Goal: Task Accomplishment & Management: Use online tool/utility

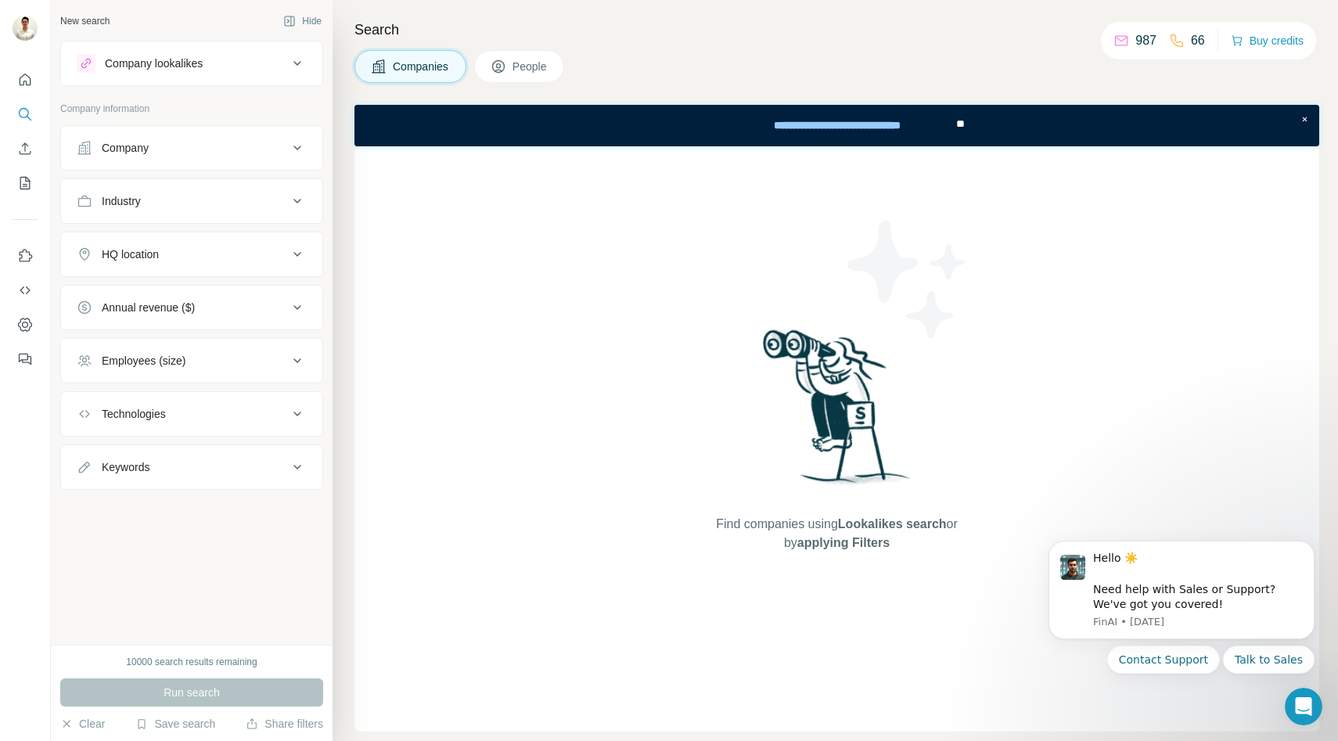
click at [209, 151] on div "Company" at bounding box center [182, 148] width 211 height 16
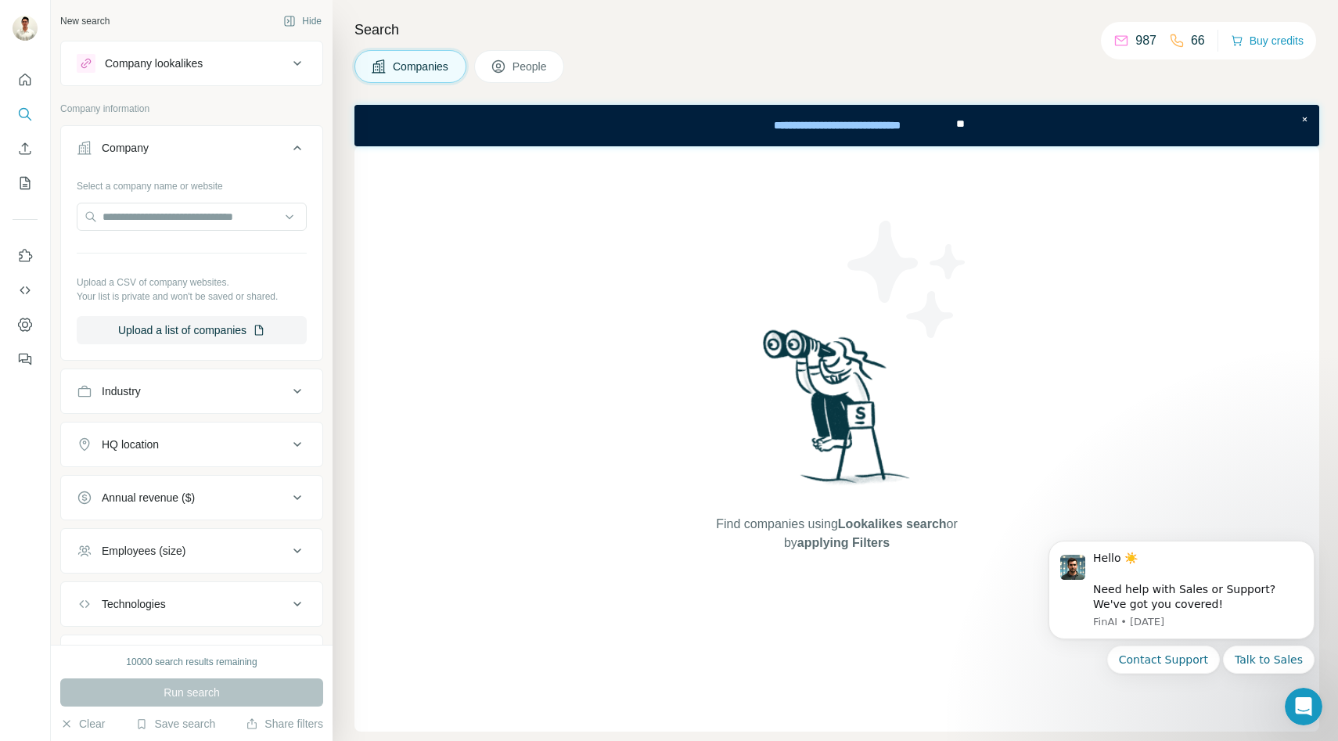
click at [178, 70] on div "Company lookalikes" at bounding box center [154, 64] width 98 height 16
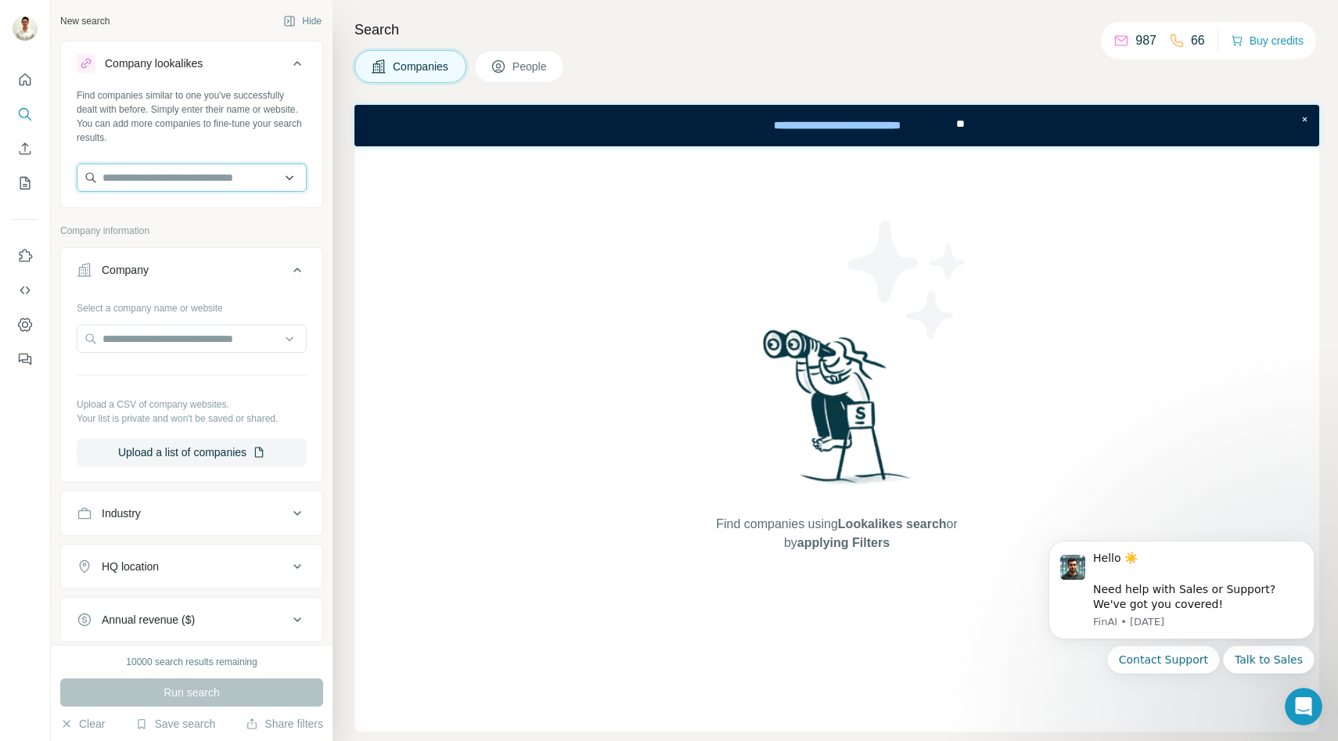
click at [162, 180] on input "text" at bounding box center [192, 178] width 230 height 28
type input "*"
type input "******"
type input "**********"
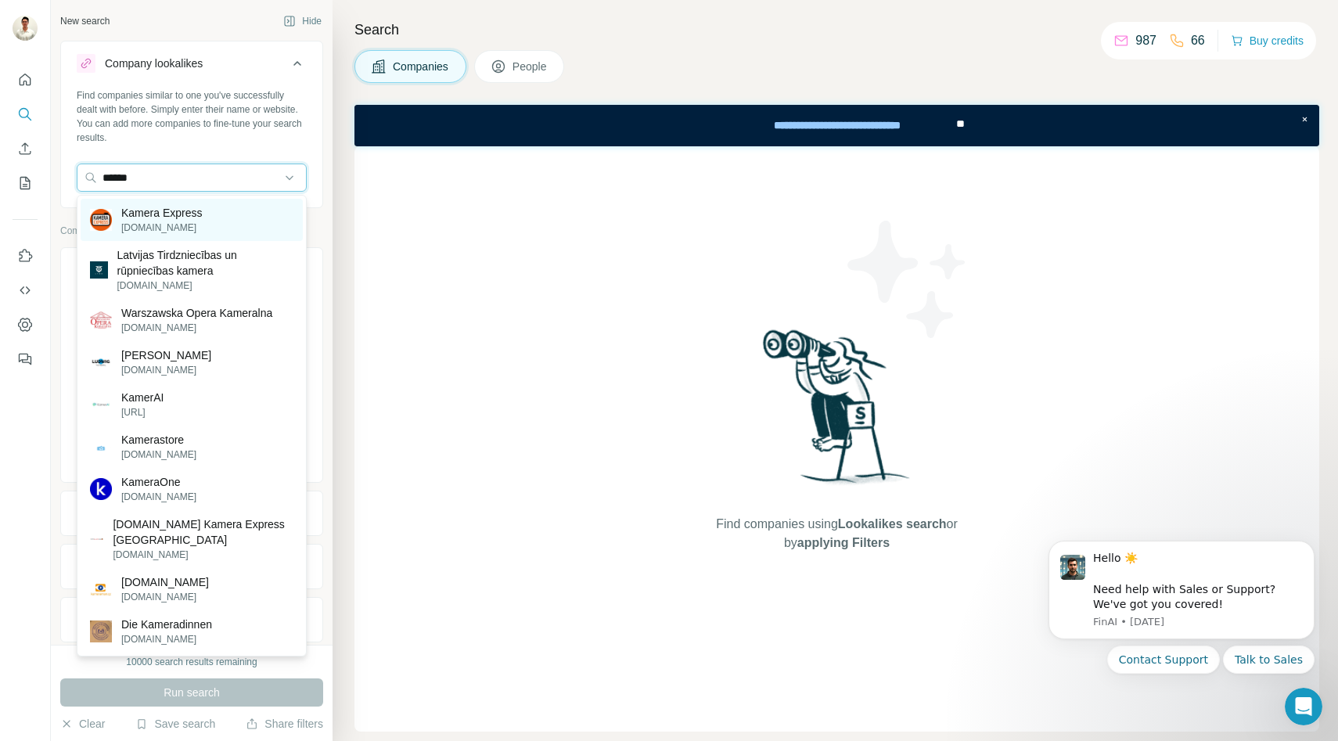
type input "******"
click at [178, 228] on p "[DOMAIN_NAME]" at bounding box center [161, 228] width 81 height 14
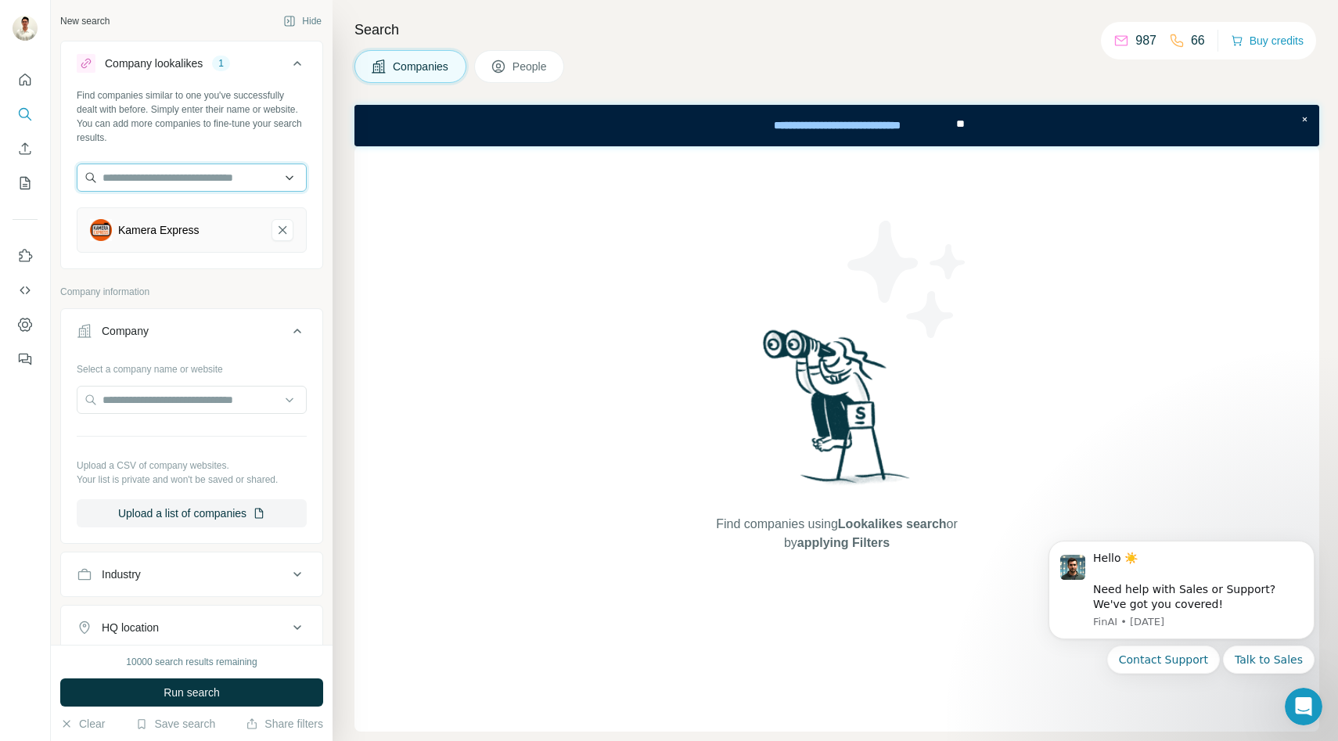
click at [178, 183] on input "text" at bounding box center [192, 178] width 230 height 28
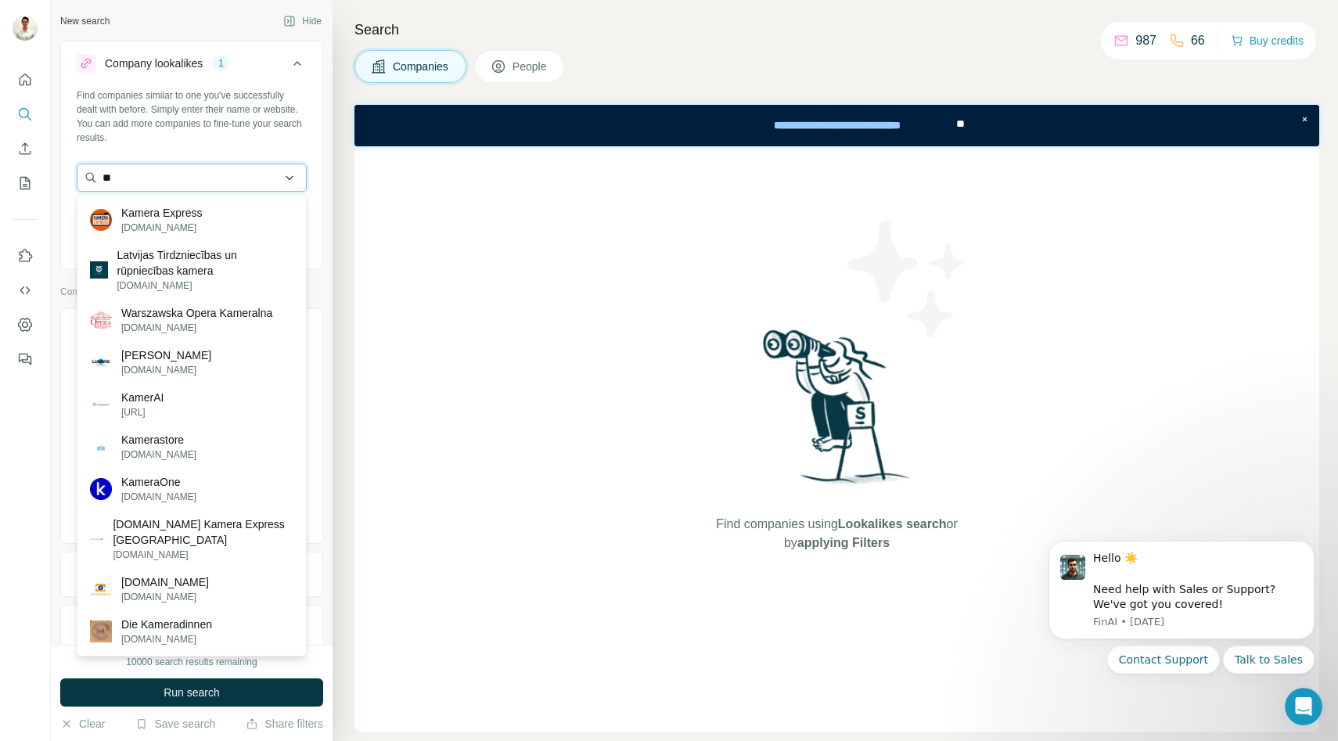
type input "*"
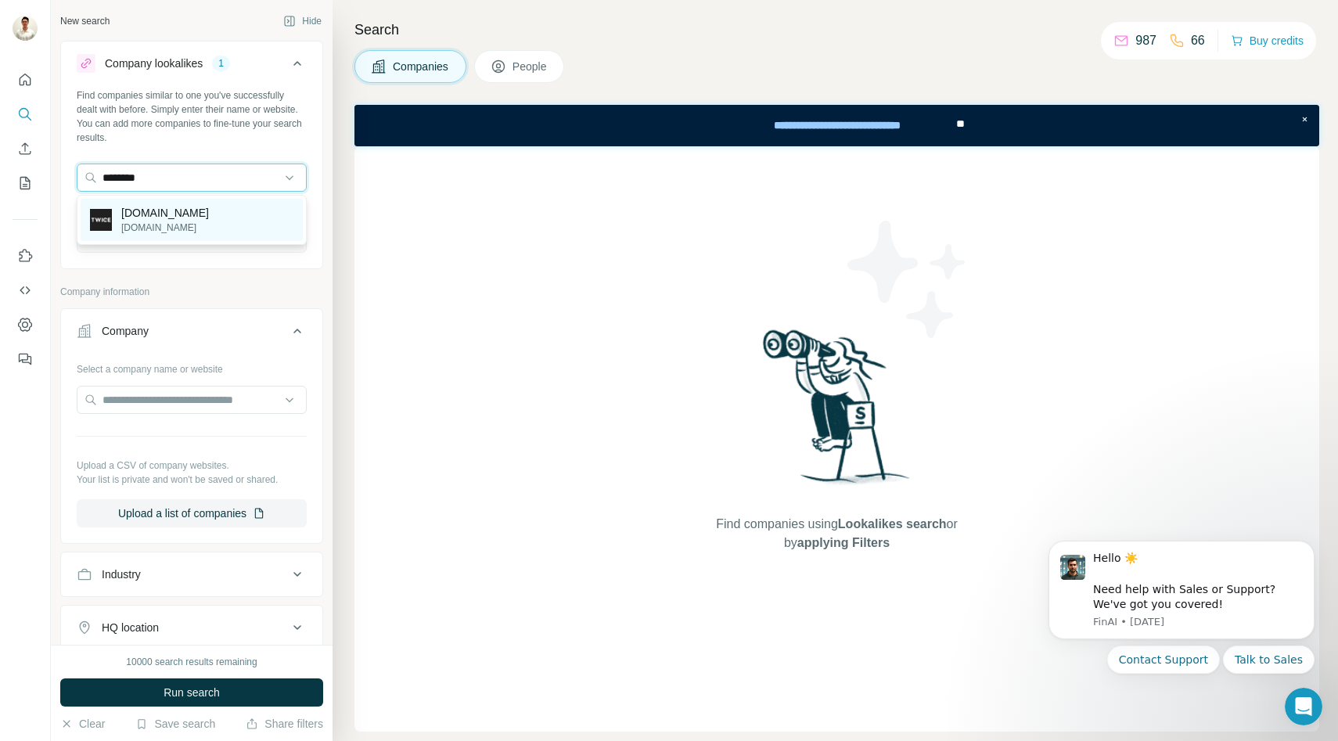
type input "********"
click at [167, 219] on div "[DOMAIN_NAME] [DOMAIN_NAME]" at bounding box center [192, 220] width 222 height 42
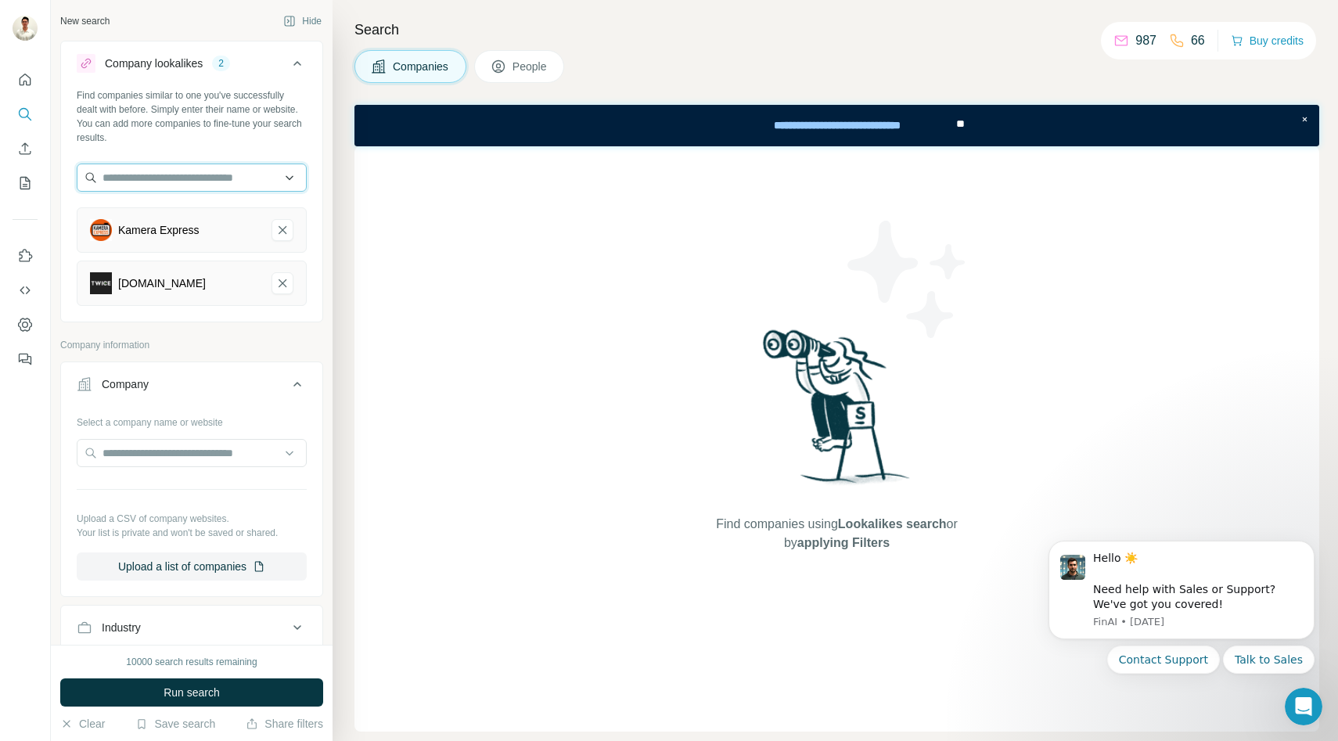
click at [165, 178] on input "text" at bounding box center [192, 178] width 230 height 28
type input "********"
type input "*****"
type input "**********"
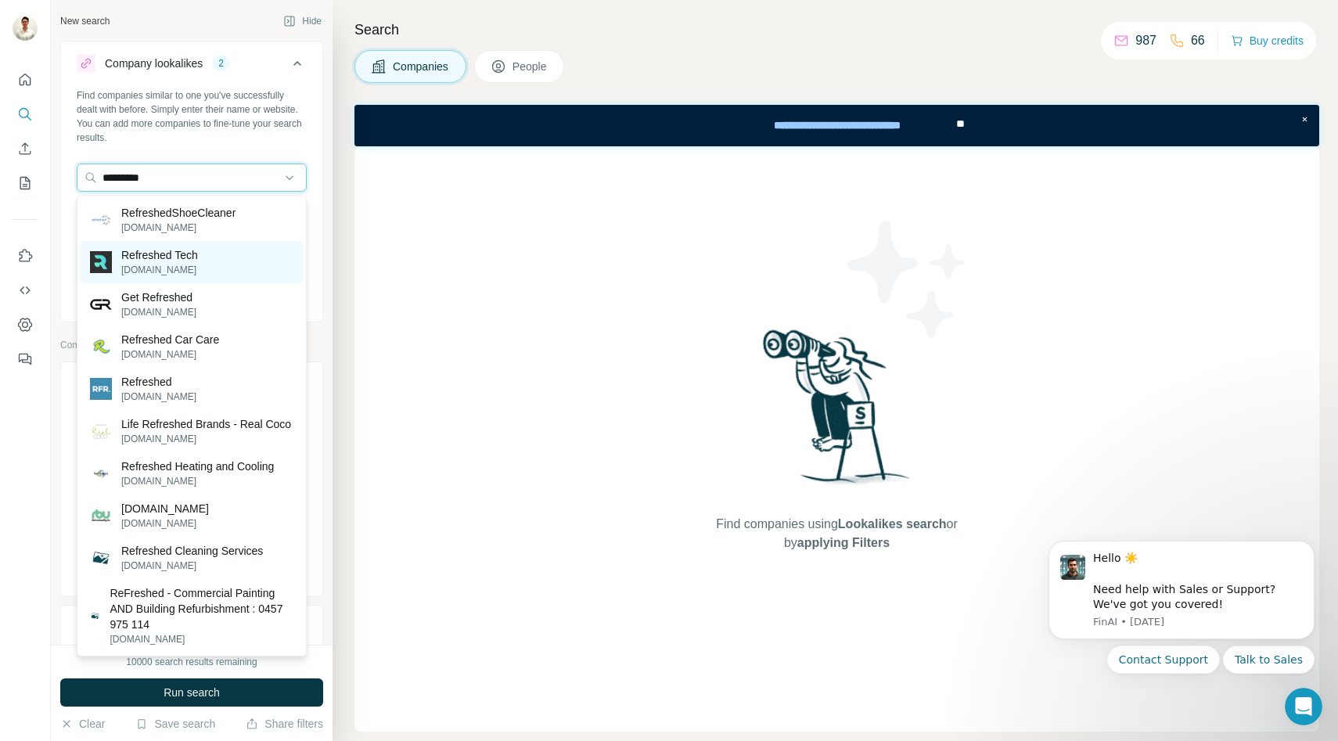
type input "*********"
click at [203, 265] on div "Refreshed Tech [DOMAIN_NAME]" at bounding box center [192, 262] width 222 height 42
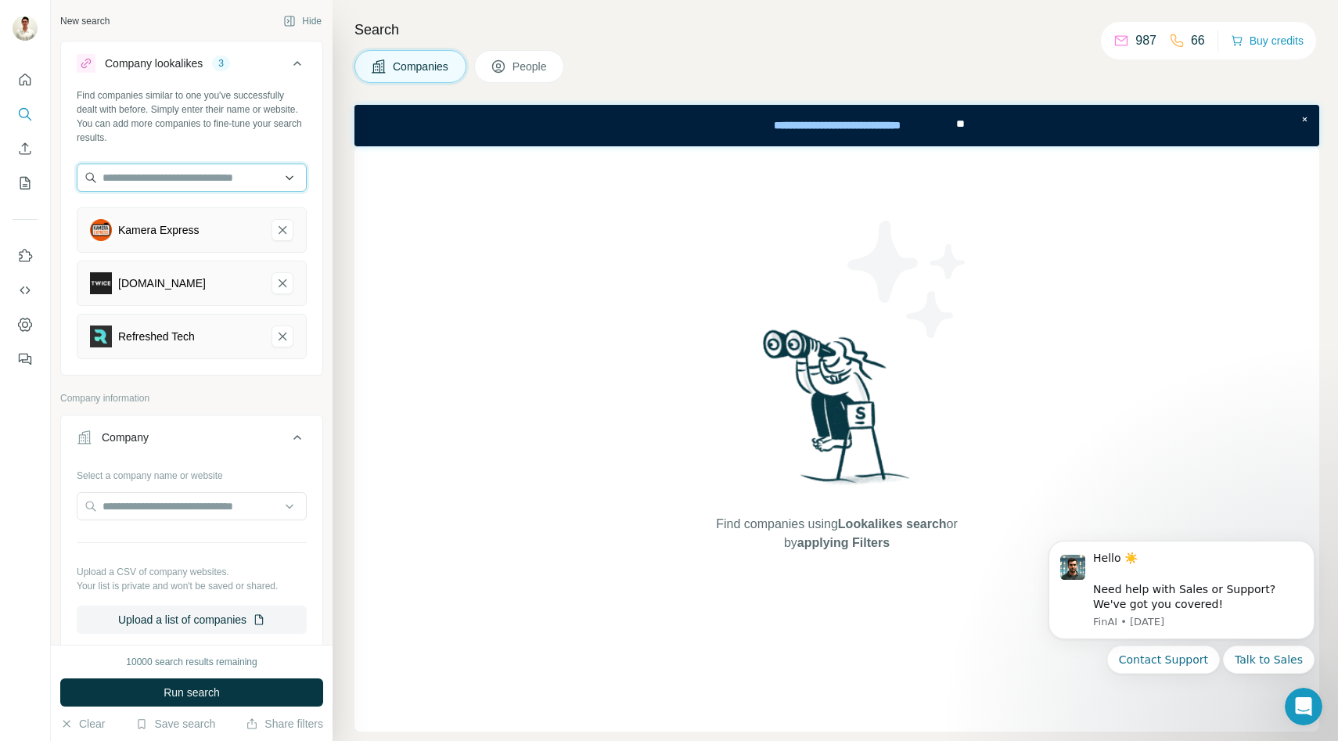
click at [158, 183] on input "text" at bounding box center [192, 178] width 230 height 28
click at [162, 178] on input "text" at bounding box center [192, 178] width 230 height 28
type input "*"
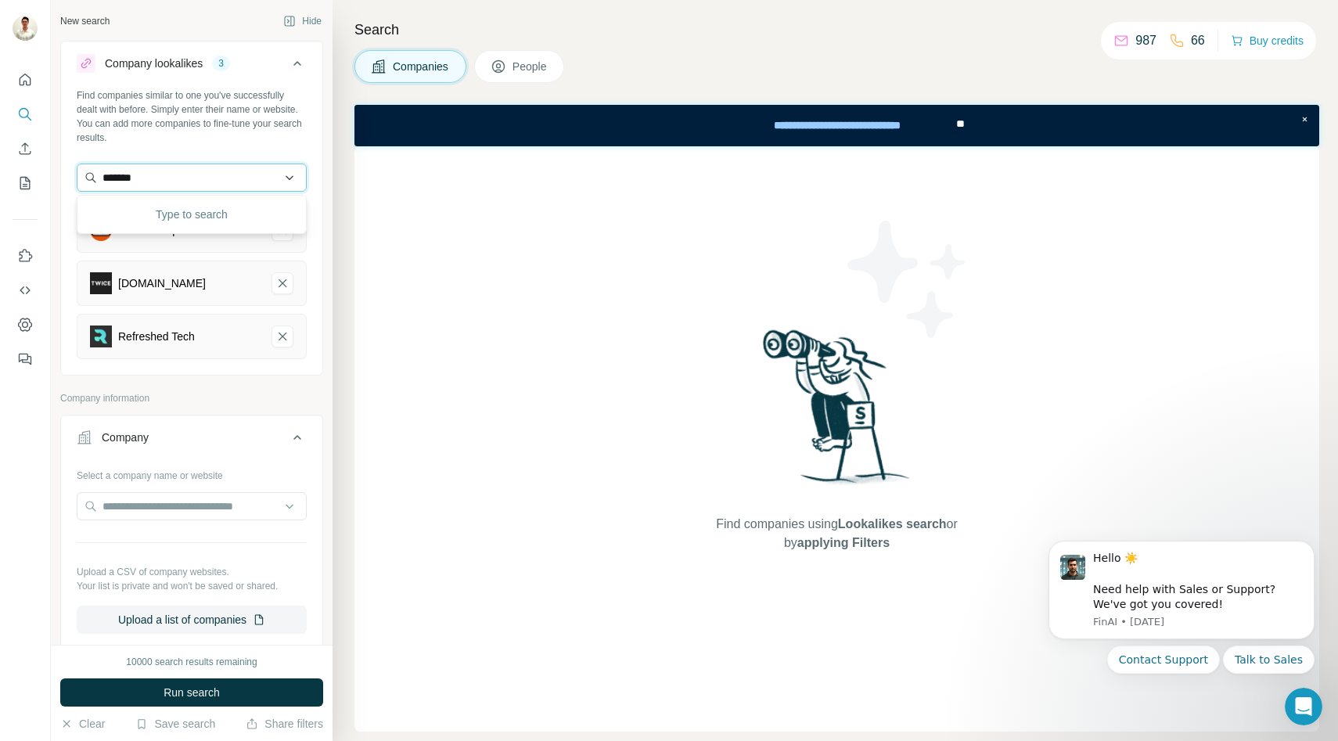
type input "*******"
click at [180, 185] on input "text" at bounding box center [192, 178] width 230 height 28
type input "*****"
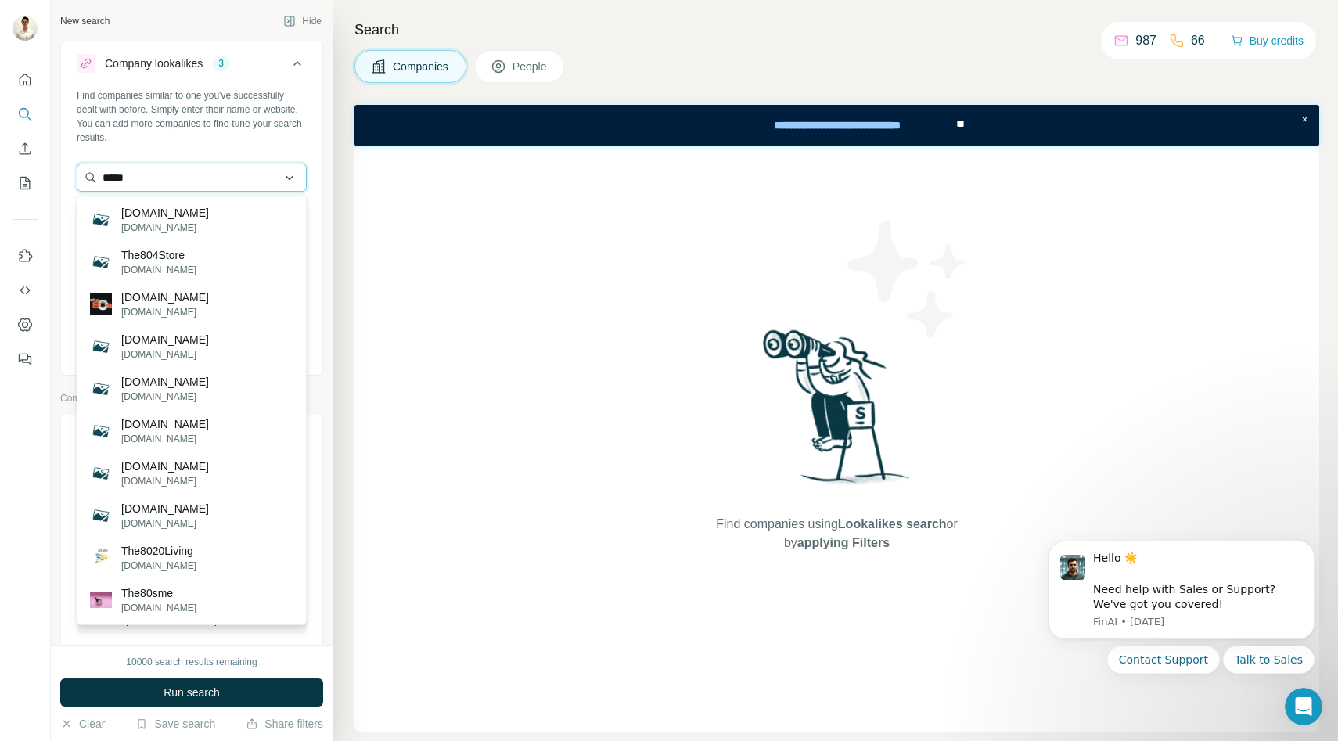
click at [170, 182] on input "*****" at bounding box center [192, 178] width 230 height 28
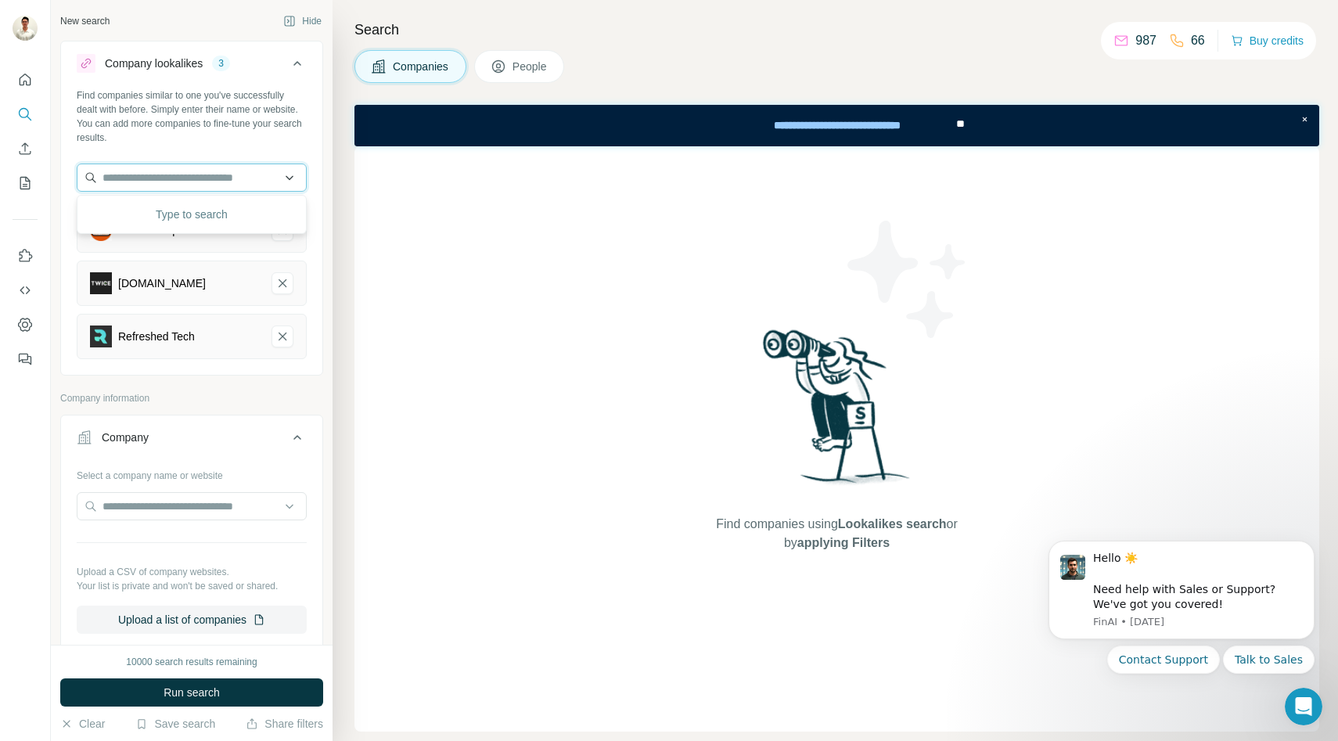
click at [184, 173] on input "text" at bounding box center [192, 178] width 230 height 28
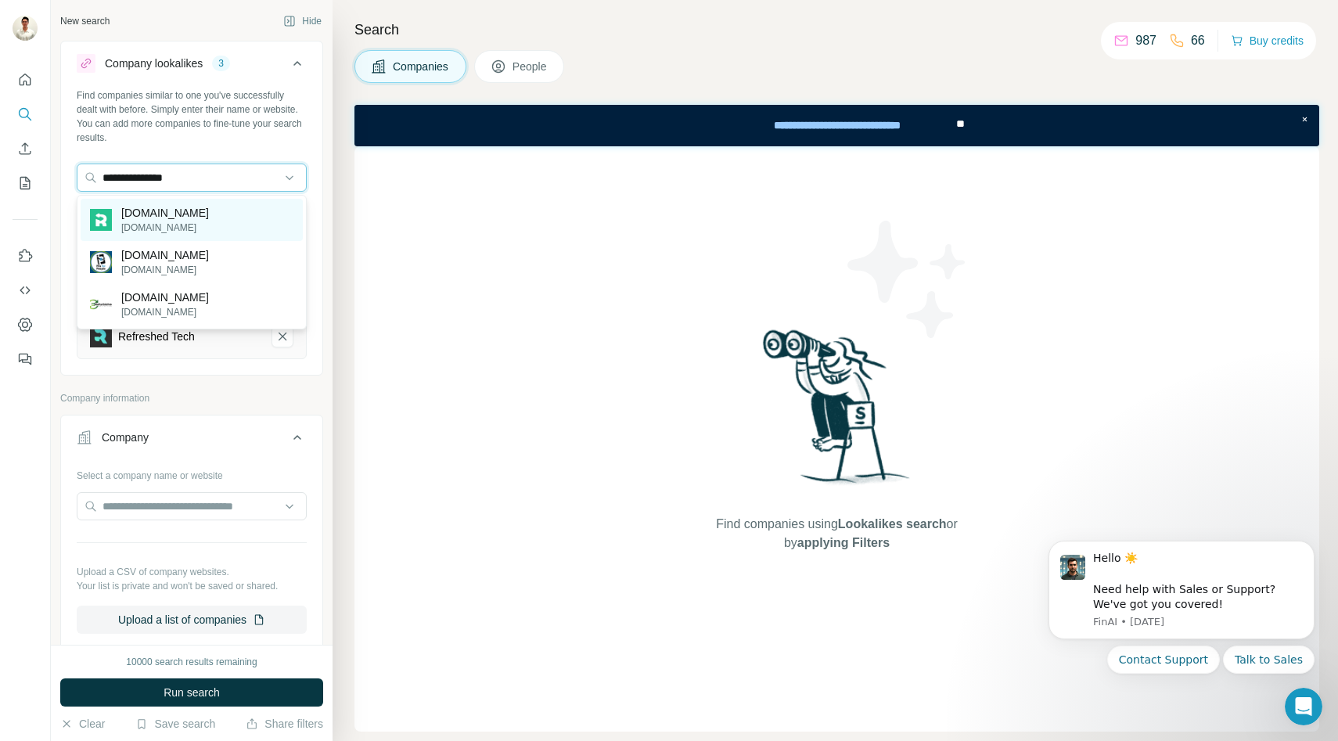
type input "**********"
click at [185, 230] on p "[DOMAIN_NAME]" at bounding box center [165, 228] width 88 height 14
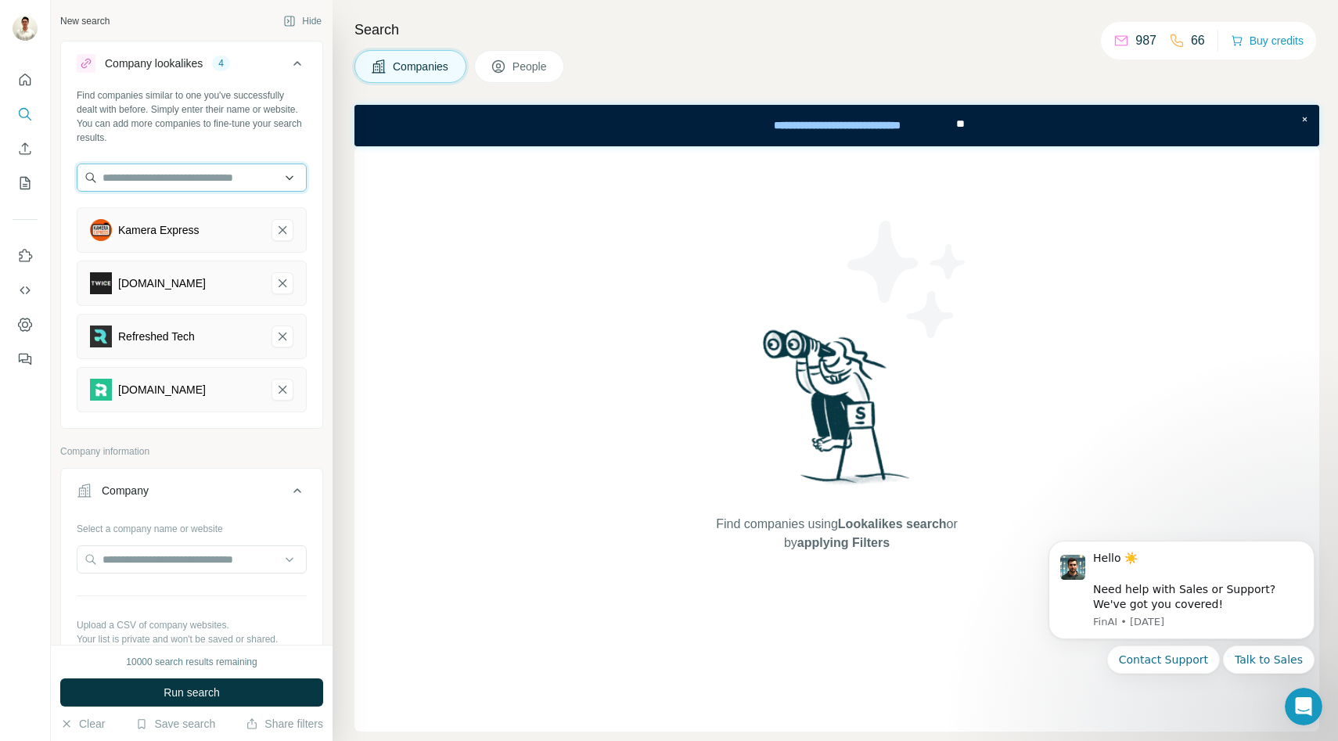
click at [200, 184] on input "text" at bounding box center [192, 178] width 230 height 28
type input "*"
type input "**********"
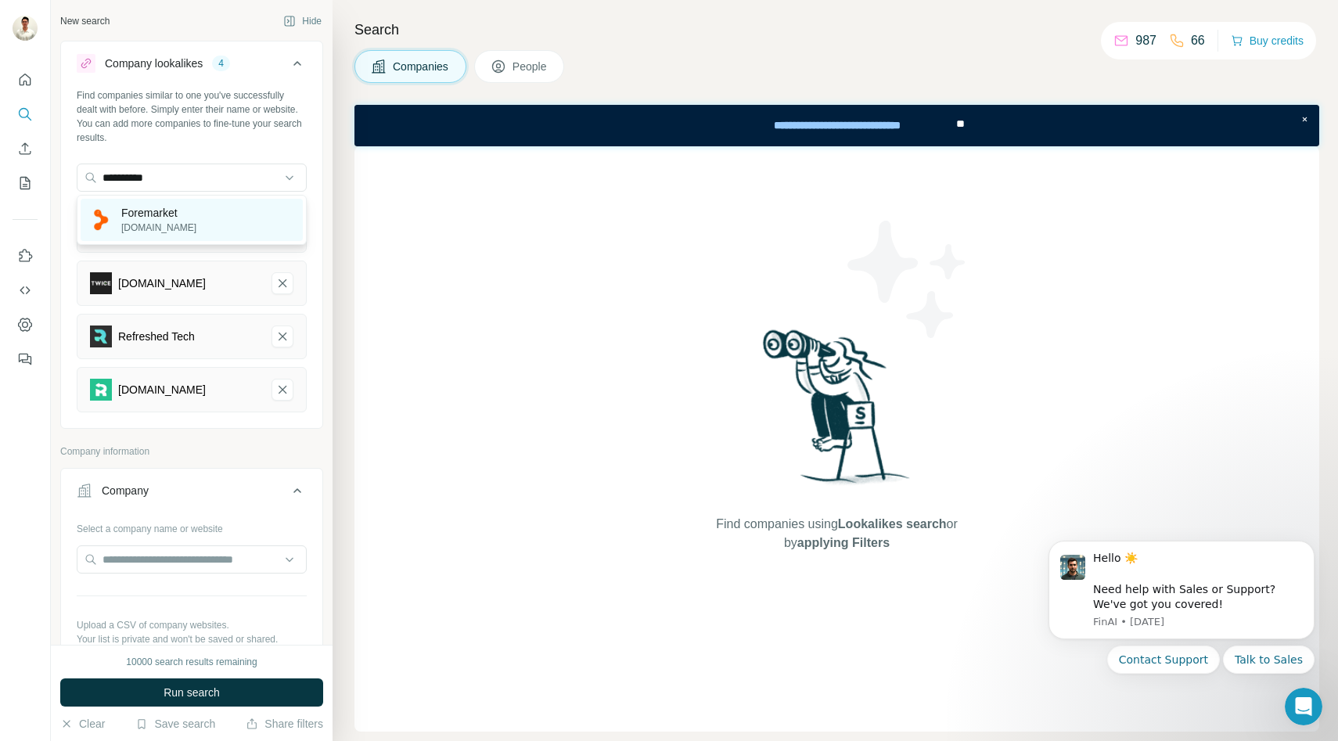
click at [198, 218] on div "Foremarket [DOMAIN_NAME]" at bounding box center [192, 220] width 222 height 42
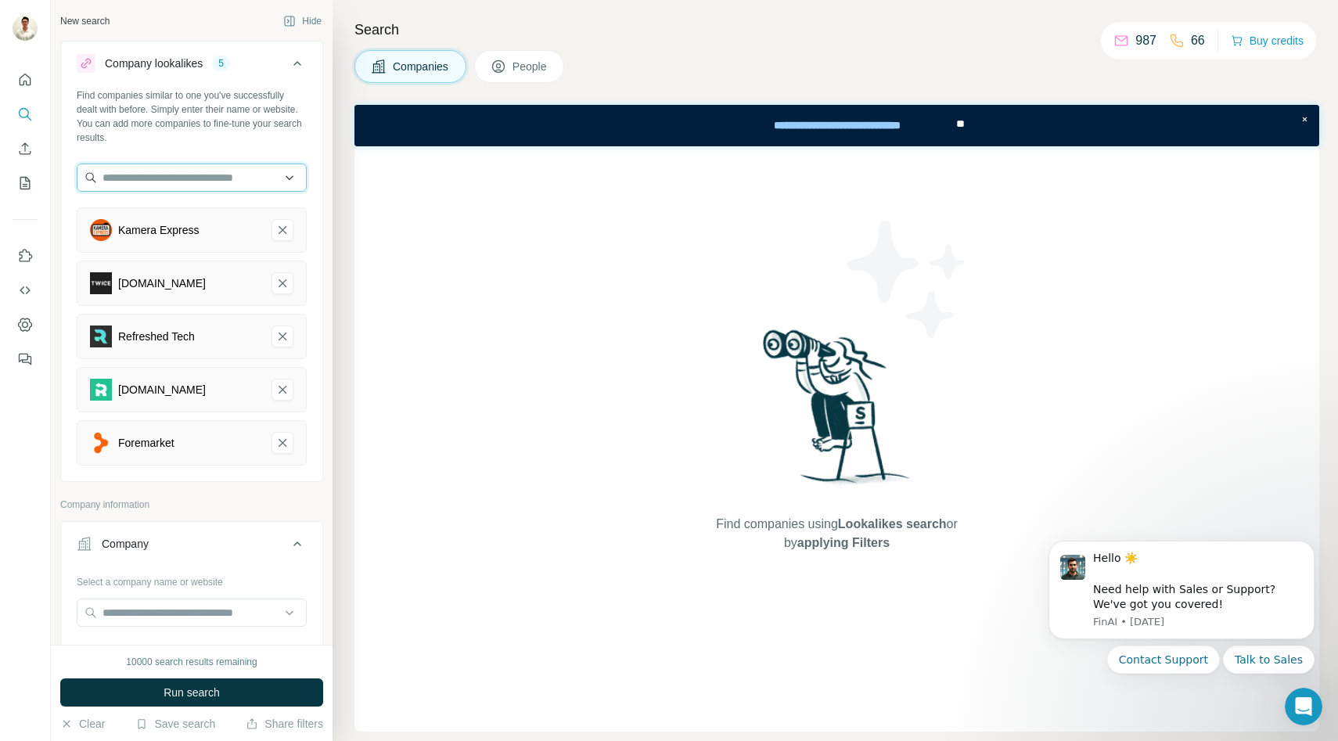
click at [178, 182] on input "text" at bounding box center [192, 178] width 230 height 28
type input "**********"
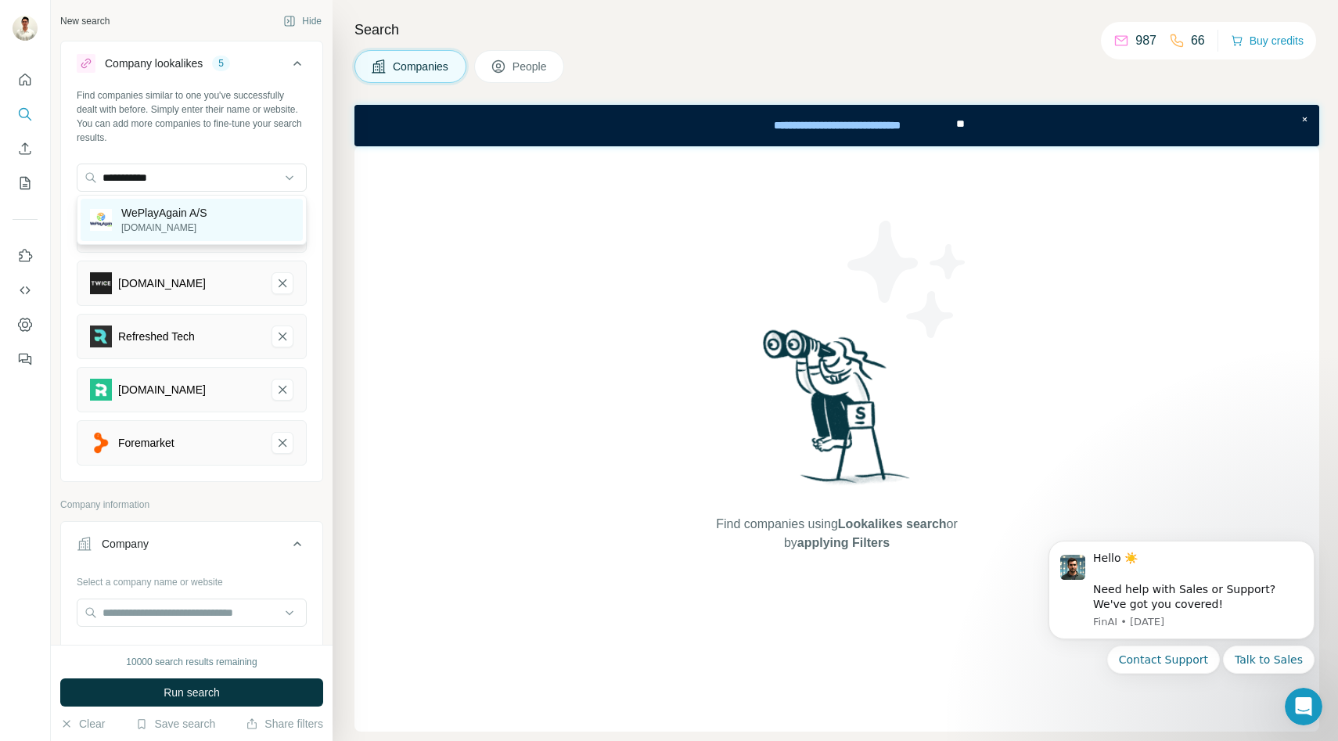
click at [175, 218] on p "WePlayAgain A/S" at bounding box center [163, 213] width 85 height 16
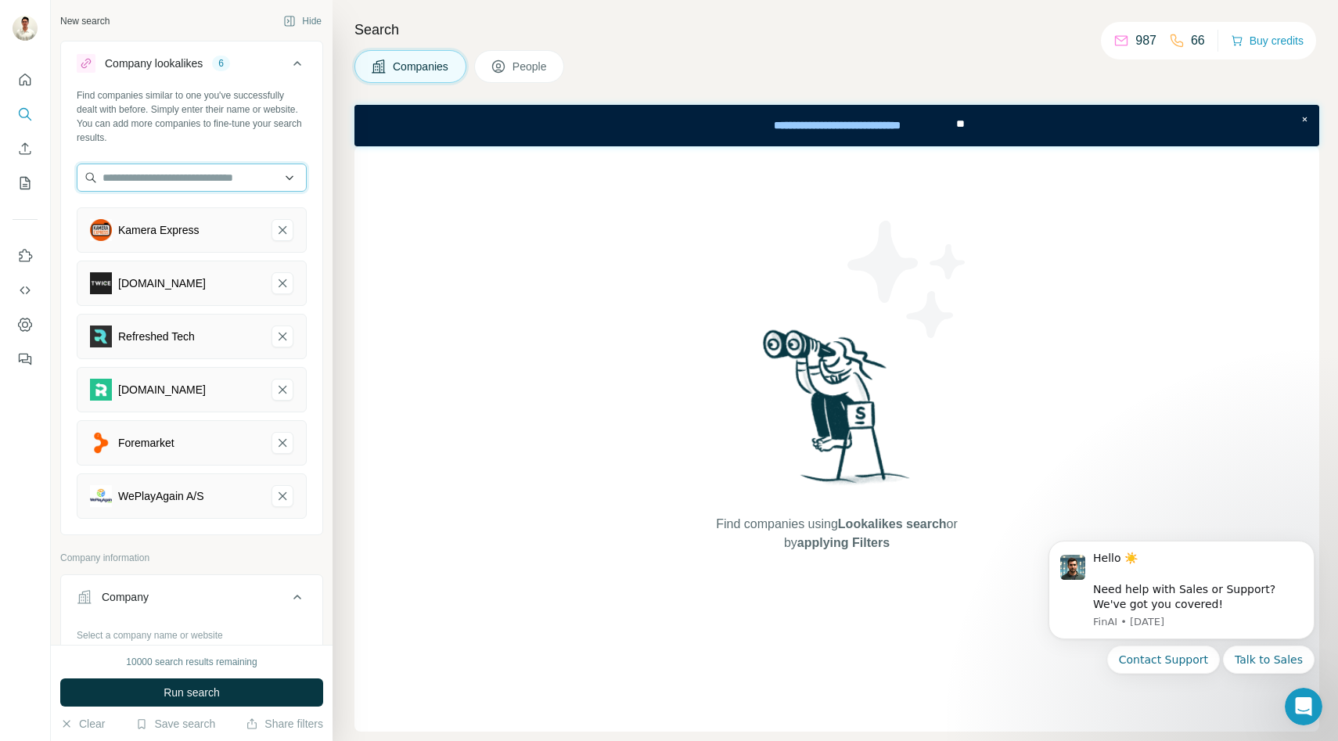
click at [178, 175] on input "text" at bounding box center [192, 178] width 230 height 28
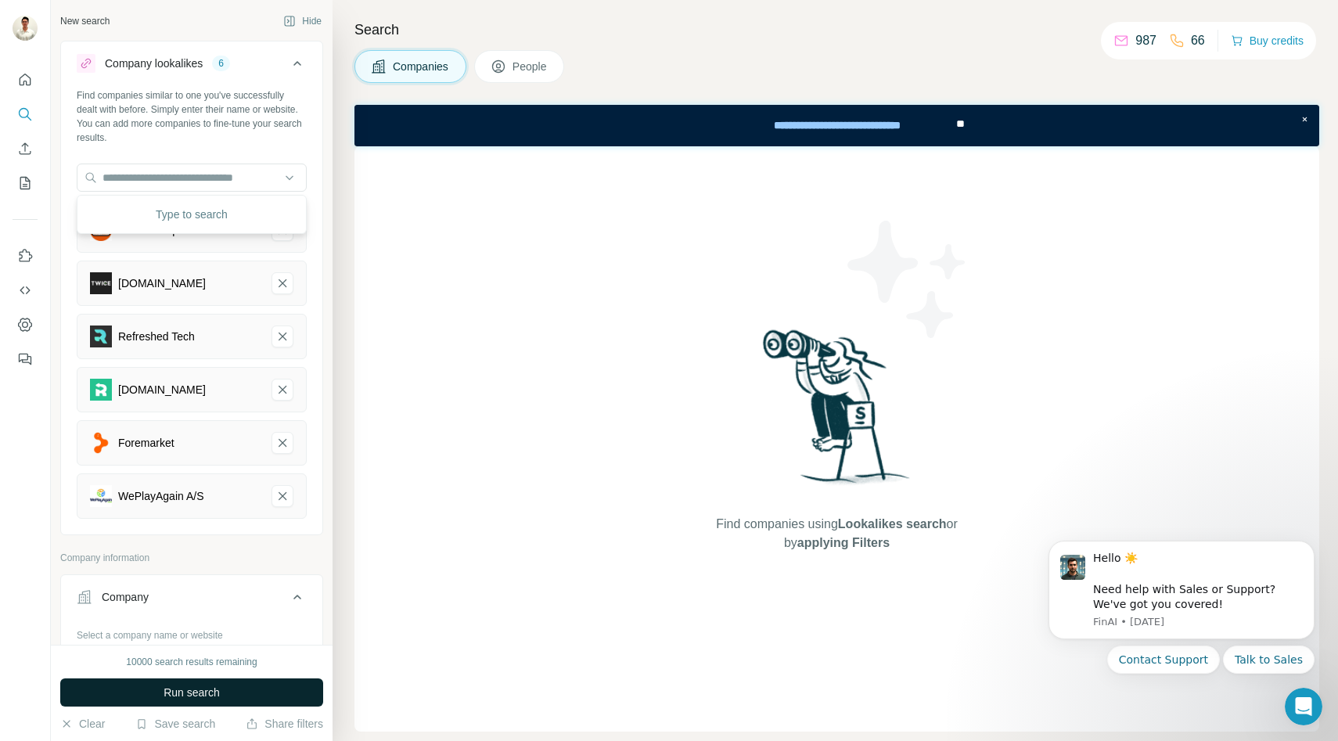
click at [188, 700] on span "Run search" at bounding box center [192, 693] width 56 height 16
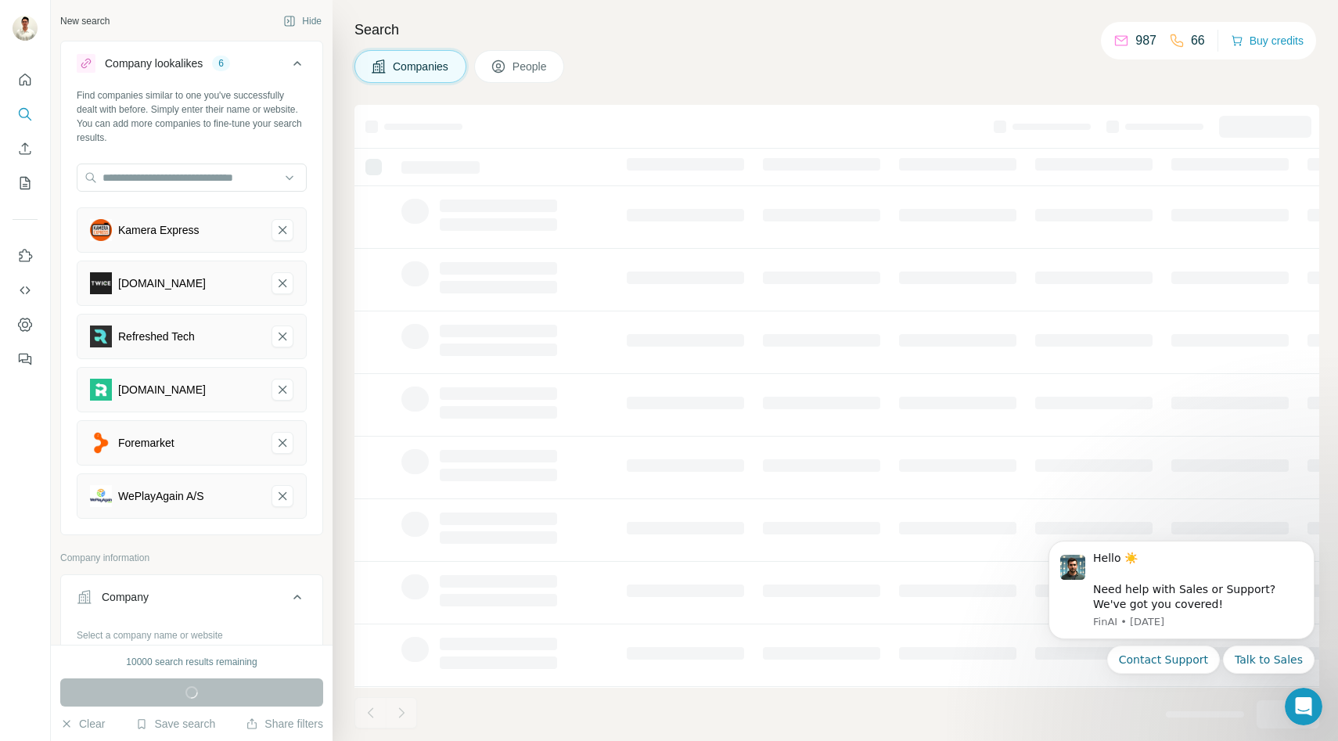
scroll to position [124, 0]
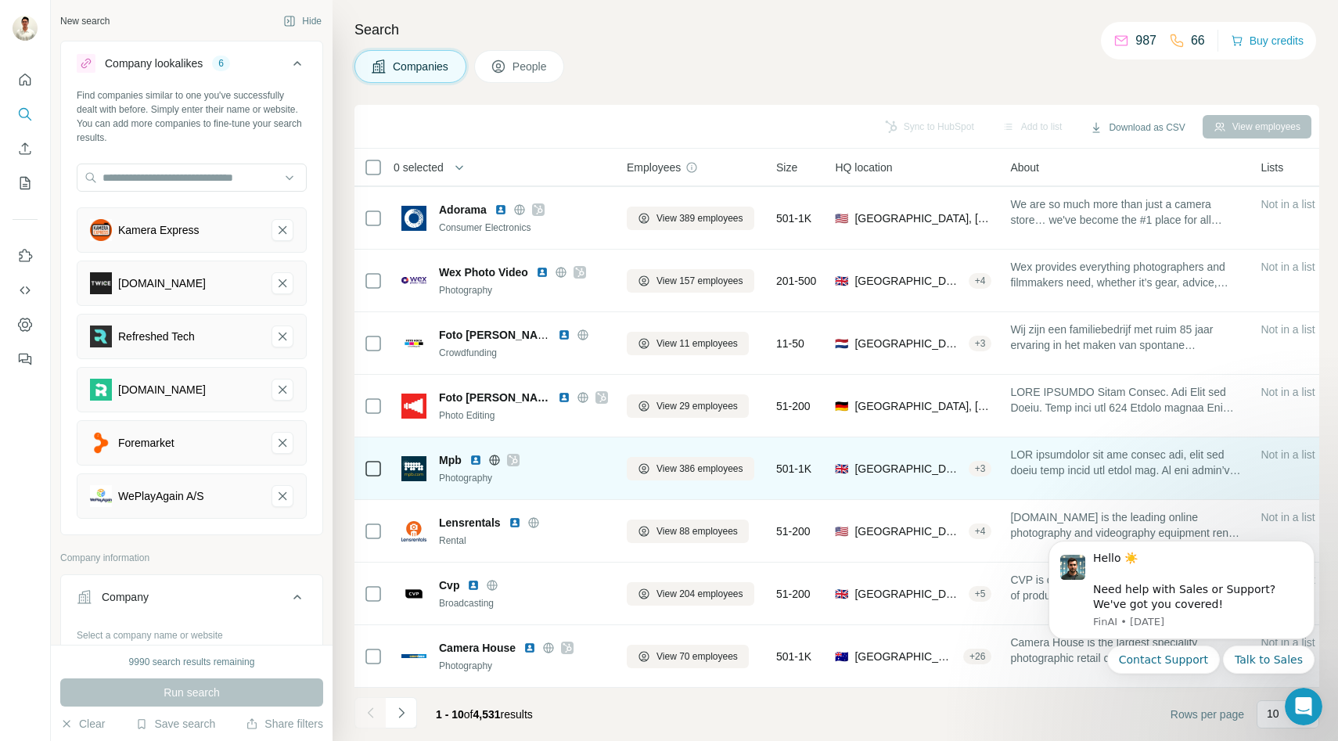
click at [522, 455] on div "Mpb" at bounding box center [523, 460] width 169 height 16
click at [516, 457] on icon at bounding box center [513, 460] width 9 height 13
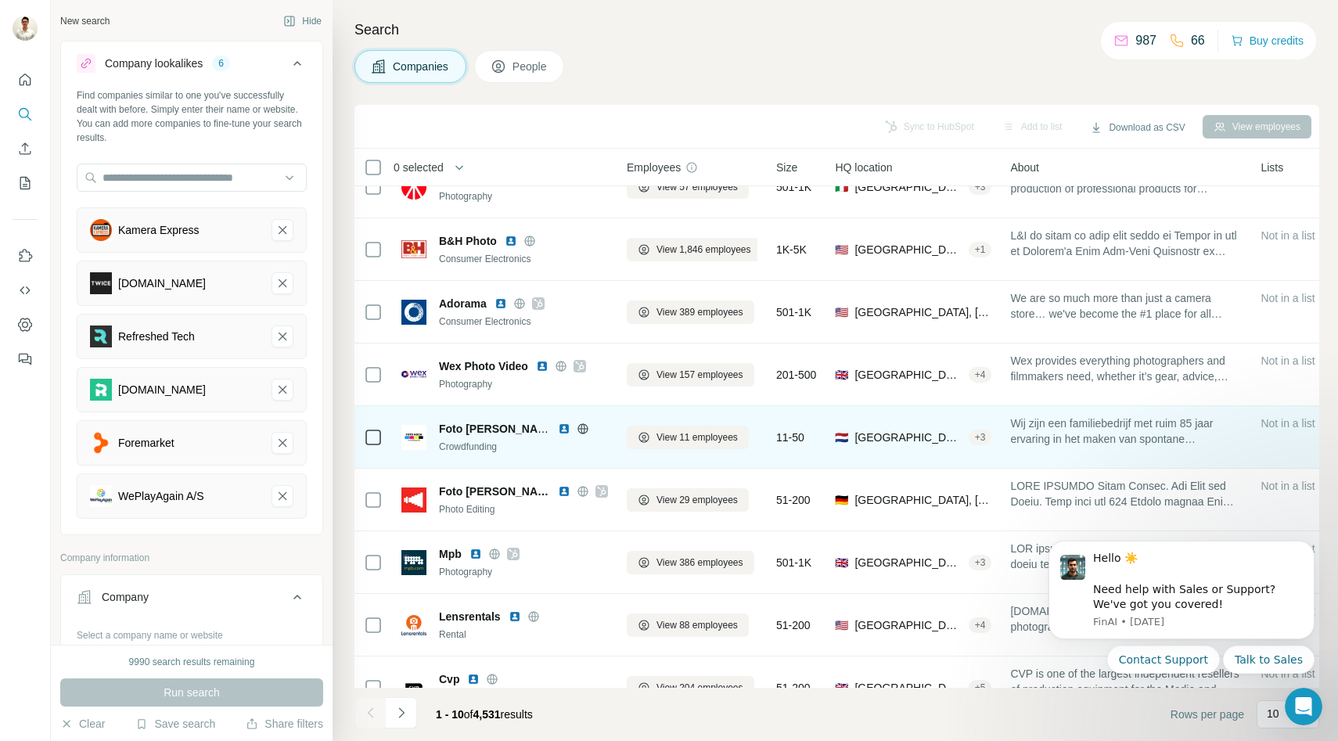
scroll to position [0, 0]
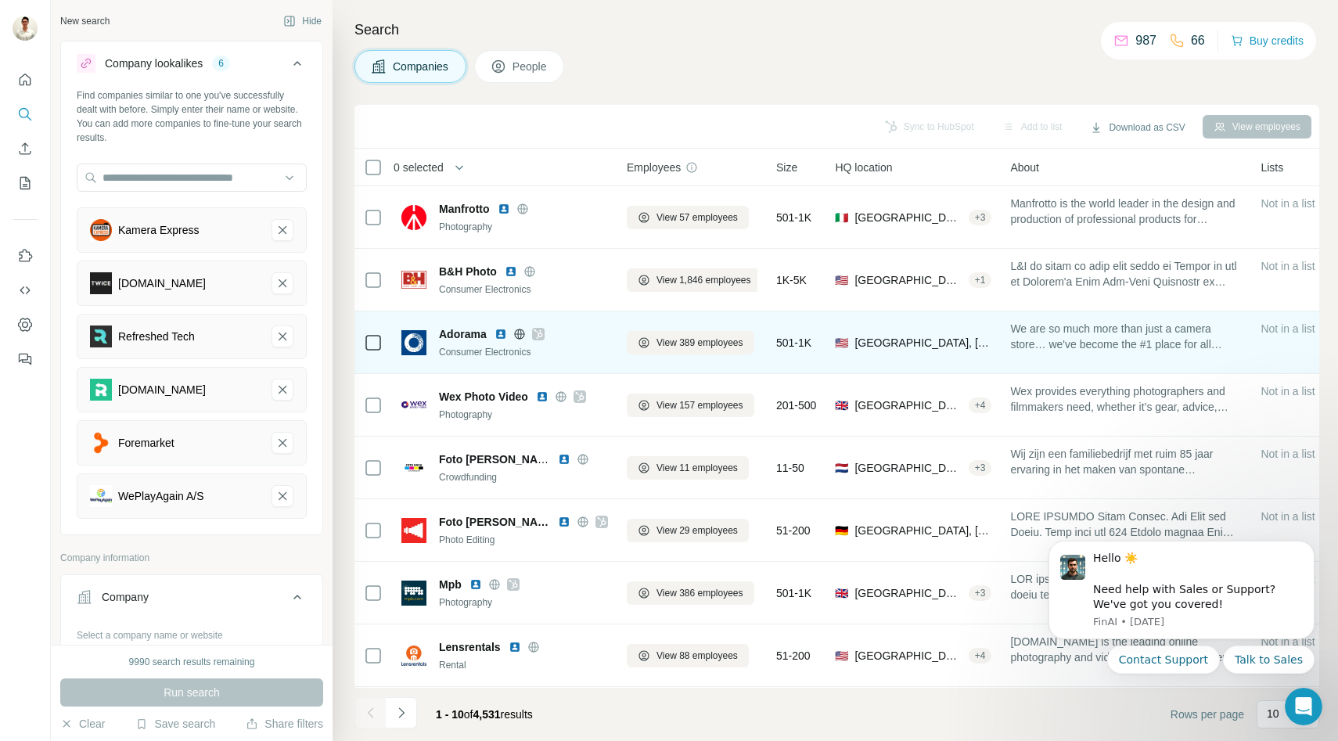
click at [519, 333] on icon at bounding box center [519, 333] width 10 height 1
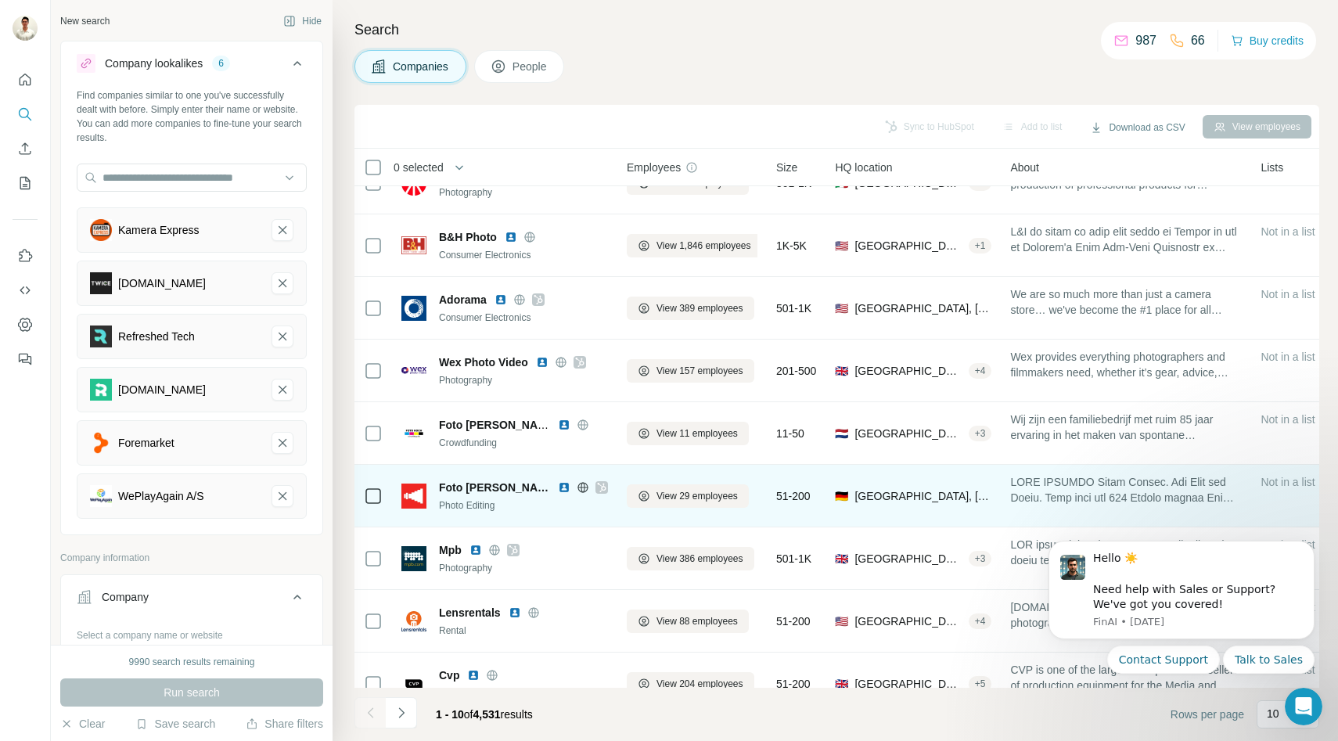
scroll to position [39, 0]
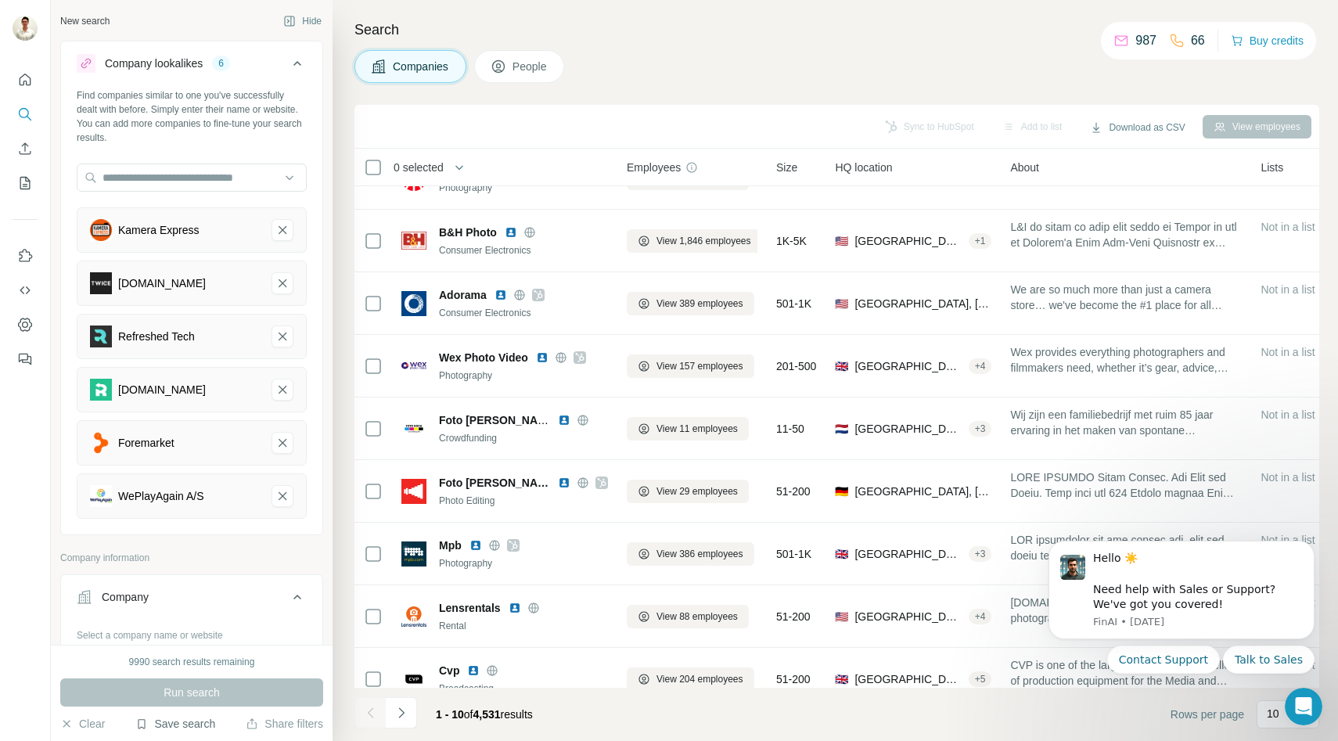
click at [184, 726] on button "Save search" at bounding box center [175, 724] width 80 height 16
click at [195, 697] on div "View my saved searches" at bounding box center [221, 696] width 165 height 31
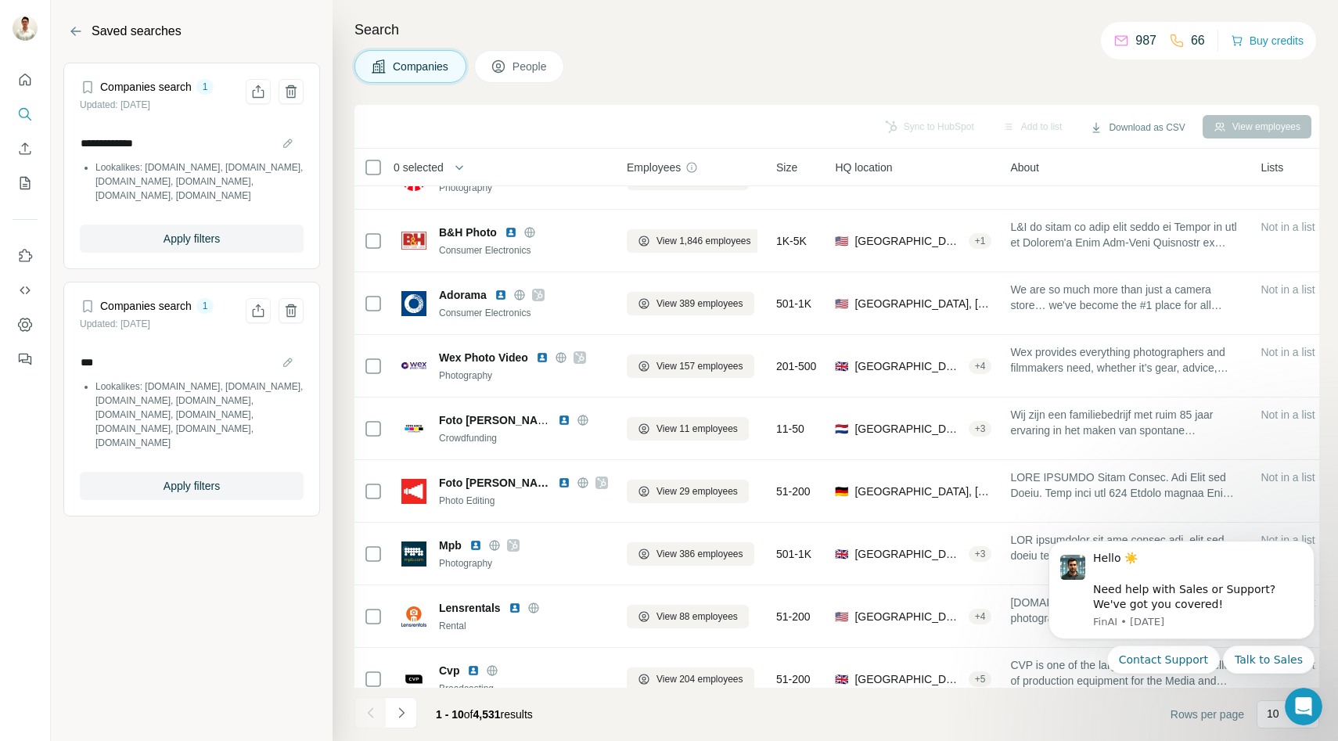
click at [195, 697] on section "**********" at bounding box center [192, 370] width 282 height 741
click at [290, 92] on icon "Delete saved search" at bounding box center [291, 92] width 16 height 16
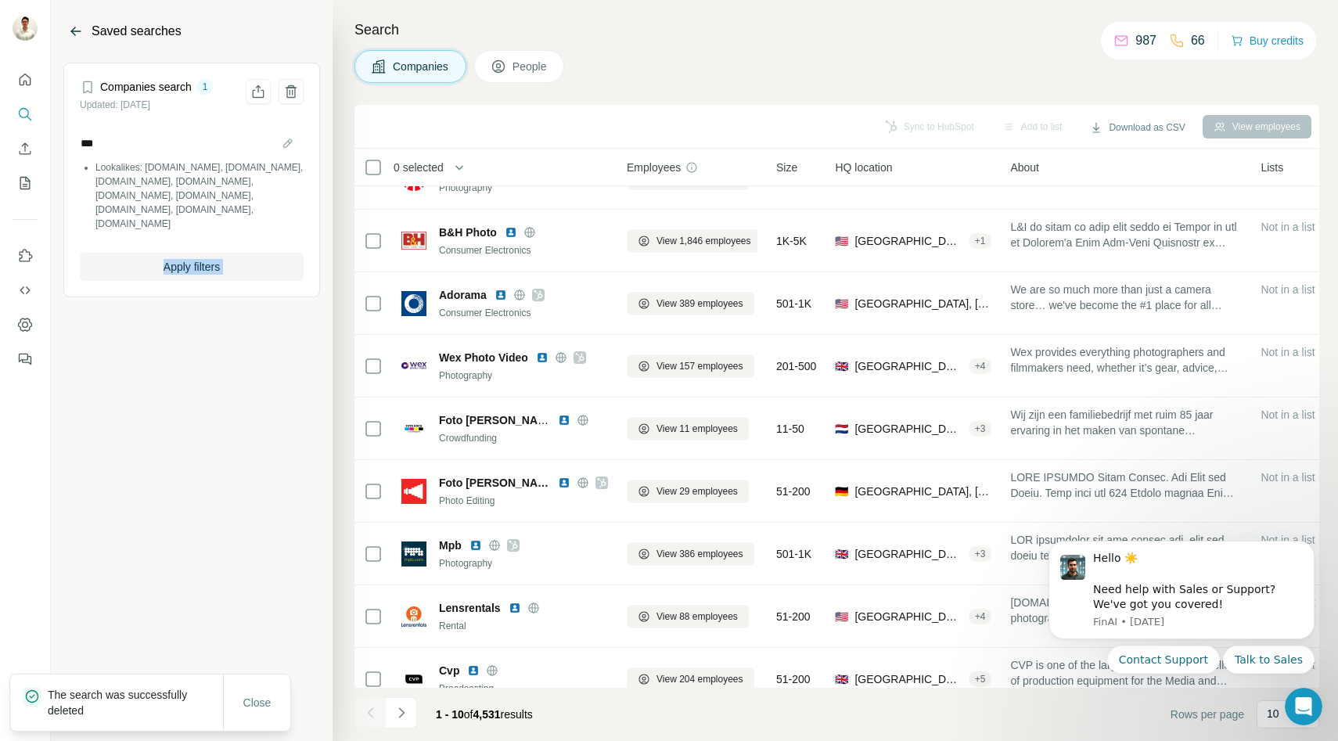
click at [70, 33] on icon "Back" at bounding box center [76, 31] width 16 height 16
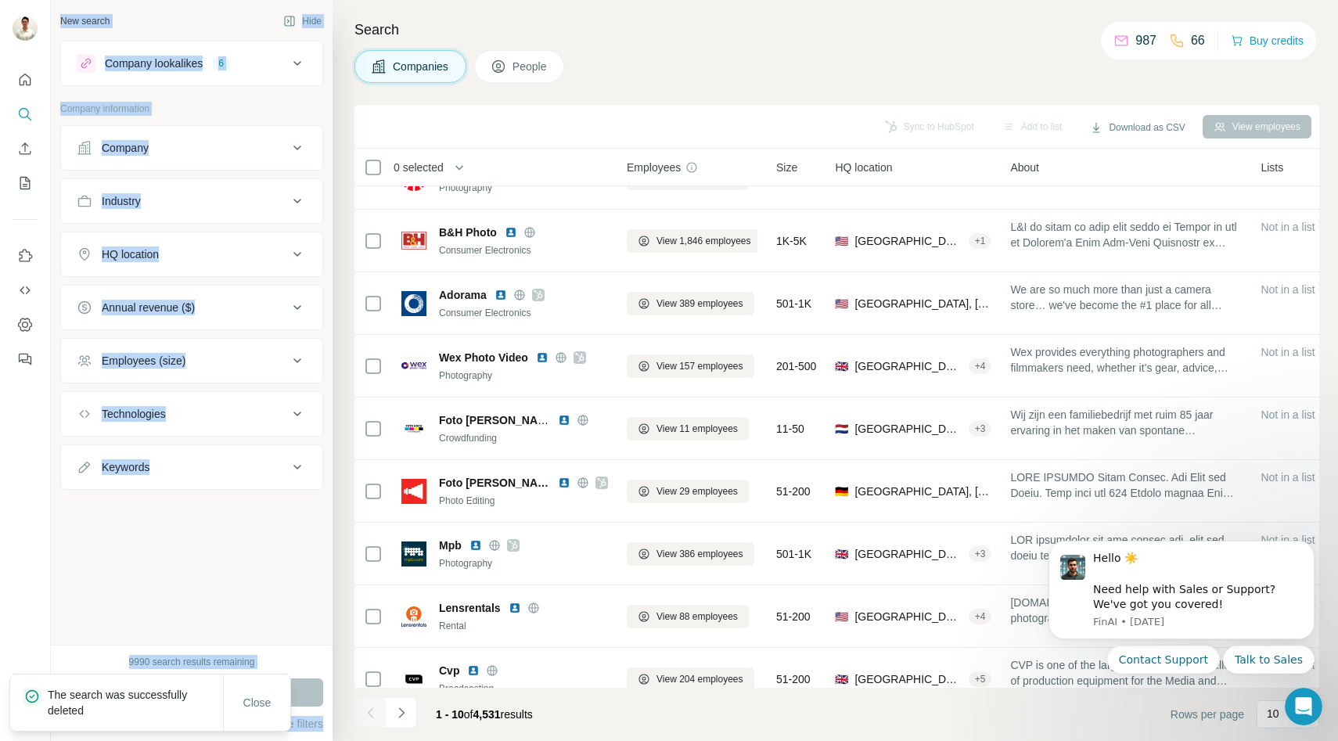
click at [196, 551] on div "New search Hide Company lookalikes 6 Company information Company Industry HQ lo…" at bounding box center [192, 322] width 282 height 645
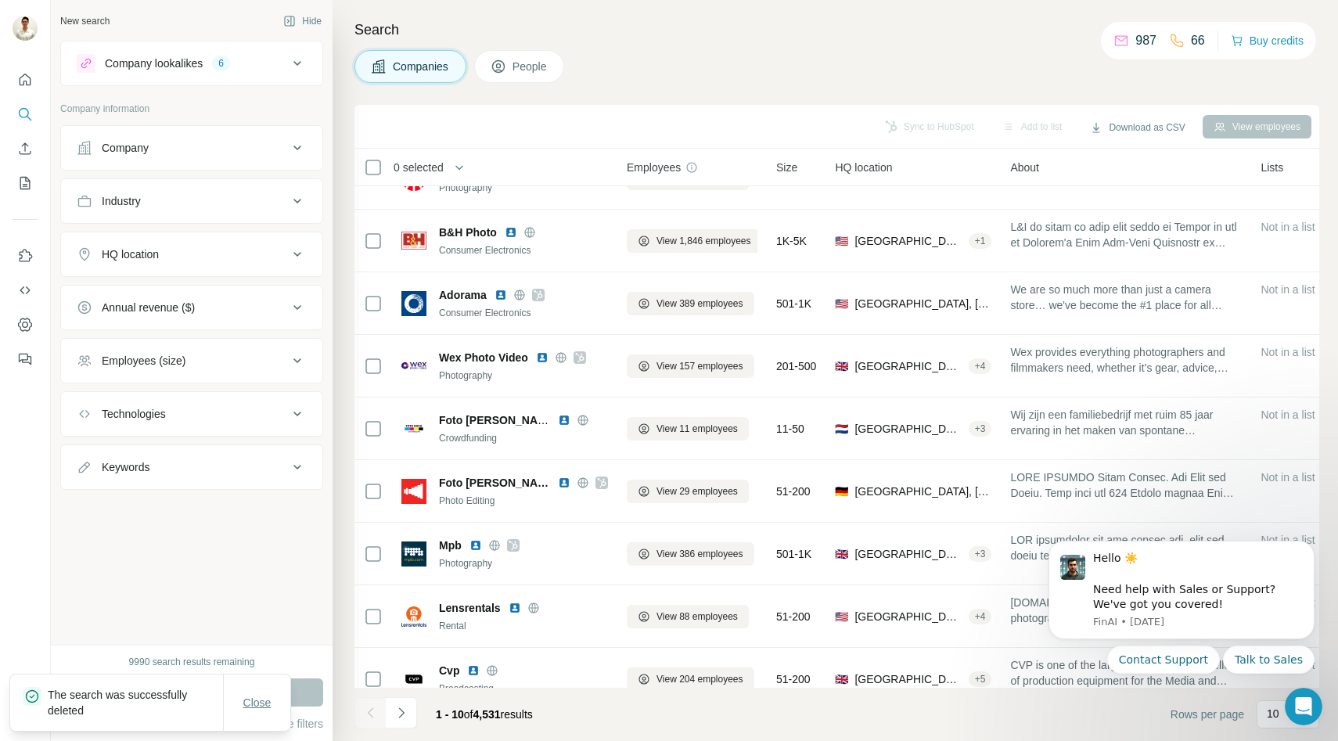
click at [256, 704] on span "Close" at bounding box center [257, 703] width 28 height 16
click at [183, 735] on div "9990 search results remaining Run search Clear Save search Share filters" at bounding box center [192, 693] width 282 height 96
click at [178, 724] on button "Save search" at bounding box center [175, 724] width 80 height 16
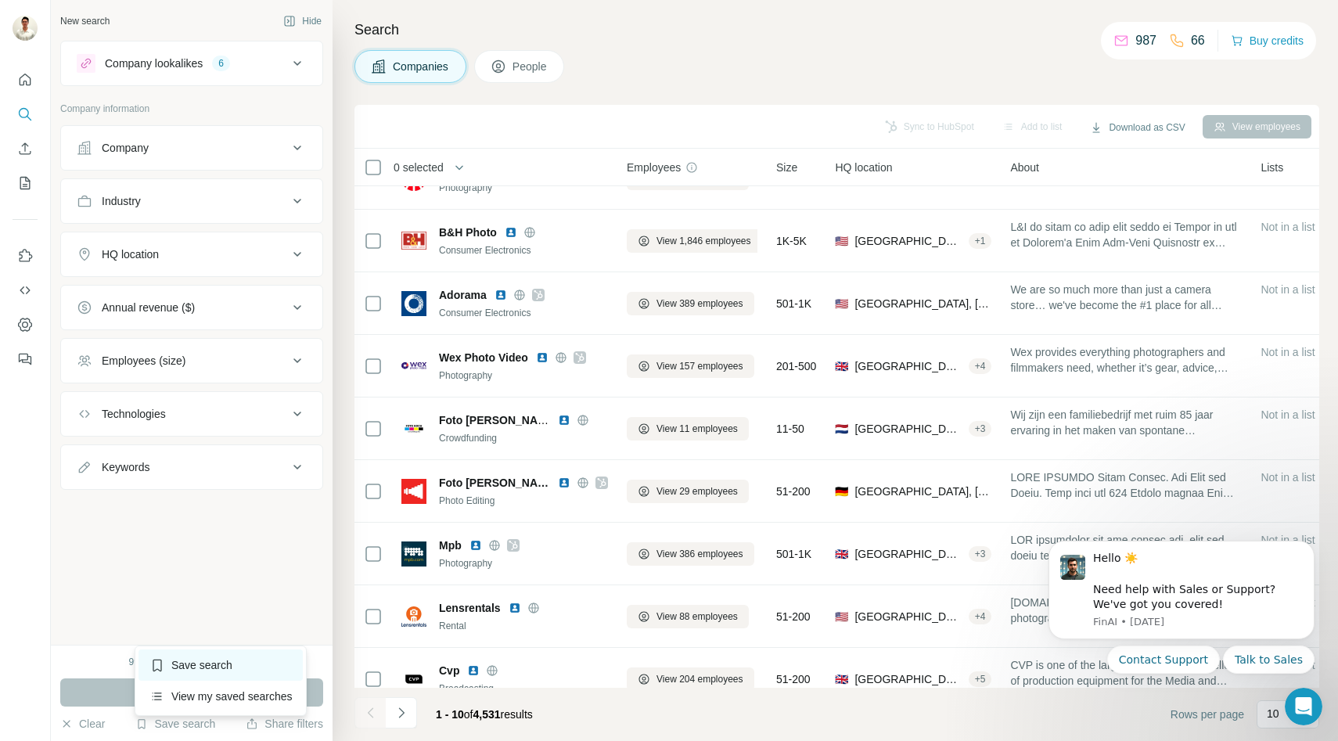
click at [200, 667] on div "Save search" at bounding box center [221, 665] width 165 height 31
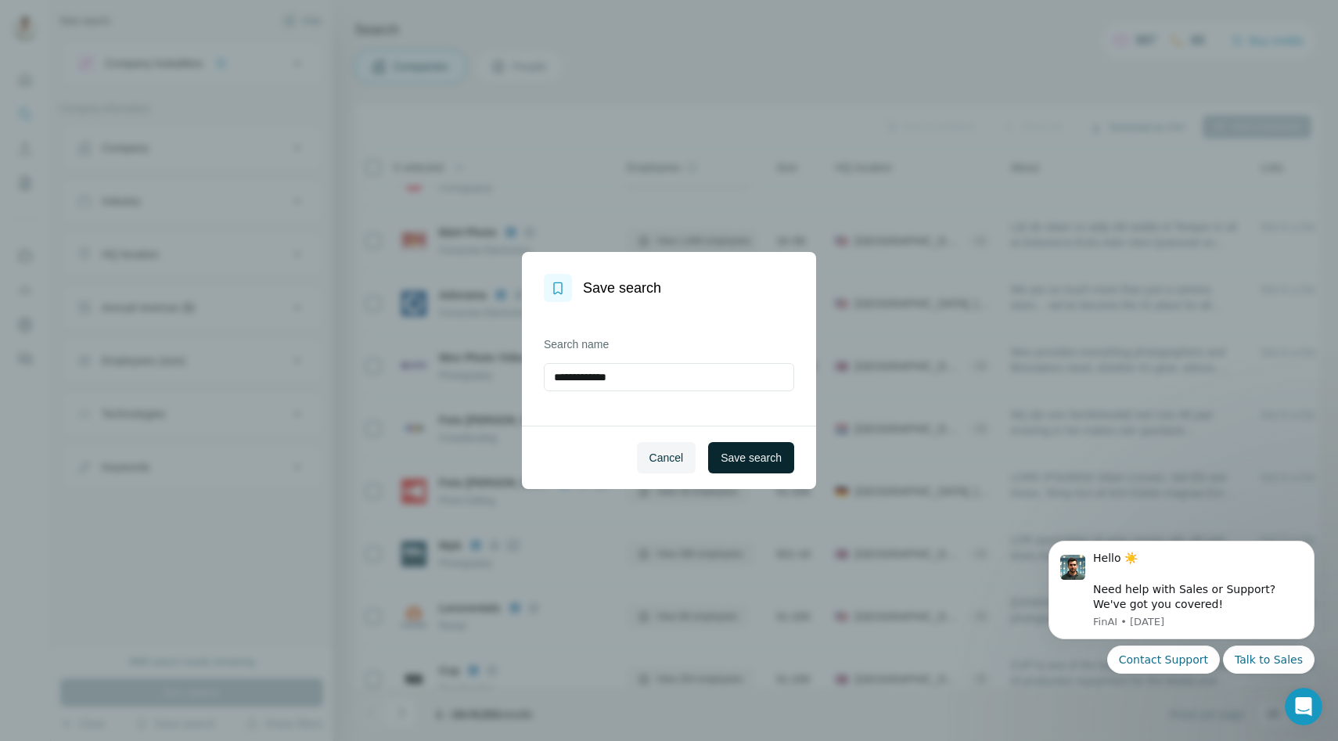
click at [738, 457] on span "Save search" at bounding box center [751, 458] width 61 height 16
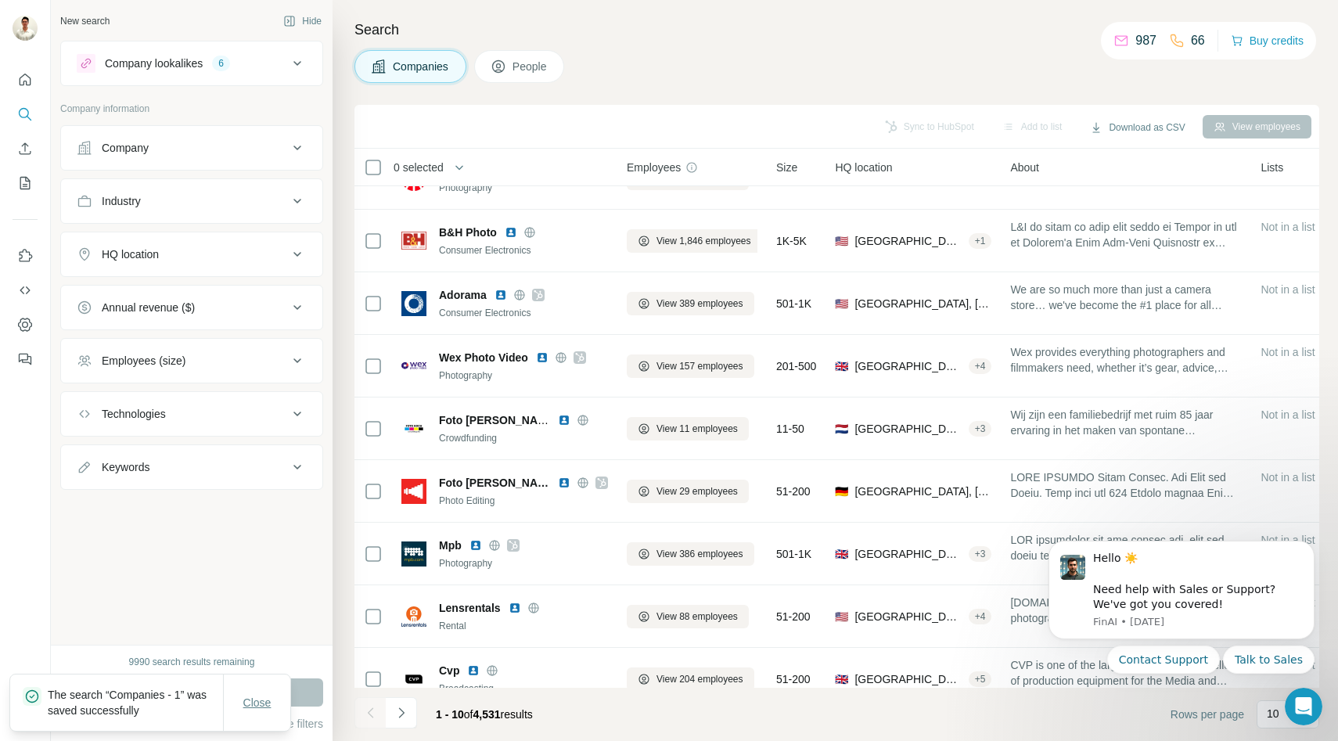
click at [249, 700] on span "Close" at bounding box center [257, 703] width 28 height 16
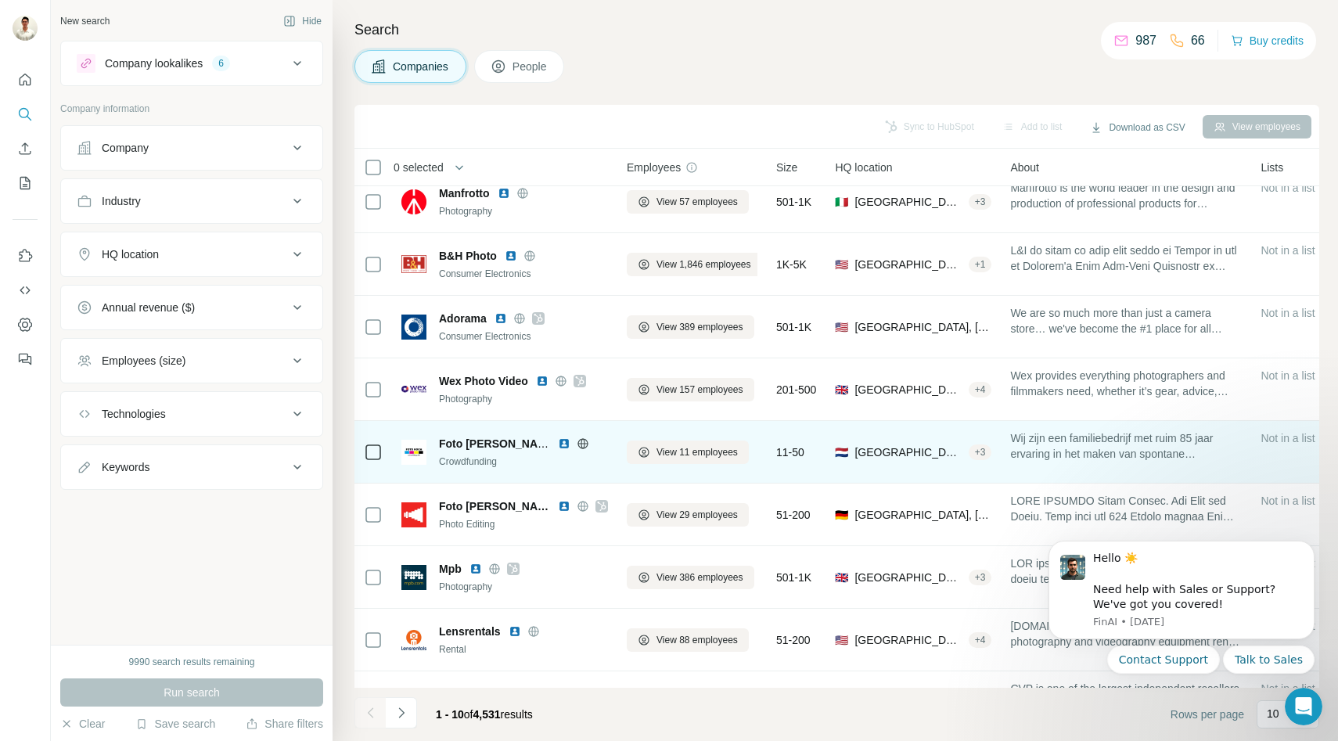
scroll to position [20, 0]
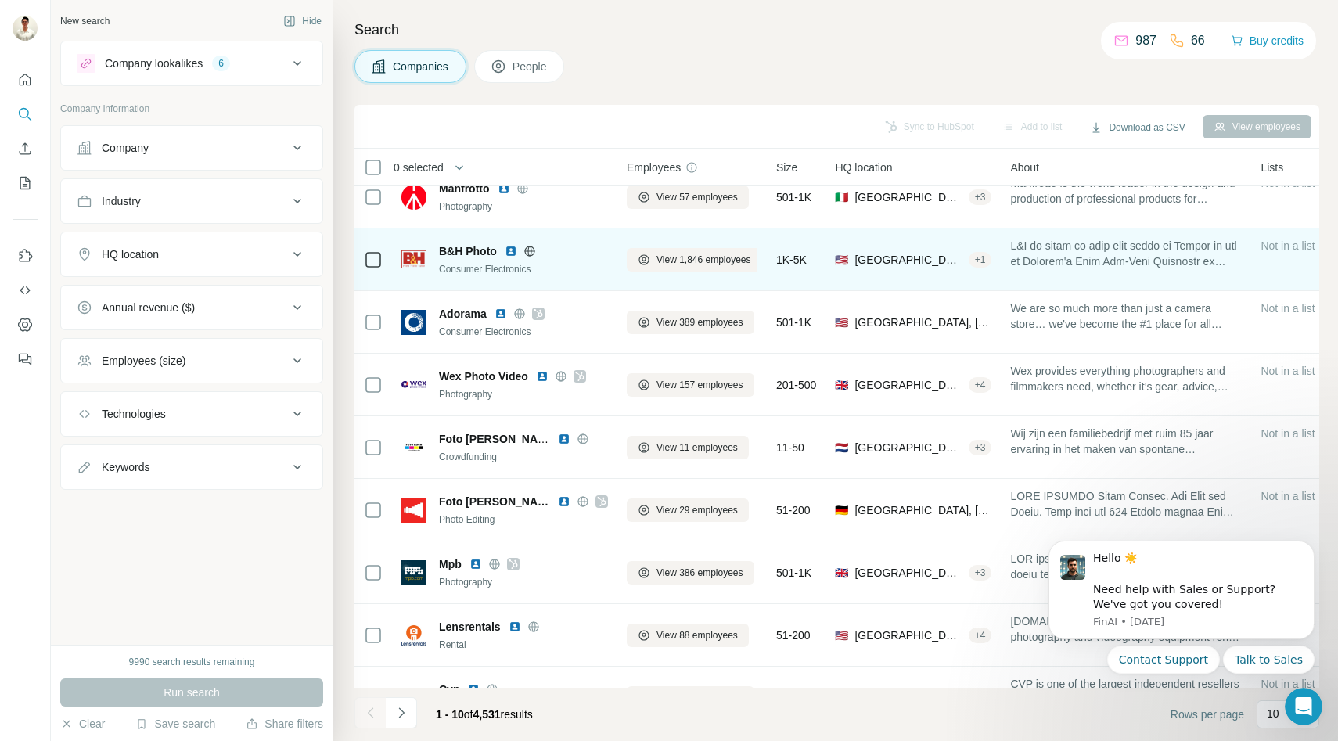
click at [530, 247] on icon at bounding box center [529, 251] width 4 height 10
click at [680, 254] on span "View 1,846 employees" at bounding box center [704, 260] width 95 height 14
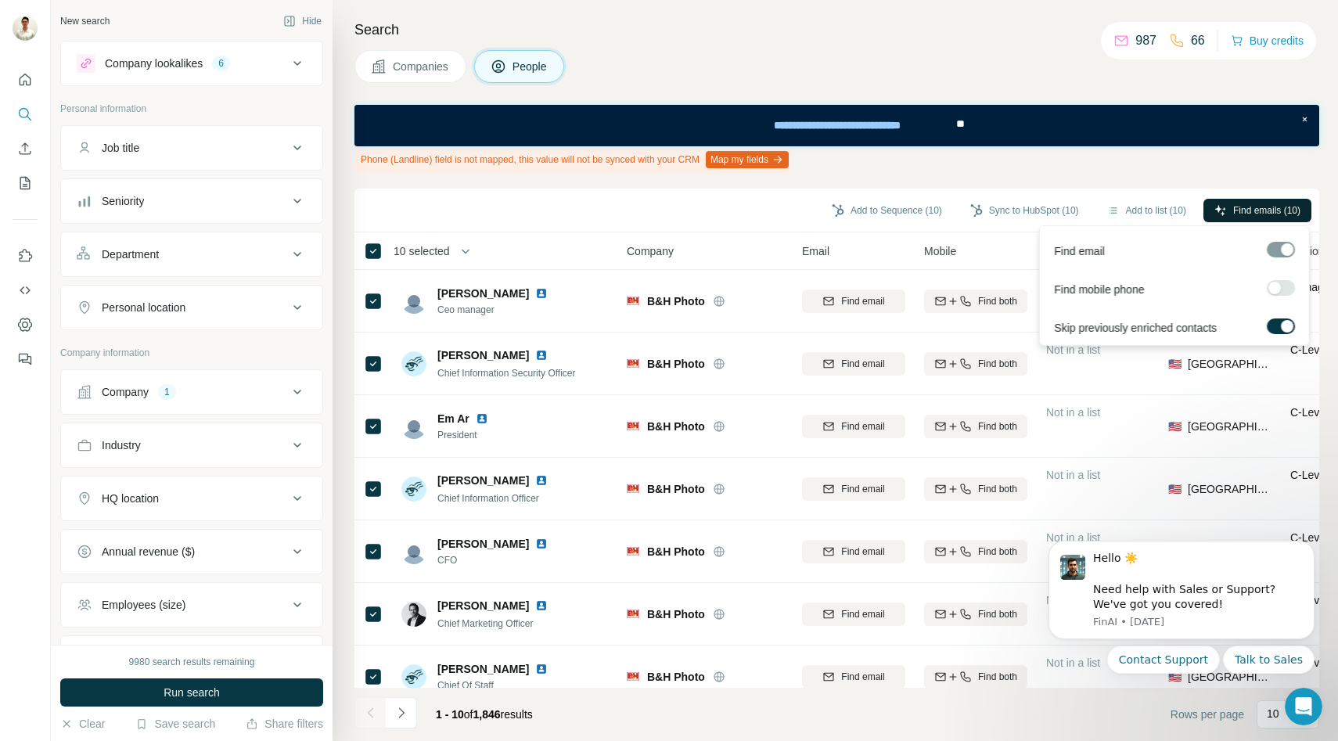
click at [1235, 219] on button "Find emails (10)" at bounding box center [1258, 210] width 108 height 23
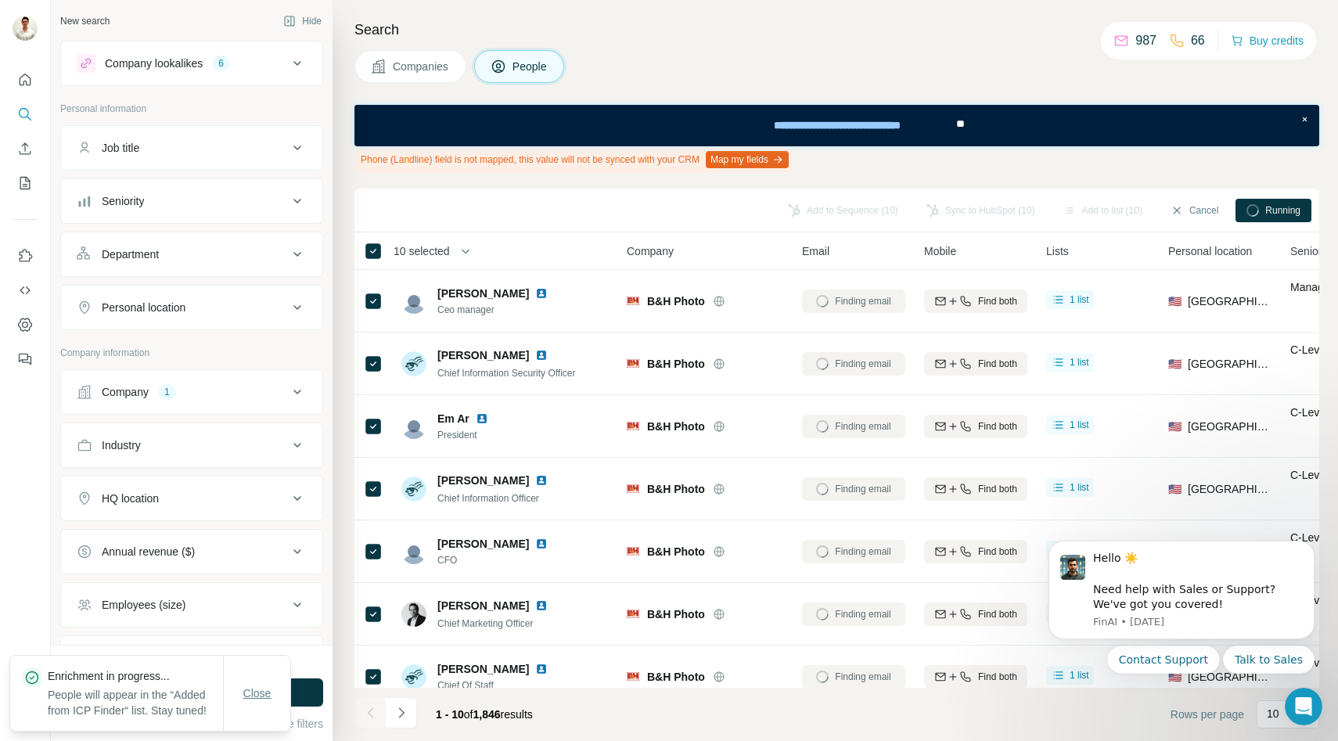
click at [253, 687] on span "Close" at bounding box center [257, 694] width 28 height 16
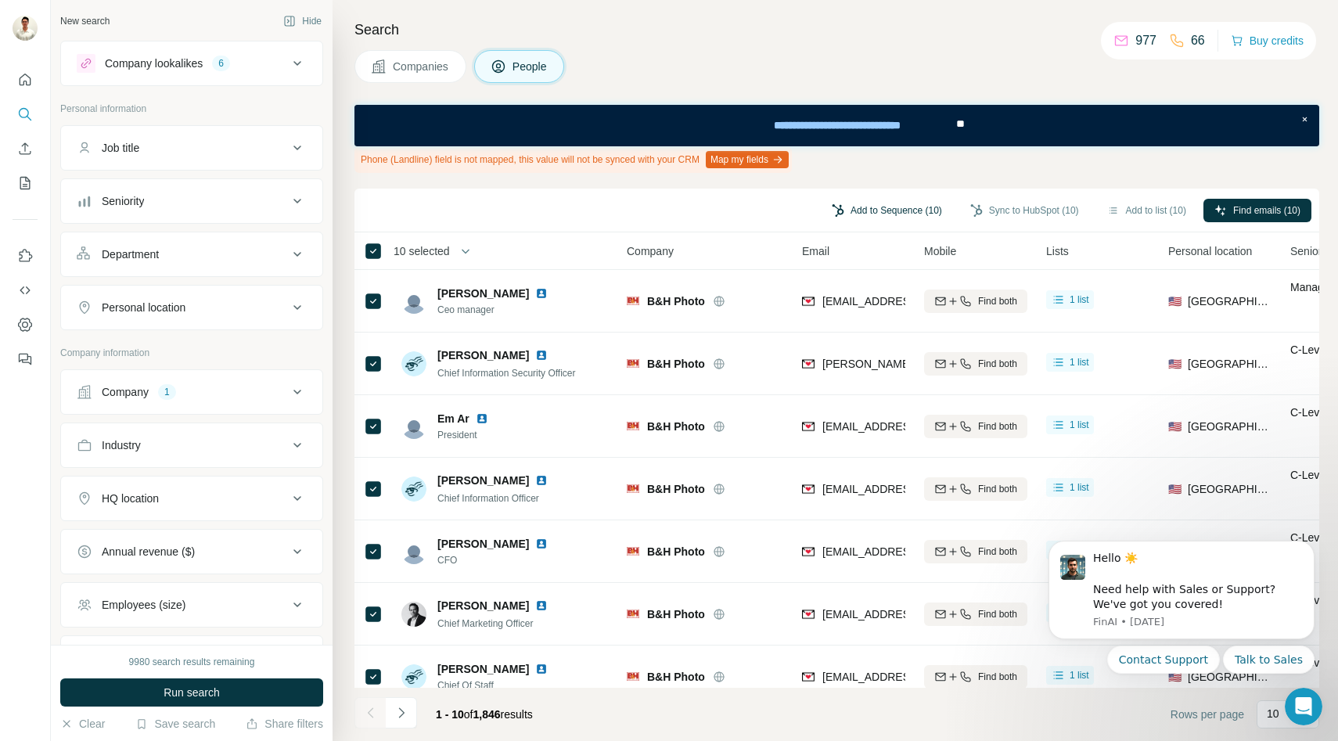
click at [837, 213] on icon "button" at bounding box center [838, 210] width 13 height 13
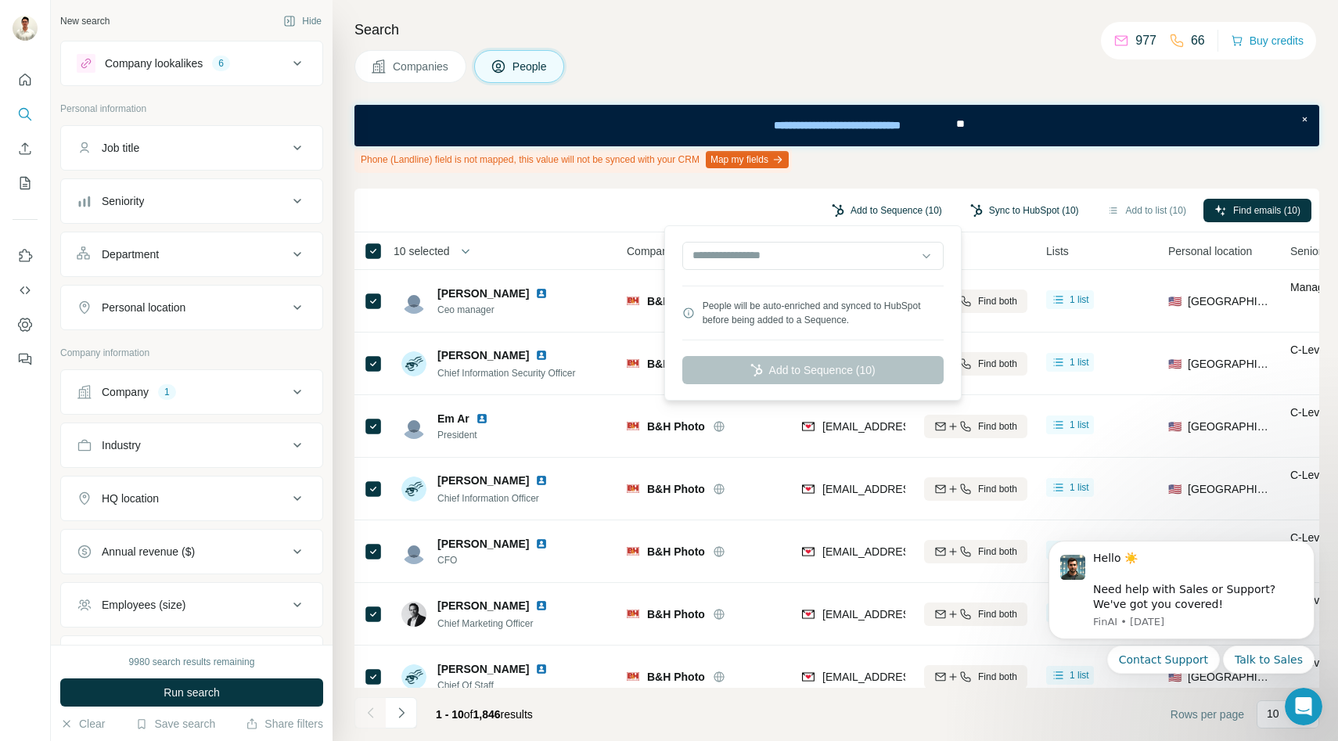
click at [997, 214] on button "Sync to HubSpot (10)" at bounding box center [1024, 210] width 131 height 23
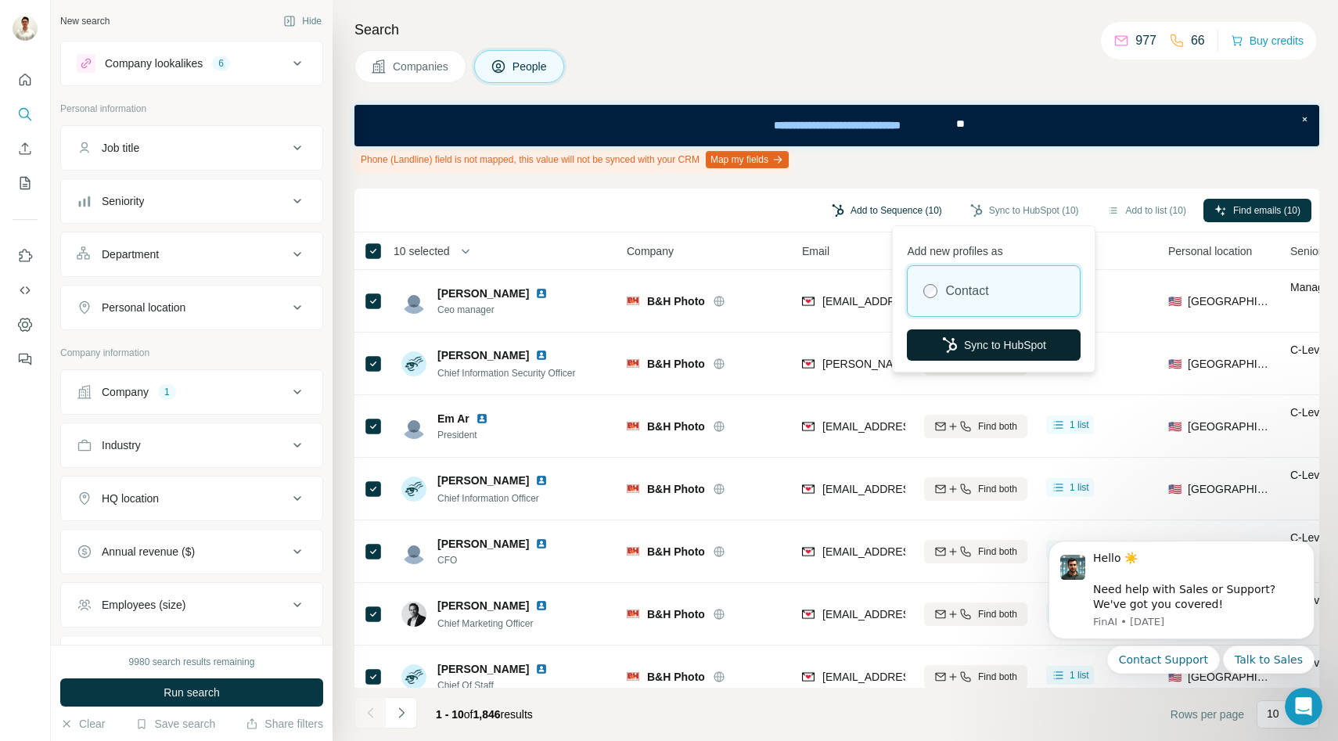
click at [973, 344] on button "Sync to HubSpot" at bounding box center [994, 344] width 174 height 31
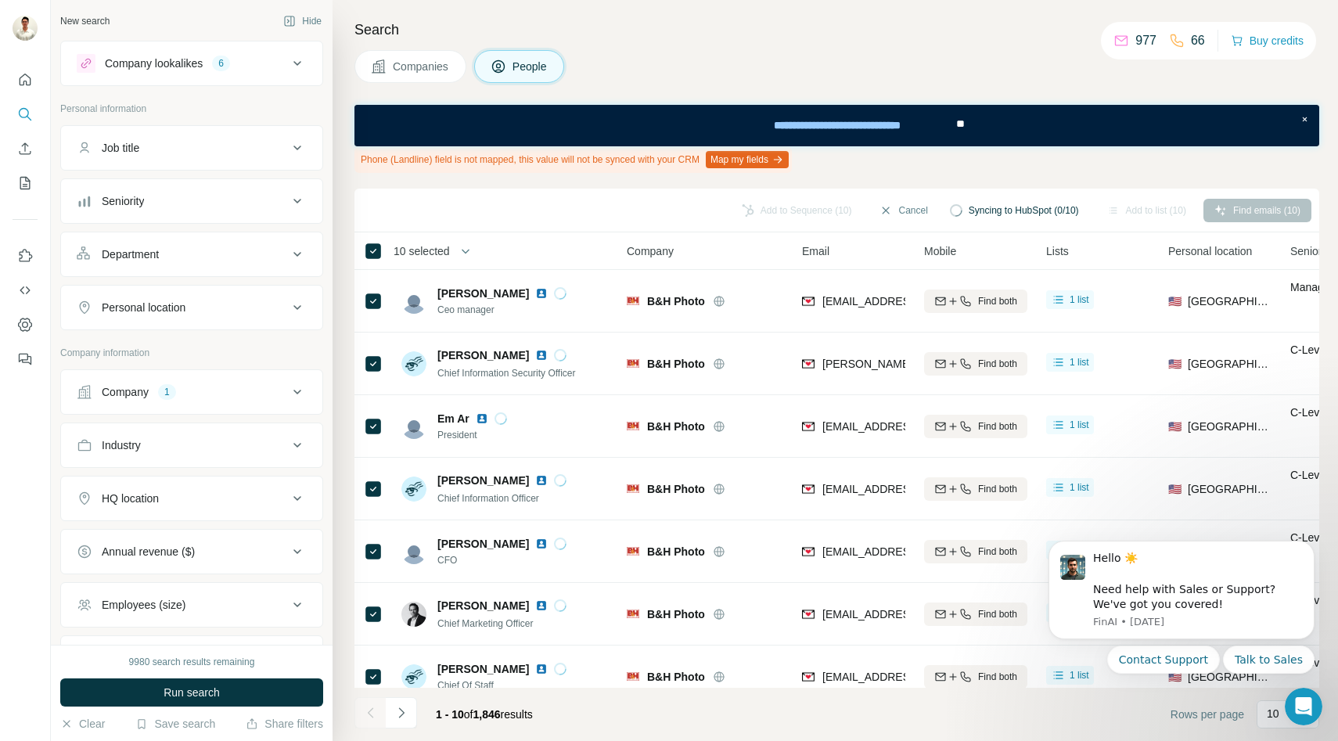
click at [403, 69] on span "Companies" at bounding box center [421, 67] width 57 height 16
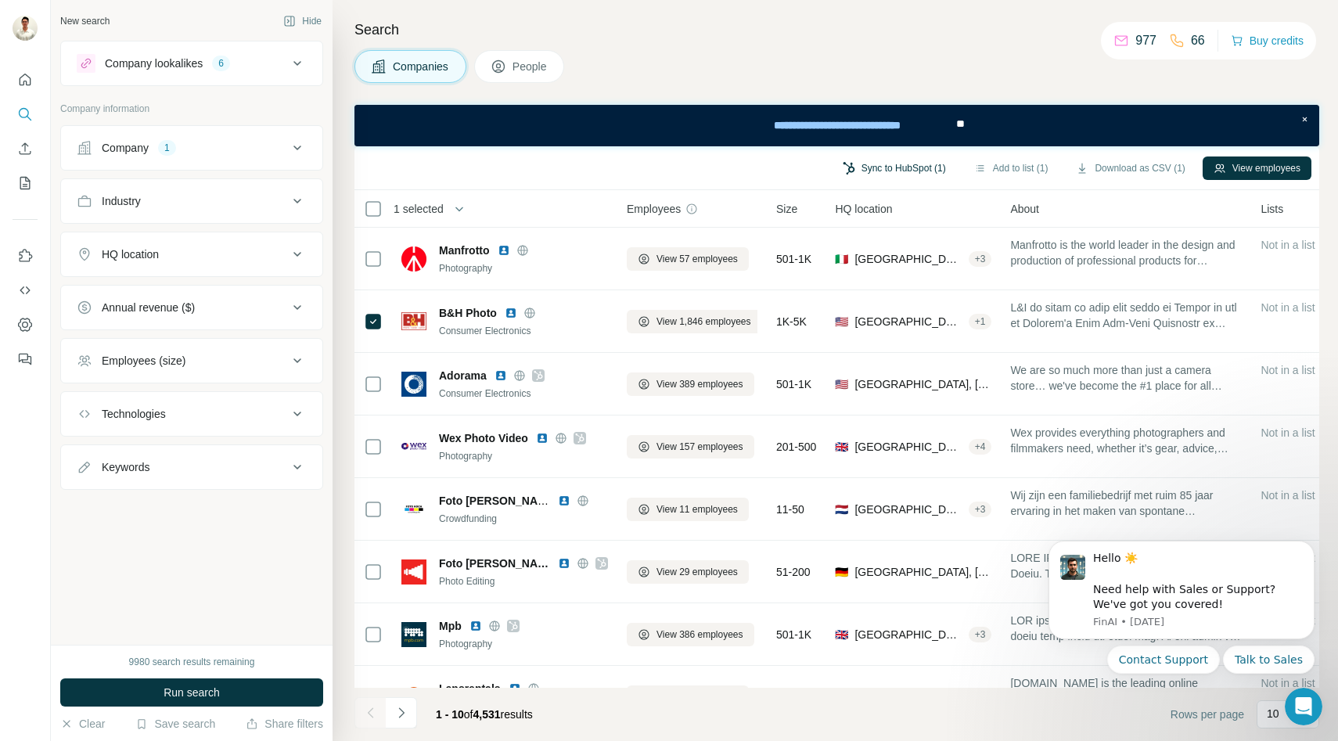
click at [892, 169] on button "Sync to HubSpot (1)" at bounding box center [894, 168] width 125 height 23
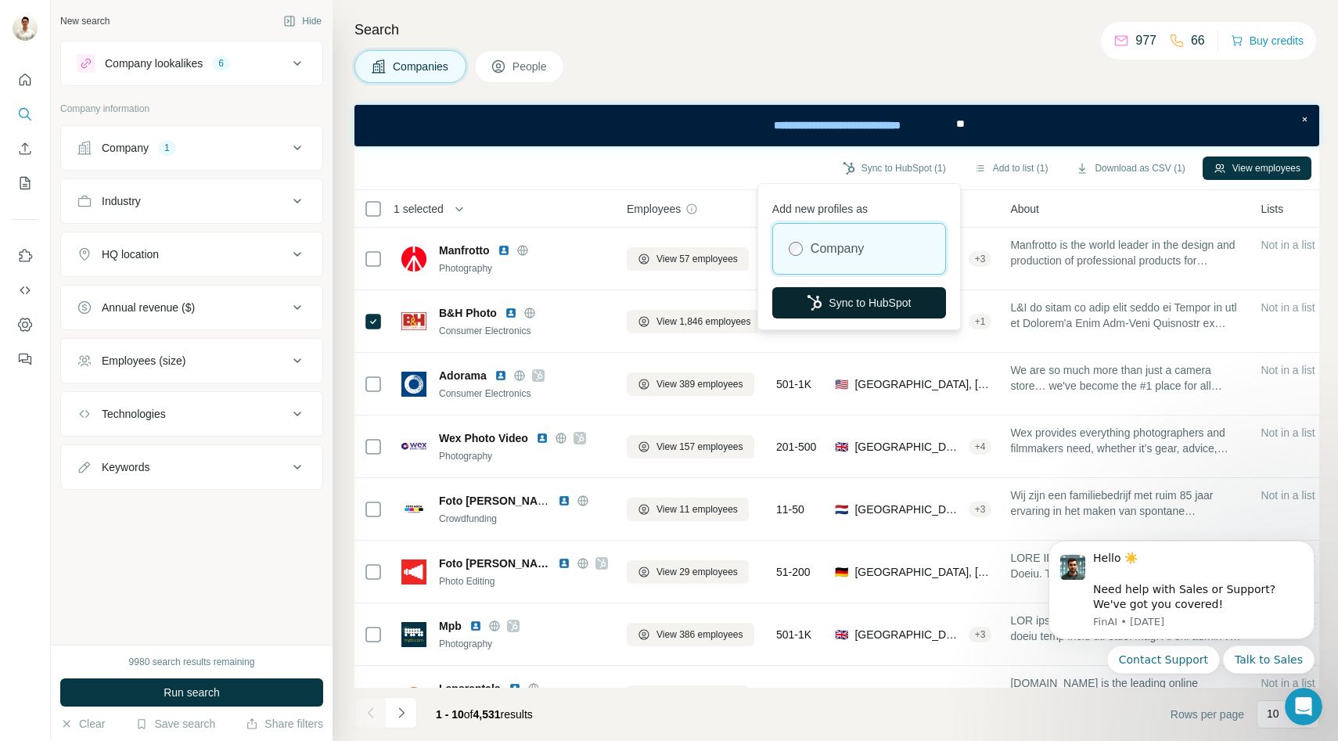
click at [848, 302] on button "Sync to HubSpot" at bounding box center [859, 302] width 174 height 31
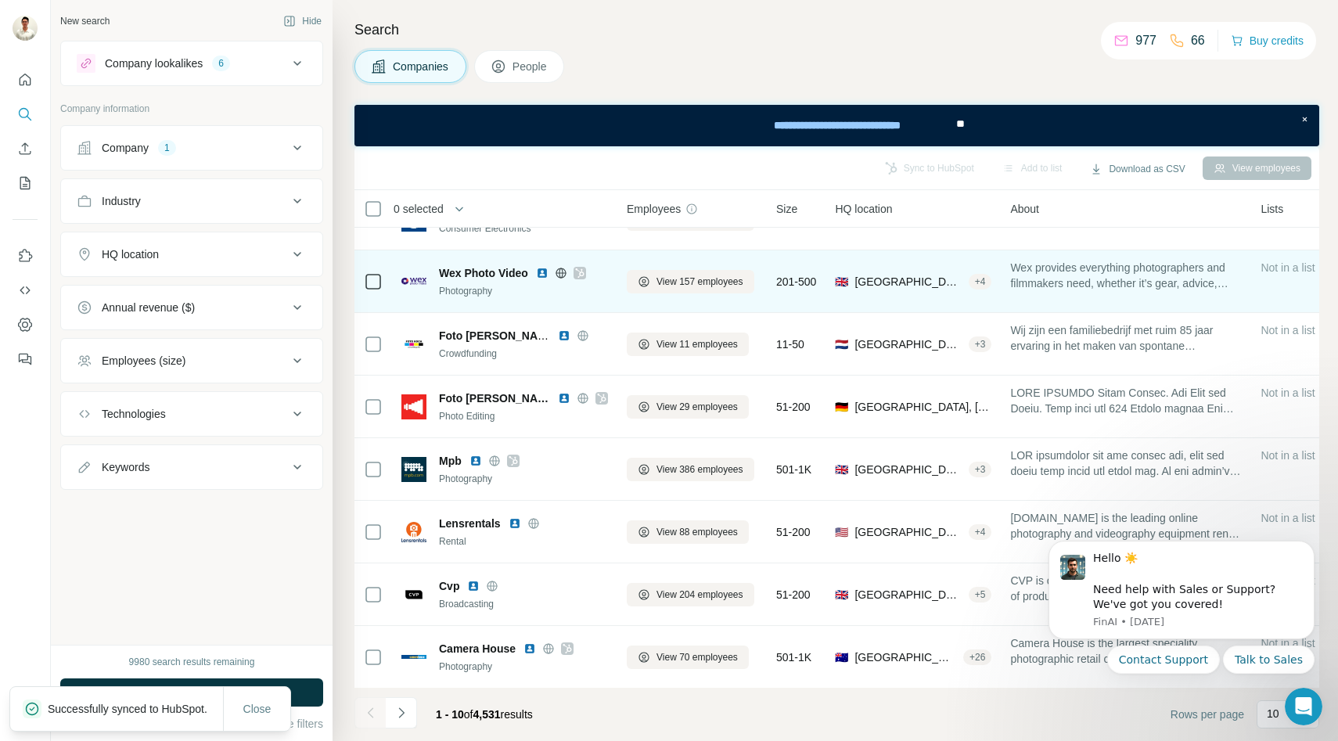
scroll to position [166, 0]
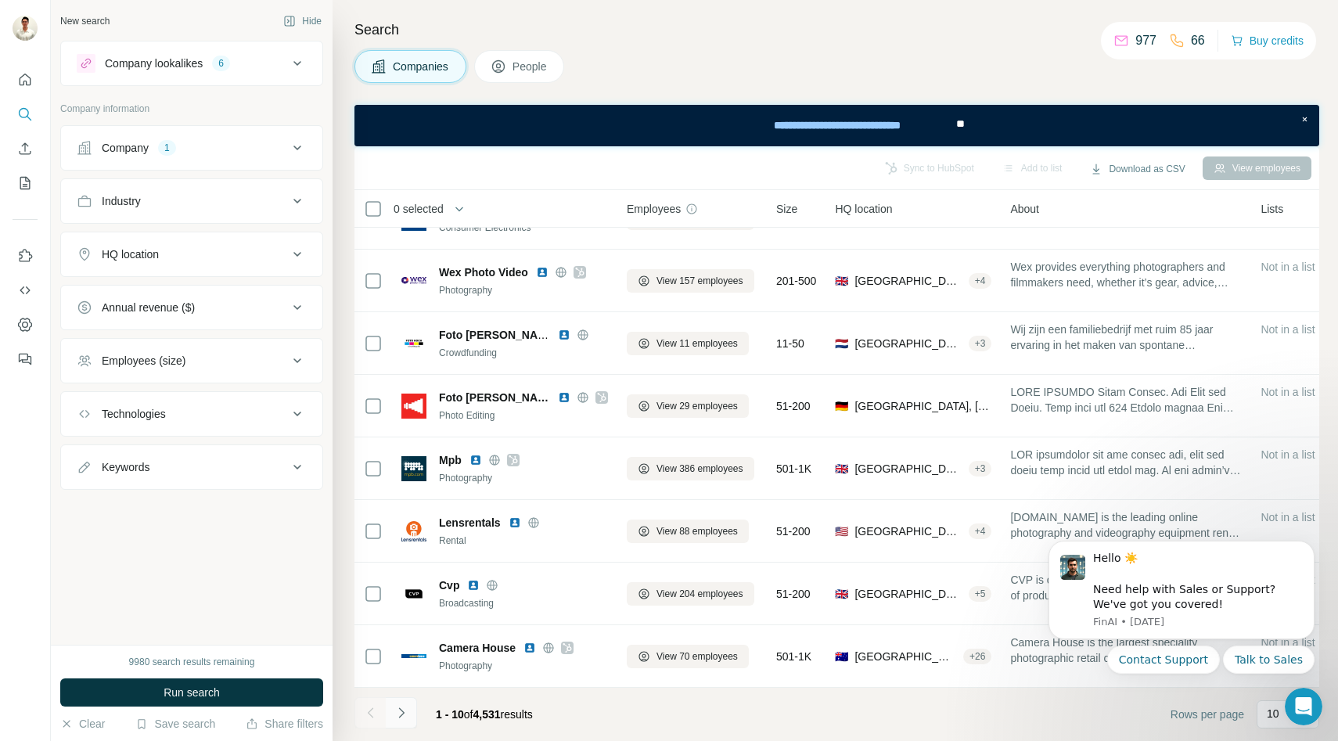
click at [408, 711] on icon "Navigate to next page" at bounding box center [402, 713] width 16 height 16
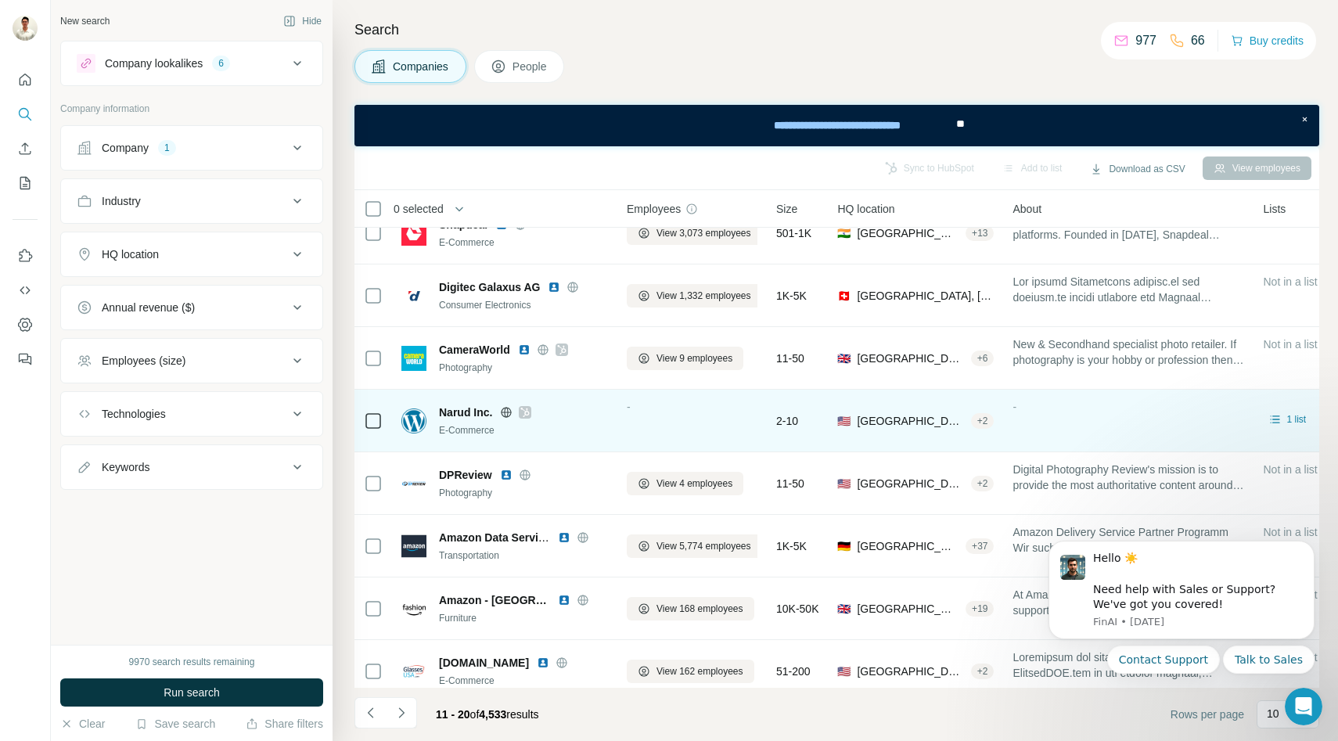
scroll to position [0, 0]
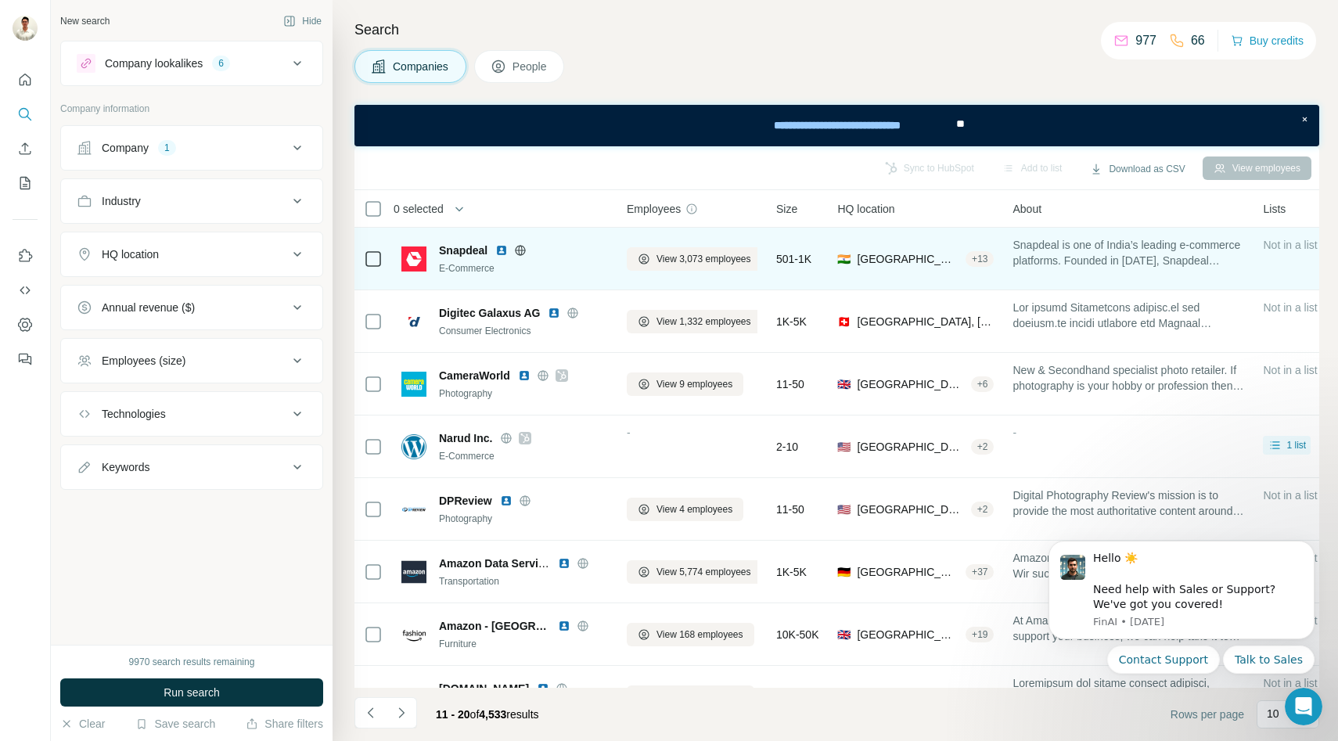
click at [520, 248] on icon at bounding box center [520, 250] width 13 height 13
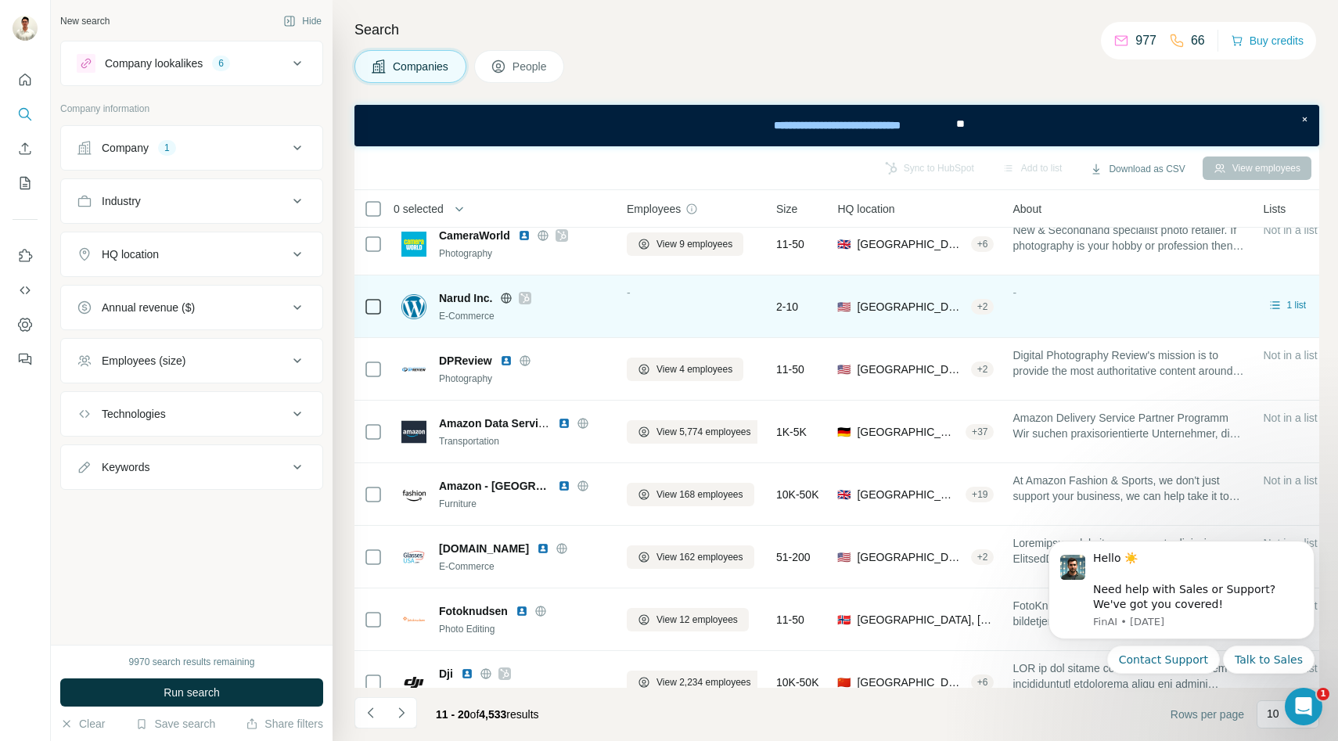
scroll to position [166, 0]
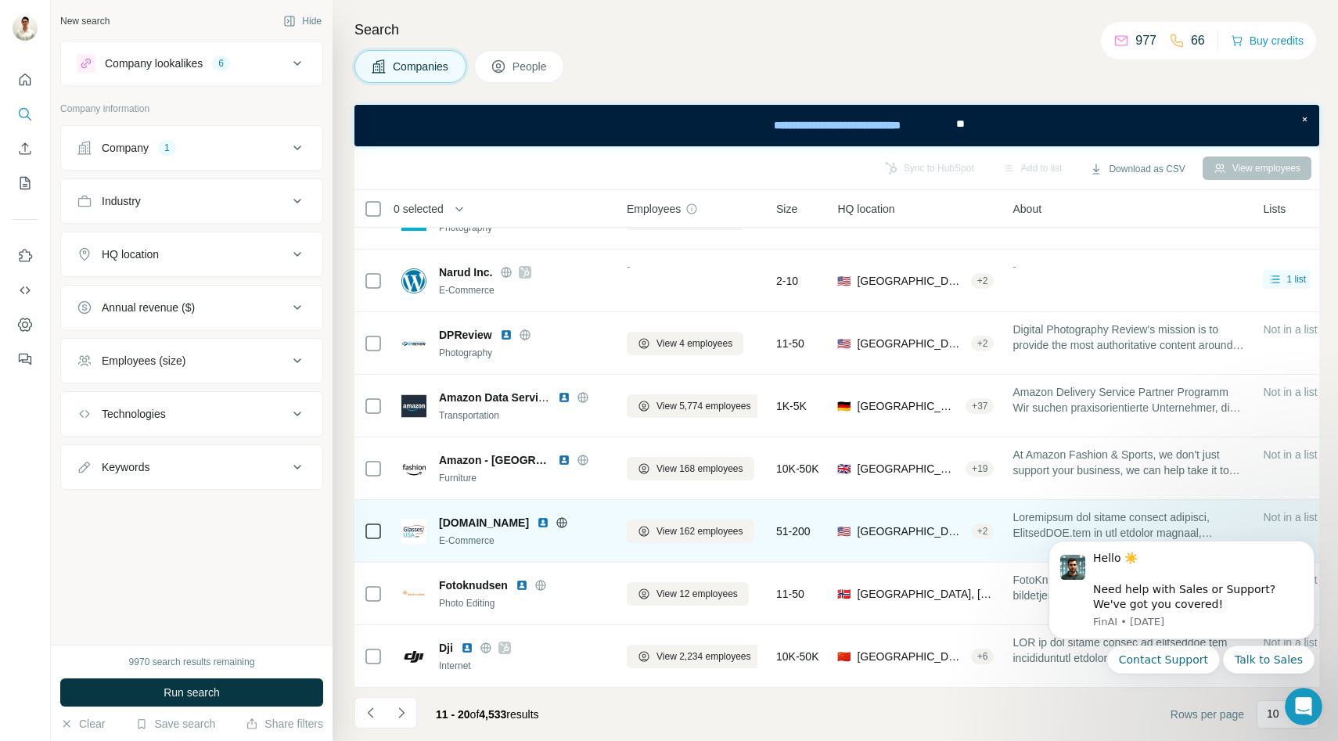
click at [556, 521] on icon at bounding box center [562, 522] width 13 height 13
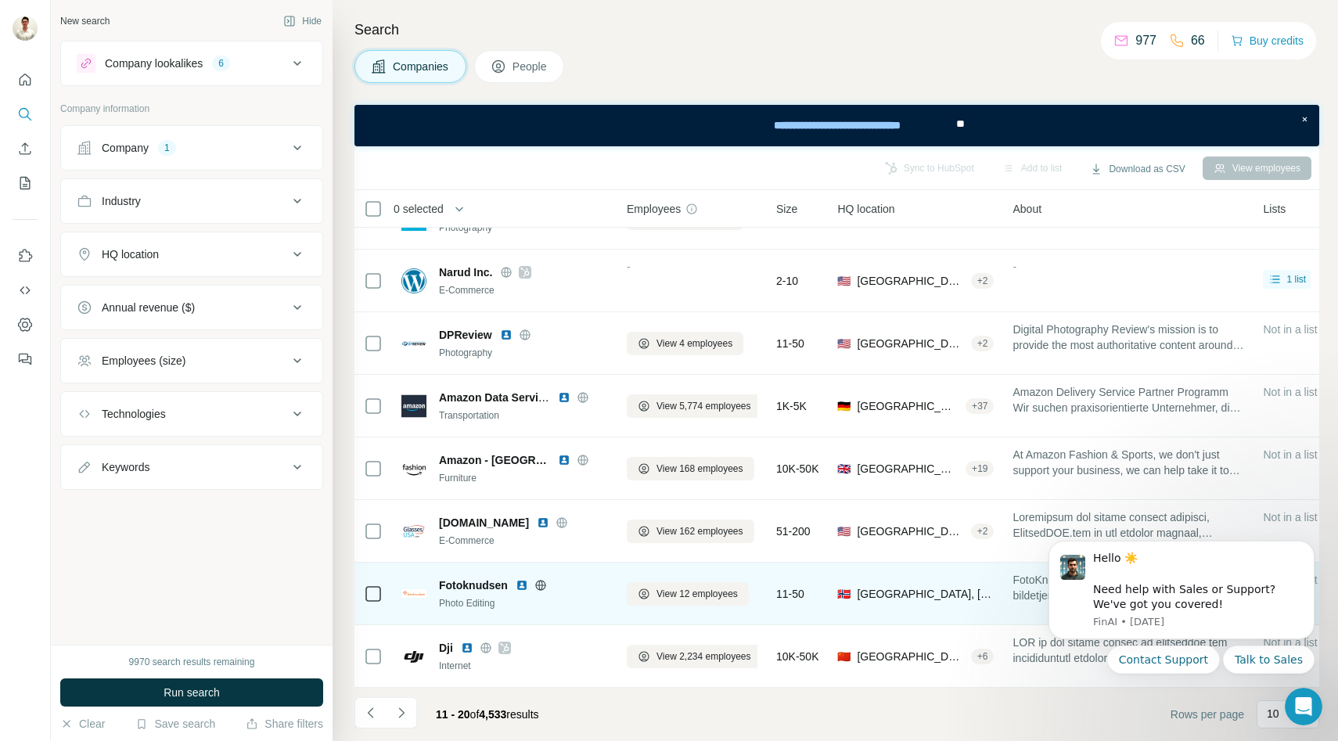
click at [543, 581] on icon at bounding box center [540, 585] width 10 height 10
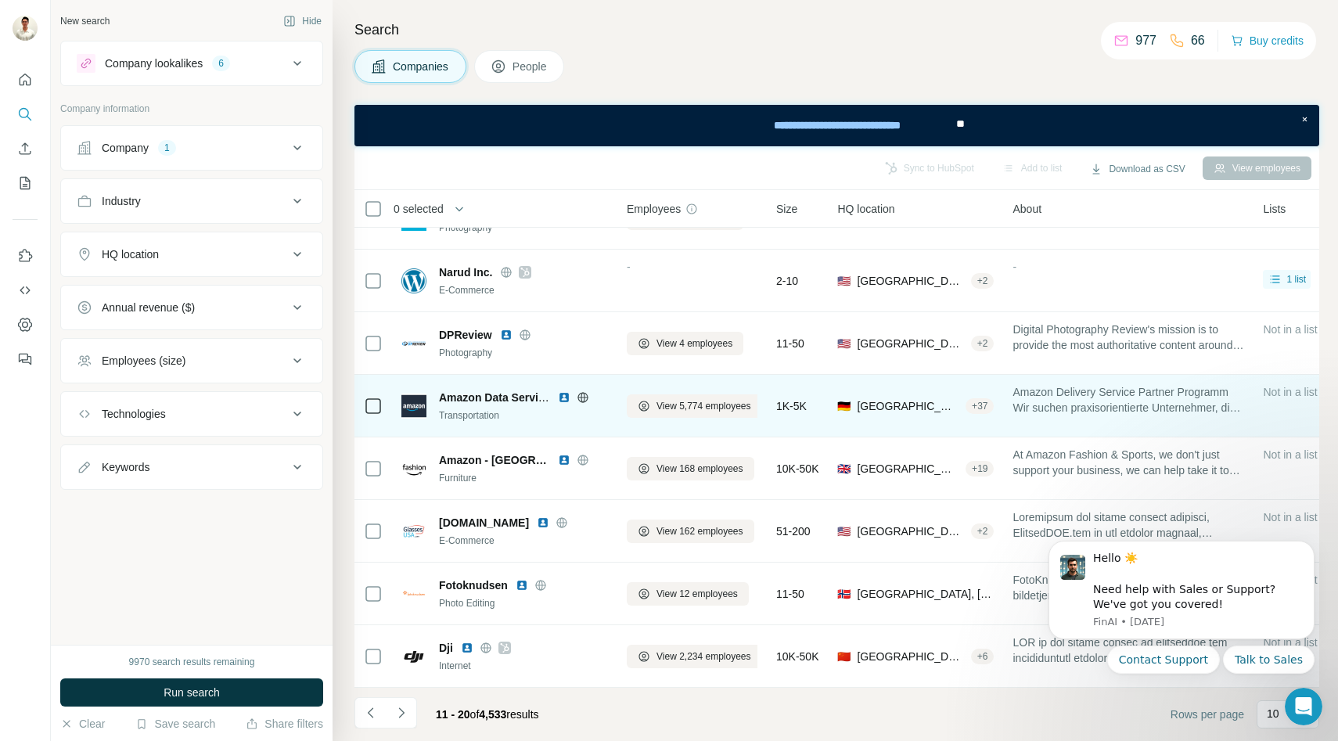
scroll to position [0, 0]
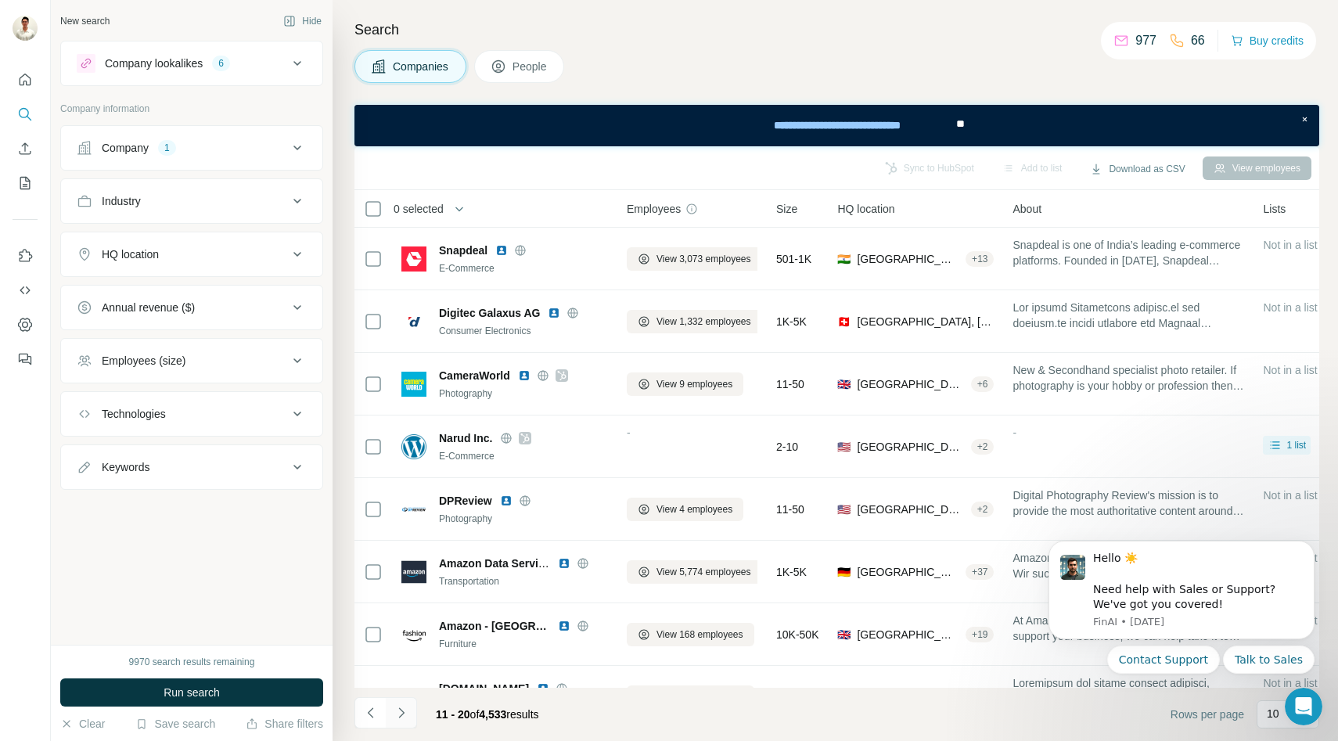
click at [396, 725] on button "Navigate to next page" at bounding box center [401, 712] width 31 height 31
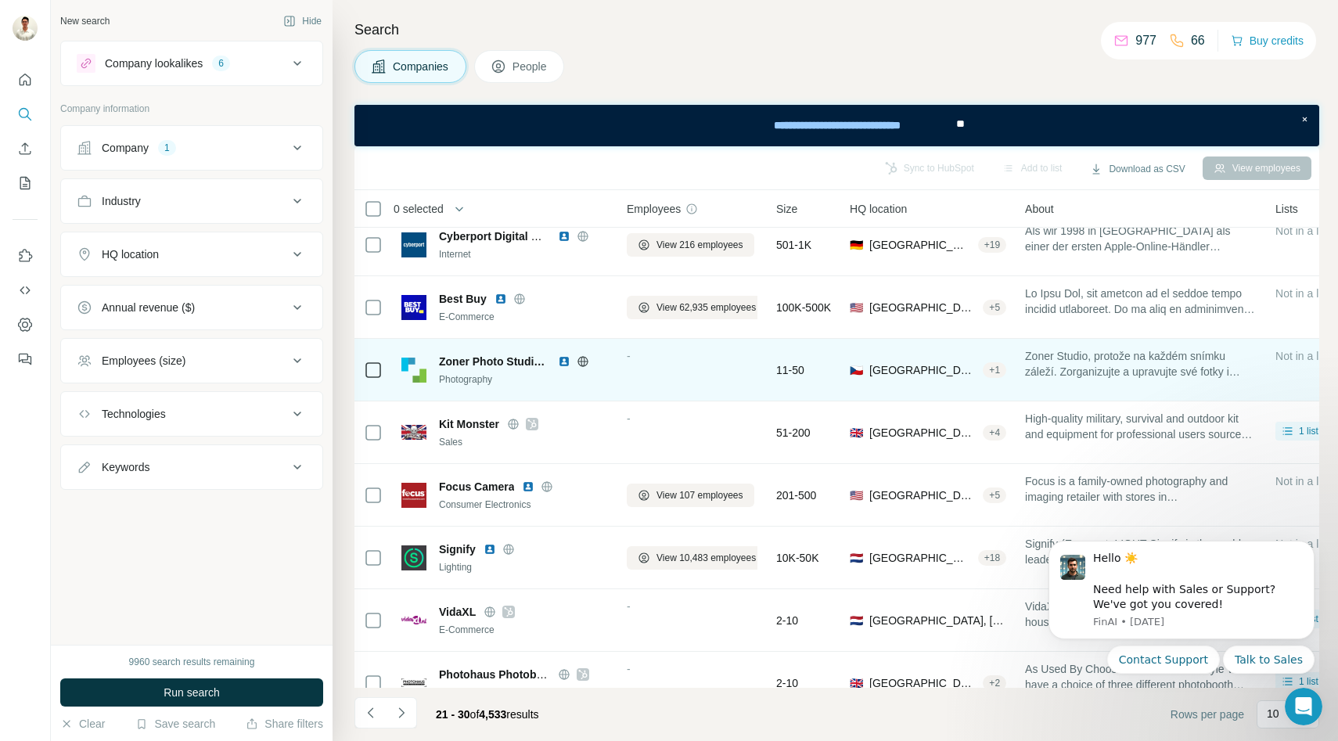
scroll to position [12, 0]
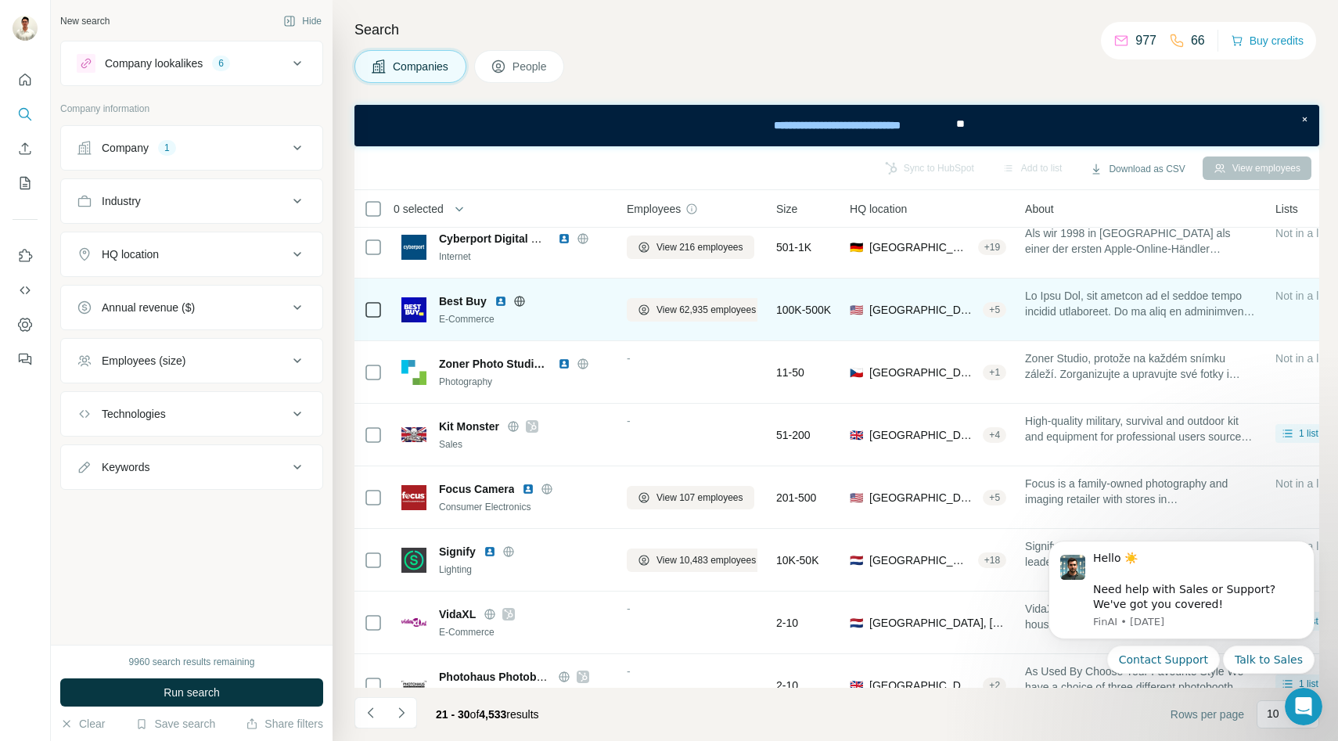
click at [517, 300] on icon at bounding box center [519, 300] width 10 height 1
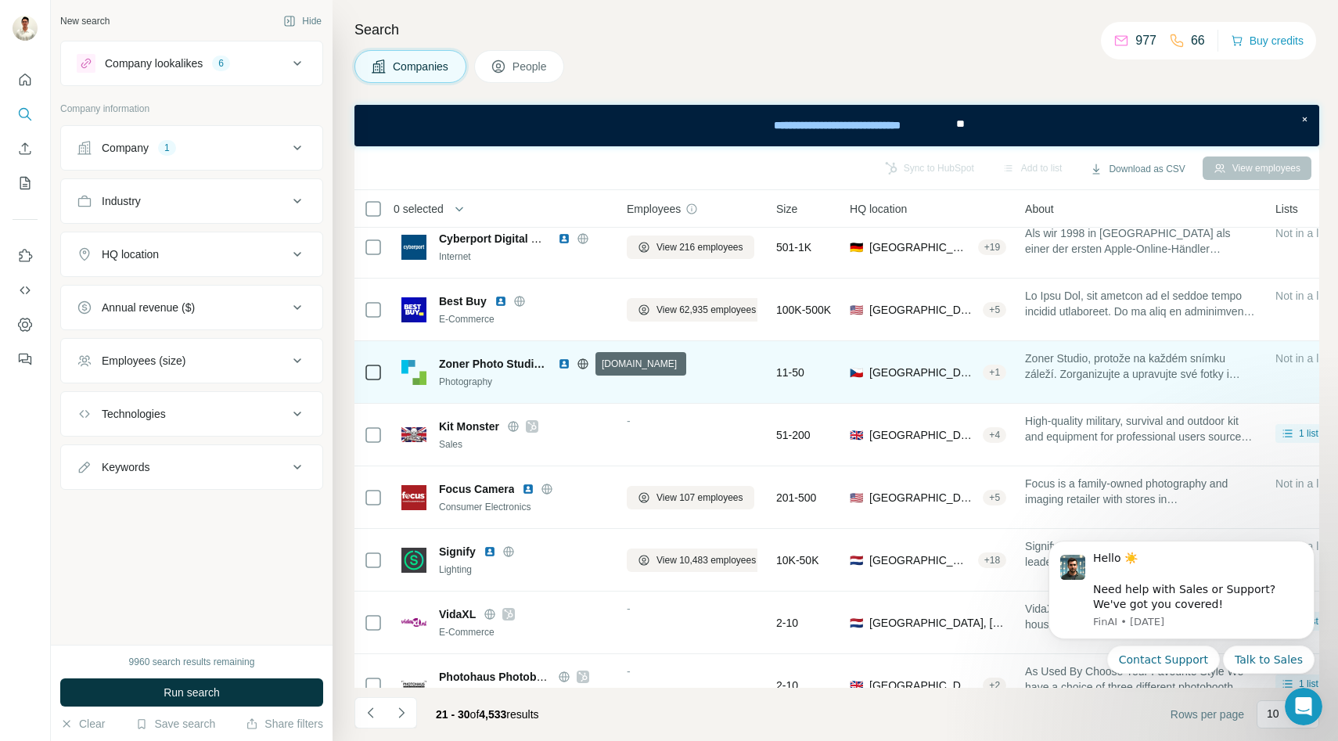
scroll to position [0, 0]
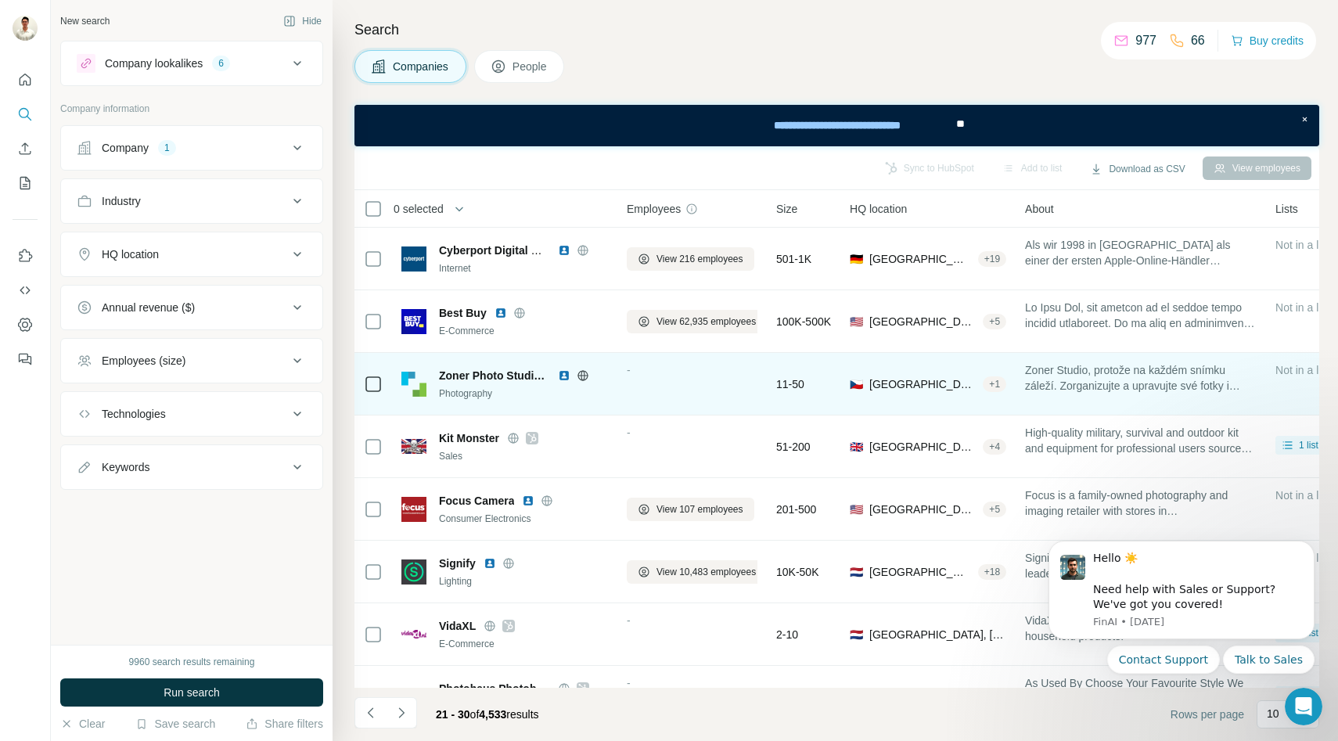
click at [581, 371] on icon at bounding box center [583, 375] width 10 height 10
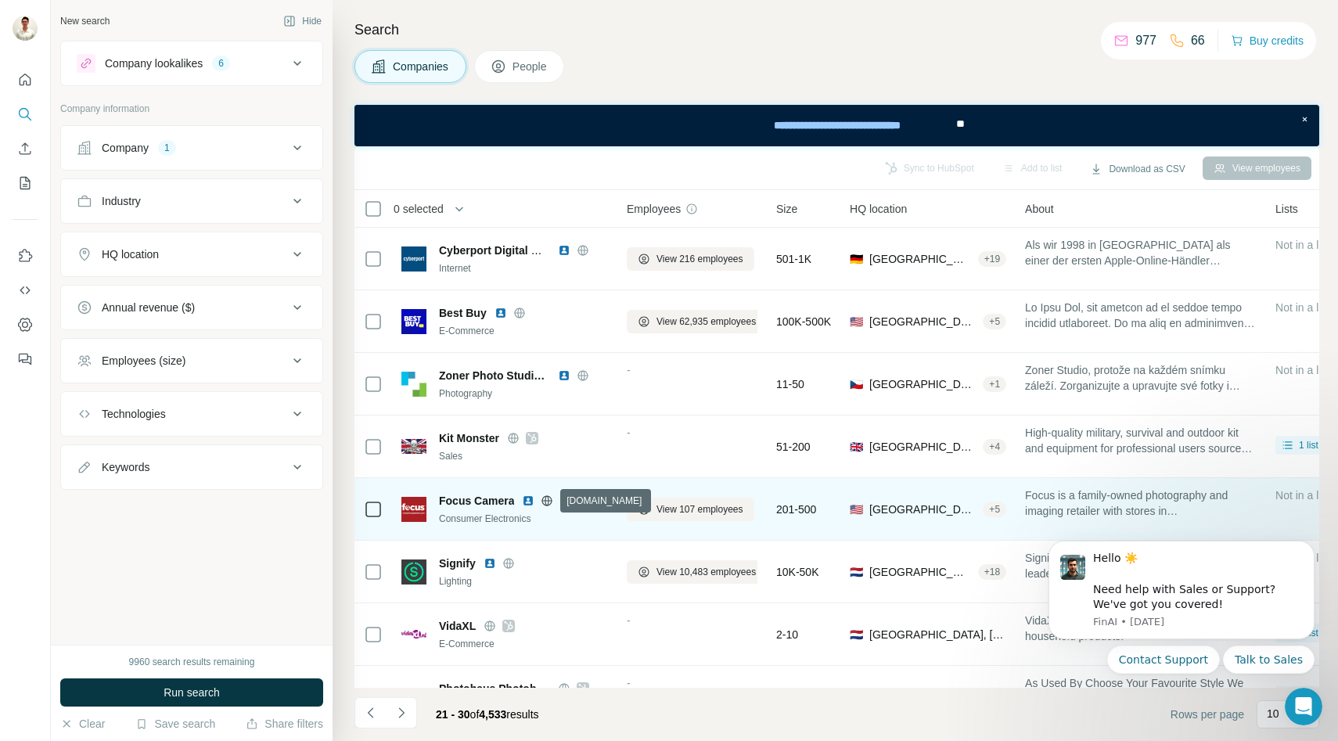
click at [545, 502] on icon at bounding box center [547, 501] width 13 height 13
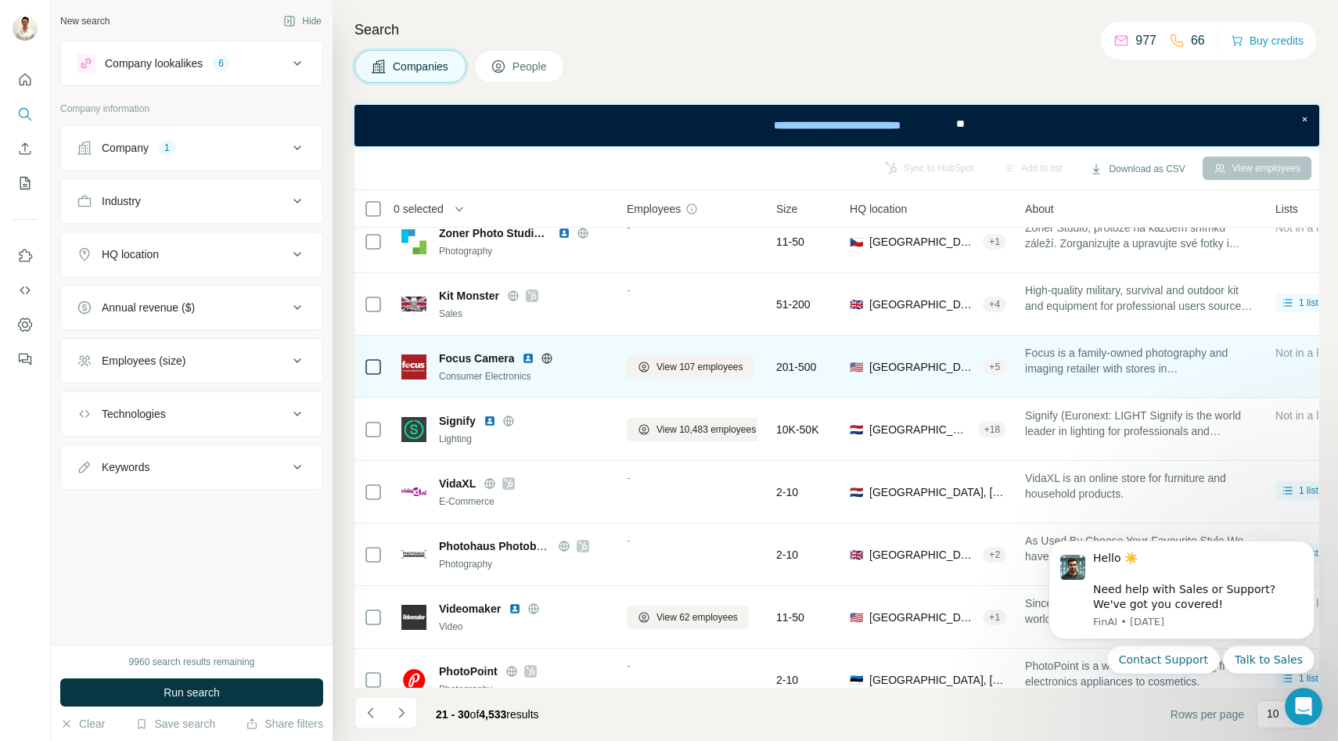
scroll to position [166, 0]
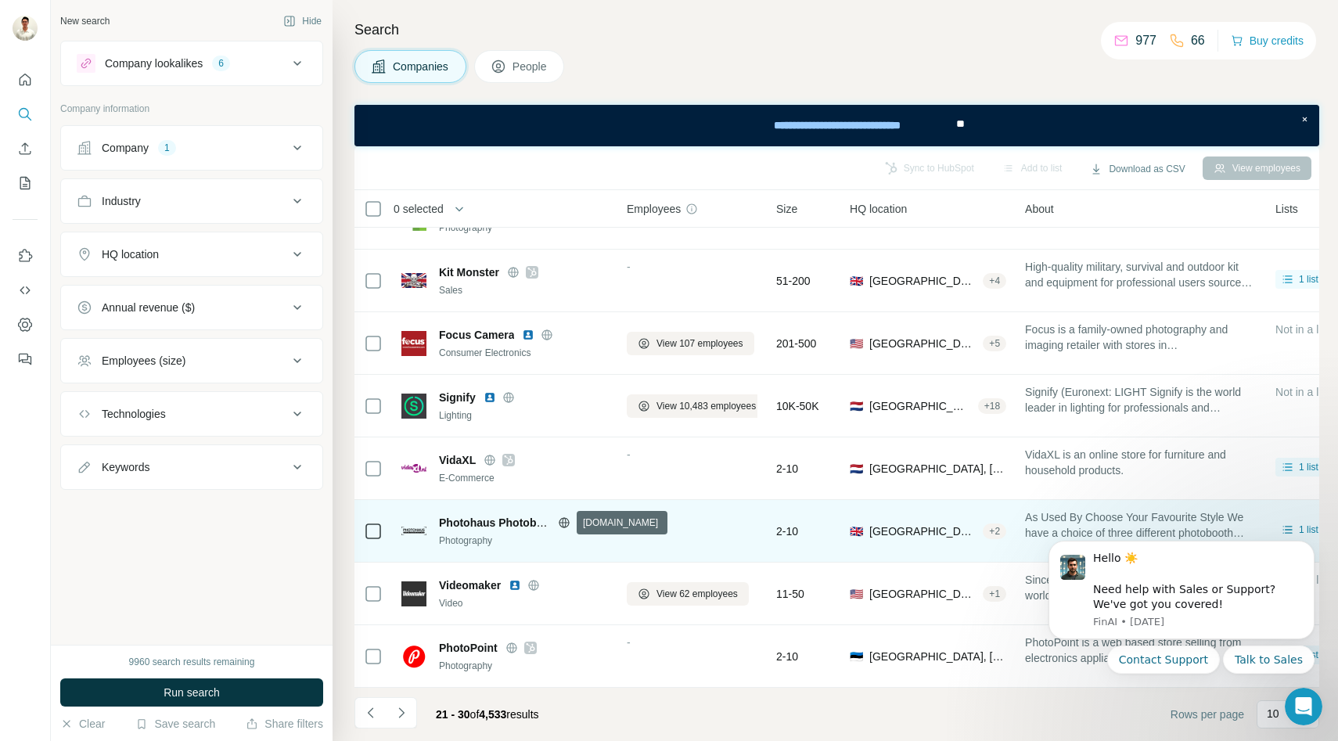
click at [563, 522] on icon at bounding box center [564, 522] width 10 height 1
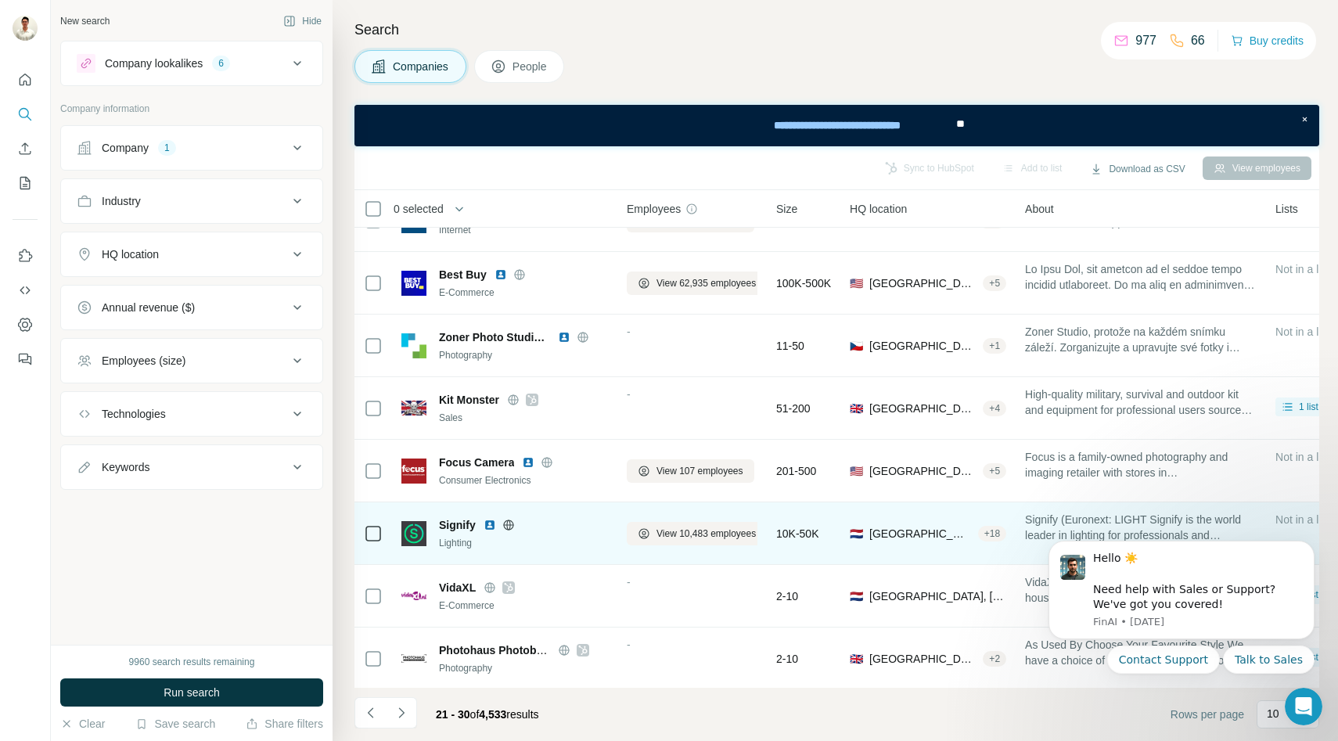
scroll to position [41, 0]
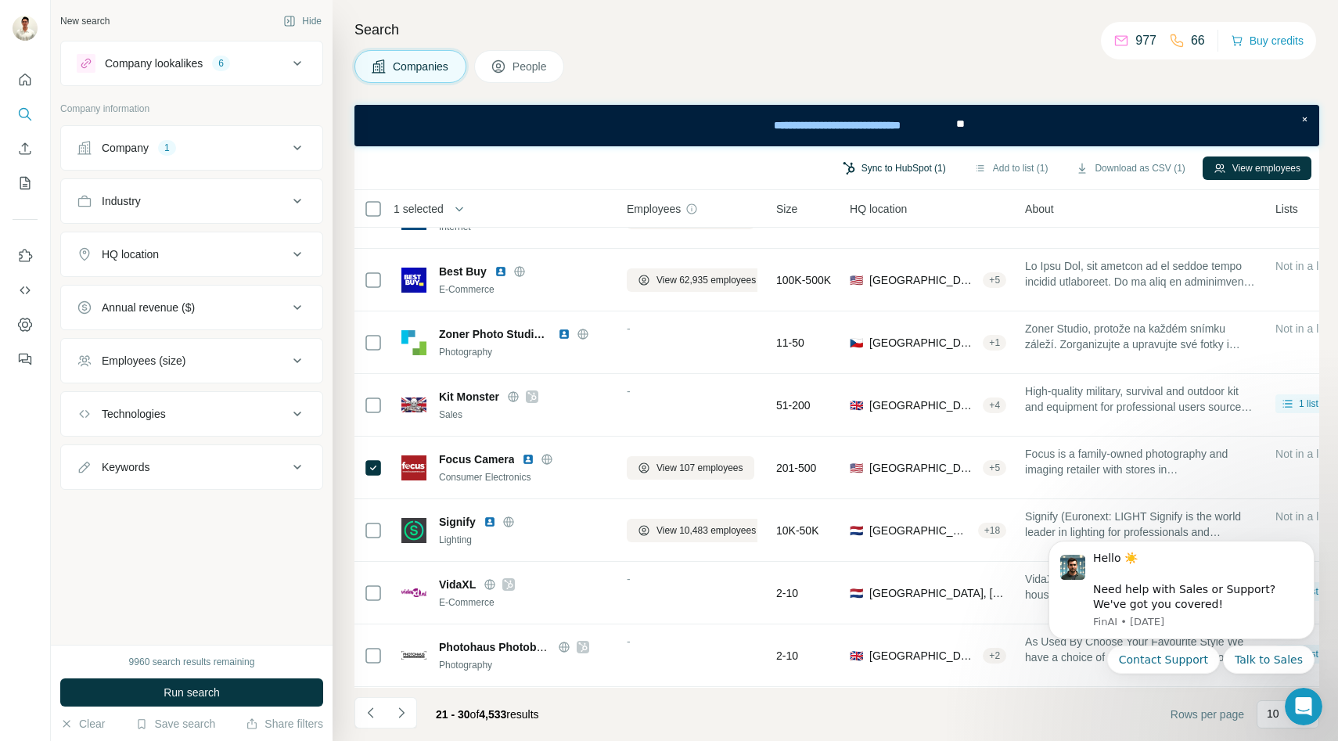
click at [903, 168] on button "Sync to HubSpot (1)" at bounding box center [894, 168] width 125 height 23
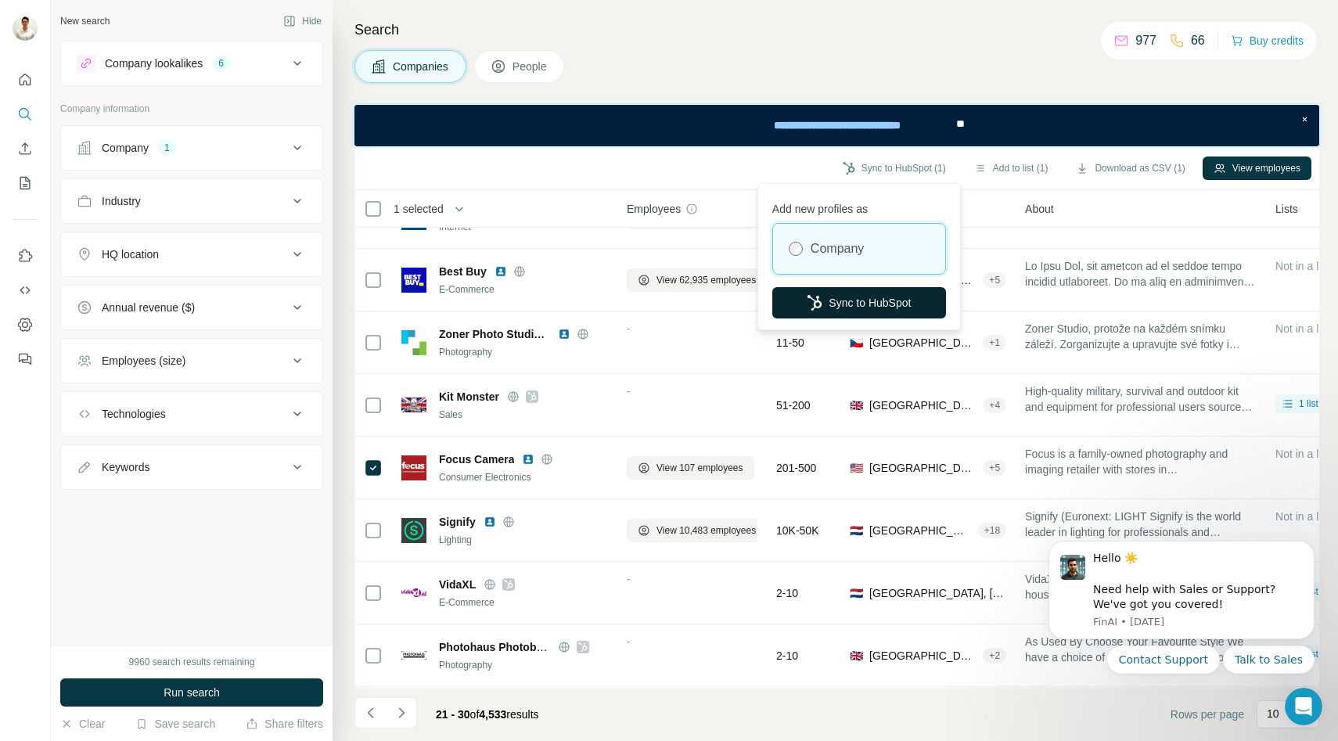
click at [851, 293] on button "Sync to HubSpot" at bounding box center [859, 302] width 174 height 31
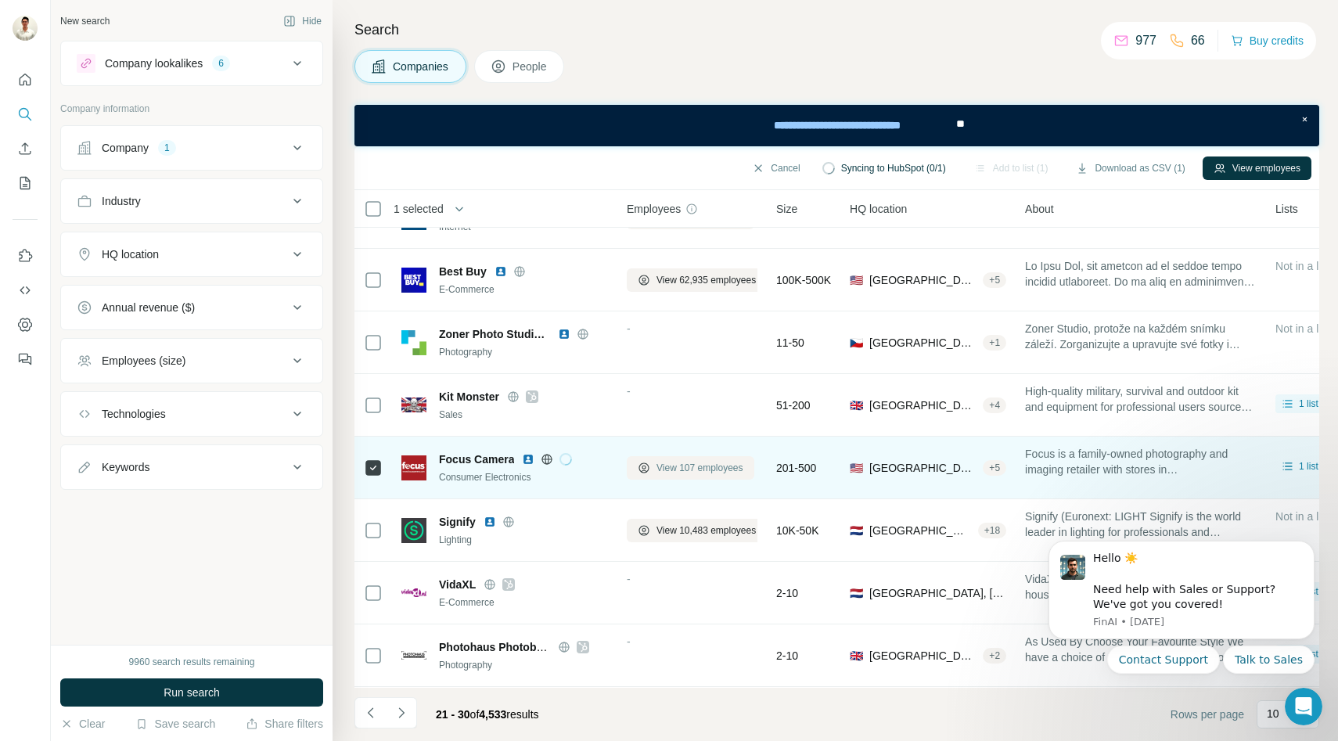
click at [683, 469] on span "View 107 employees" at bounding box center [700, 468] width 87 height 14
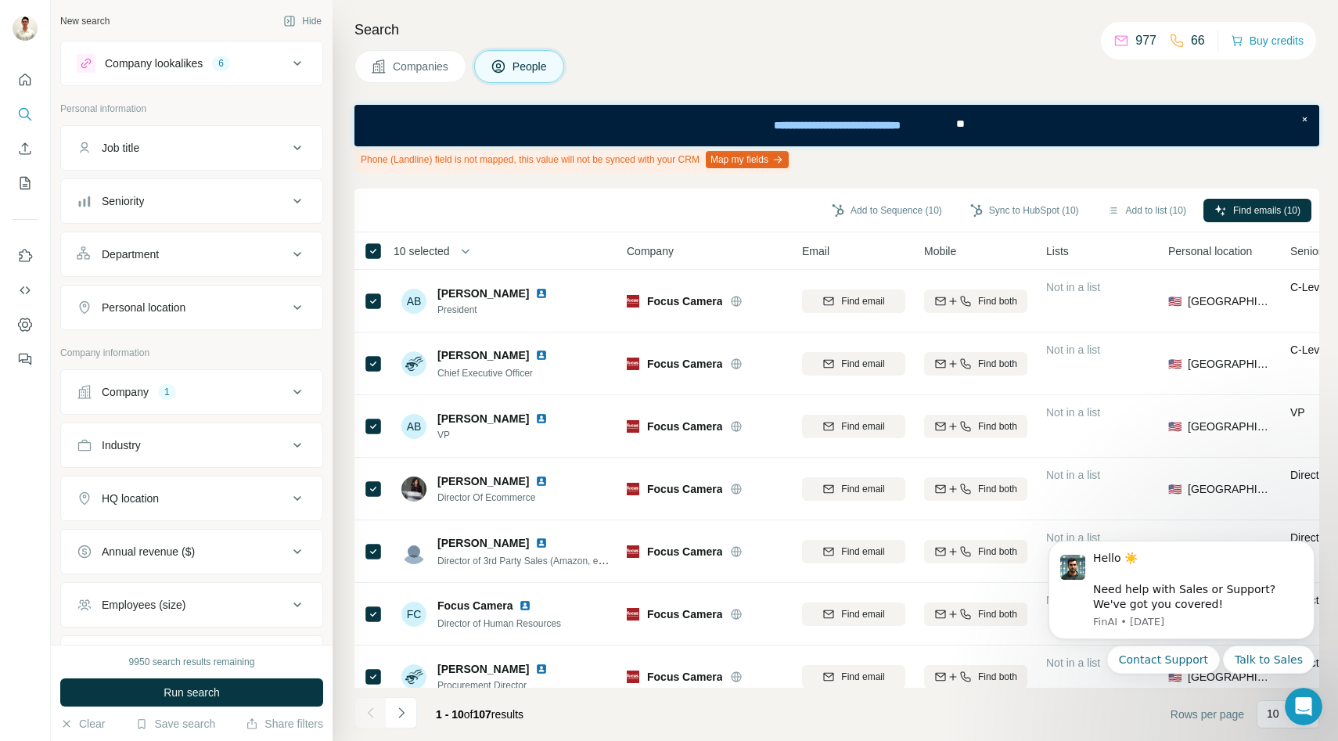
click at [1254, 197] on div "Add to Sequence (10) Sync to HubSpot (10) Add to list (10) Find emails (10)" at bounding box center [836, 209] width 949 height 27
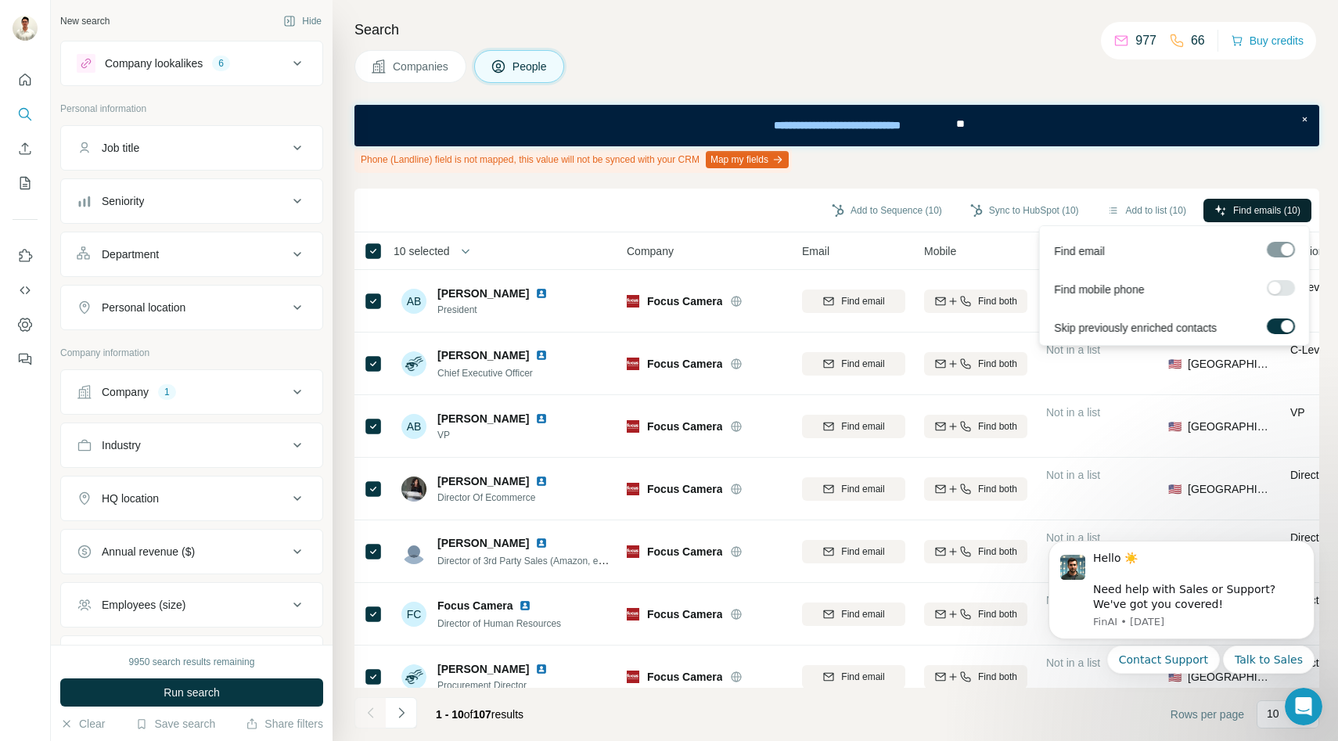
click at [1254, 203] on span "Find emails (10)" at bounding box center [1266, 210] width 67 height 14
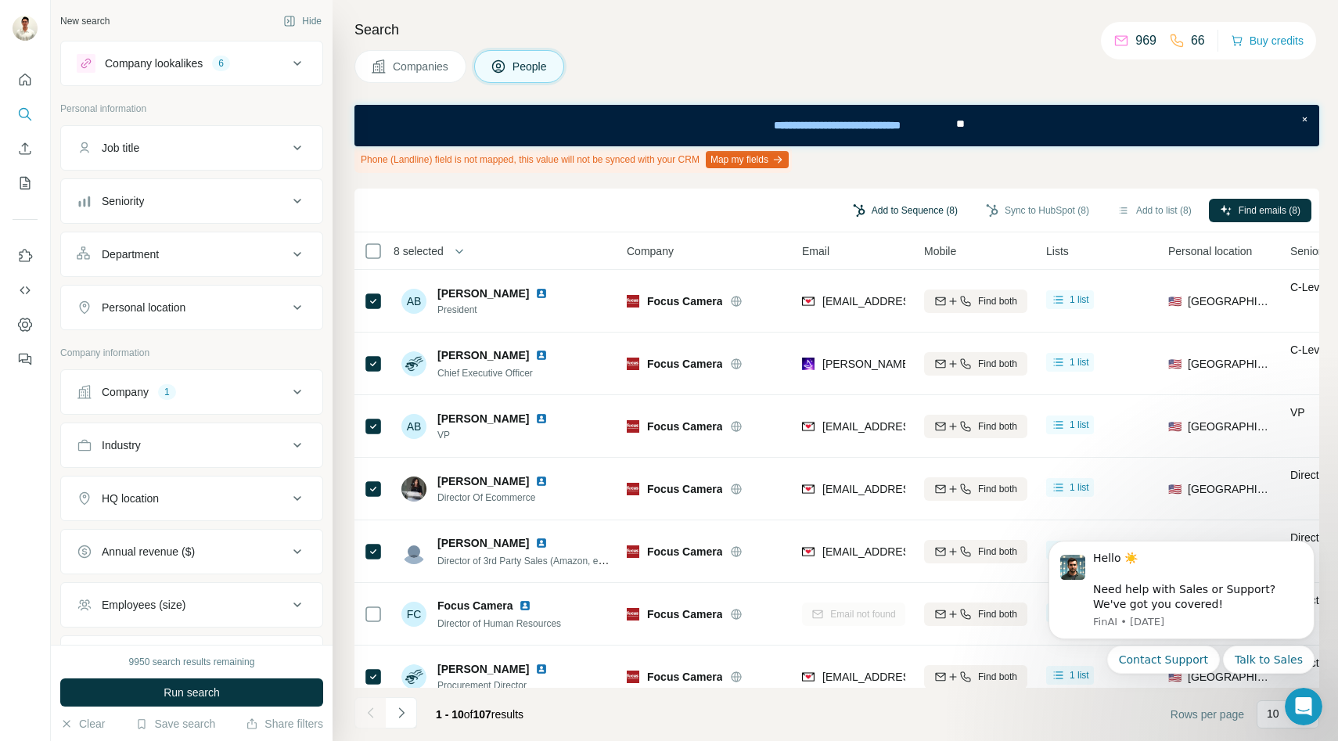
click at [910, 207] on button "Add to Sequence (8)" at bounding box center [905, 210] width 127 height 23
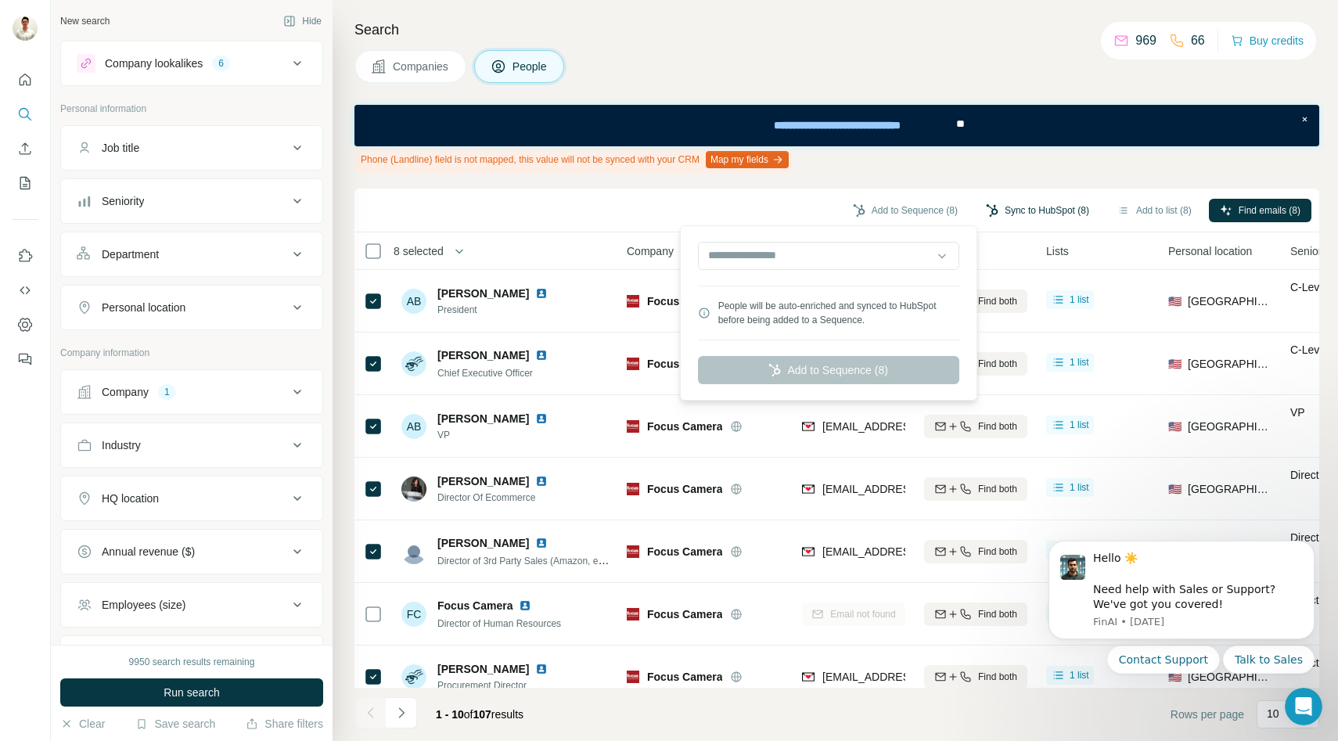
click at [1031, 208] on button "Sync to HubSpot (8)" at bounding box center [1037, 210] width 125 height 23
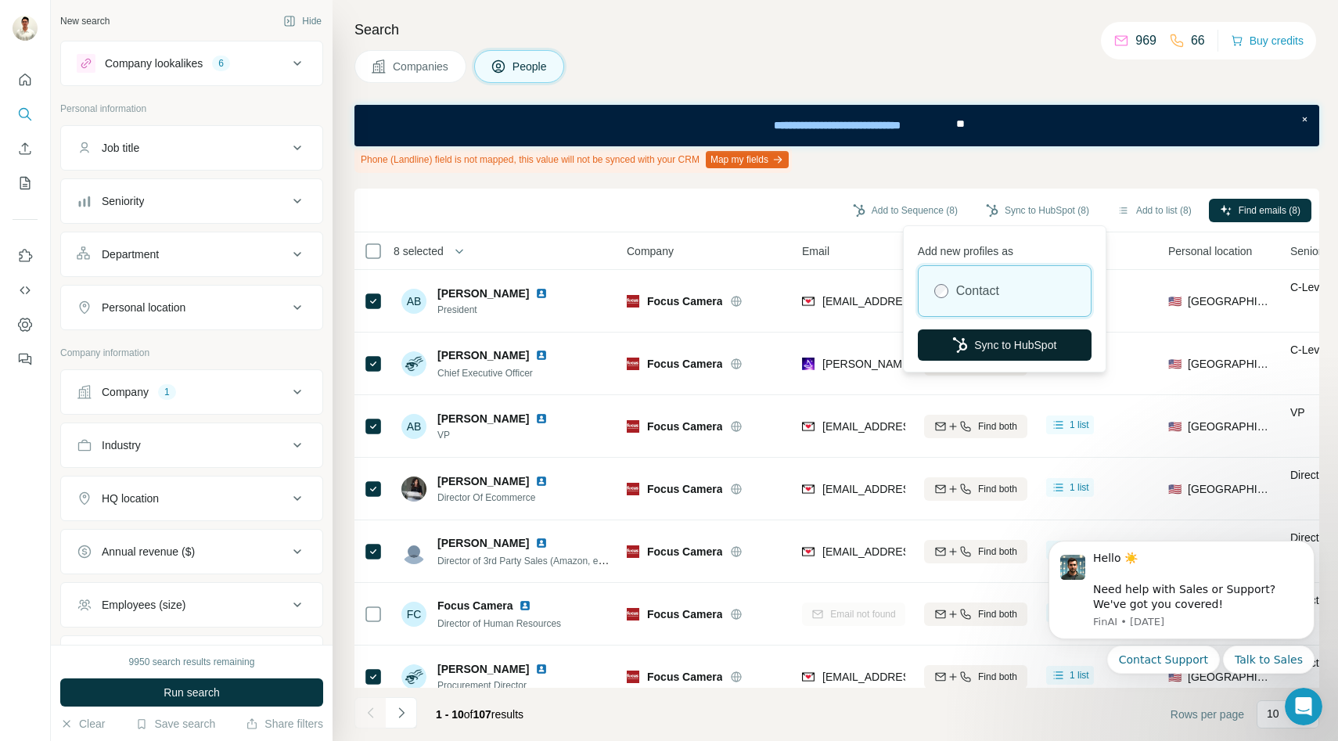
click at [990, 348] on button "Sync to HubSpot" at bounding box center [1005, 344] width 174 height 31
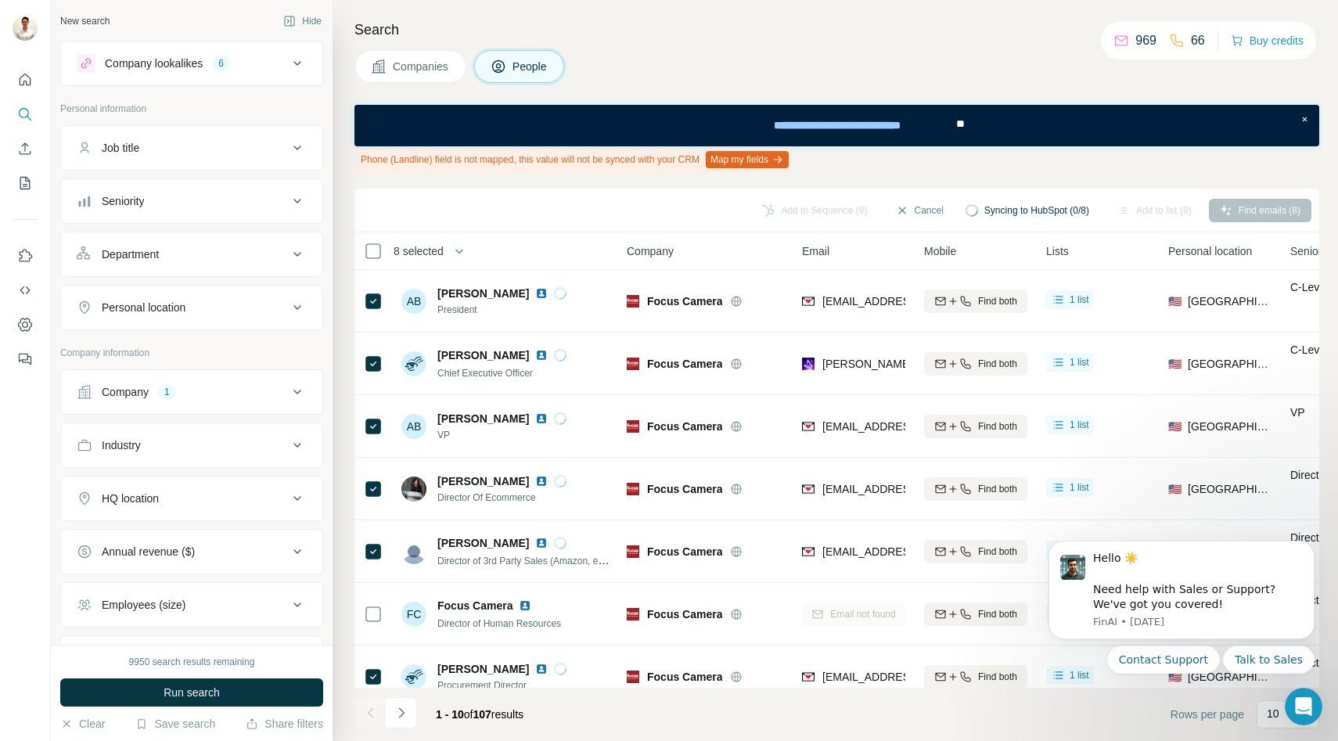
click at [423, 67] on span "Companies" at bounding box center [421, 67] width 57 height 16
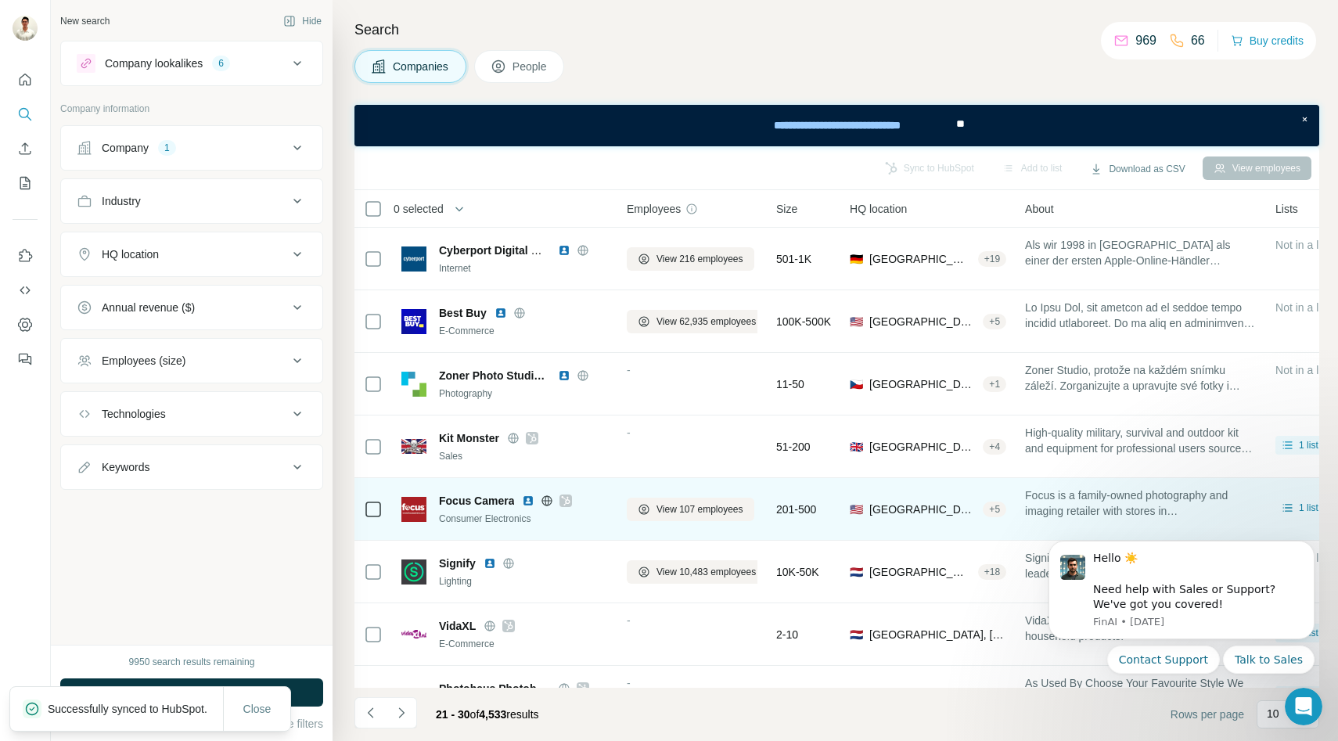
scroll to position [166, 0]
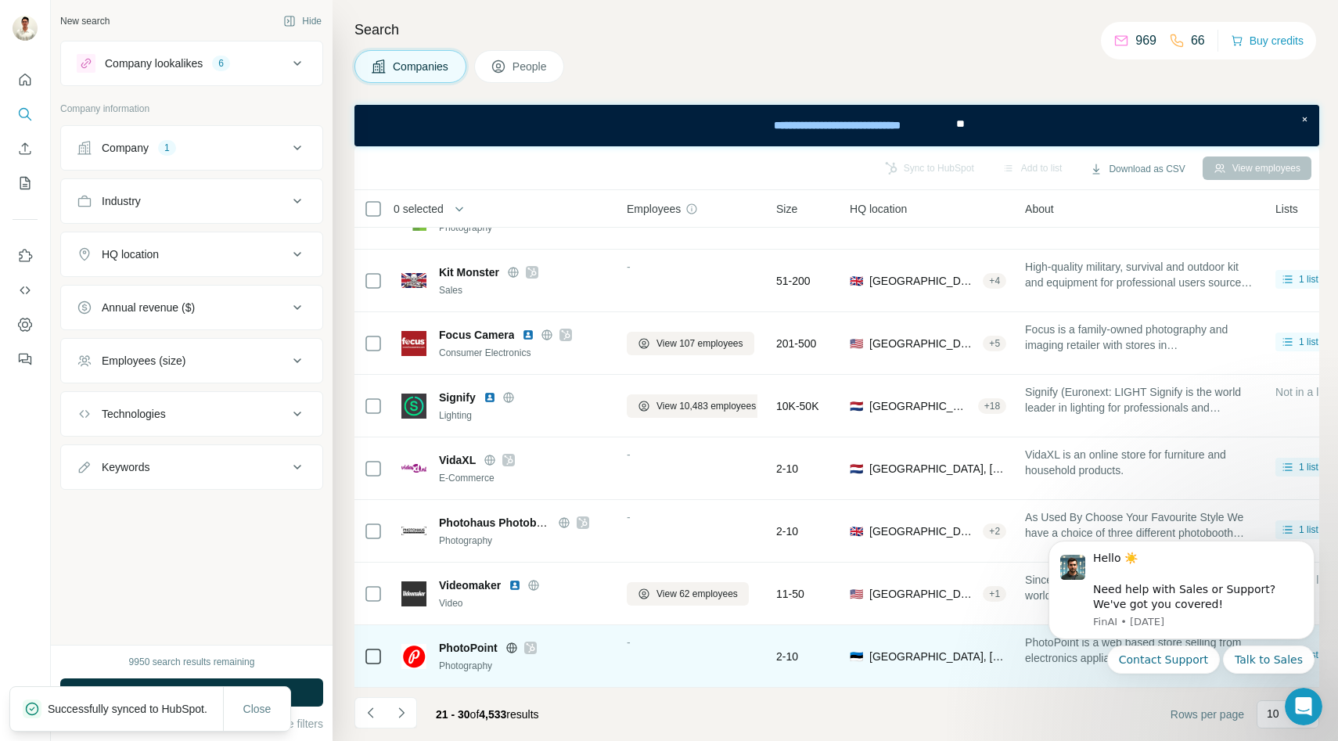
click at [512, 646] on icon at bounding box center [512, 648] width 13 height 13
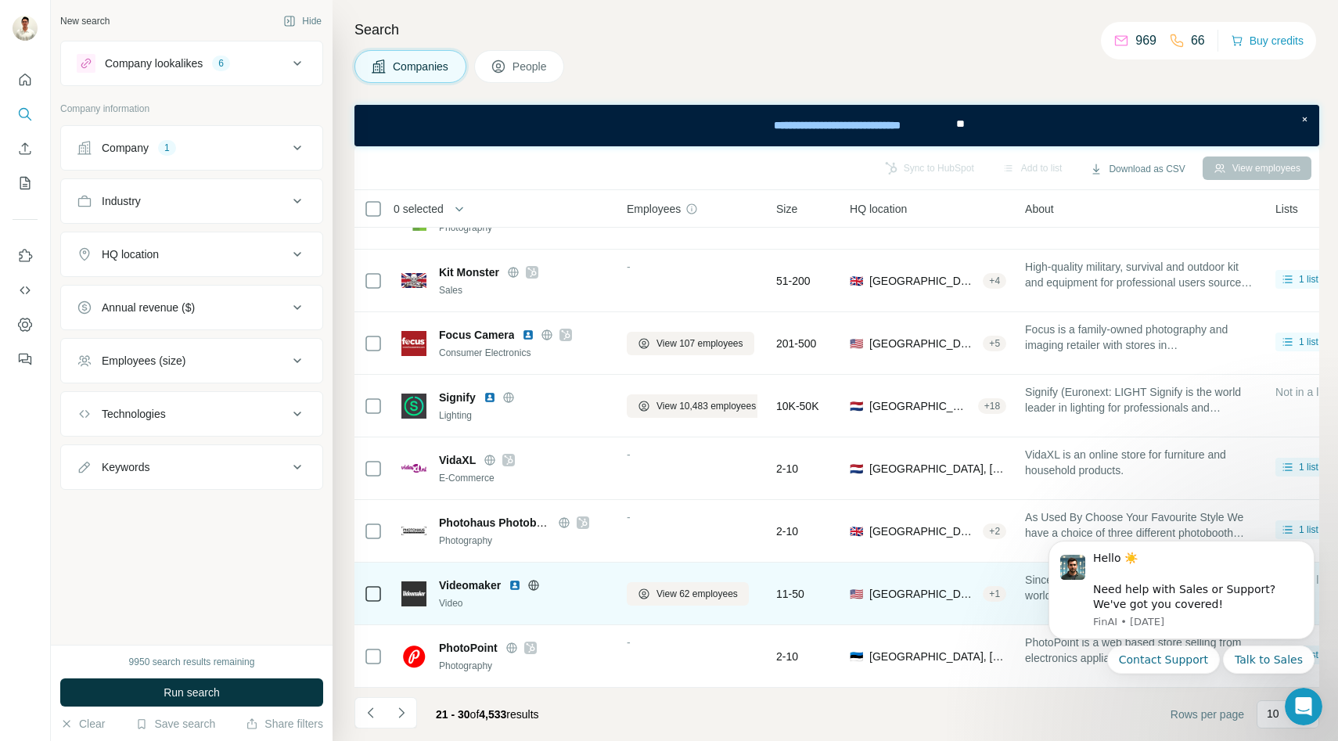
click at [536, 581] on icon at bounding box center [534, 585] width 10 height 10
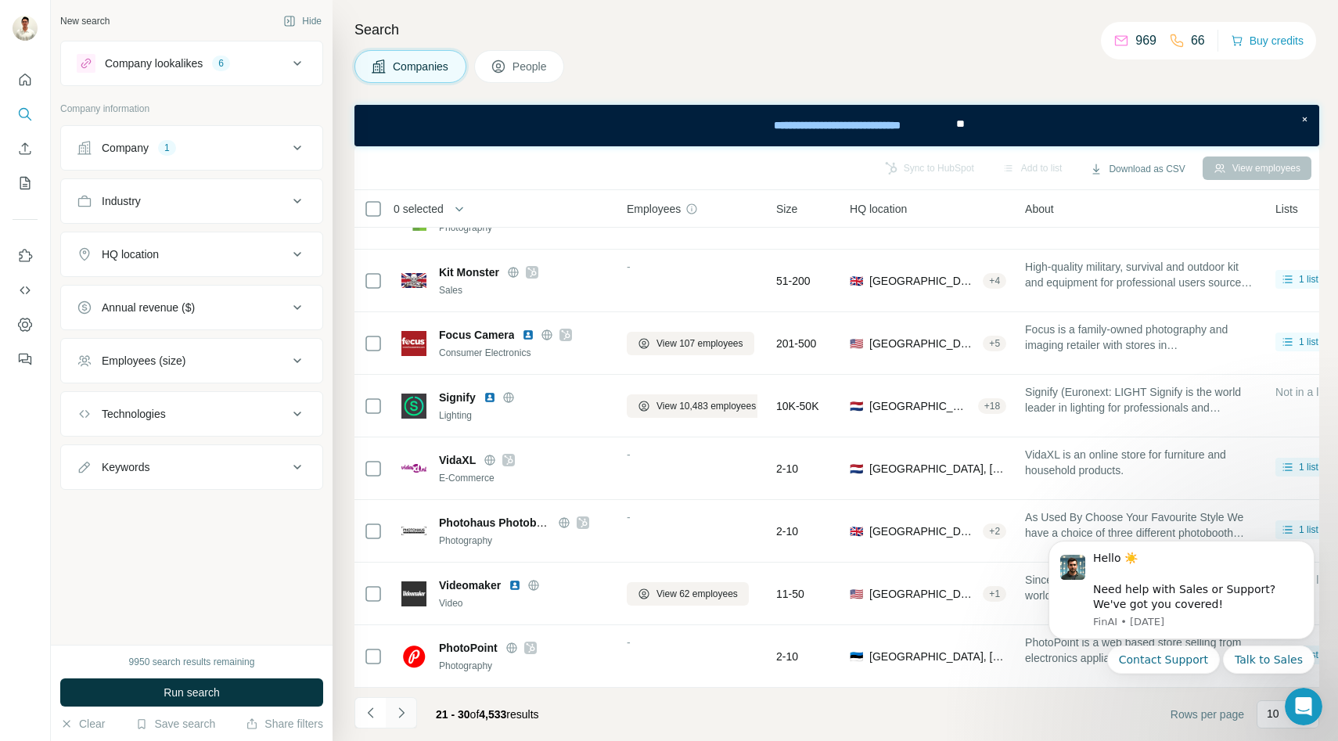
click at [404, 714] on icon "Navigate to next page" at bounding box center [402, 713] width 16 height 16
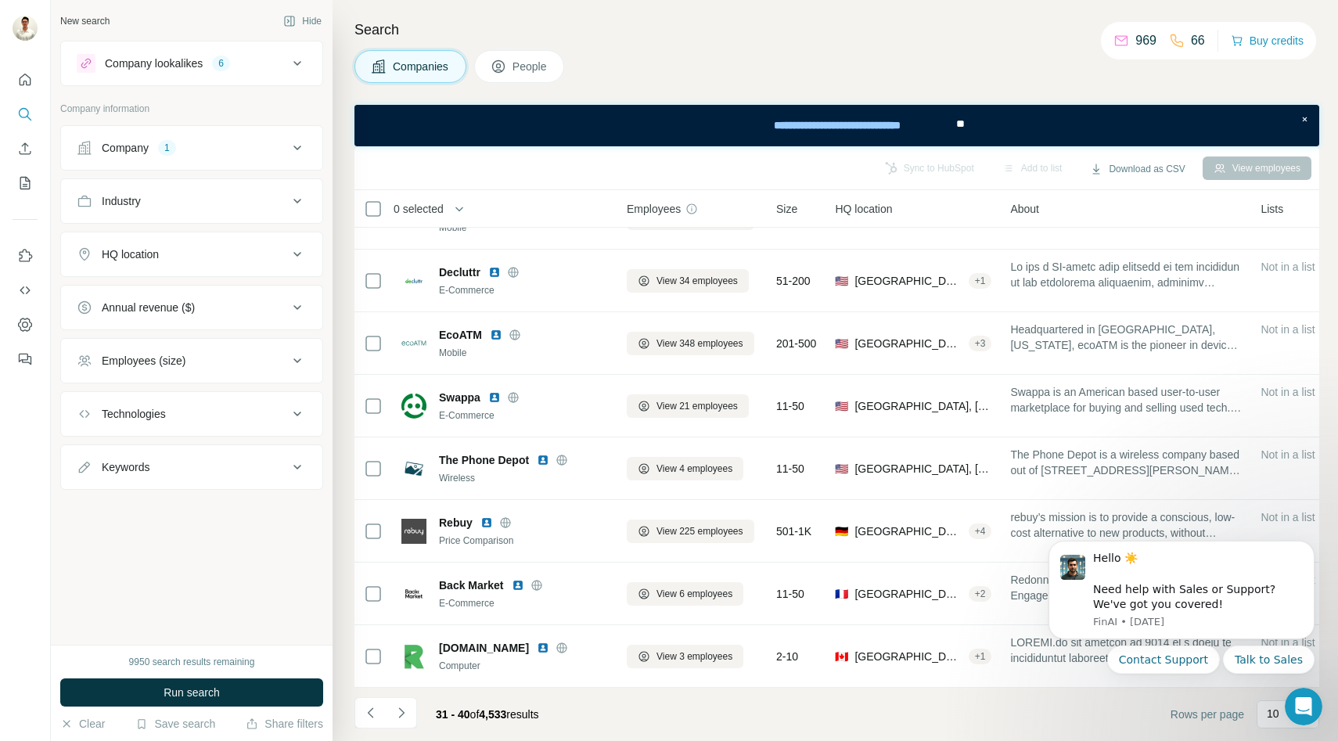
scroll to position [0, 0]
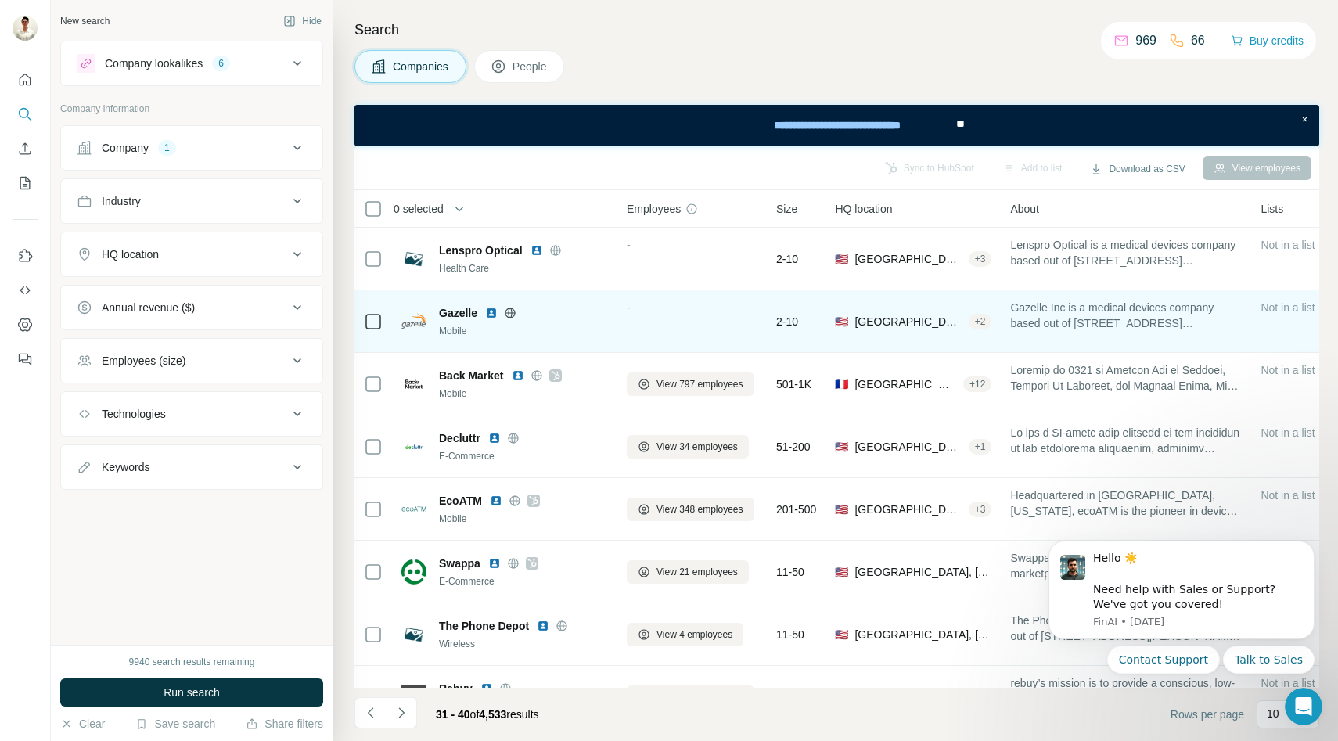
click at [507, 308] on icon at bounding box center [510, 313] width 10 height 10
click at [370, 333] on div at bounding box center [373, 321] width 19 height 43
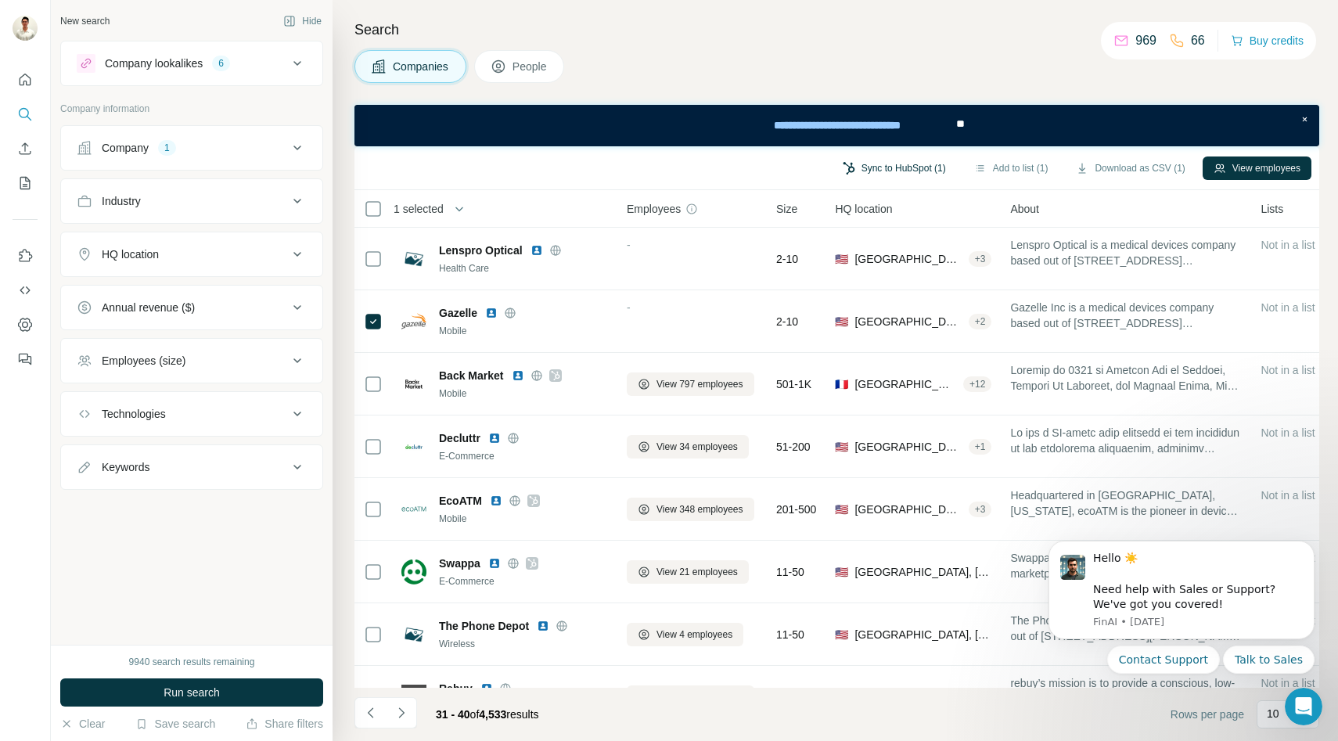
click at [898, 165] on button "Sync to HubSpot (1)" at bounding box center [894, 168] width 125 height 23
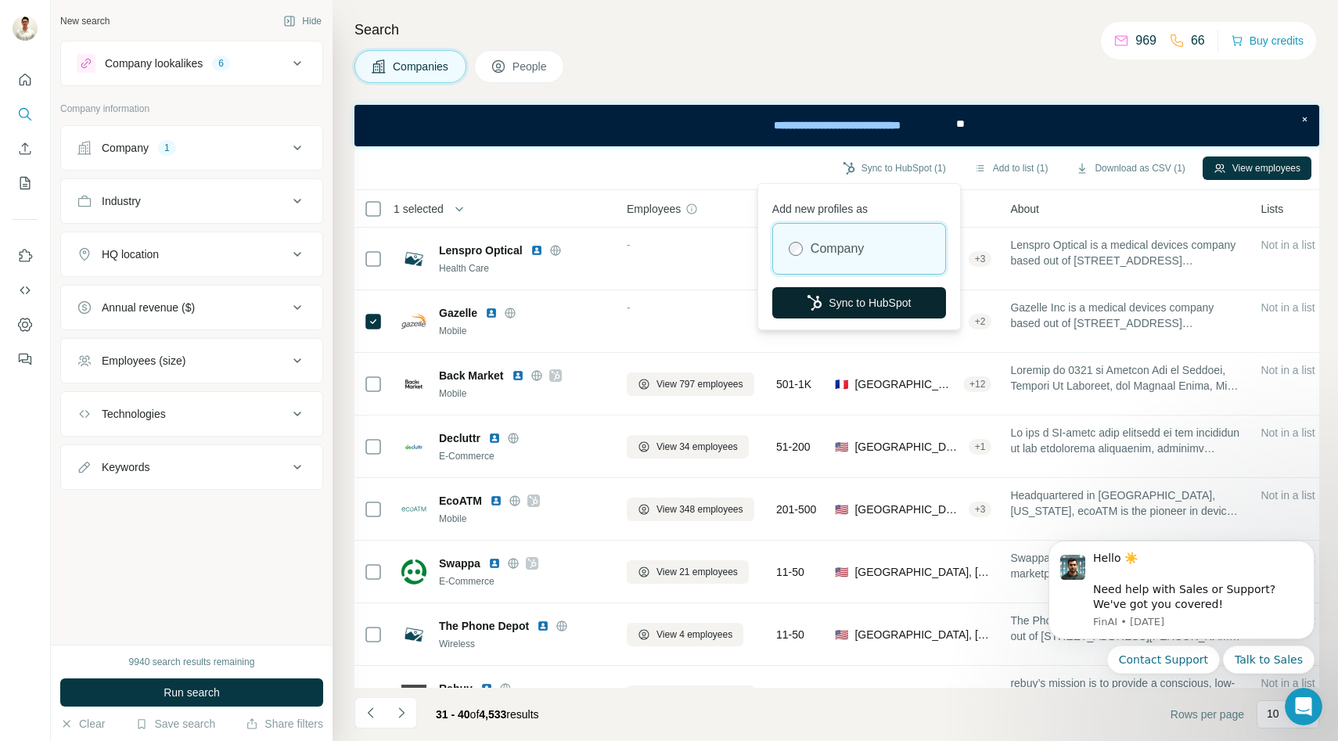
click at [841, 295] on button "Sync to HubSpot" at bounding box center [859, 302] width 174 height 31
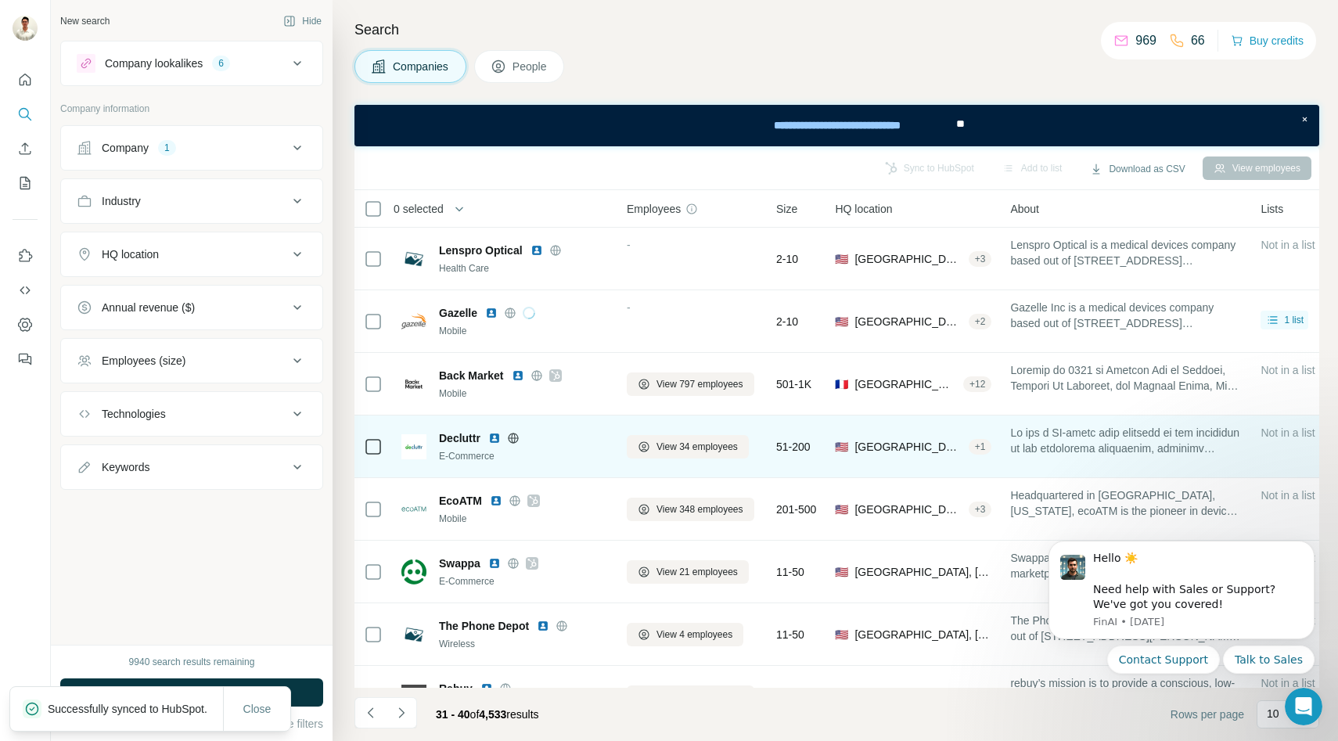
click at [511, 435] on icon at bounding box center [513, 438] width 13 height 13
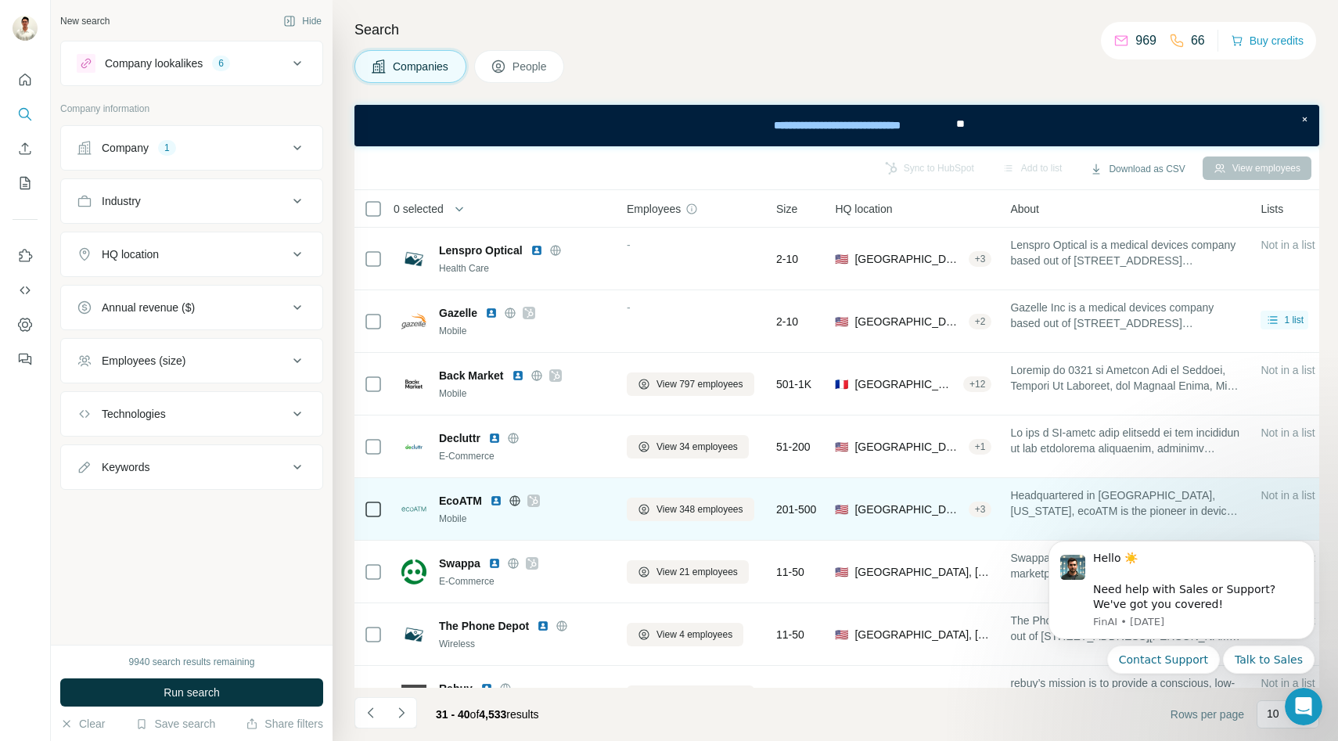
click at [537, 502] on icon at bounding box center [533, 500] width 9 height 9
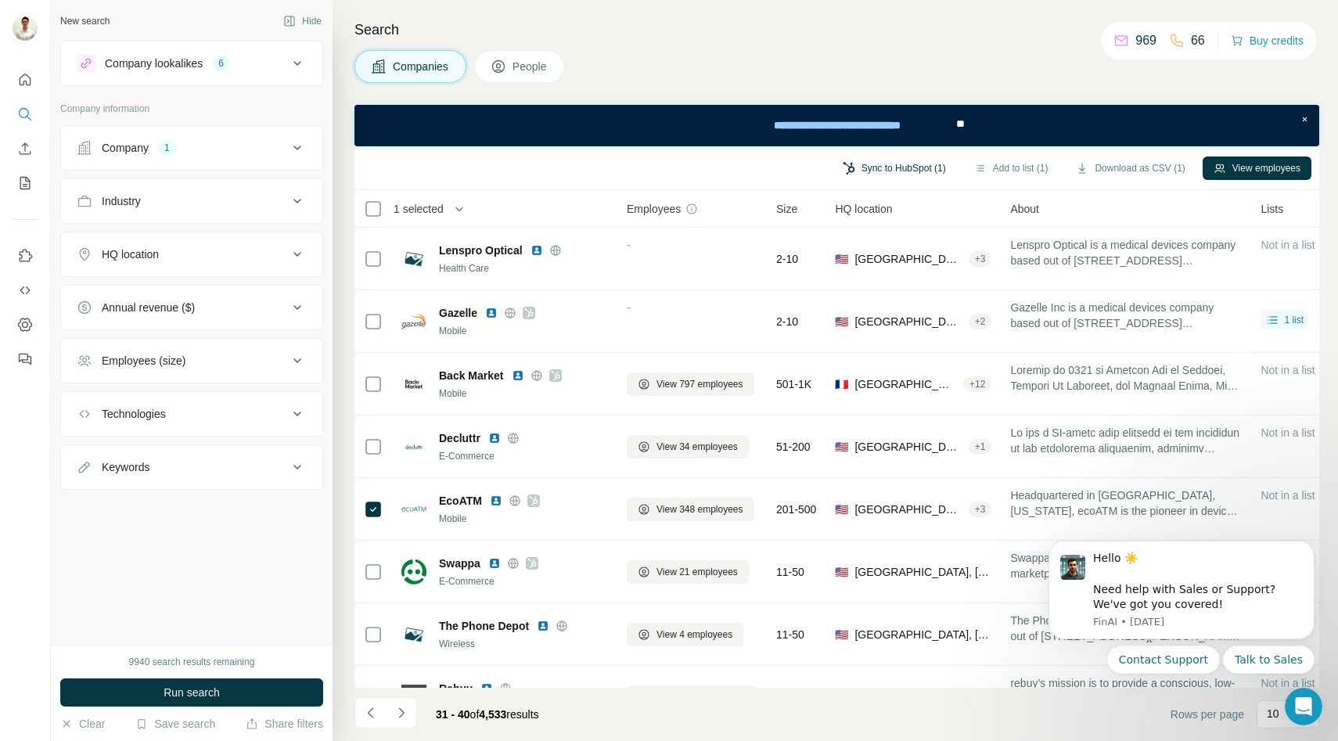
click at [919, 168] on button "Sync to HubSpot (1)" at bounding box center [894, 168] width 125 height 23
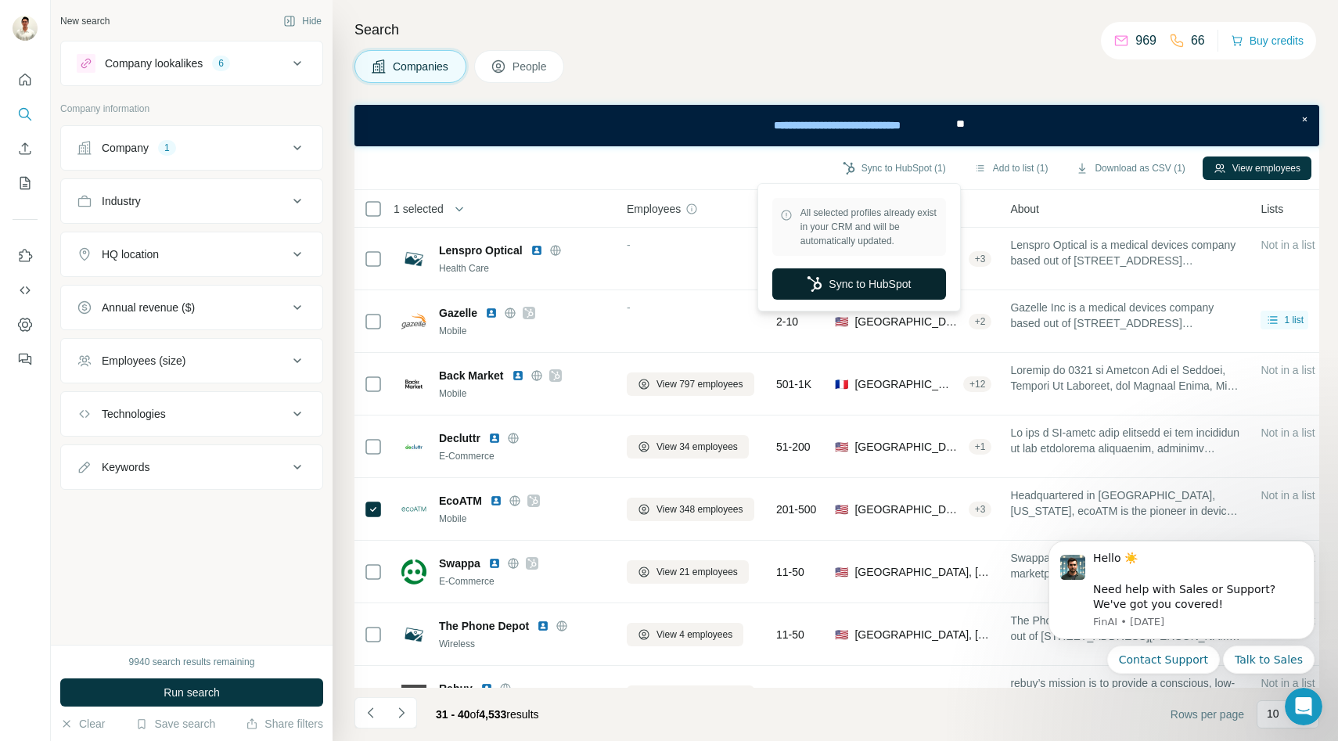
click at [852, 290] on button "Sync to HubSpot" at bounding box center [859, 283] width 174 height 31
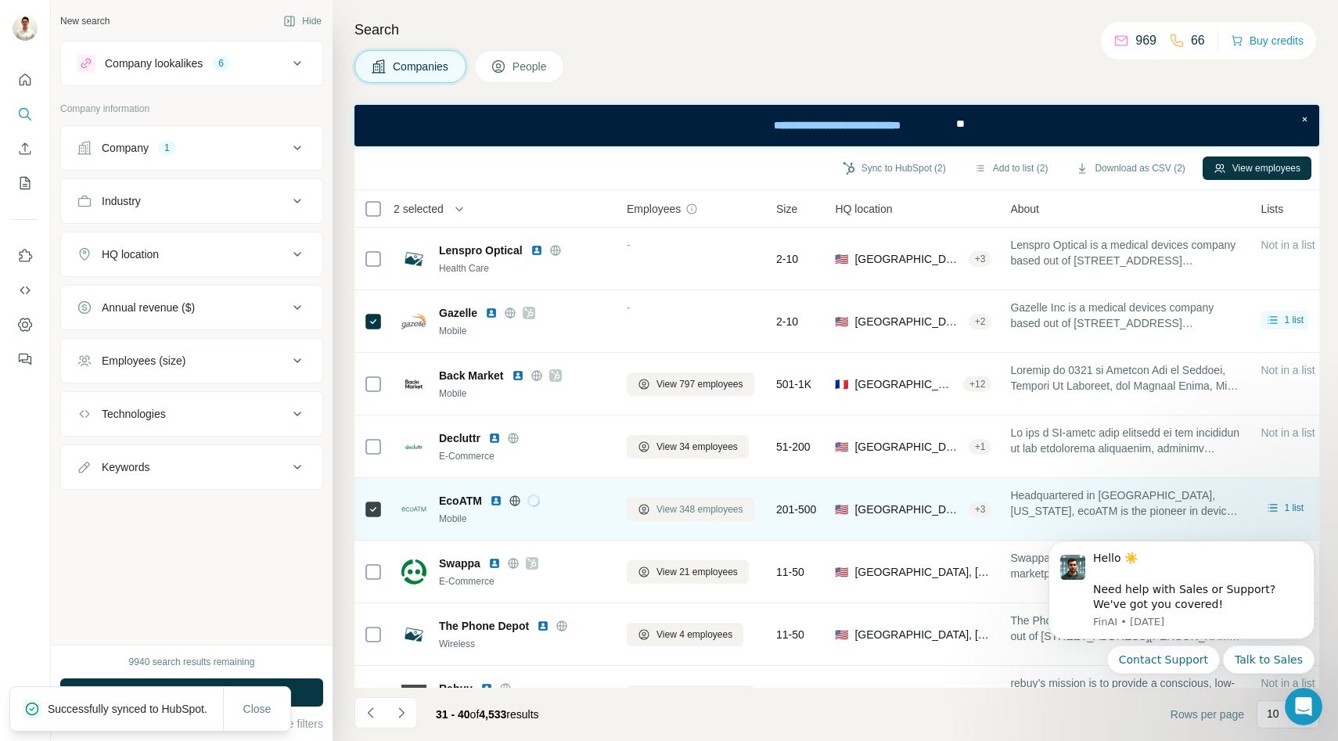
click at [665, 509] on span "View 348 employees" at bounding box center [700, 509] width 87 height 14
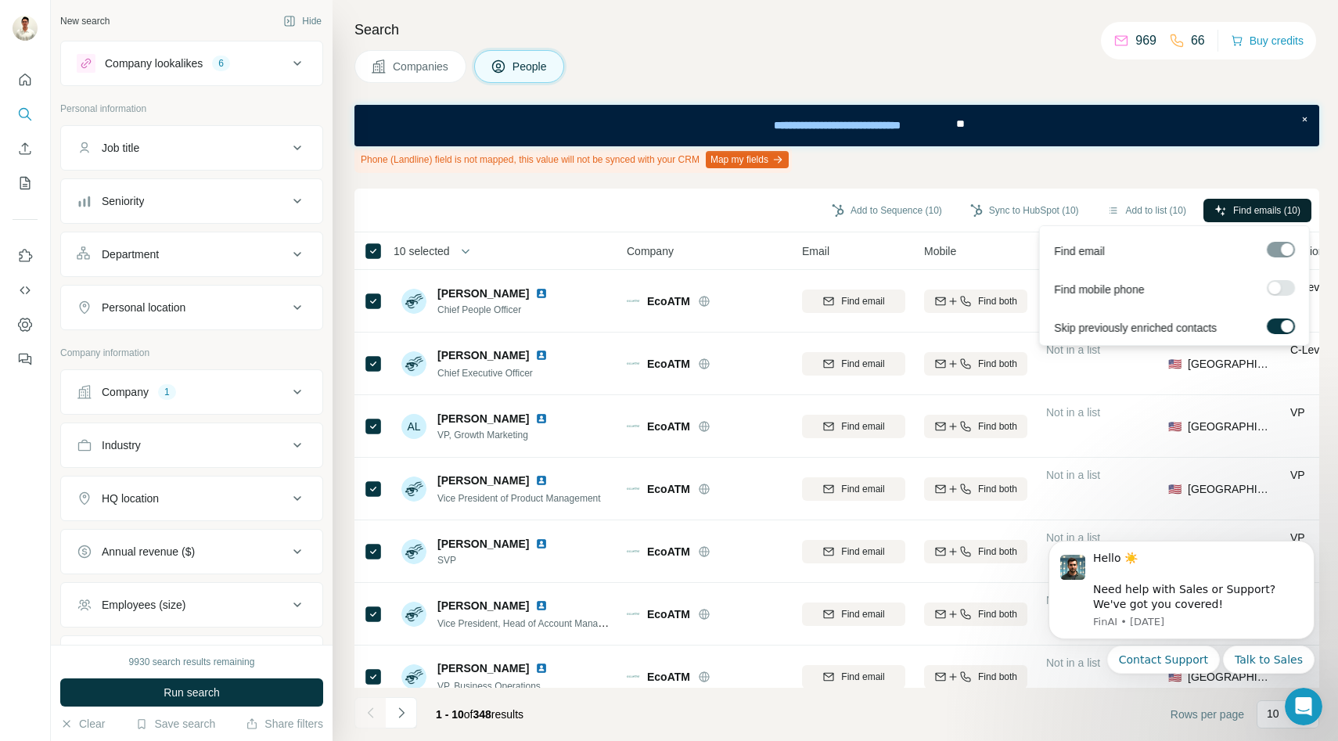
click at [1267, 212] on span "Find emails (10)" at bounding box center [1266, 210] width 67 height 14
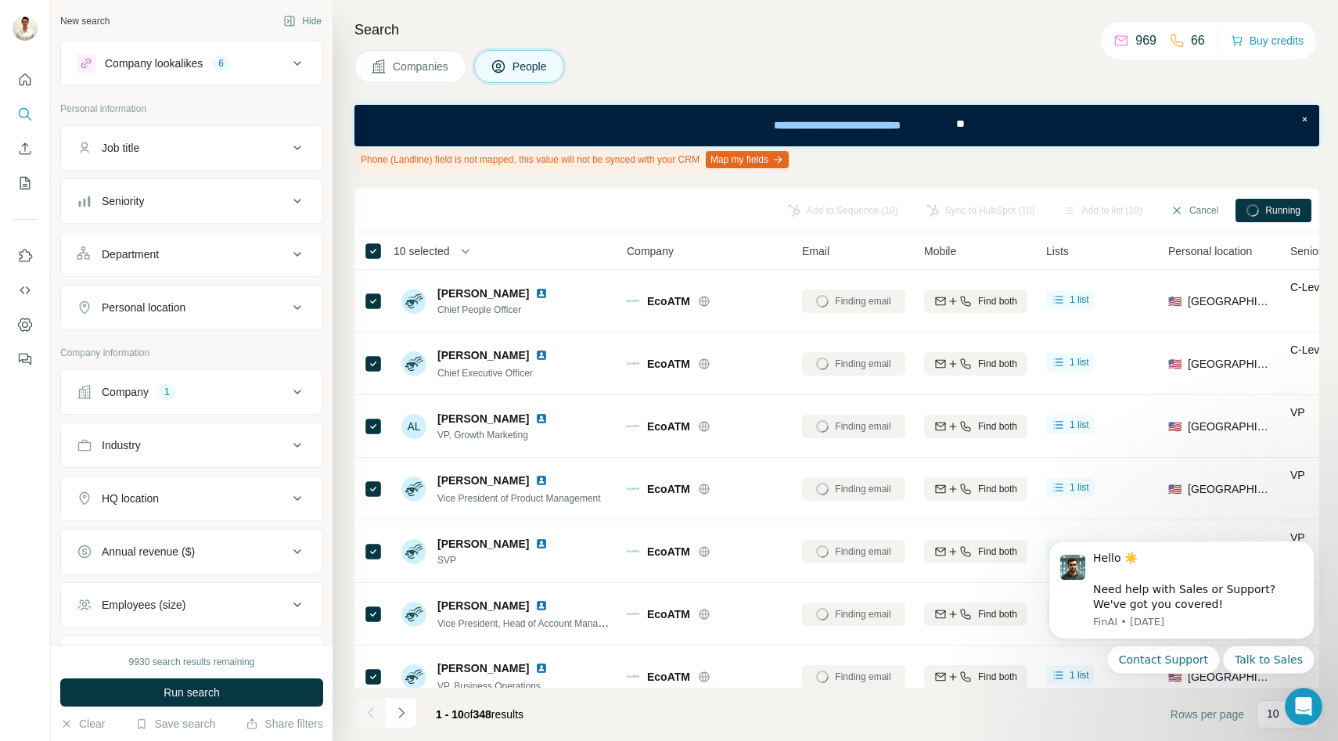
click at [406, 63] on span "Companies" at bounding box center [421, 67] width 57 height 16
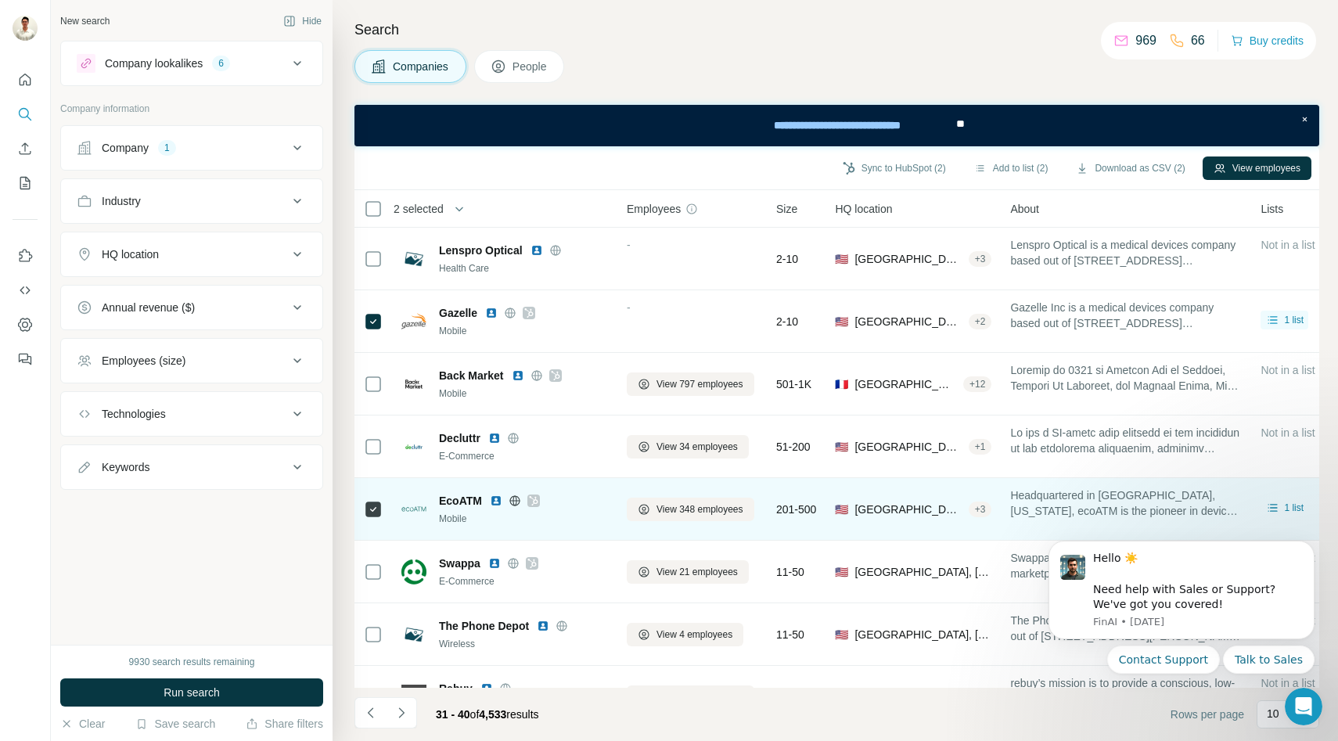
click at [515, 498] on icon at bounding box center [515, 501] width 13 height 13
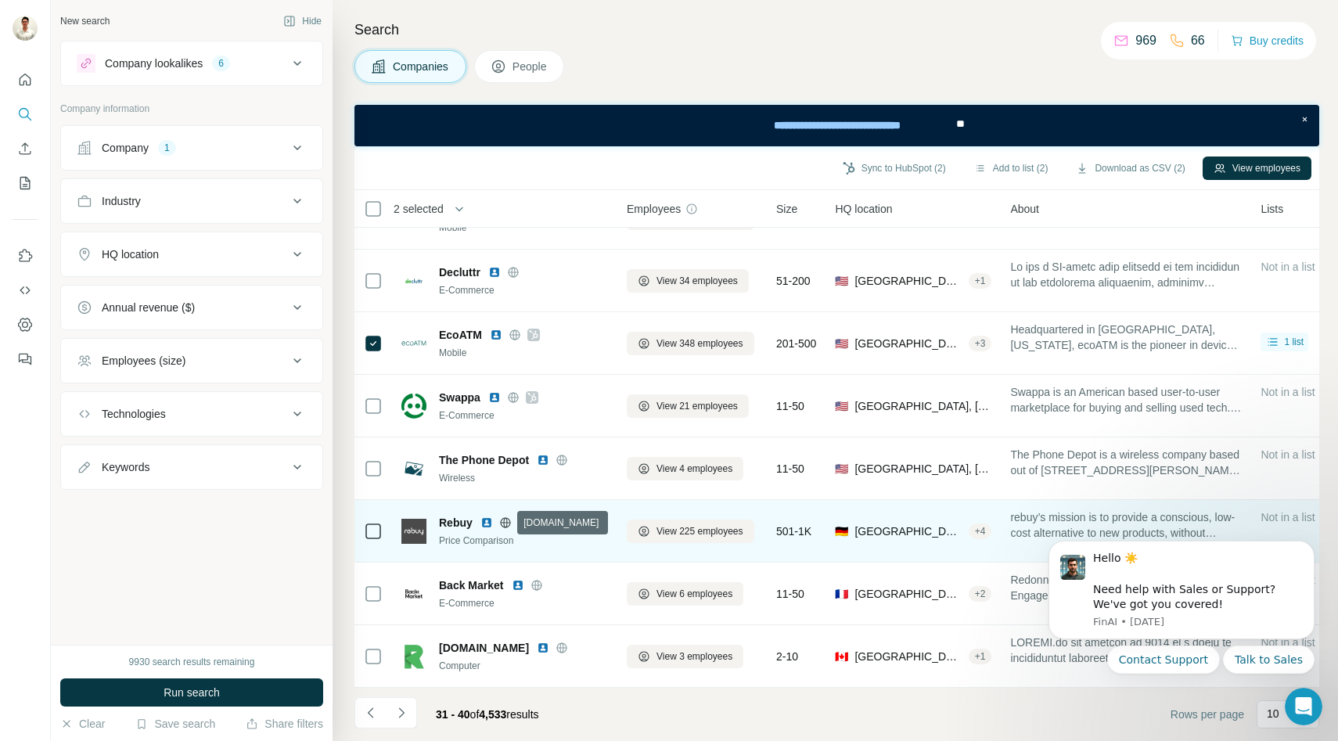
click at [506, 523] on icon at bounding box center [505, 522] width 13 height 13
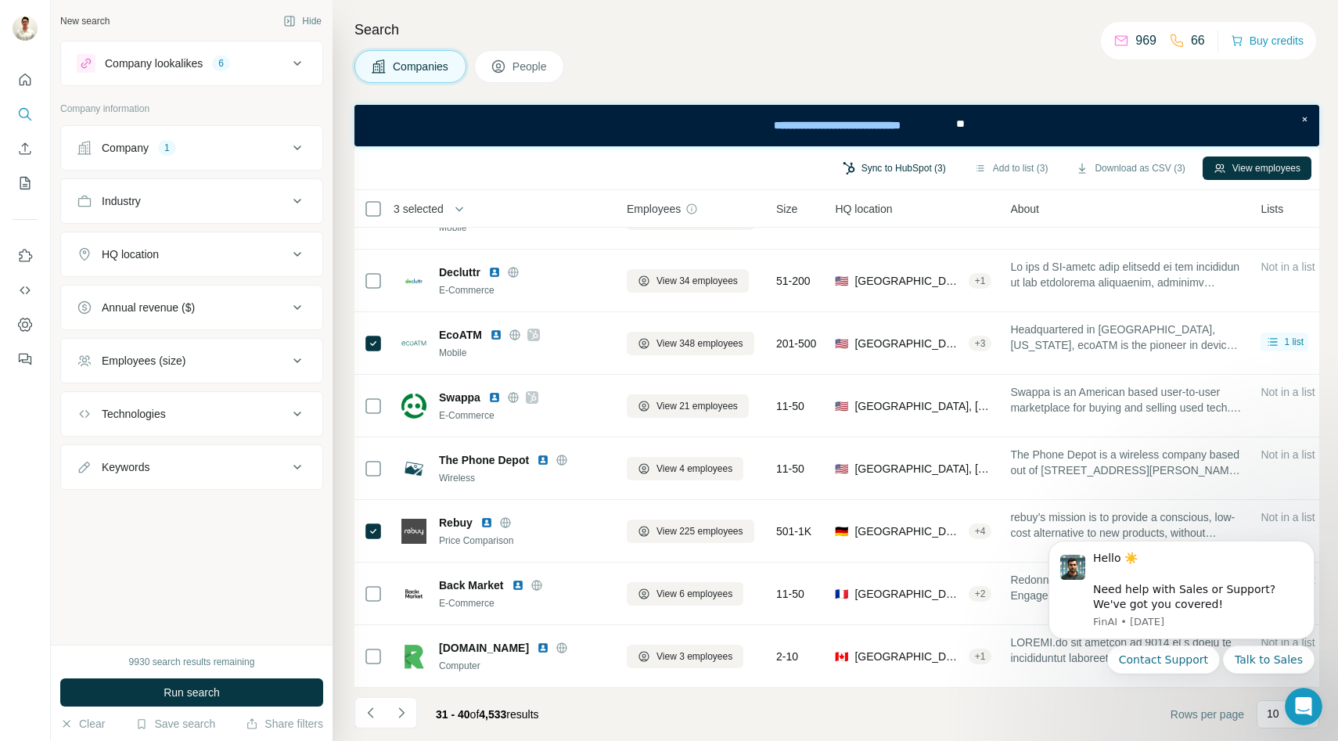
click at [873, 169] on button "Sync to HubSpot (3)" at bounding box center [894, 168] width 125 height 23
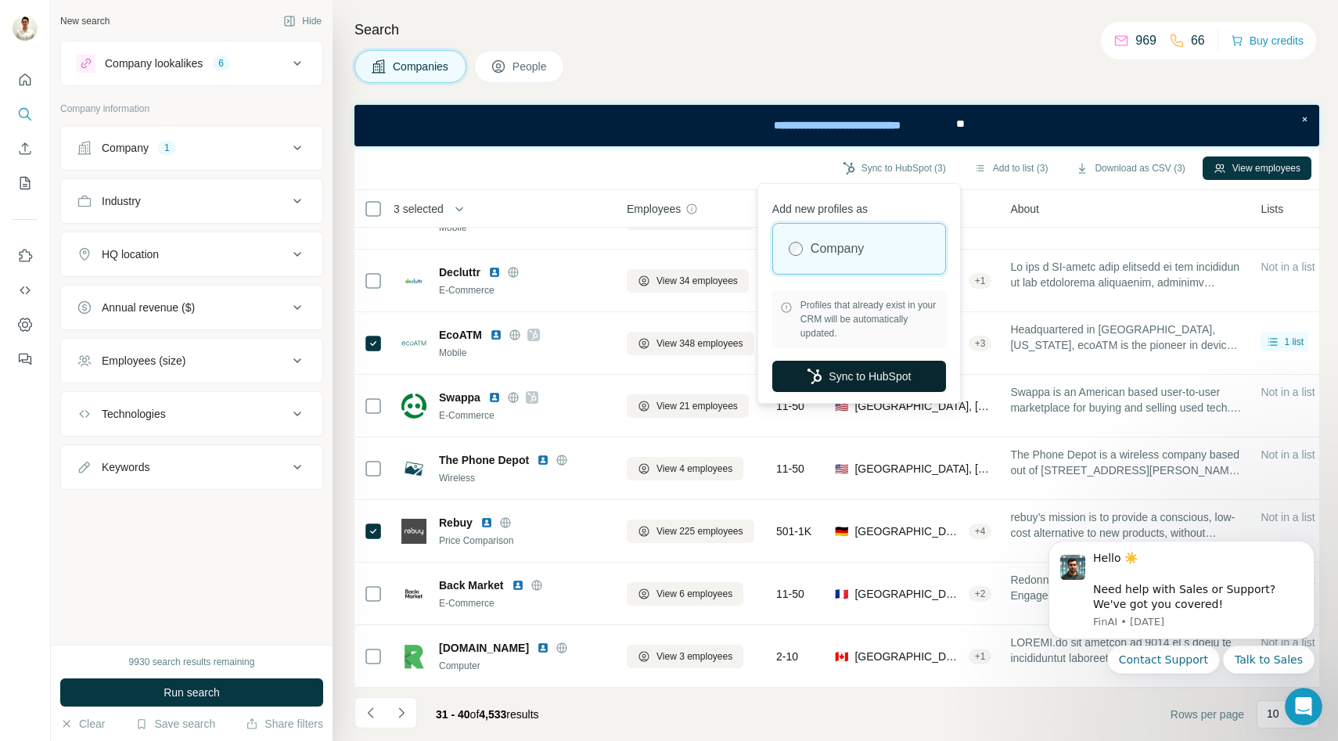
click at [833, 372] on button "Sync to HubSpot" at bounding box center [859, 376] width 174 height 31
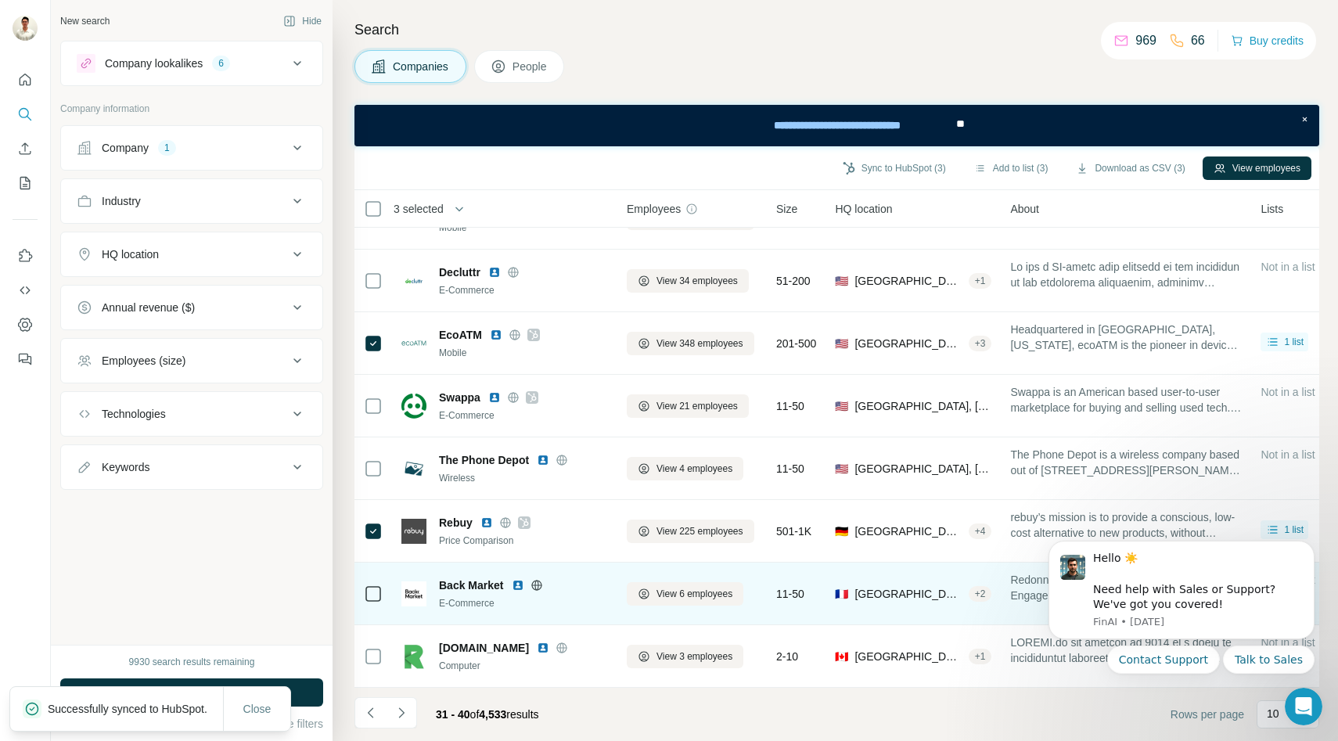
click at [535, 588] on icon at bounding box center [536, 585] width 10 height 10
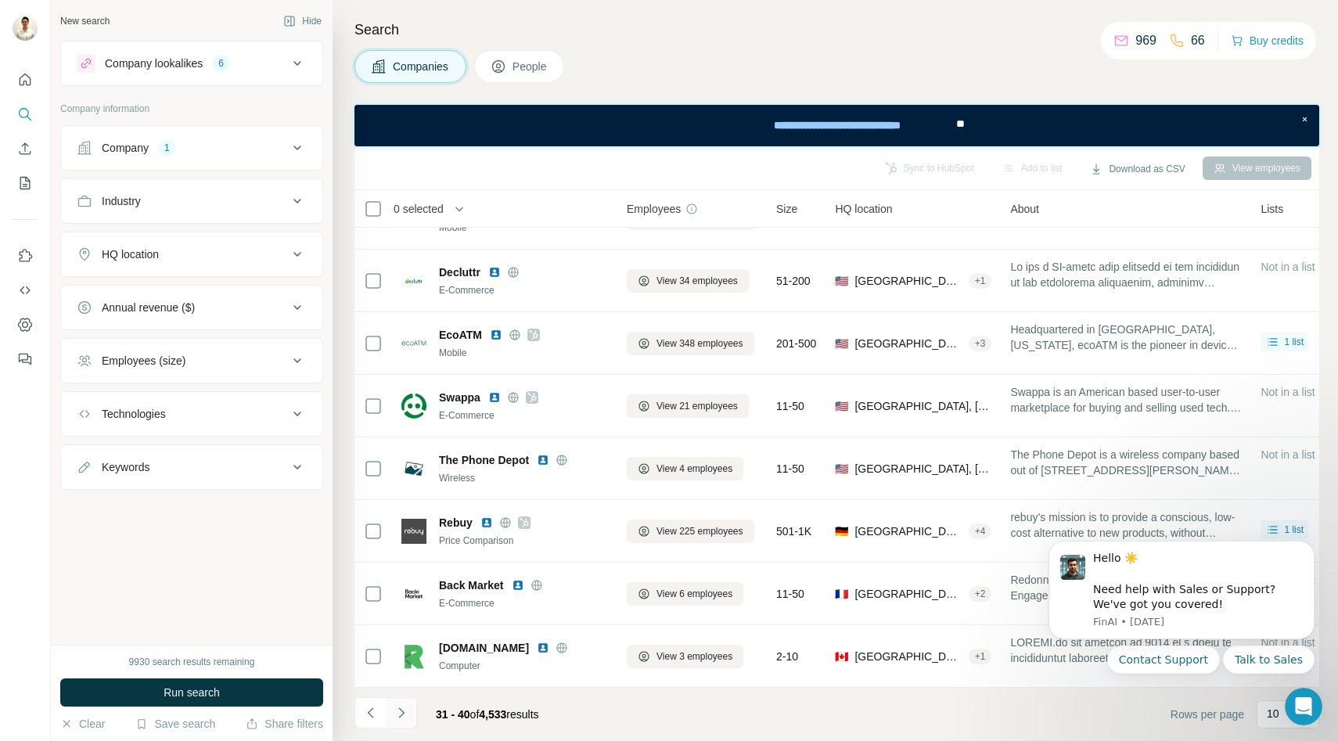
click at [415, 708] on button "Navigate to next page" at bounding box center [401, 712] width 31 height 31
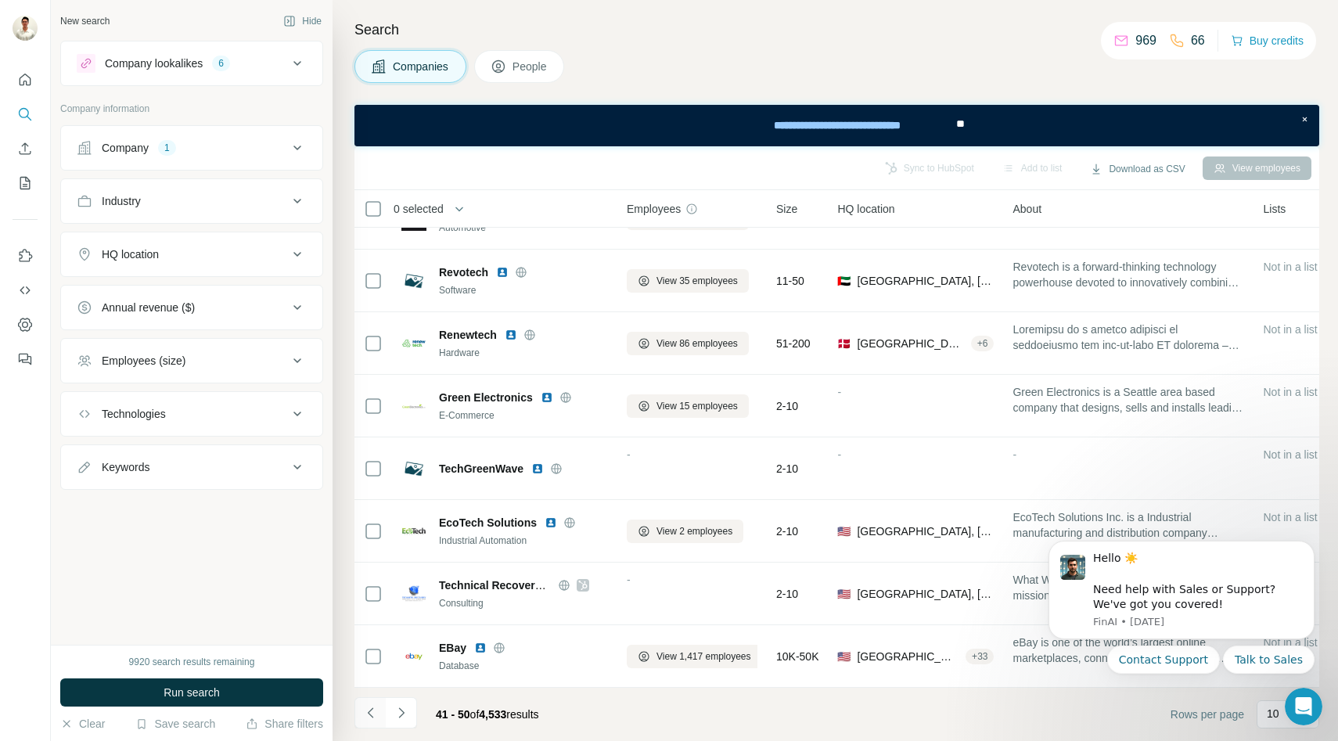
click at [374, 720] on icon "Navigate to previous page" at bounding box center [371, 713] width 16 height 16
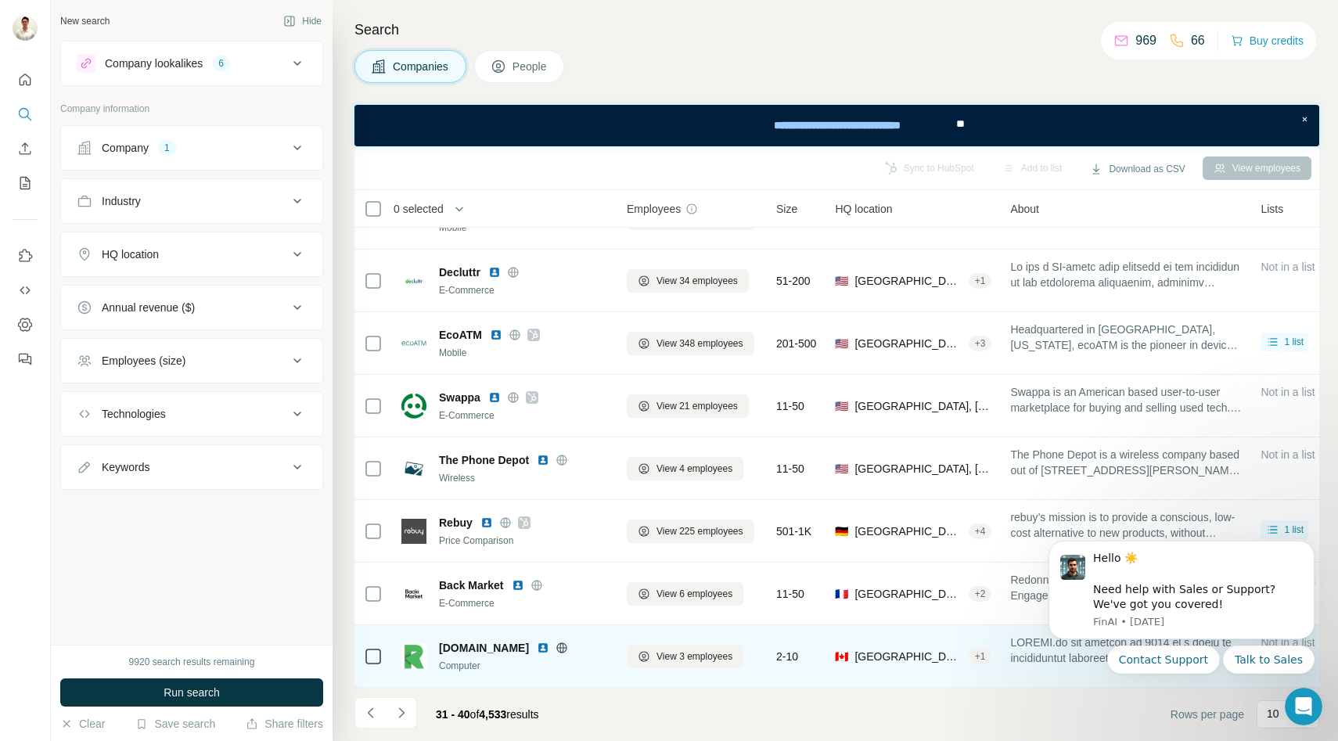
click at [556, 648] on icon at bounding box center [562, 648] width 13 height 13
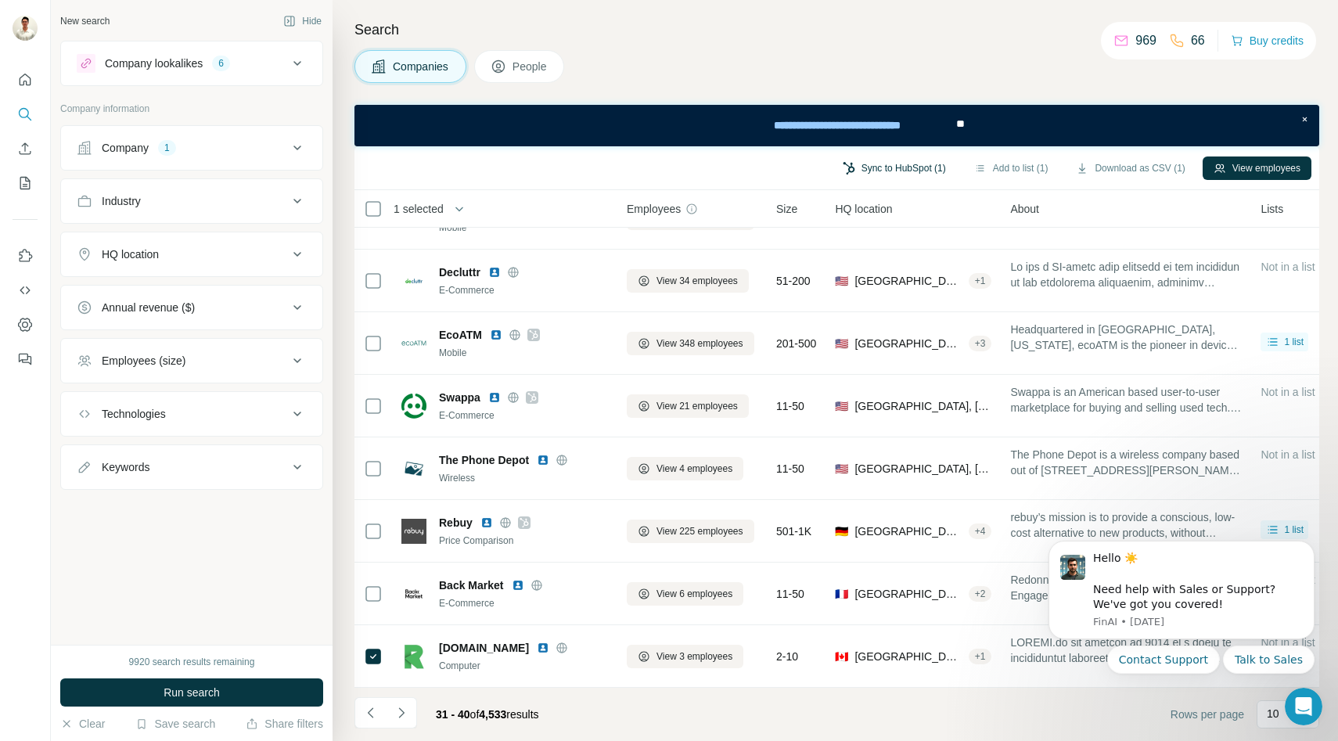
click at [895, 164] on button "Sync to HubSpot (1)" at bounding box center [894, 168] width 125 height 23
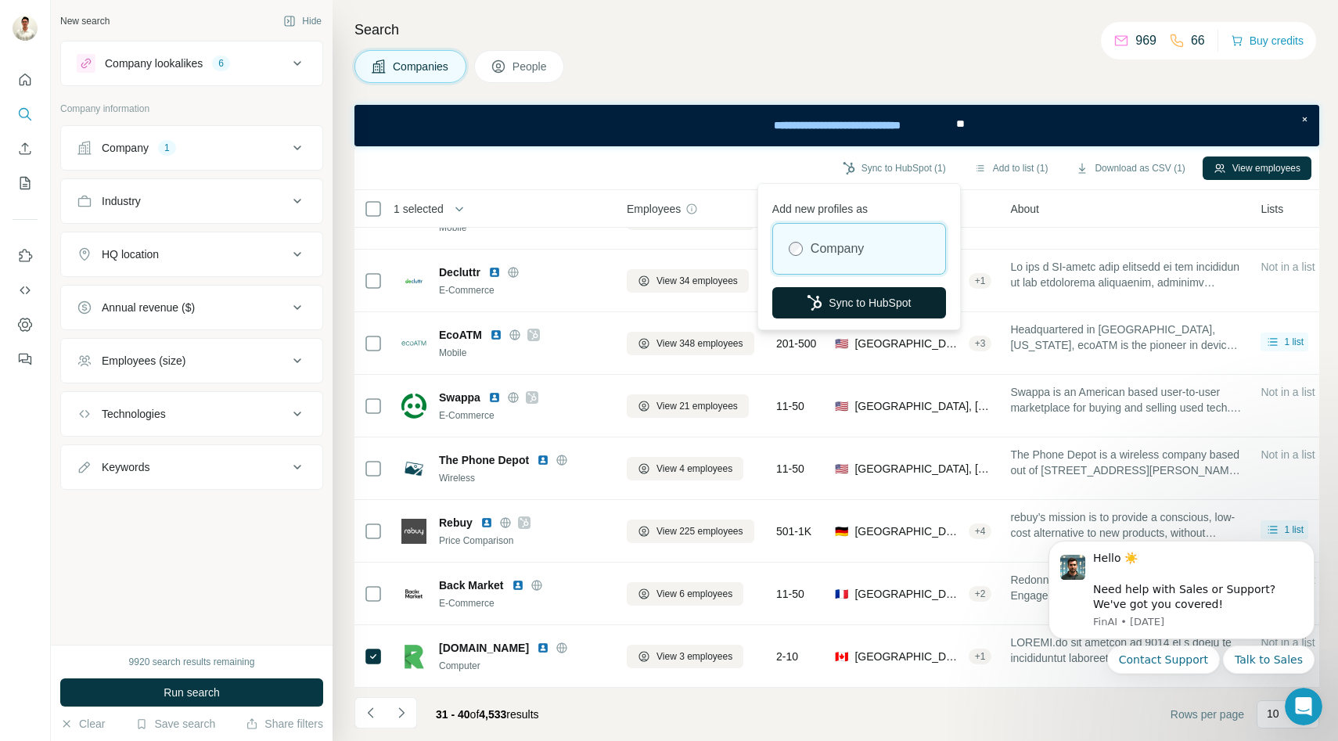
click at [843, 304] on button "Sync to HubSpot" at bounding box center [859, 302] width 174 height 31
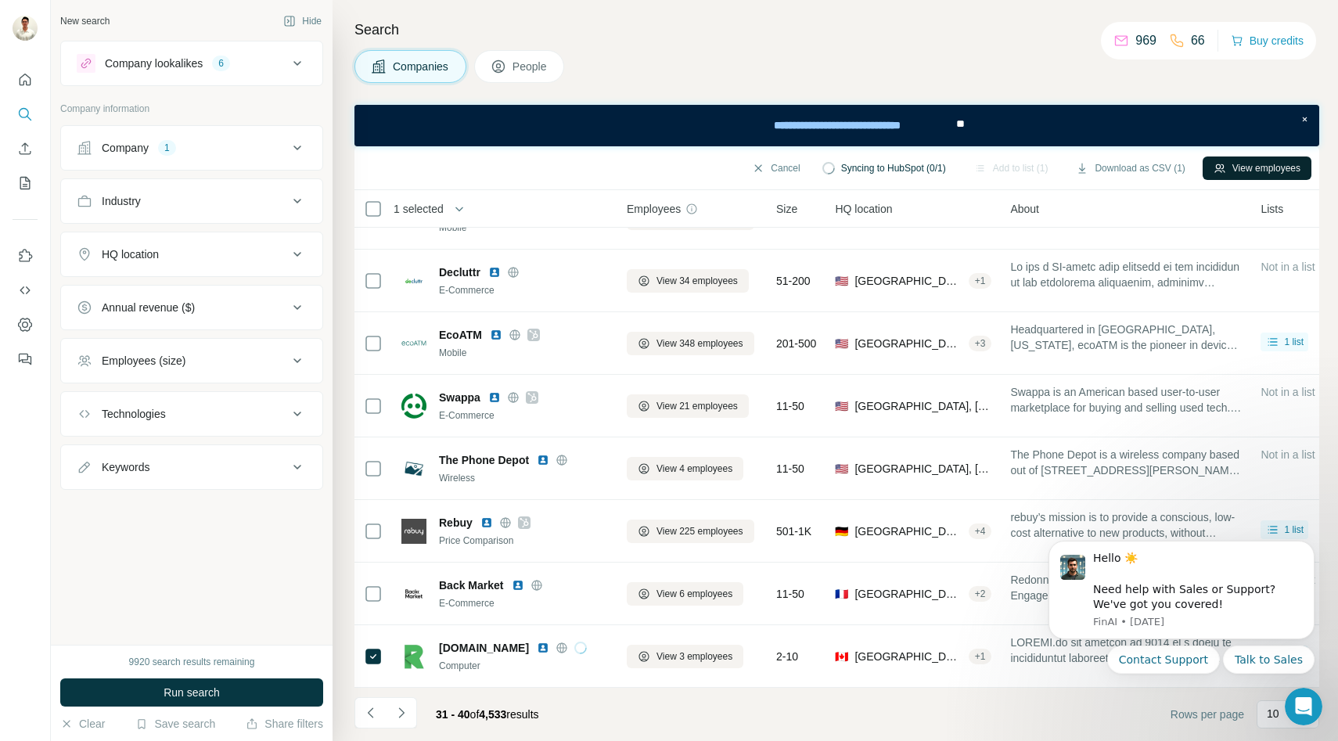
click at [1240, 167] on button "View employees" at bounding box center [1257, 168] width 109 height 23
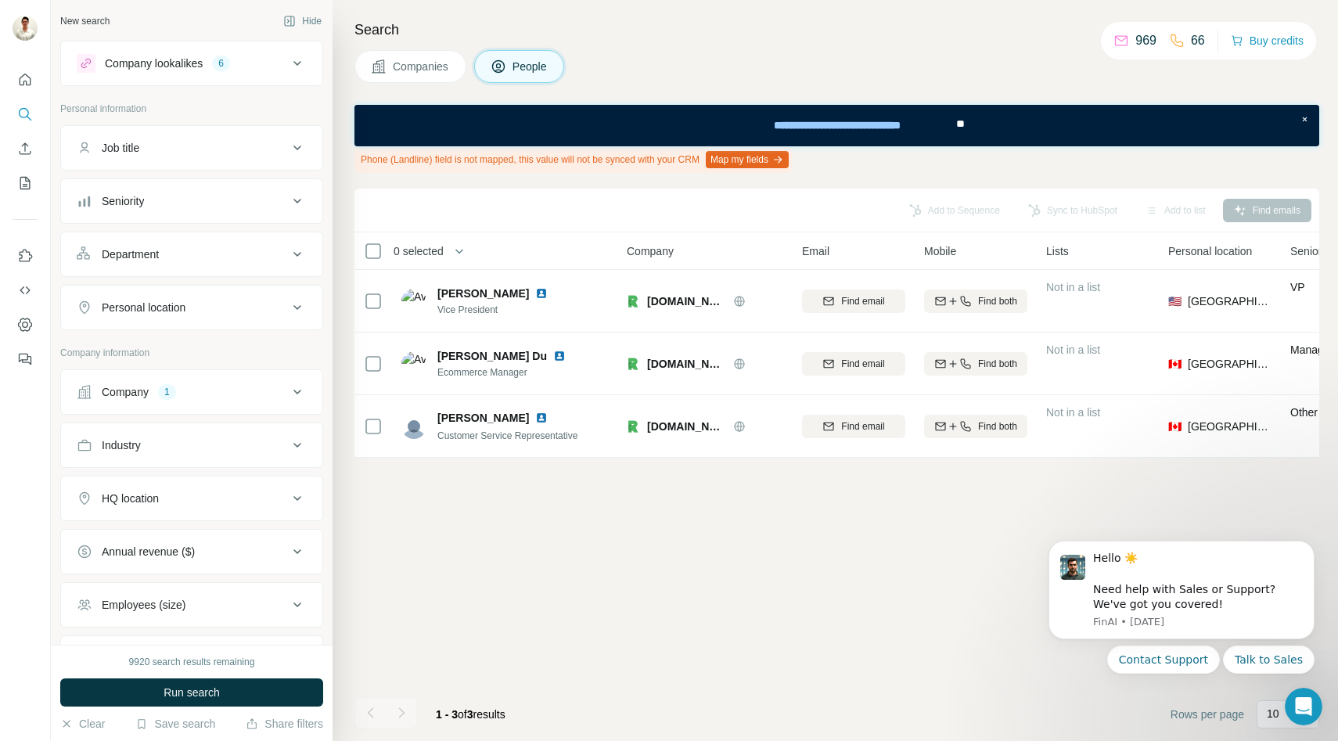
scroll to position [0, 0]
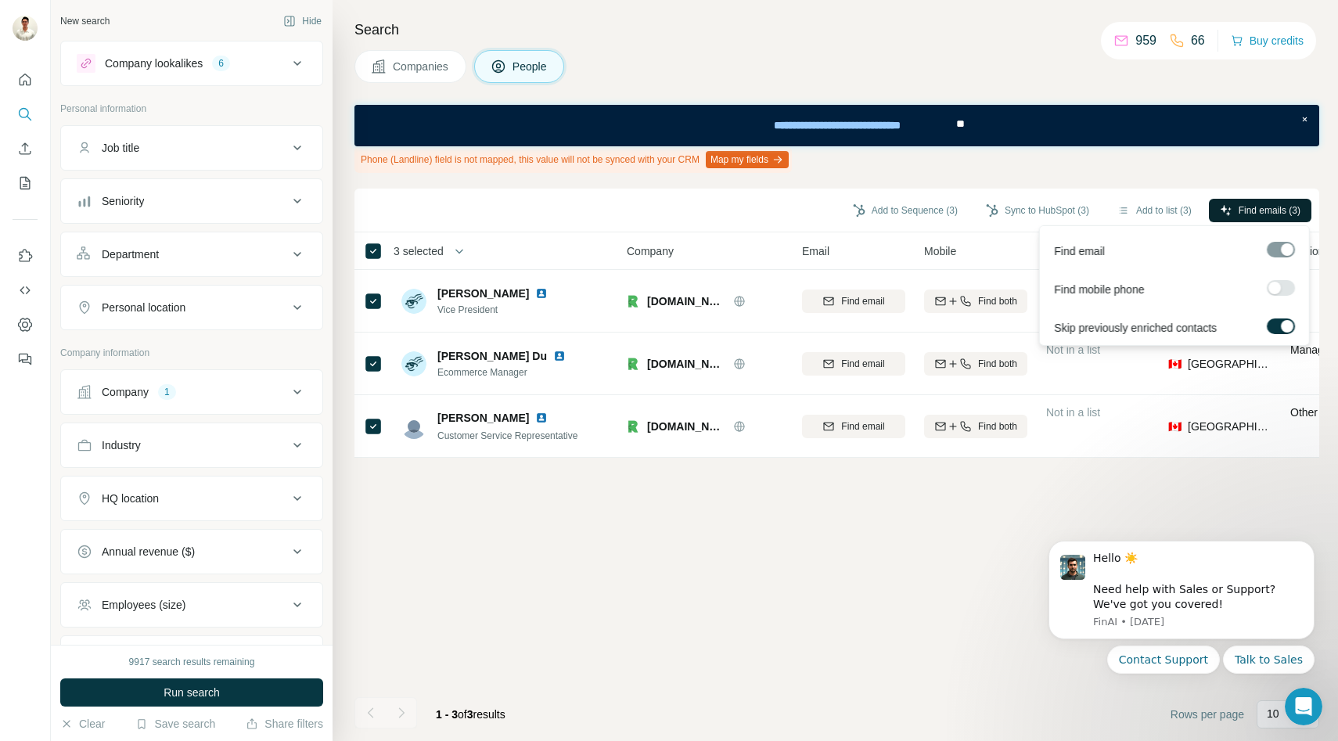
click at [1259, 207] on span "Find emails (3)" at bounding box center [1270, 210] width 62 height 14
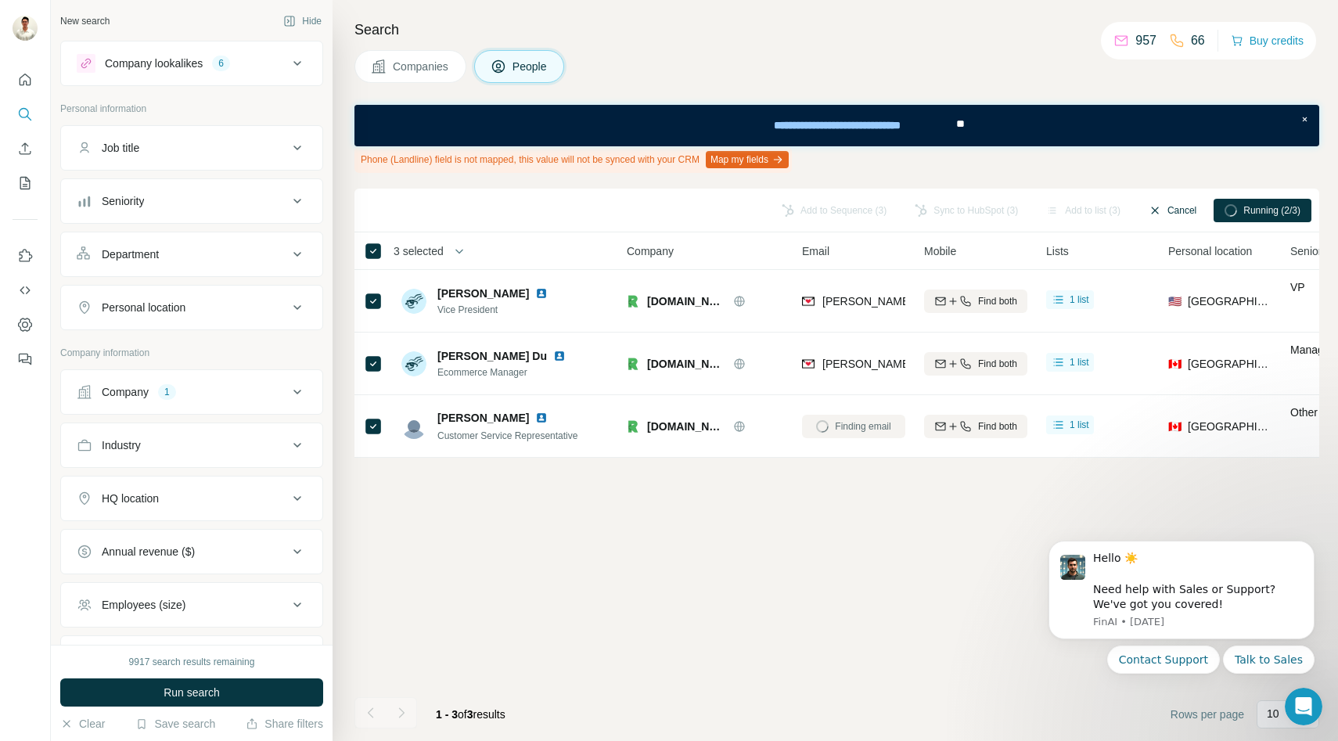
click at [1166, 214] on button "Cancel" at bounding box center [1173, 210] width 70 height 23
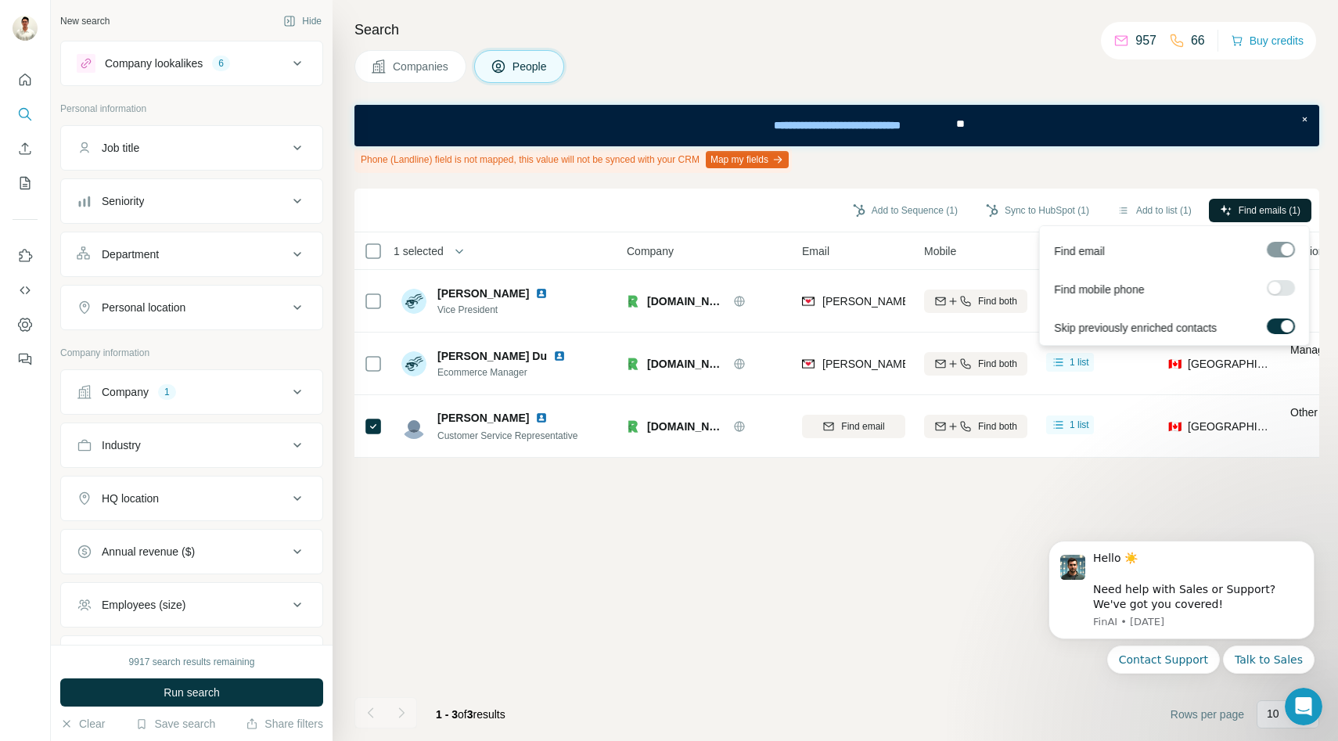
click at [1232, 213] on button "Find emails (1)" at bounding box center [1260, 210] width 103 height 23
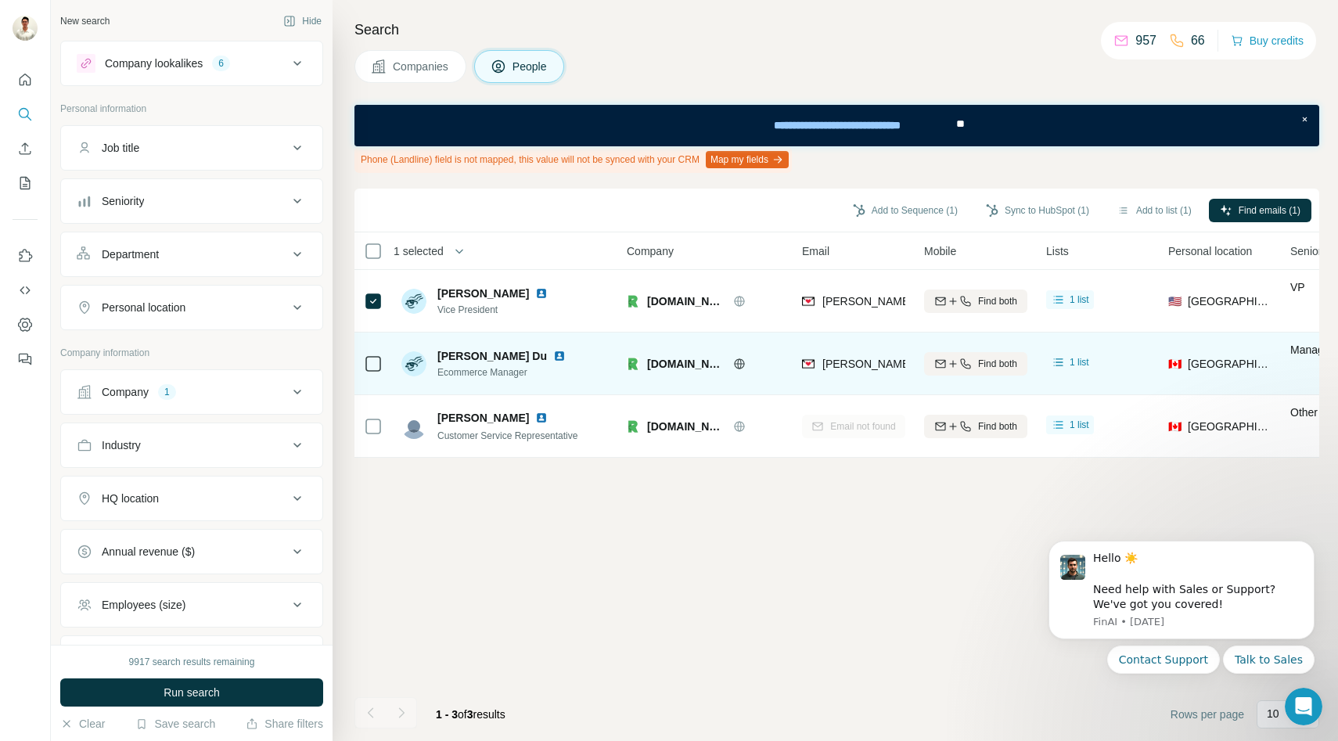
click at [376, 353] on div at bounding box center [373, 363] width 19 height 43
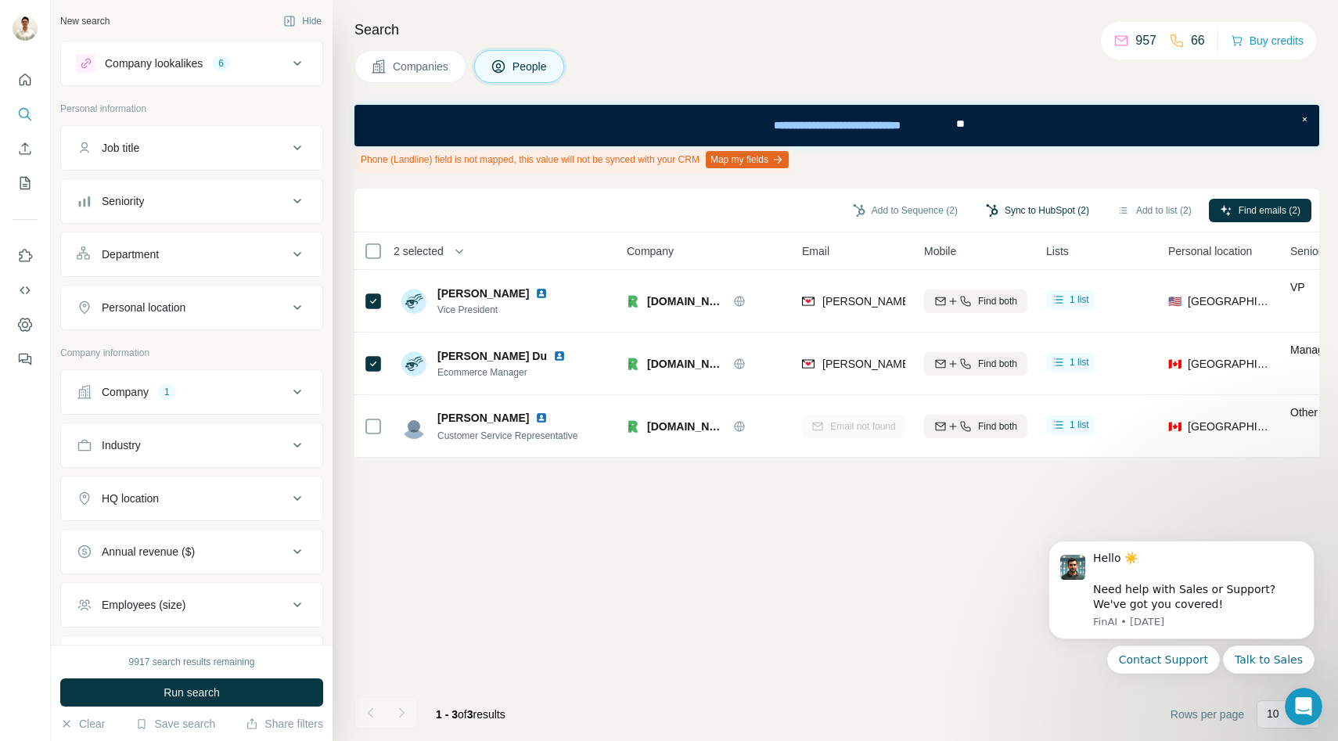
click at [1021, 207] on button "Sync to HubSpot (2)" at bounding box center [1037, 210] width 125 height 23
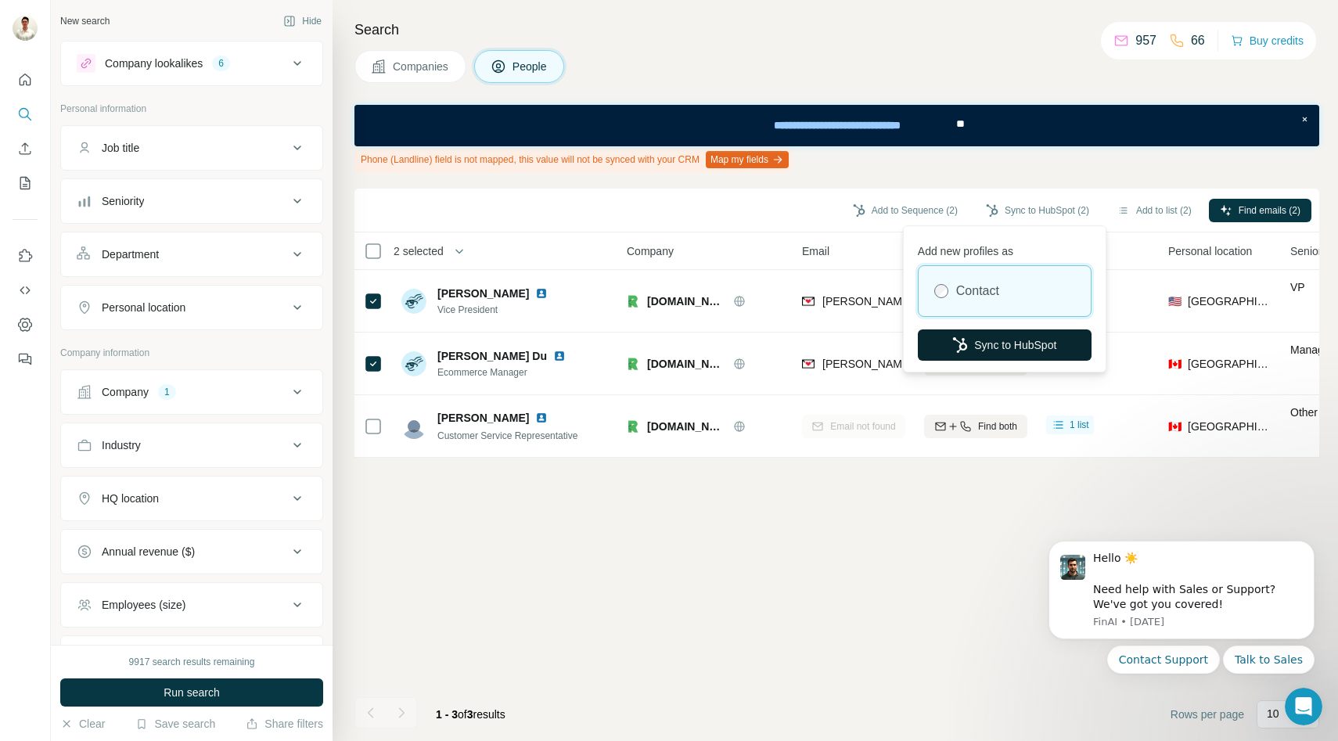
click at [984, 336] on button "Sync to HubSpot" at bounding box center [1005, 344] width 174 height 31
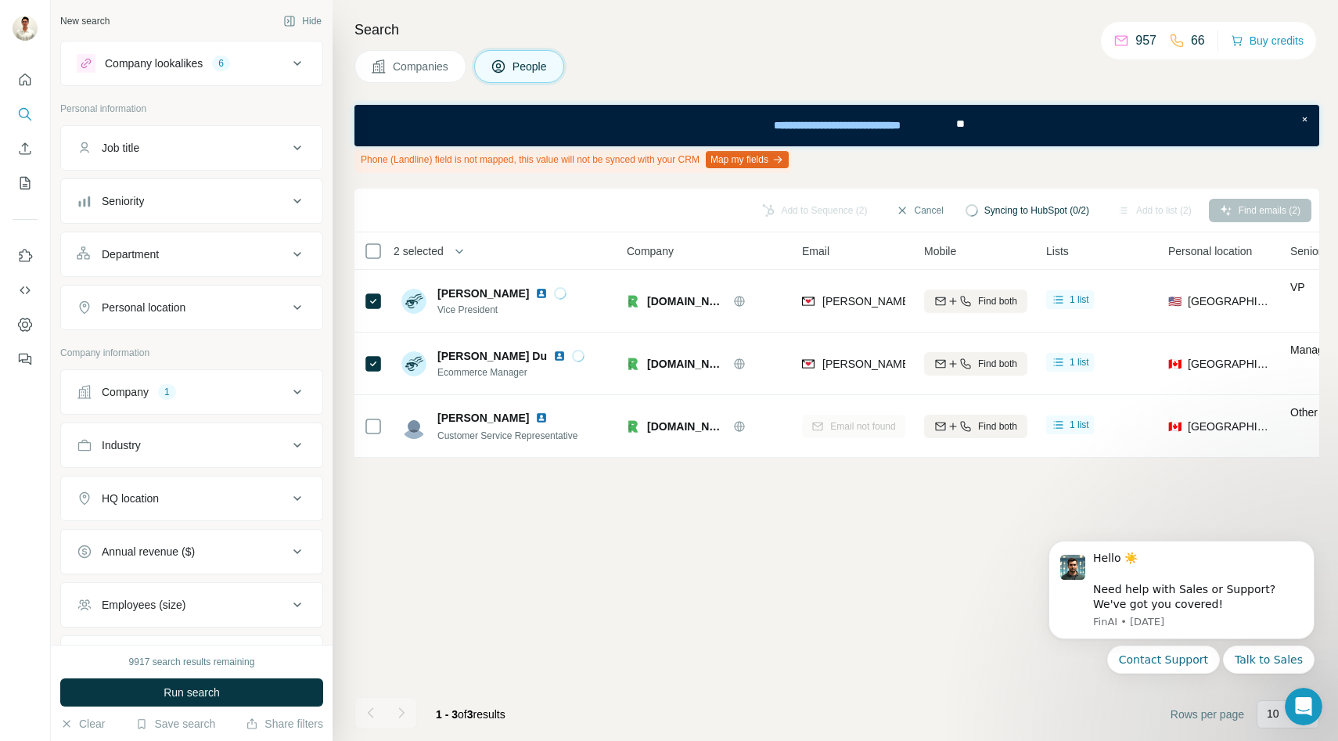
click at [405, 60] on span "Companies" at bounding box center [421, 67] width 57 height 16
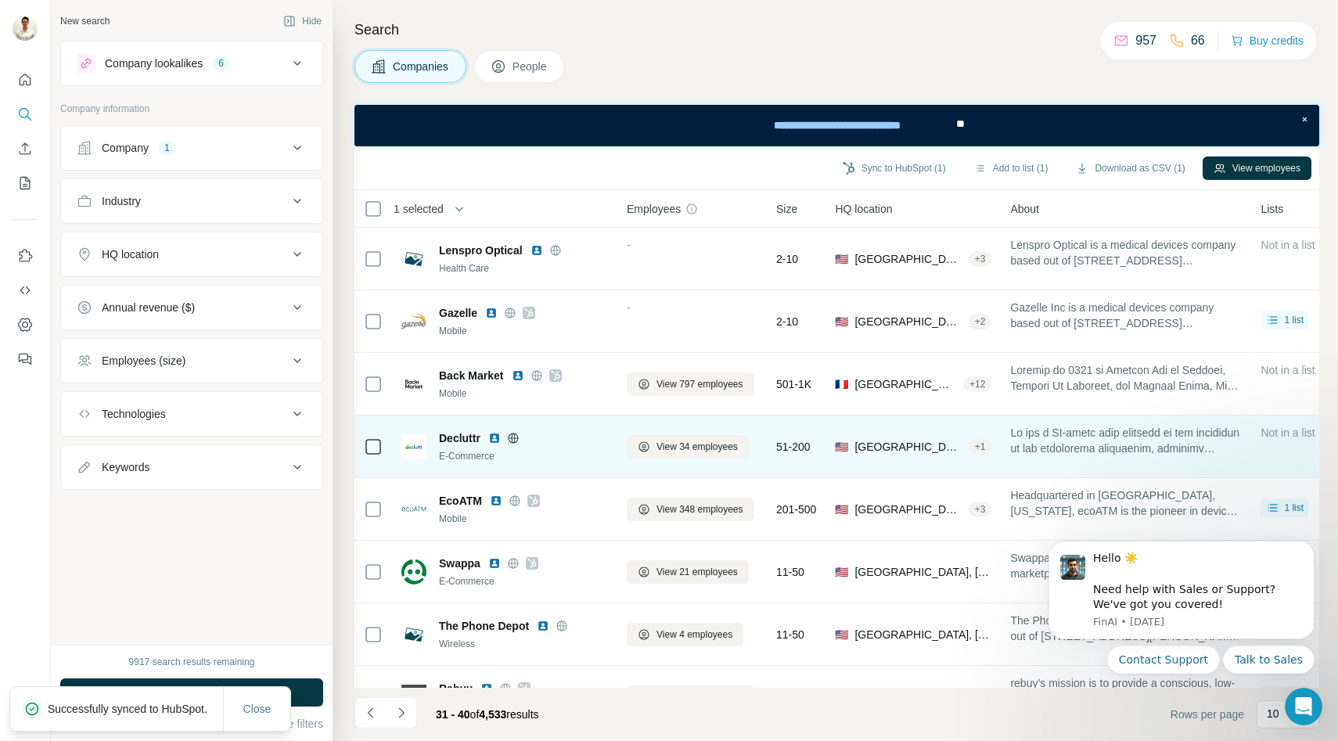
scroll to position [166, 0]
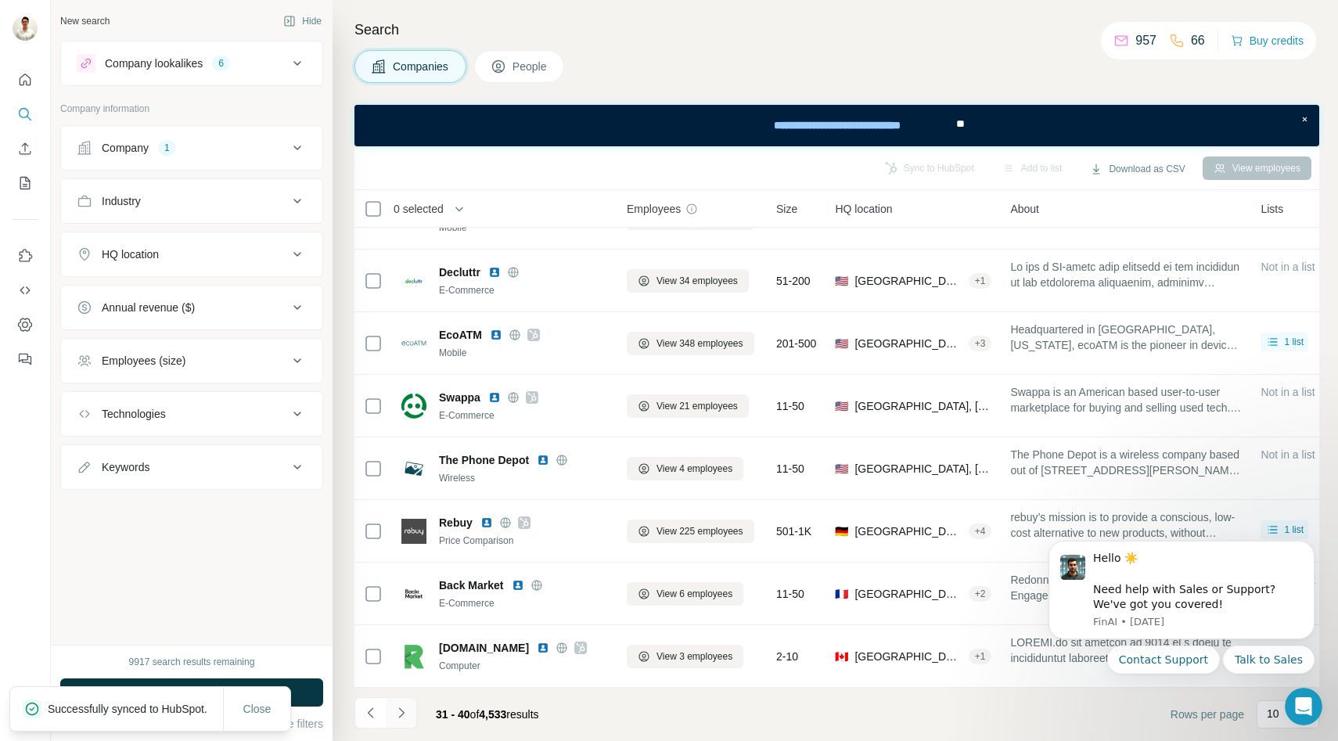
click at [404, 707] on icon "Navigate to next page" at bounding box center [402, 713] width 16 height 16
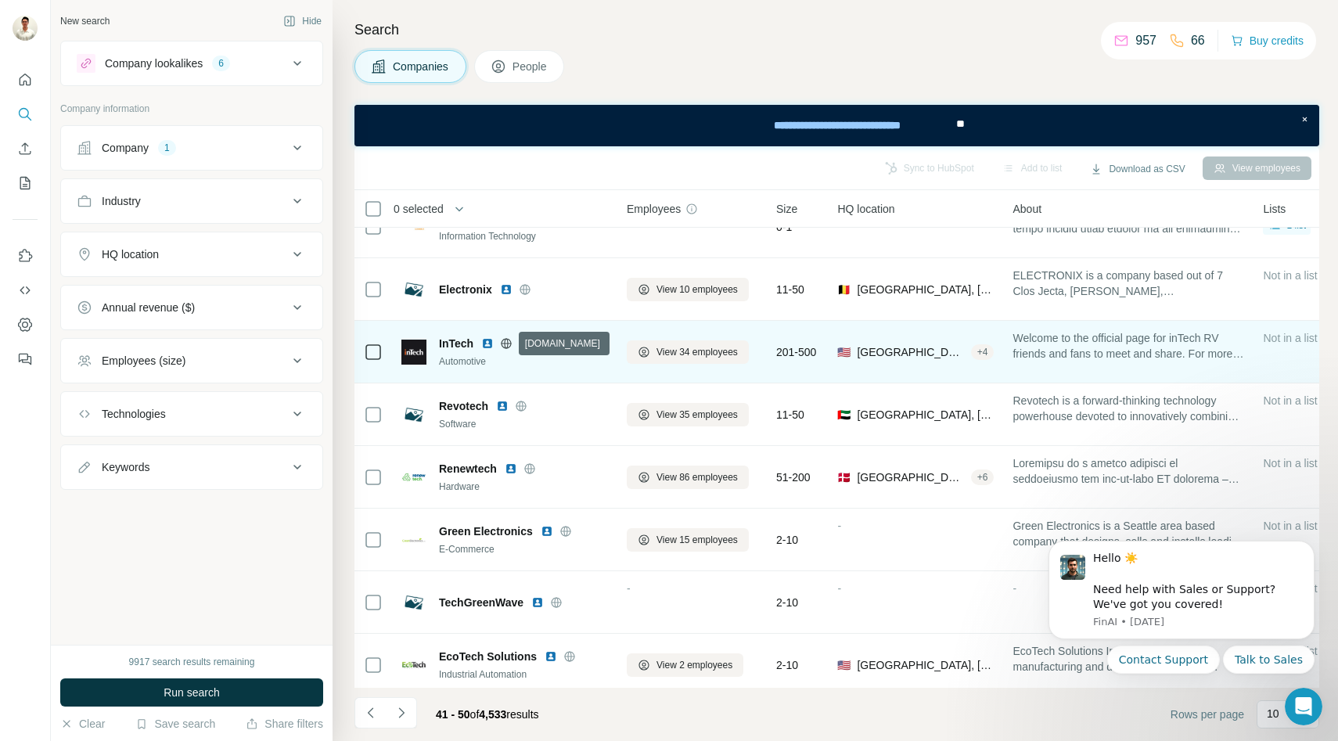
scroll to position [0, 0]
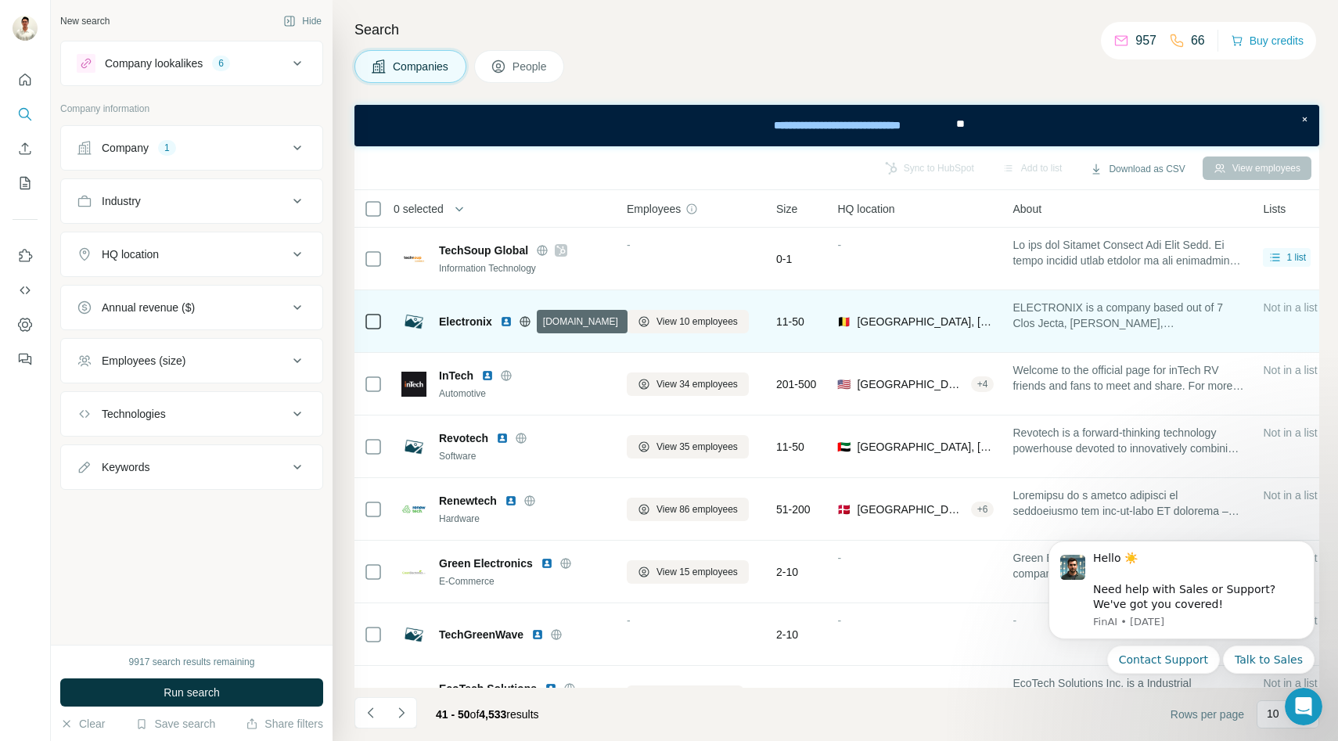
click at [527, 321] on icon at bounding box center [525, 321] width 10 height 1
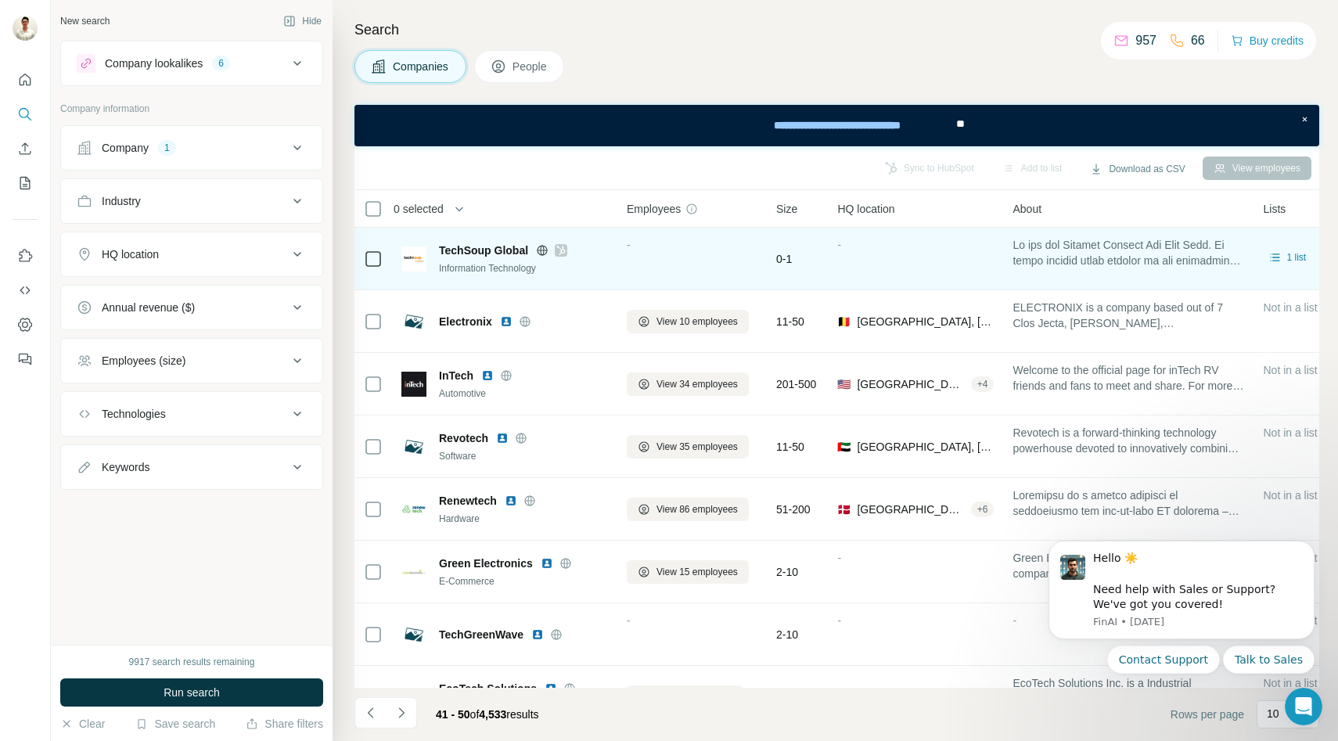
click at [543, 250] on icon at bounding box center [543, 250] width 4 height 10
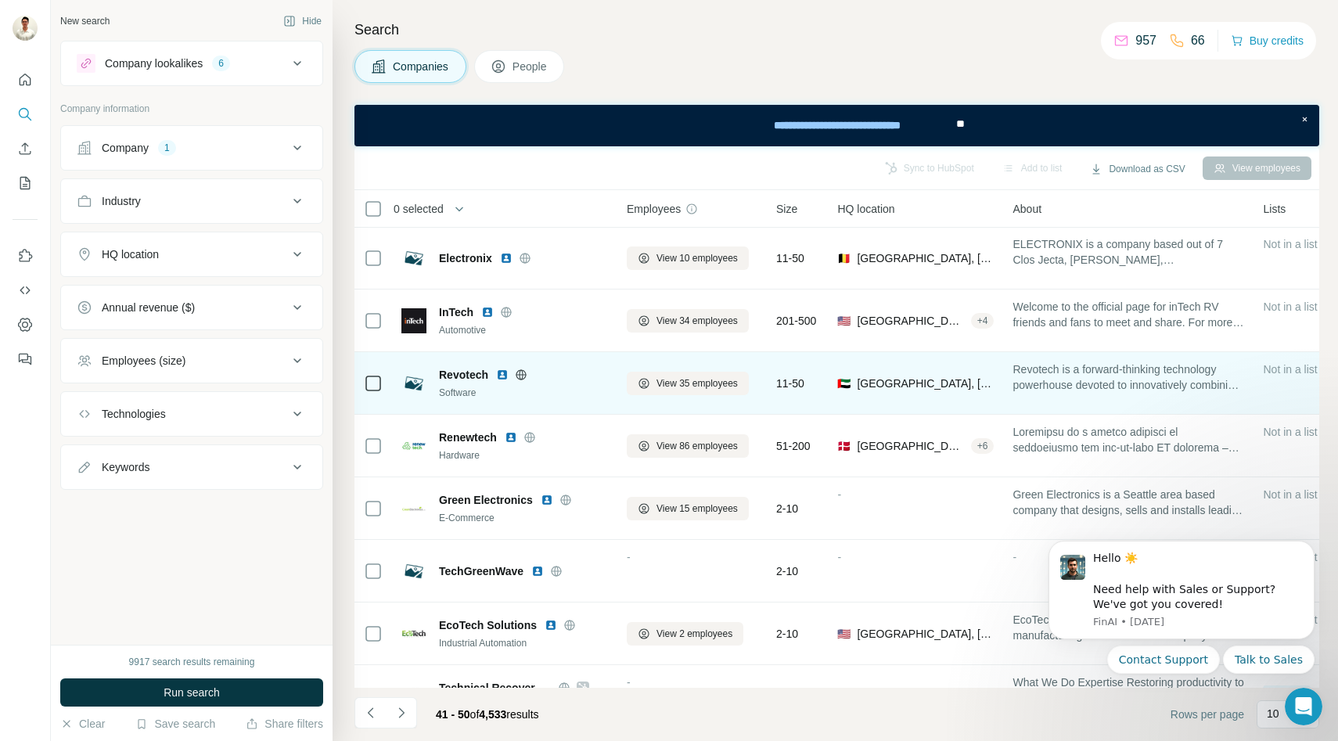
scroll to position [73, 0]
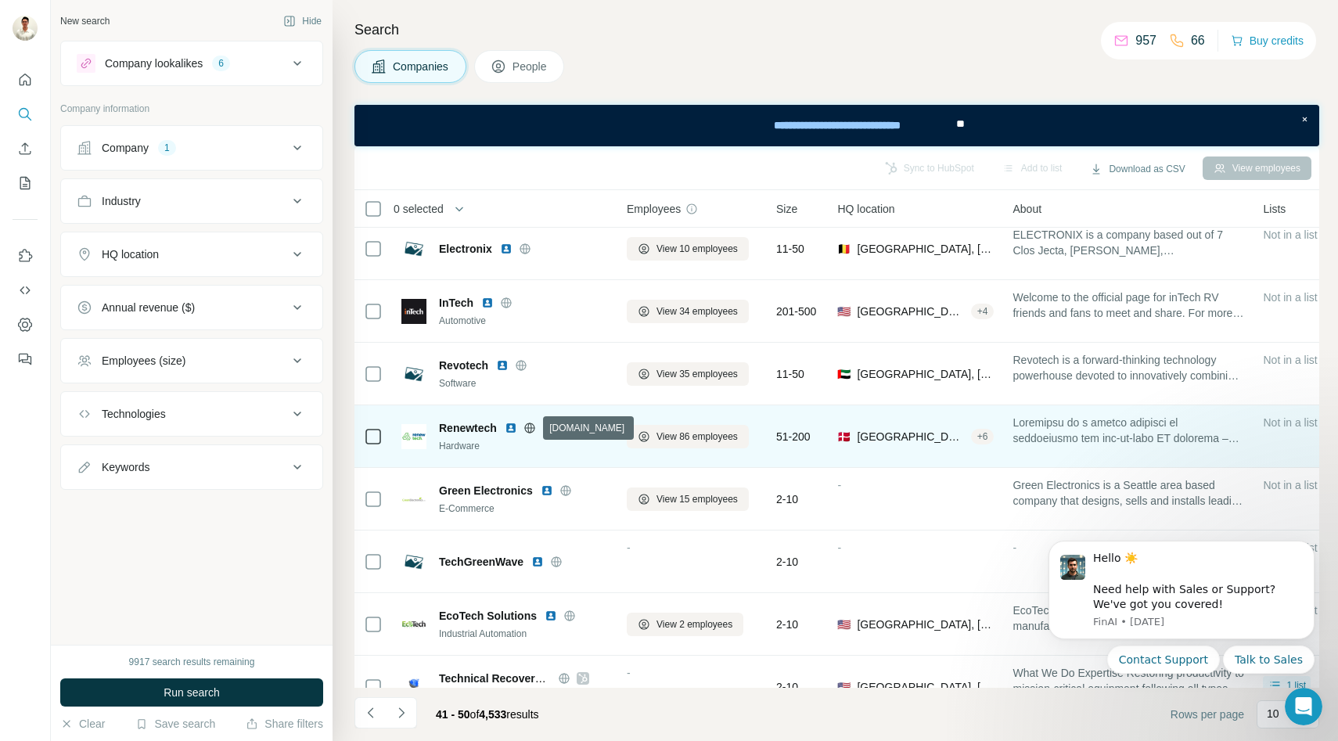
click at [527, 428] on icon at bounding box center [530, 428] width 13 height 13
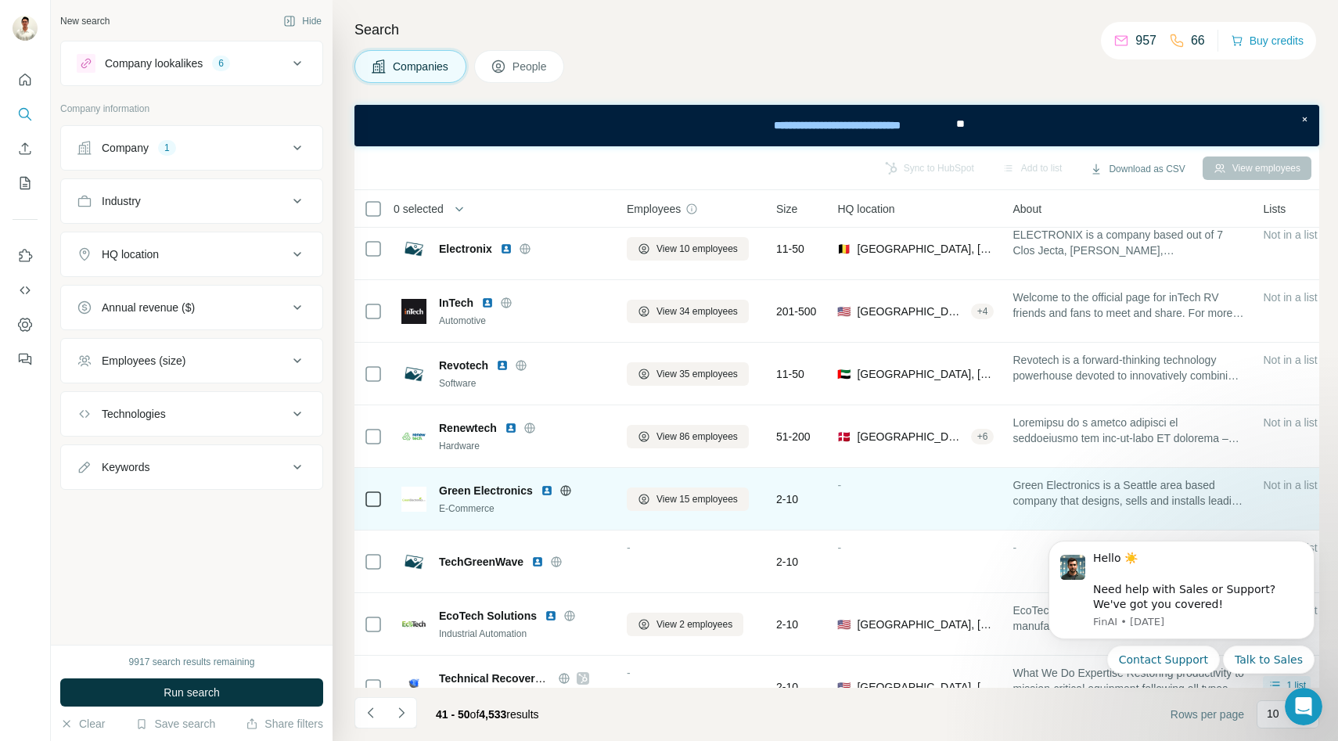
scroll to position [166, 0]
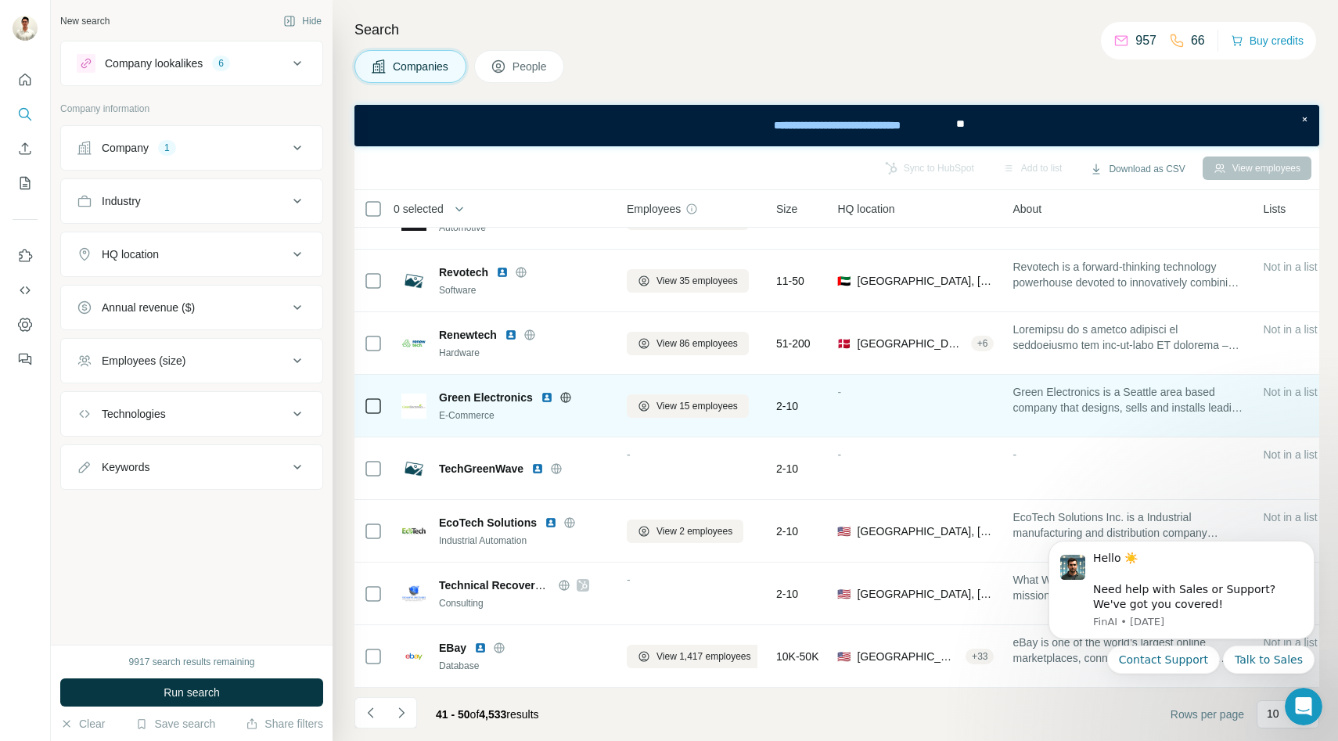
click at [564, 401] on icon at bounding box center [566, 397] width 13 height 13
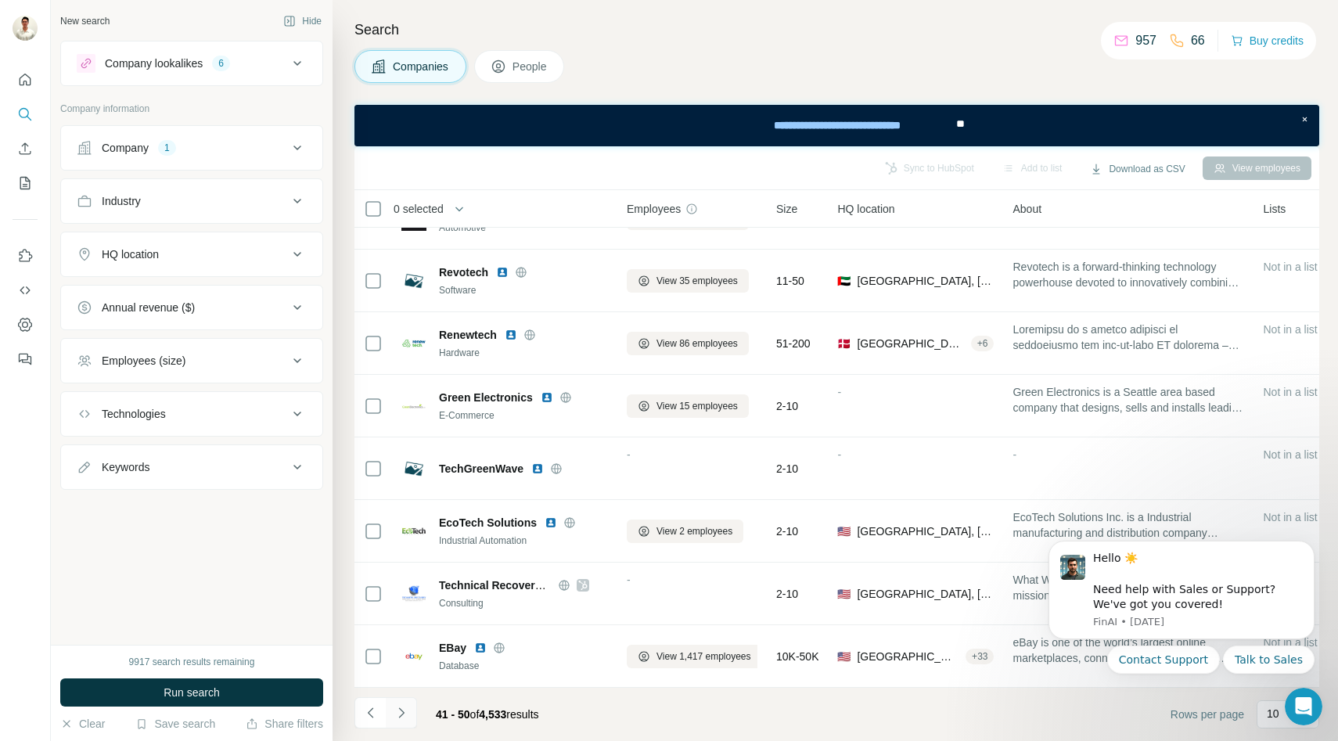
click at [395, 714] on icon "Navigate to next page" at bounding box center [402, 713] width 16 height 16
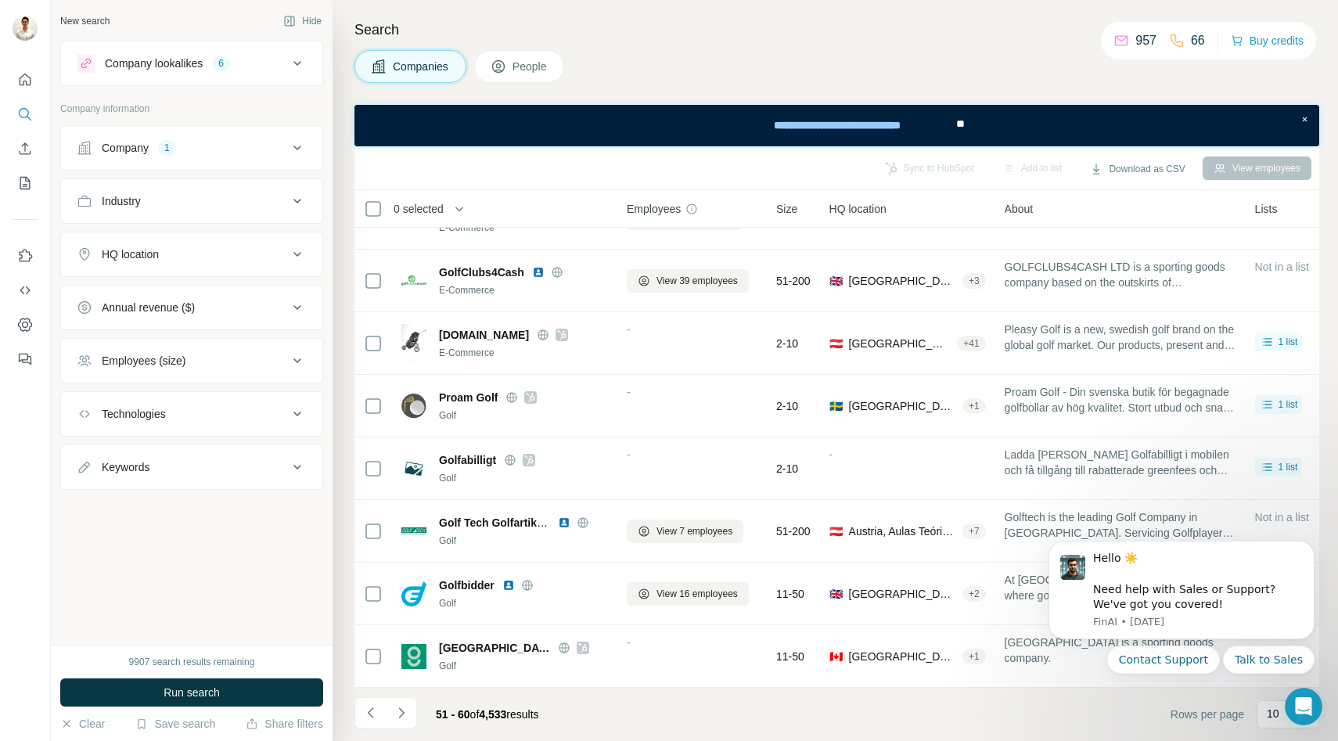
scroll to position [0, 0]
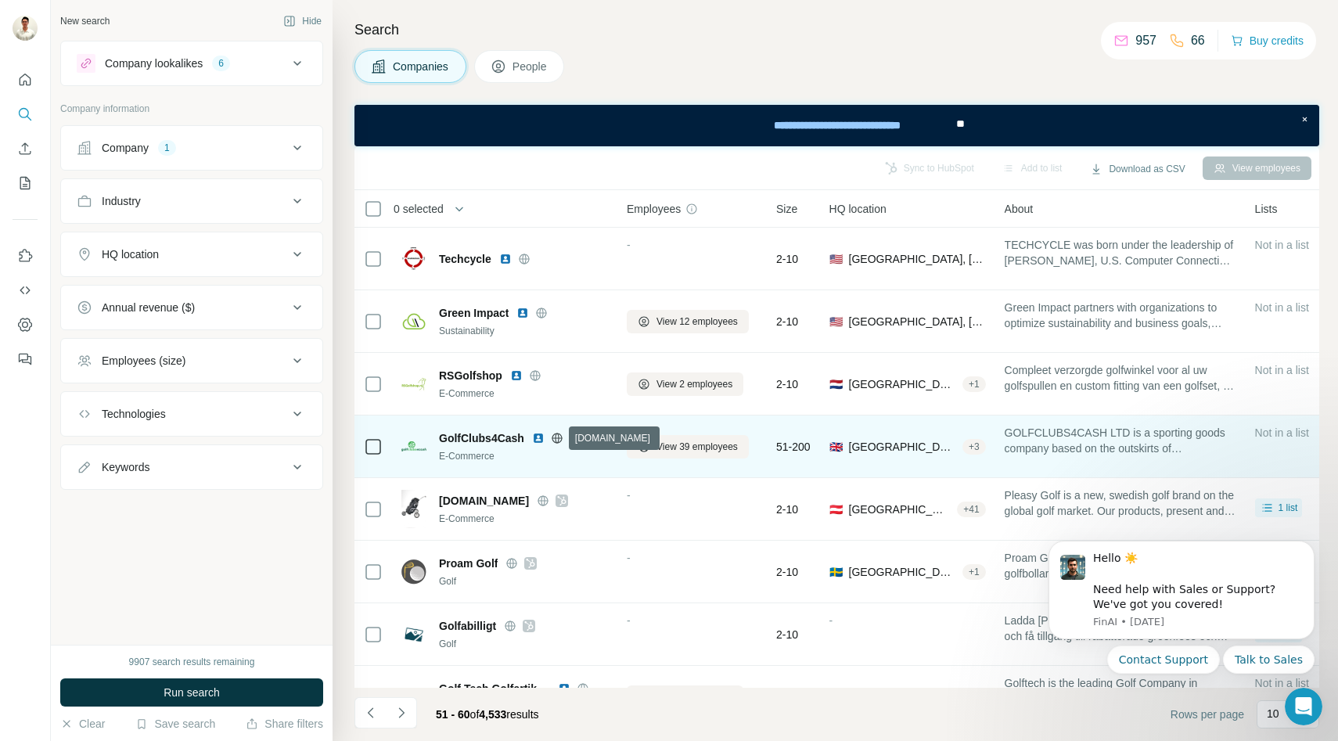
click at [551, 435] on icon at bounding box center [557, 438] width 13 height 13
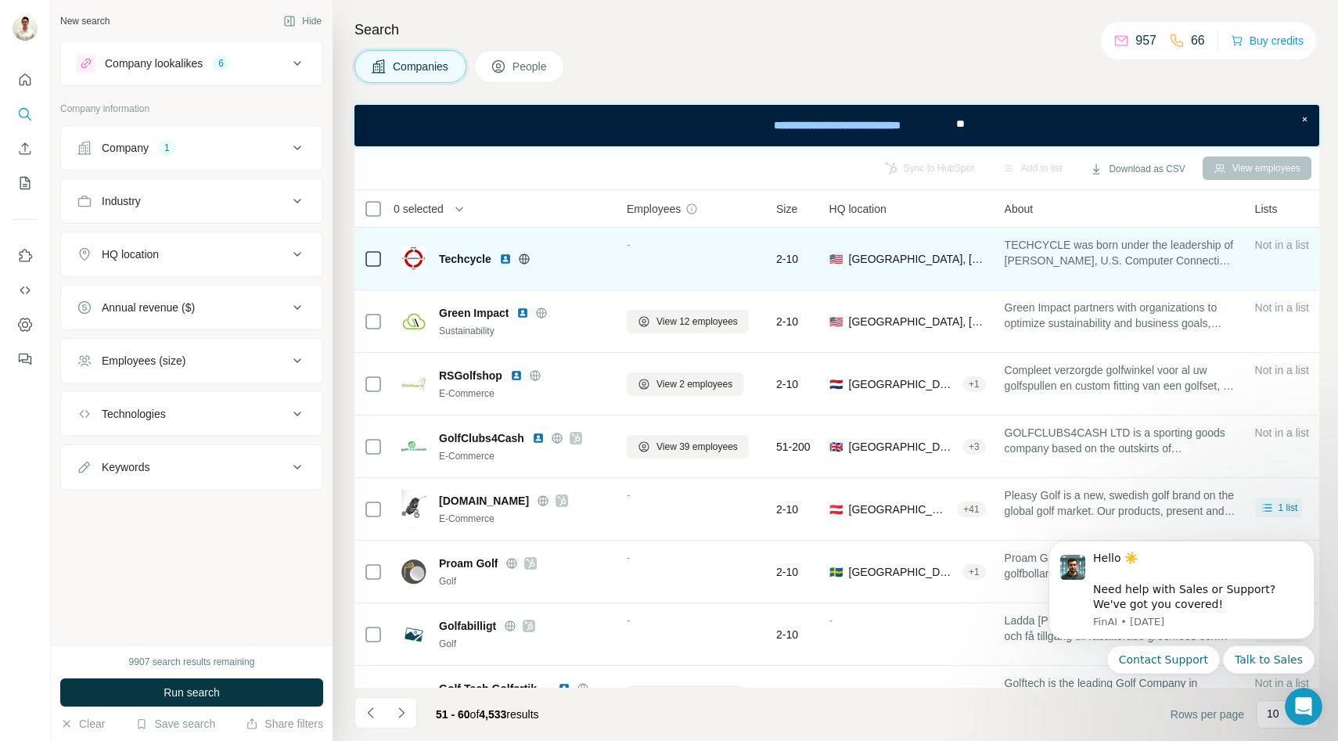
click at [528, 258] on icon at bounding box center [524, 258] width 10 height 1
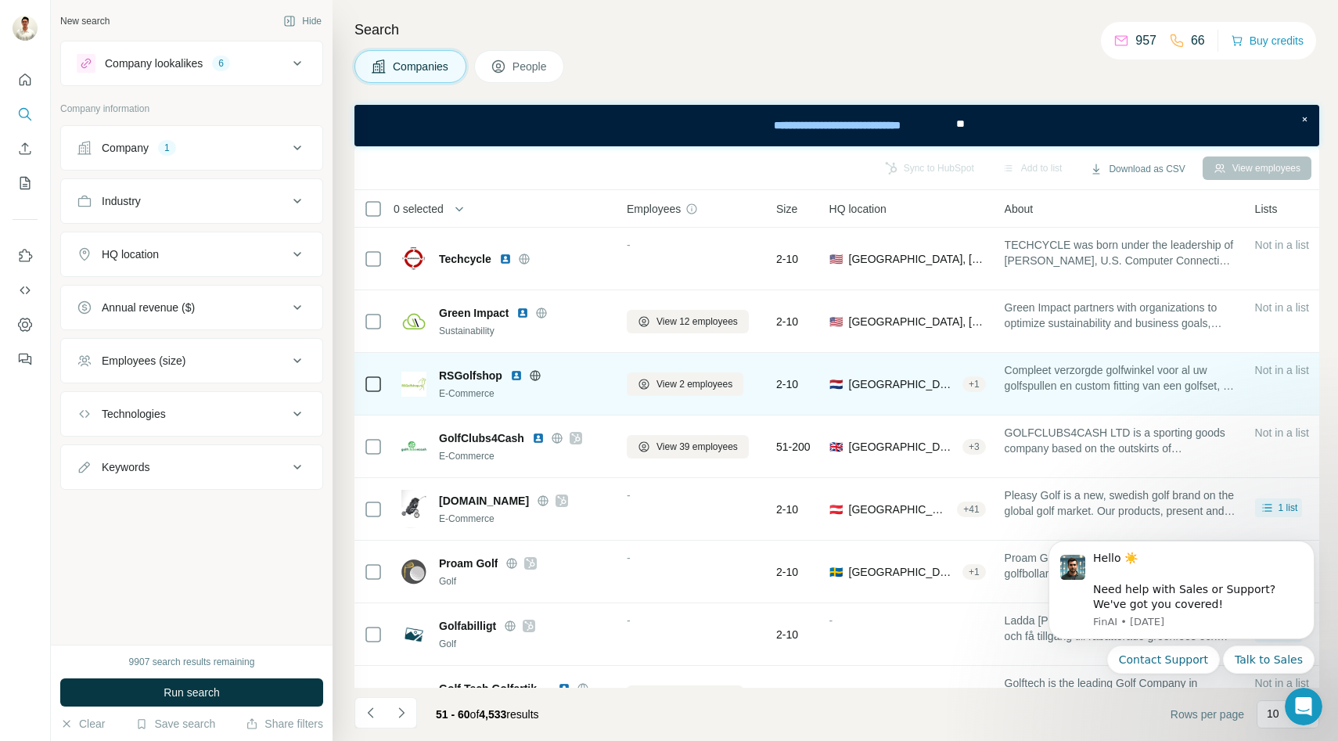
click at [534, 371] on icon at bounding box center [535, 375] width 4 height 10
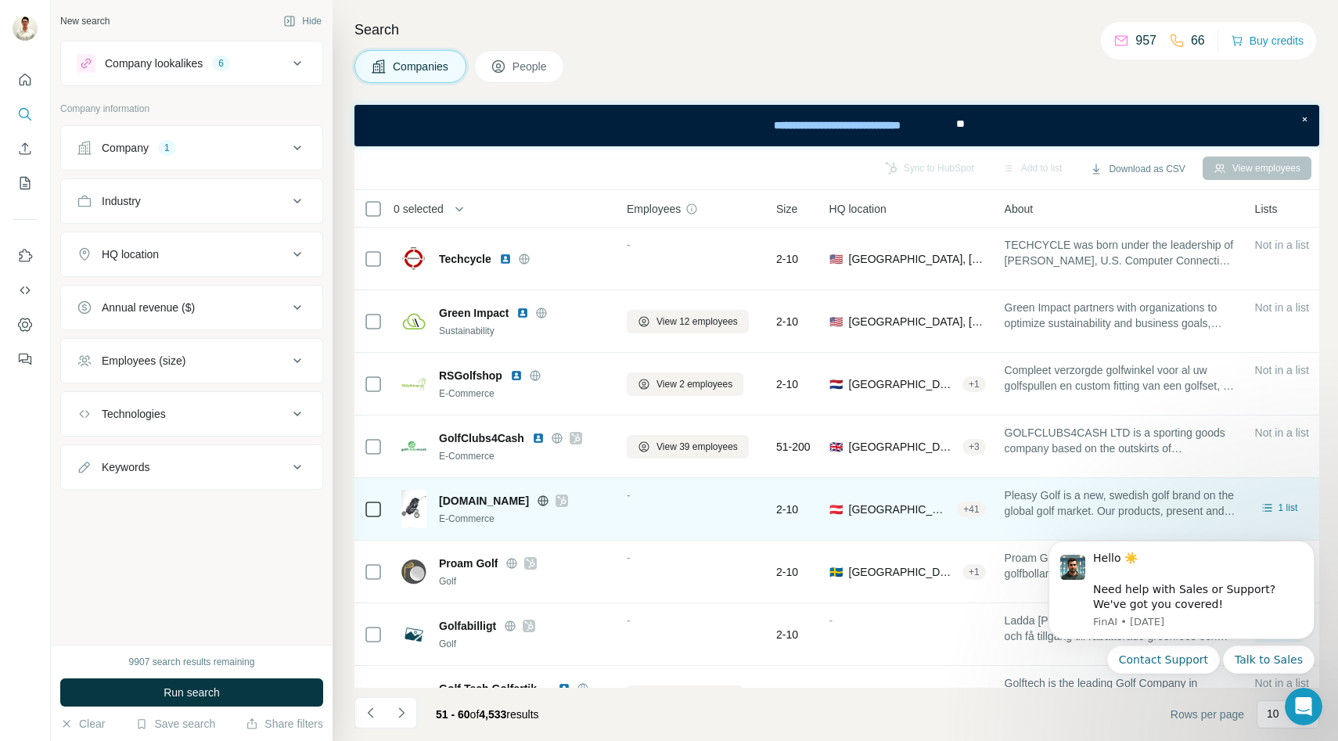
click at [537, 498] on icon at bounding box center [543, 501] width 13 height 13
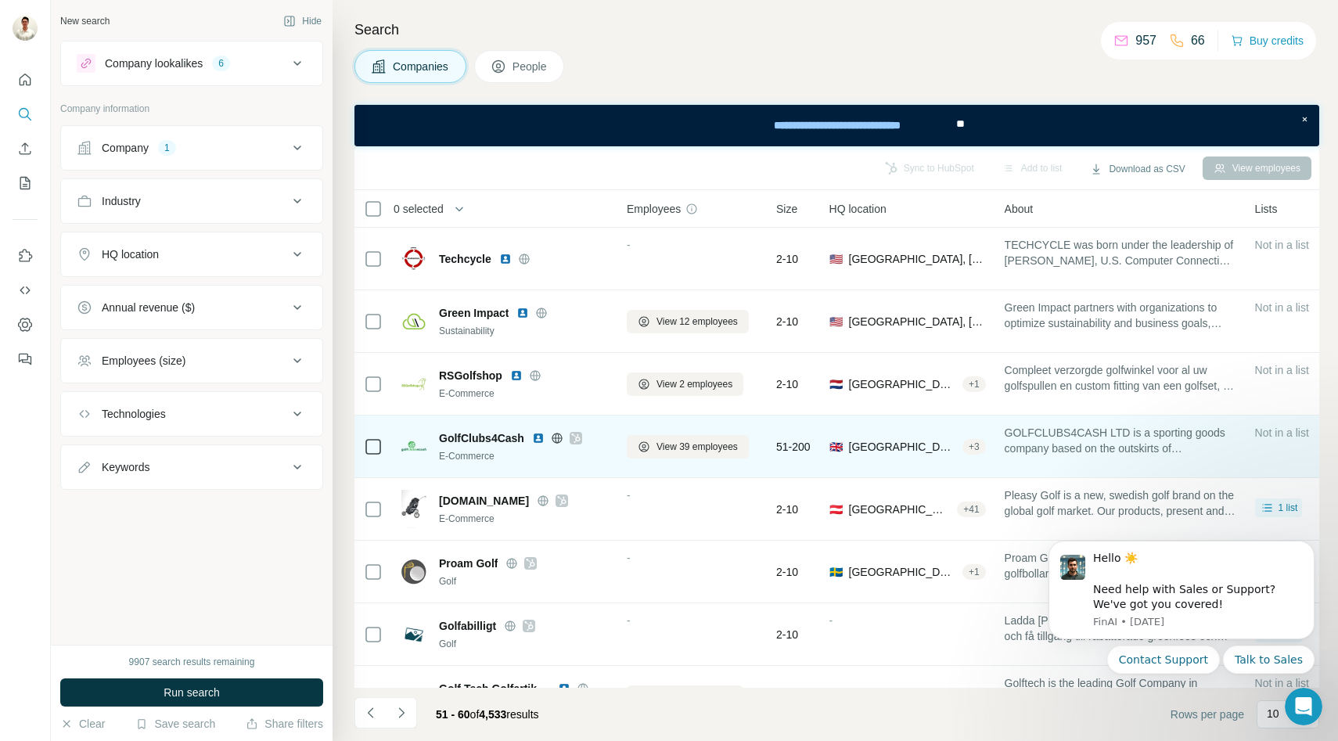
scroll to position [166, 0]
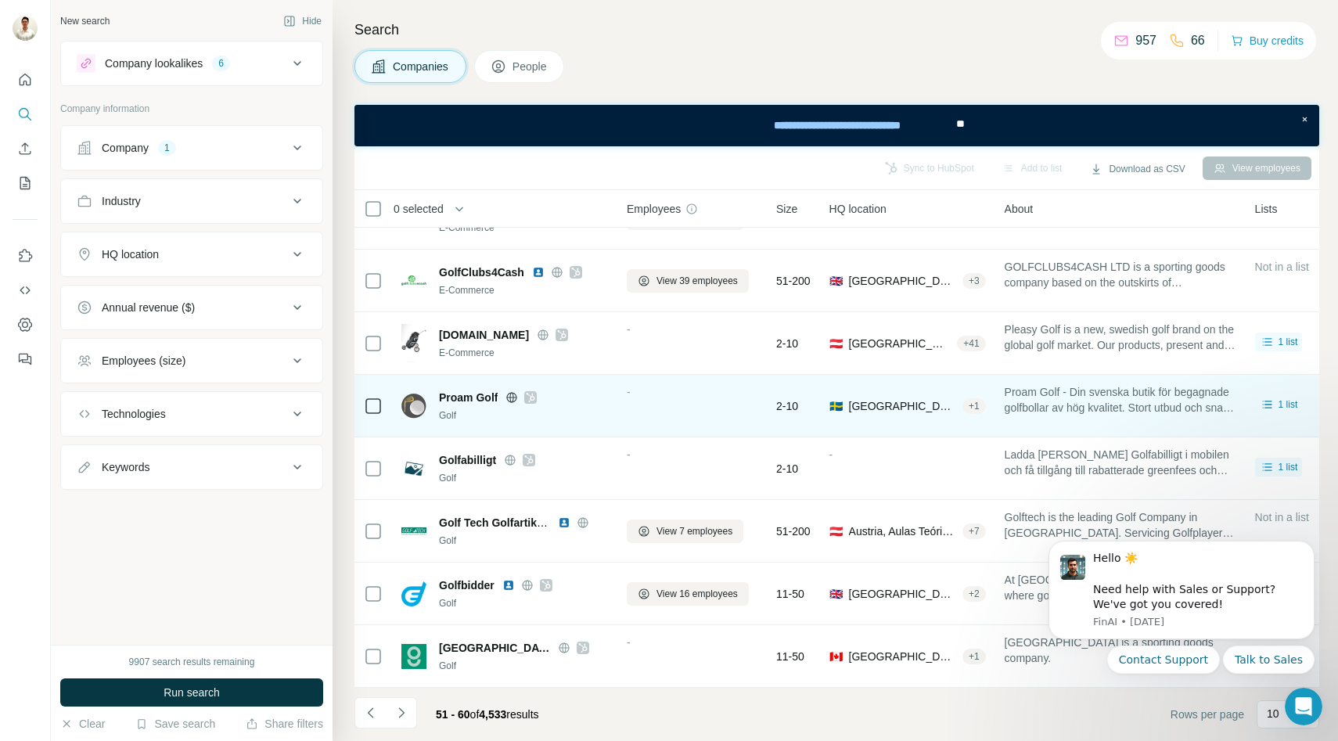
click at [511, 394] on icon at bounding box center [512, 397] width 13 height 13
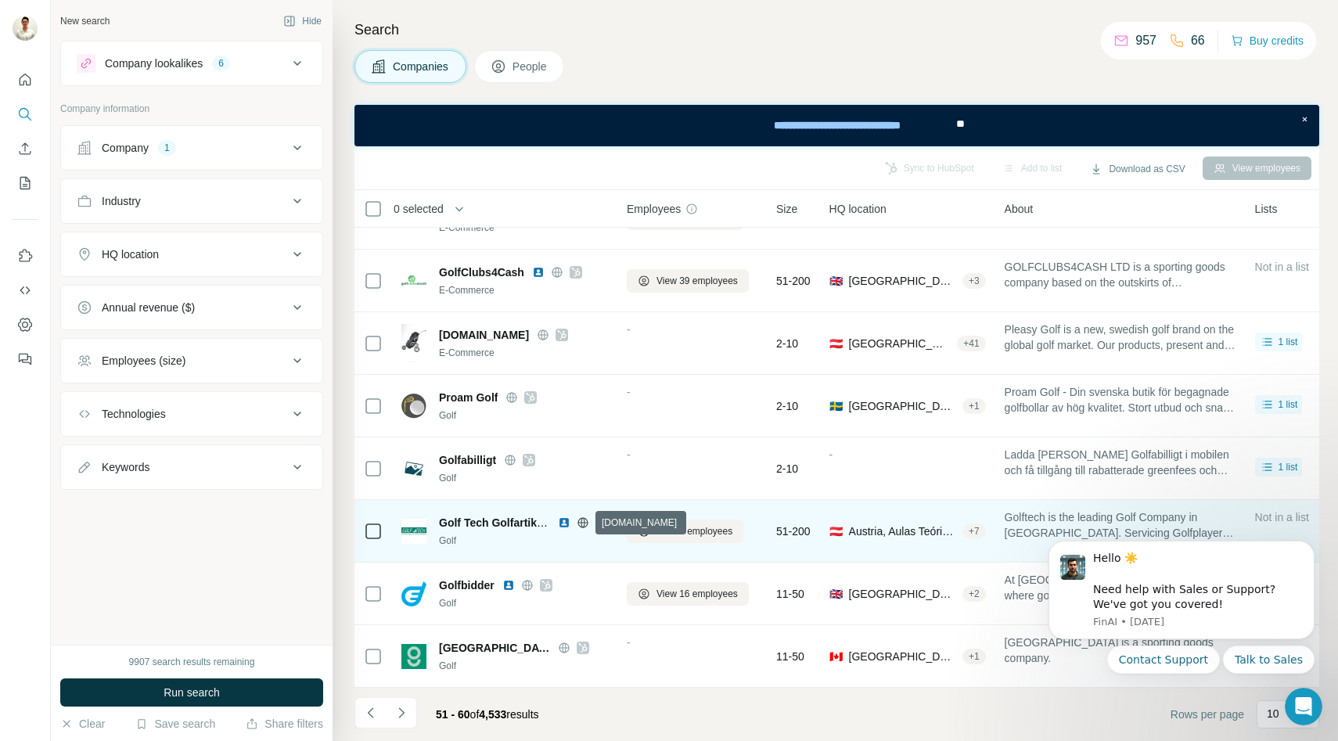
click at [584, 522] on icon at bounding box center [583, 522] width 10 height 1
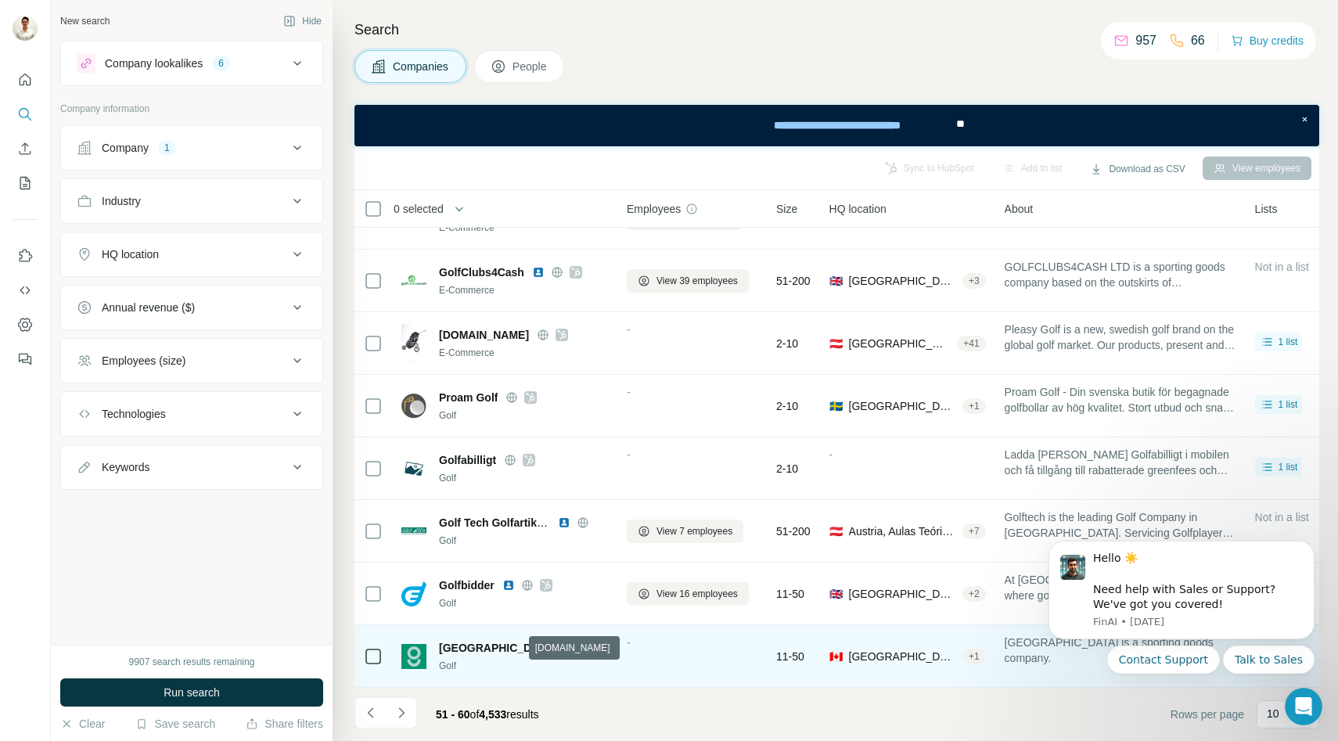
click at [562, 646] on icon at bounding box center [564, 647] width 4 height 10
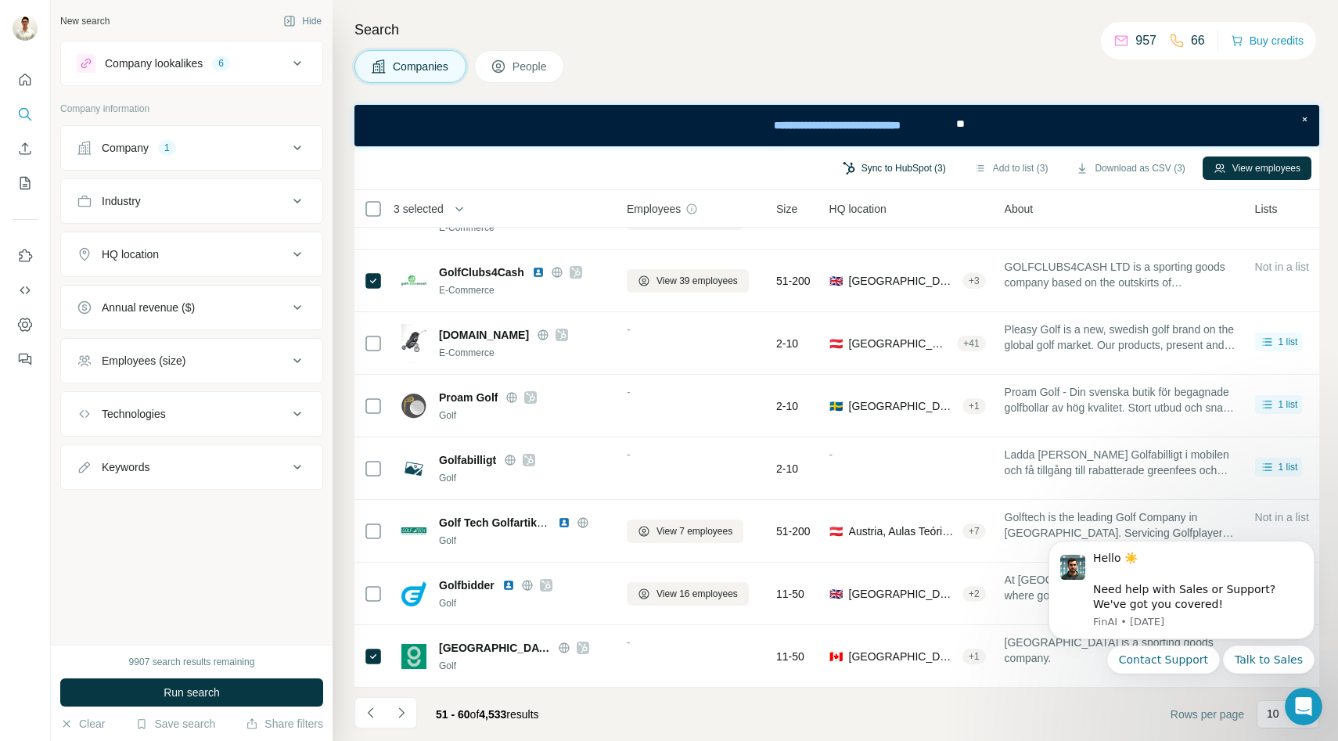
click at [902, 167] on button "Sync to HubSpot (3)" at bounding box center [894, 168] width 125 height 23
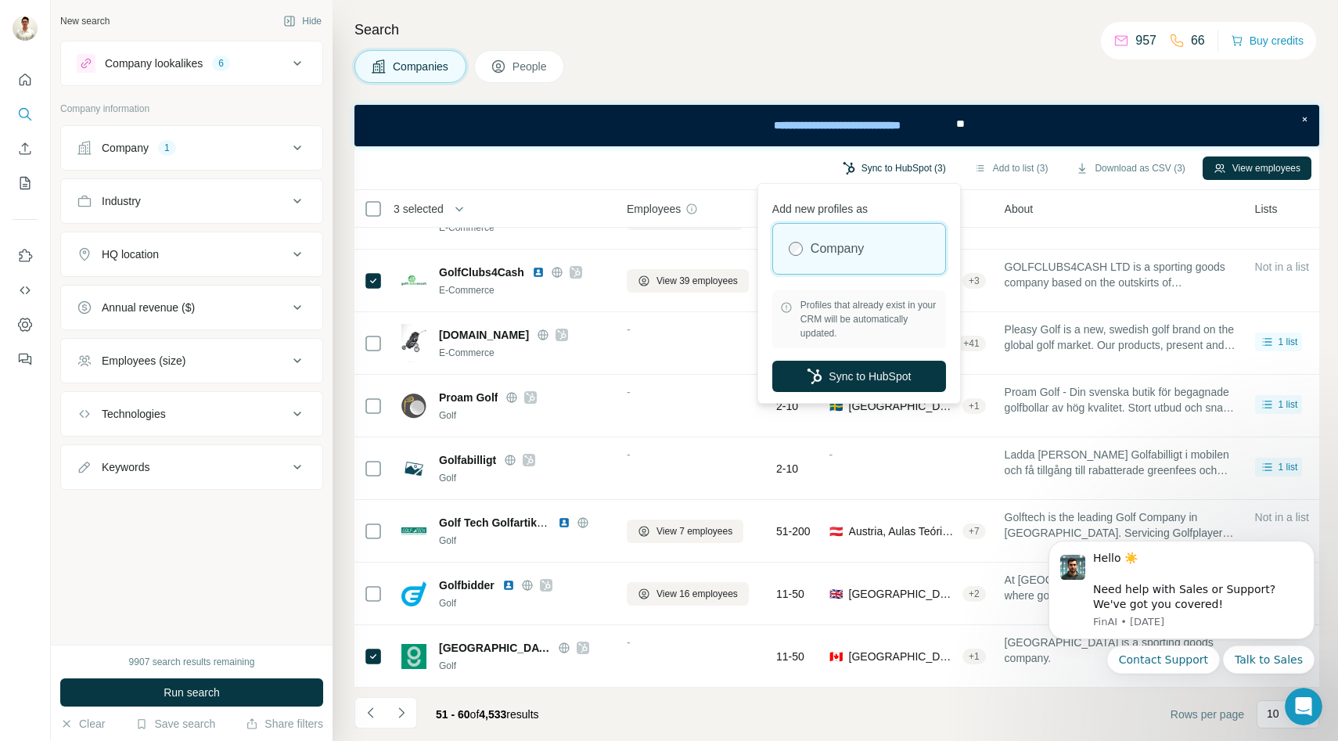
click at [869, 167] on button "Sync to HubSpot (3)" at bounding box center [894, 168] width 125 height 23
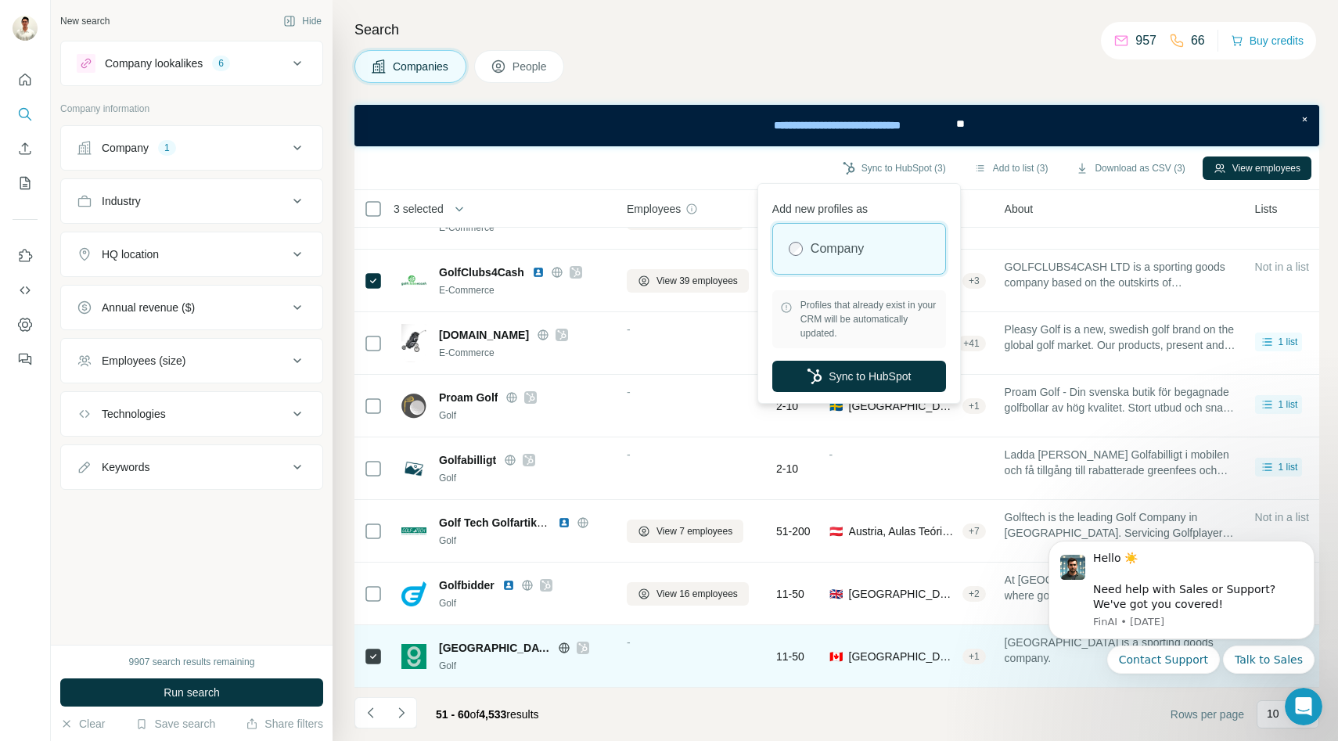
click at [578, 647] on icon at bounding box center [582, 648] width 9 height 13
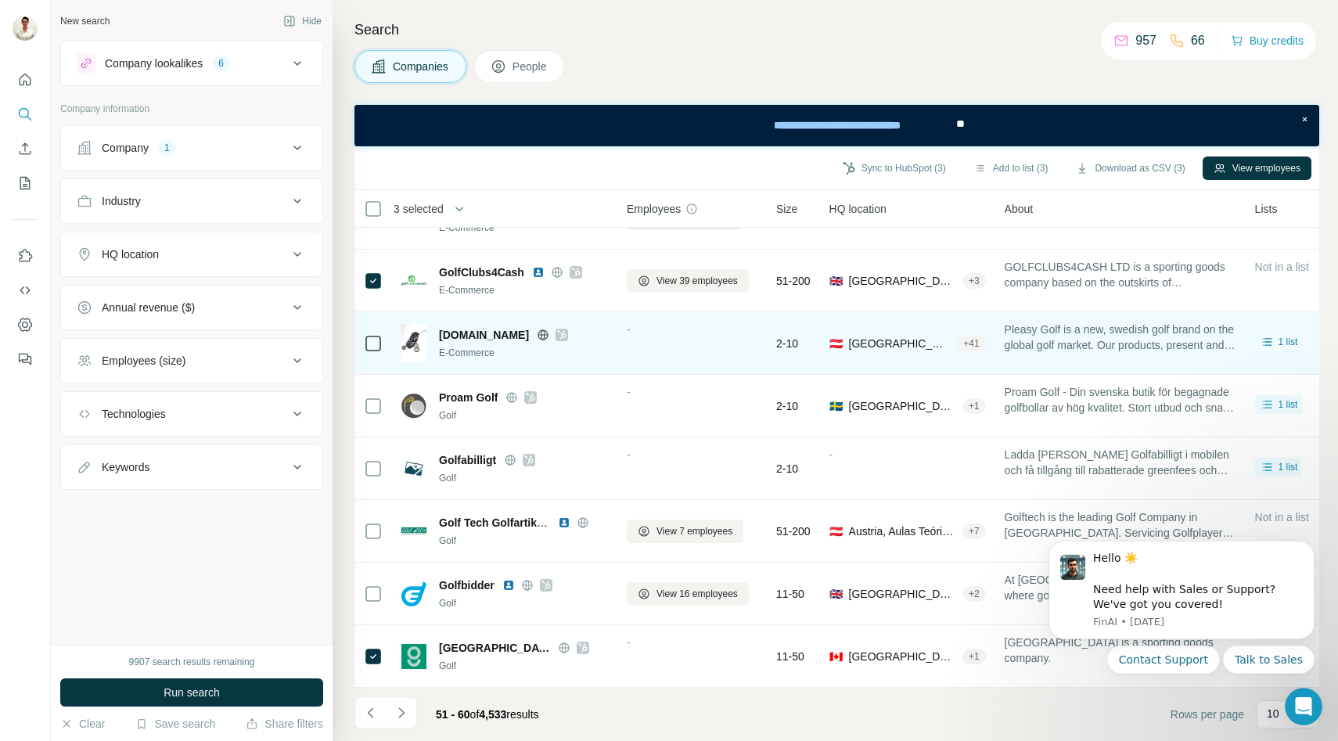
scroll to position [0, 0]
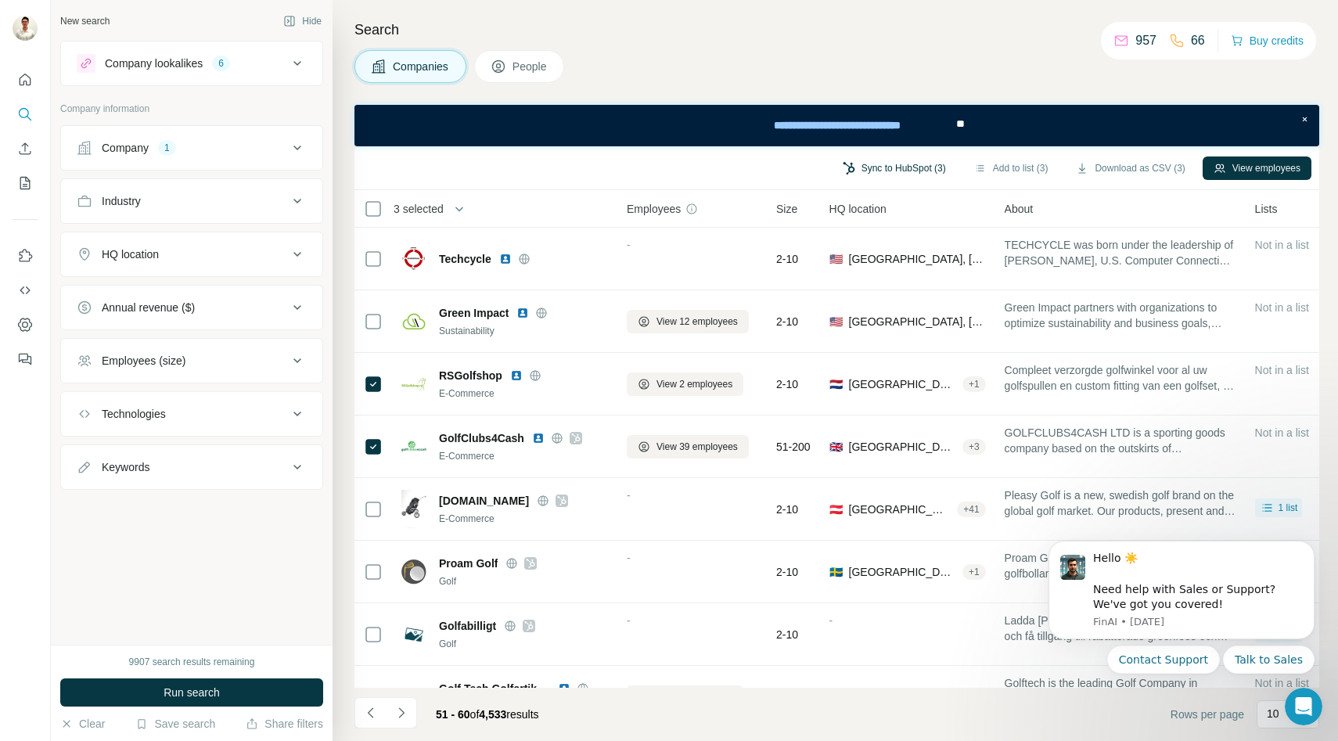
click at [898, 175] on button "Sync to HubSpot (3)" at bounding box center [894, 168] width 125 height 23
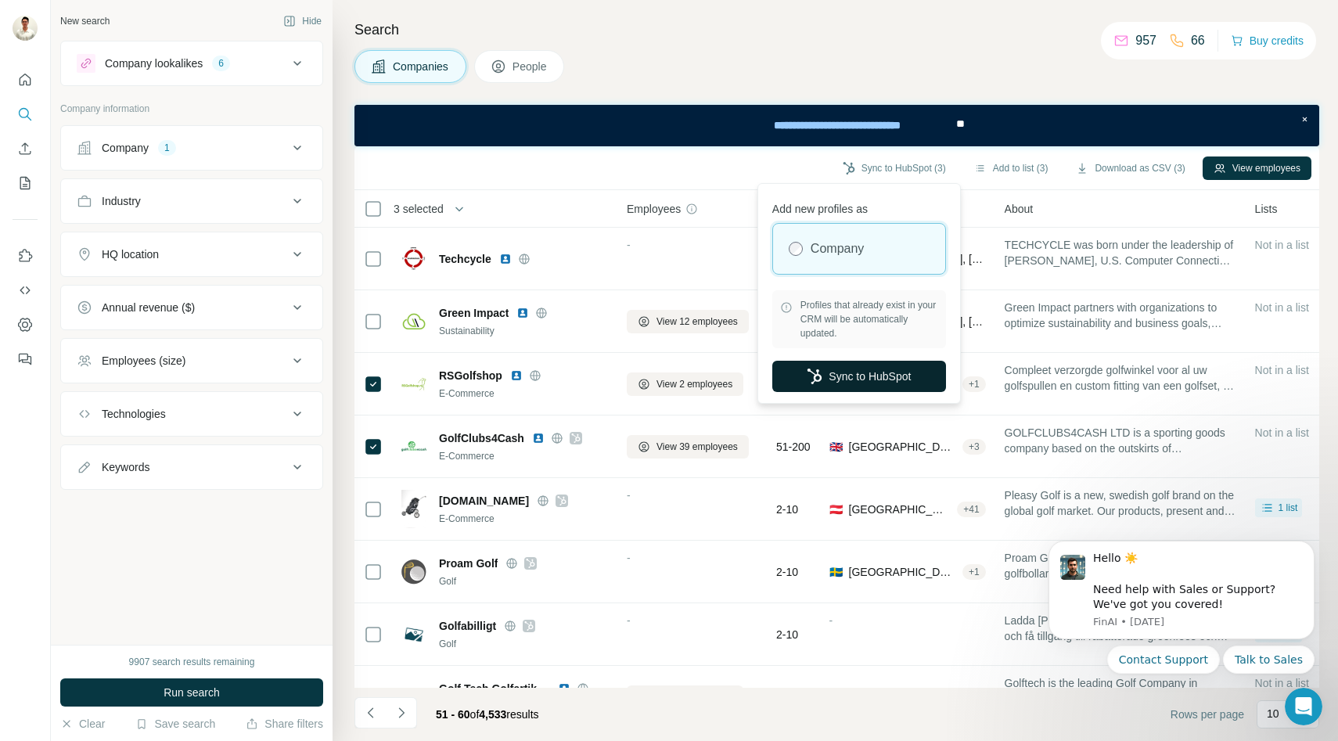
click at [860, 387] on button "Sync to HubSpot" at bounding box center [859, 376] width 174 height 31
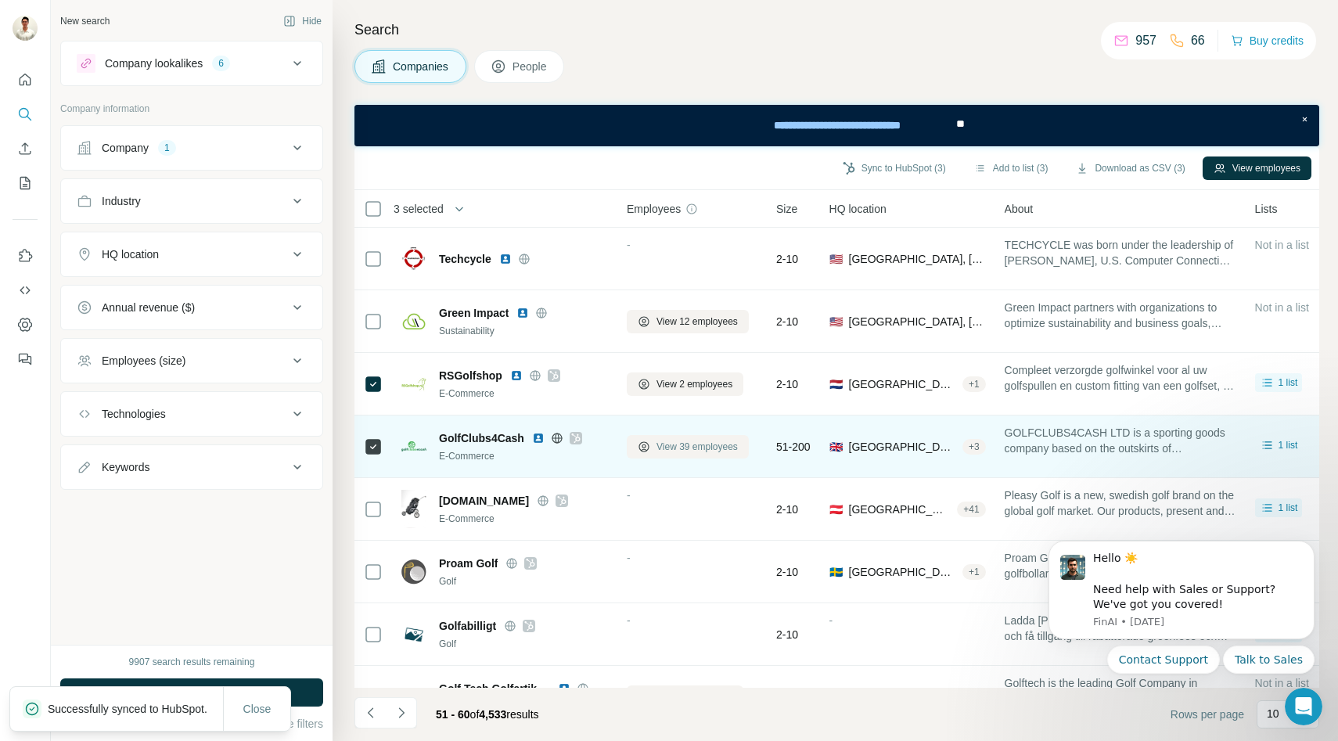
click at [676, 444] on span "View 39 employees" at bounding box center [697, 447] width 81 height 14
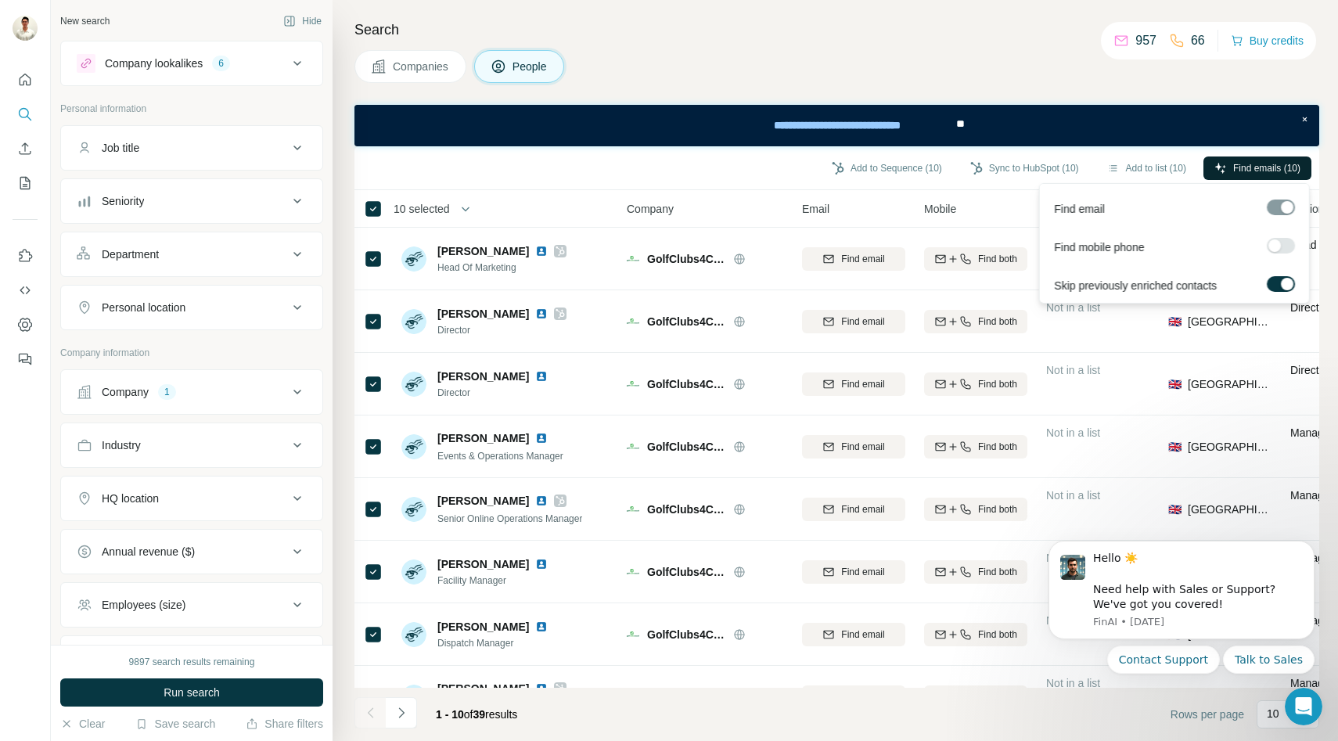
click at [1218, 166] on icon "button" at bounding box center [1220, 168] width 10 height 10
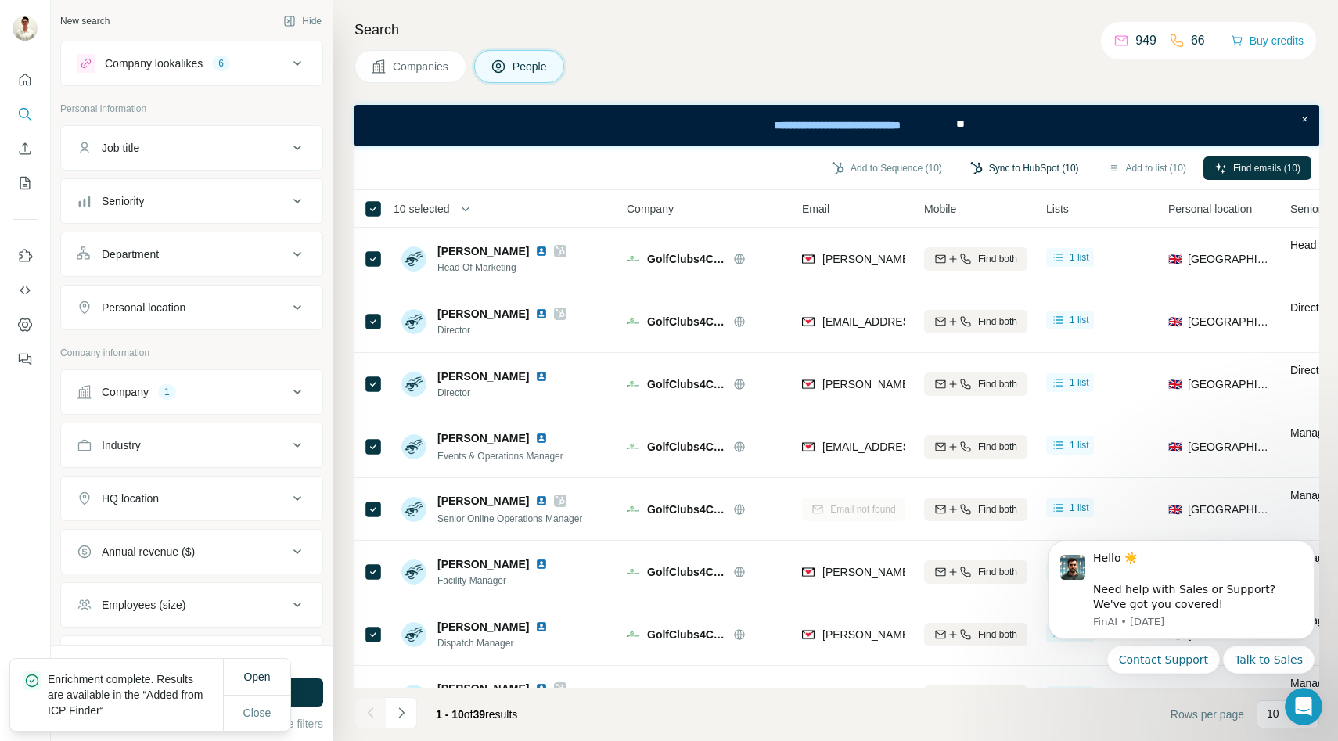
click at [1027, 172] on button "Sync to HubSpot (10)" at bounding box center [1024, 168] width 131 height 23
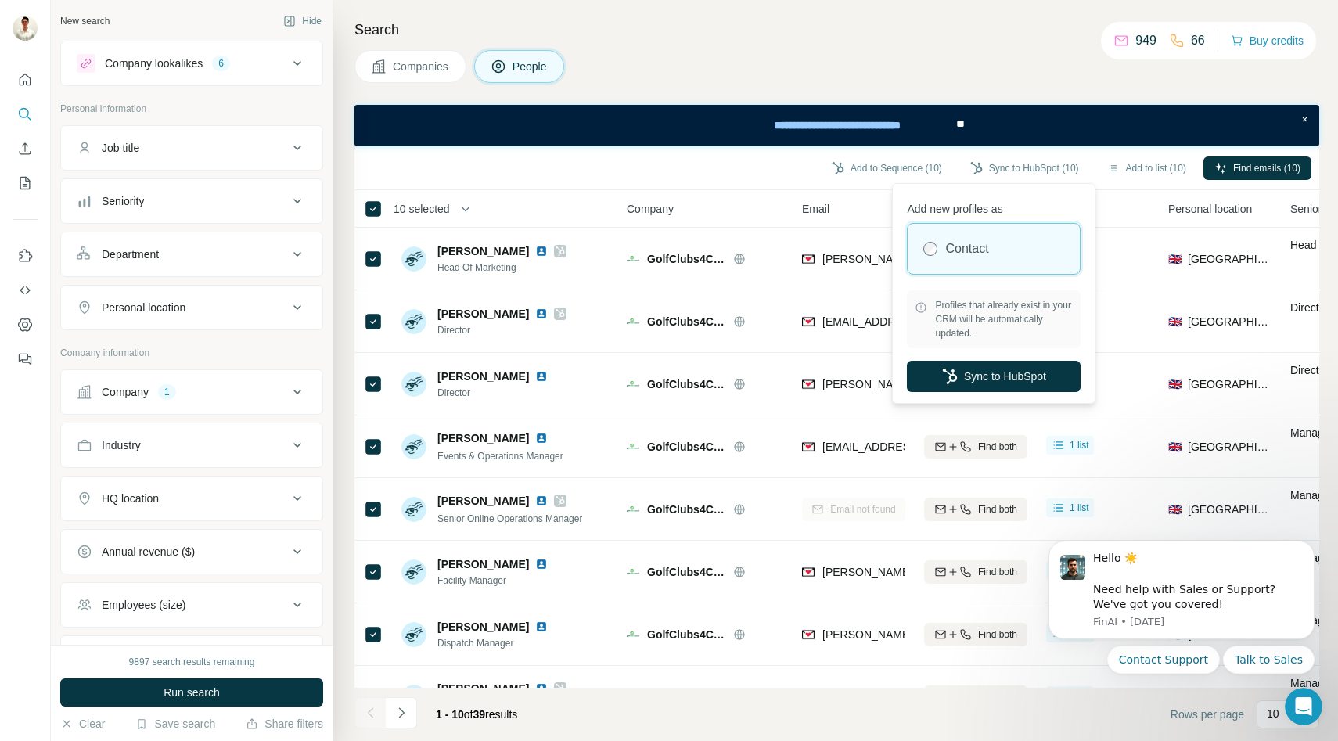
click at [772, 170] on div "Add to Sequence (10) Sync to HubSpot (10) Add to list (10) Find emails (10)" at bounding box center [836, 167] width 949 height 27
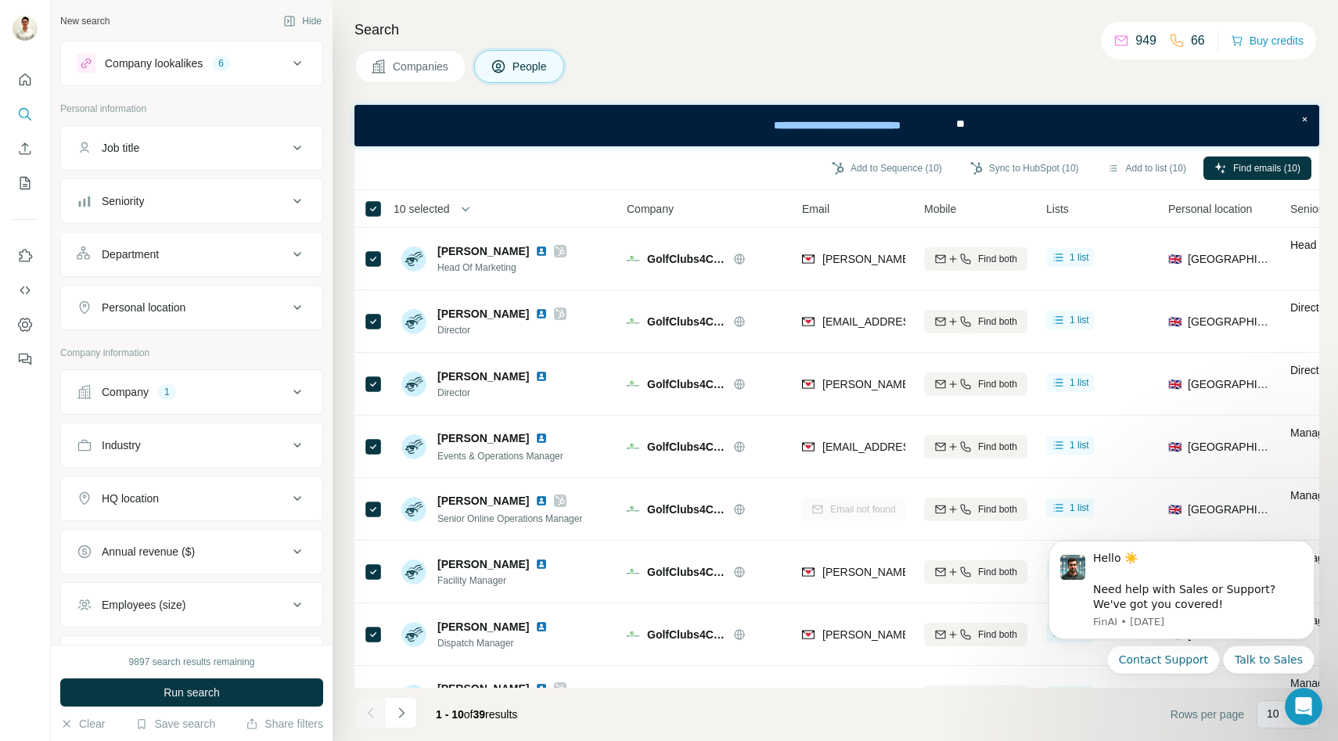
click at [426, 57] on button "Companies" at bounding box center [410, 66] width 112 height 33
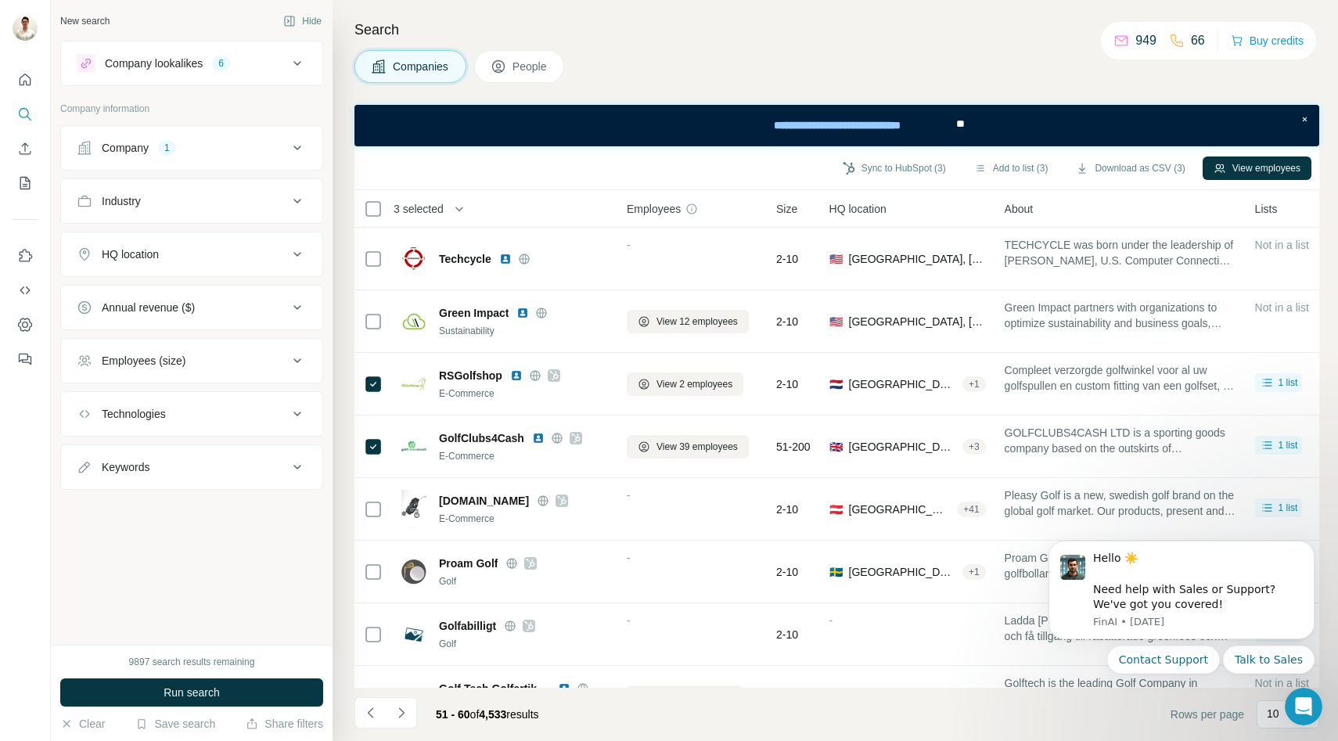
click at [516, 69] on span "People" at bounding box center [531, 67] width 36 height 16
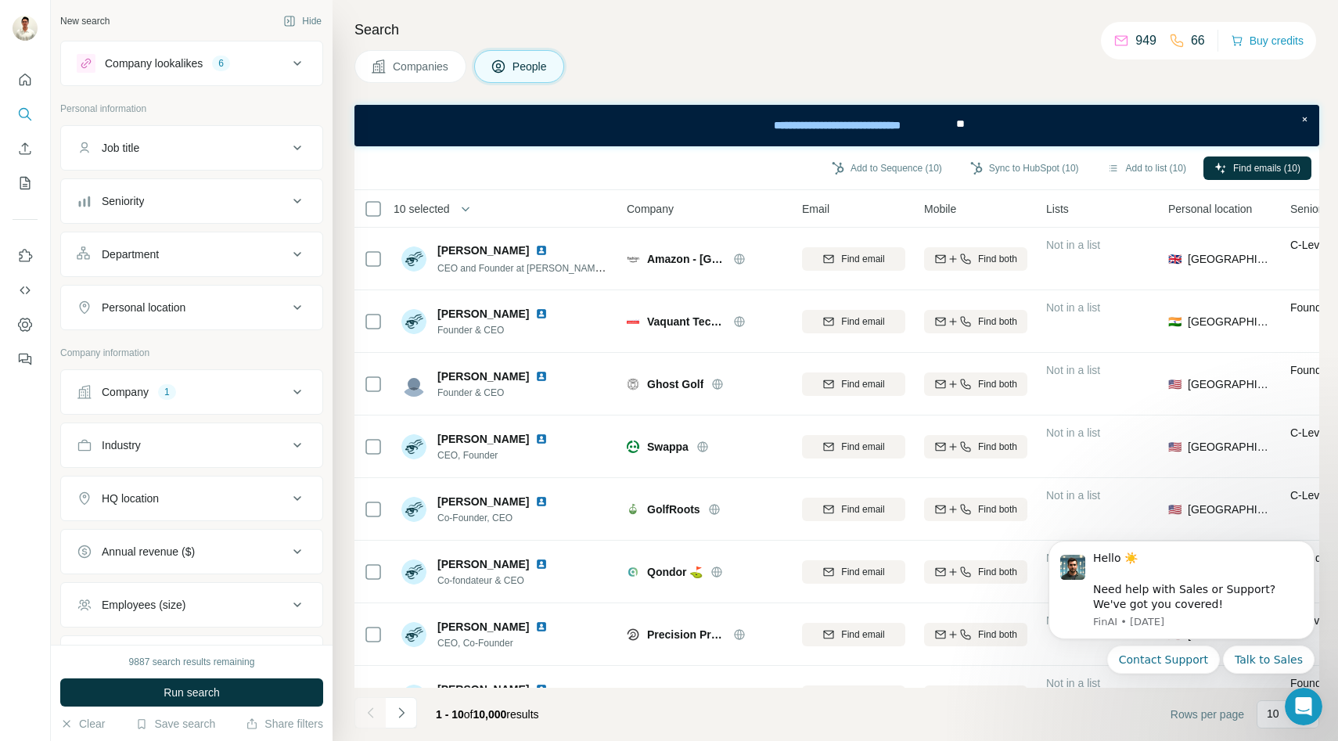
click at [428, 68] on span "Companies" at bounding box center [421, 67] width 57 height 16
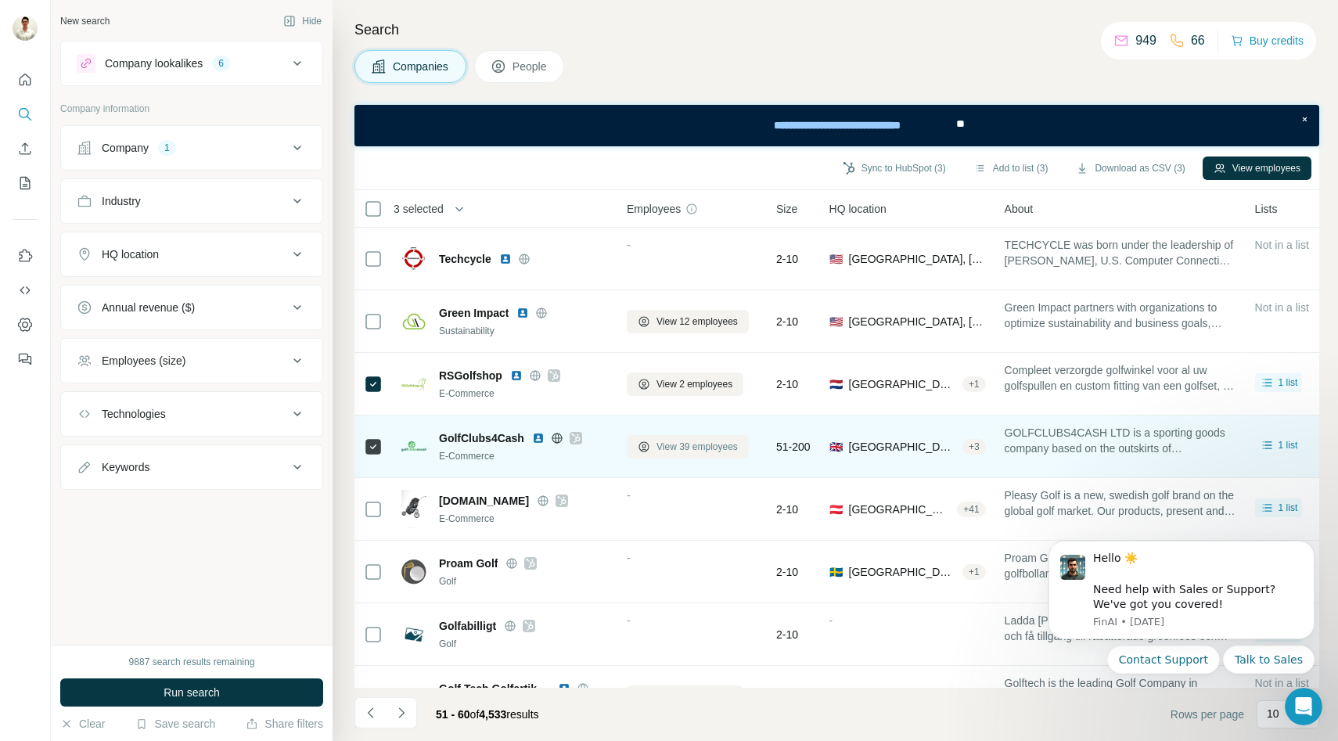
click at [680, 445] on span "View 39 employees" at bounding box center [697, 447] width 81 height 14
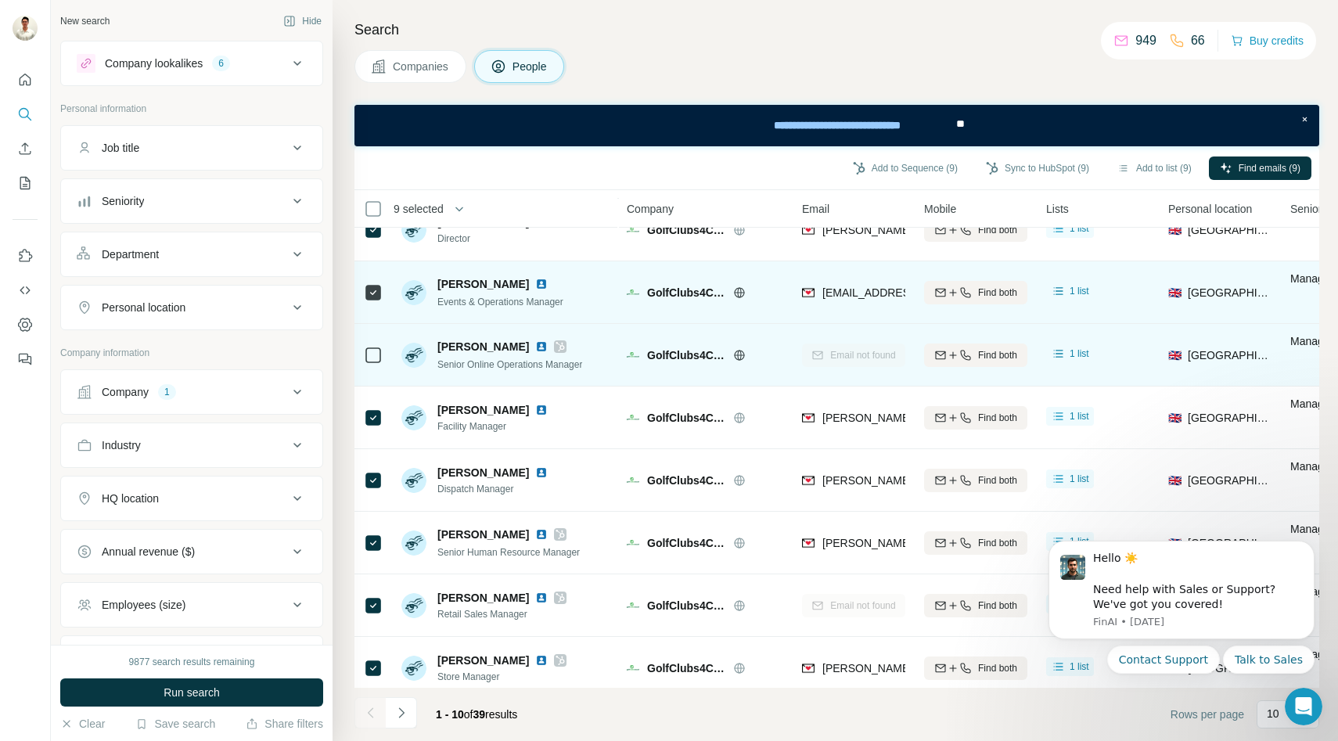
scroll to position [166, 0]
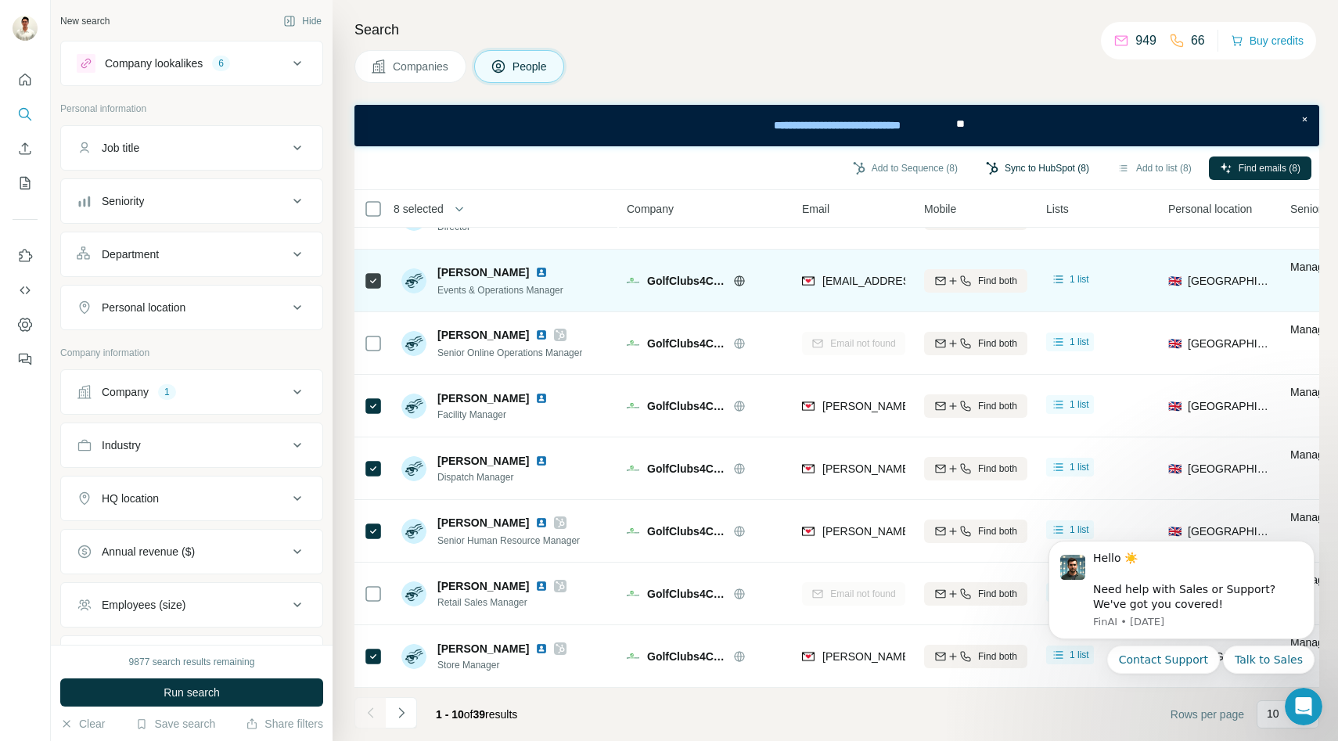
click at [1070, 167] on button "Sync to HubSpot (8)" at bounding box center [1037, 168] width 125 height 23
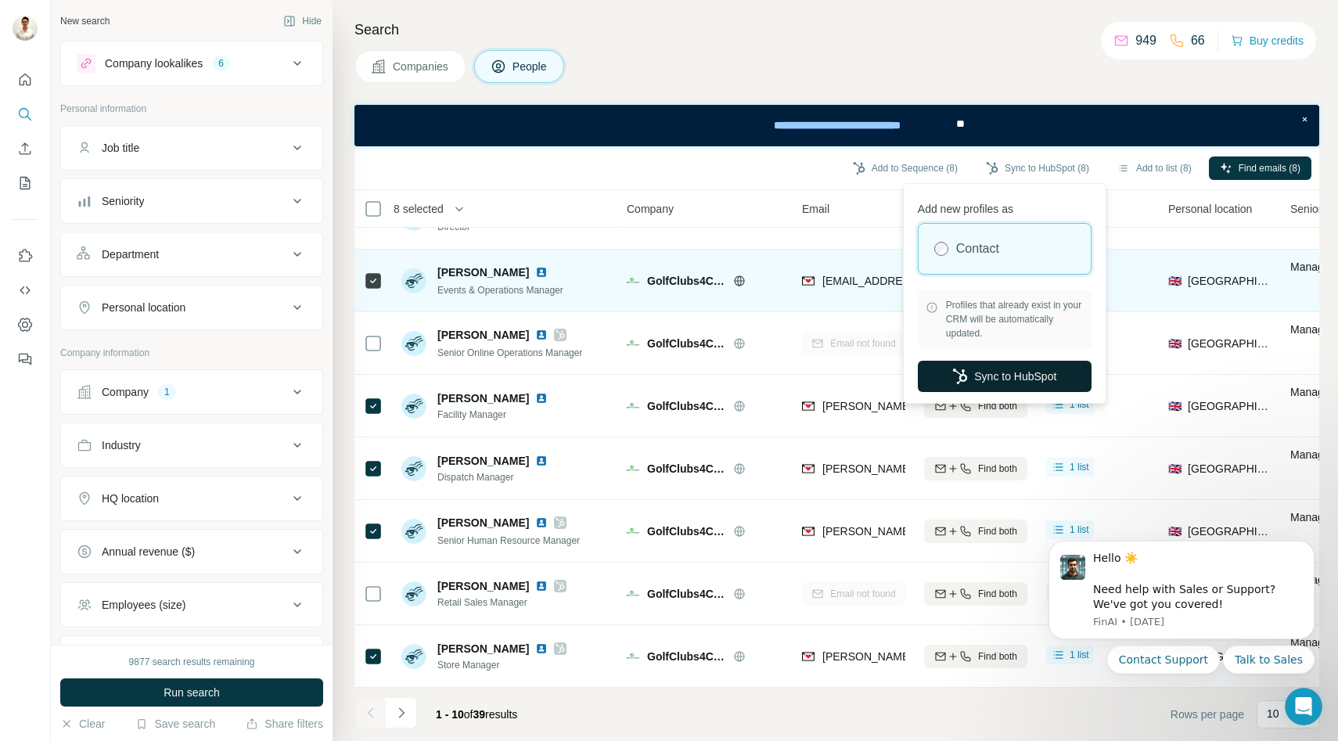
click at [968, 377] on button "Sync to HubSpot" at bounding box center [1005, 376] width 174 height 31
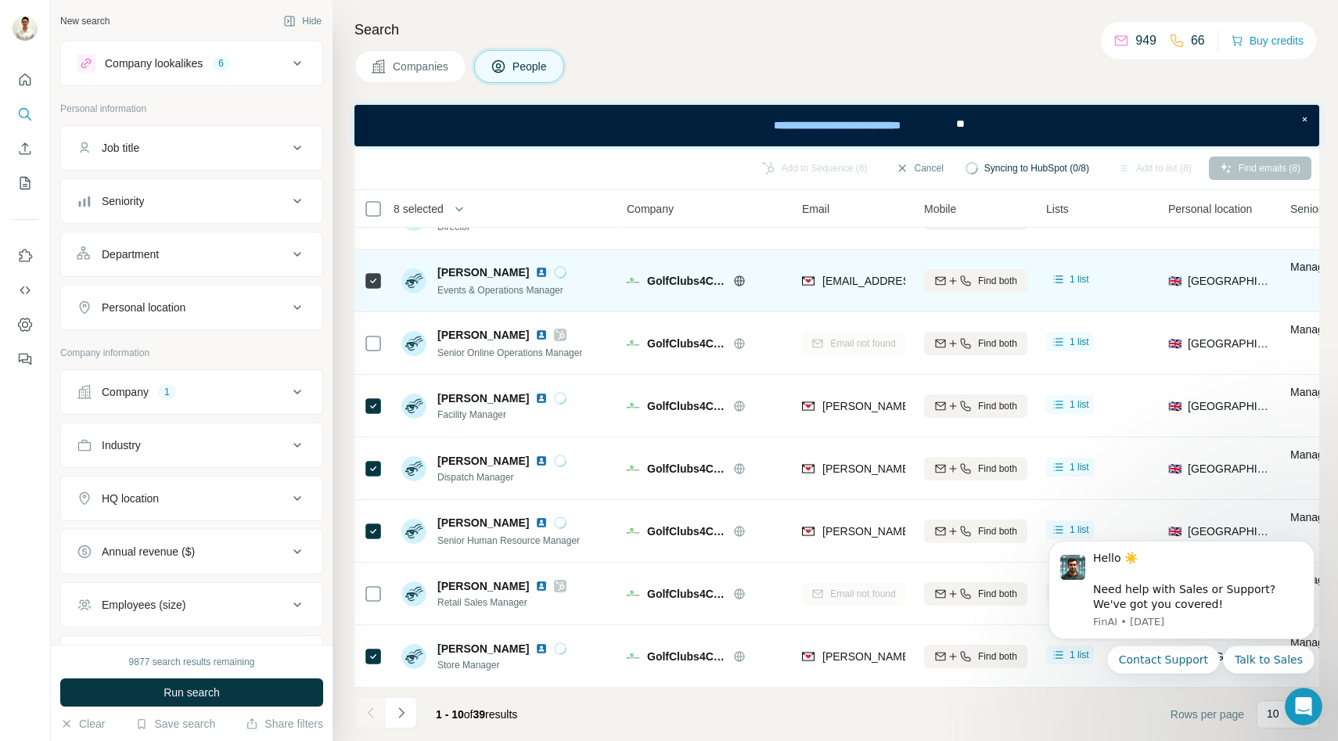
click at [412, 64] on span "Companies" at bounding box center [421, 67] width 57 height 16
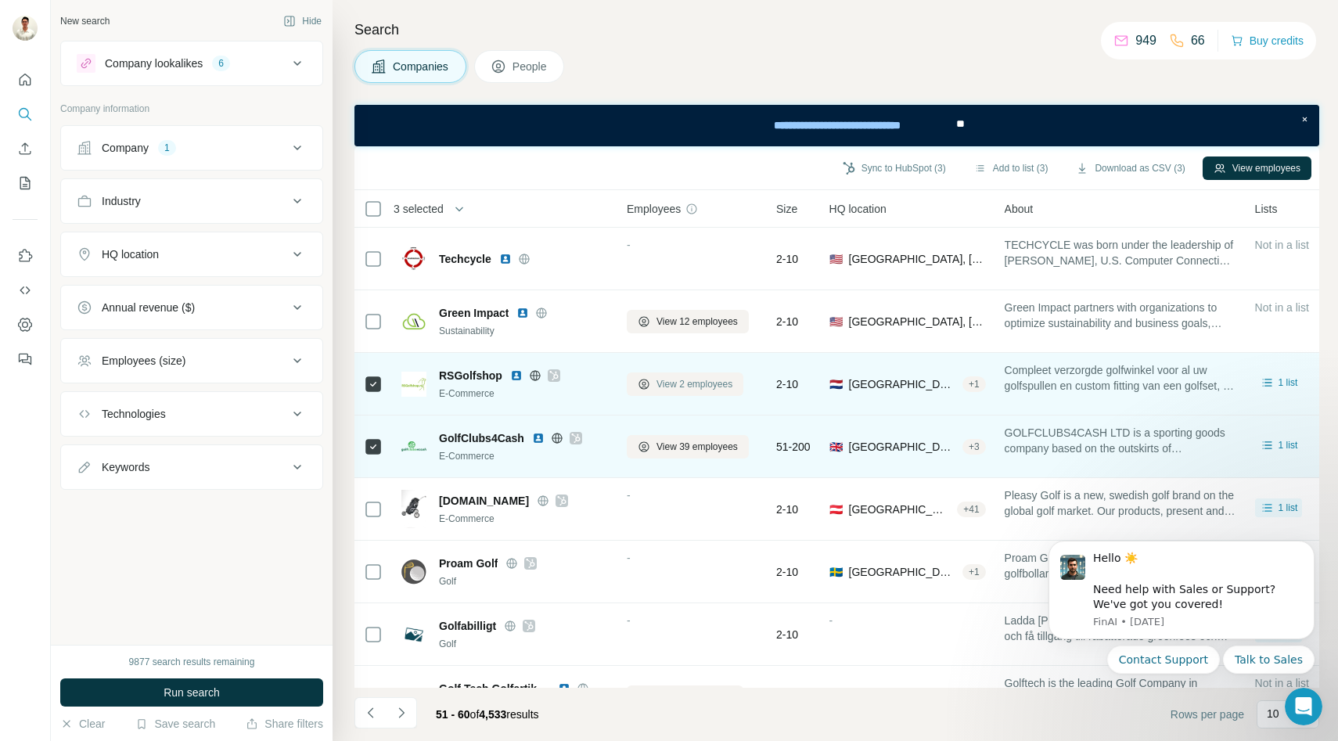
click at [682, 388] on span "View 2 employees" at bounding box center [695, 384] width 76 height 14
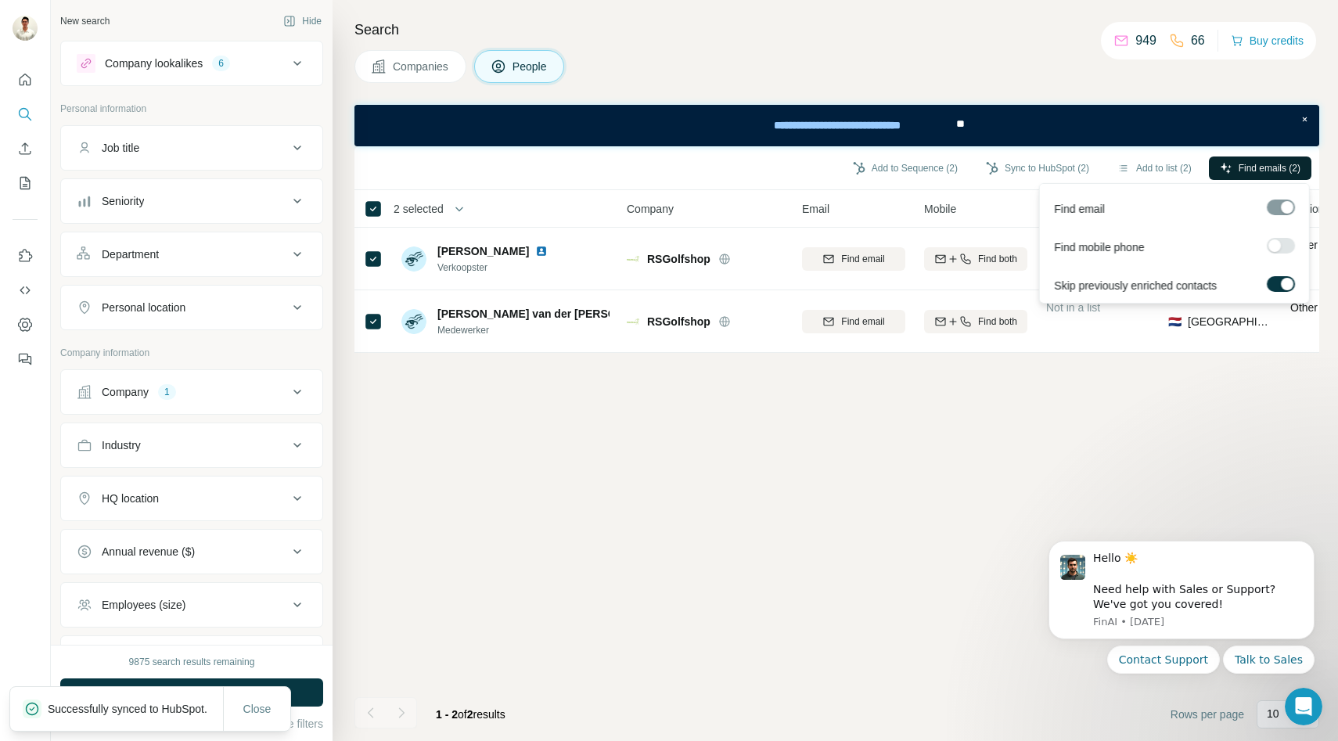
click at [1225, 164] on icon "button" at bounding box center [1226, 168] width 13 height 13
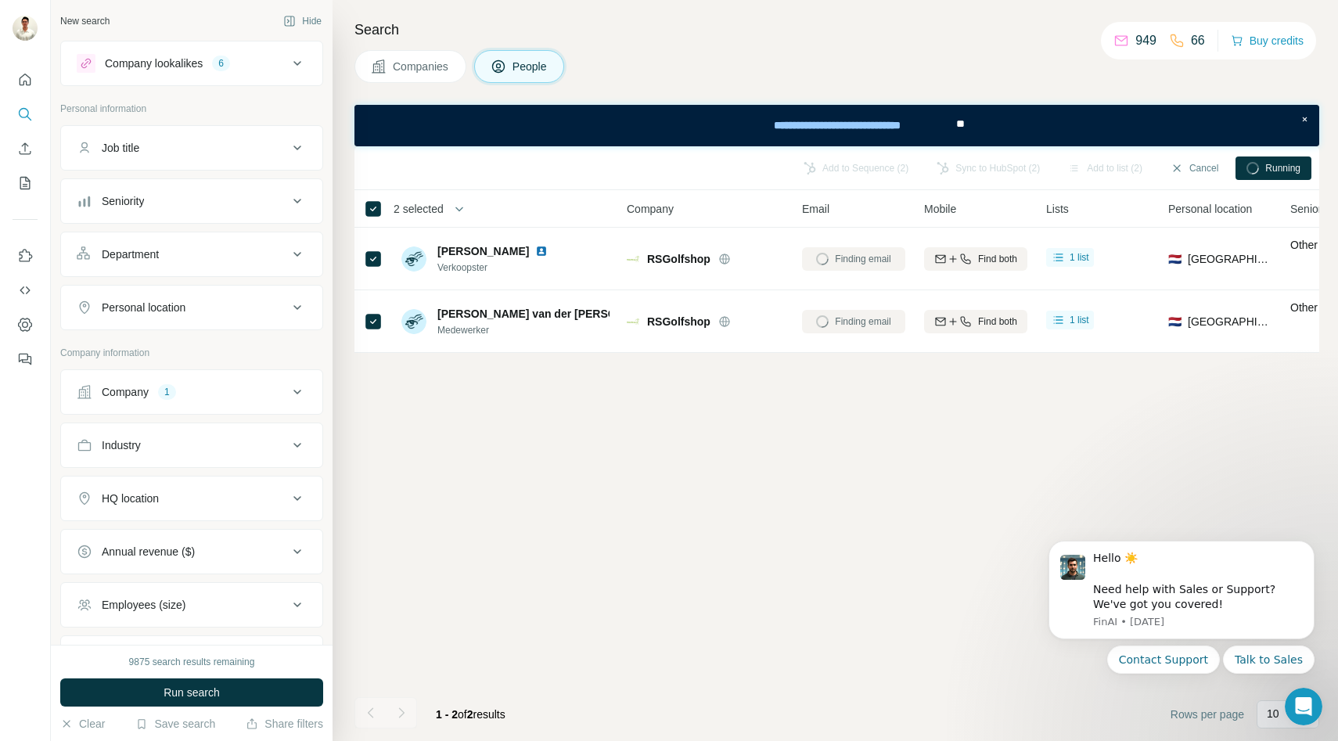
click at [403, 61] on span "Companies" at bounding box center [421, 67] width 57 height 16
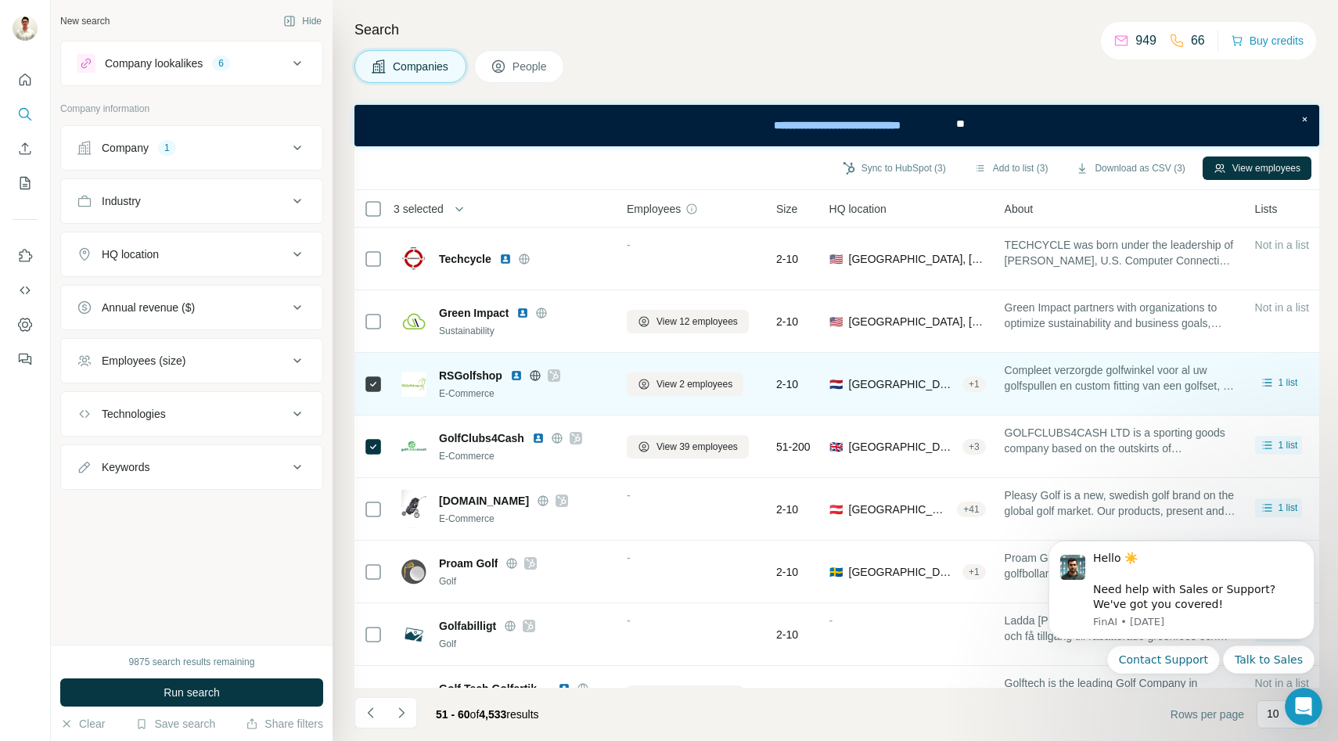
scroll to position [166, 0]
click at [700, 390] on span "View 2 employees" at bounding box center [695, 384] width 76 height 14
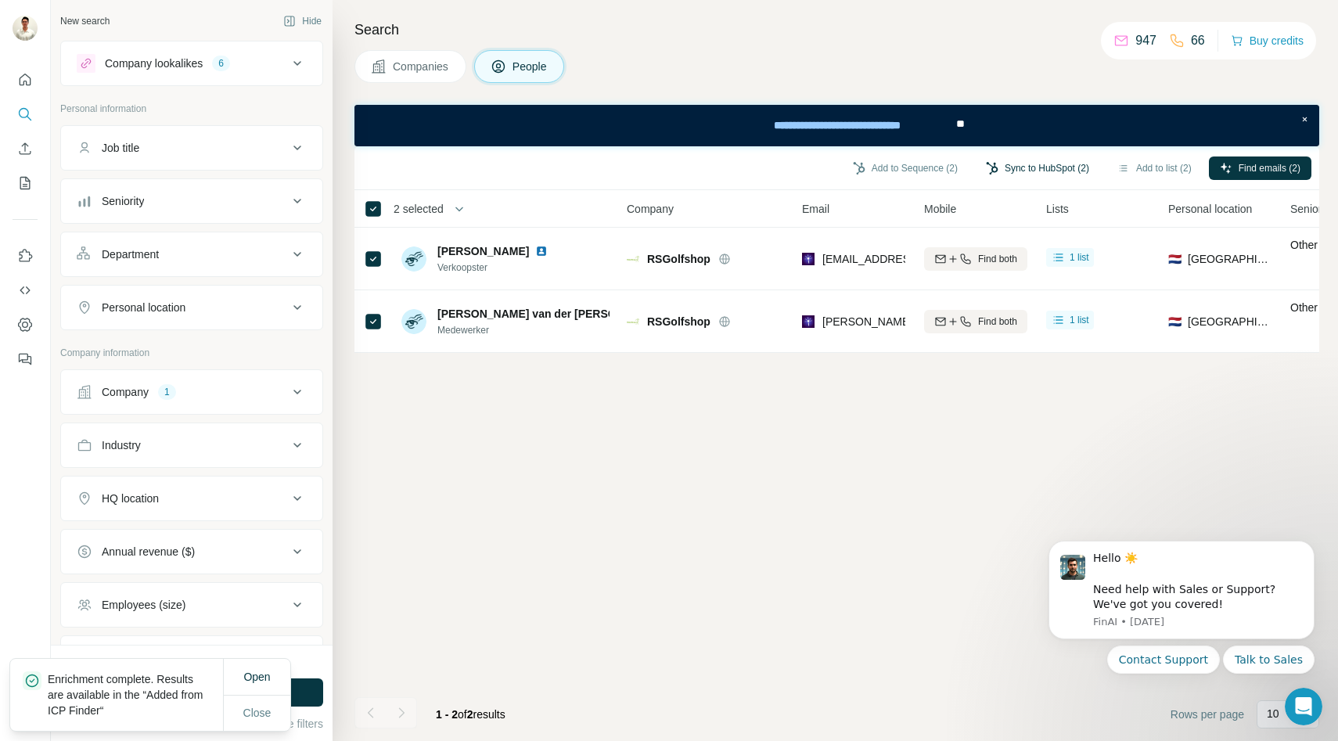
click at [1010, 164] on button "Sync to HubSpot (2)" at bounding box center [1037, 168] width 125 height 23
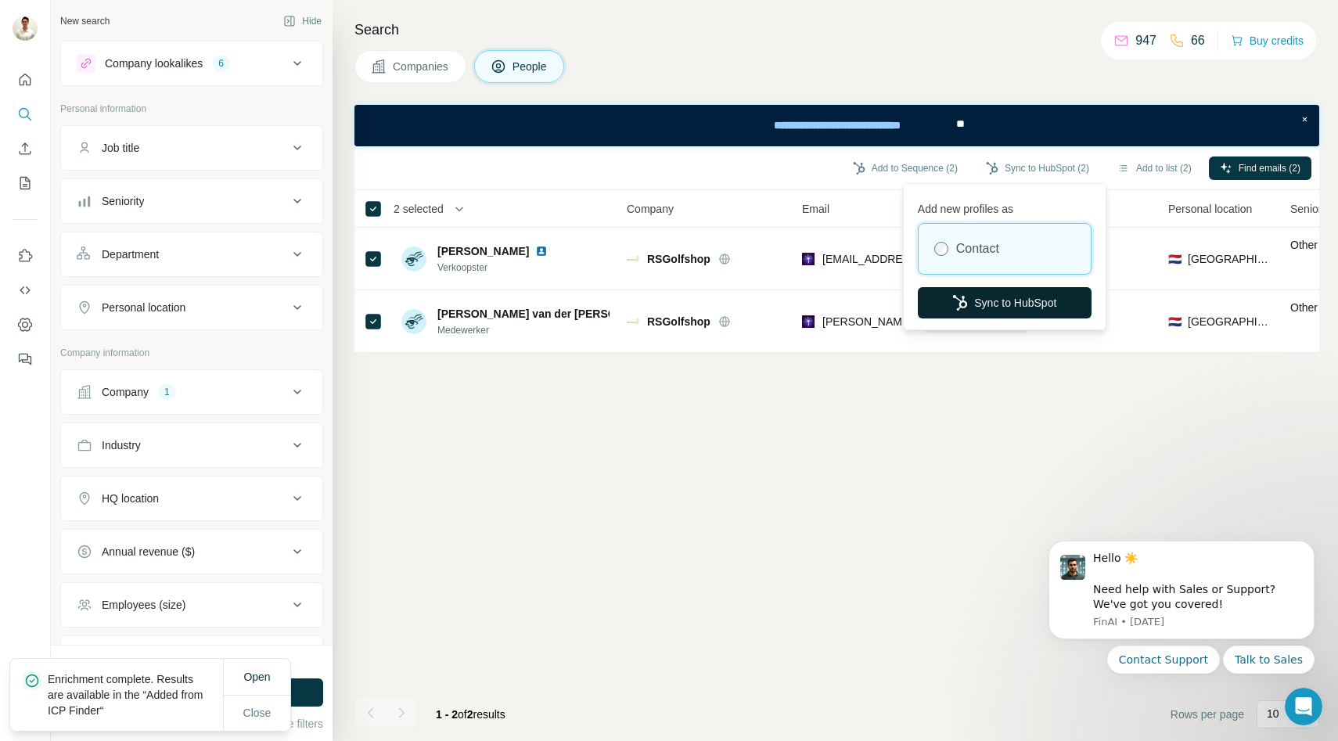
click at [944, 307] on button "Sync to HubSpot" at bounding box center [1005, 302] width 174 height 31
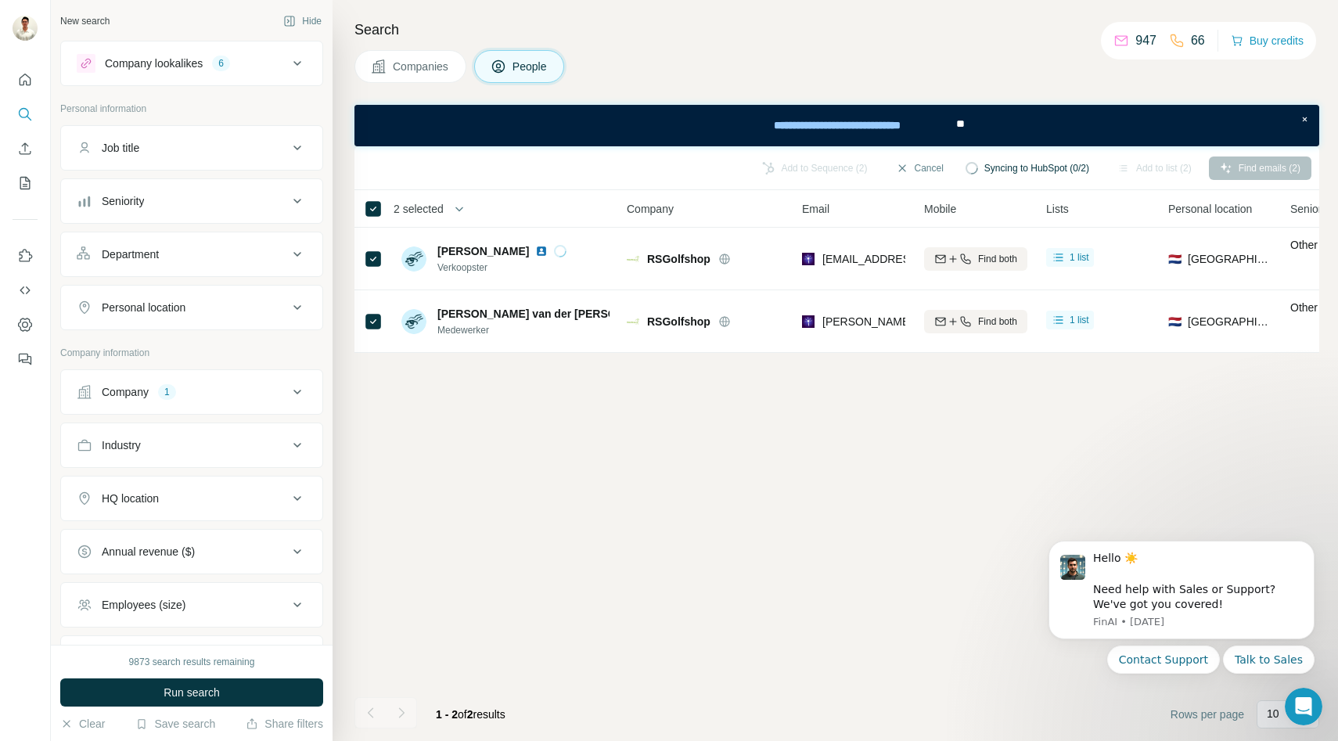
click at [426, 59] on span "Companies" at bounding box center [421, 67] width 57 height 16
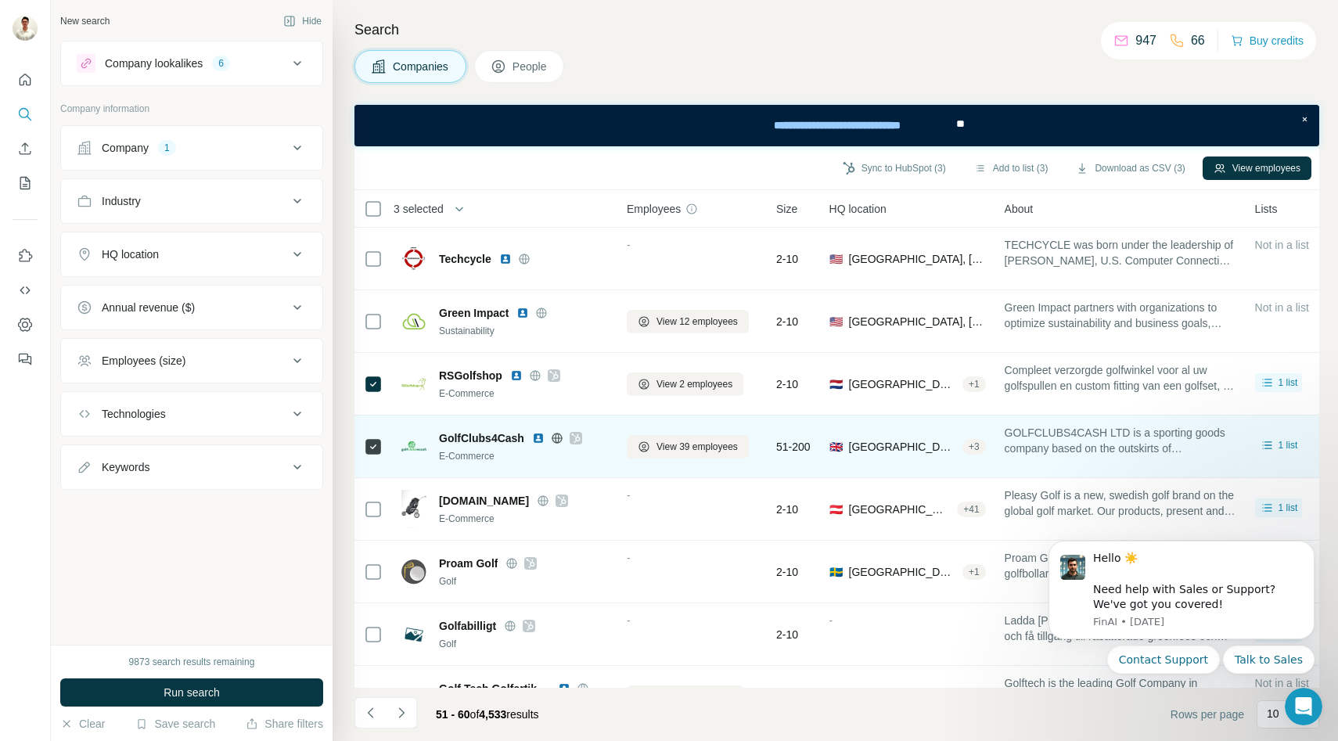
click at [660, 461] on div "View 39 employees" at bounding box center [692, 446] width 131 height 43
click at [668, 446] on span "View 39 employees" at bounding box center [697, 447] width 81 height 14
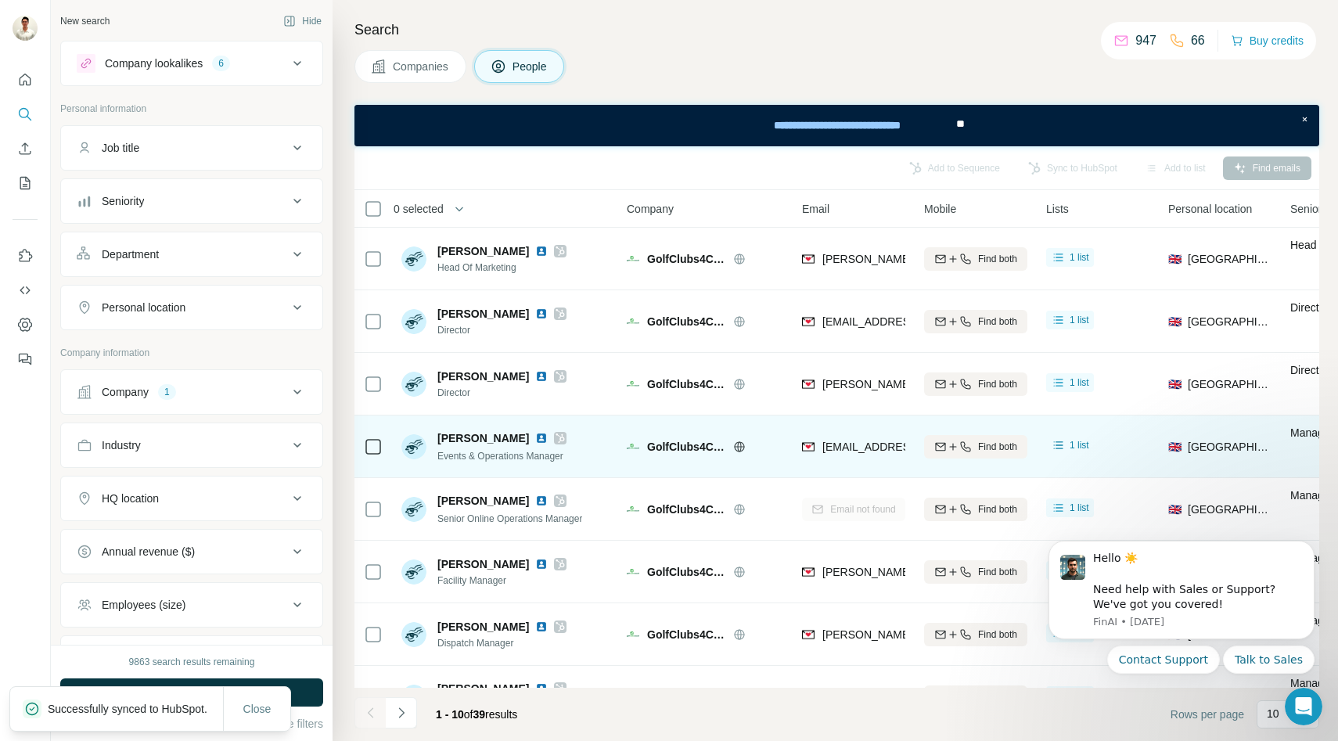
click at [408, 59] on span "Companies" at bounding box center [421, 67] width 57 height 16
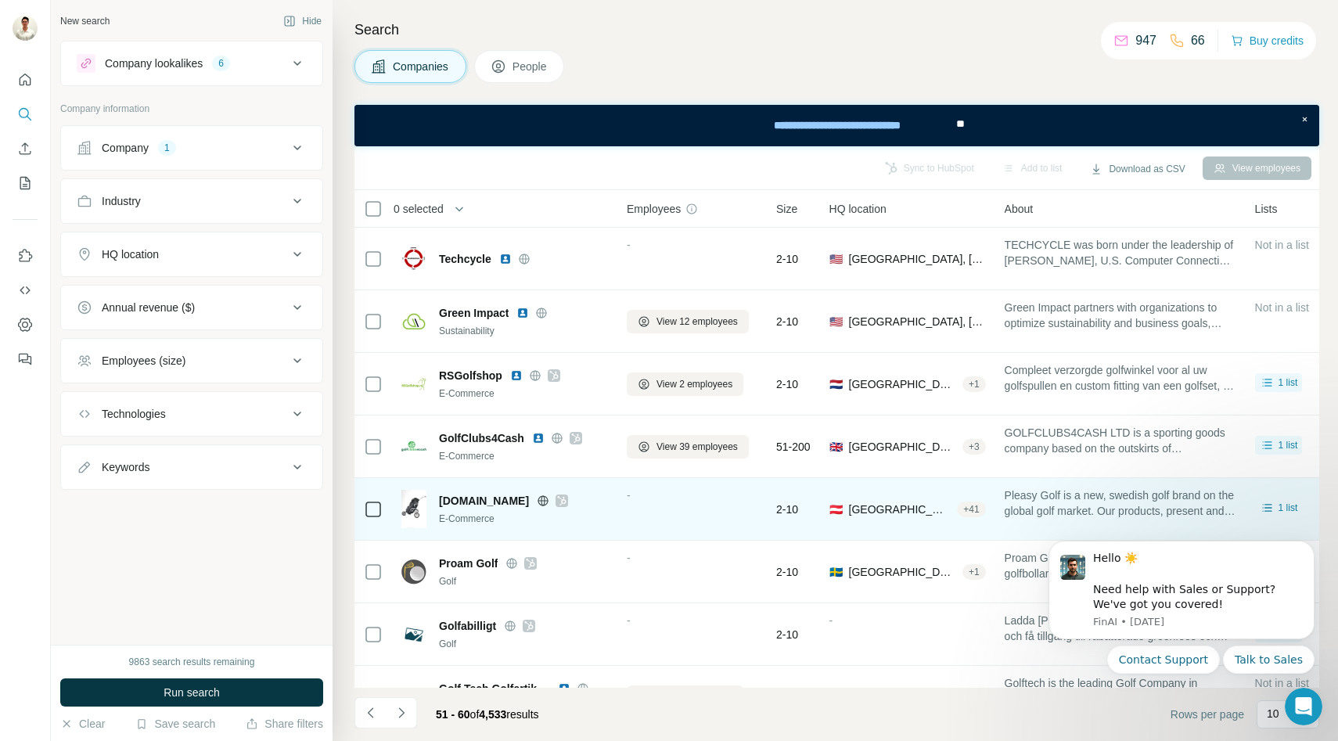
scroll to position [166, 0]
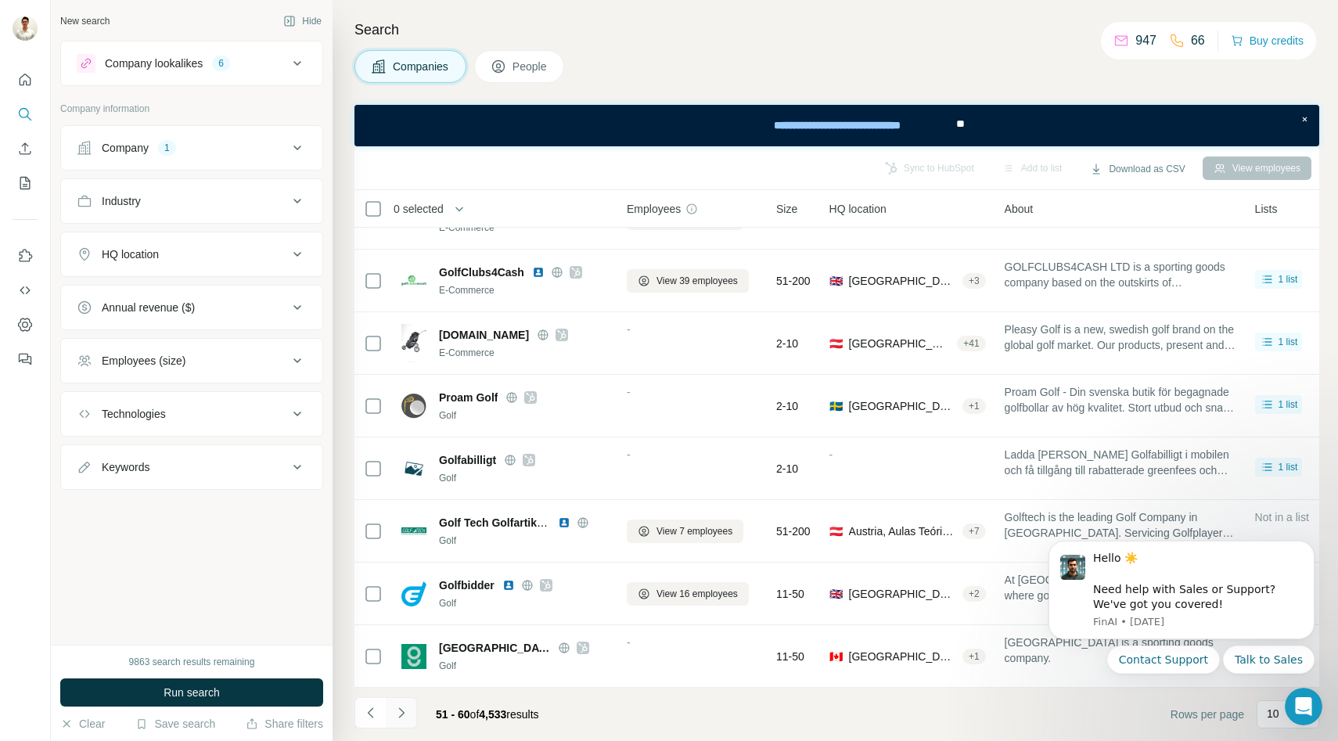
click at [412, 718] on button "Navigate to next page" at bounding box center [401, 712] width 31 height 31
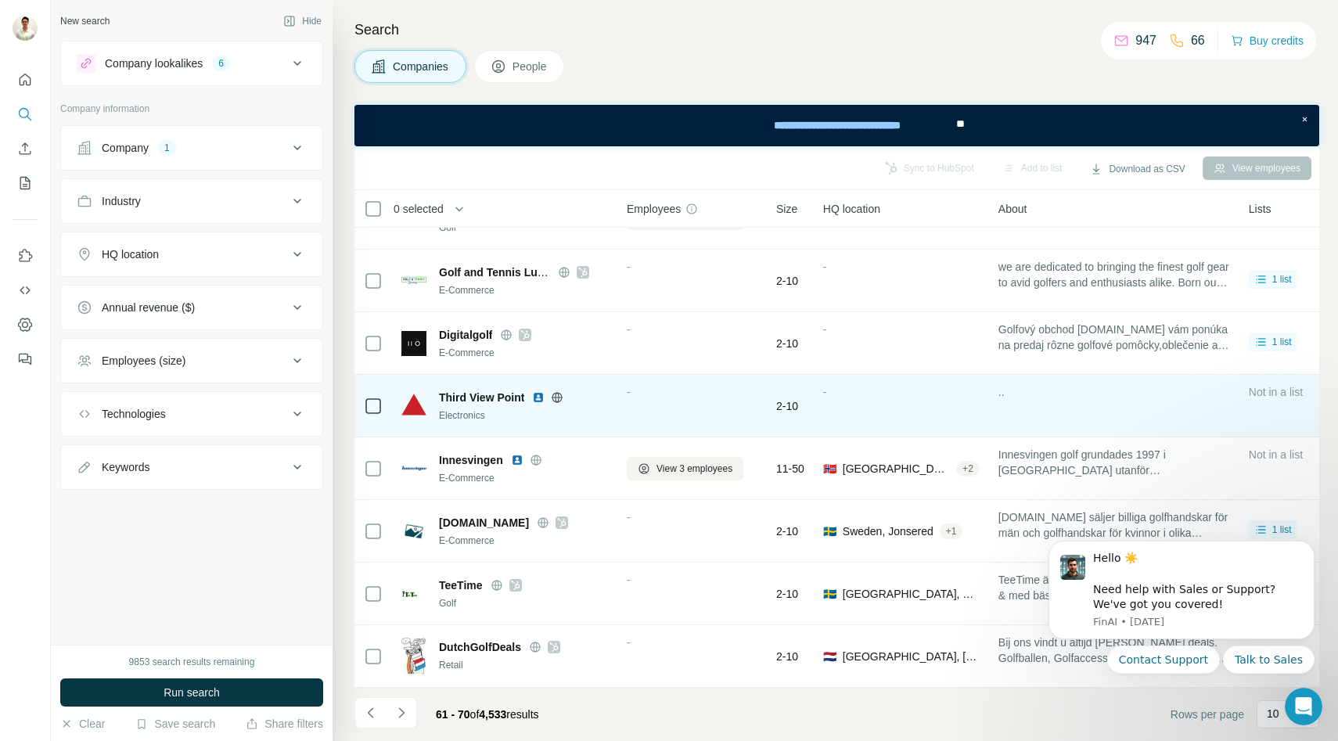
scroll to position [0, 0]
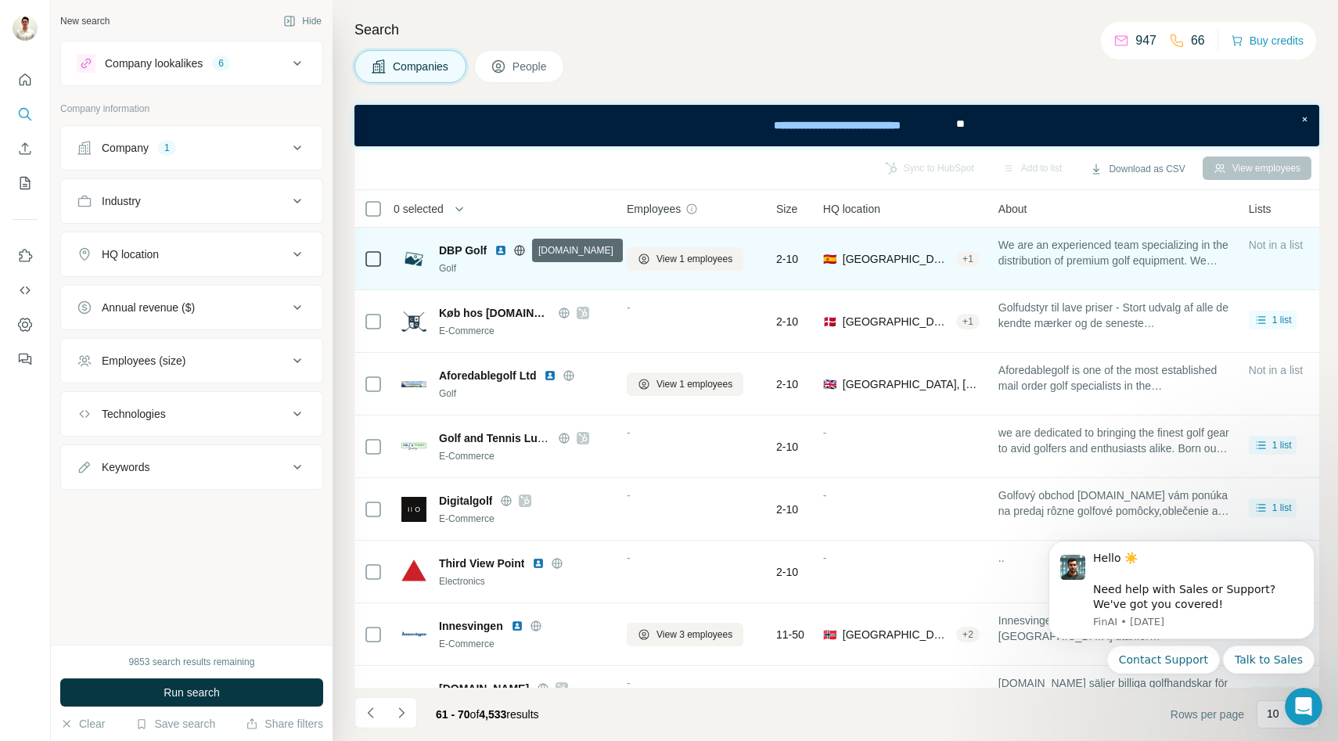
click at [516, 250] on icon at bounding box center [519, 250] width 13 height 13
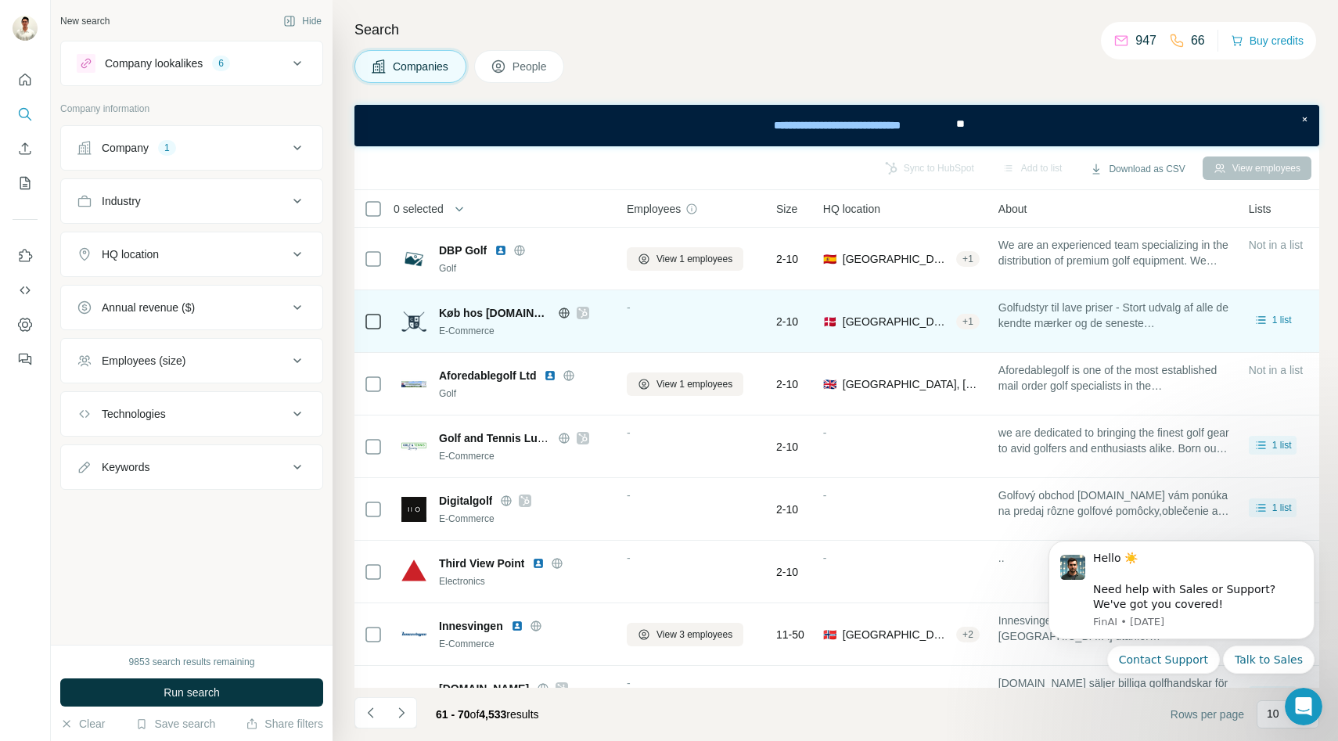
click at [558, 315] on icon at bounding box center [564, 313] width 13 height 13
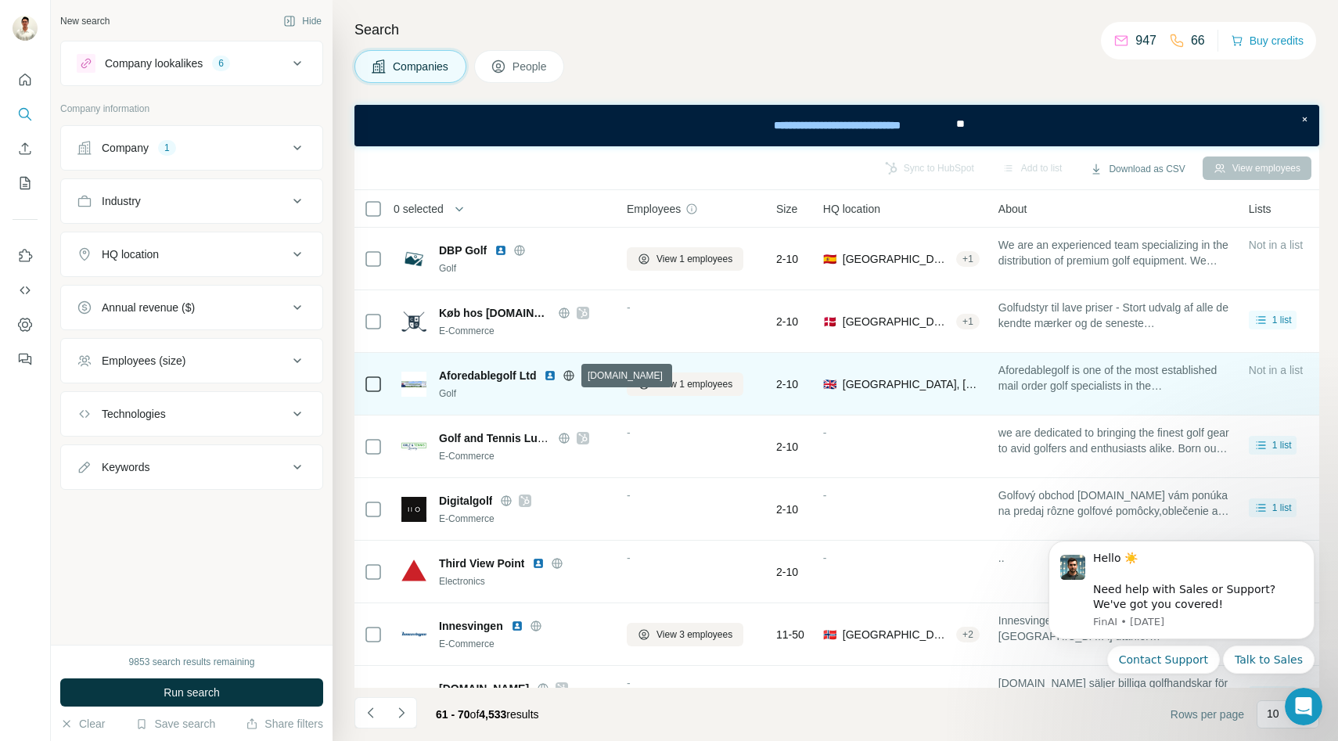
click at [571, 374] on icon at bounding box center [569, 375] width 13 height 13
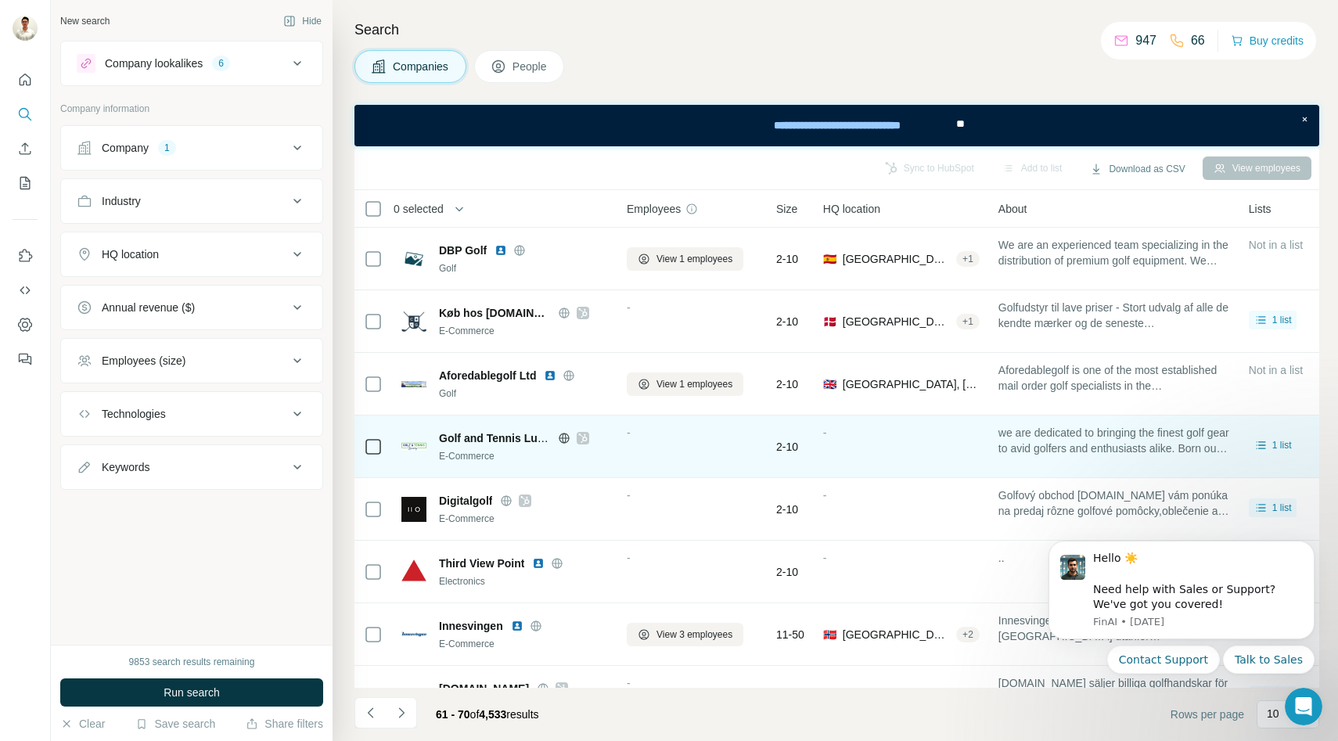
click at [563, 444] on icon at bounding box center [564, 438] width 13 height 13
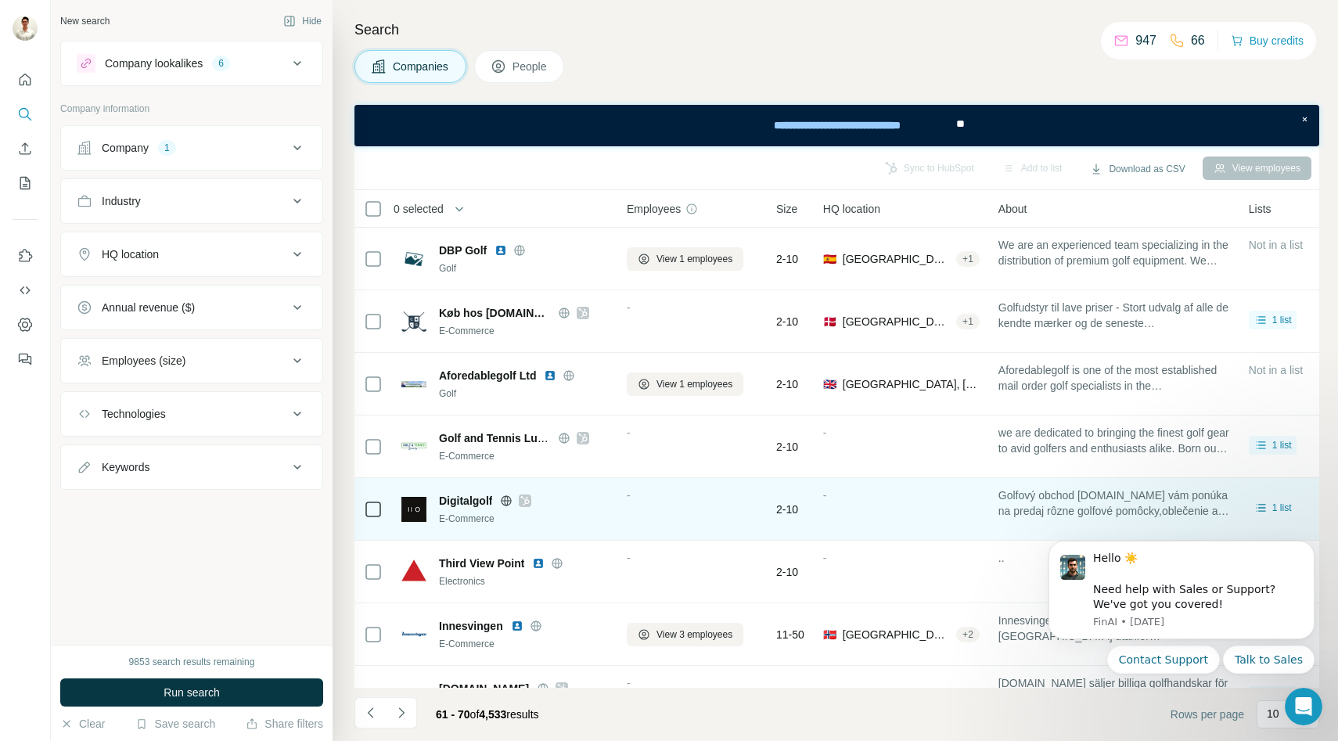
click at [529, 498] on icon at bounding box center [524, 501] width 9 height 13
click at [502, 499] on icon at bounding box center [507, 500] width 10 height 10
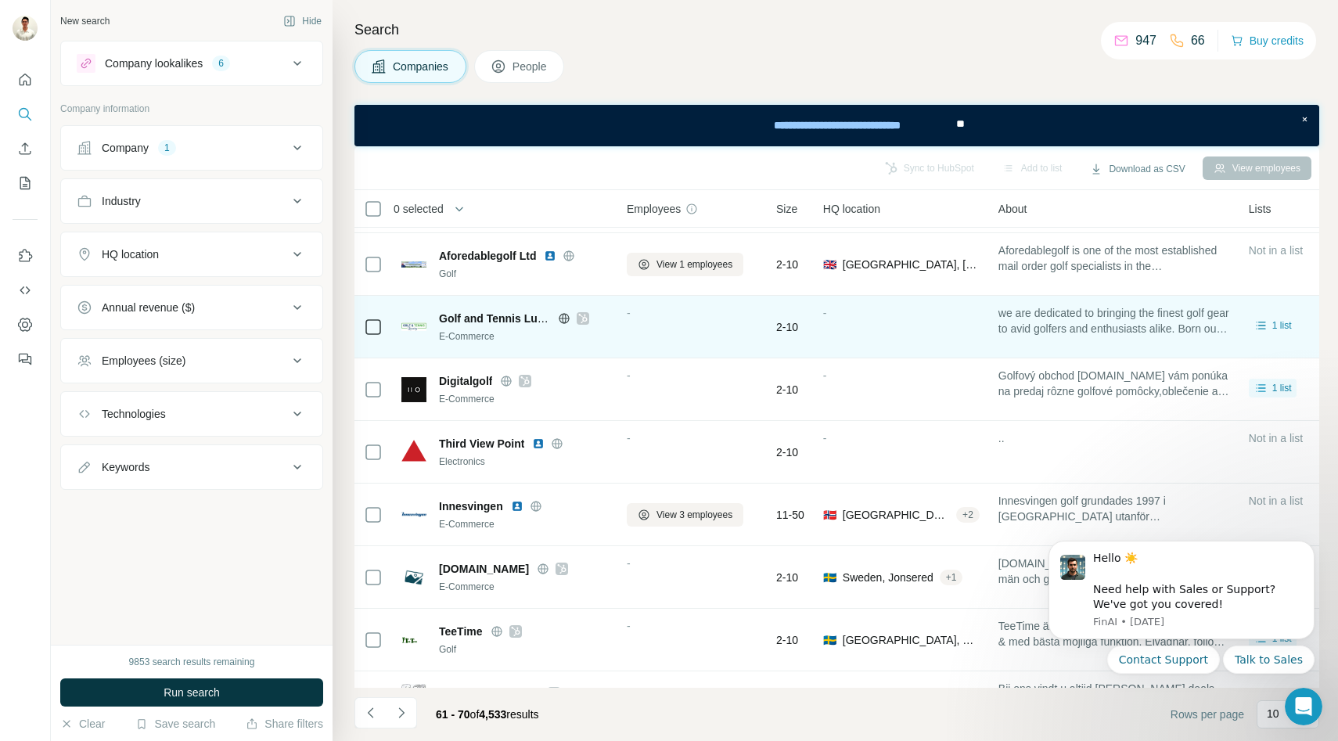
scroll to position [166, 0]
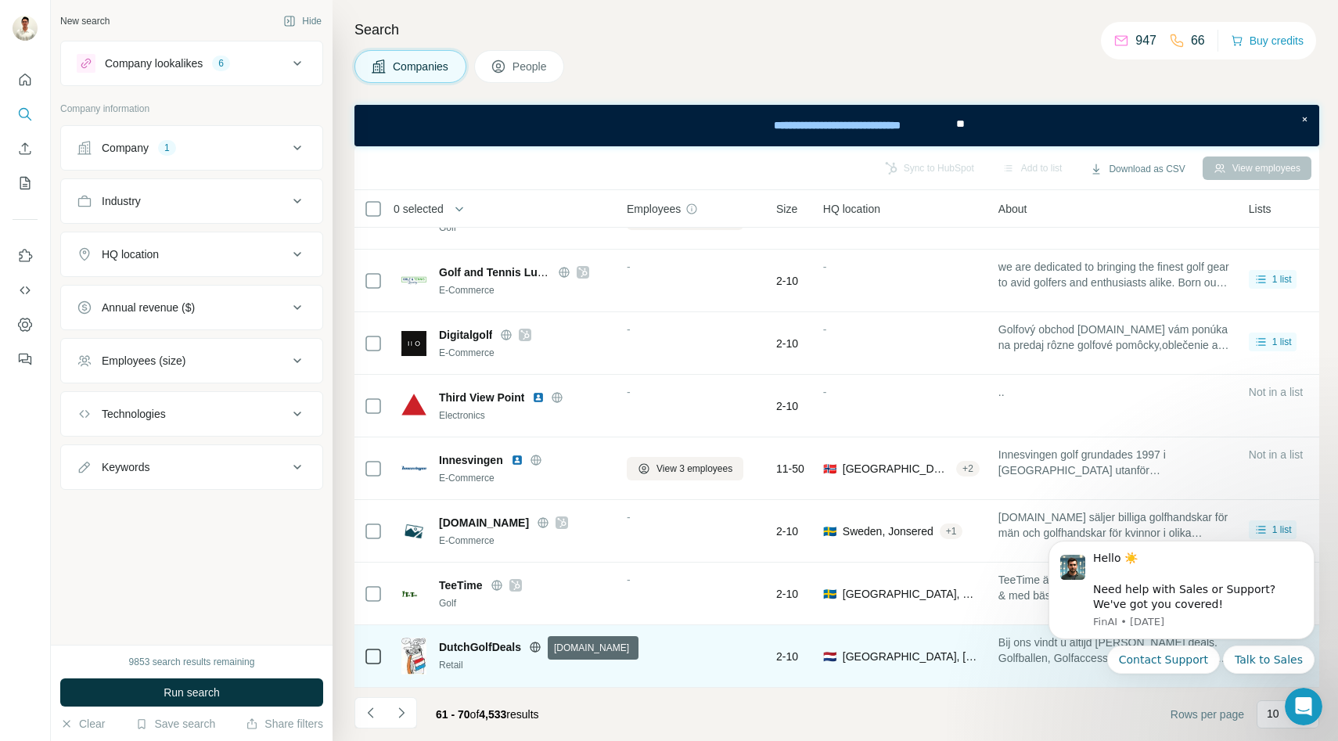
click at [534, 647] on icon at bounding box center [535, 647] width 4 height 10
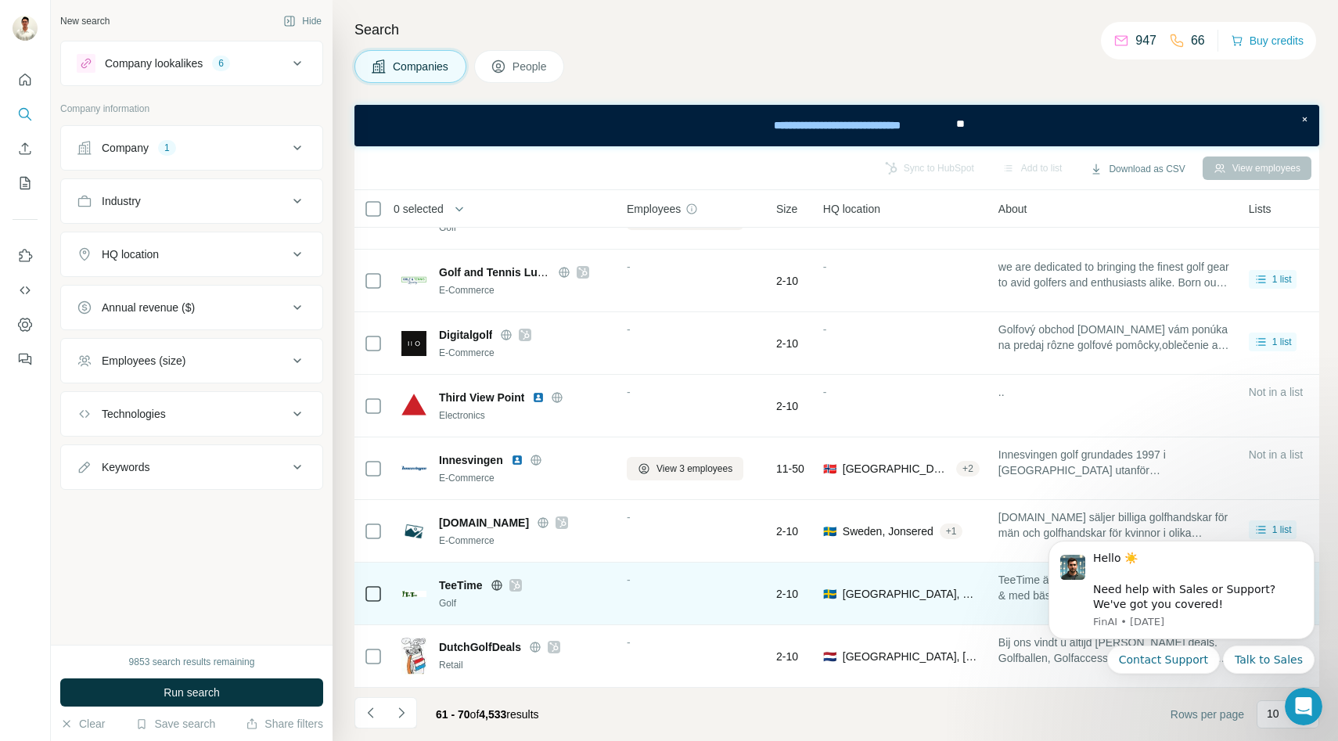
click at [498, 582] on icon at bounding box center [497, 585] width 4 height 10
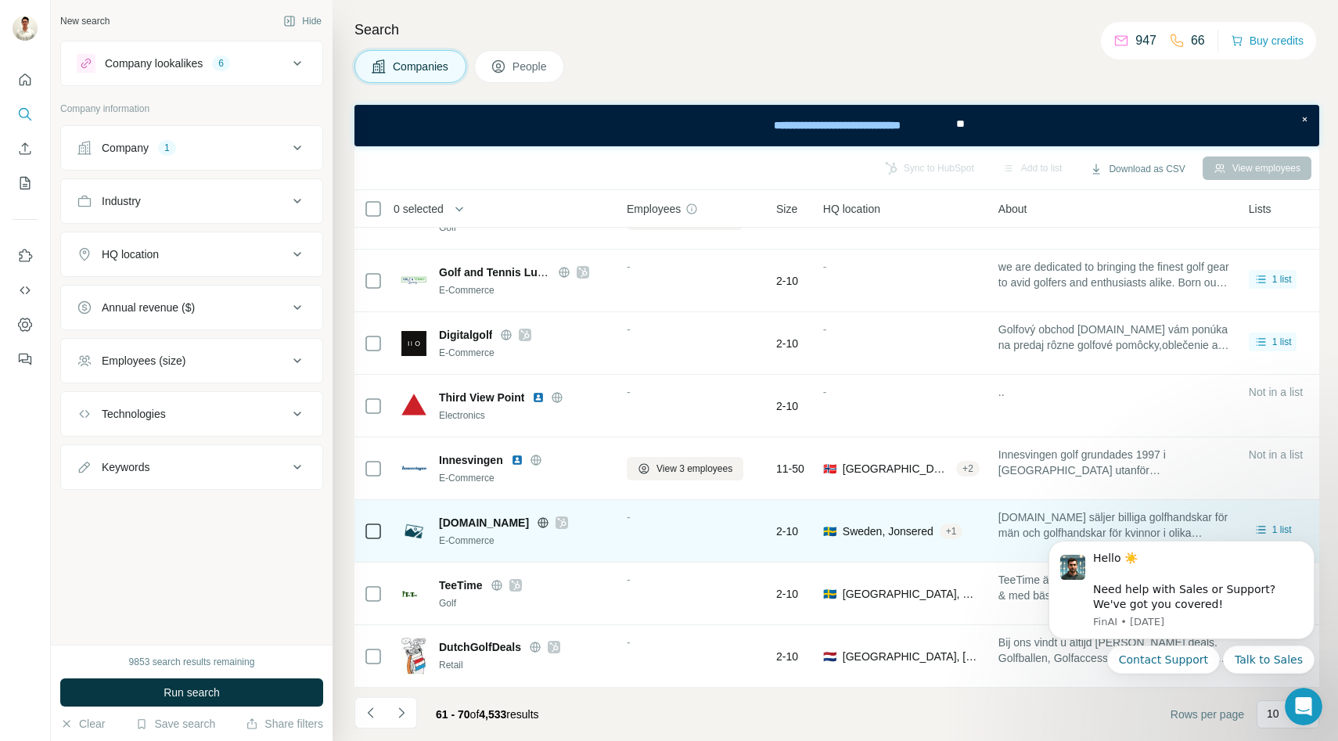
click at [542, 520] on icon at bounding box center [544, 522] width 4 height 10
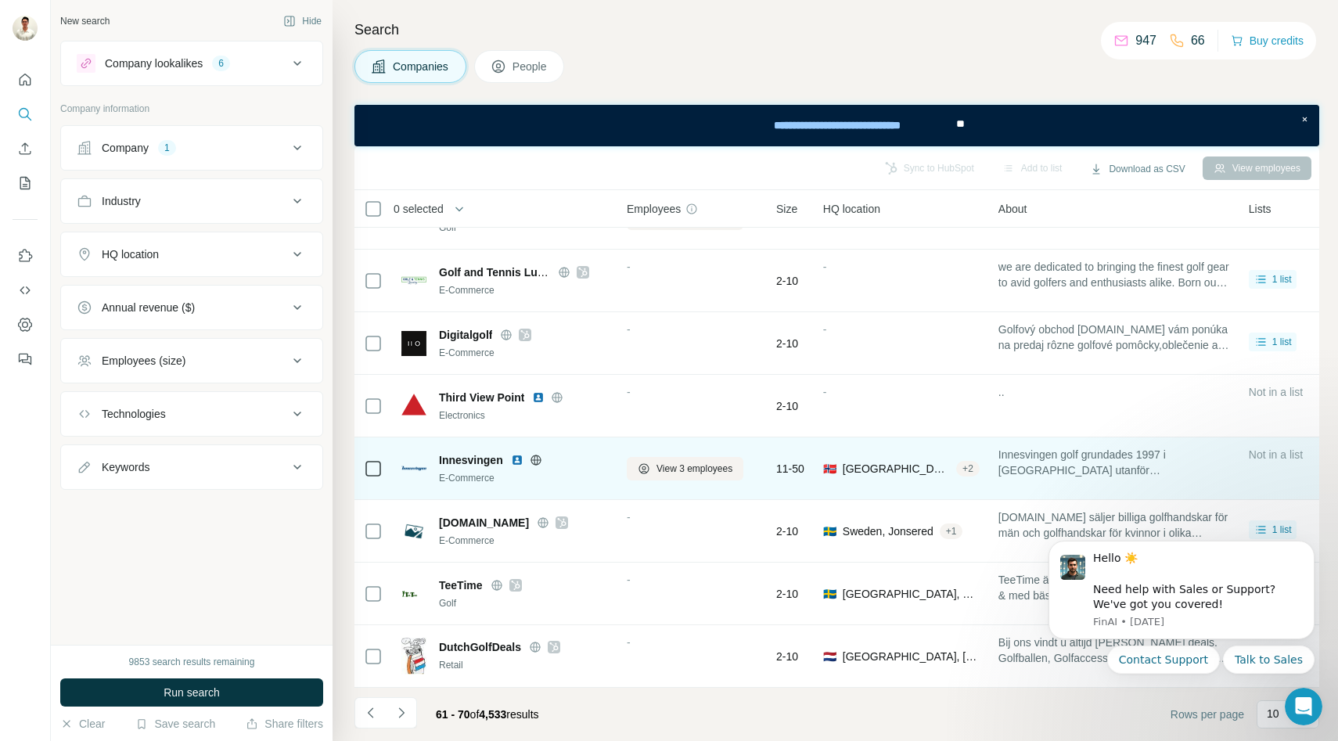
click at [535, 457] on icon at bounding box center [536, 460] width 4 height 10
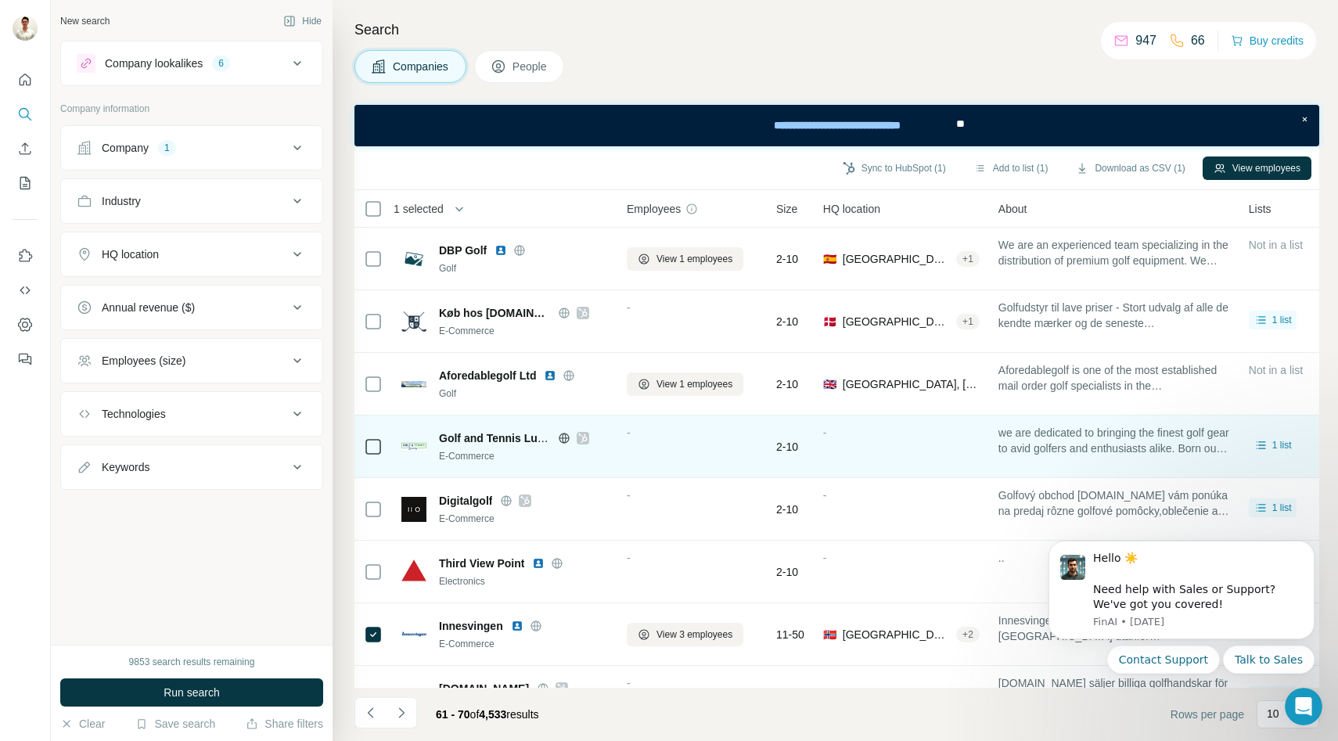
click at [563, 437] on icon at bounding box center [564, 438] width 4 height 10
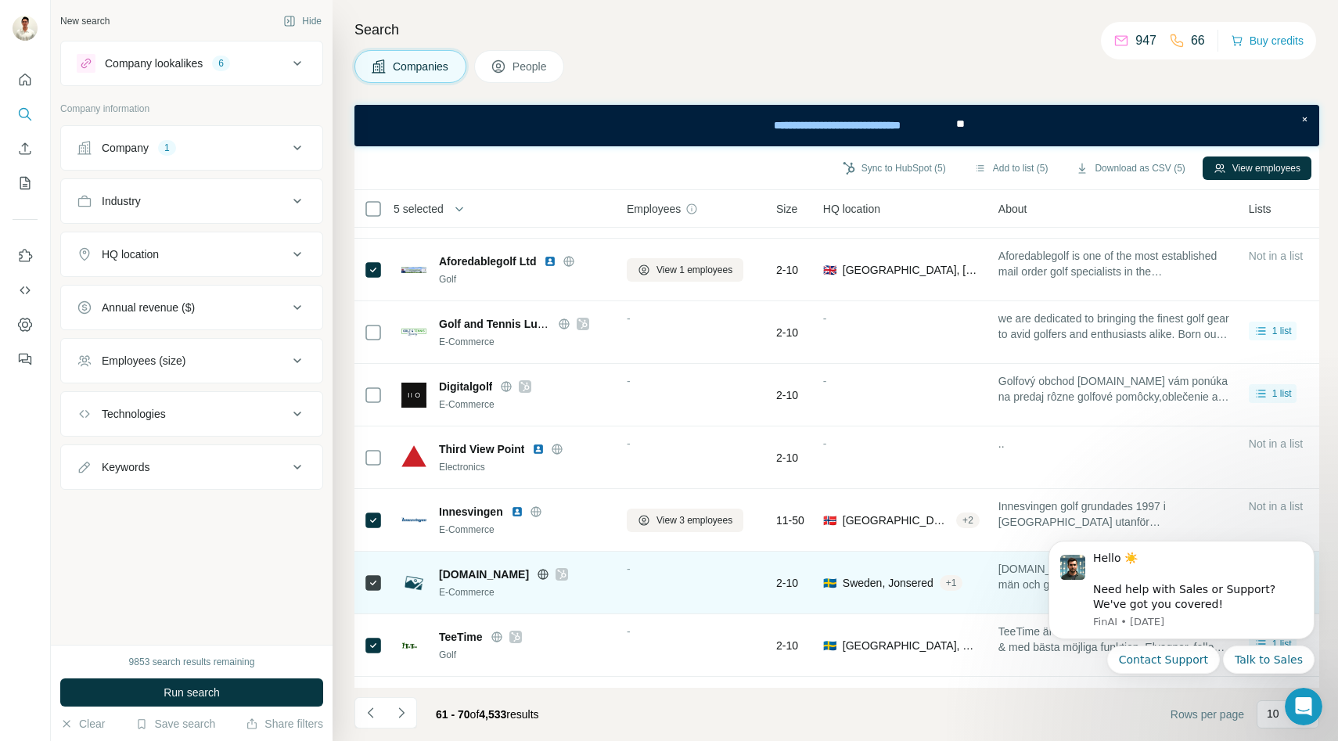
scroll to position [106, 0]
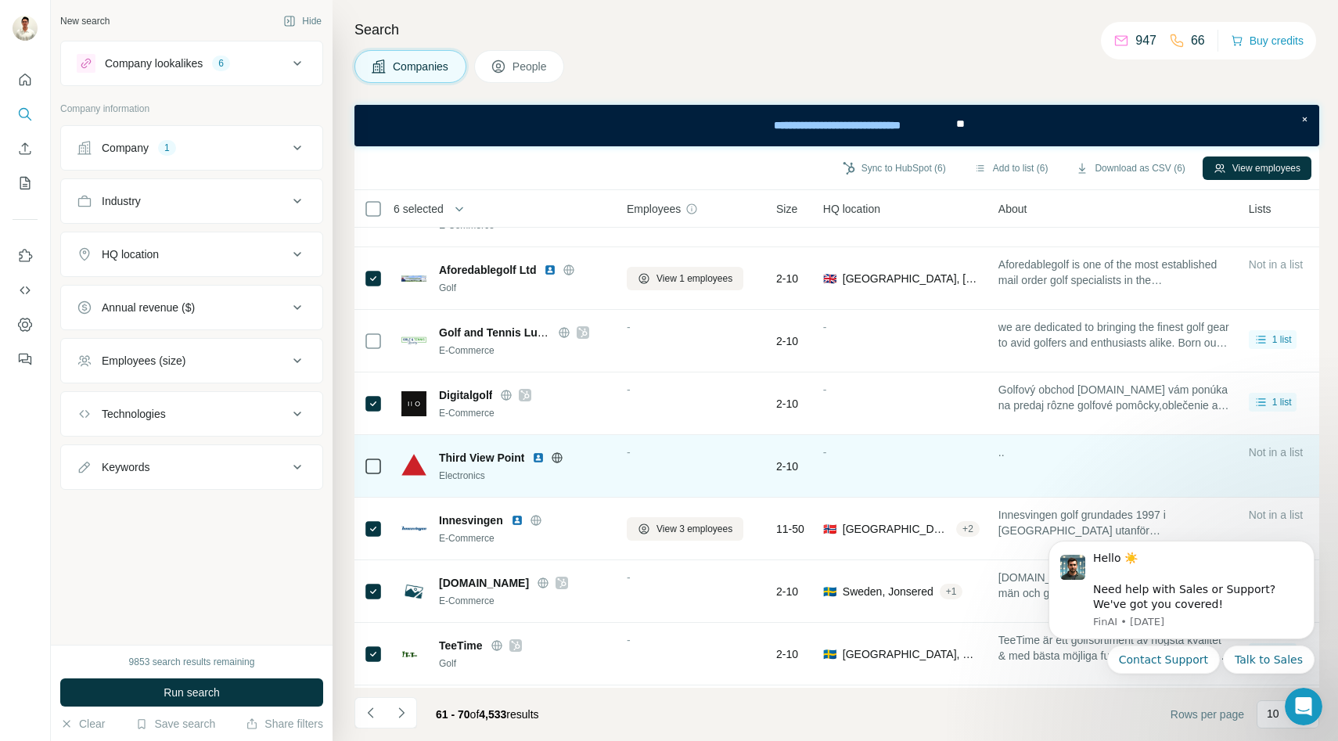
click at [558, 458] on icon at bounding box center [558, 457] width 4 height 10
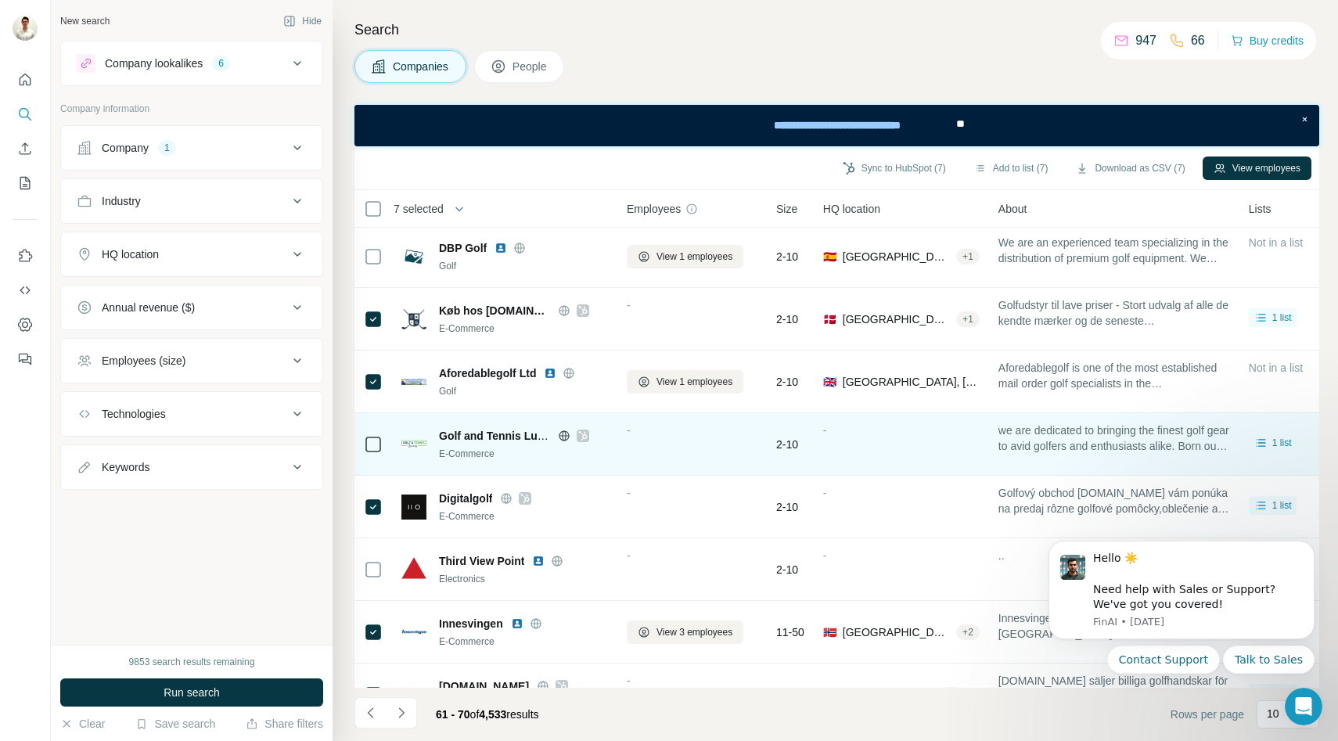
scroll to position [0, 0]
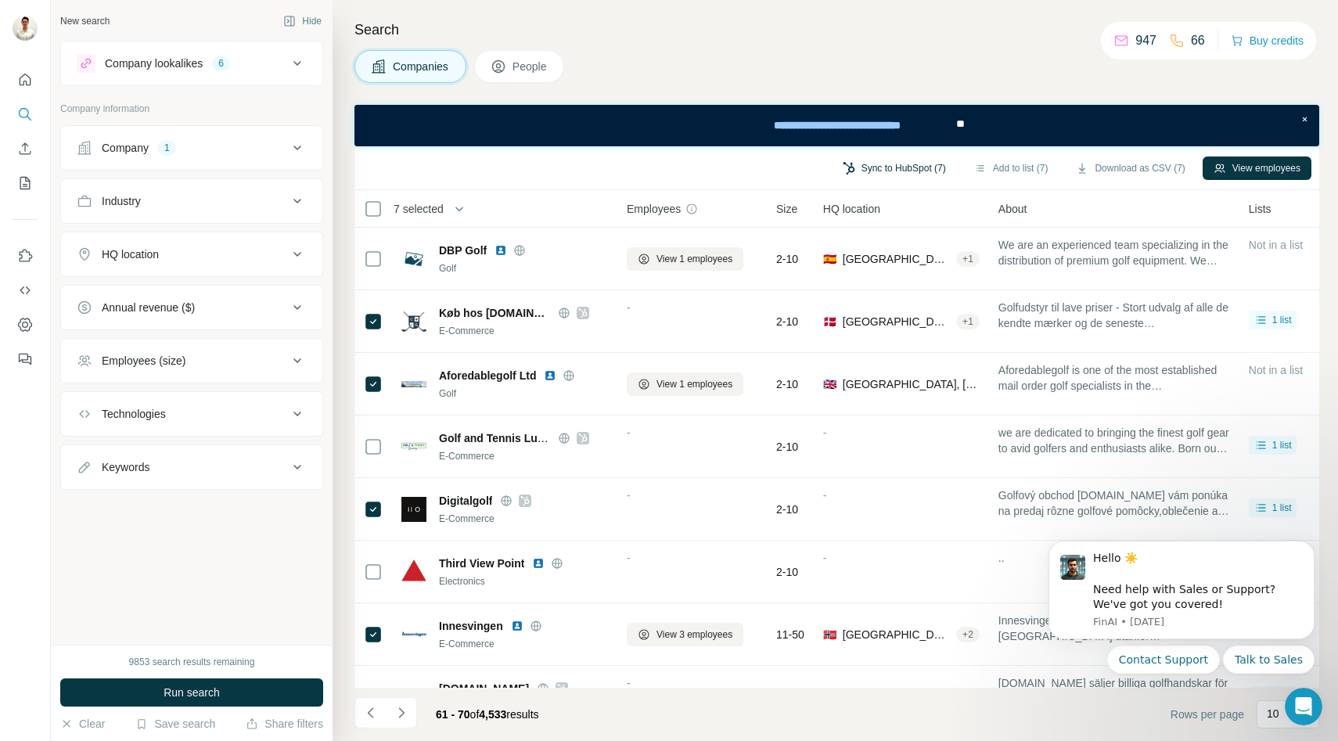
click at [929, 169] on button "Sync to HubSpot (7)" at bounding box center [894, 168] width 125 height 23
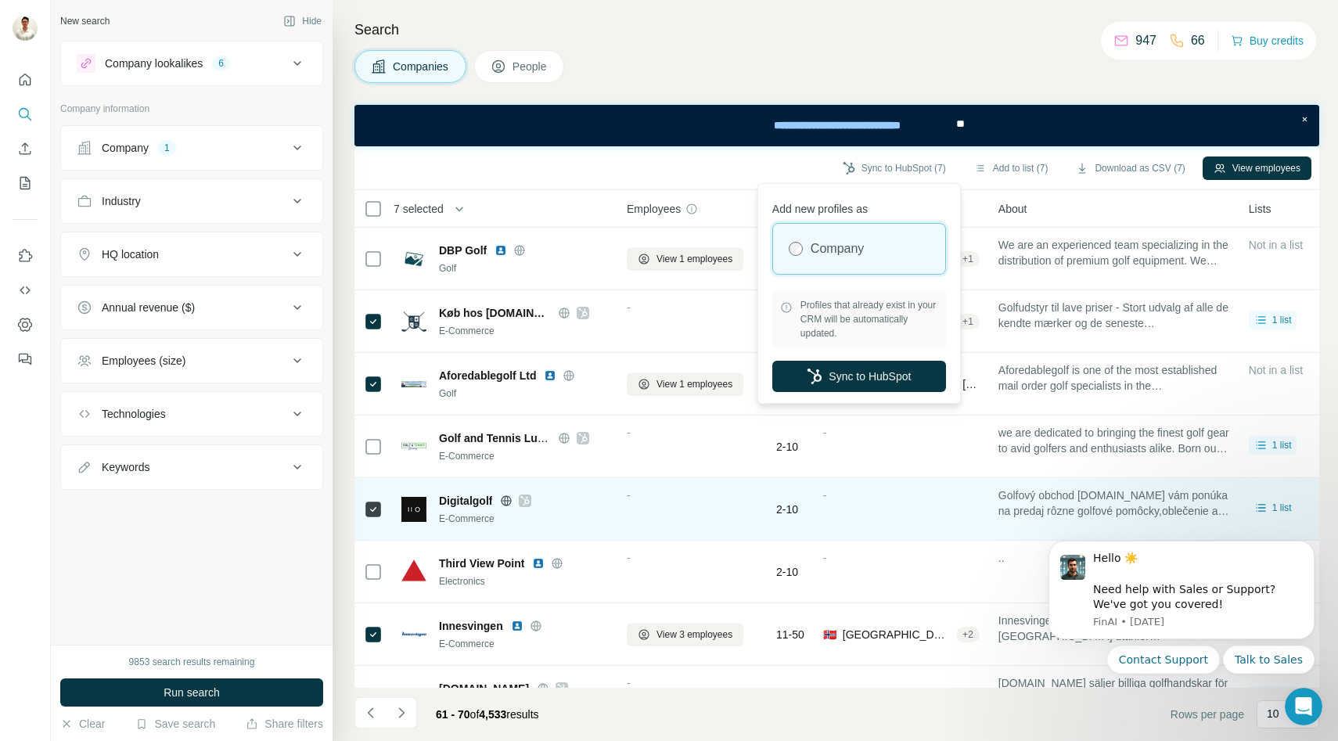
scroll to position [166, 0]
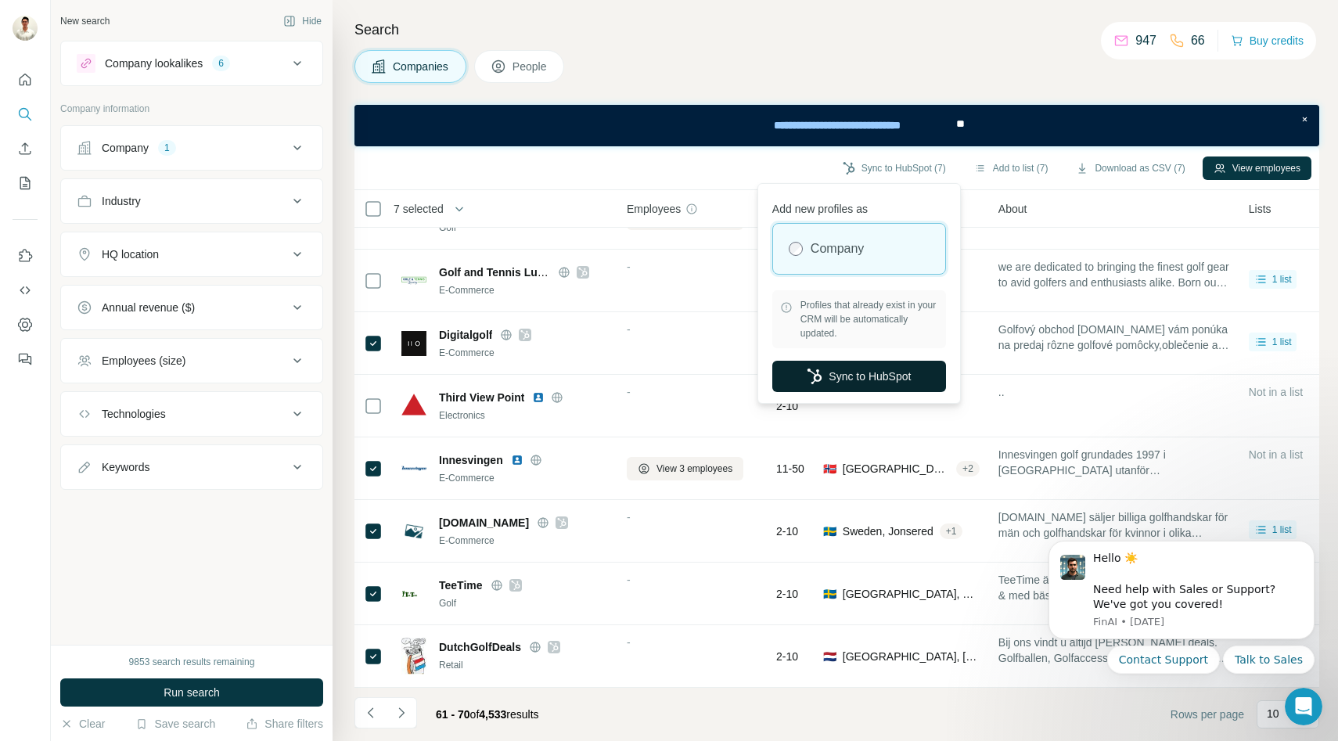
click at [844, 382] on button "Sync to HubSpot" at bounding box center [859, 376] width 174 height 31
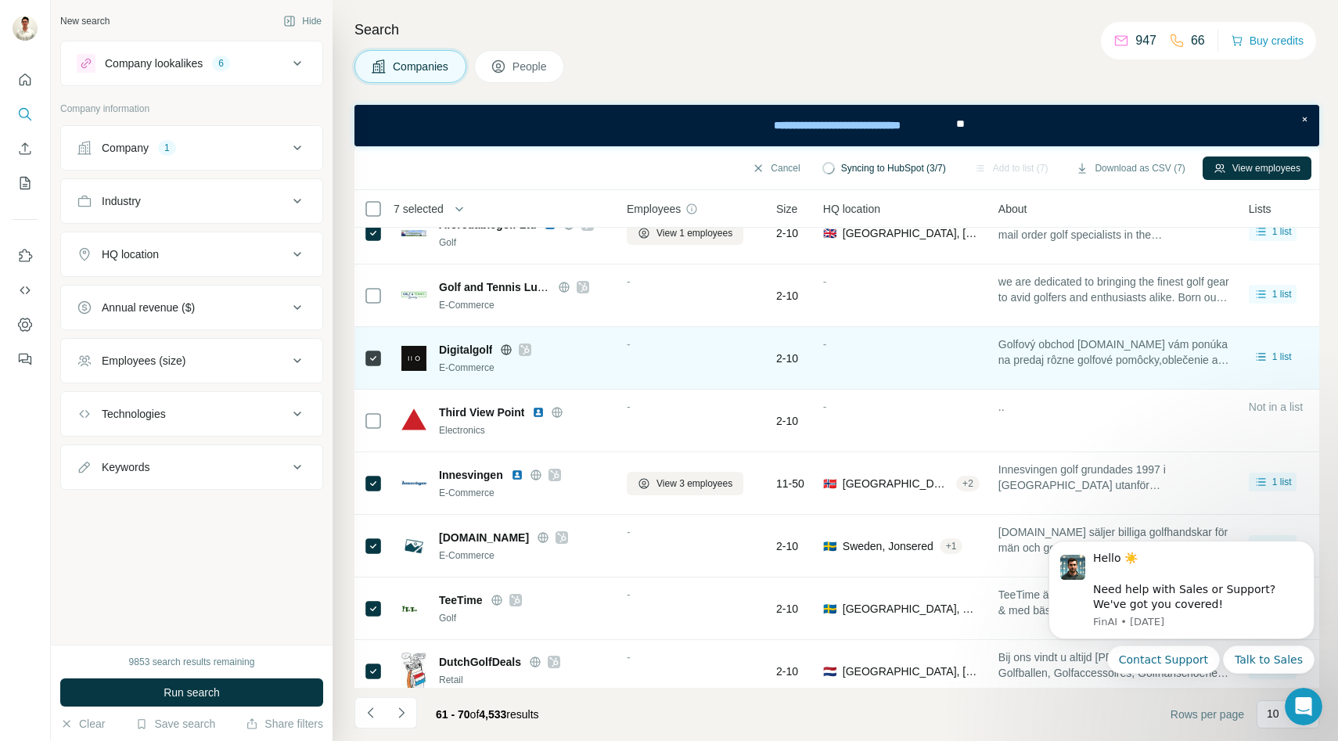
scroll to position [0, 0]
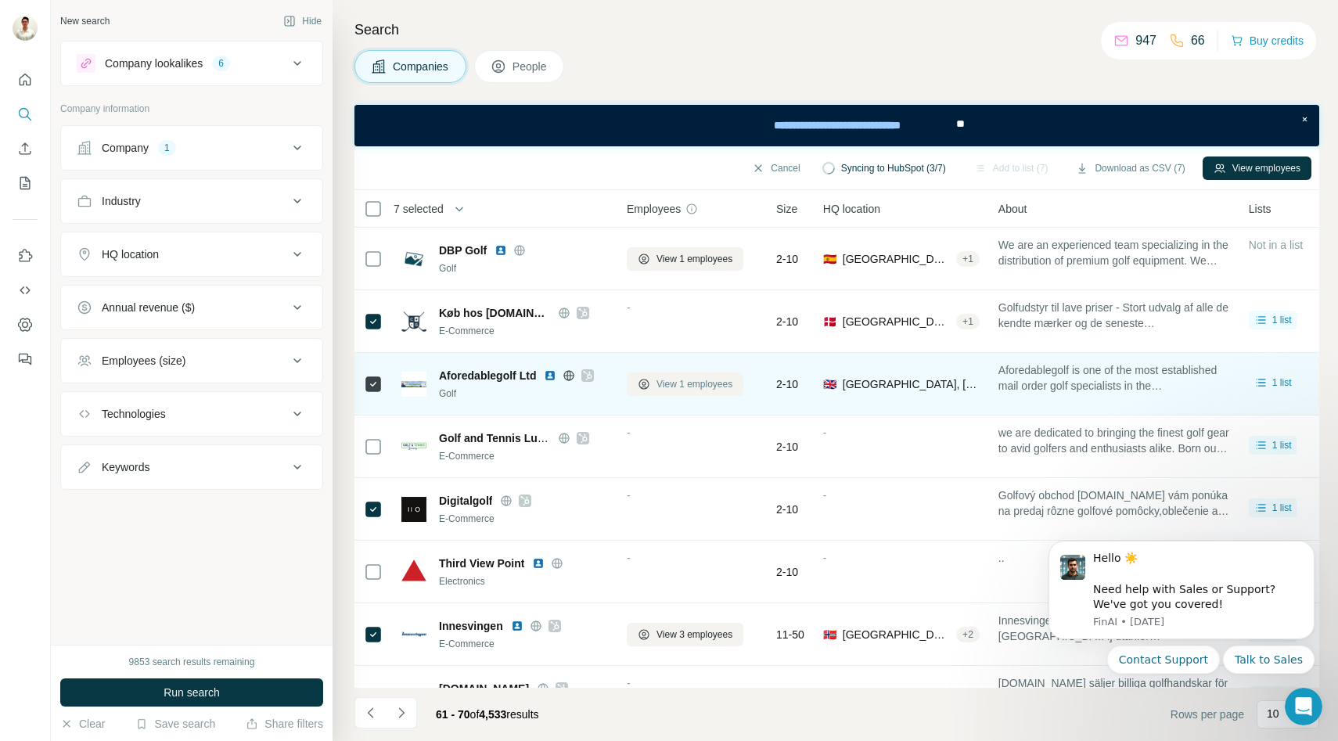
click at [673, 381] on span "View 1 employees" at bounding box center [695, 384] width 76 height 14
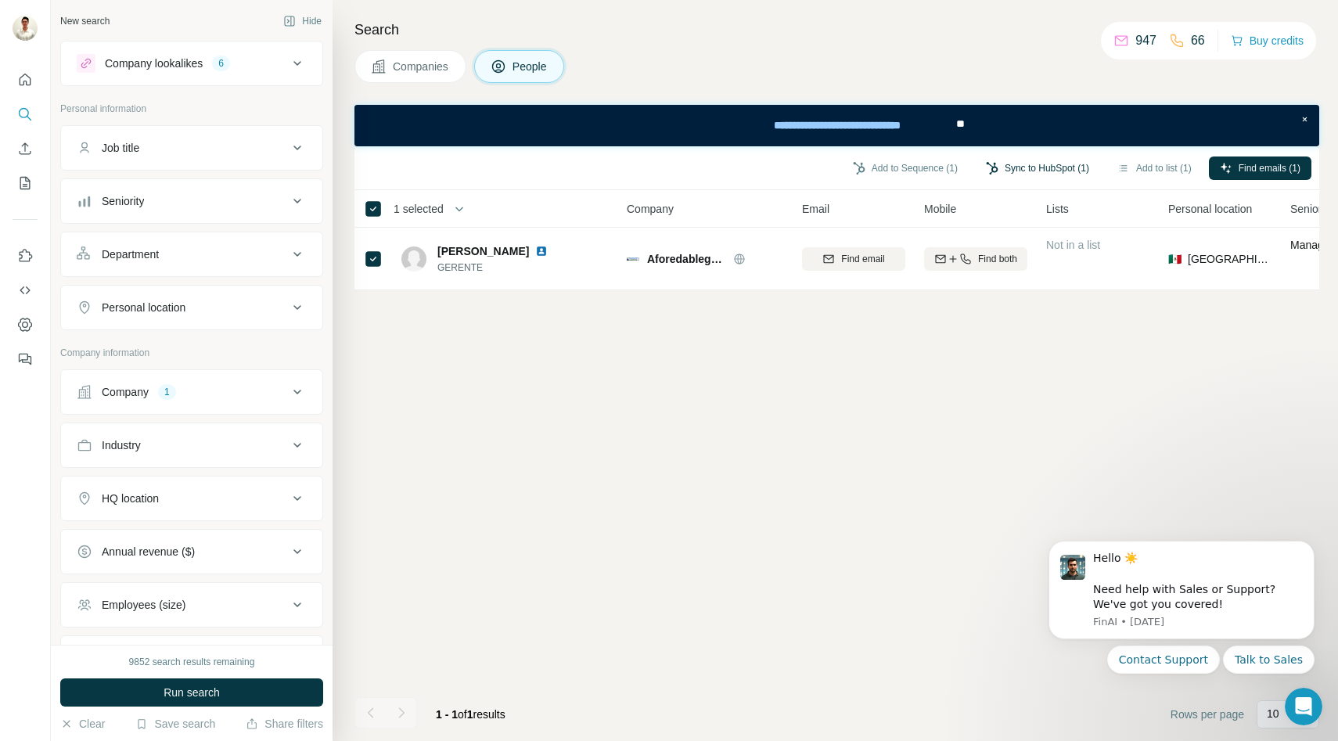
click at [1026, 167] on button "Sync to HubSpot (1)" at bounding box center [1037, 168] width 125 height 23
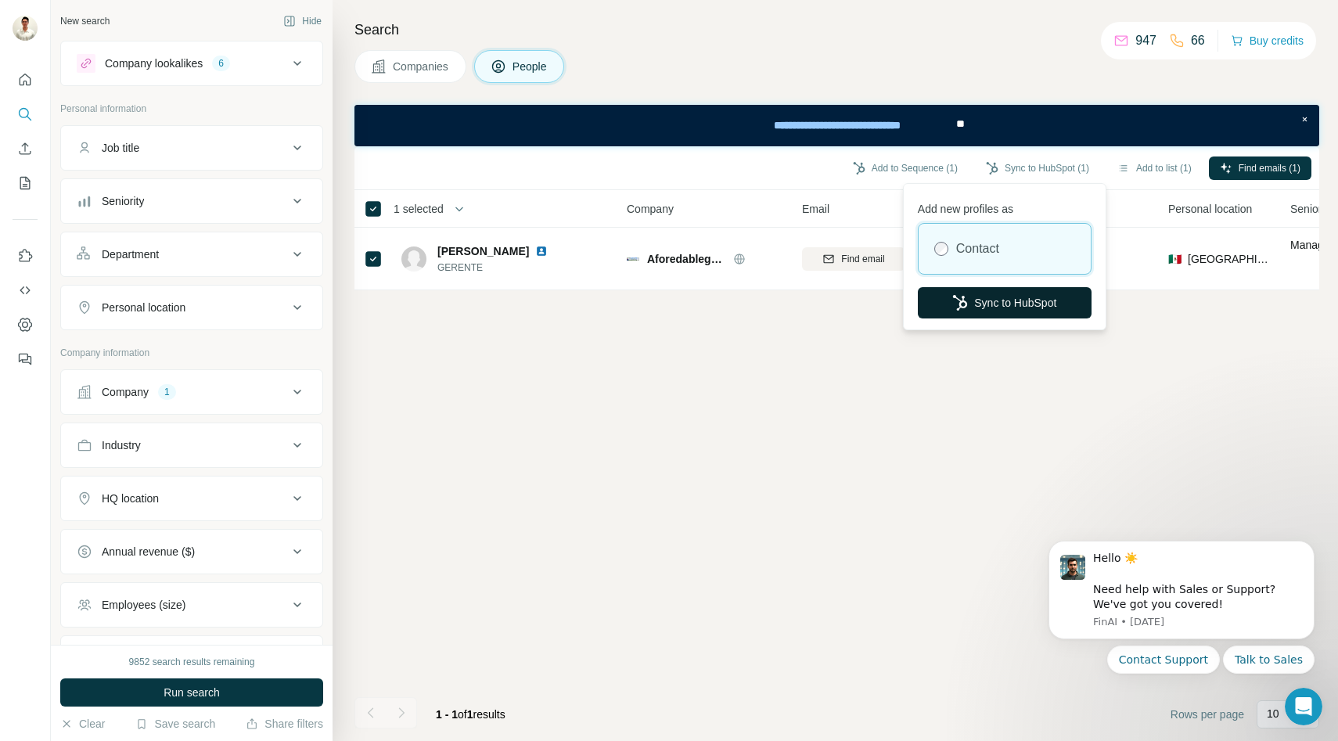
click at [966, 297] on button "Sync to HubSpot" at bounding box center [1005, 302] width 174 height 31
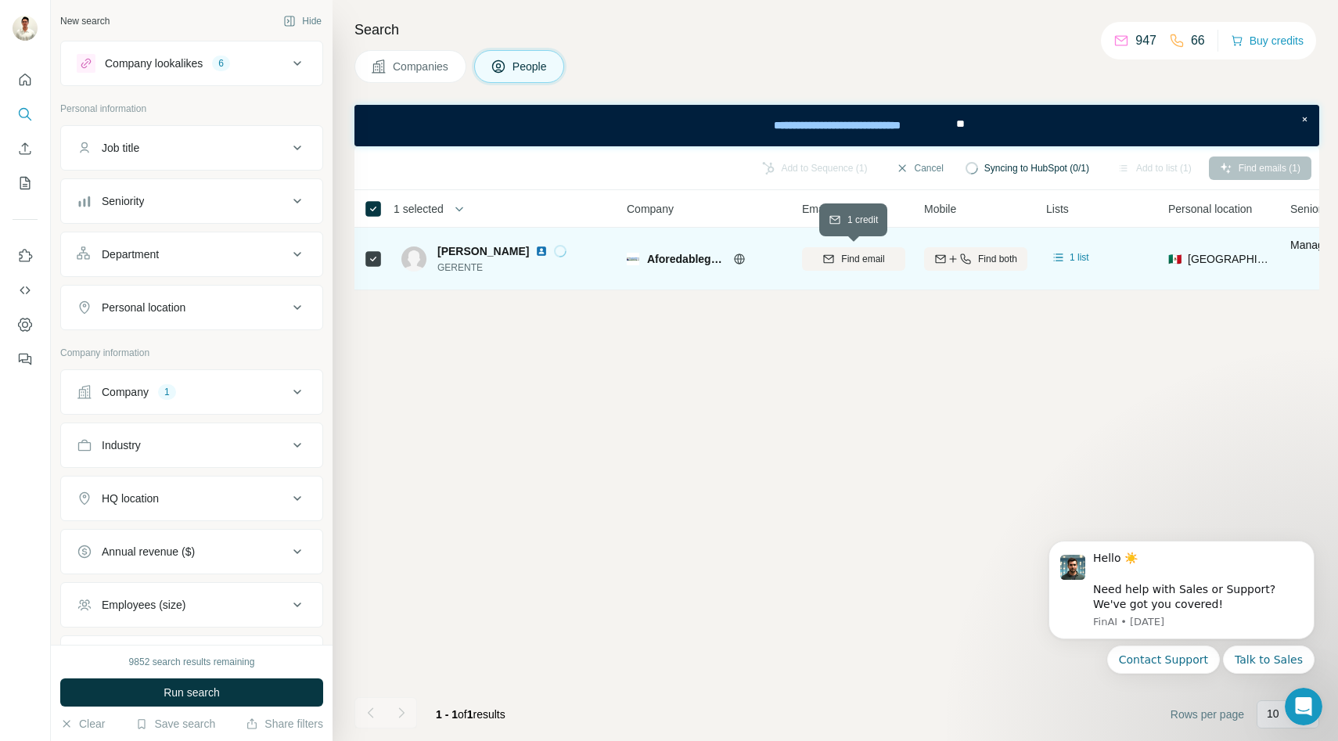
click at [885, 254] on div "Find email" at bounding box center [853, 259] width 103 height 14
click at [405, 71] on span "Companies" at bounding box center [421, 67] width 57 height 16
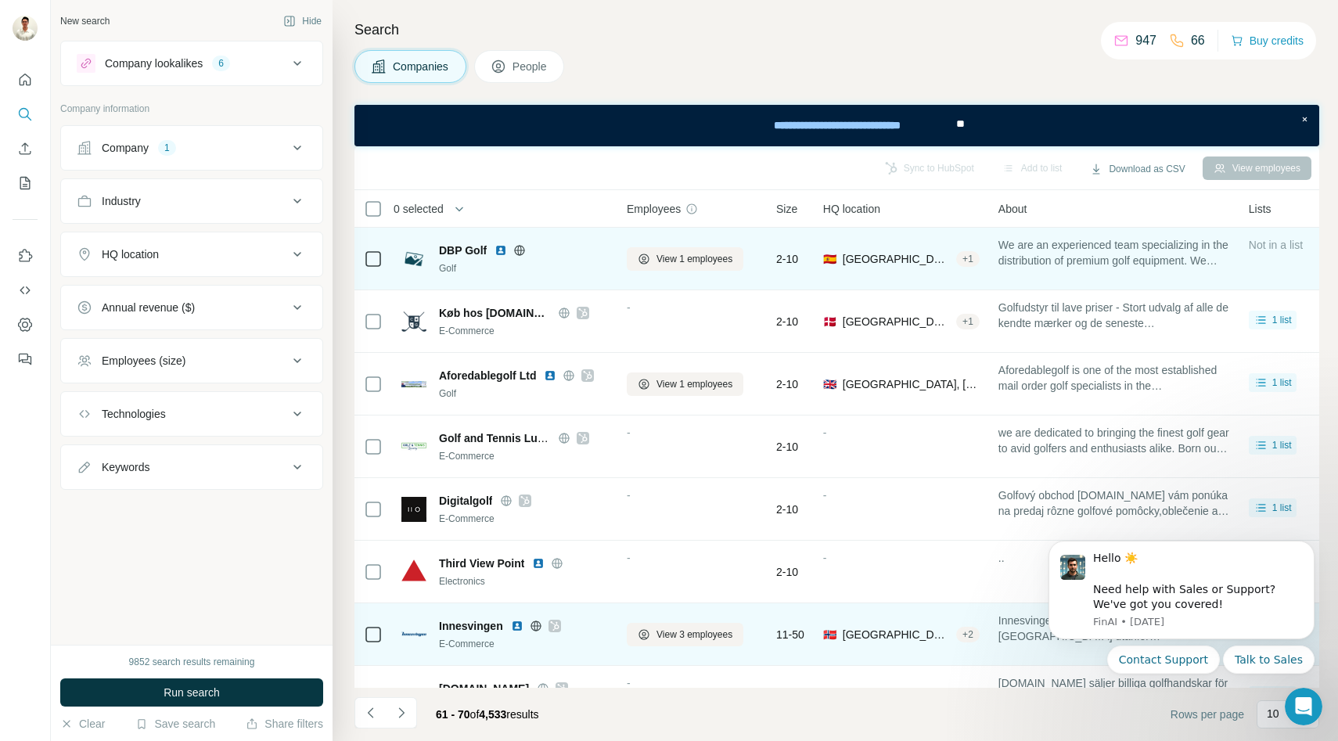
scroll to position [166, 0]
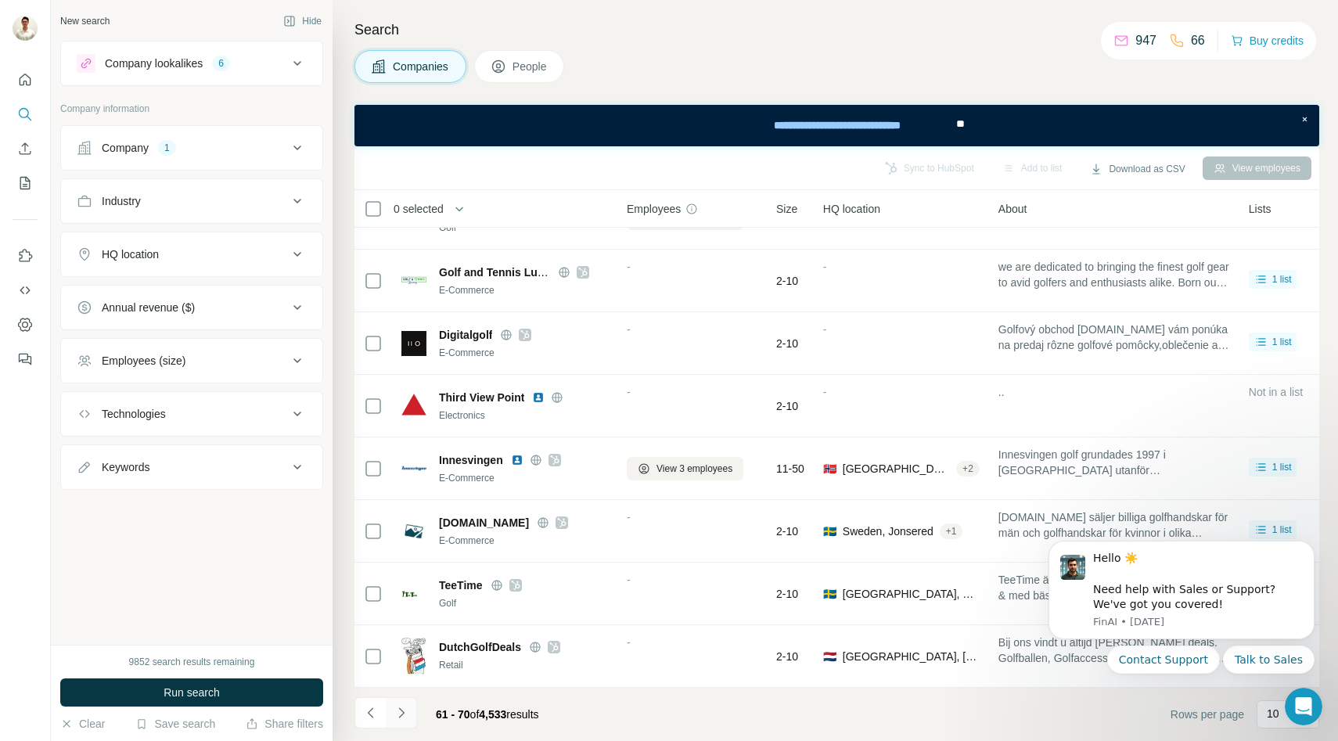
click at [405, 708] on icon "Navigate to next page" at bounding box center [402, 713] width 16 height 16
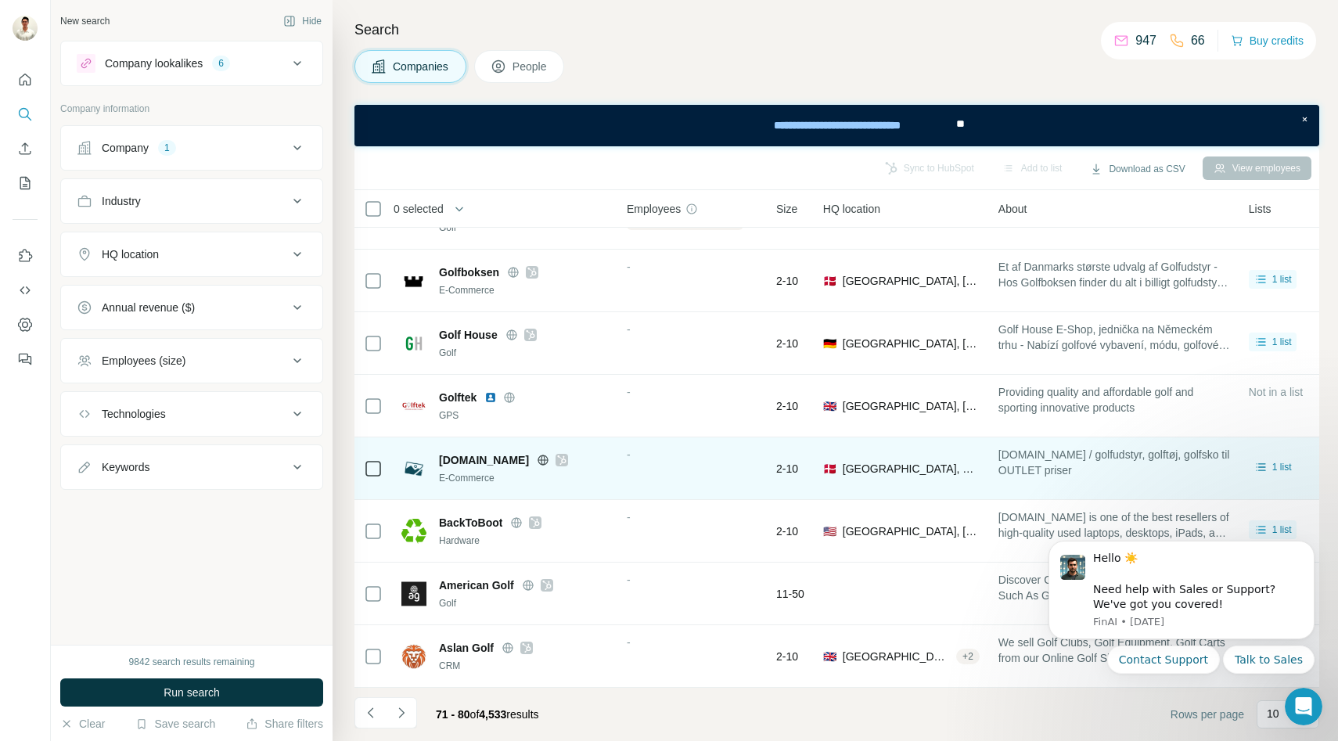
scroll to position [0, 0]
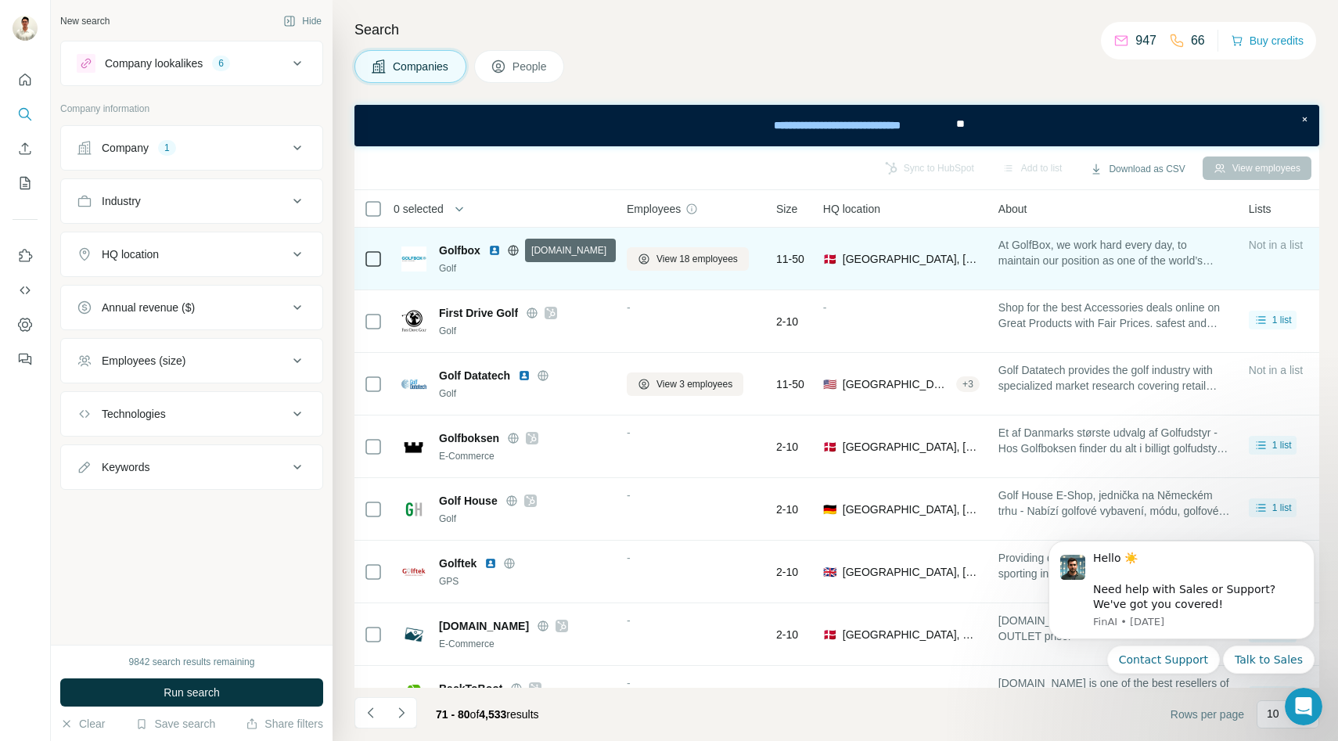
click at [513, 246] on icon at bounding box center [513, 250] width 4 height 10
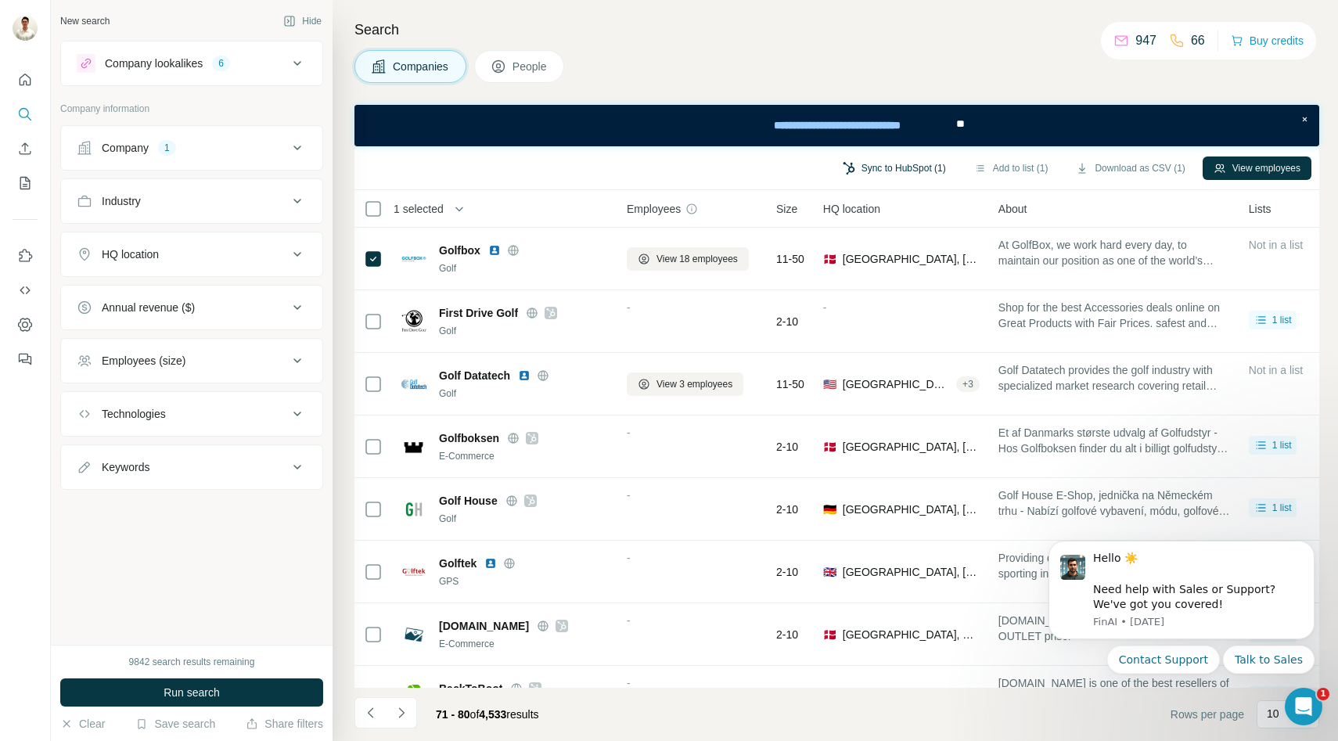
click at [895, 174] on button "Sync to HubSpot (1)" at bounding box center [894, 168] width 125 height 23
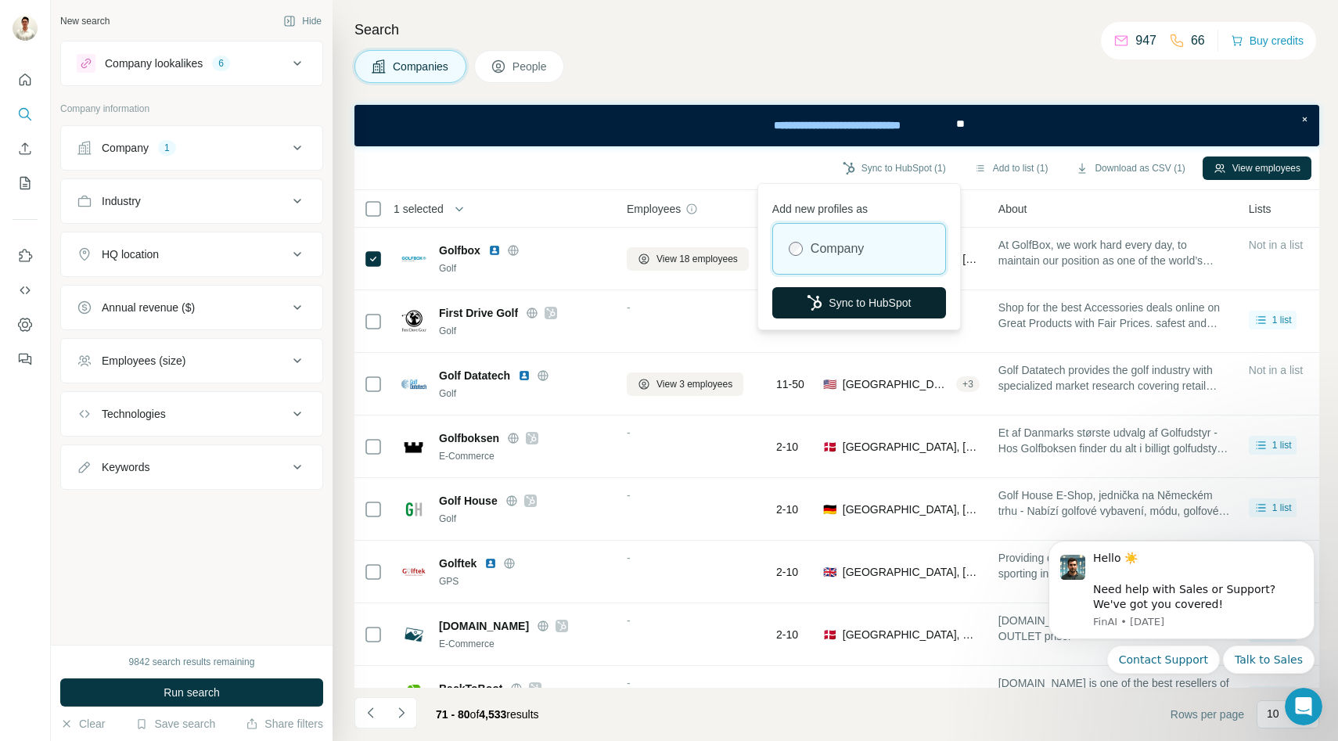
click at [860, 299] on button "Sync to HubSpot" at bounding box center [859, 302] width 174 height 31
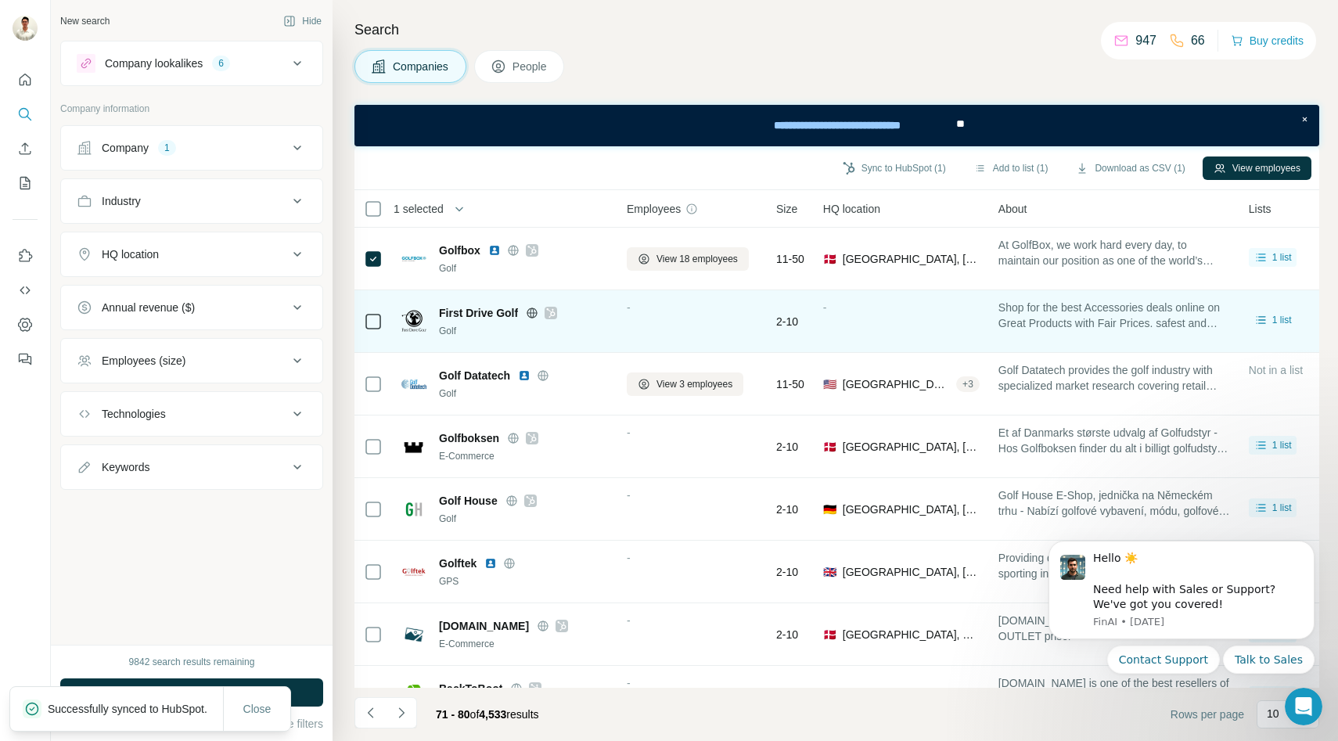
click at [535, 313] on icon at bounding box center [532, 313] width 13 height 13
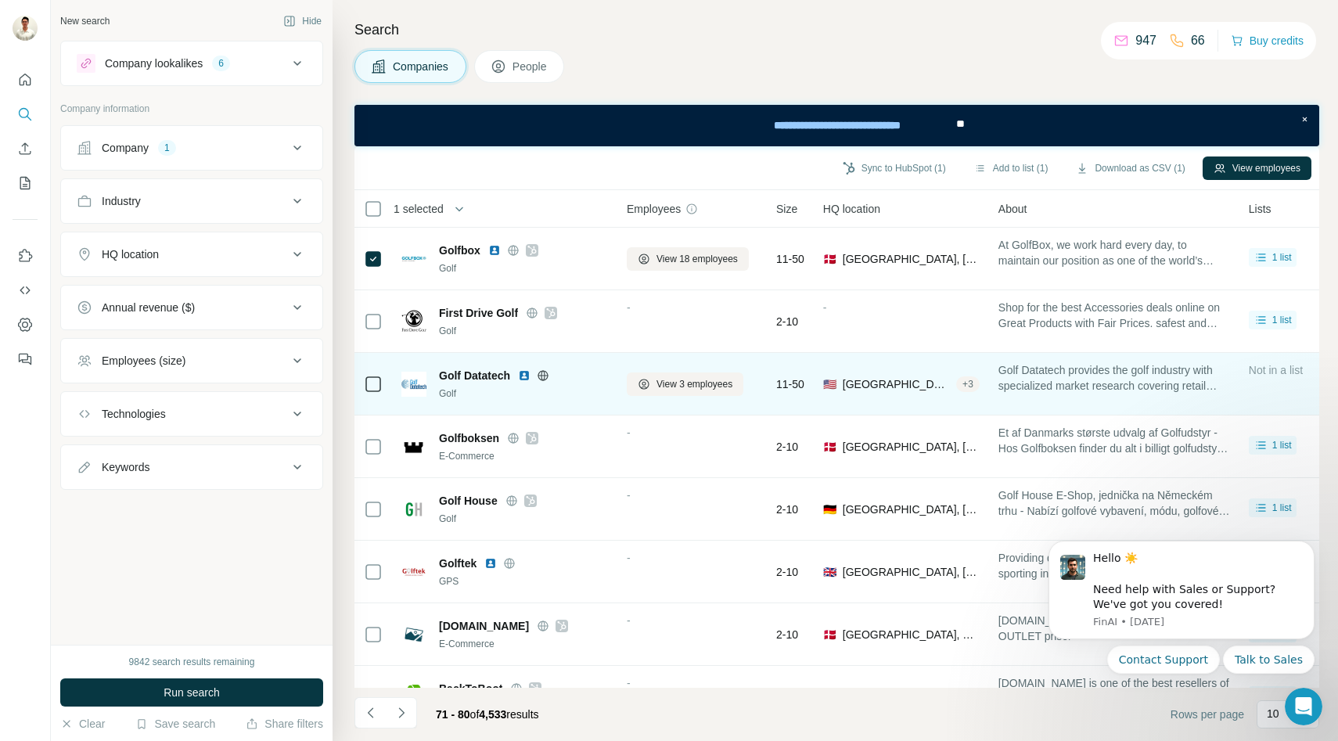
click at [546, 374] on icon at bounding box center [543, 375] width 13 height 13
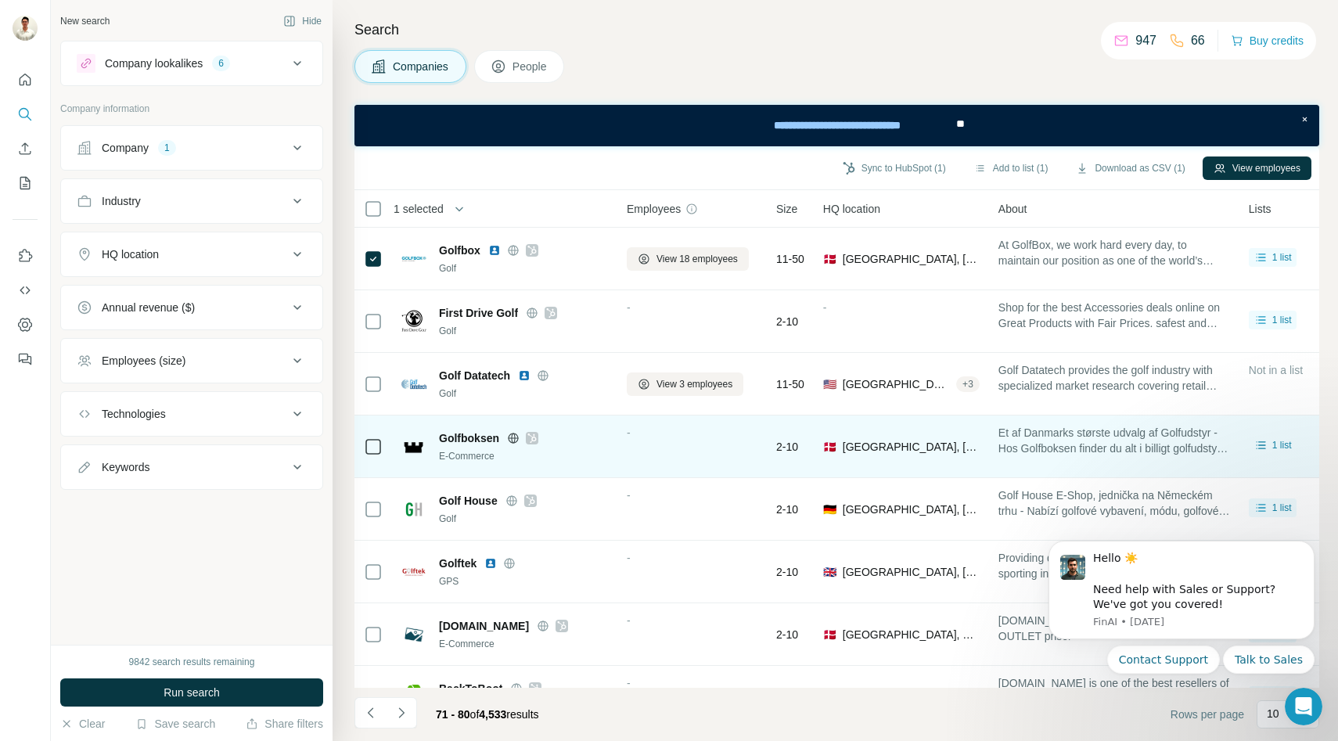
click at [514, 436] on icon at bounding box center [513, 438] width 4 height 10
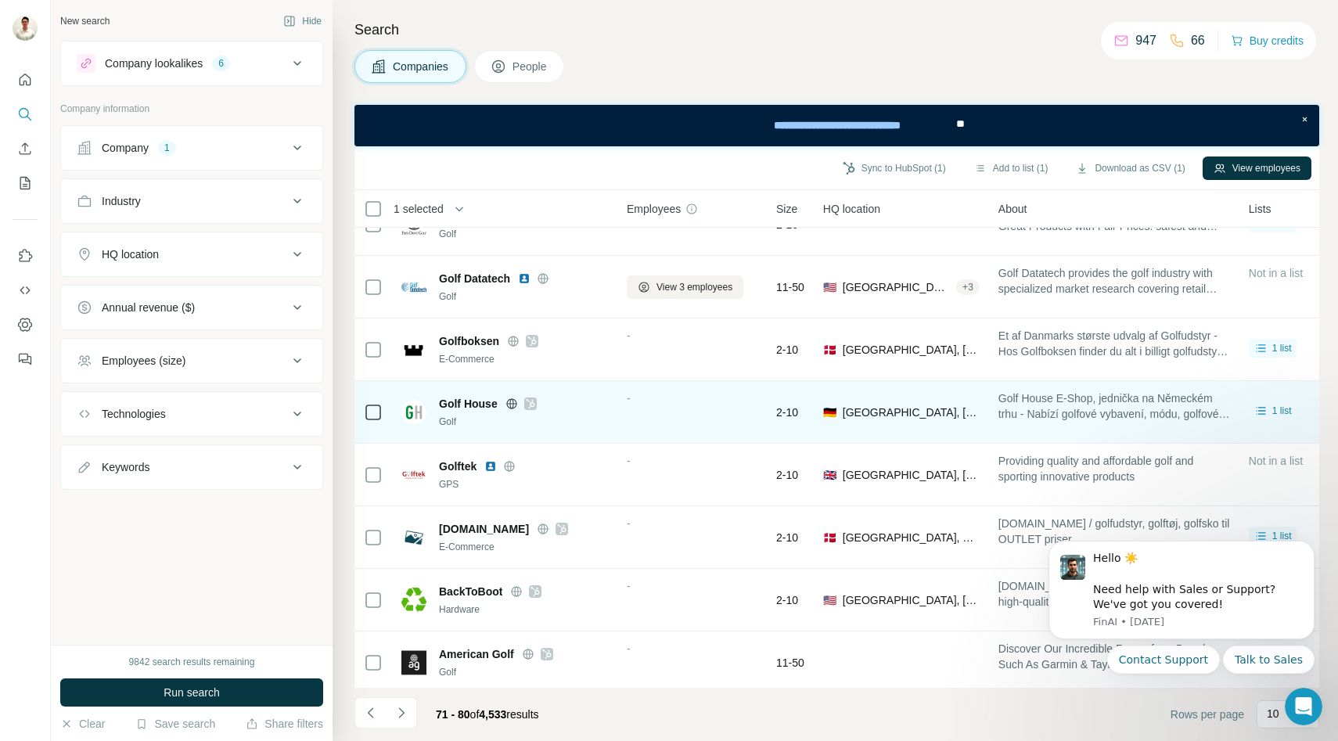
scroll to position [99, 0]
click at [508, 401] on icon at bounding box center [511, 401] width 10 height 1
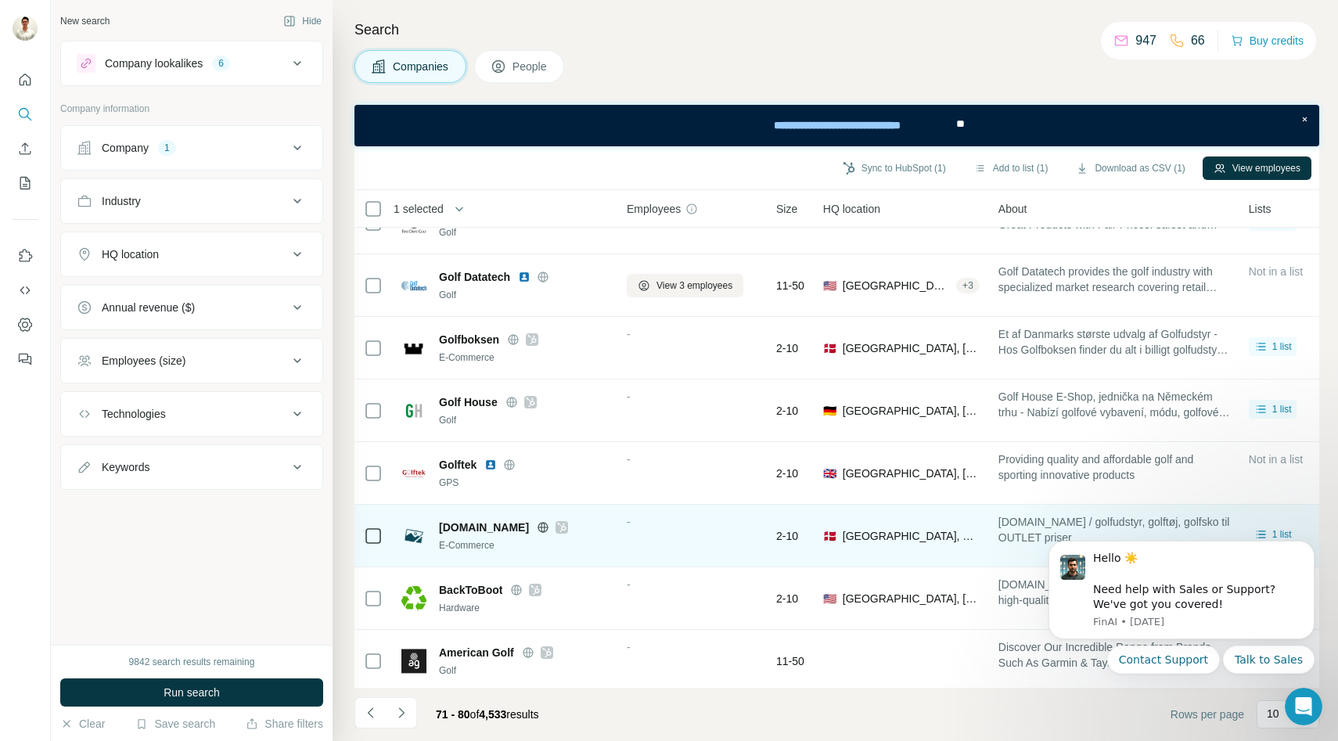
click at [537, 526] on icon at bounding box center [543, 527] width 13 height 13
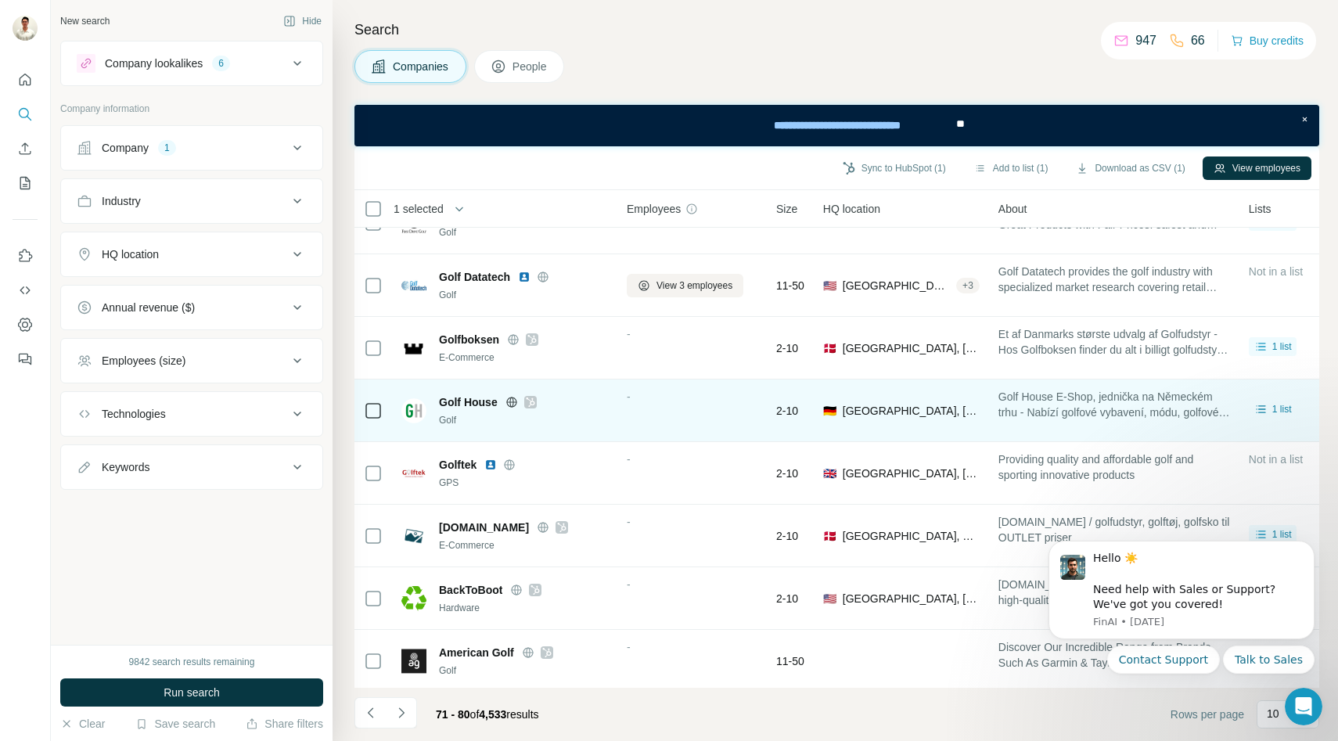
scroll to position [166, 0]
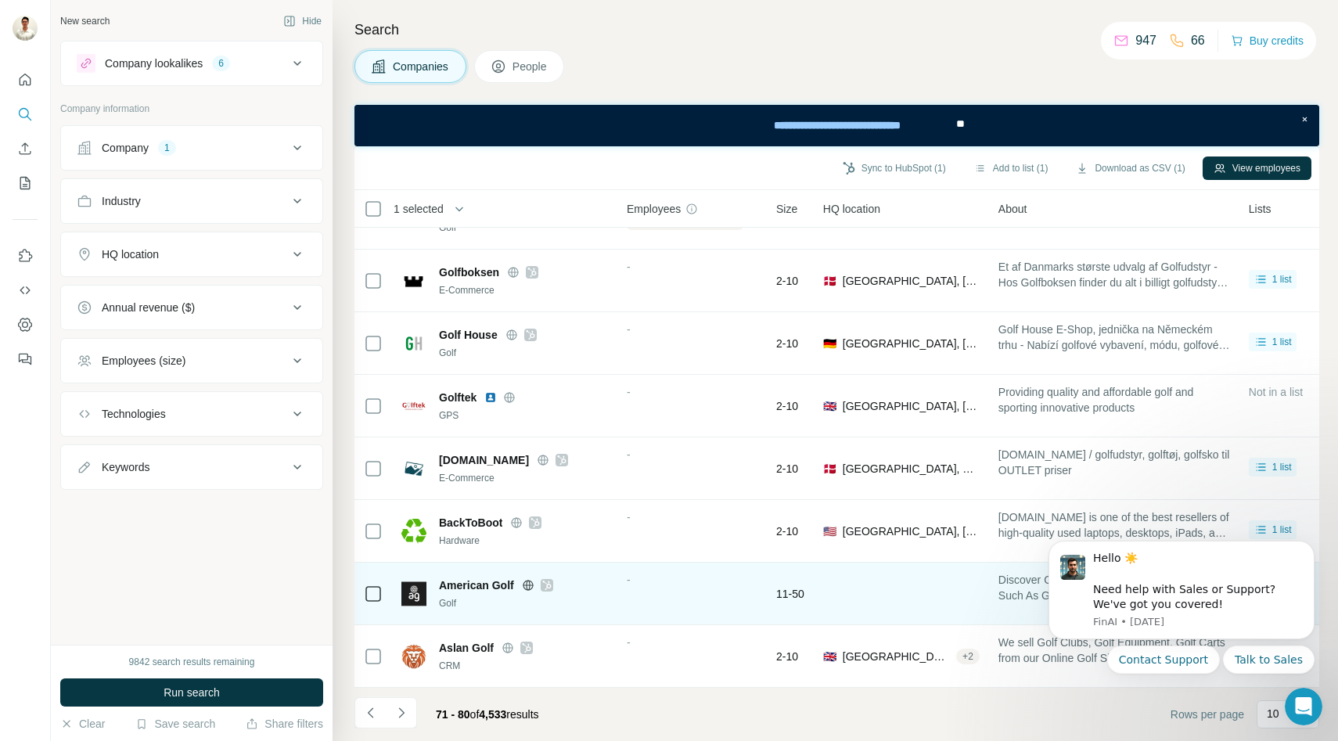
click at [527, 583] on icon at bounding box center [528, 585] width 13 height 13
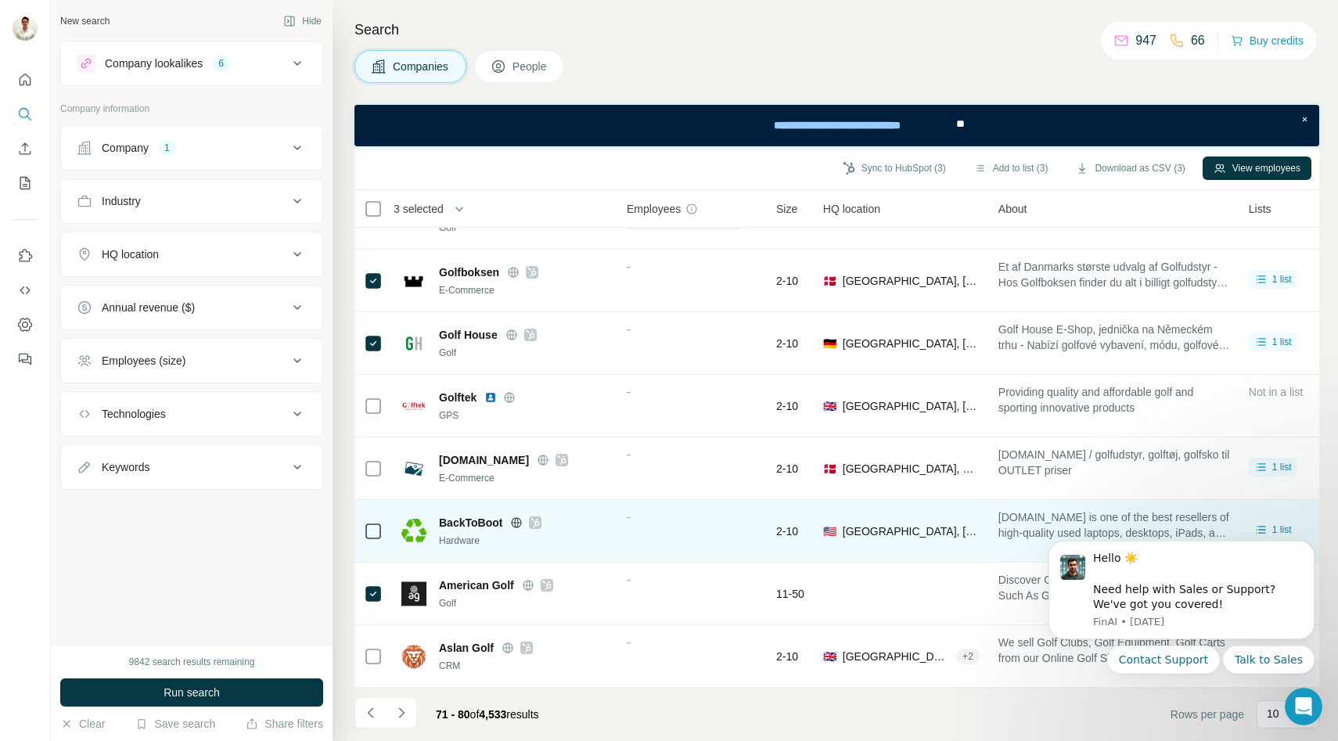
scroll to position [0, 0]
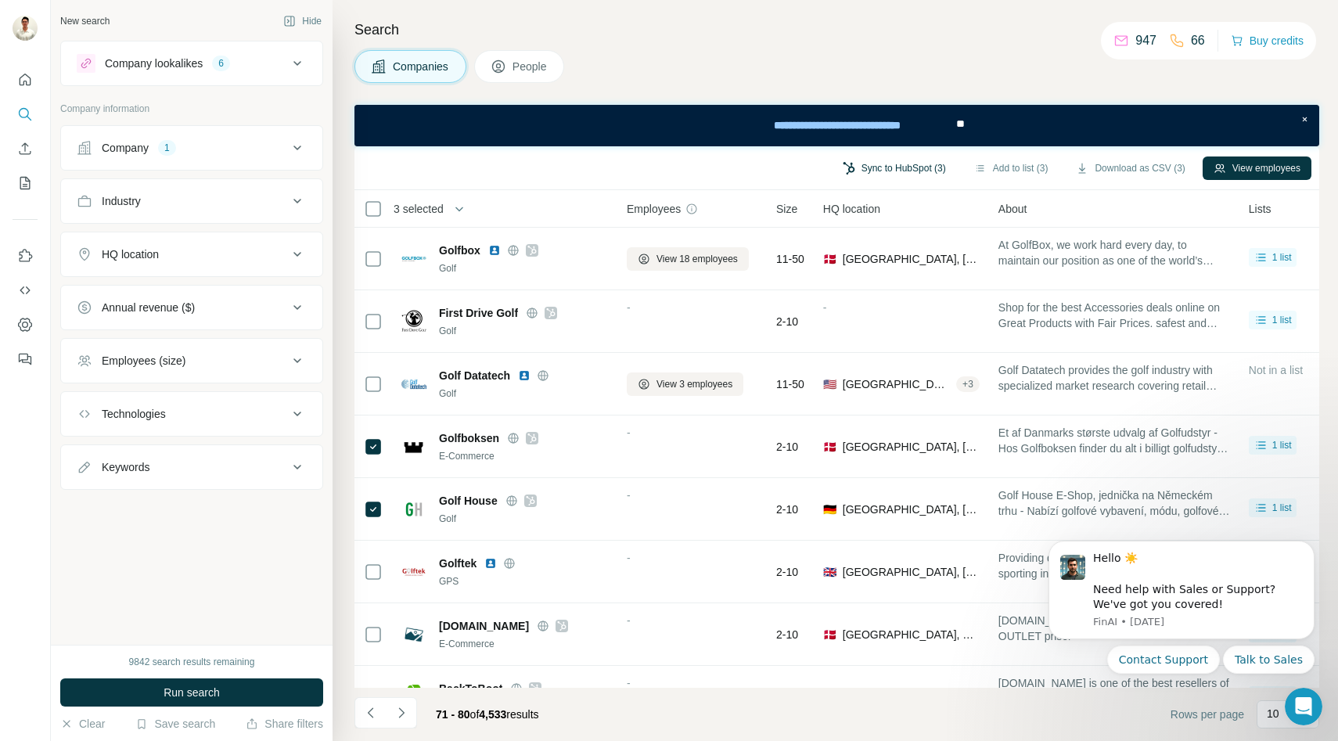
click at [916, 164] on button "Sync to HubSpot (3)" at bounding box center [894, 168] width 125 height 23
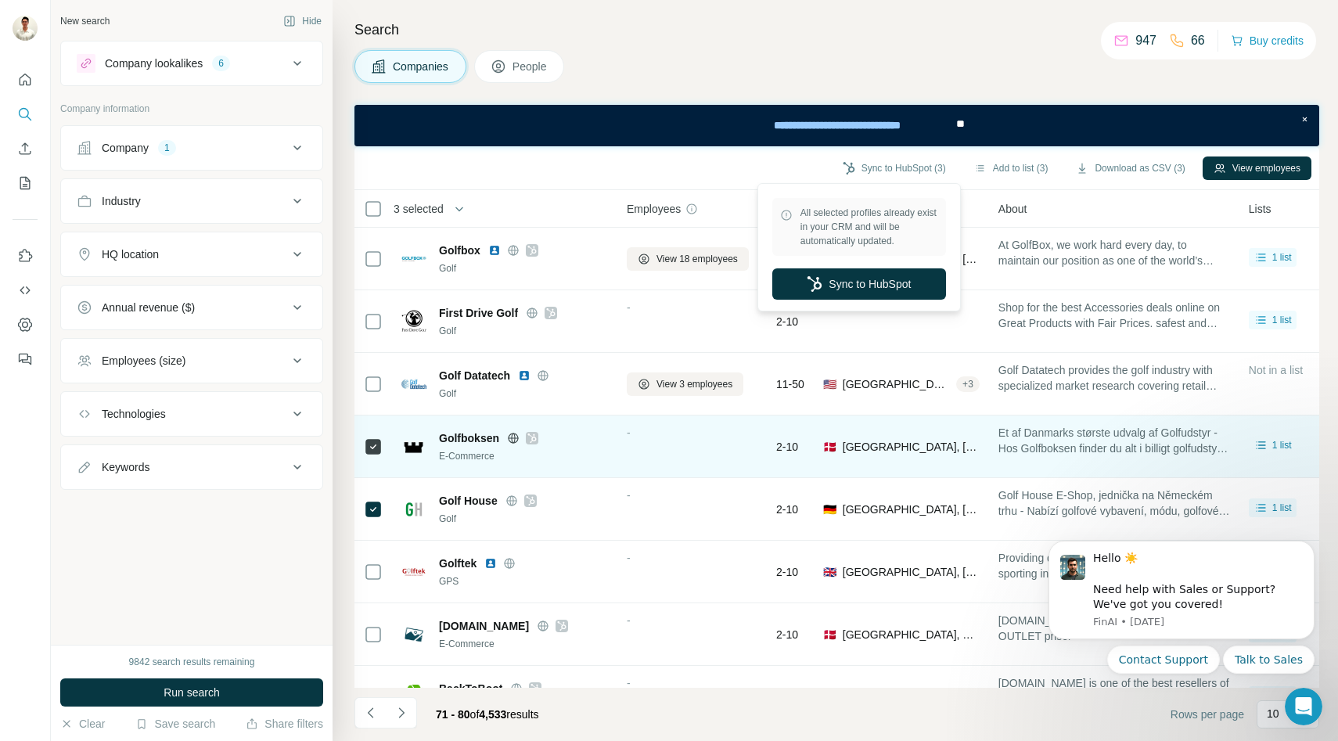
click at [534, 439] on icon at bounding box center [531, 438] width 9 height 13
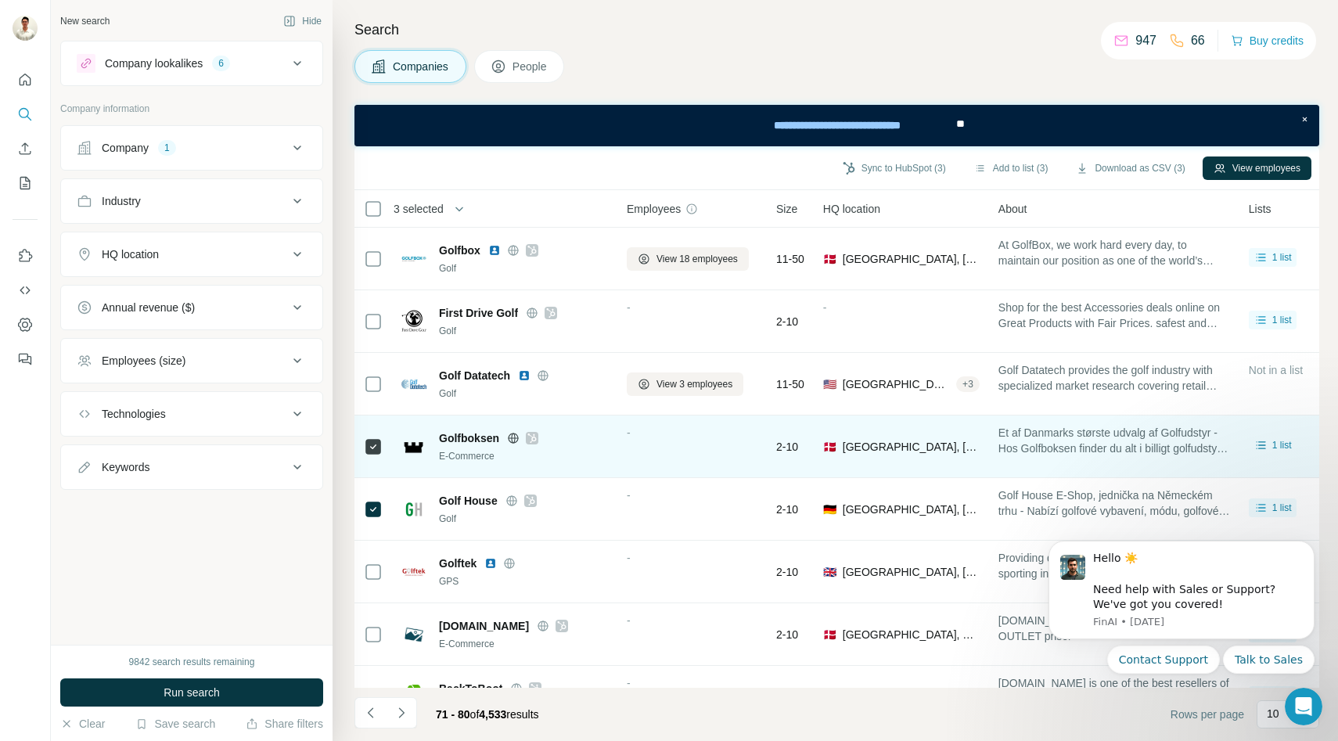
scroll to position [166, 0]
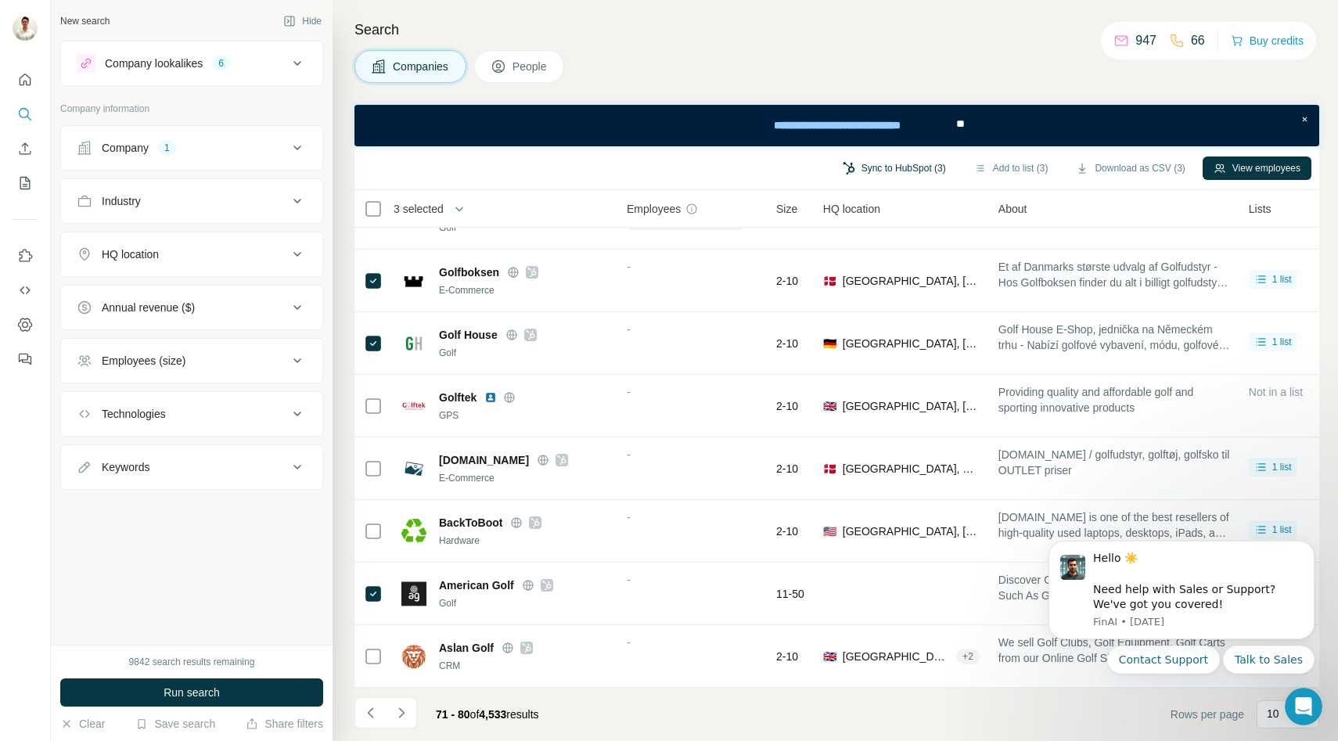
click at [905, 168] on button "Sync to HubSpot (3)" at bounding box center [894, 168] width 125 height 23
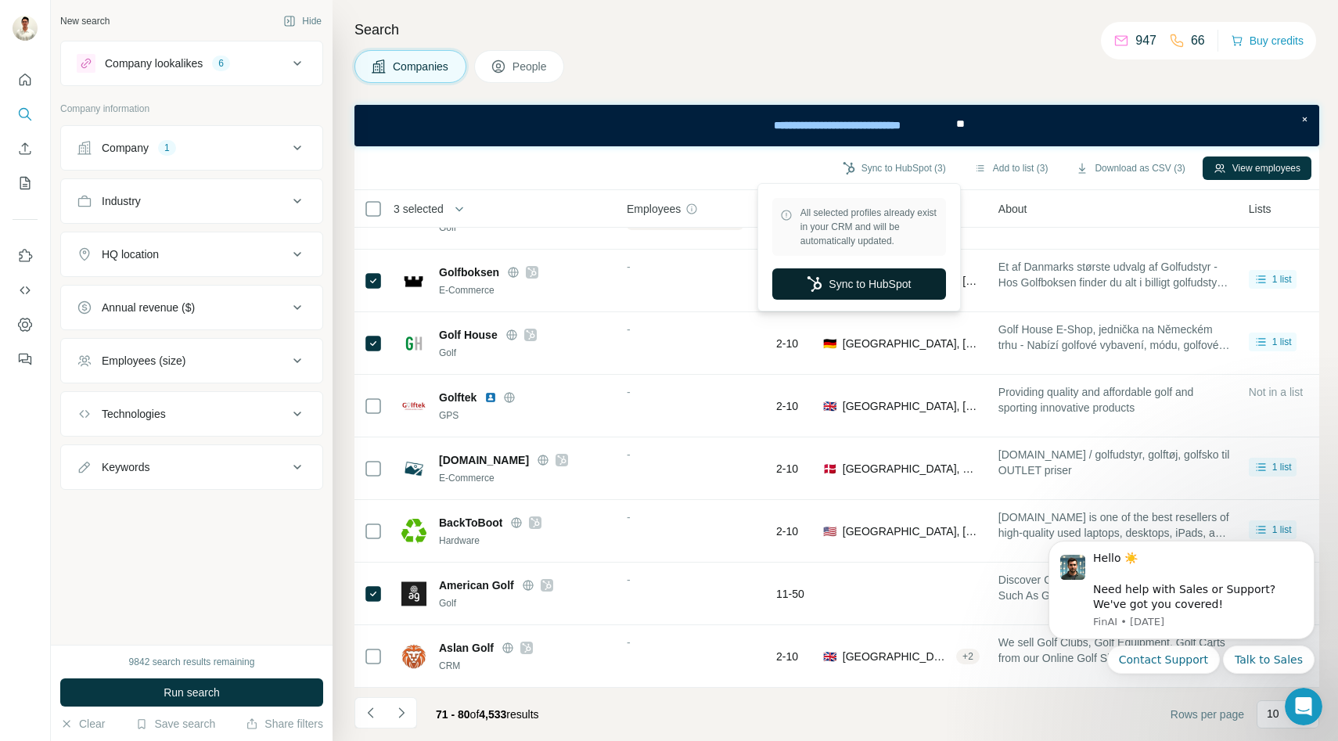
click at [842, 283] on button "Sync to HubSpot" at bounding box center [859, 283] width 174 height 31
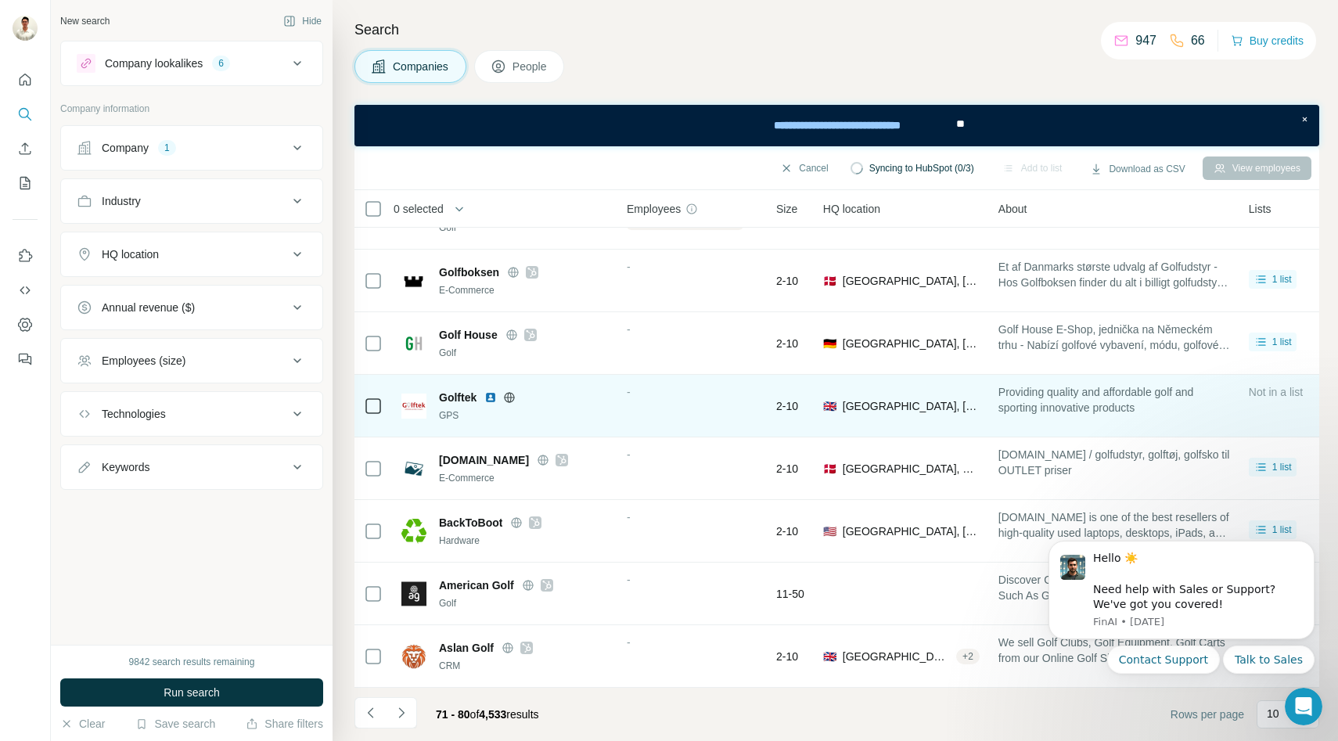
scroll to position [0, 0]
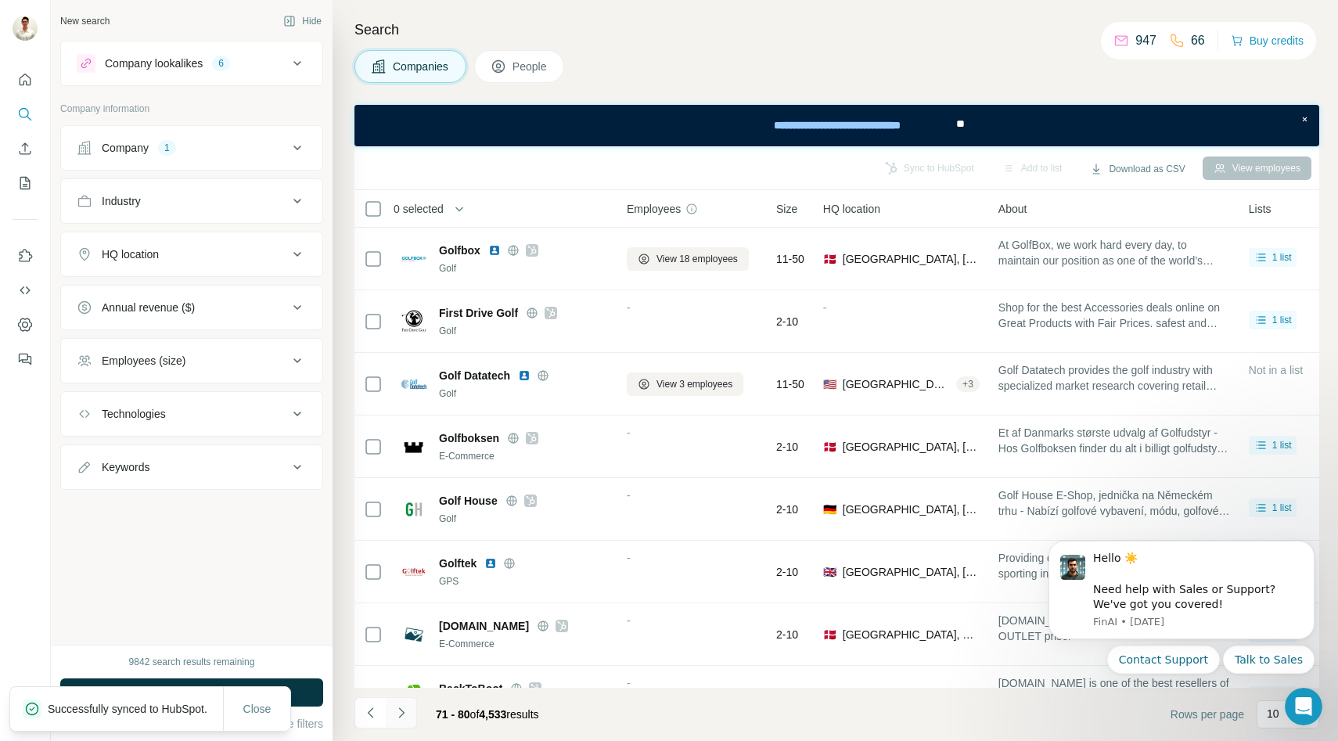
click at [401, 715] on icon "Navigate to next page" at bounding box center [402, 713] width 16 height 16
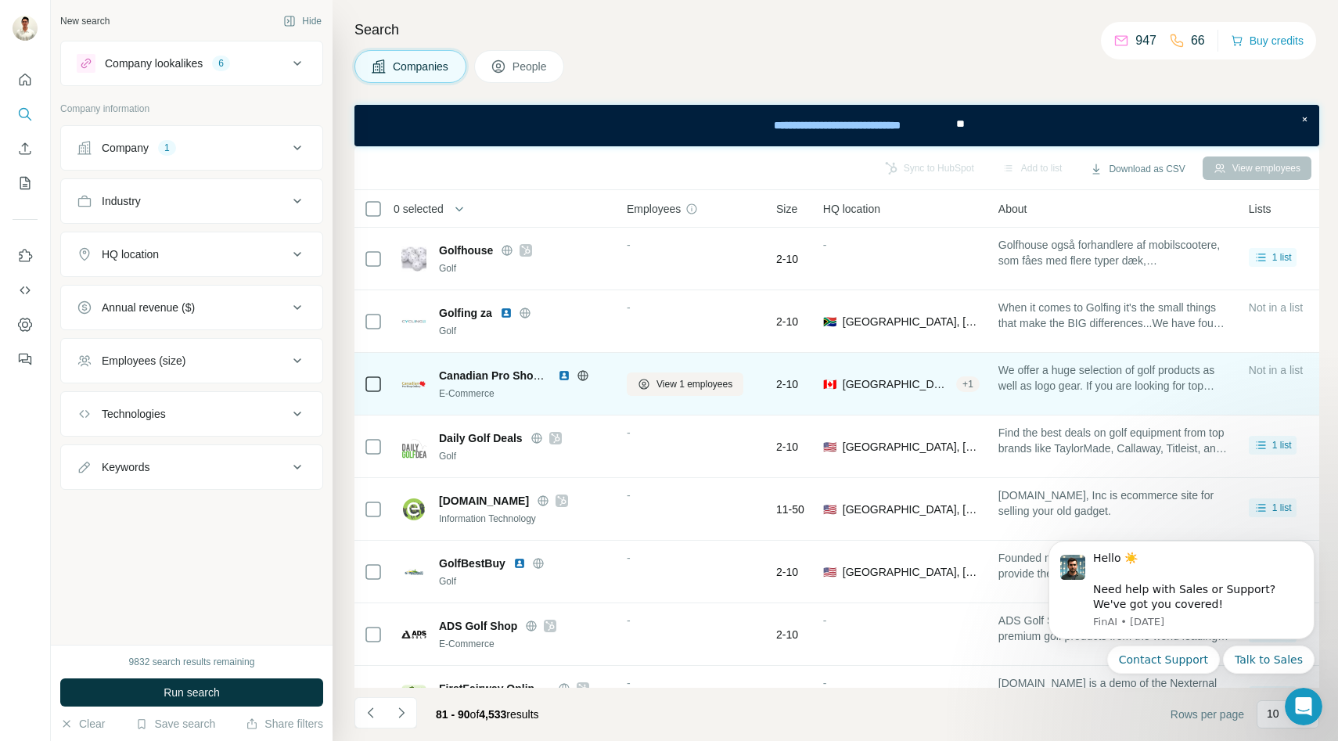
click at [578, 370] on icon at bounding box center [583, 375] width 13 height 13
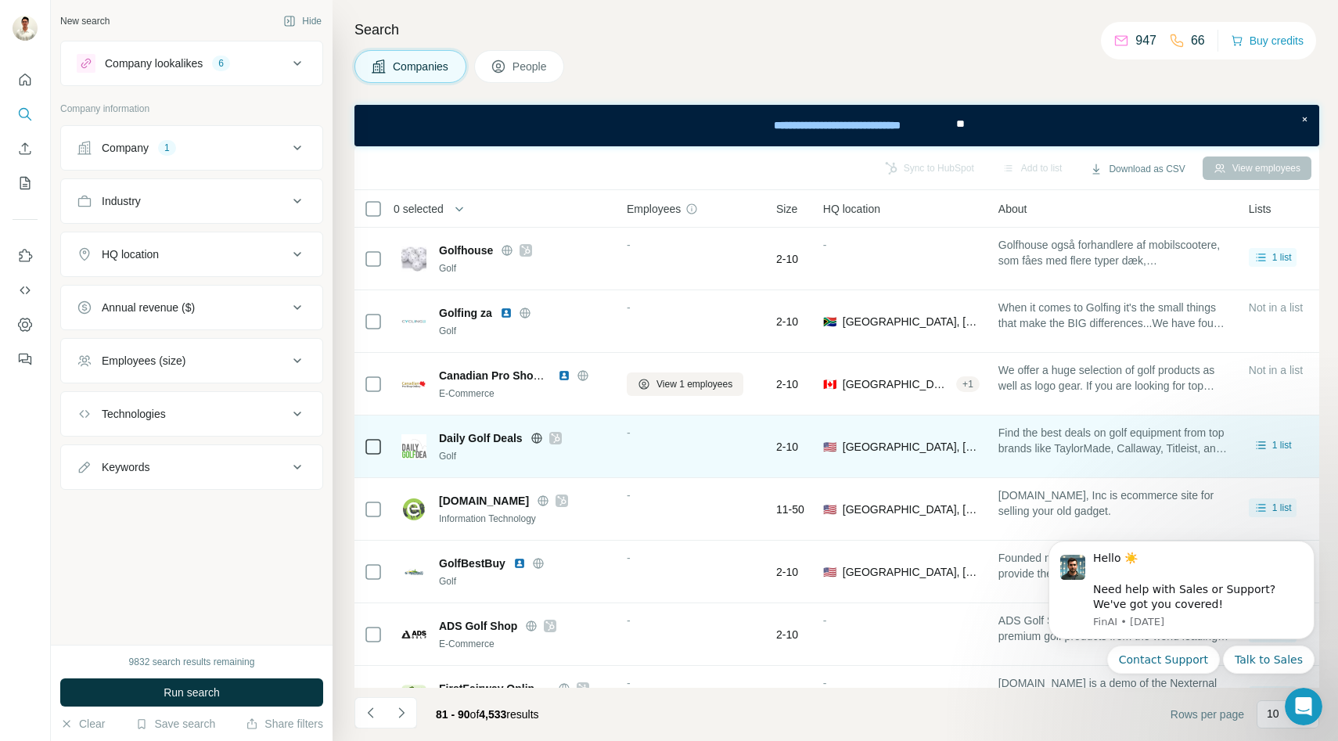
click at [531, 437] on icon at bounding box center [536, 437] width 10 height 1
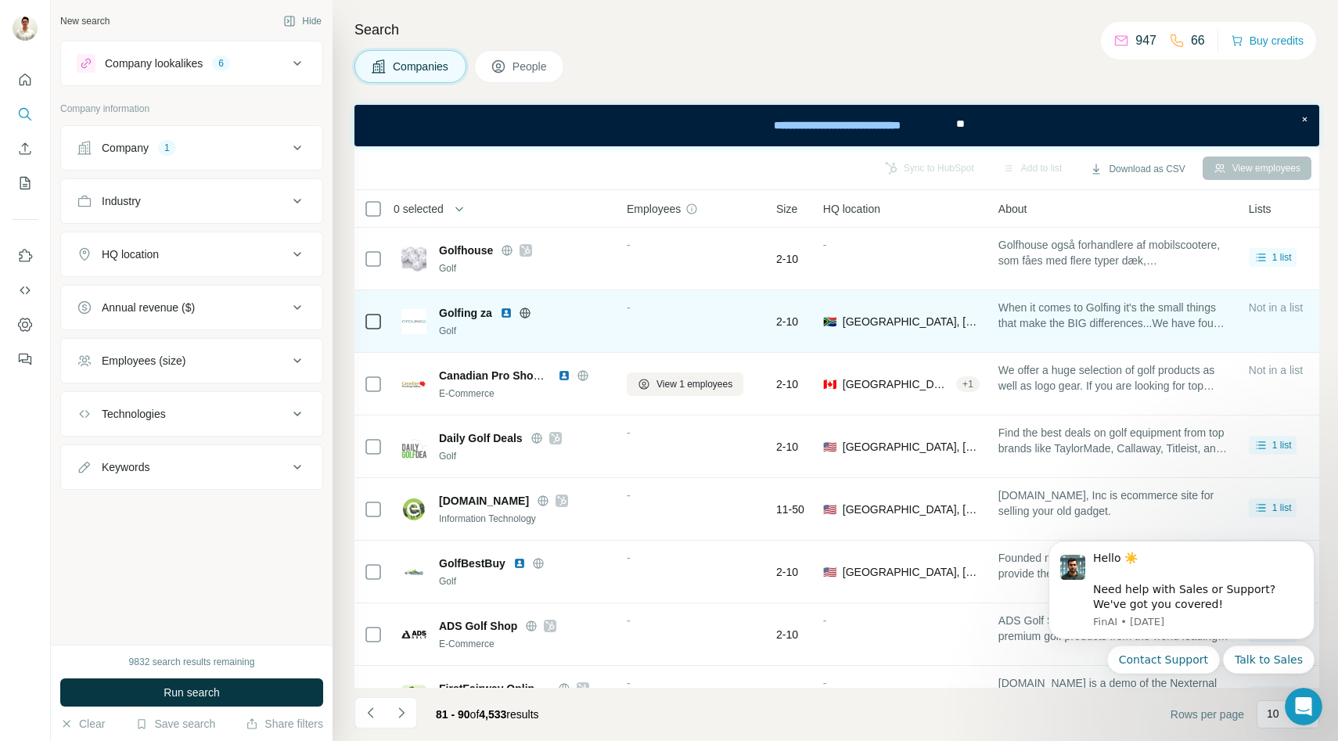
click at [523, 309] on icon at bounding box center [525, 313] width 4 height 10
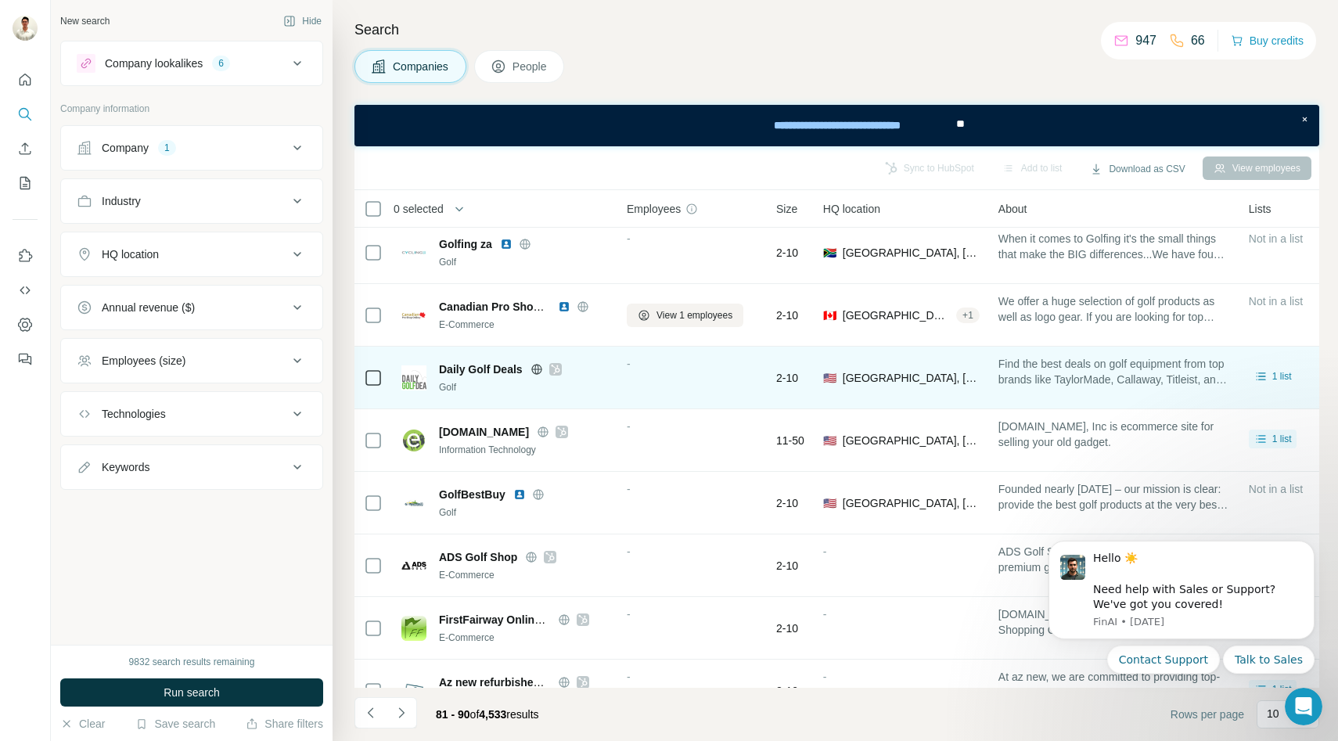
scroll to position [92, 0]
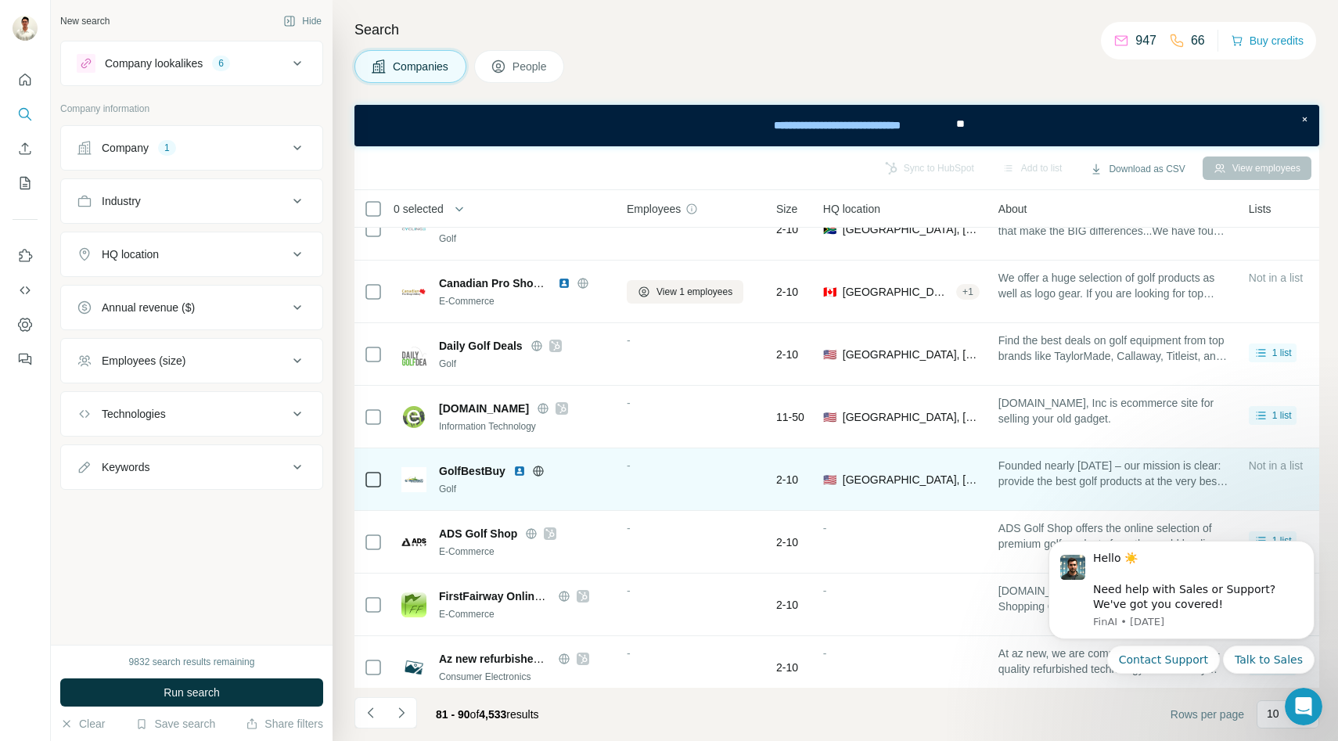
click at [537, 466] on icon at bounding box center [538, 471] width 13 height 13
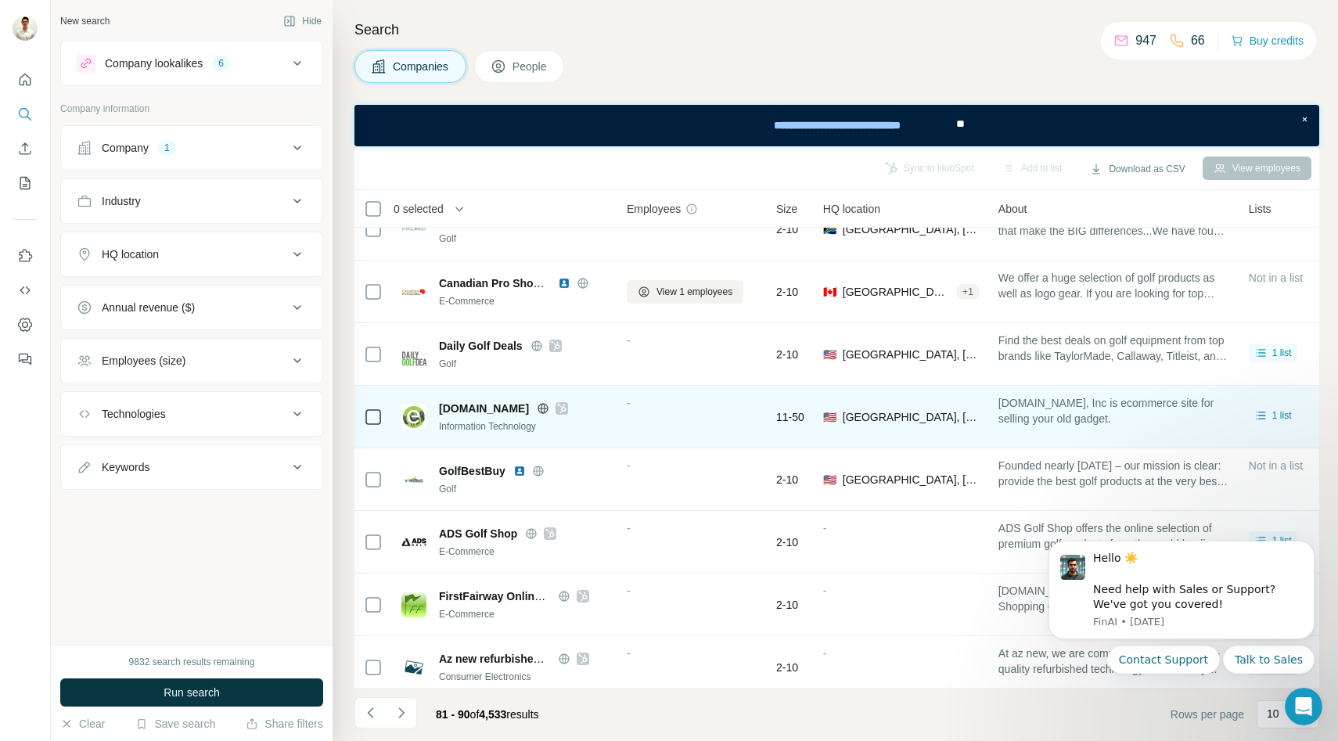
scroll to position [166, 0]
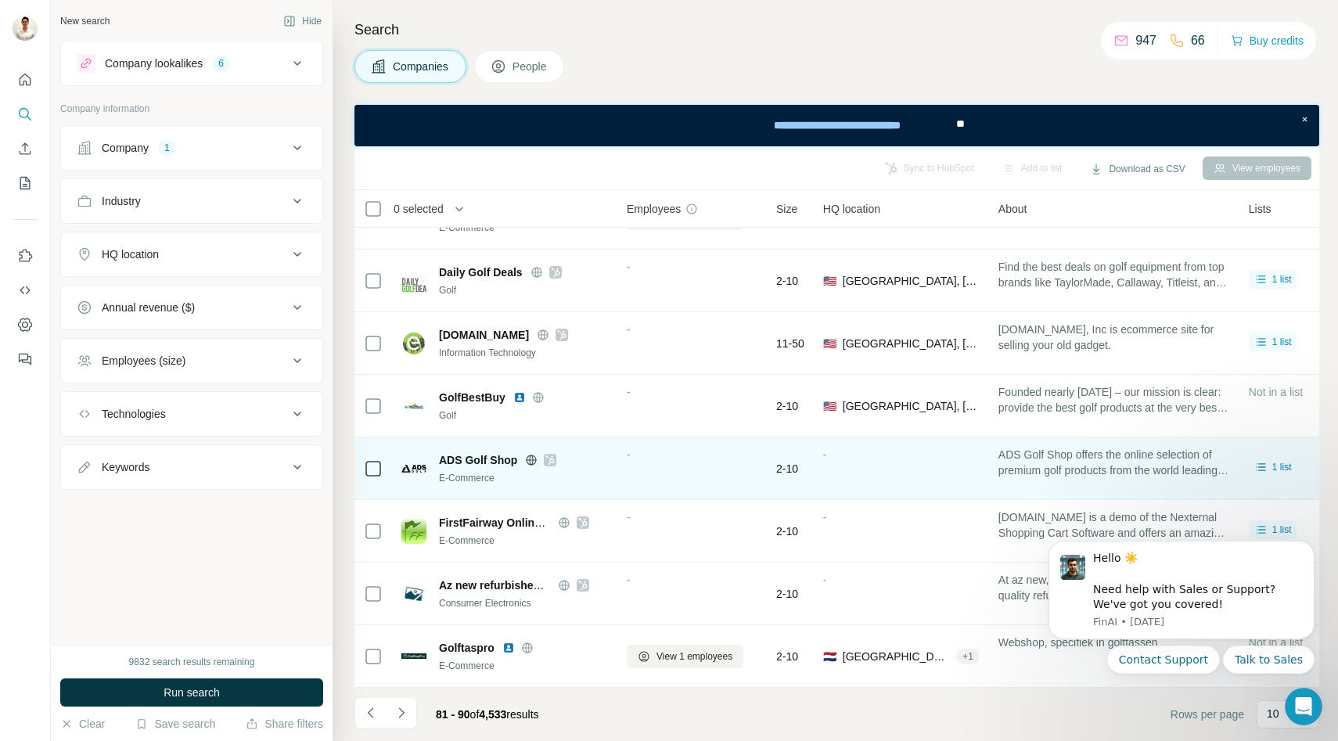
click at [534, 459] on icon at bounding box center [532, 459] width 10 height 1
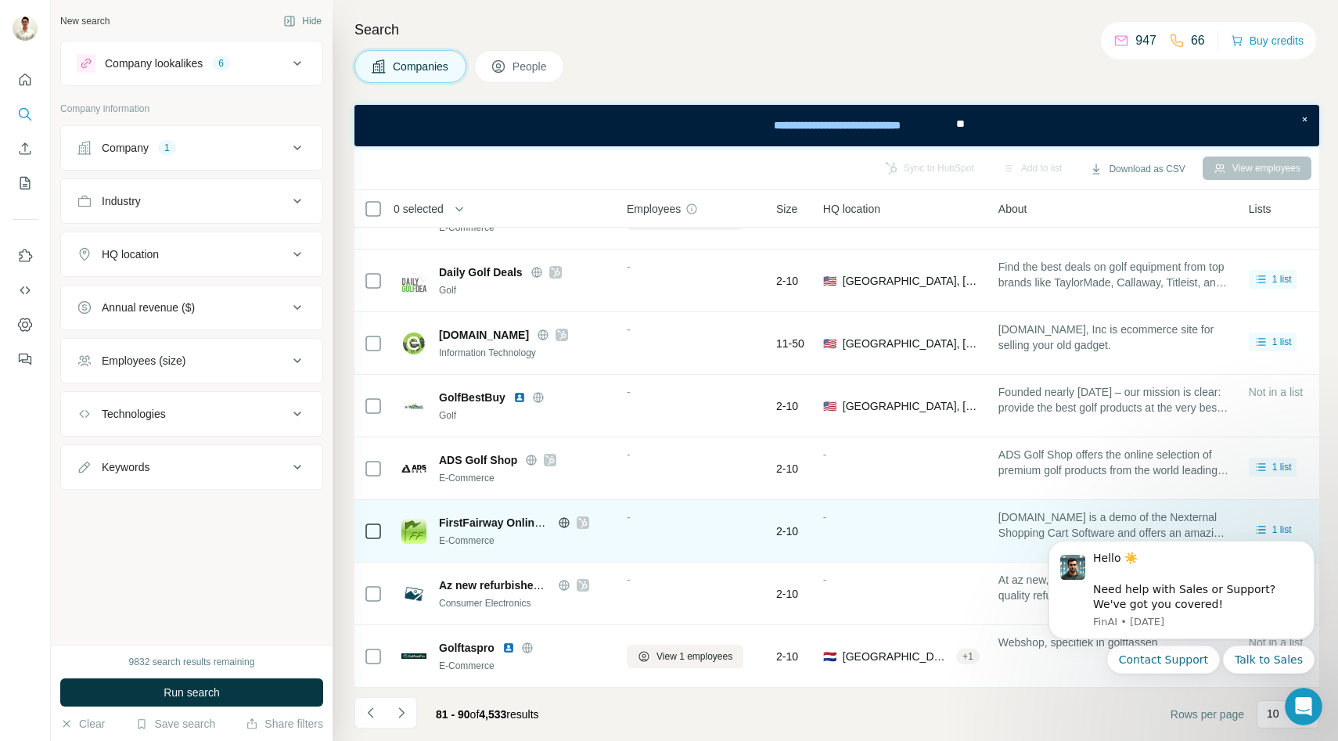
click at [563, 520] on icon at bounding box center [564, 522] width 13 height 13
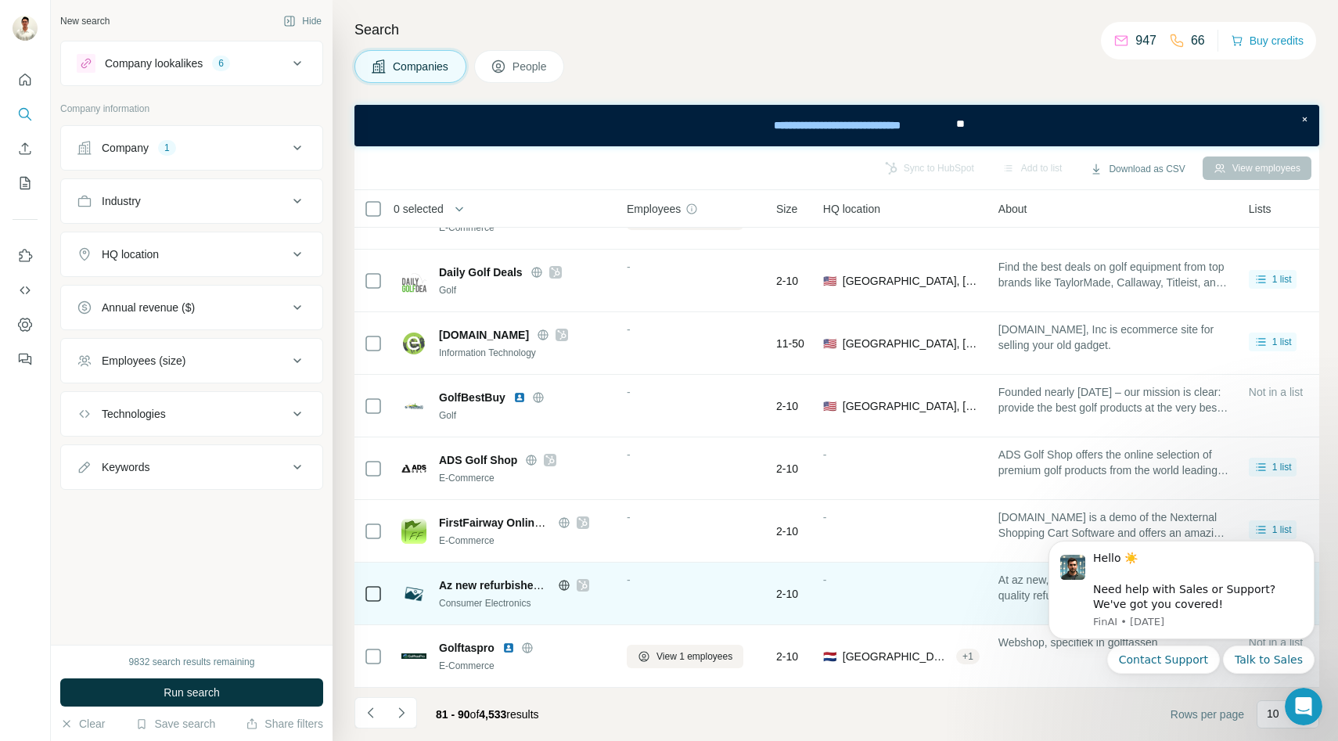
click at [564, 581] on icon at bounding box center [564, 585] width 13 height 13
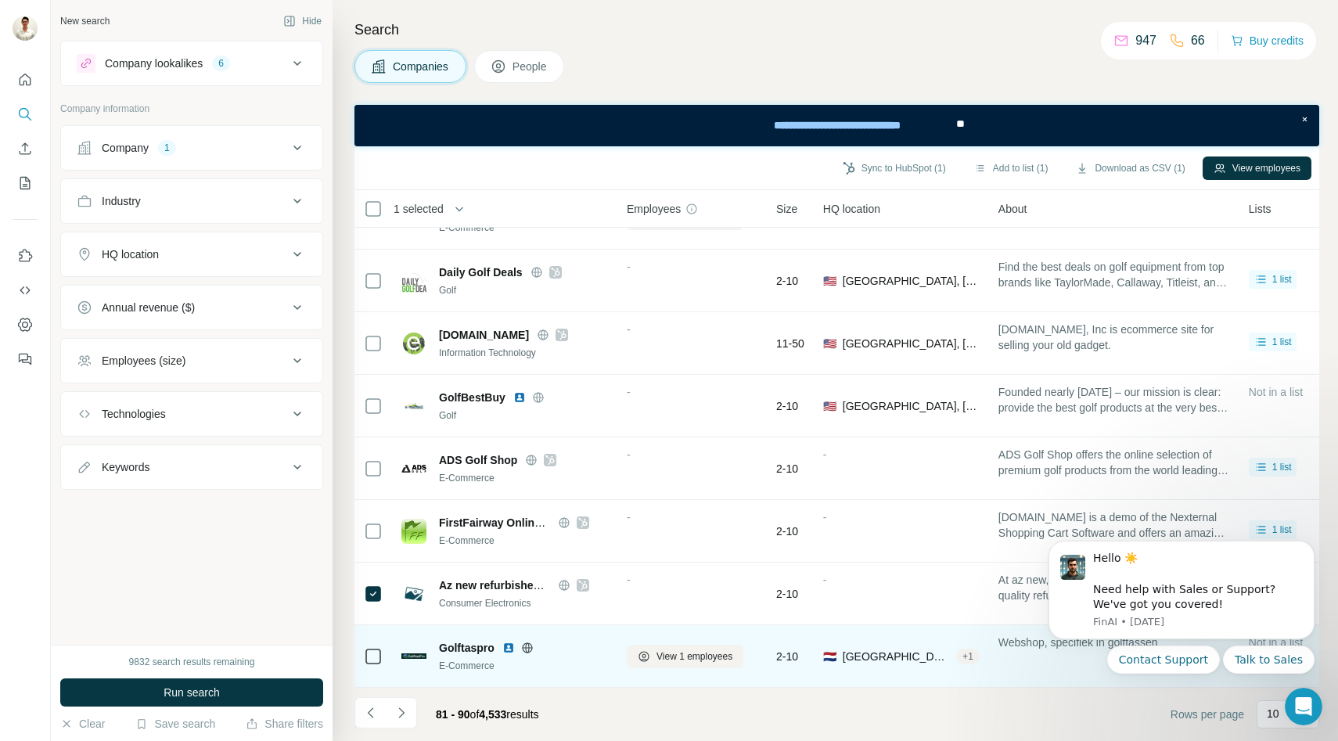
click at [527, 644] on icon at bounding box center [527, 648] width 13 height 13
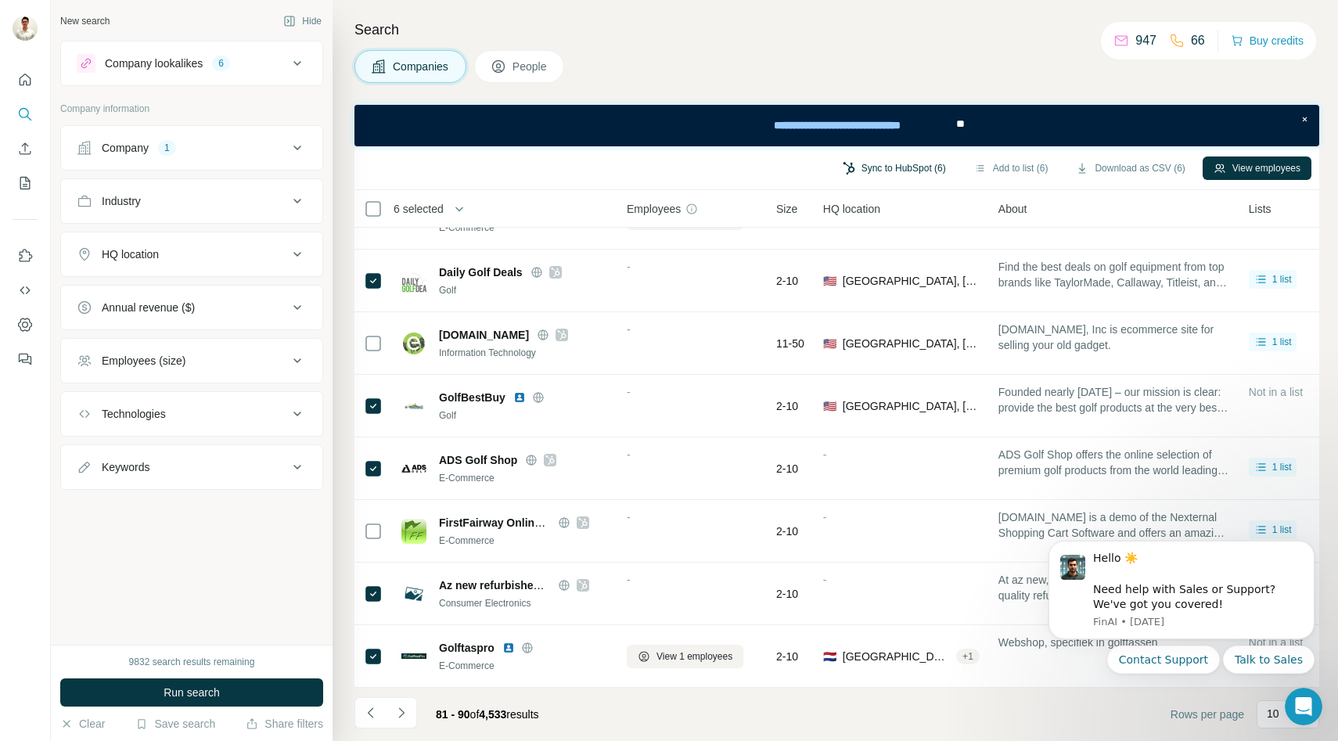
click at [884, 157] on button "Sync to HubSpot (6)" at bounding box center [894, 168] width 125 height 23
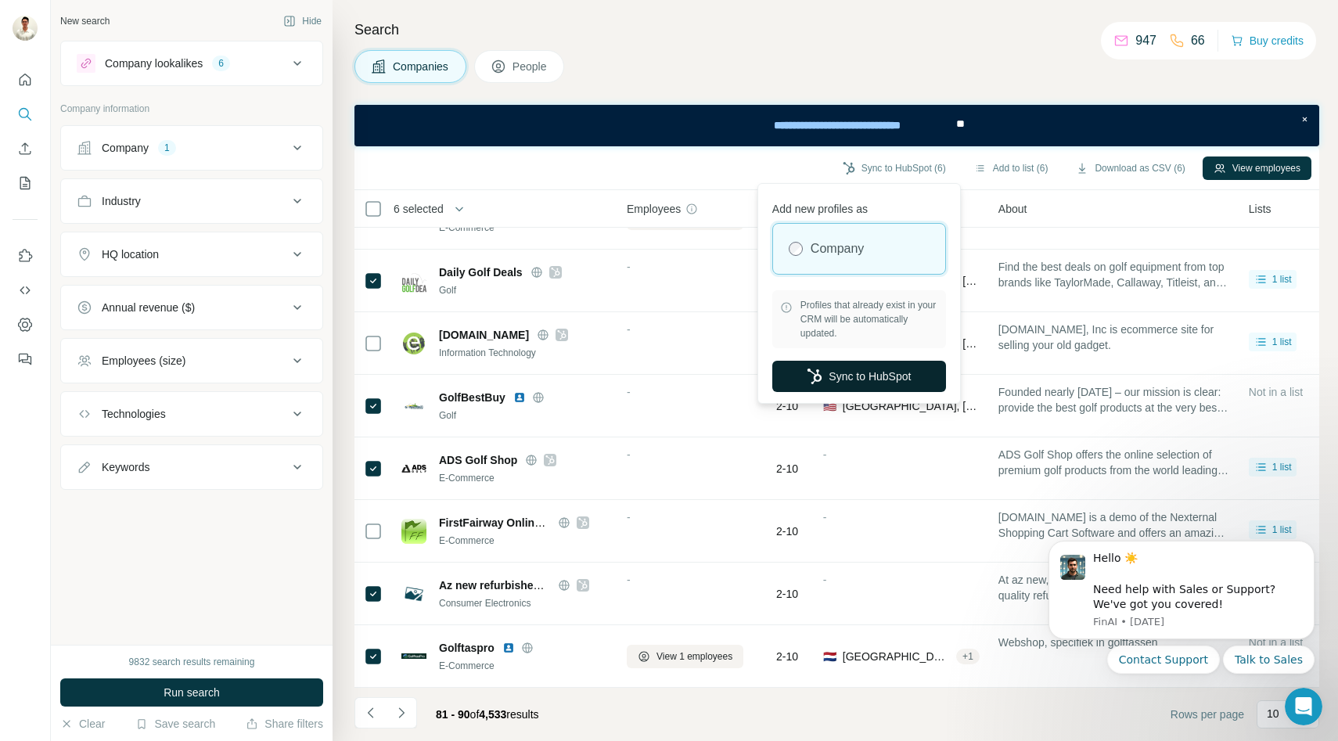
click at [862, 374] on button "Sync to HubSpot" at bounding box center [859, 376] width 174 height 31
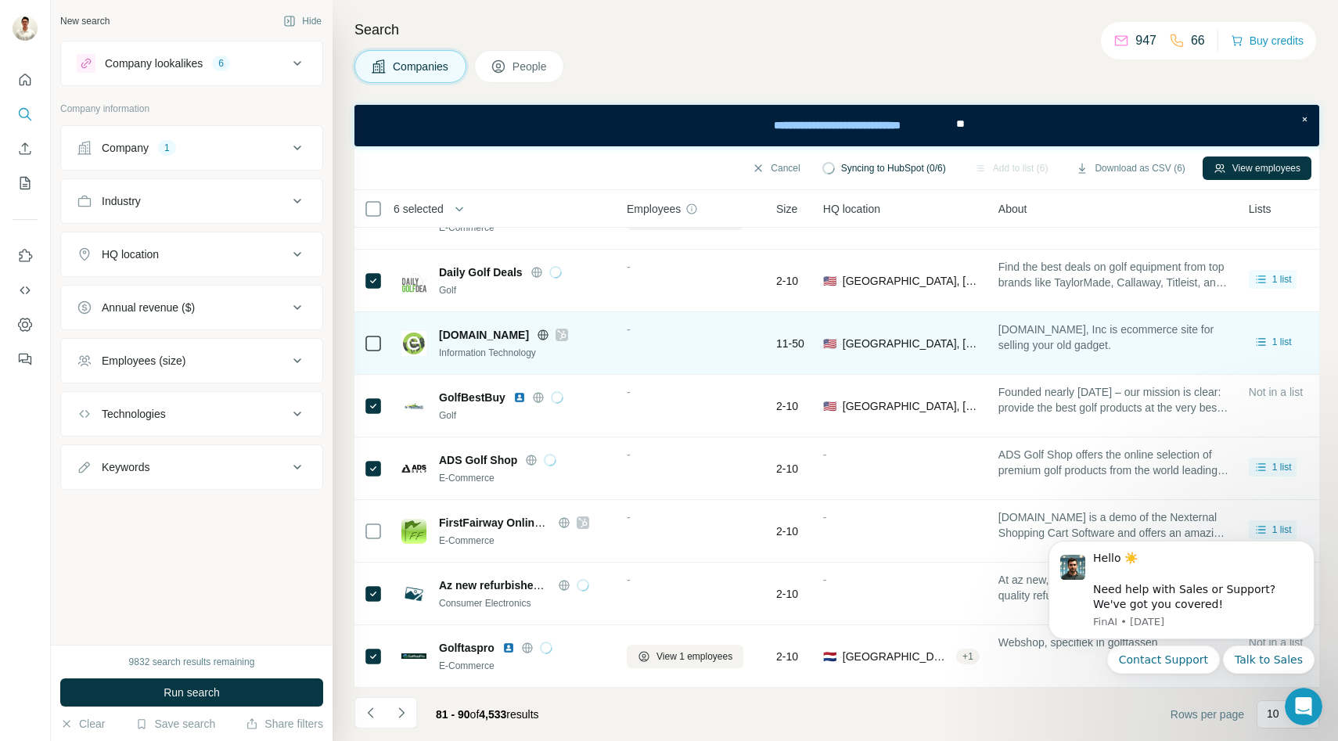
scroll to position [0, 0]
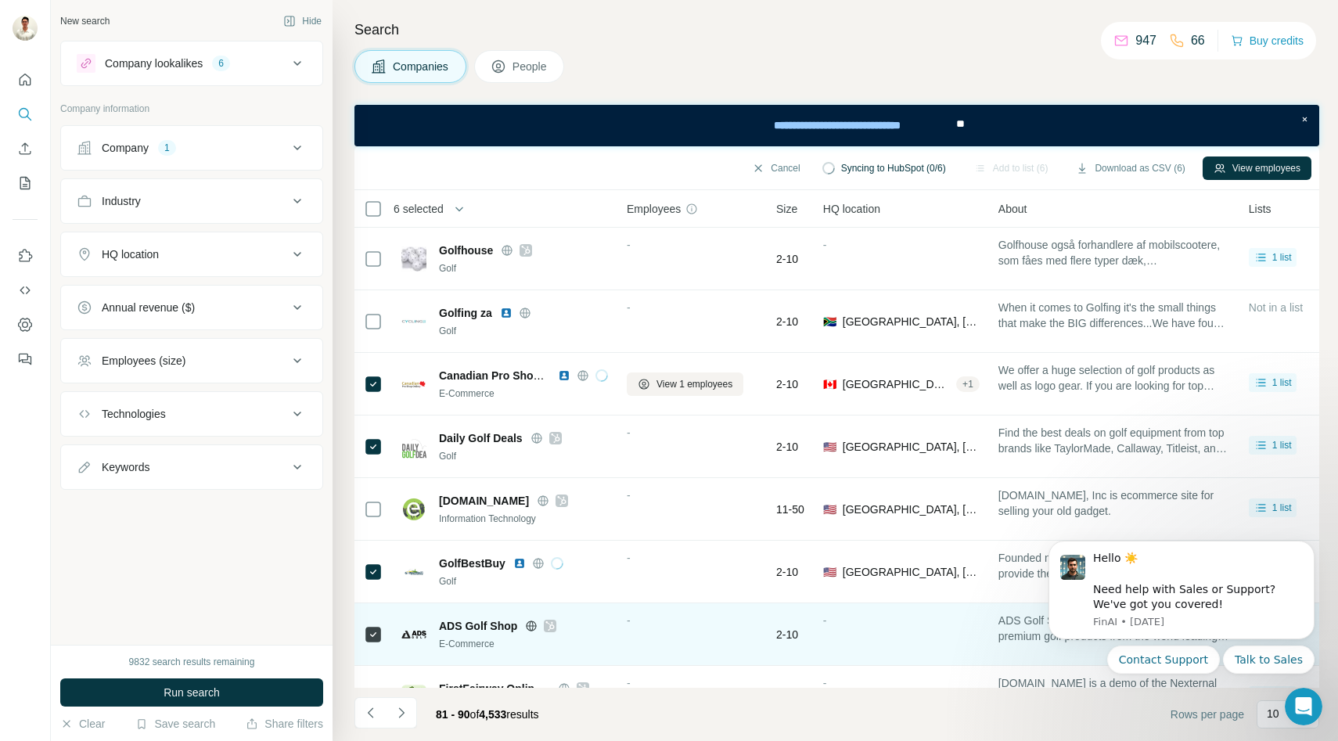
click at [555, 625] on div at bounding box center [550, 626] width 13 height 13
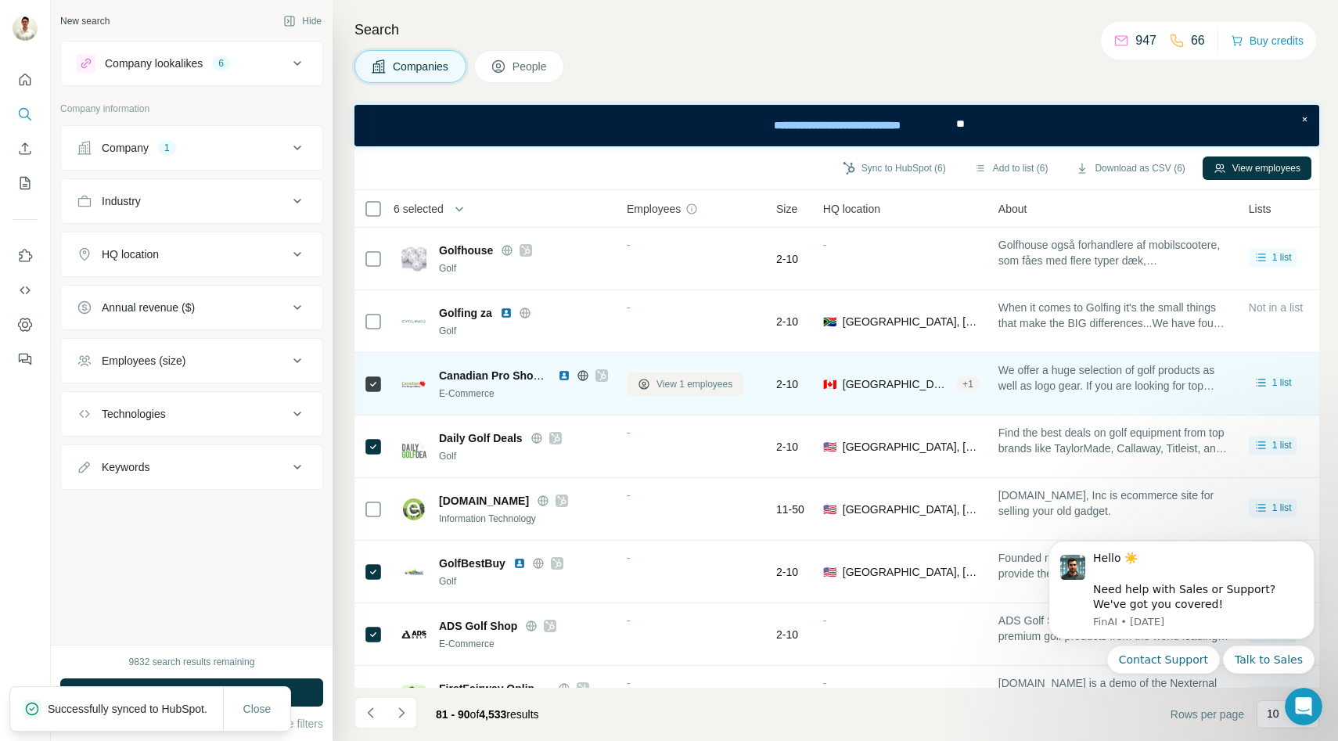
click at [686, 377] on span "View 1 employees" at bounding box center [695, 384] width 76 height 14
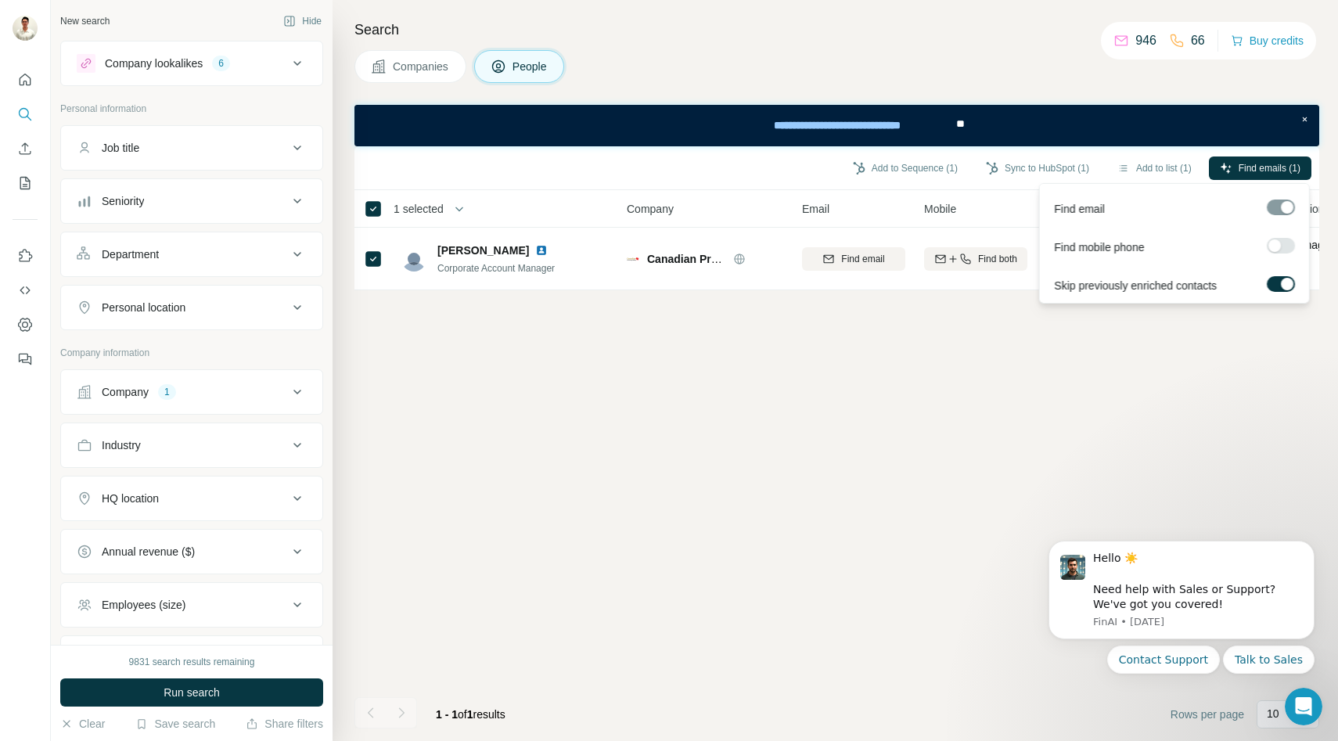
click at [1260, 171] on span "Find emails (1)" at bounding box center [1270, 168] width 62 height 14
click at [1008, 167] on button "Sync to HubSpot (1)" at bounding box center [1037, 168] width 125 height 23
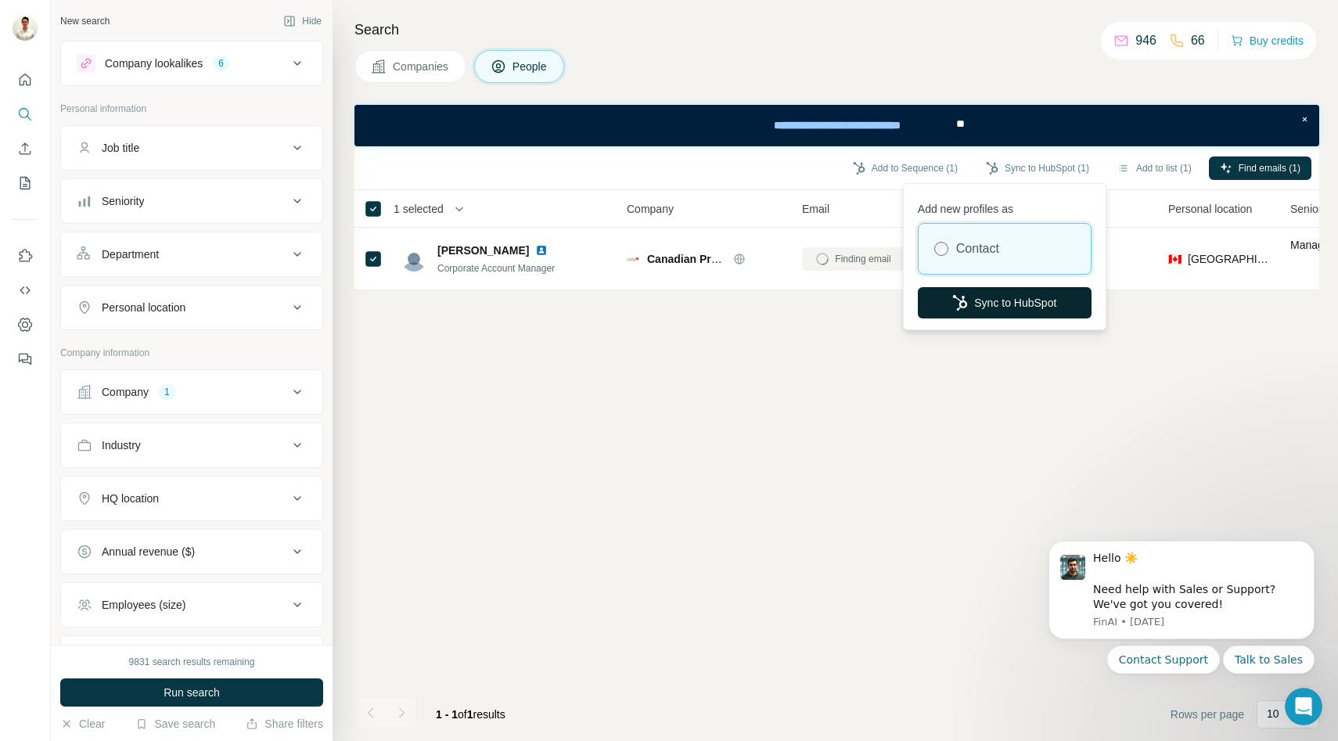
click at [982, 308] on button "Sync to HubSpot" at bounding box center [1005, 302] width 174 height 31
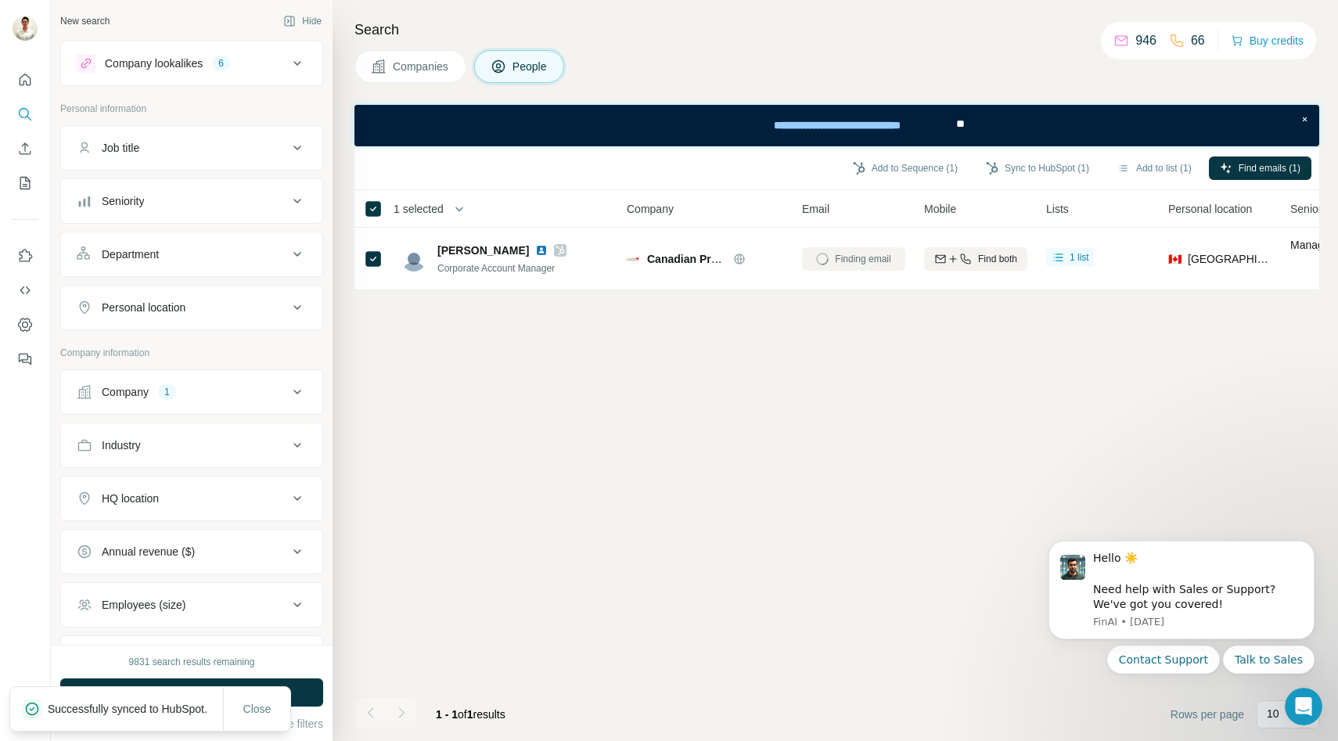
click at [410, 69] on span "Companies" at bounding box center [421, 67] width 57 height 16
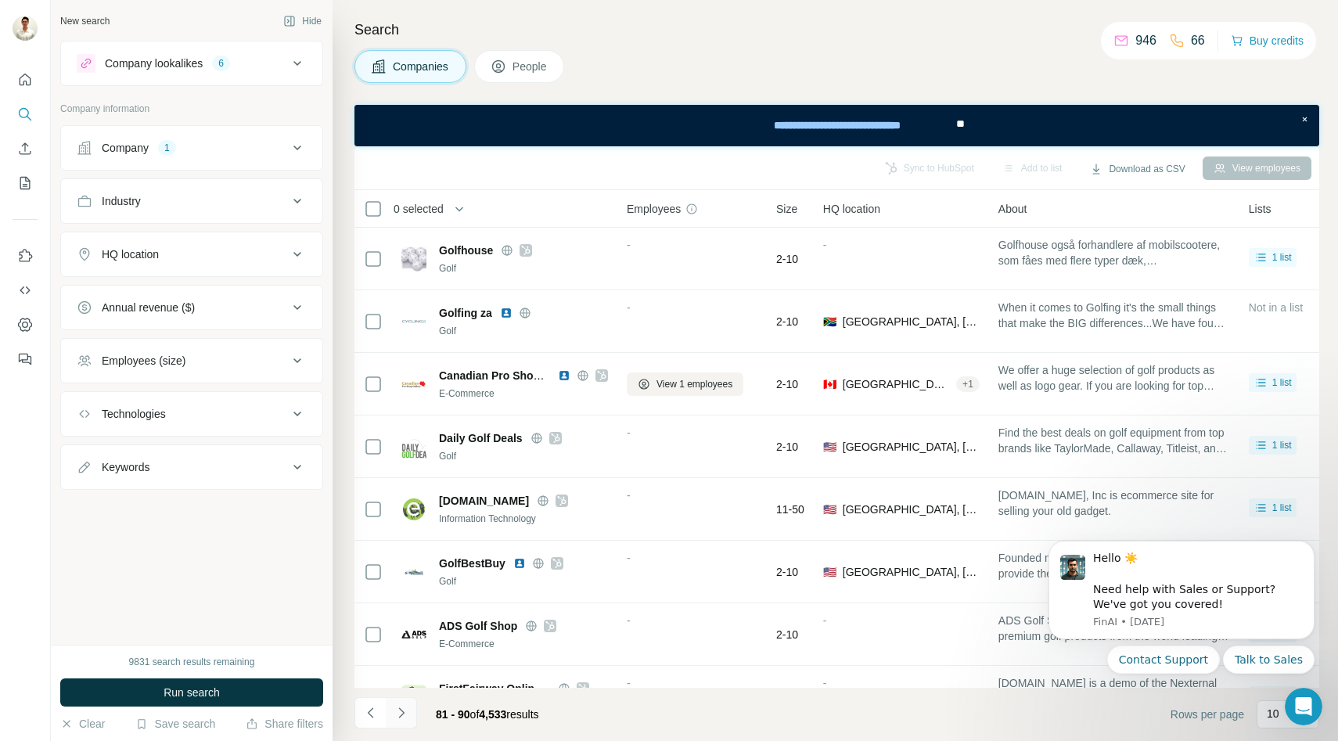
click at [408, 712] on icon "Navigate to next page" at bounding box center [402, 713] width 16 height 16
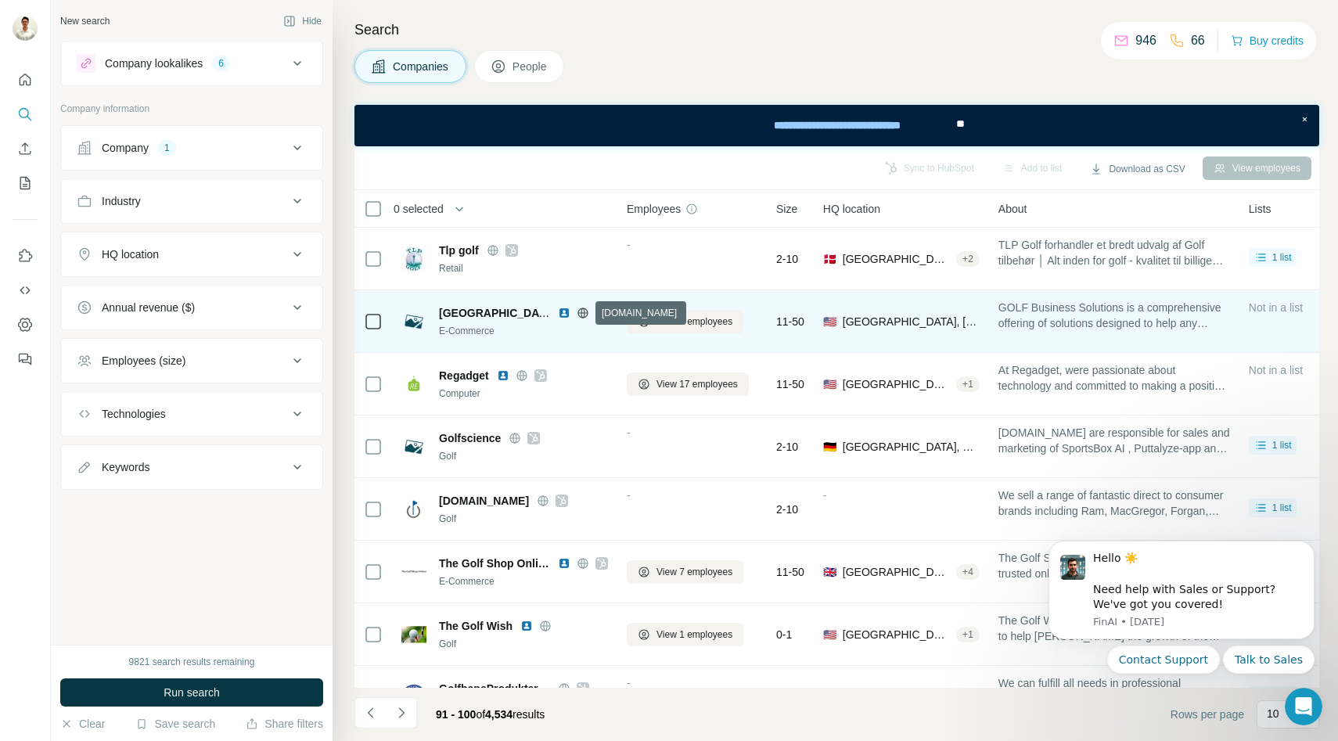
click at [581, 313] on icon at bounding box center [583, 313] width 4 height 10
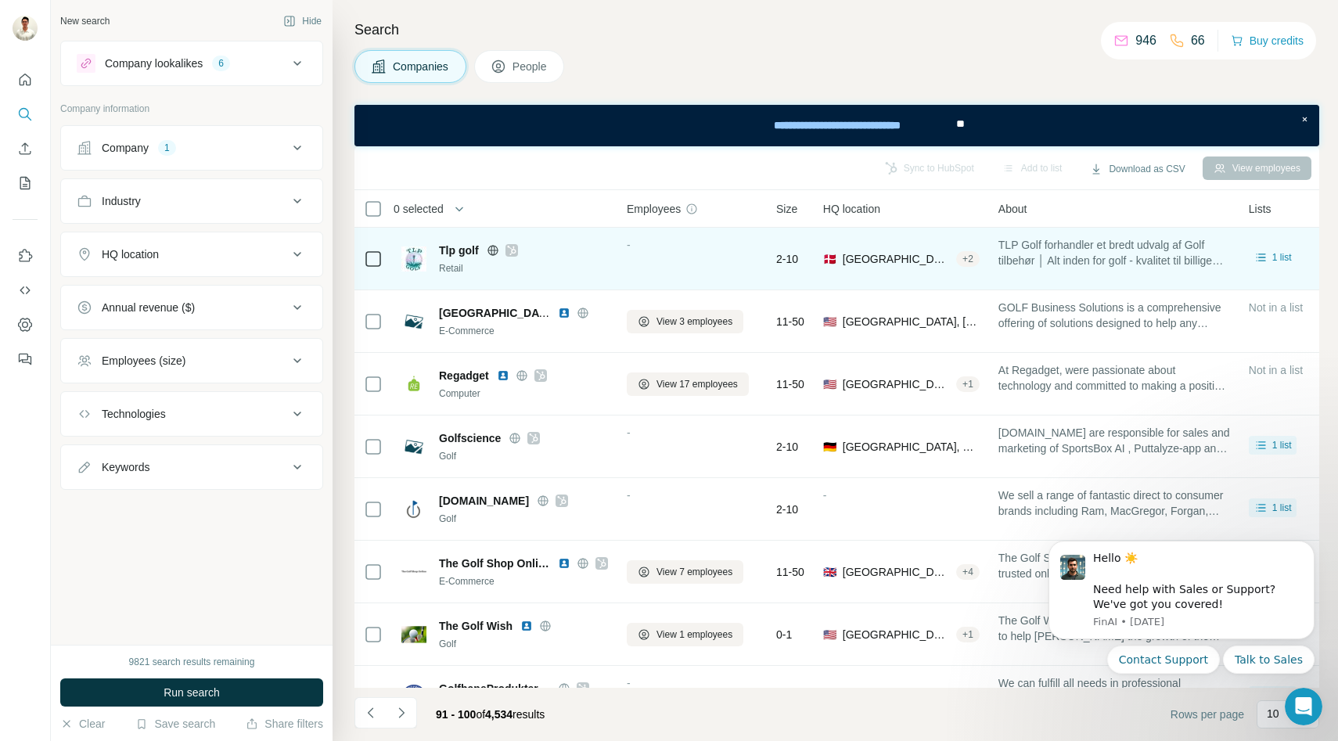
click at [507, 251] on icon at bounding box center [511, 250] width 9 height 13
click at [492, 247] on icon at bounding box center [493, 250] width 13 height 13
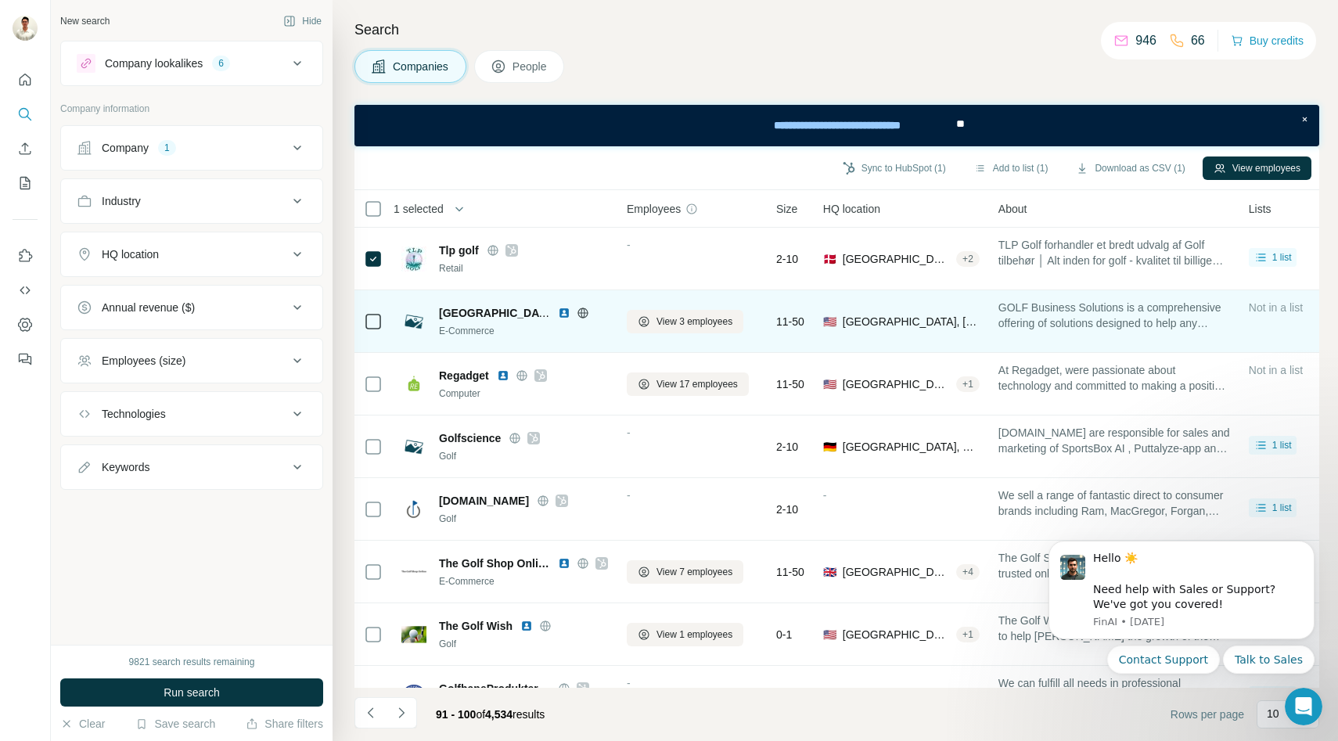
click at [581, 312] on icon at bounding box center [583, 313] width 4 height 10
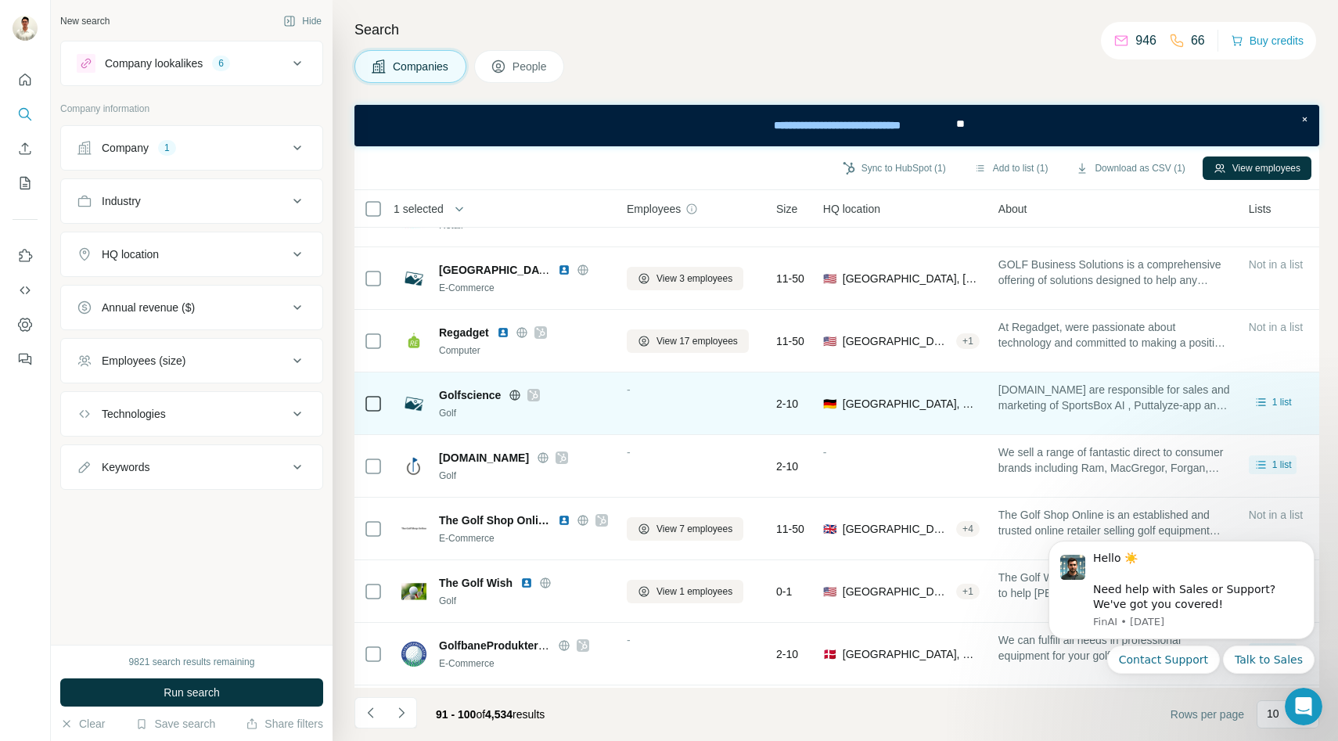
scroll to position [45, 0]
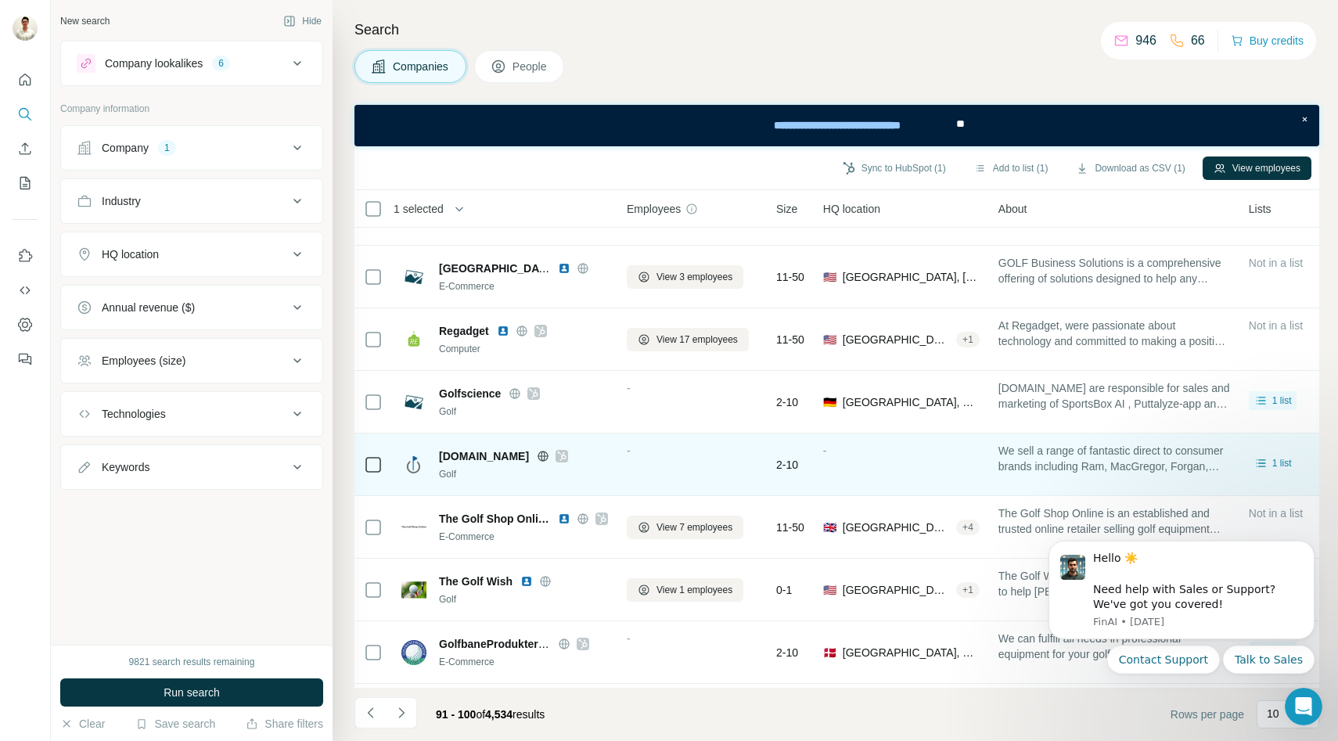
click at [542, 455] on icon at bounding box center [543, 455] width 10 height 1
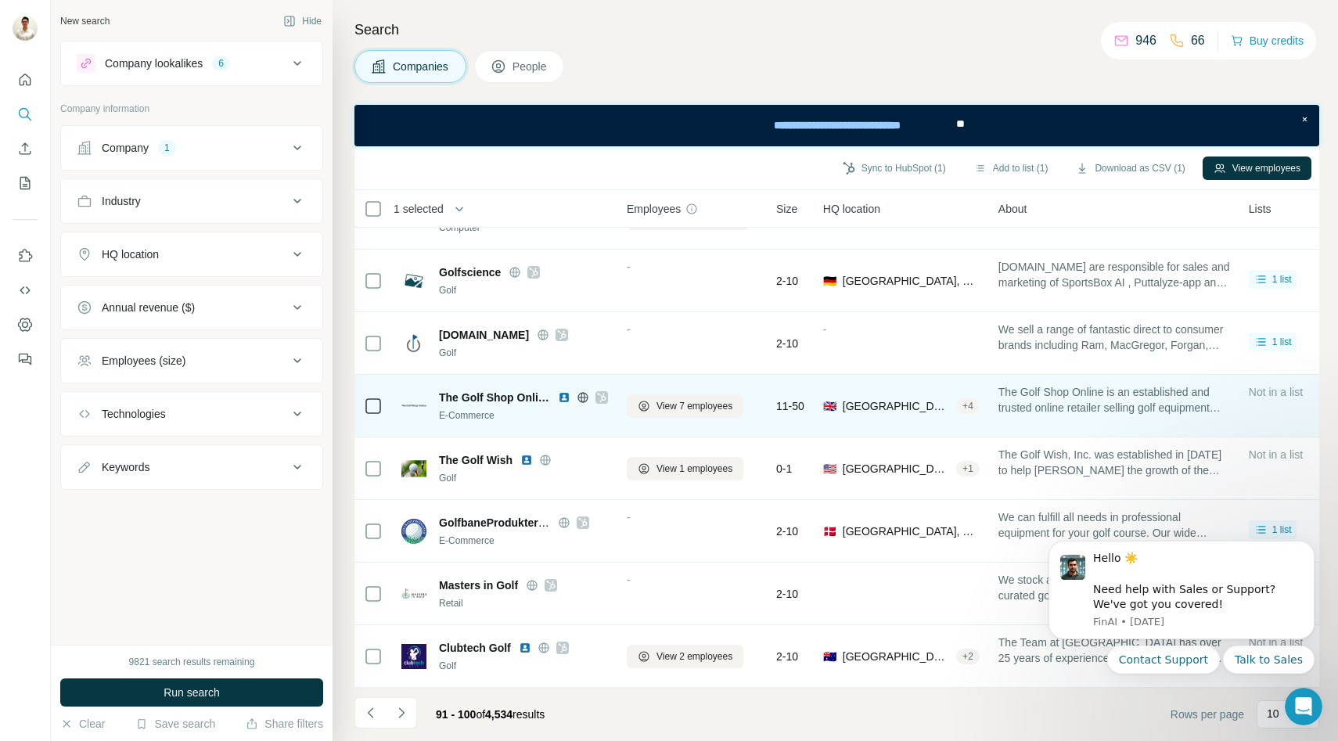
scroll to position [165, 0]
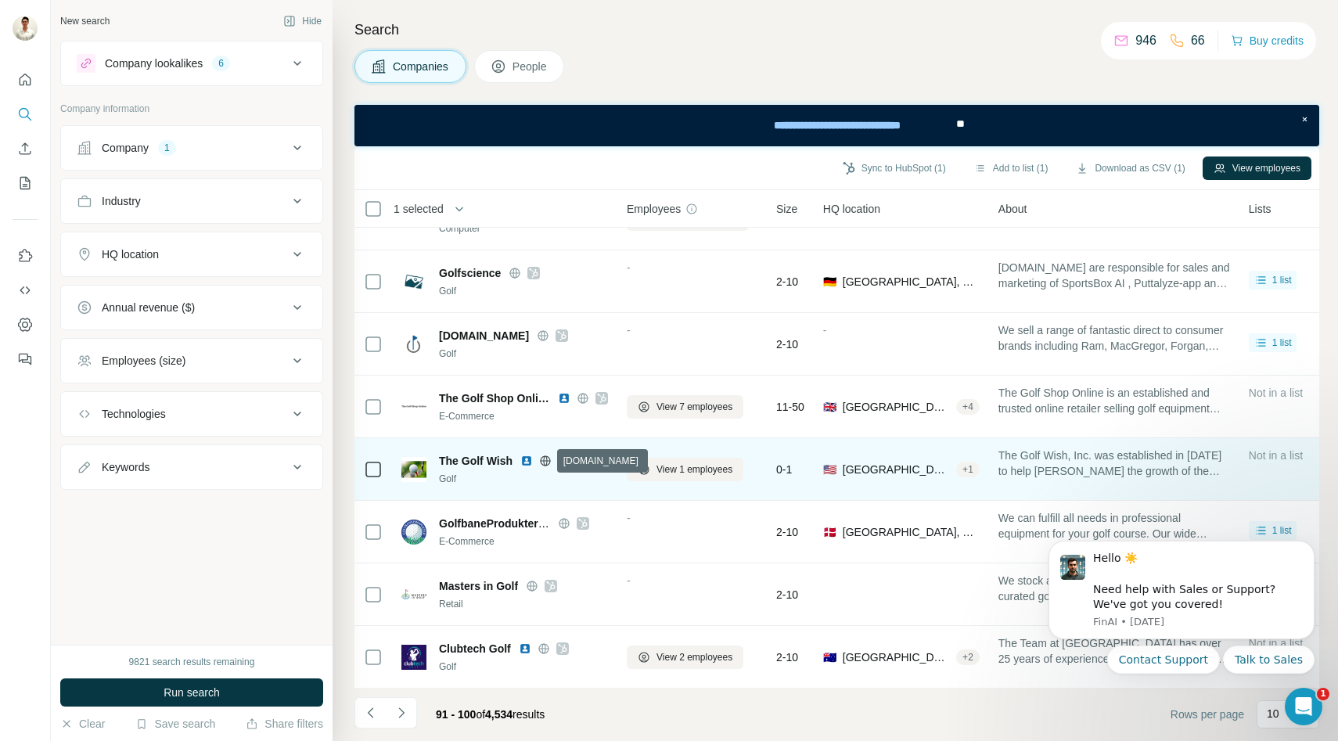
click at [546, 459] on icon at bounding box center [545, 461] width 13 height 13
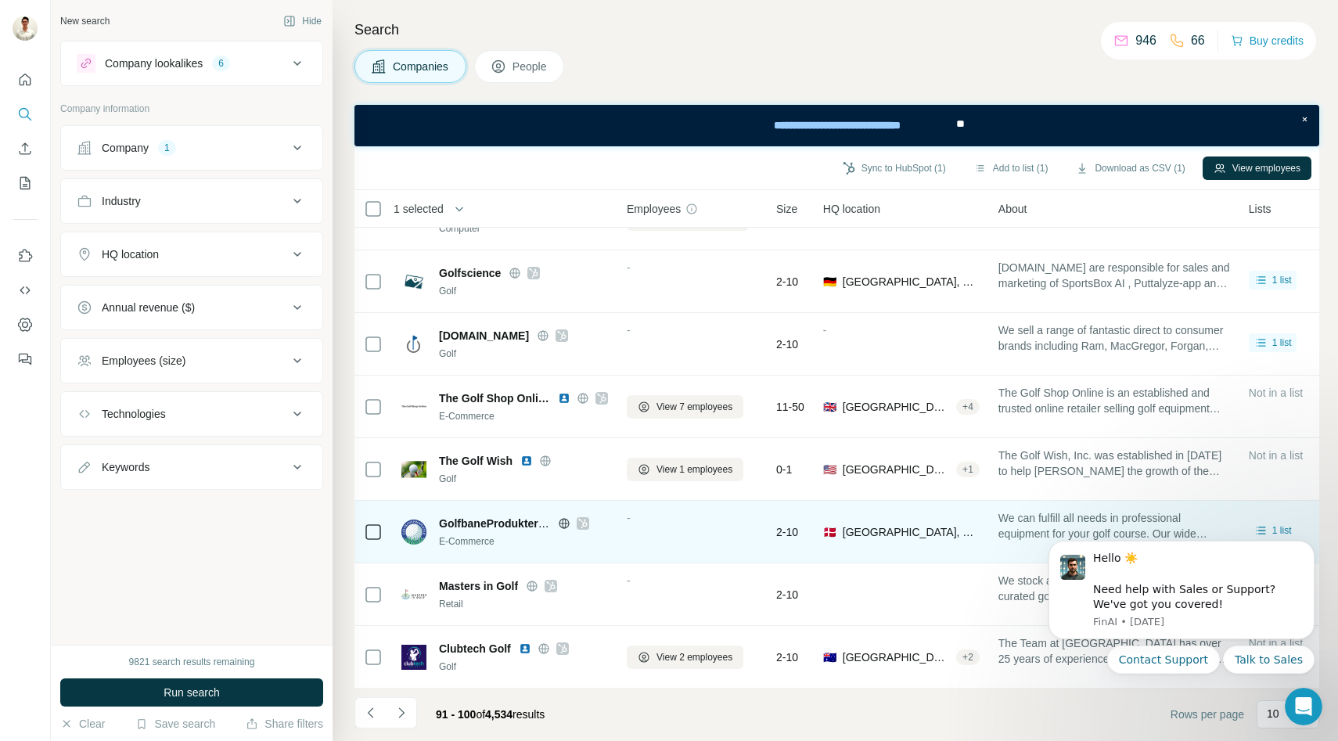
click at [585, 523] on icon at bounding box center [582, 523] width 9 height 13
click at [563, 524] on icon at bounding box center [564, 523] width 13 height 13
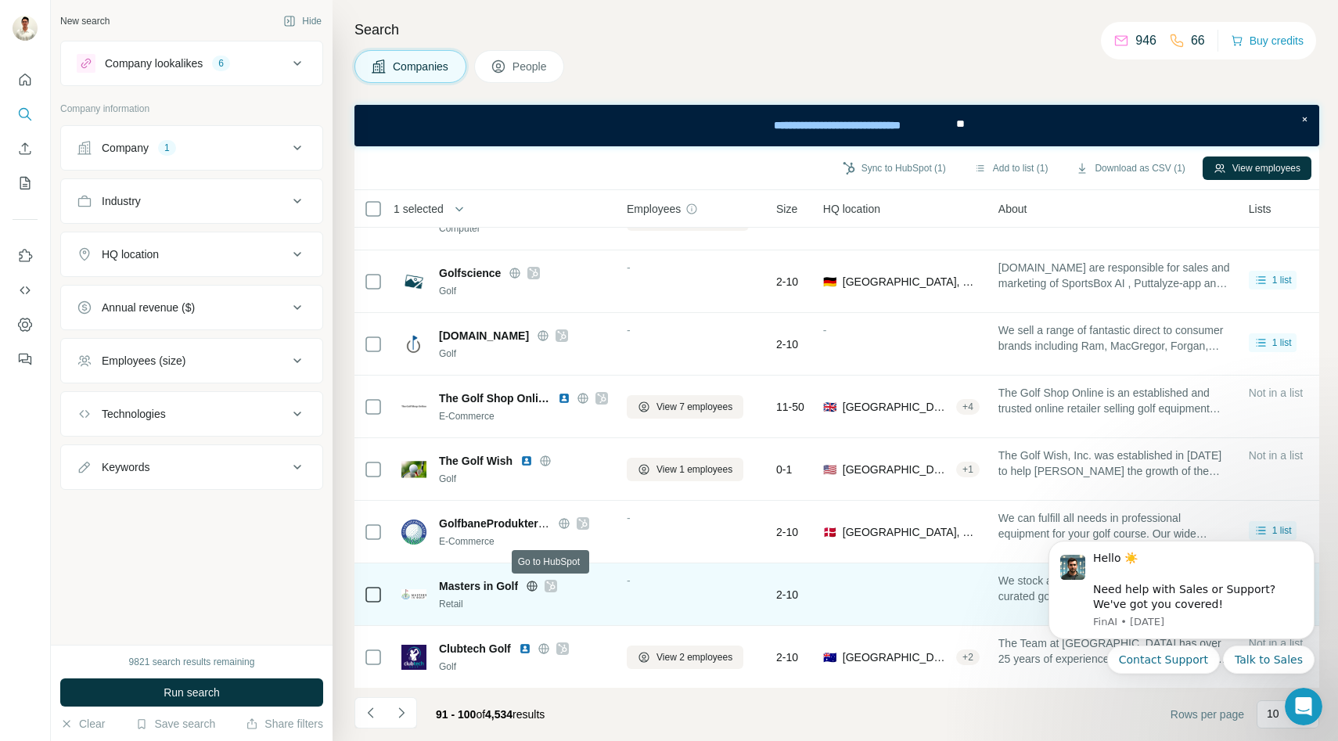
click at [552, 585] on icon at bounding box center [550, 586] width 9 height 13
click at [531, 584] on icon at bounding box center [532, 586] width 13 height 13
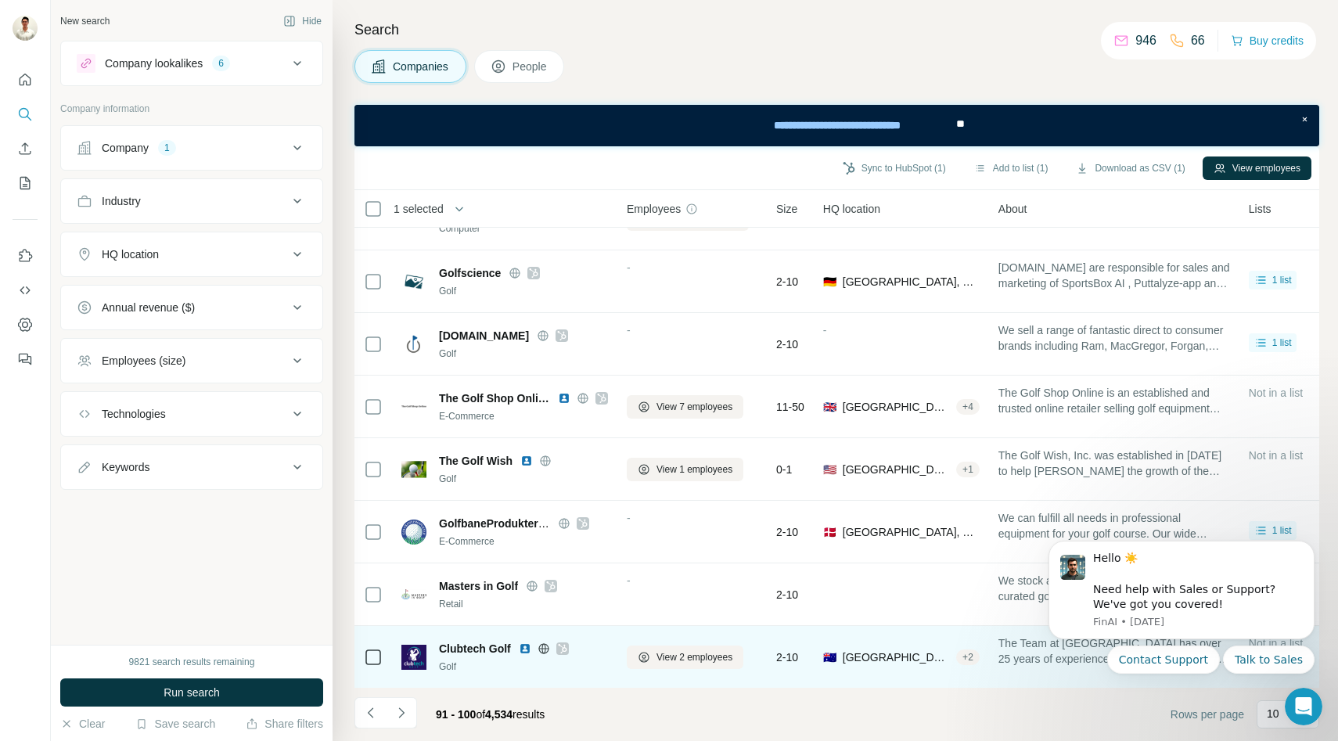
click at [563, 648] on icon at bounding box center [562, 648] width 9 height 9
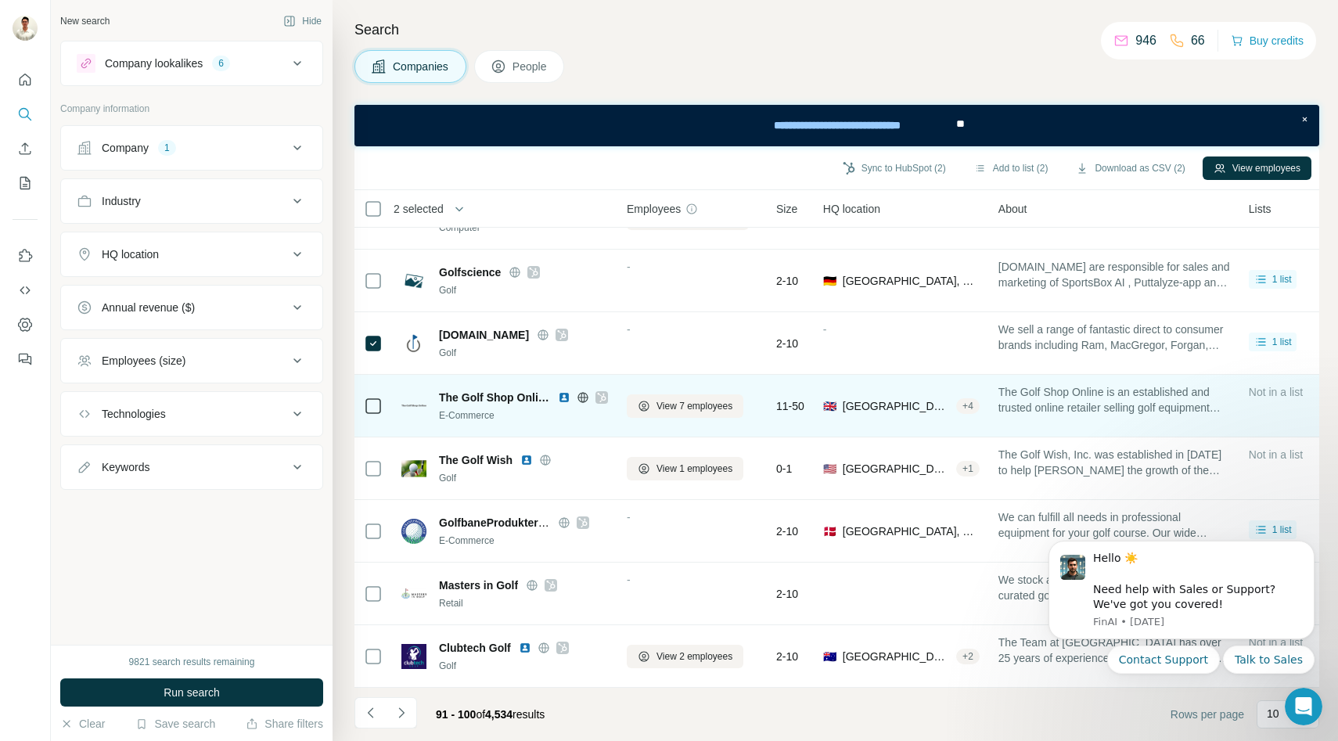
scroll to position [161, 0]
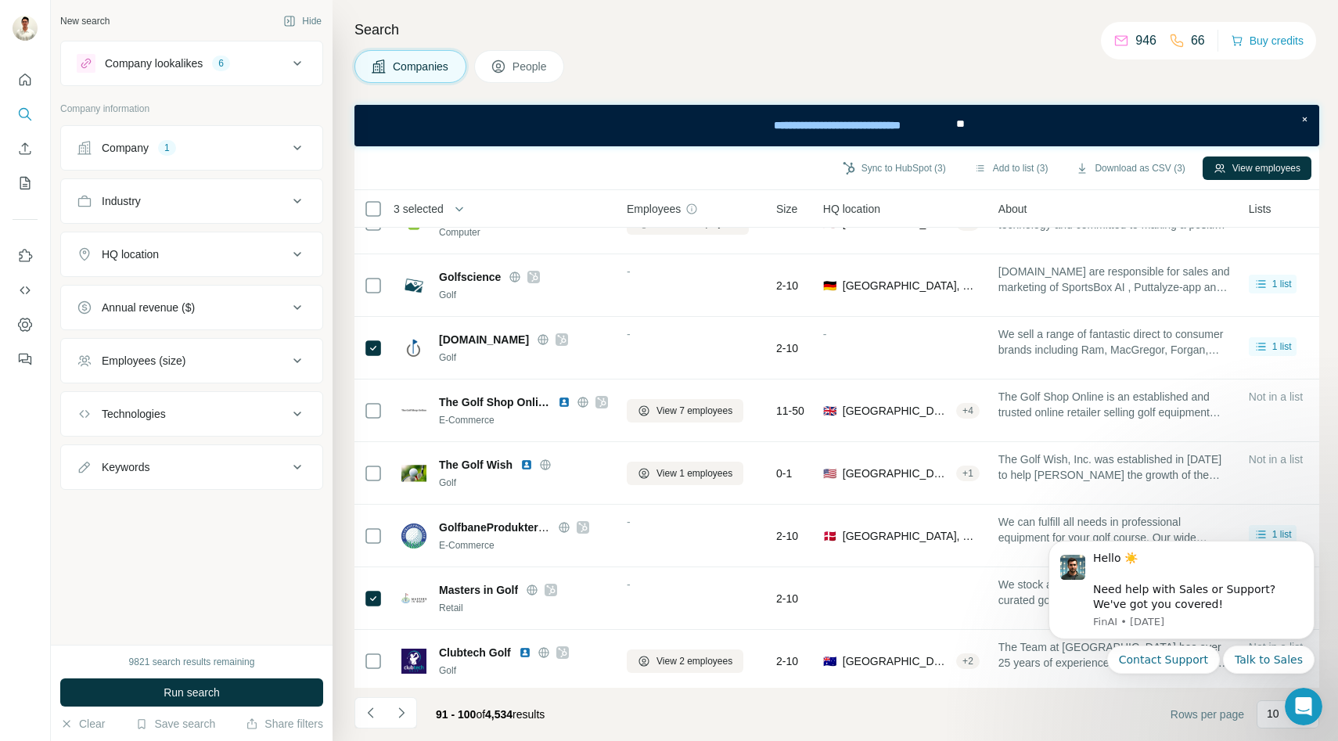
click at [889, 152] on div "Sync to HubSpot (3) Add to list (3) Download as CSV (3) View employees" at bounding box center [836, 168] width 965 height 44
click at [881, 176] on button "Sync to HubSpot (3)" at bounding box center [894, 168] width 125 height 23
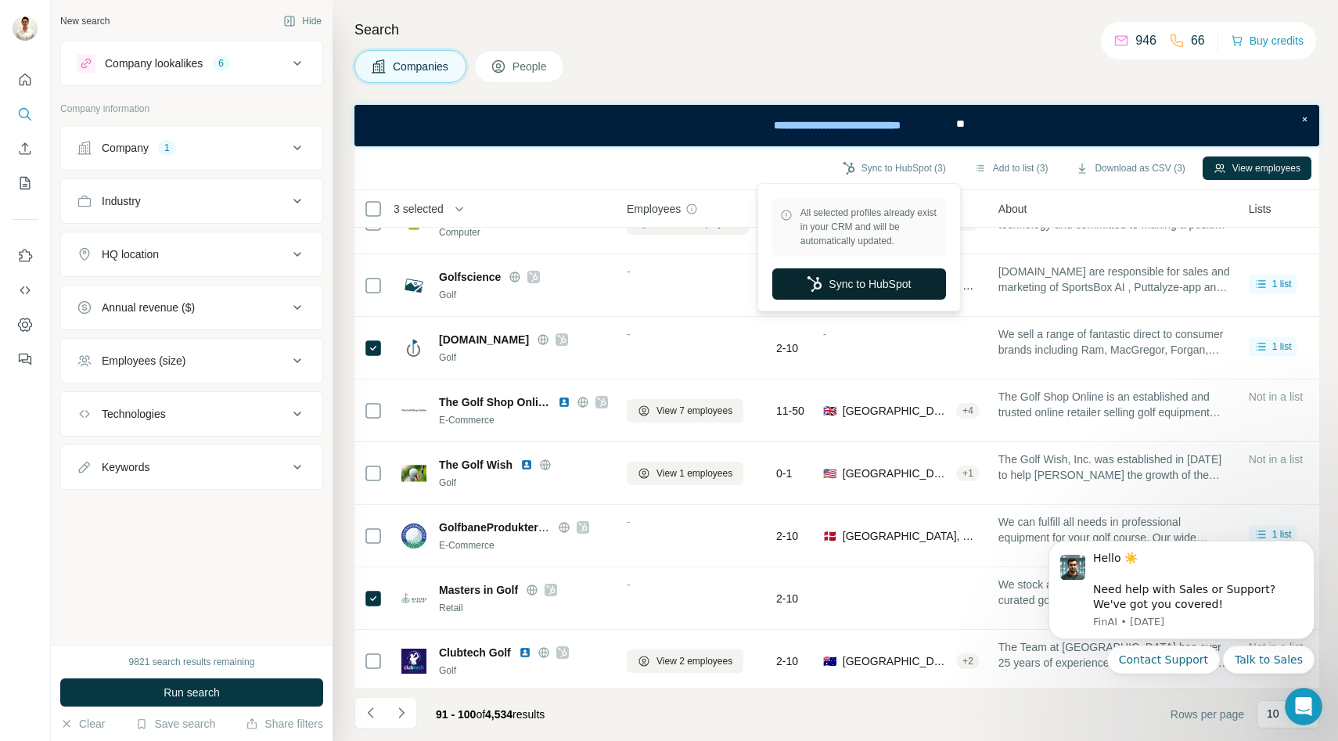
click at [848, 287] on button "Sync to HubSpot" at bounding box center [859, 283] width 174 height 31
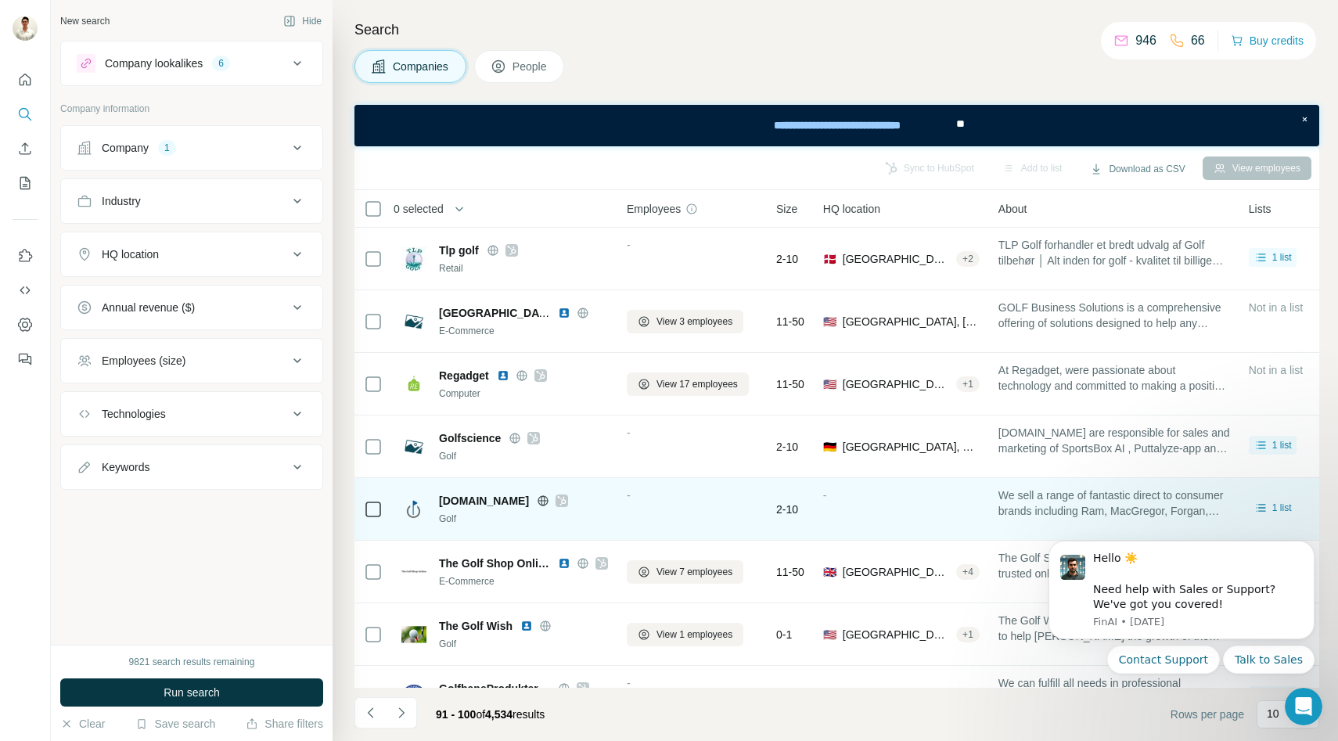
scroll to position [166, 0]
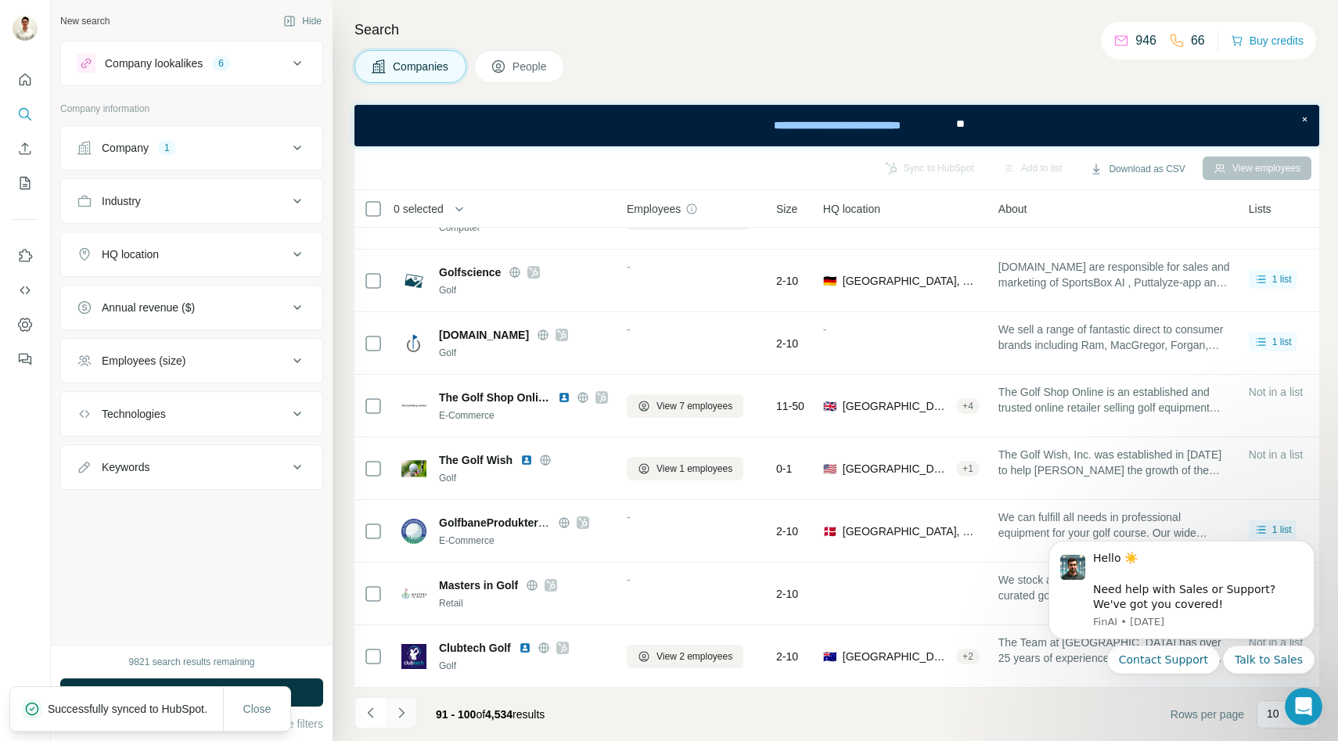
click at [405, 716] on icon "Navigate to next page" at bounding box center [402, 713] width 16 height 16
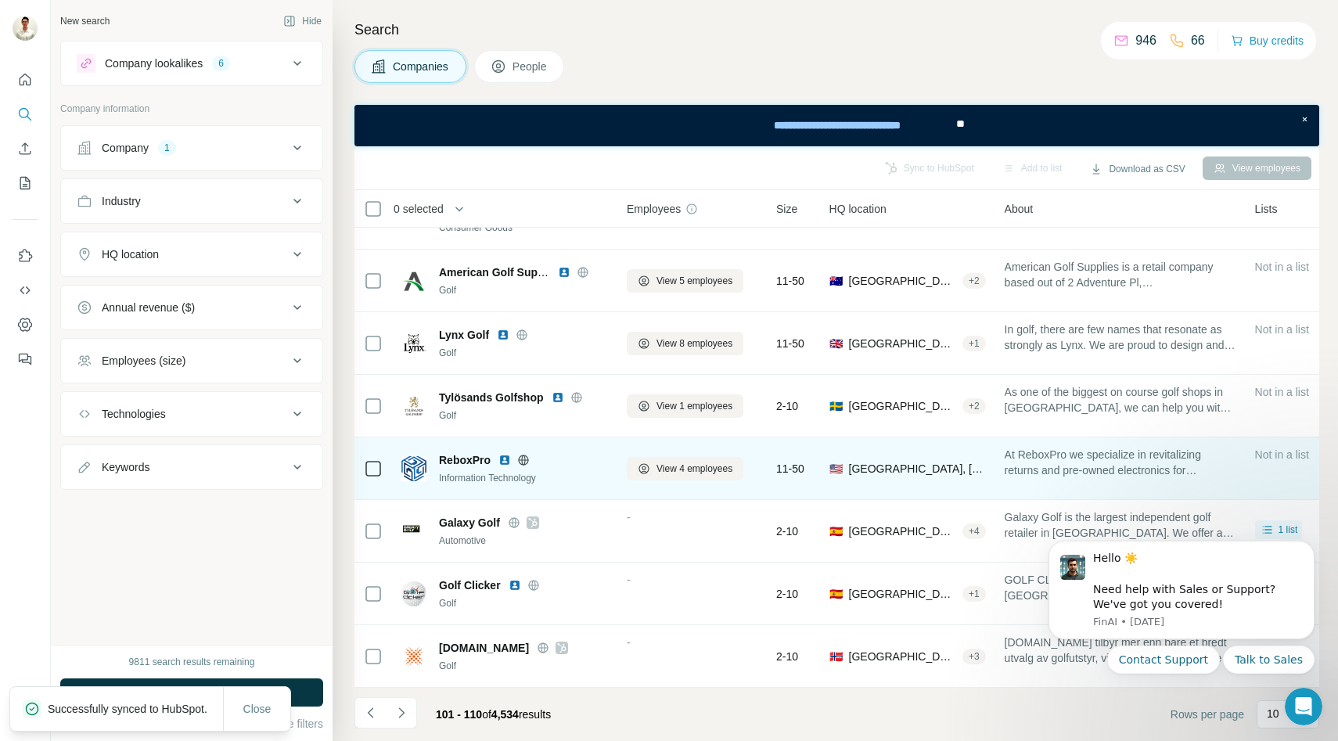
scroll to position [0, 0]
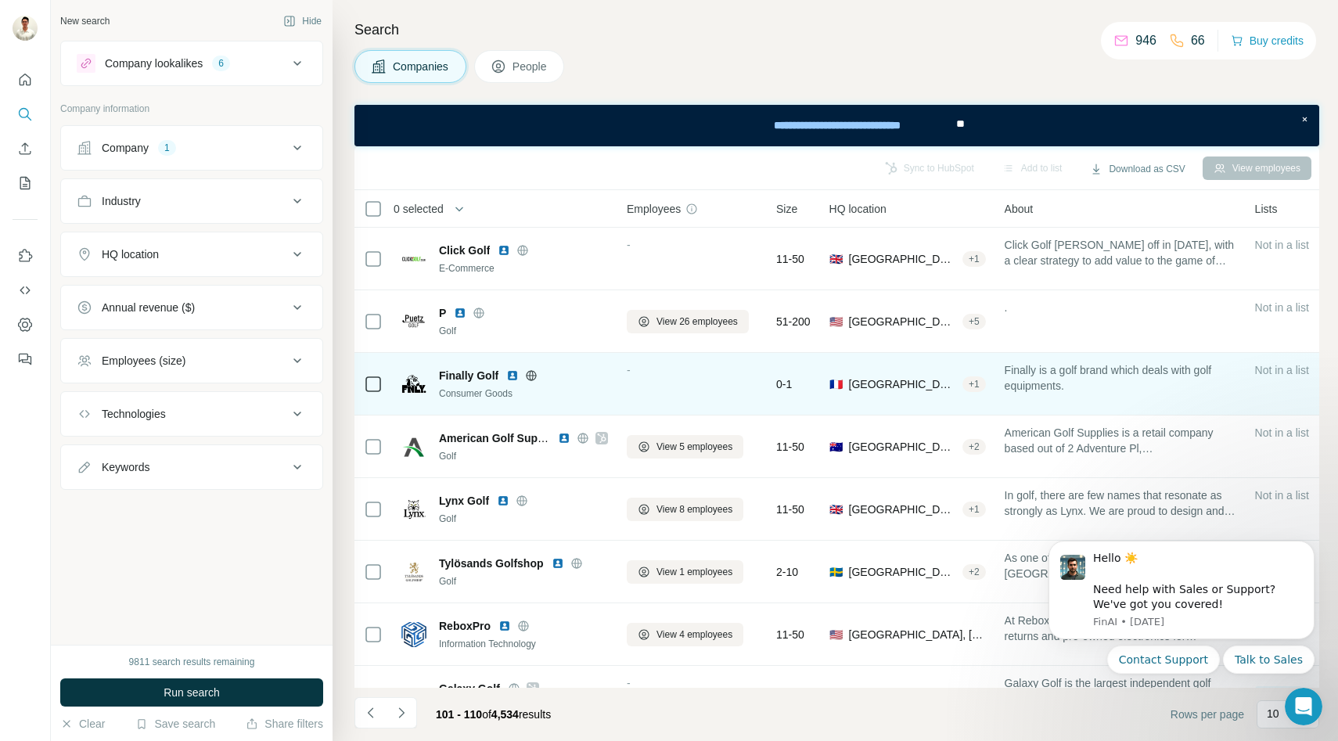
click at [527, 372] on icon at bounding box center [531, 375] width 13 height 13
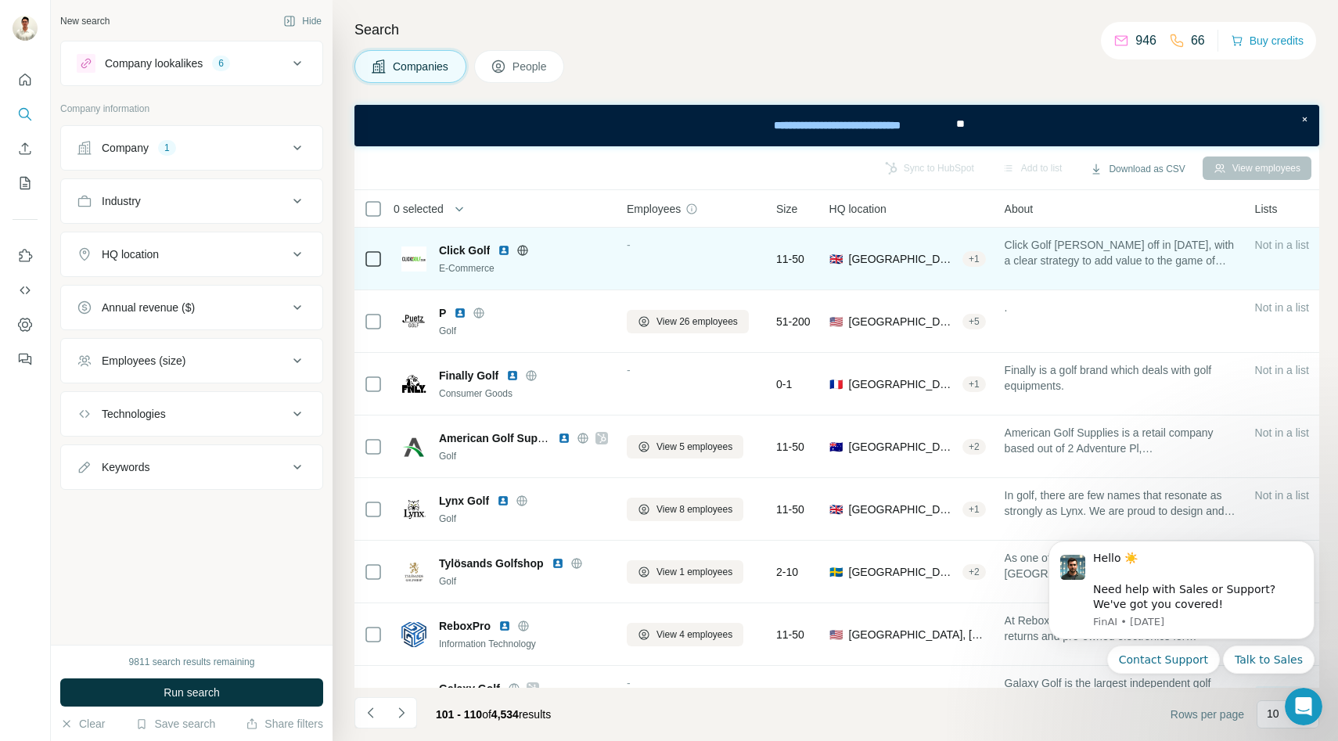
click at [521, 246] on icon at bounding box center [523, 250] width 4 height 10
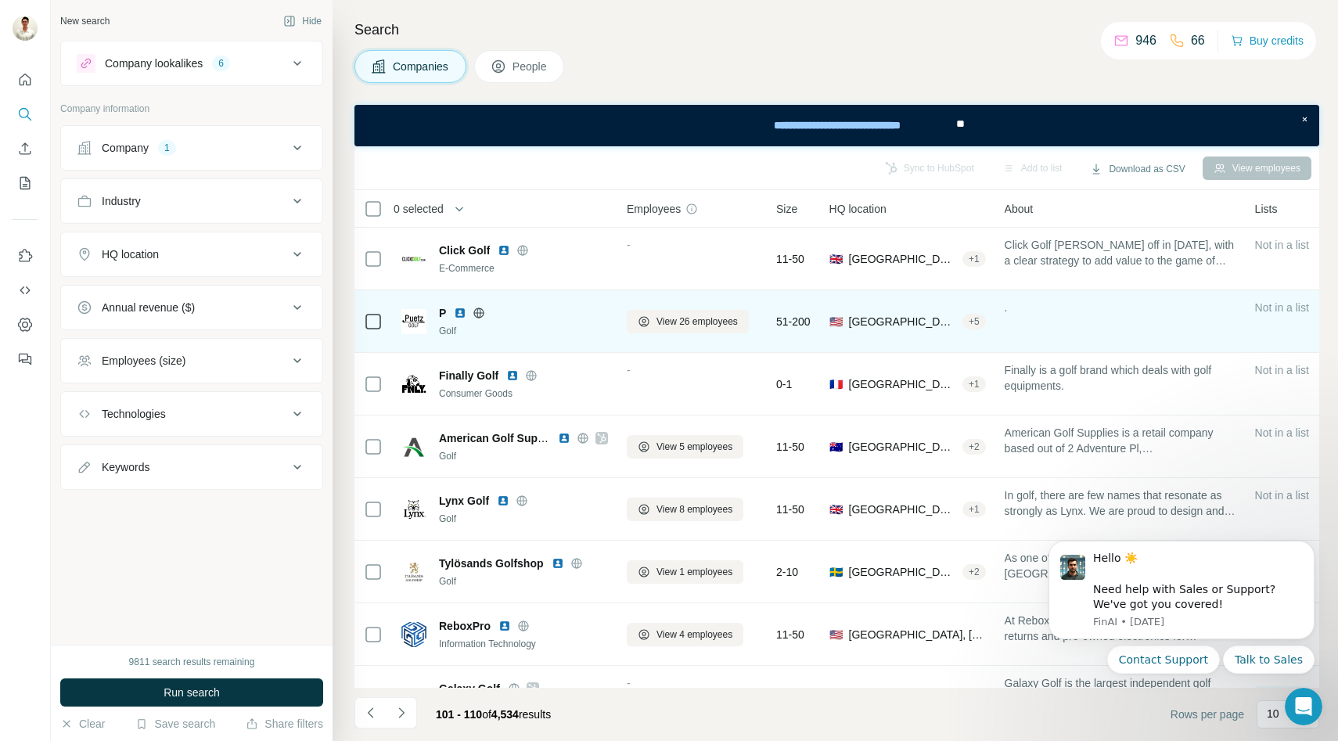
click at [480, 311] on icon at bounding box center [479, 313] width 13 height 13
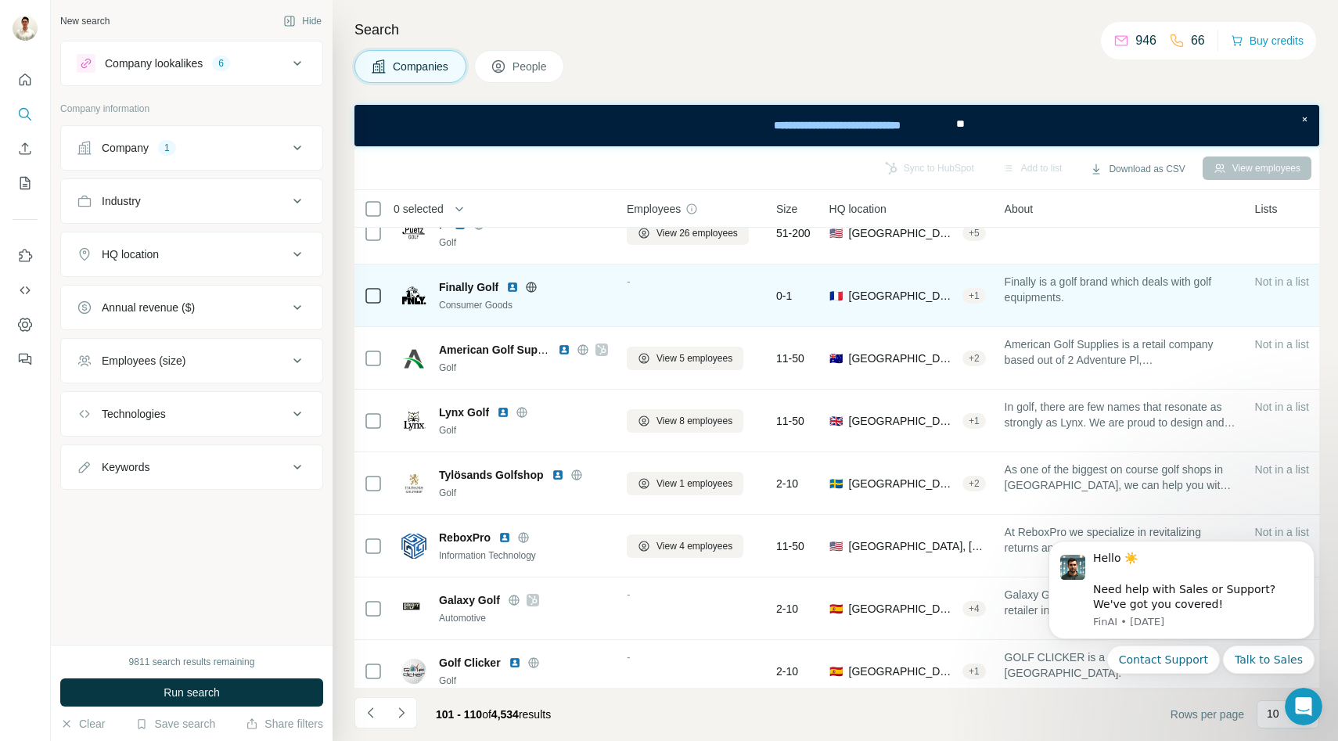
scroll to position [90, 0]
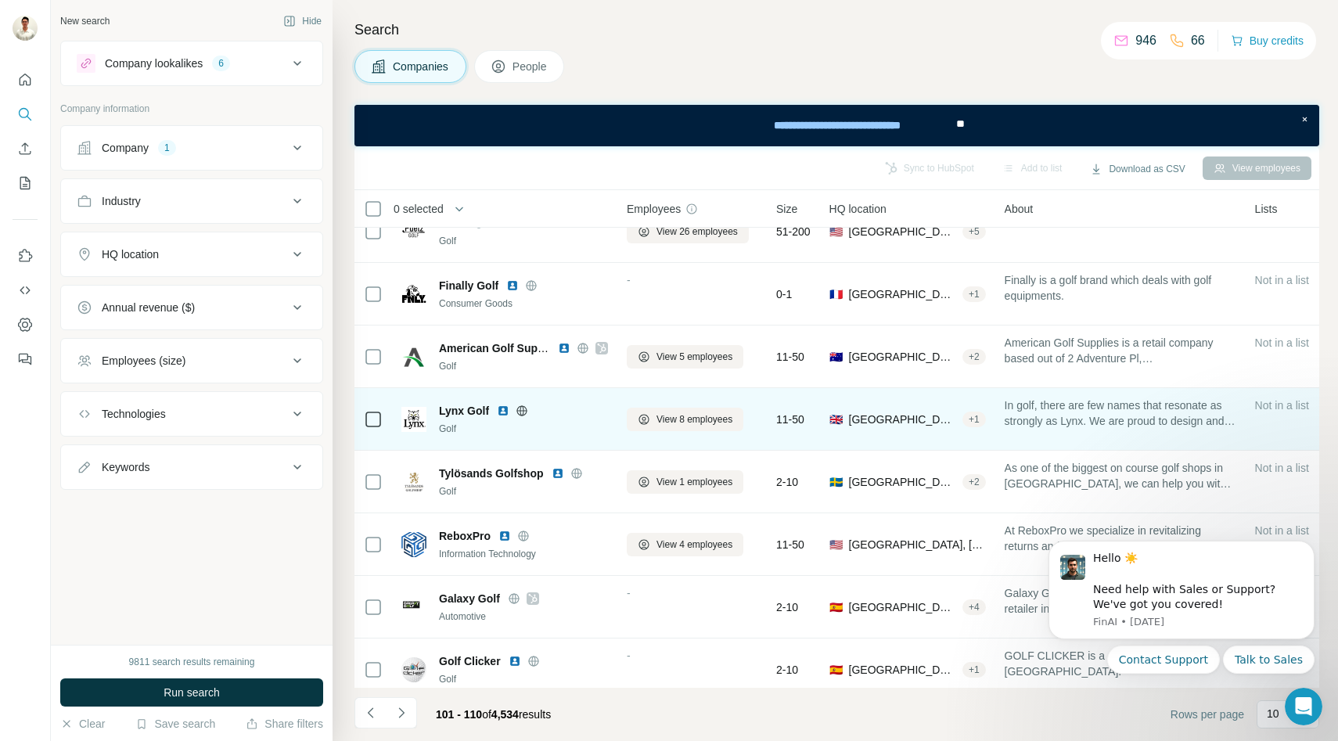
click at [521, 416] on icon at bounding box center [522, 411] width 13 height 13
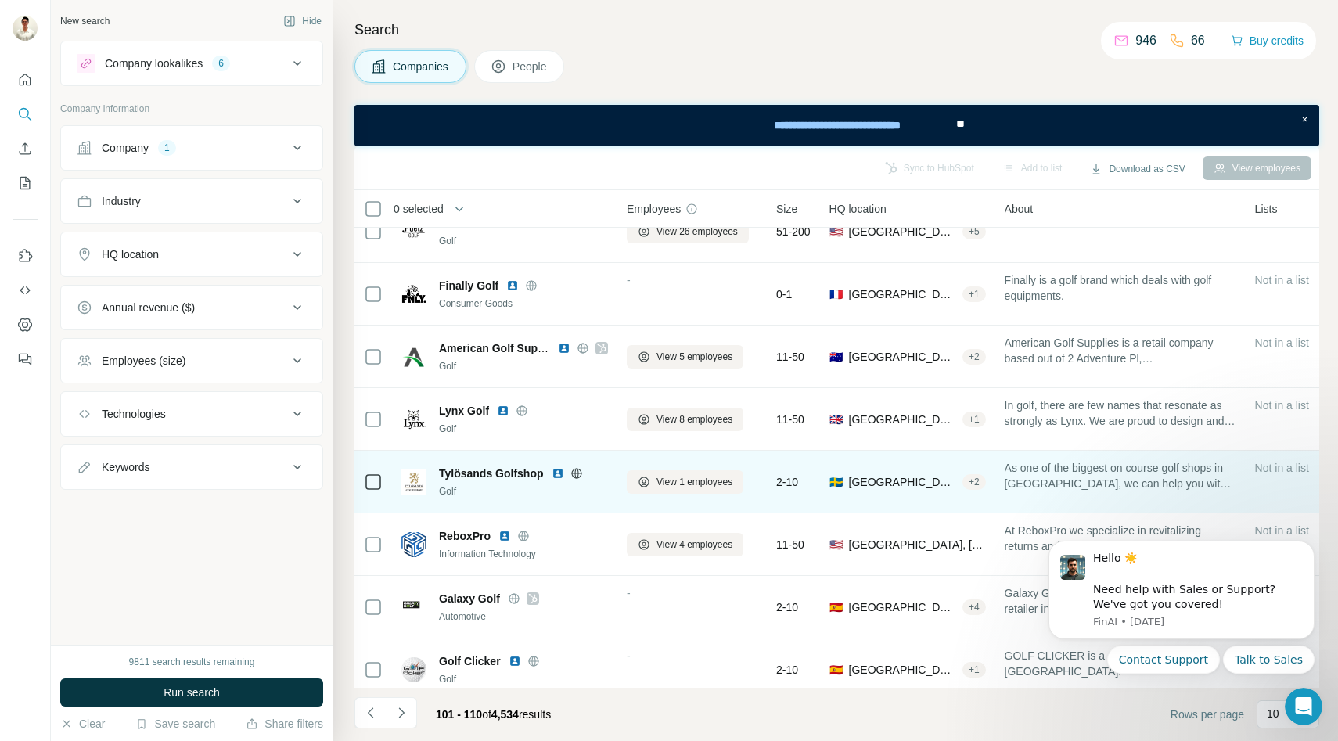
scroll to position [157, 0]
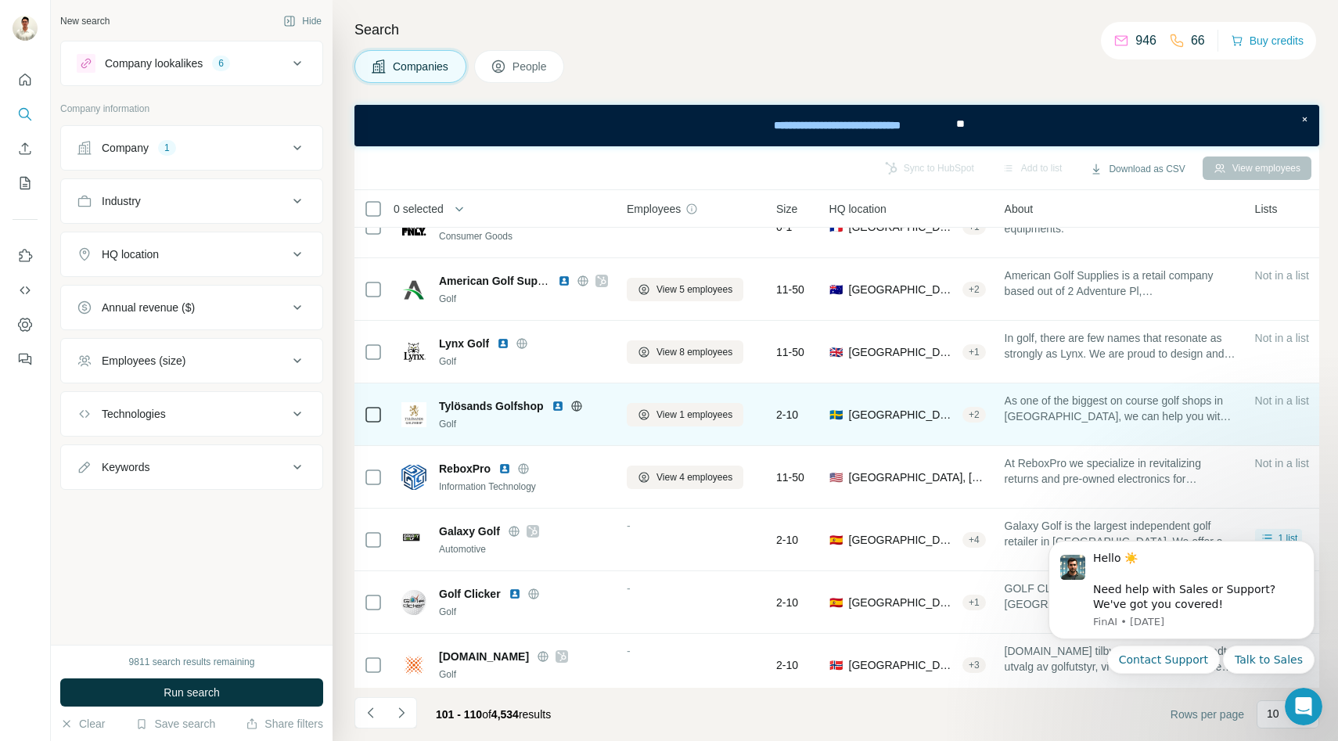
click at [576, 407] on icon at bounding box center [576, 406] width 13 height 13
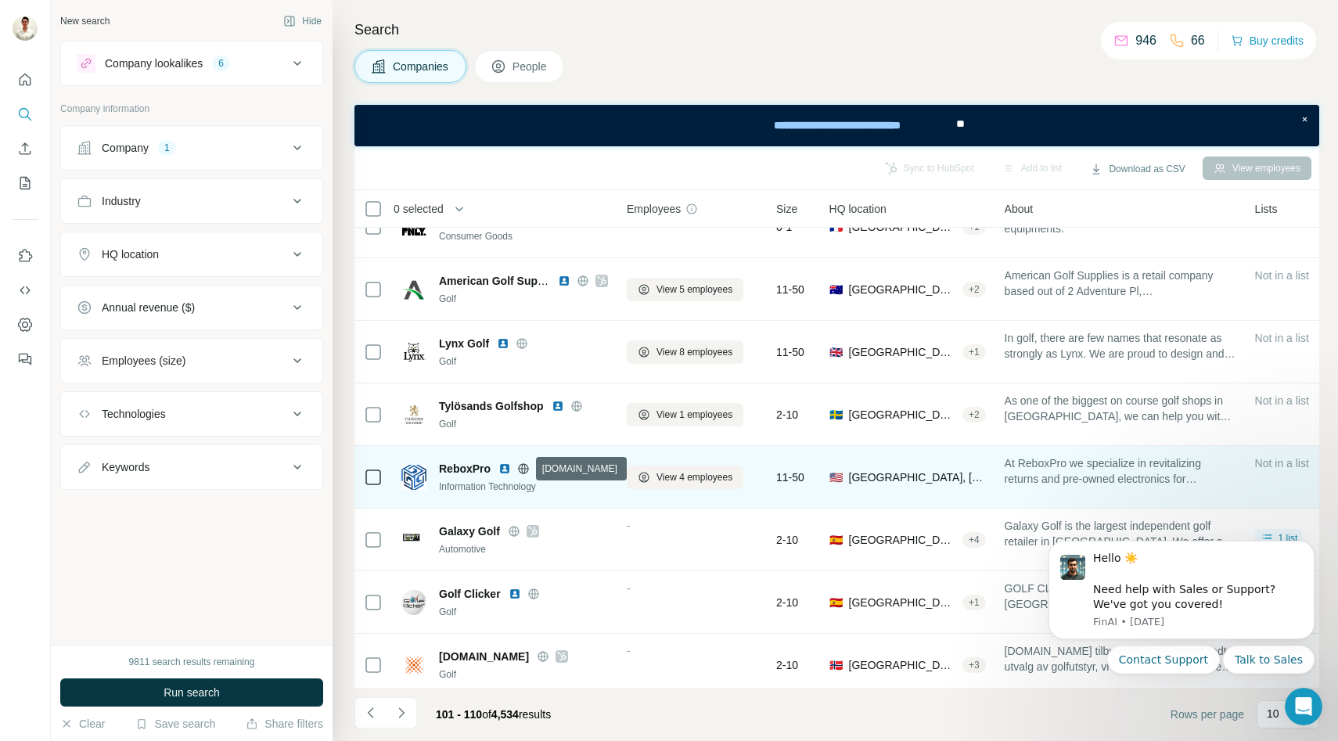
click at [527, 467] on icon at bounding box center [523, 468] width 13 height 13
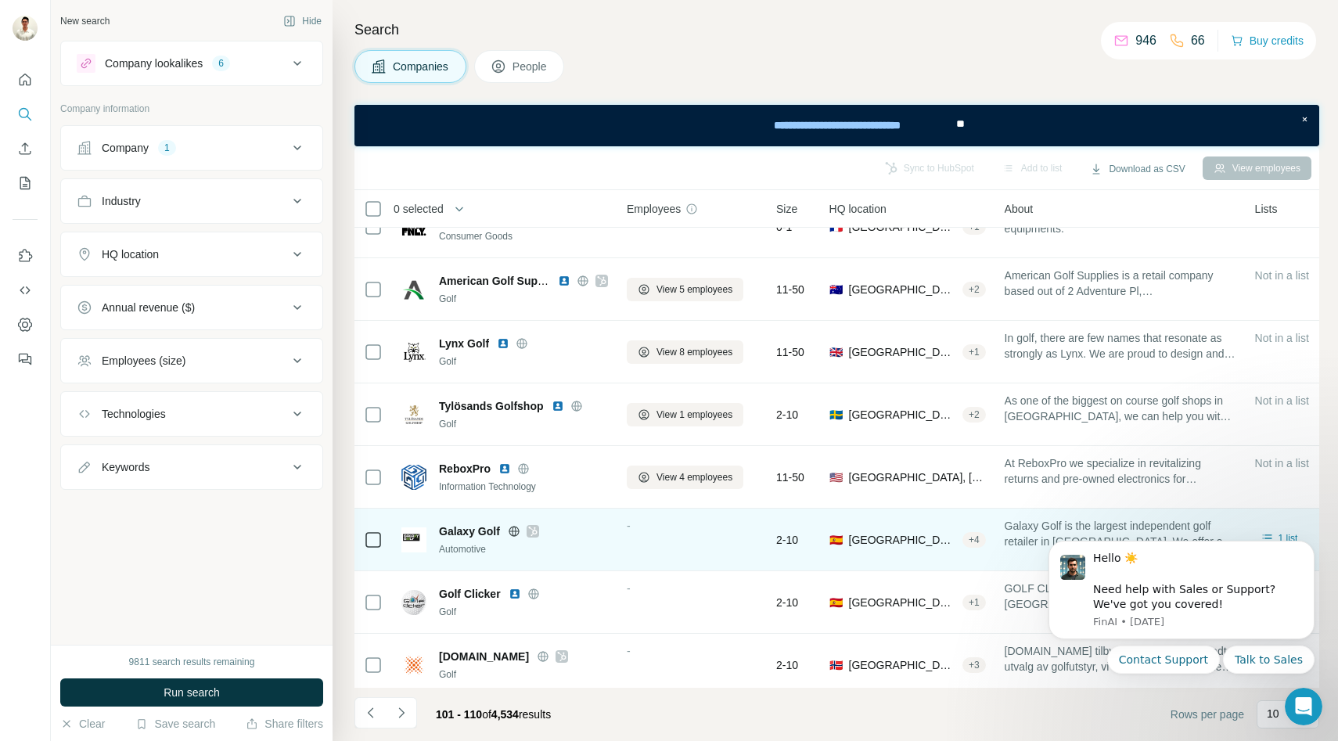
click at [532, 527] on icon at bounding box center [532, 531] width 9 height 13
click at [513, 526] on icon at bounding box center [514, 531] width 4 height 10
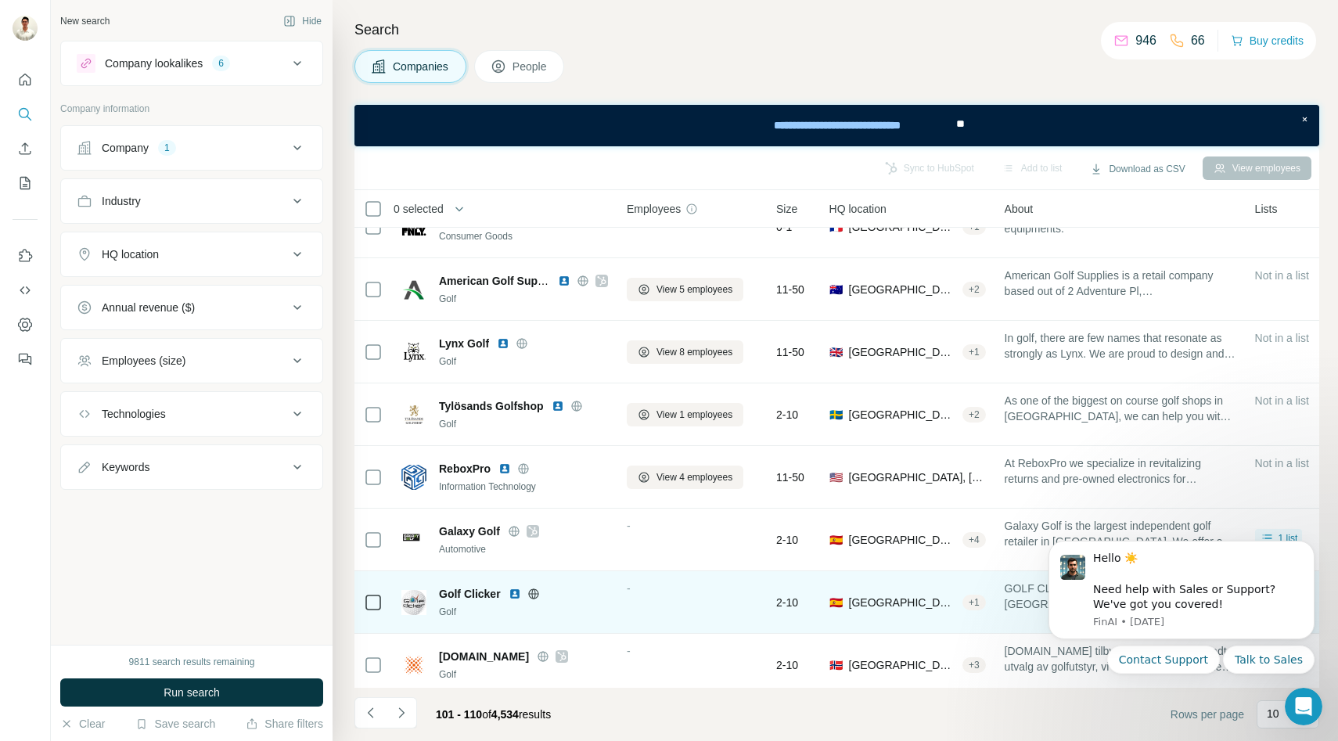
click at [531, 588] on icon at bounding box center [533, 594] width 13 height 13
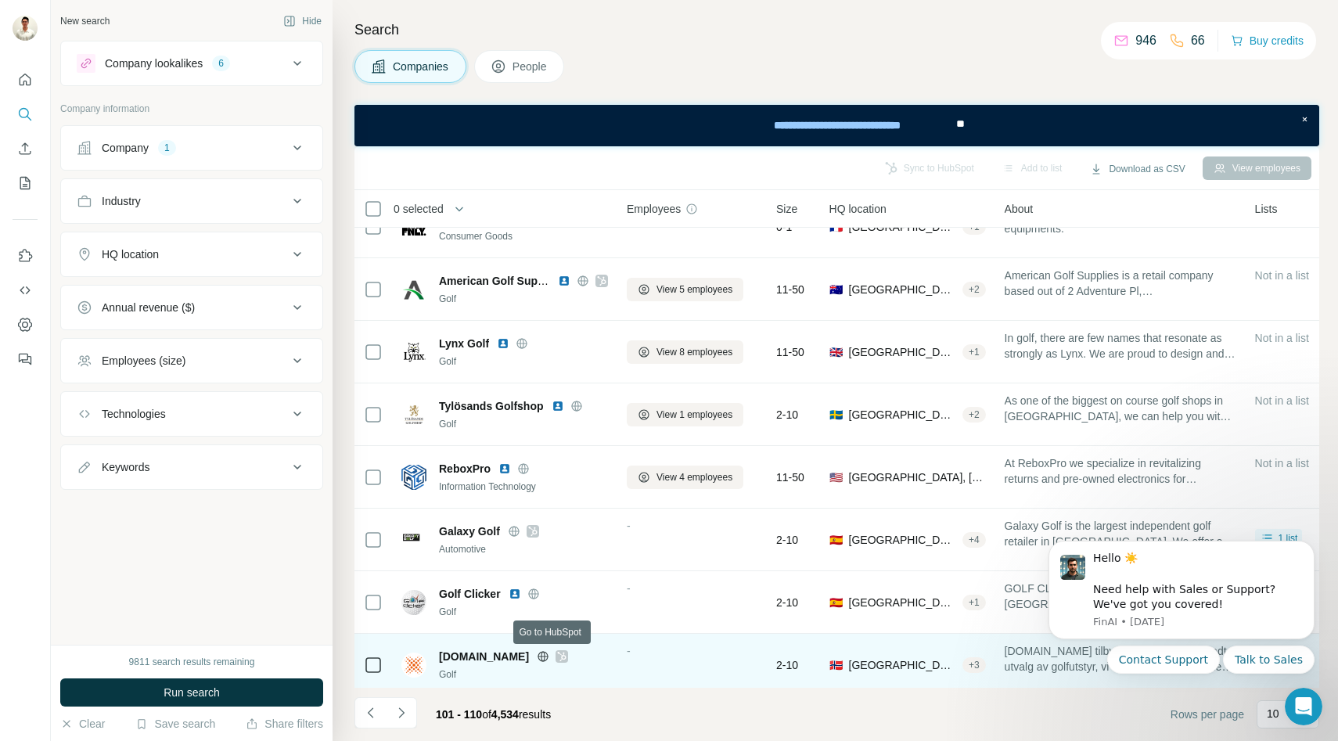
click at [557, 654] on icon at bounding box center [561, 656] width 9 height 13
click at [537, 654] on icon at bounding box center [543, 656] width 13 height 13
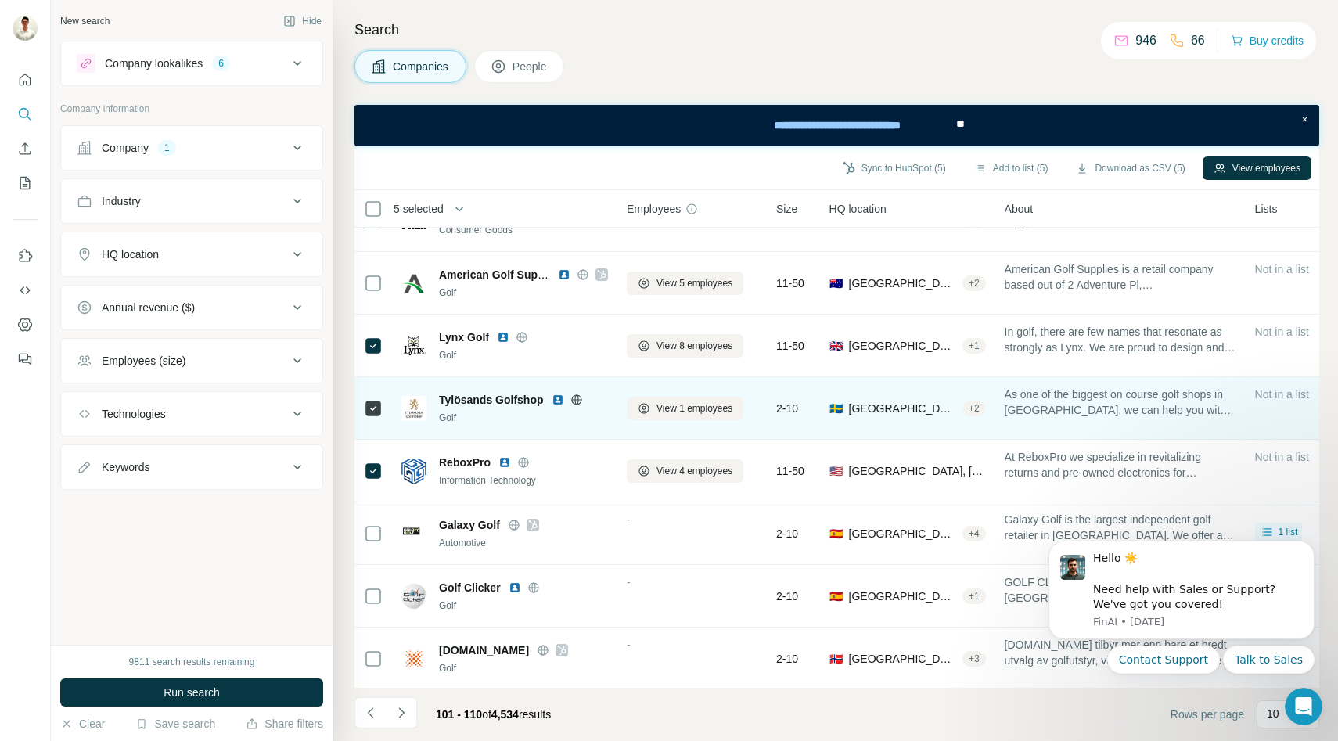
scroll to position [166, 0]
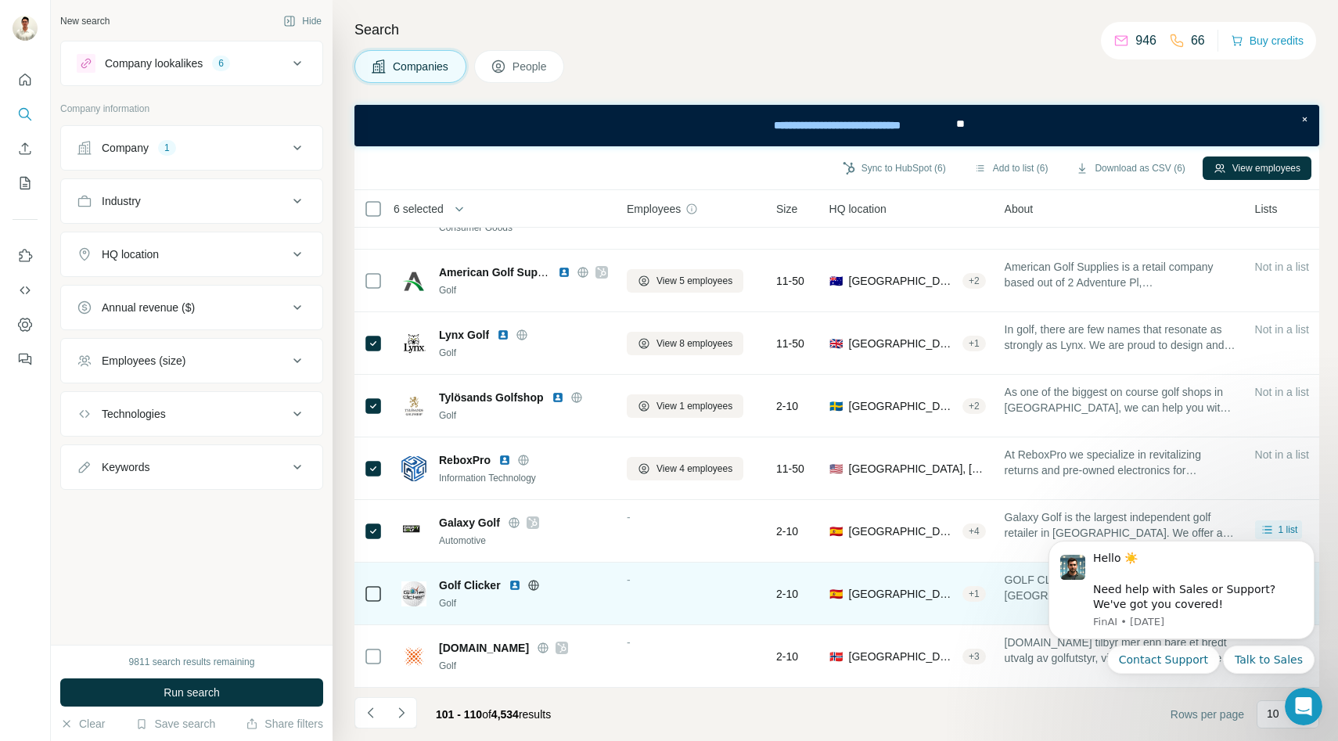
click at [530, 583] on icon at bounding box center [533, 585] width 13 height 13
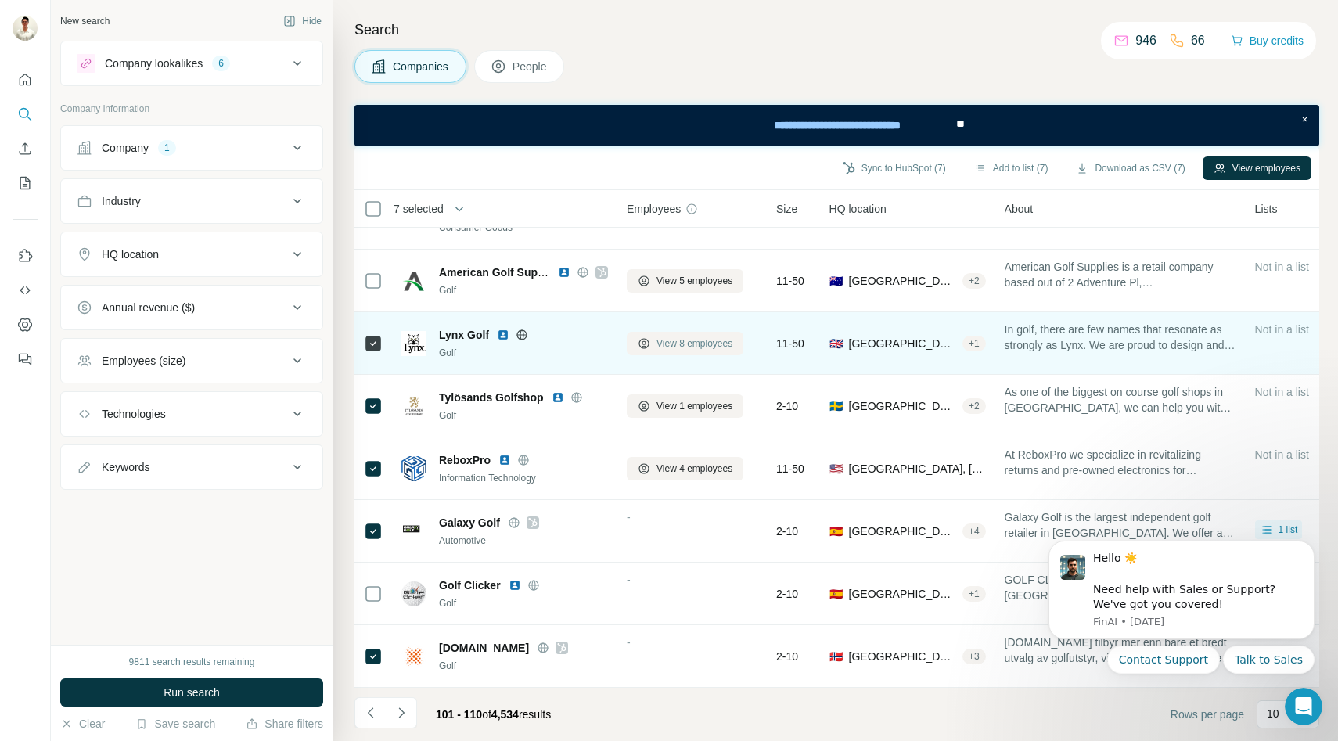
scroll to position [0, 0]
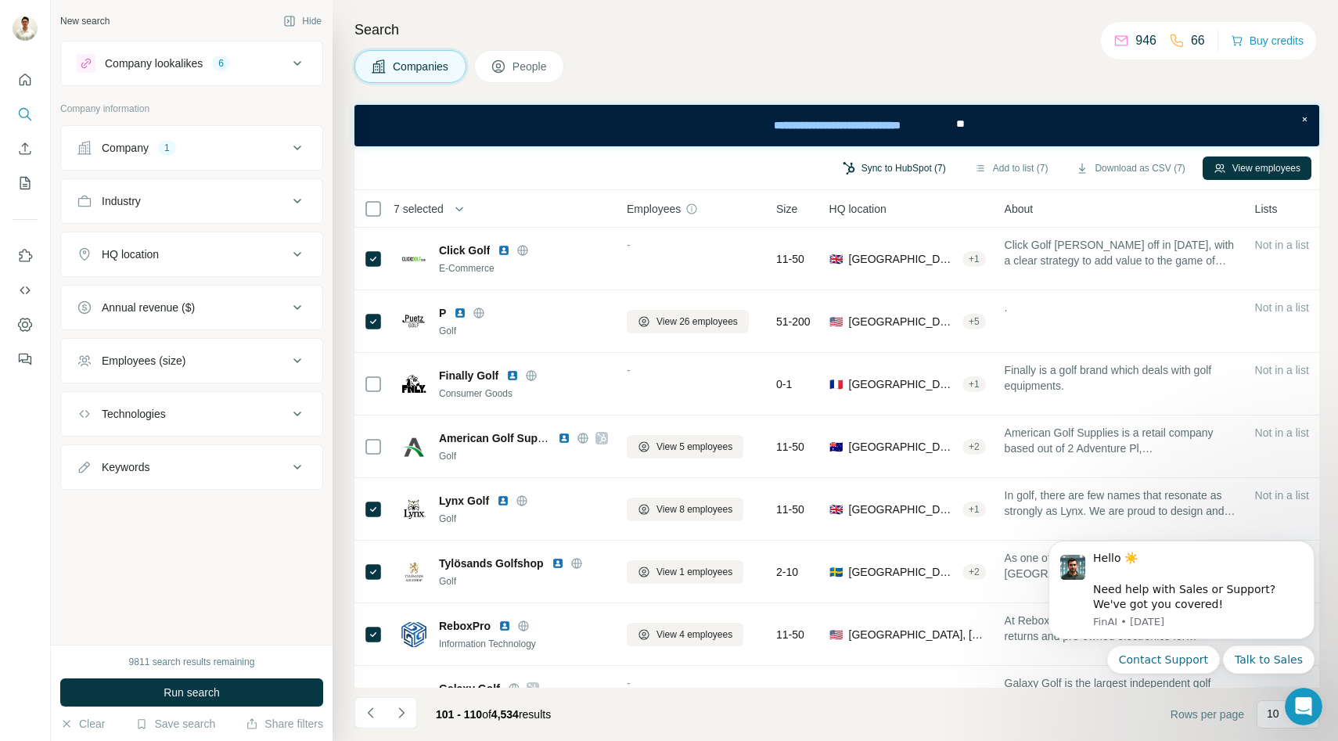
click at [887, 165] on button "Sync to HubSpot (7)" at bounding box center [894, 168] width 125 height 23
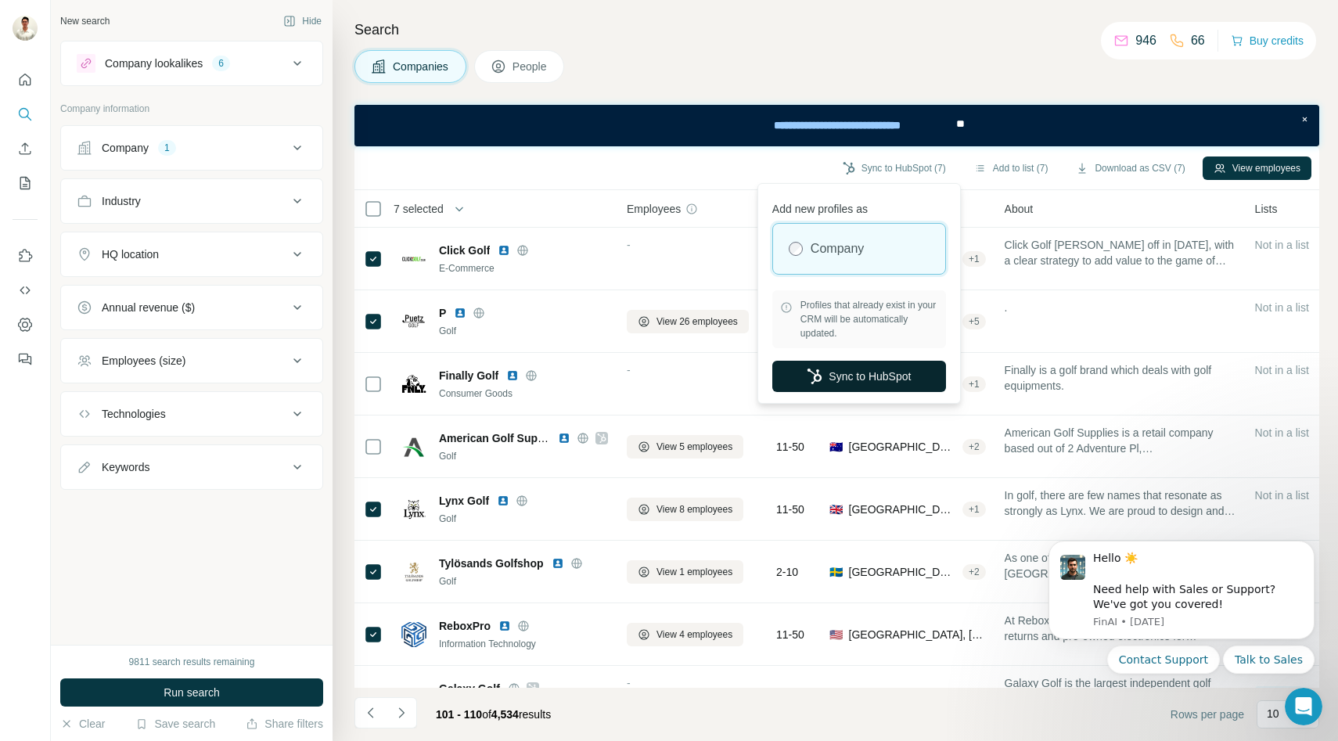
click at [836, 375] on button "Sync to HubSpot" at bounding box center [859, 376] width 174 height 31
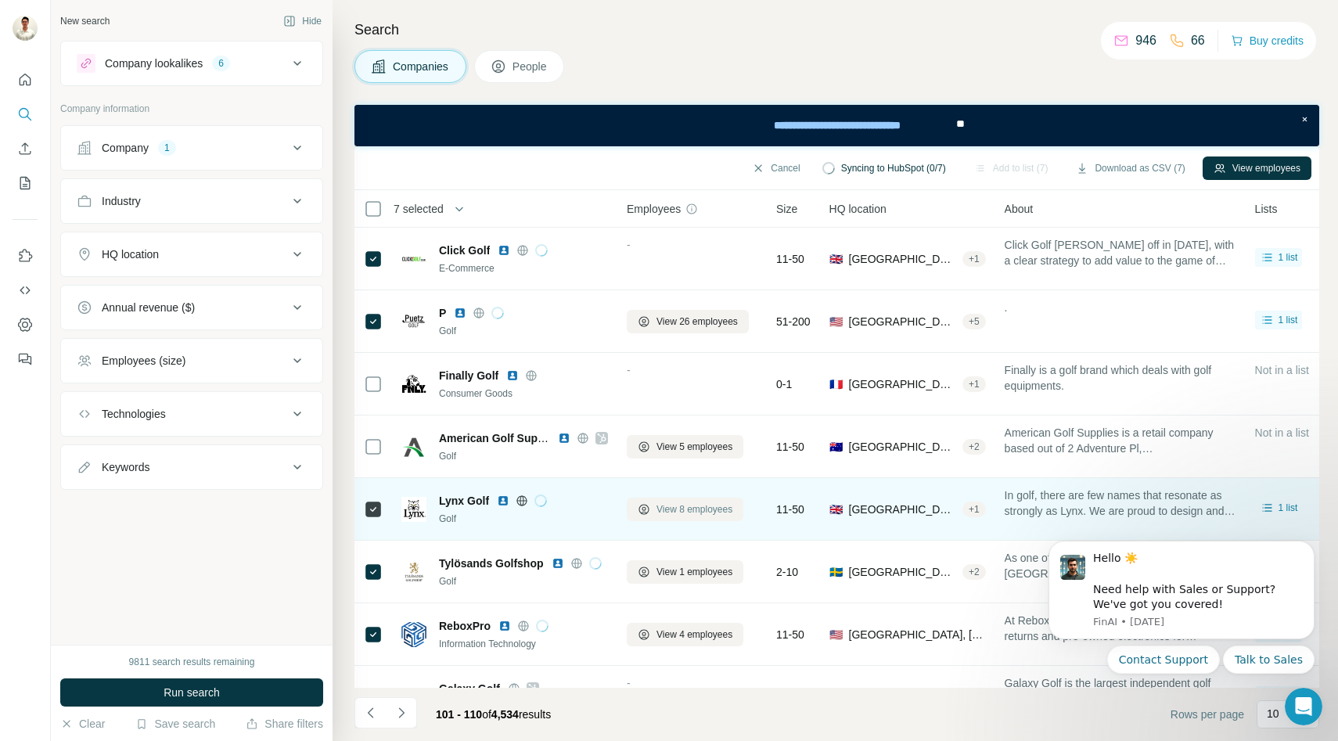
click at [684, 512] on span "View 8 employees" at bounding box center [695, 509] width 76 height 14
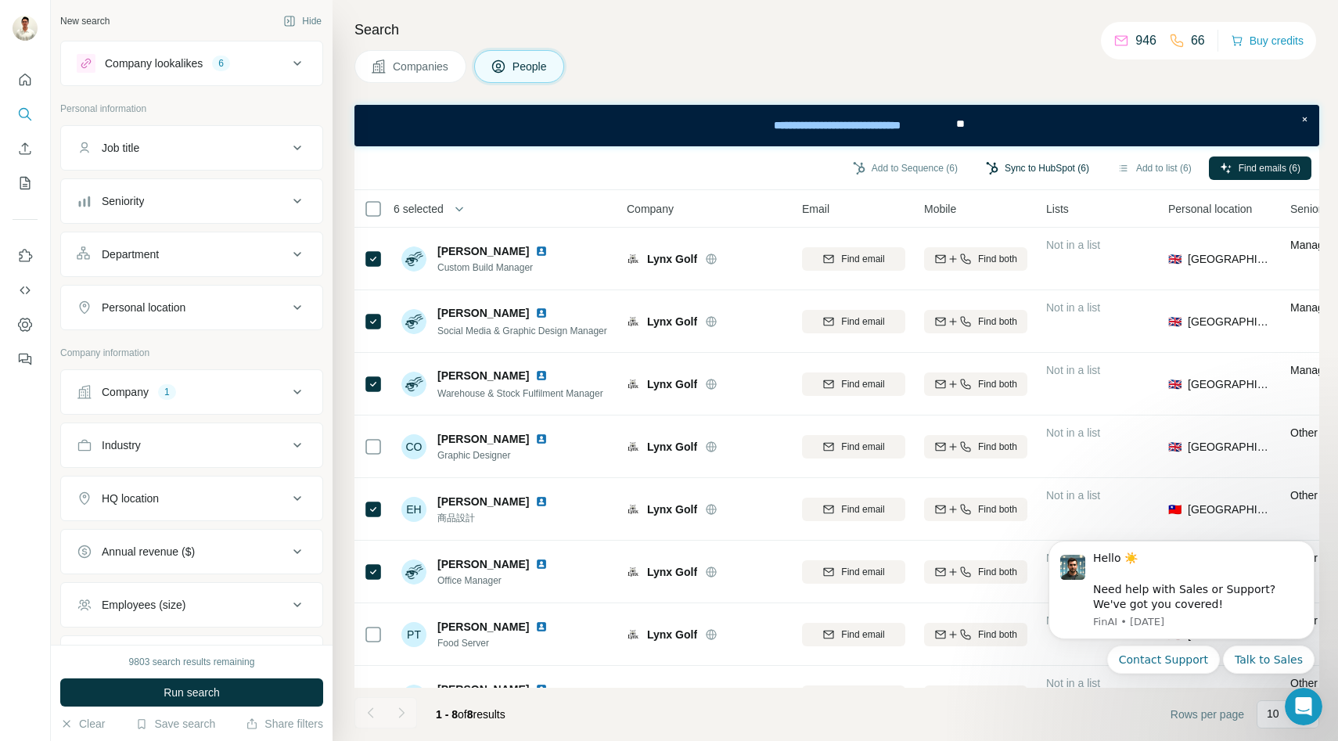
click at [1034, 169] on button "Sync to HubSpot (6)" at bounding box center [1037, 168] width 125 height 23
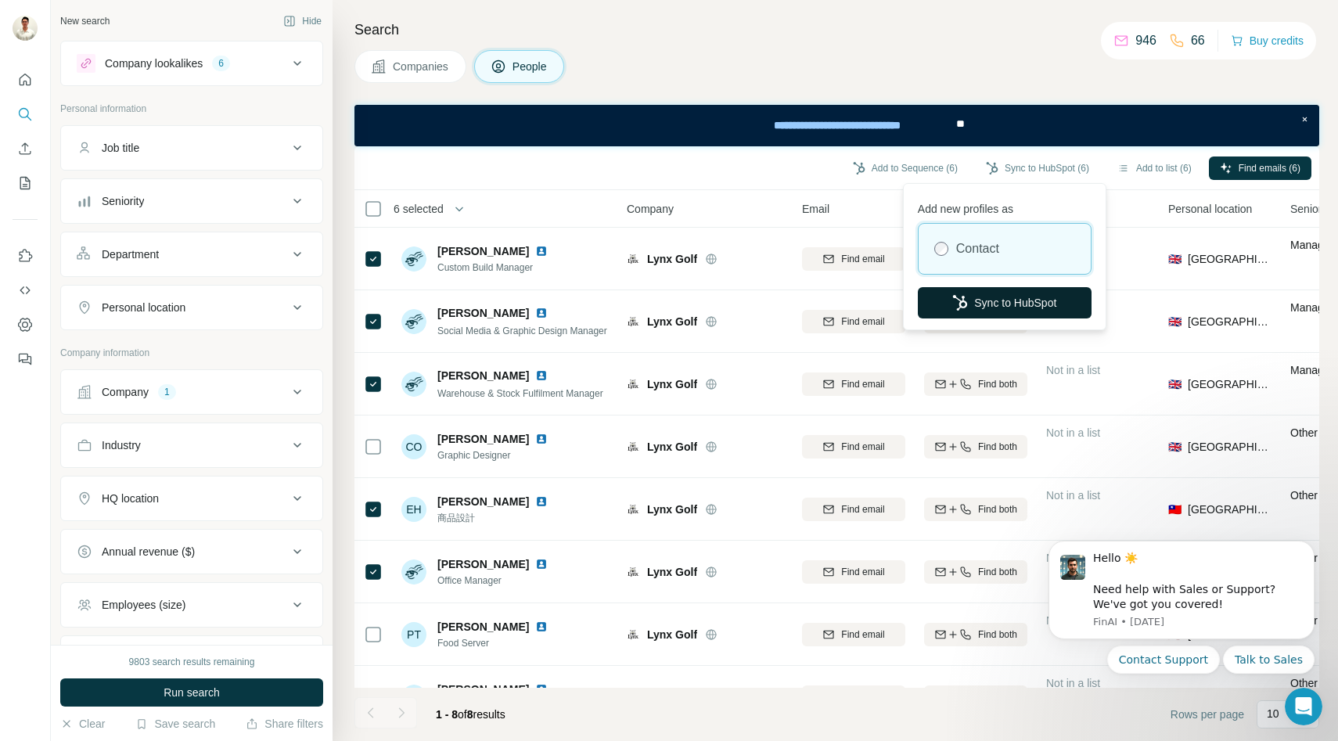
click at [992, 294] on button "Sync to HubSpot" at bounding box center [1005, 302] width 174 height 31
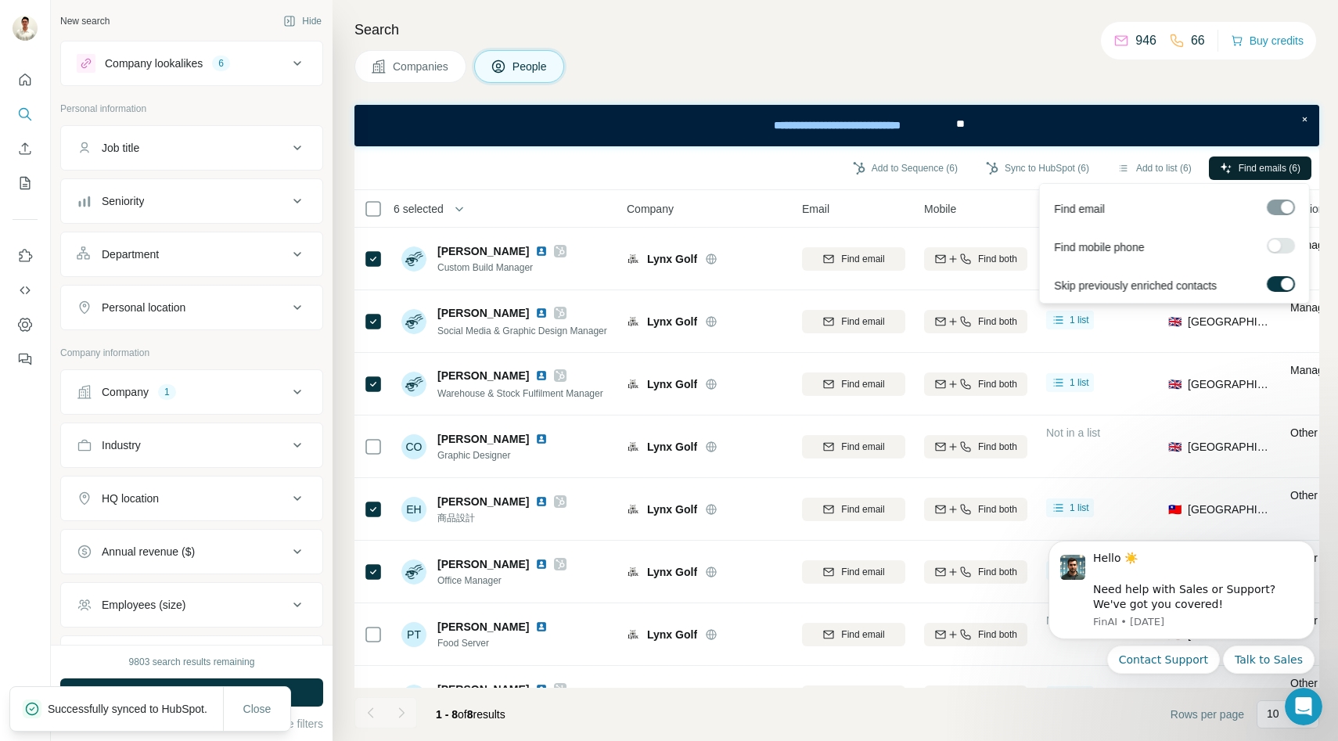
click at [1253, 161] on span "Find emails (6)" at bounding box center [1270, 168] width 62 height 14
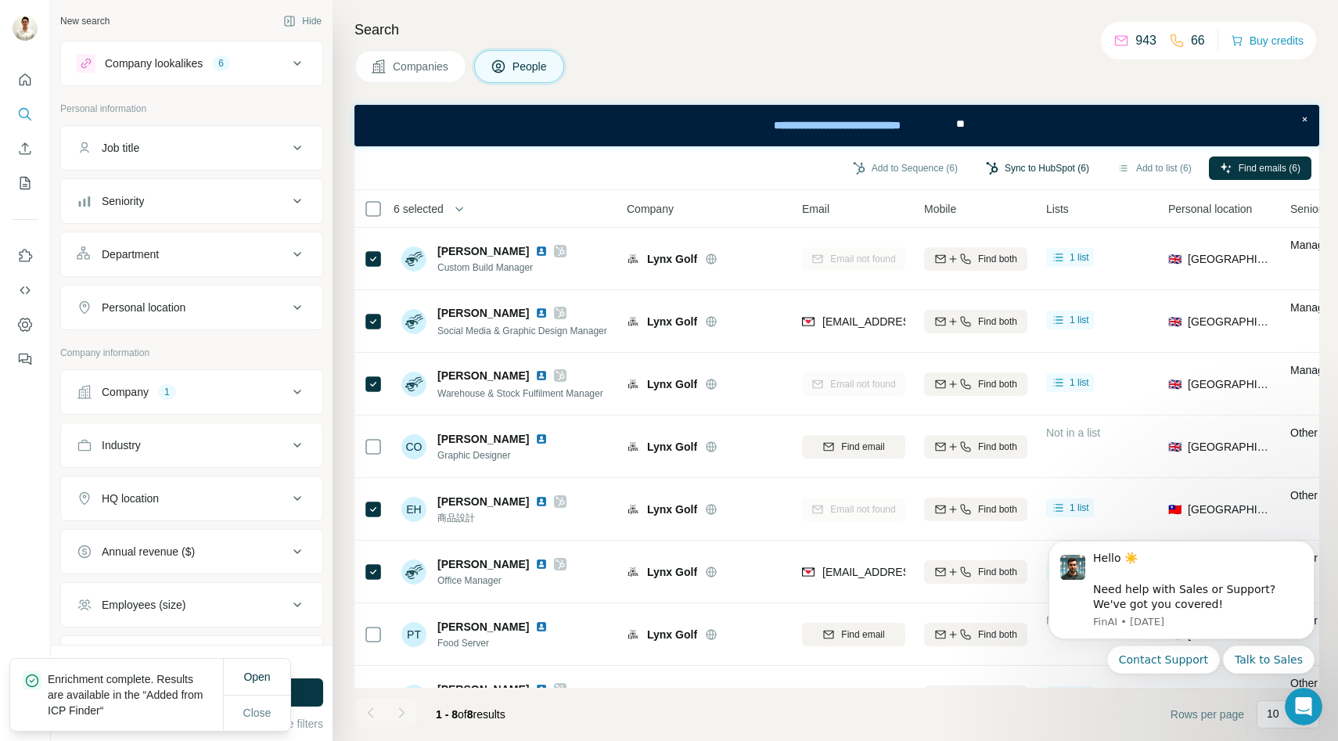
click at [1036, 169] on button "Sync to HubSpot (6)" at bounding box center [1037, 168] width 125 height 23
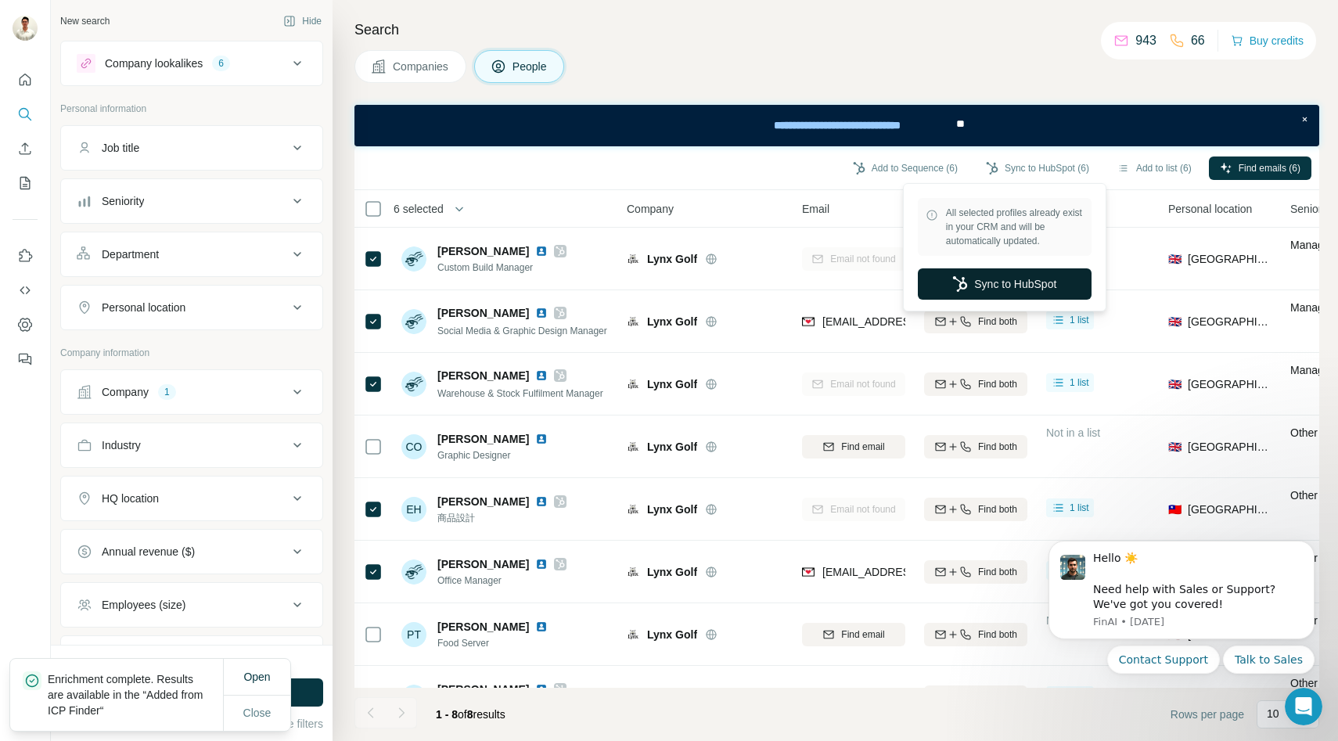
click at [995, 279] on button "Sync to HubSpot" at bounding box center [1005, 283] width 174 height 31
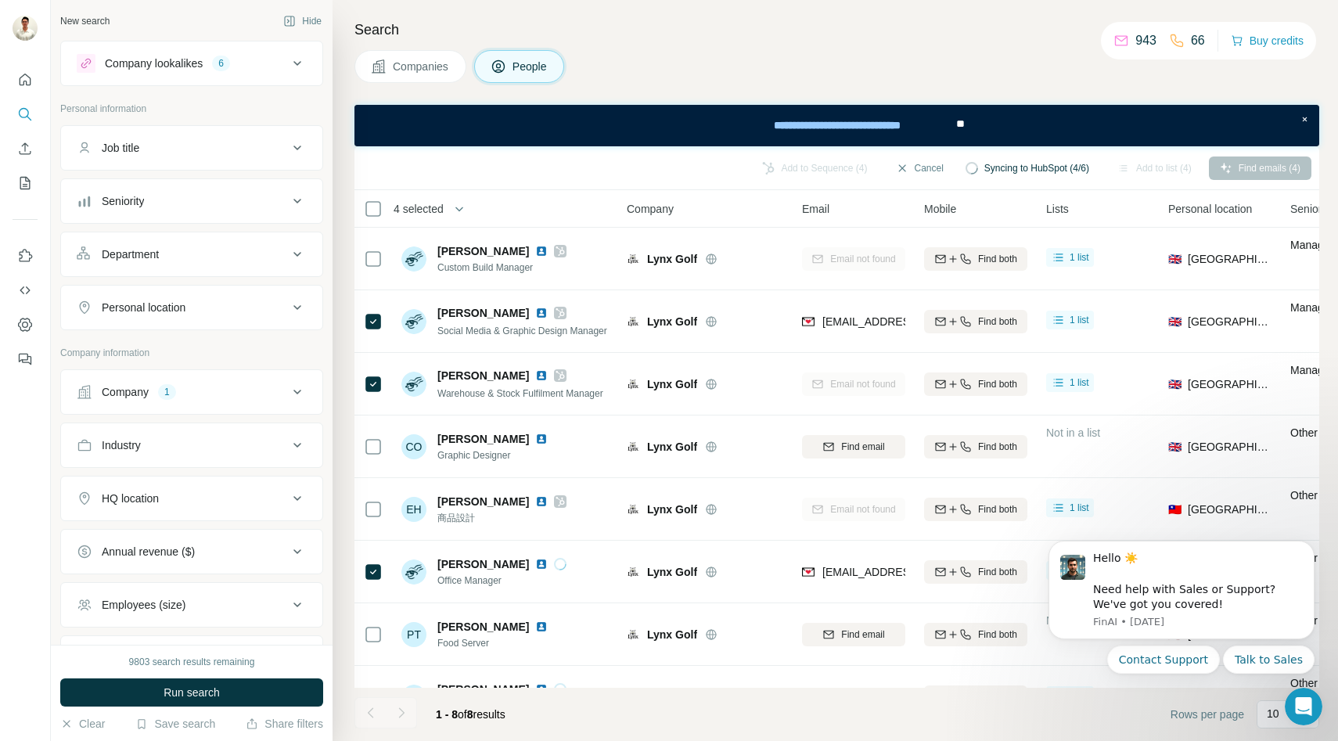
click at [437, 74] on span "Companies" at bounding box center [421, 67] width 57 height 16
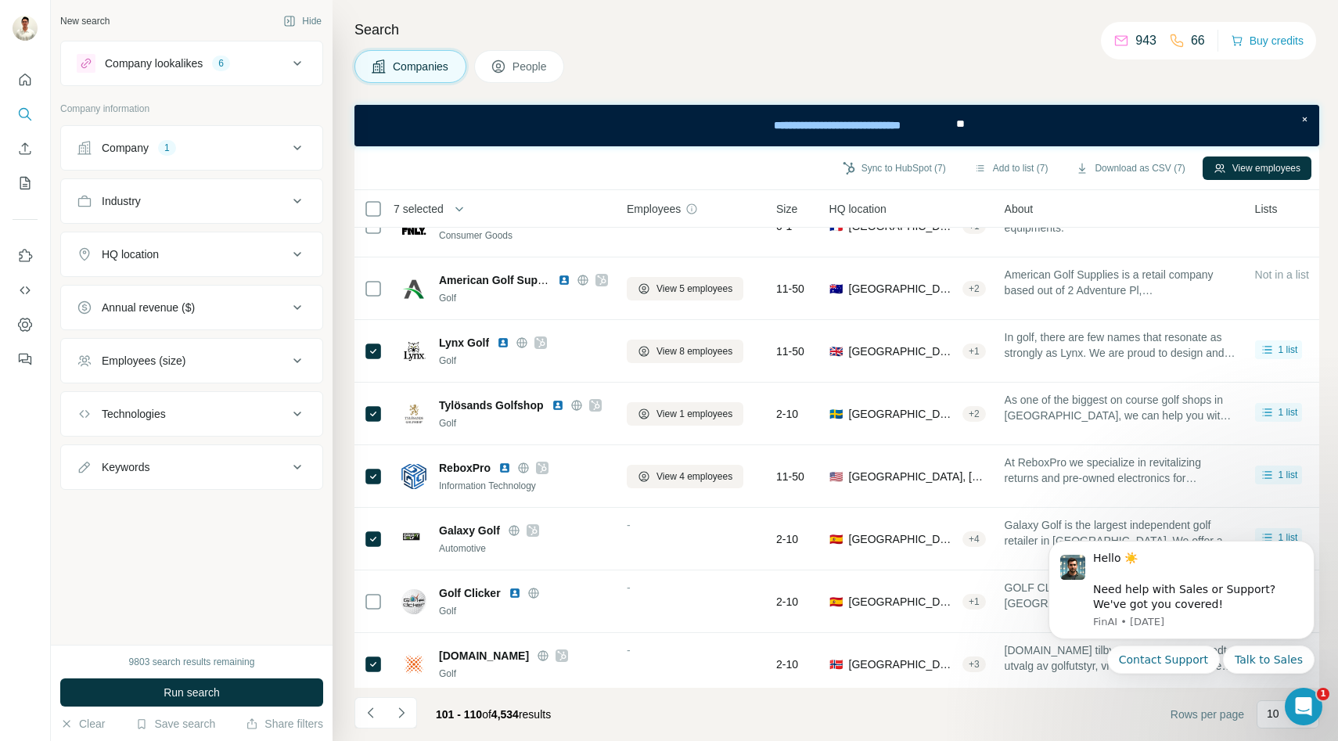
scroll to position [166, 0]
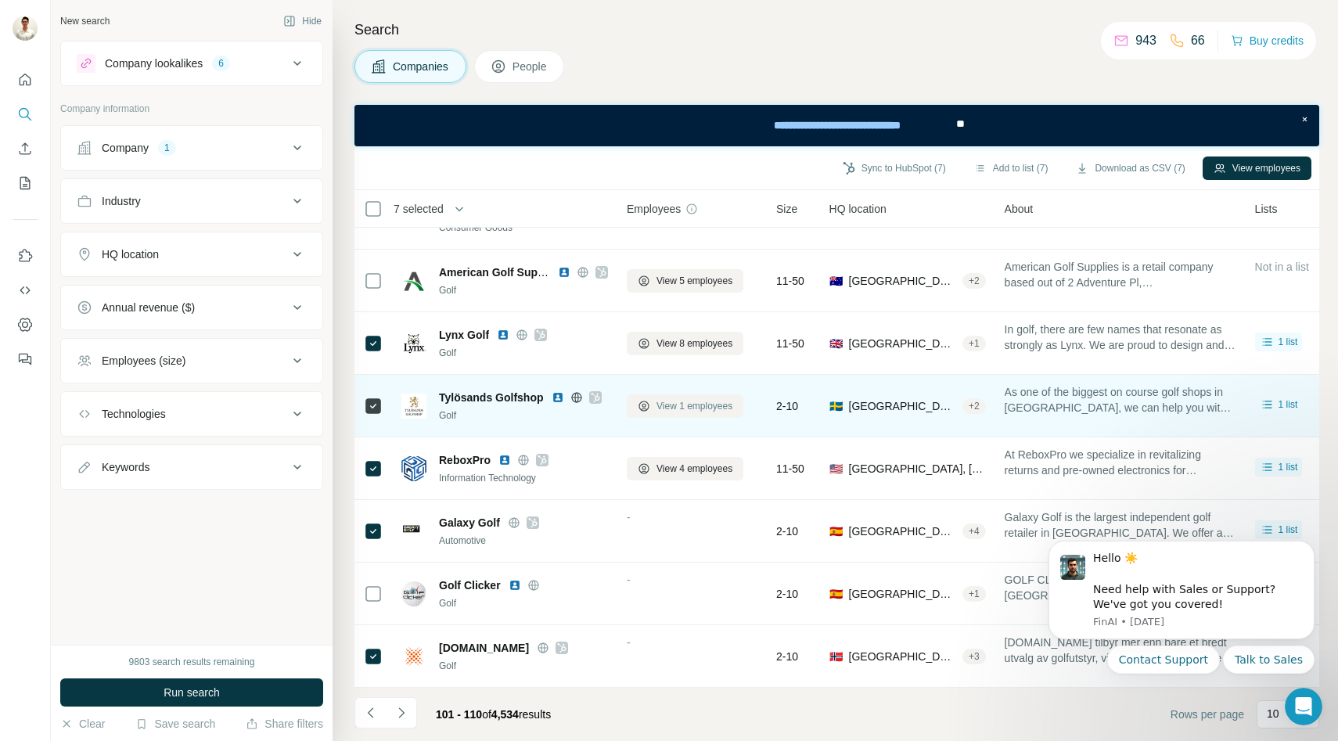
click at [692, 405] on span "View 1 employees" at bounding box center [695, 406] width 76 height 14
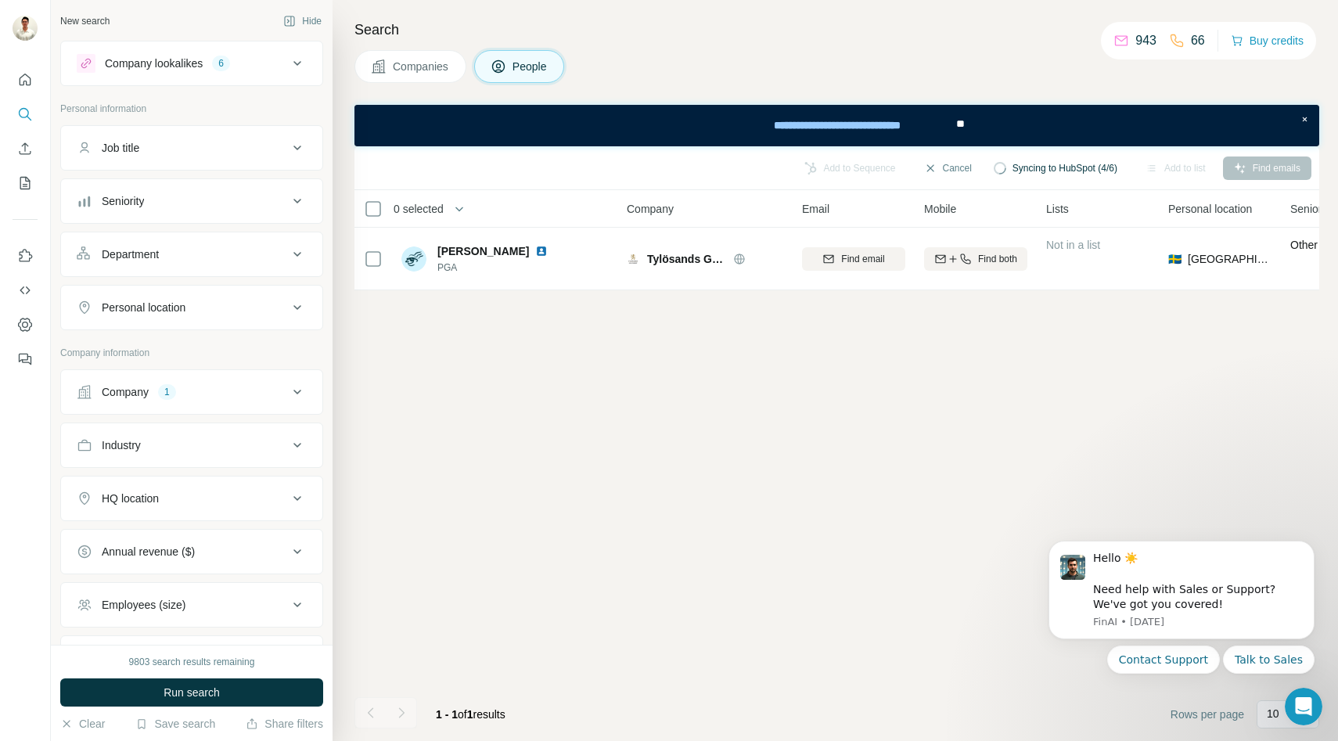
scroll to position [0, 0]
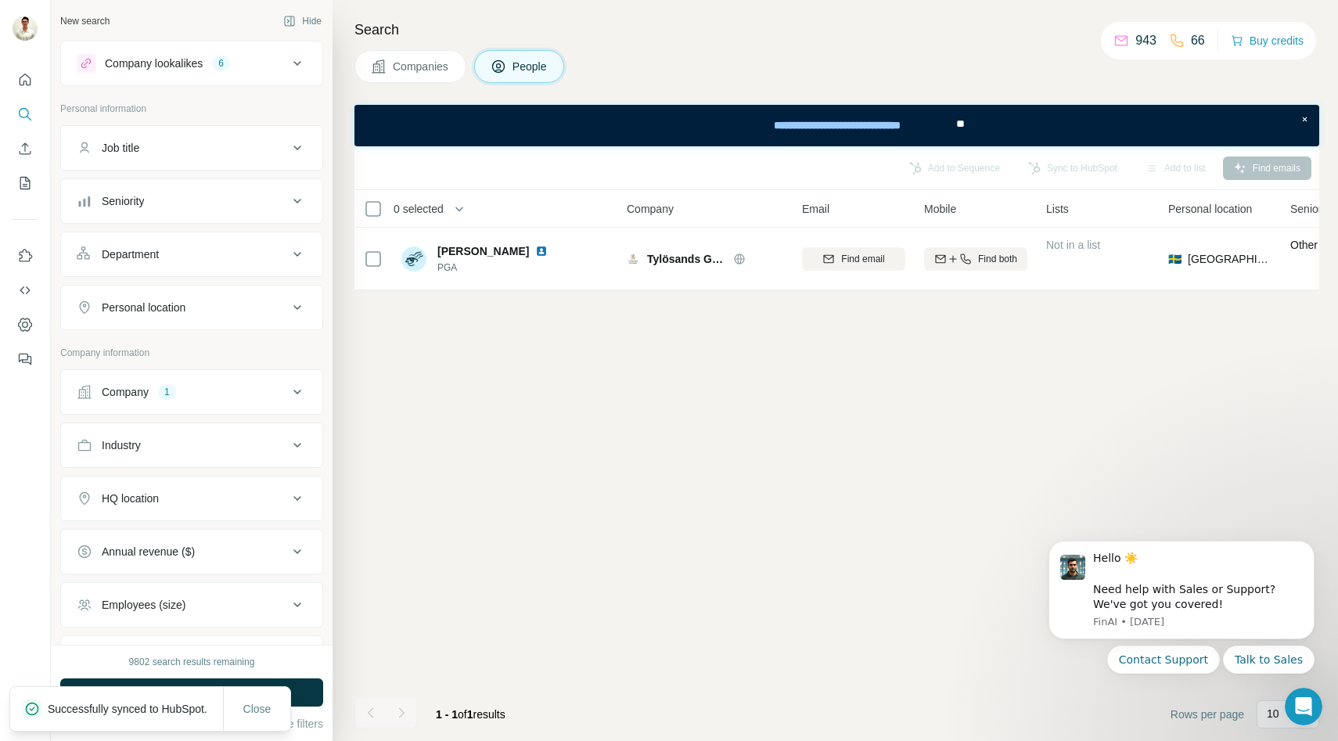
click at [425, 69] on span "Companies" at bounding box center [421, 67] width 57 height 16
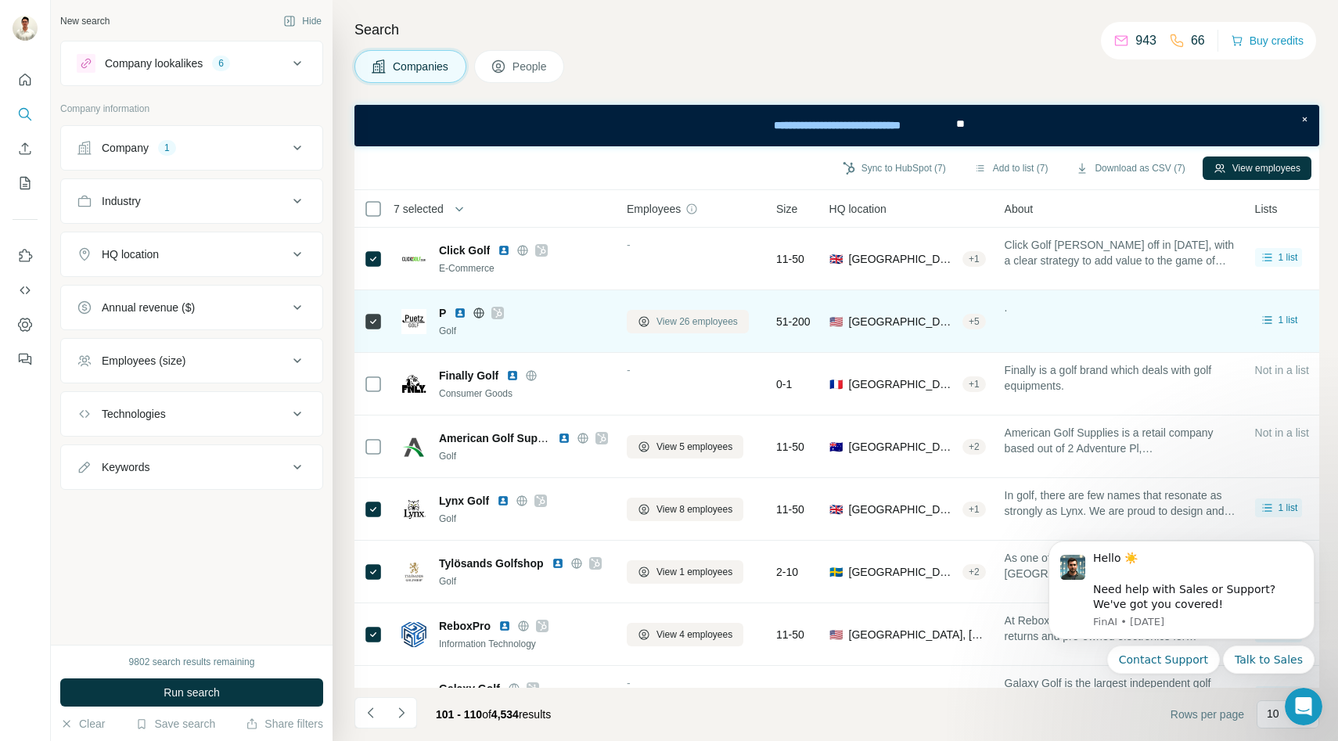
click at [675, 326] on span "View 26 employees" at bounding box center [697, 322] width 81 height 14
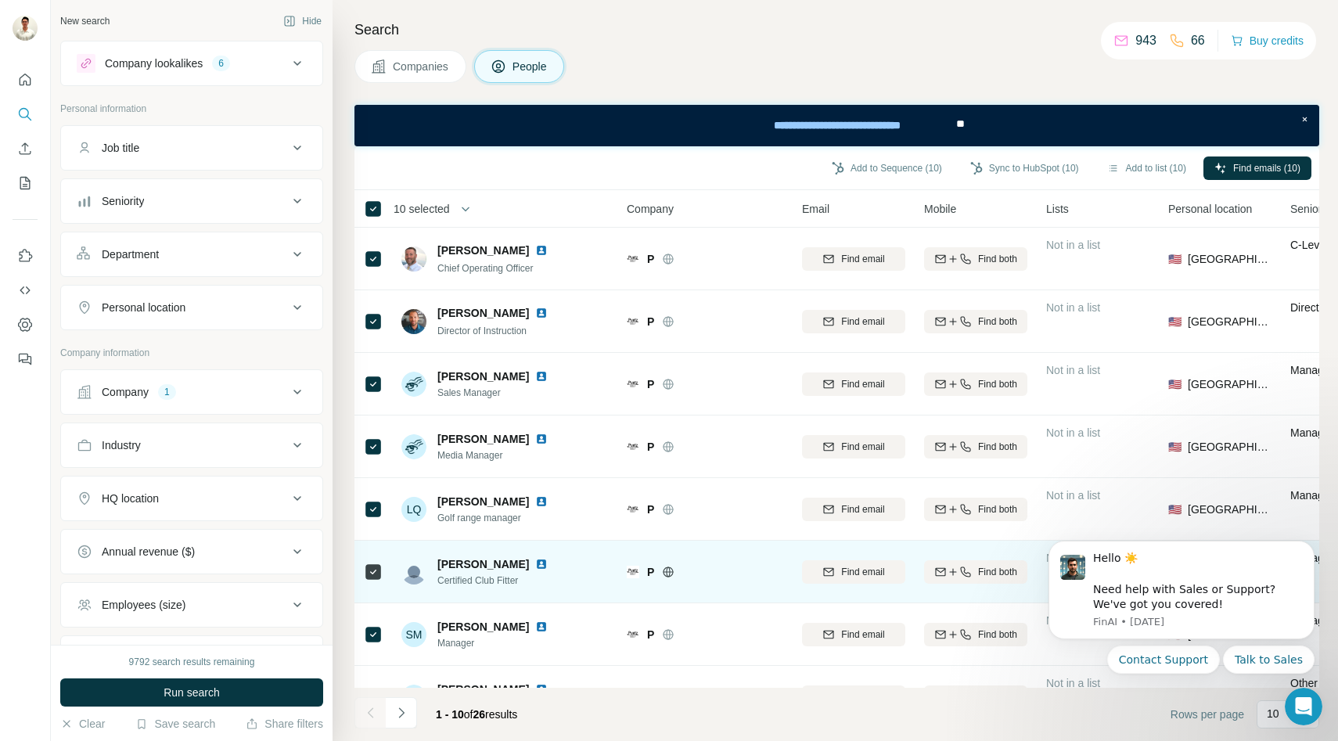
scroll to position [166, 0]
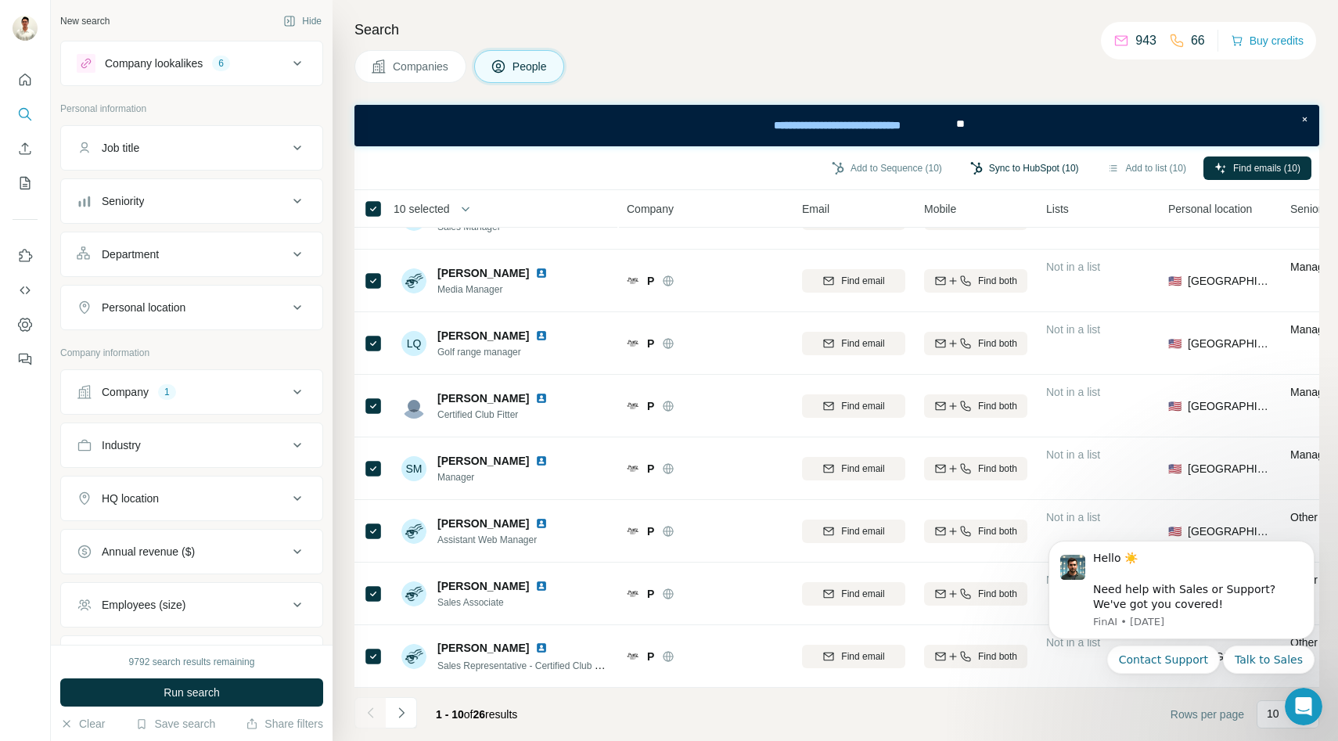
click at [1036, 163] on button "Sync to HubSpot (10)" at bounding box center [1024, 168] width 131 height 23
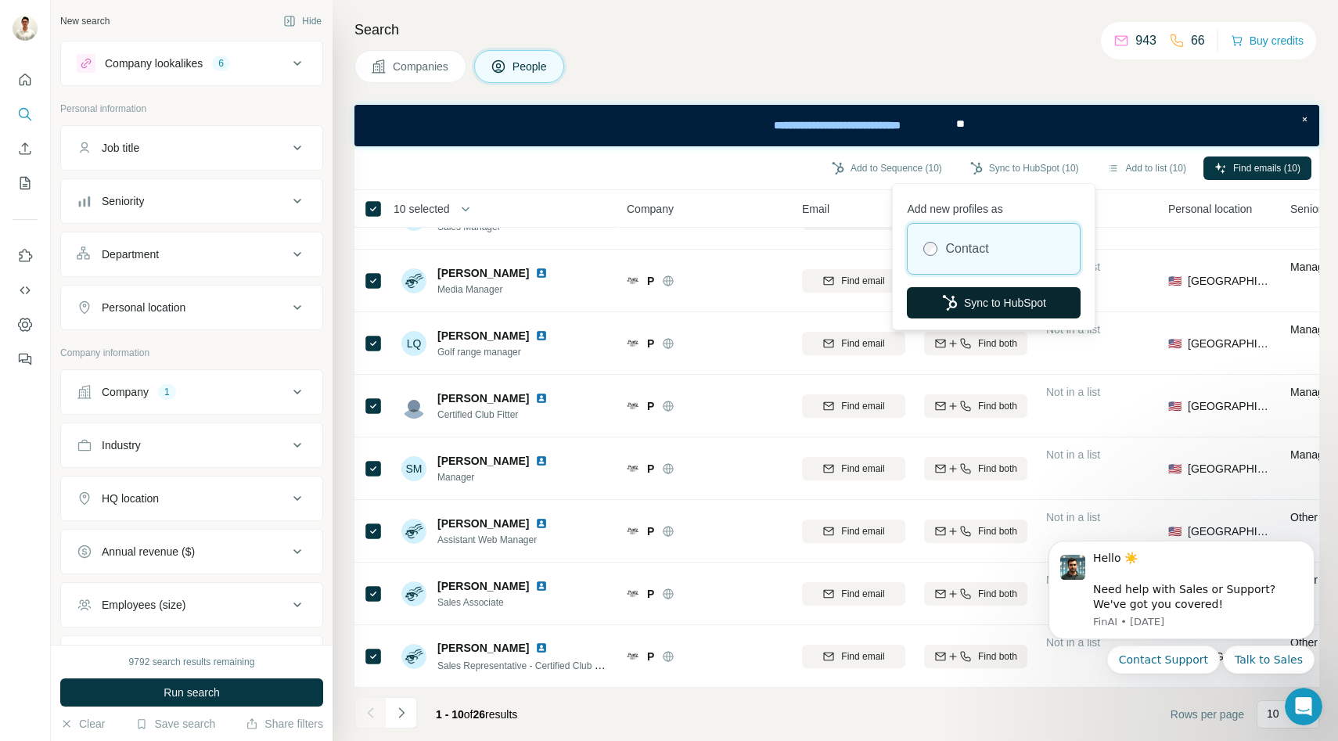
click at [976, 297] on button "Sync to HubSpot" at bounding box center [994, 302] width 174 height 31
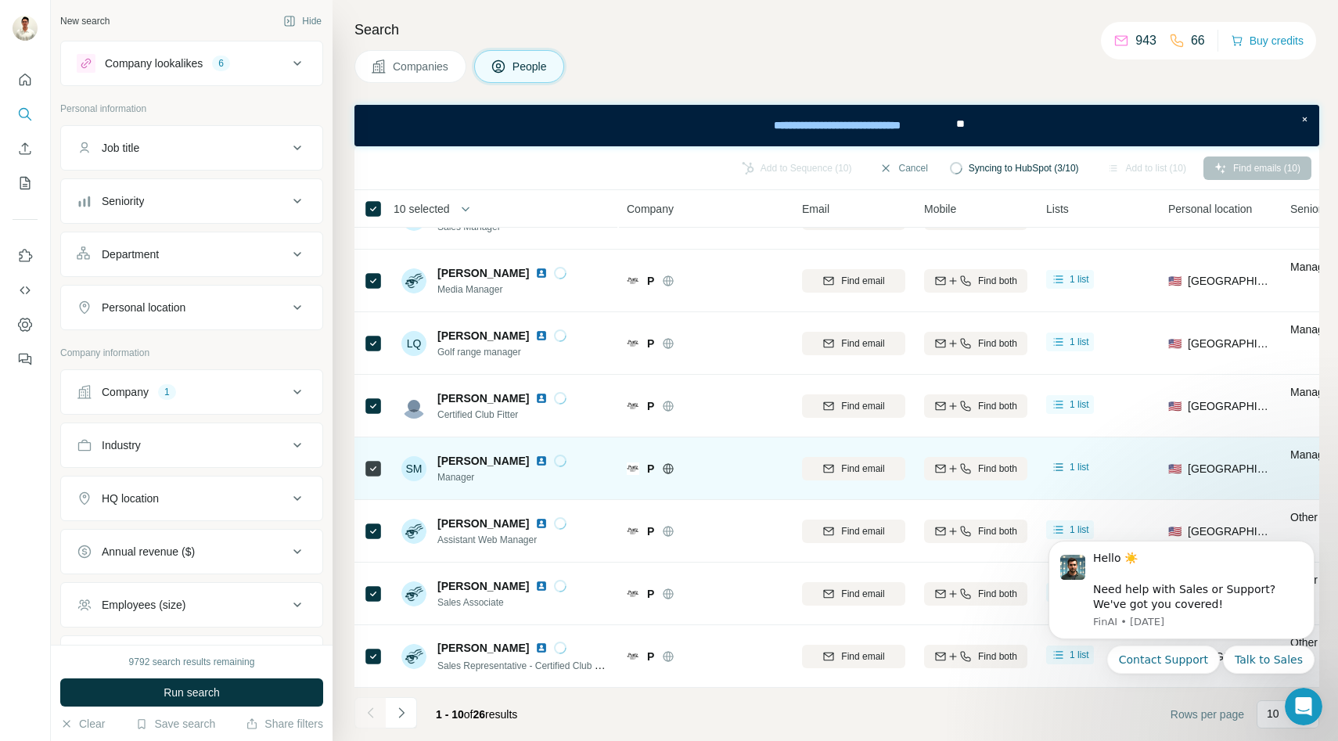
scroll to position [0, 0]
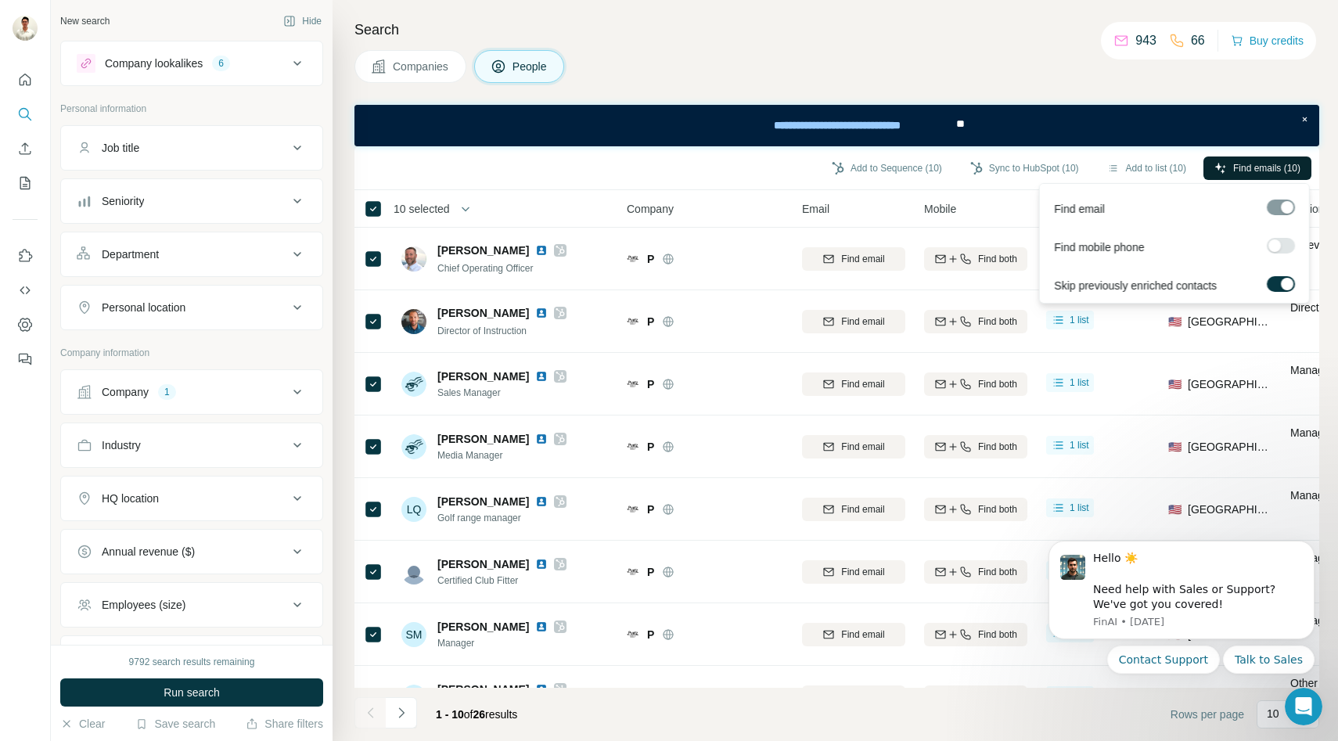
click at [1246, 175] on button "Find emails (10)" at bounding box center [1258, 168] width 108 height 23
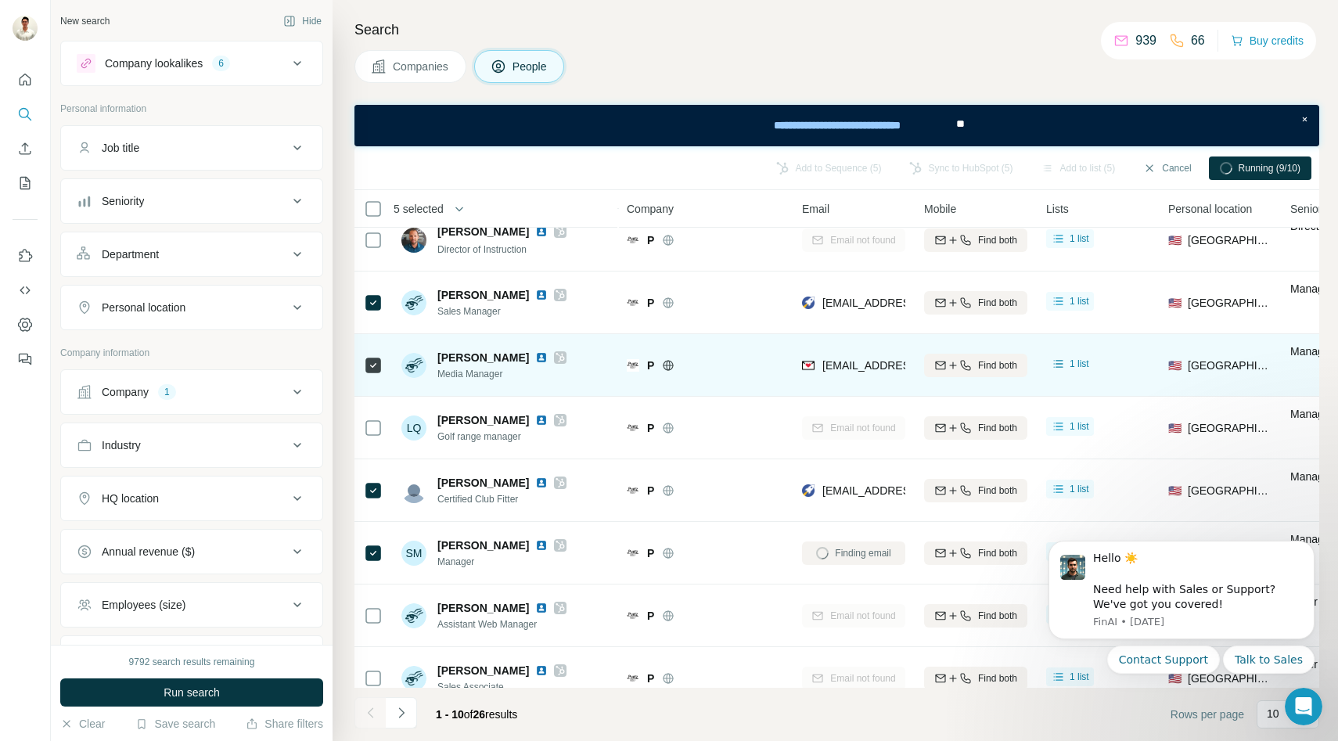
scroll to position [166, 0]
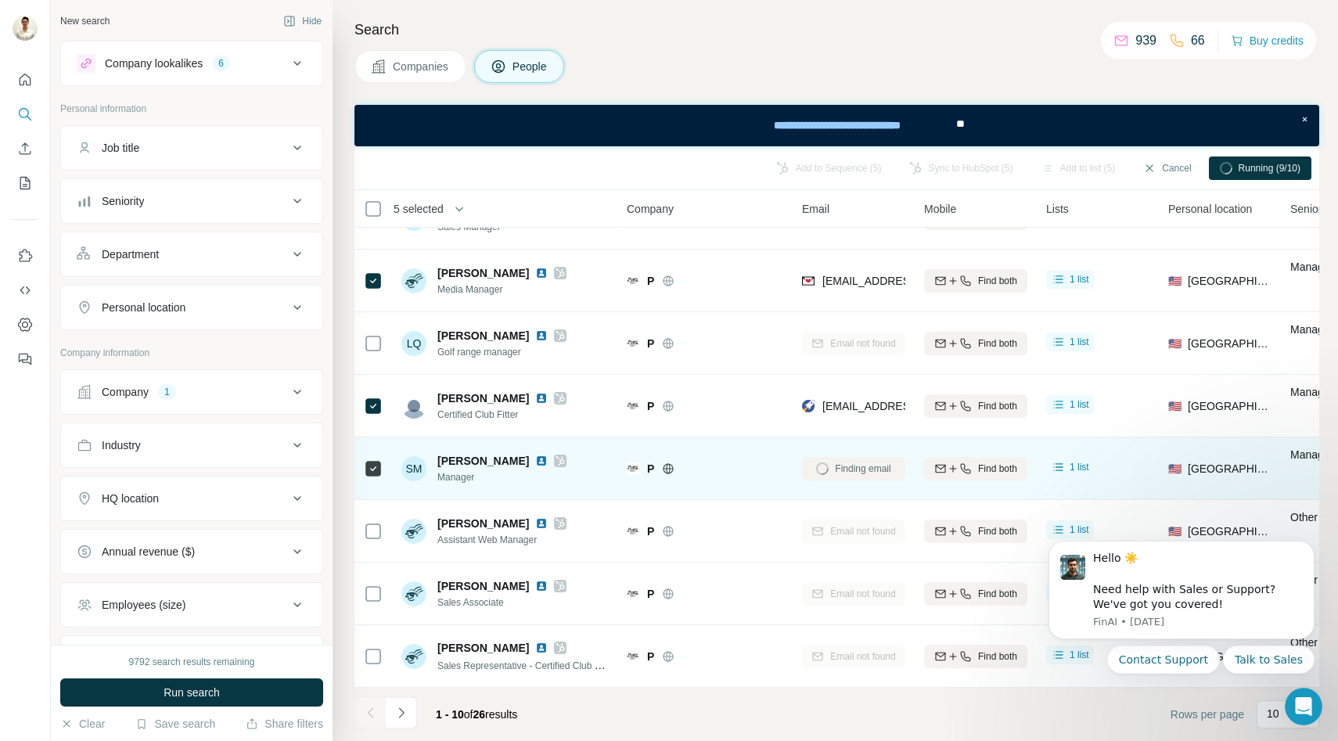
click at [832, 465] on div "Finding email" at bounding box center [853, 468] width 103 height 43
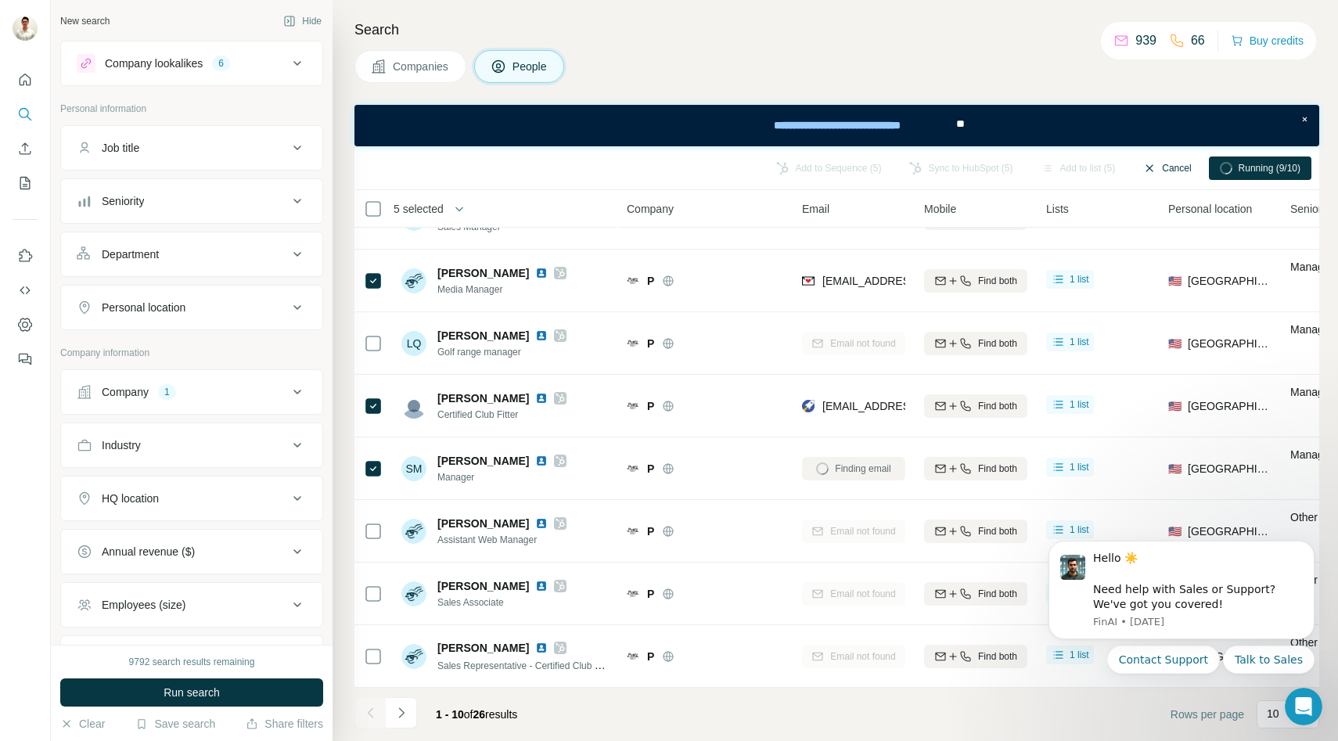
click at [1171, 167] on button "Cancel" at bounding box center [1167, 168] width 70 height 23
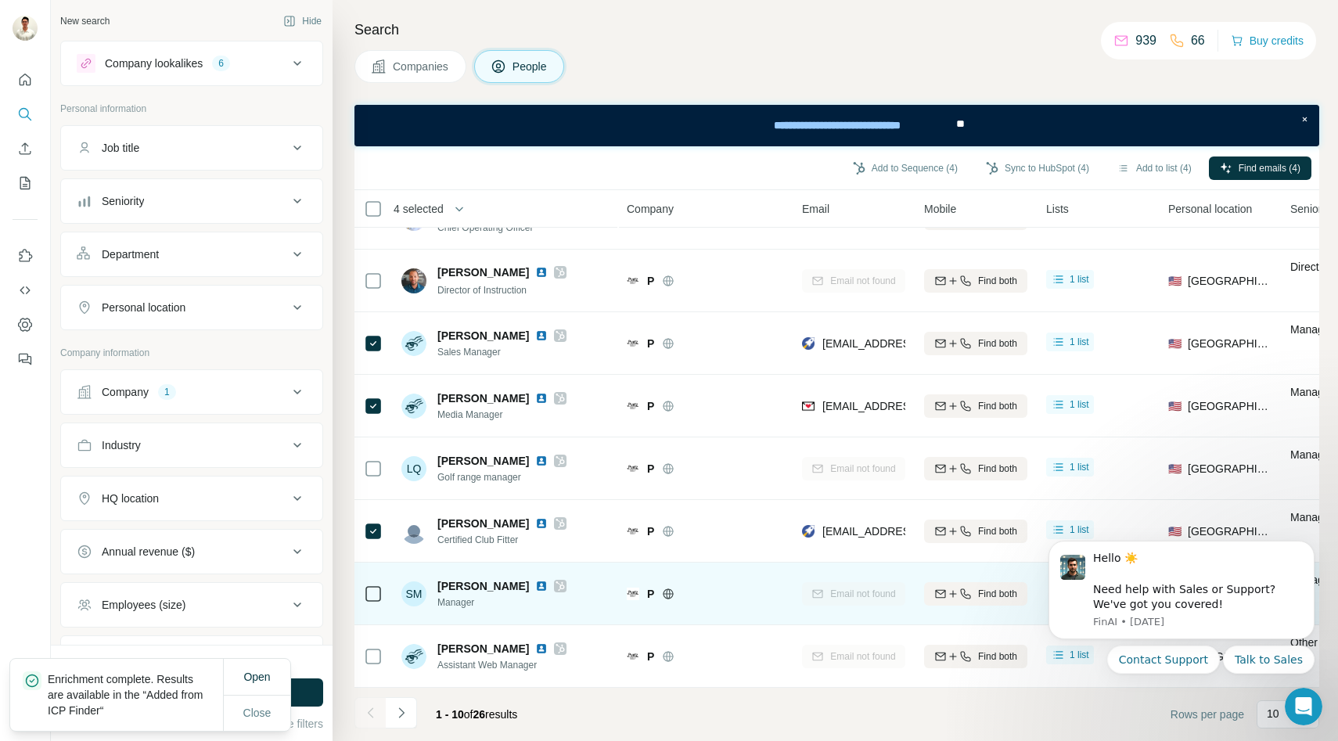
scroll to position [0, 0]
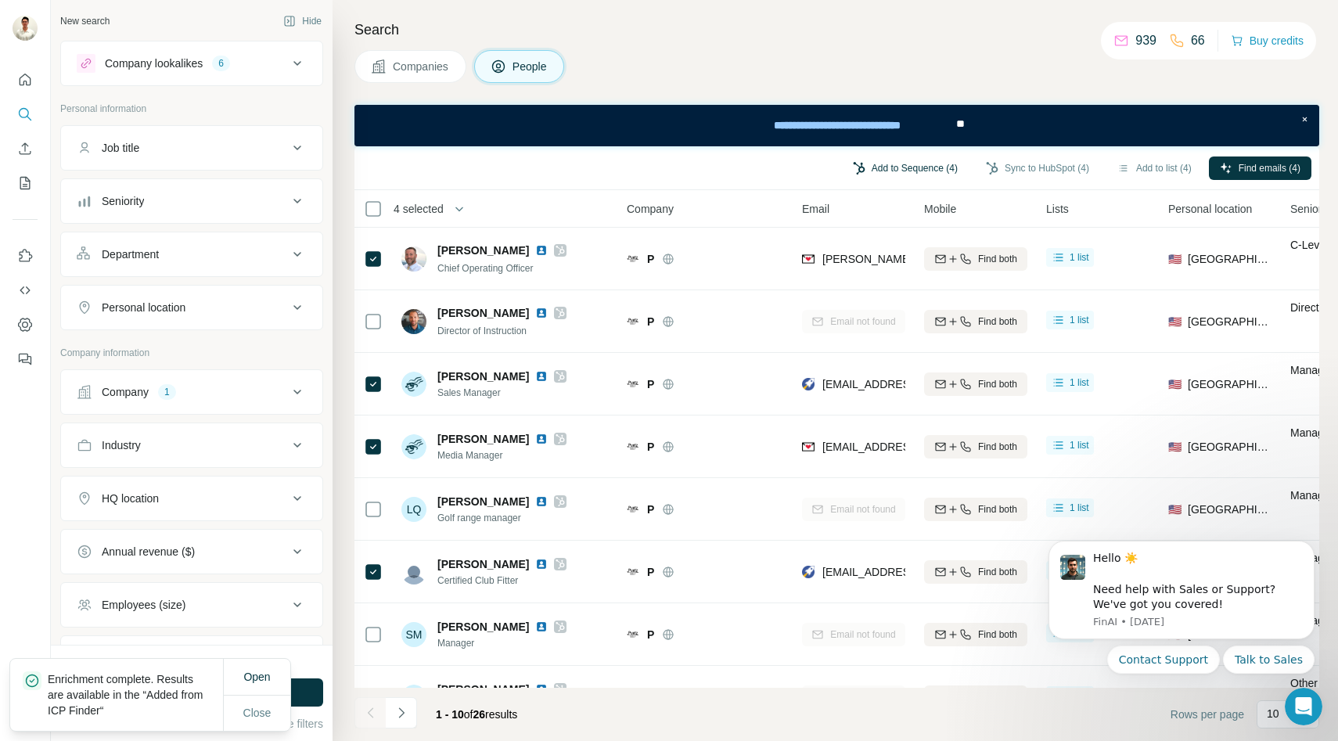
click at [892, 169] on button "Add to Sequence (4)" at bounding box center [905, 168] width 127 height 23
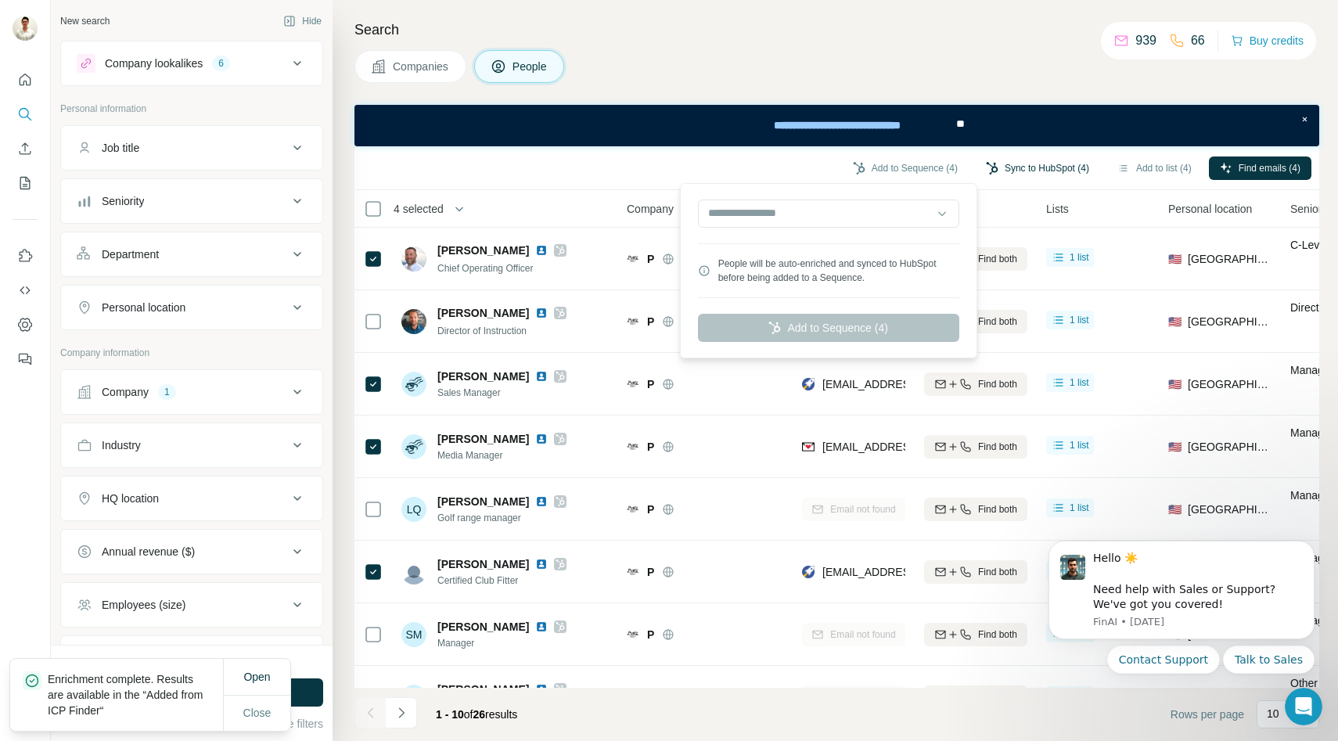
click at [1026, 161] on button "Sync to HubSpot (4)" at bounding box center [1037, 168] width 125 height 23
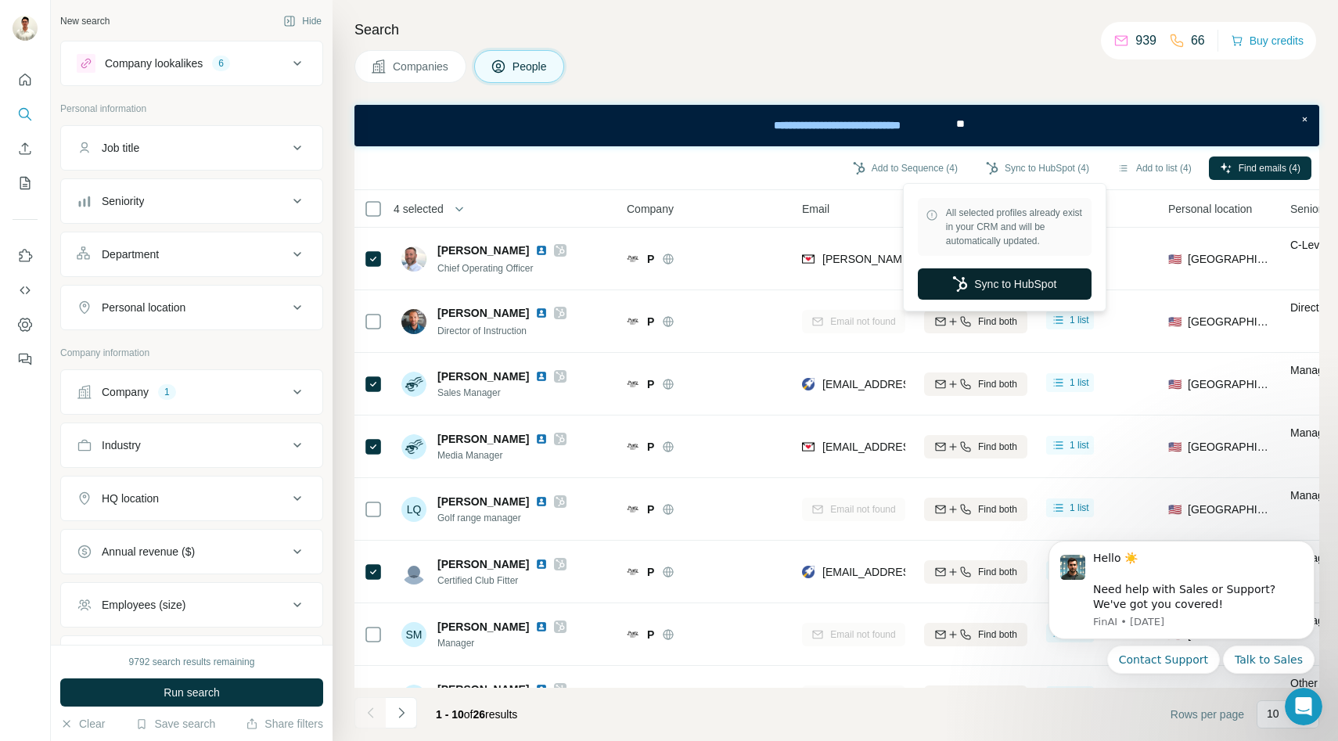
click at [977, 281] on button "Sync to HubSpot" at bounding box center [1005, 283] width 174 height 31
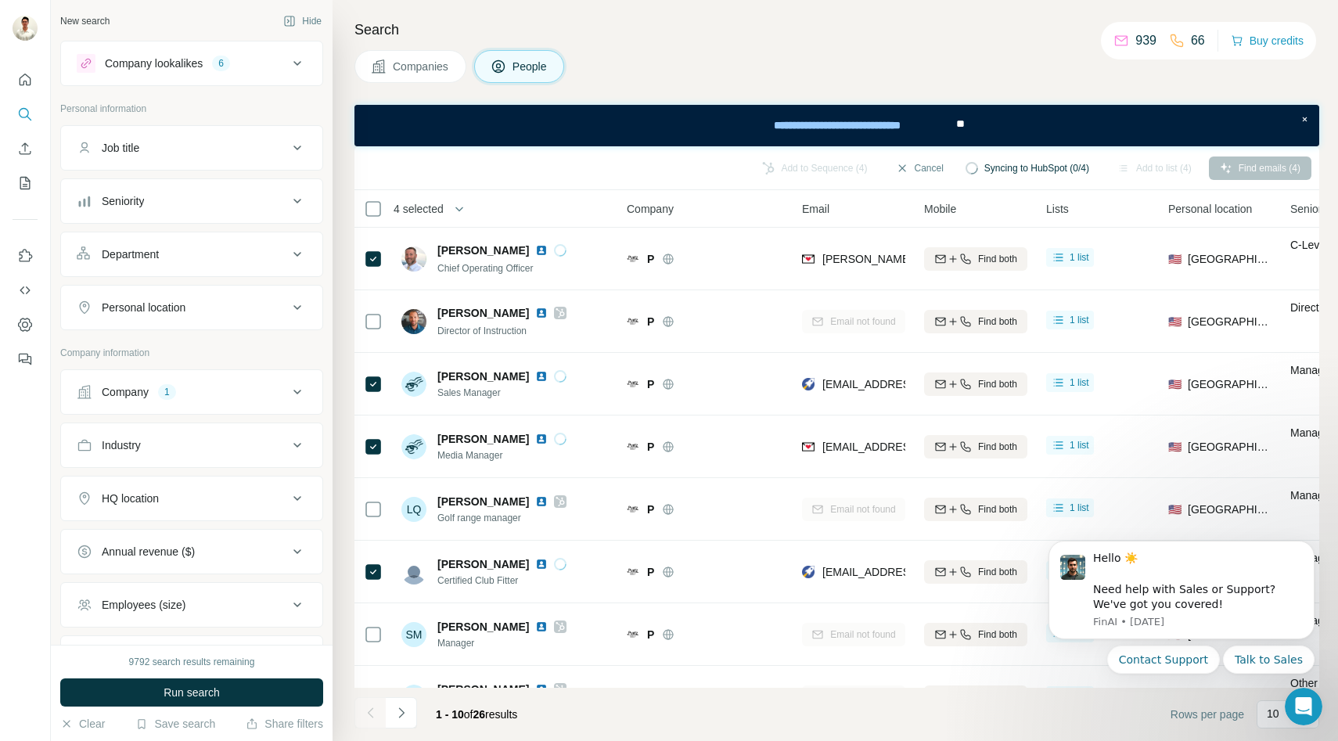
click at [410, 60] on span "Companies" at bounding box center [421, 67] width 57 height 16
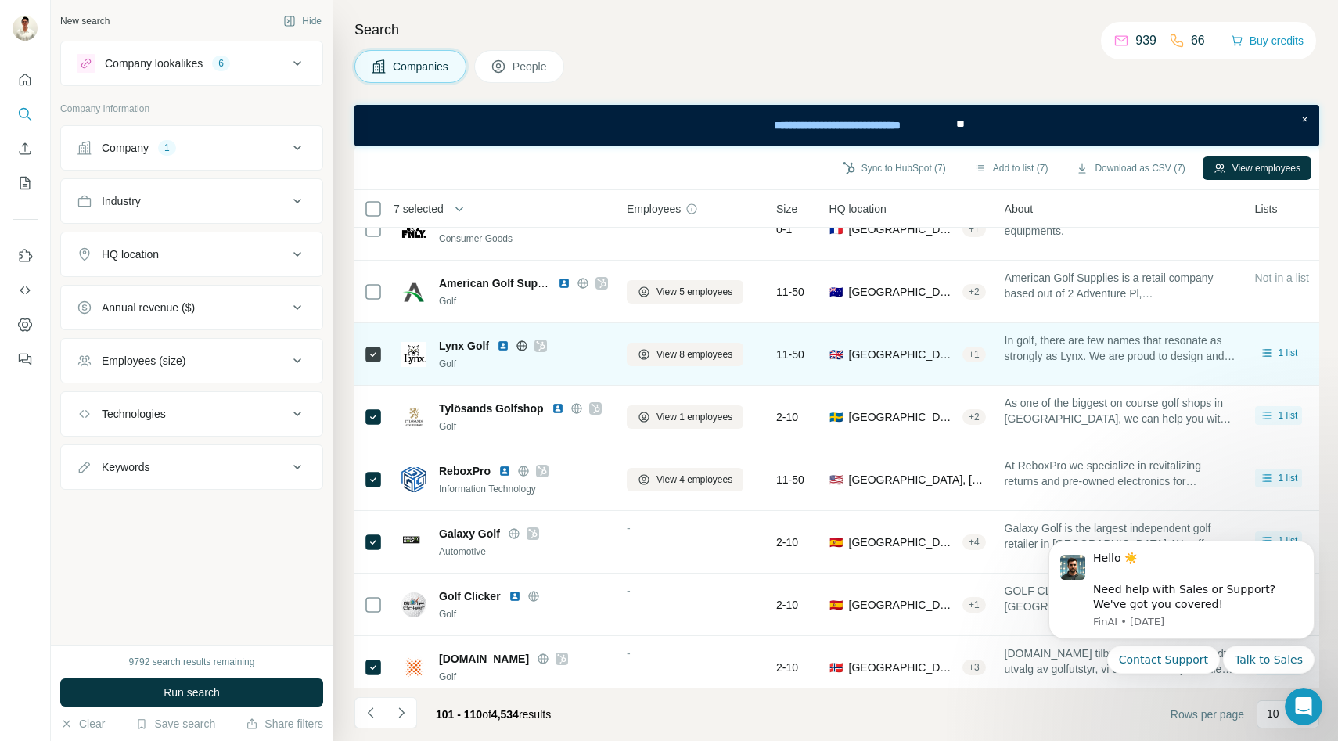
scroll to position [166, 0]
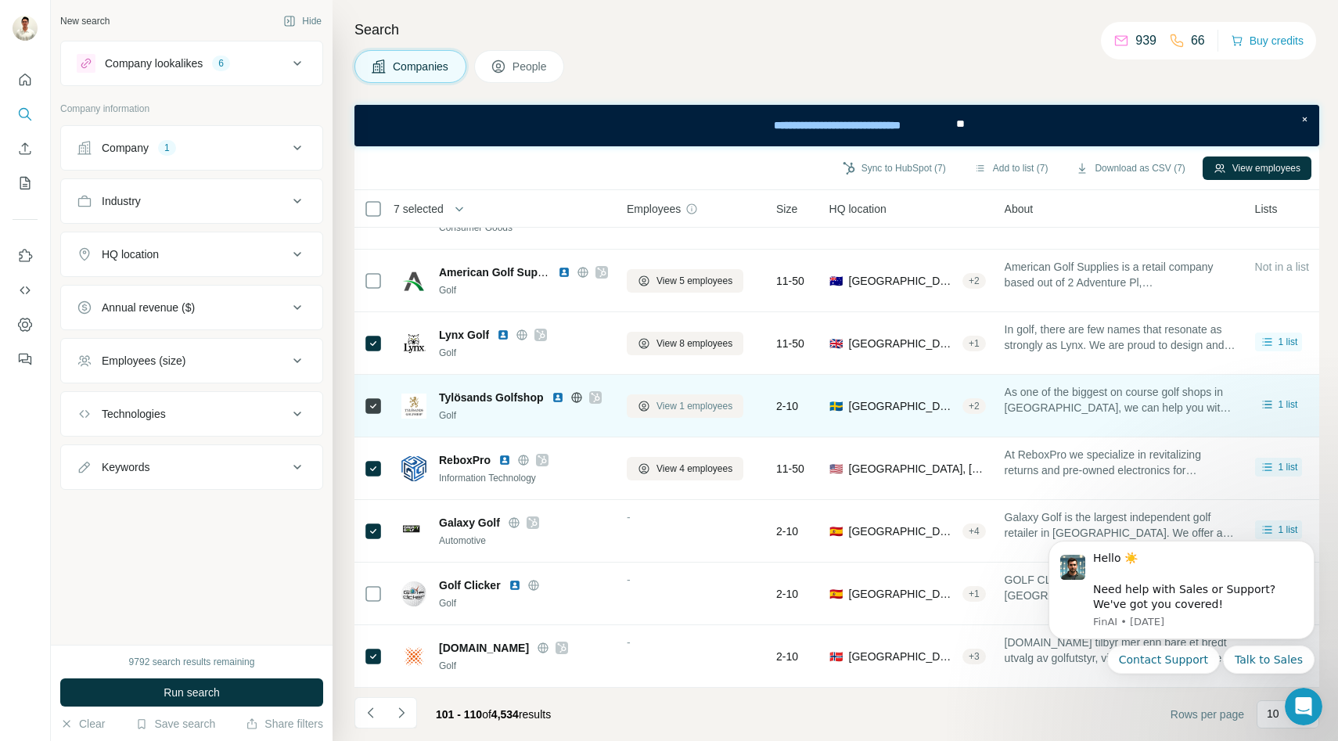
click at [677, 408] on span "View 1 employees" at bounding box center [695, 406] width 76 height 14
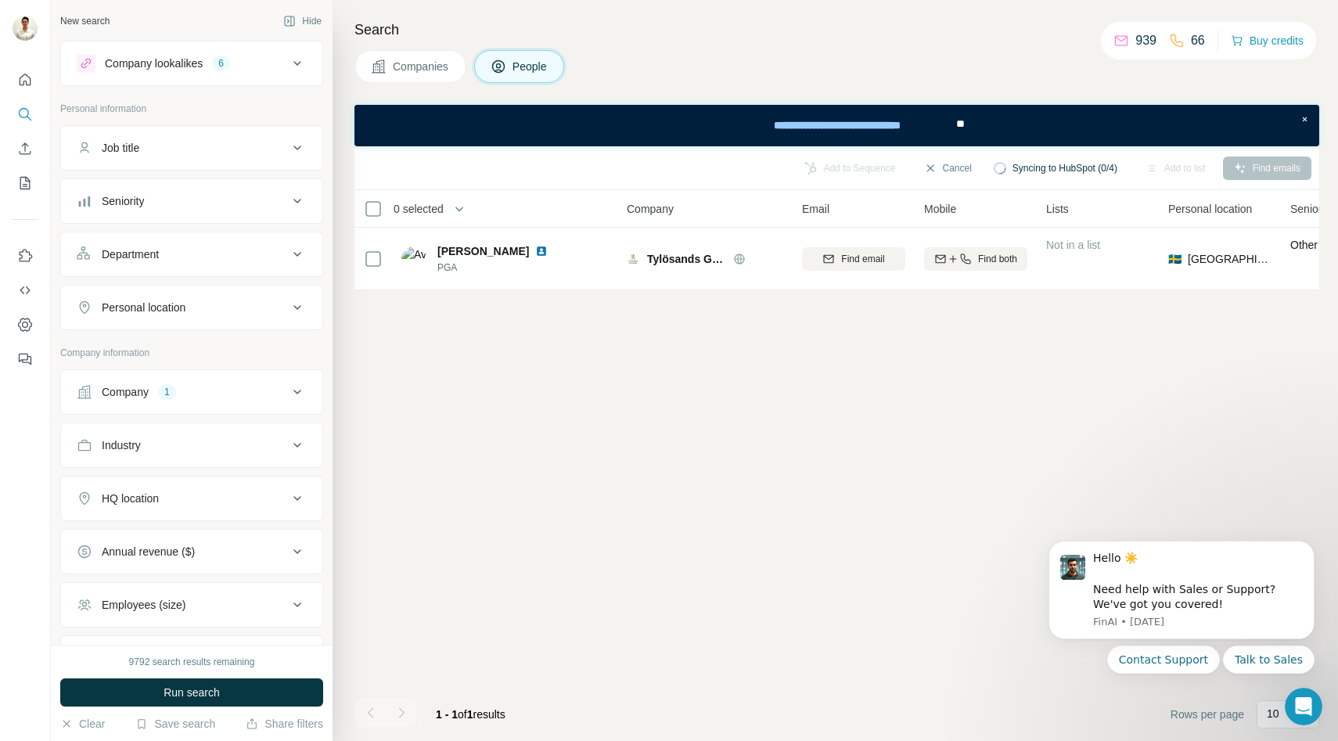
scroll to position [0, 0]
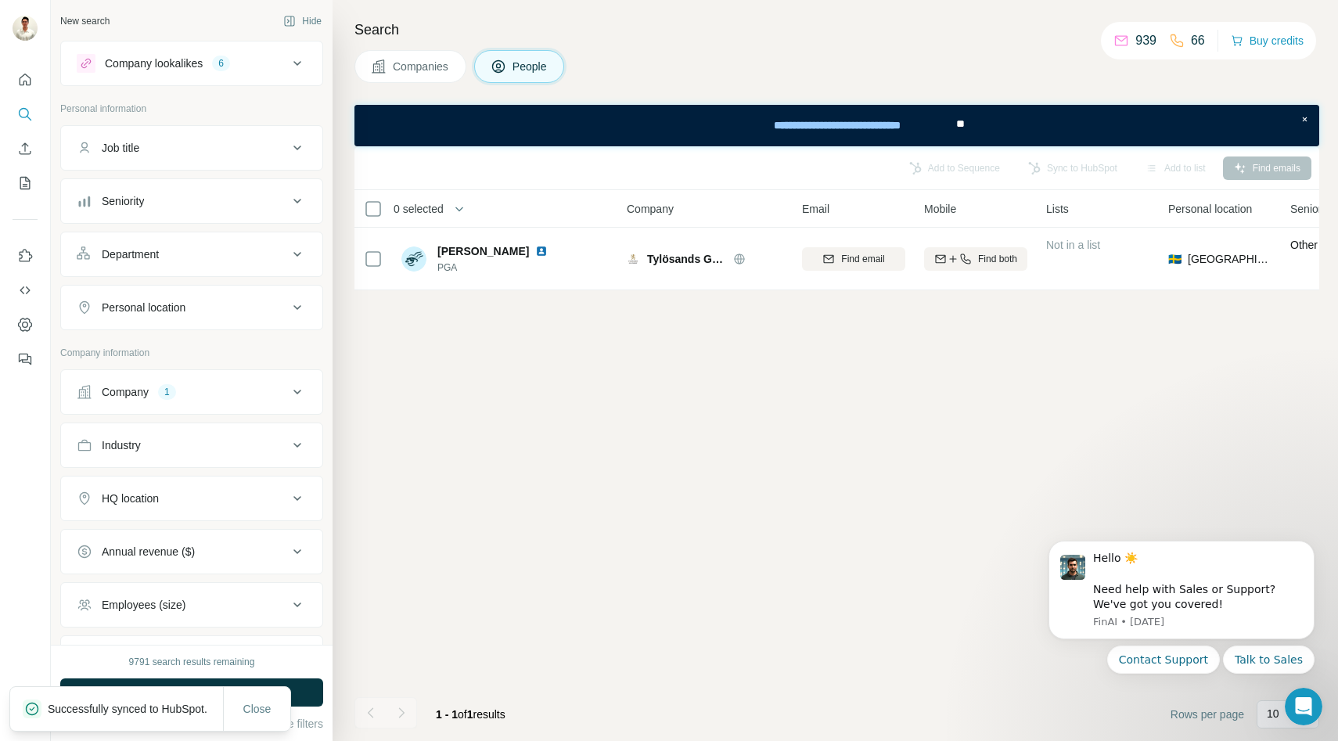
click at [411, 65] on span "Companies" at bounding box center [421, 67] width 57 height 16
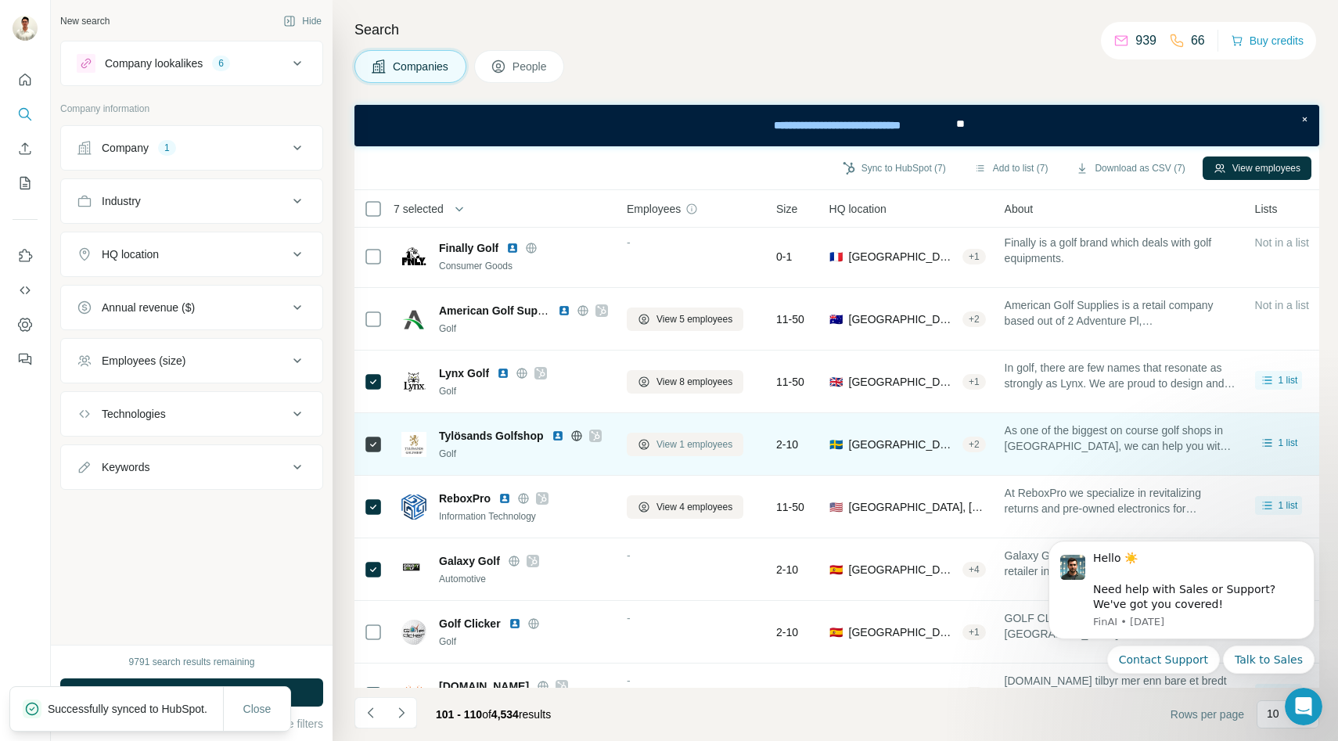
scroll to position [166, 0]
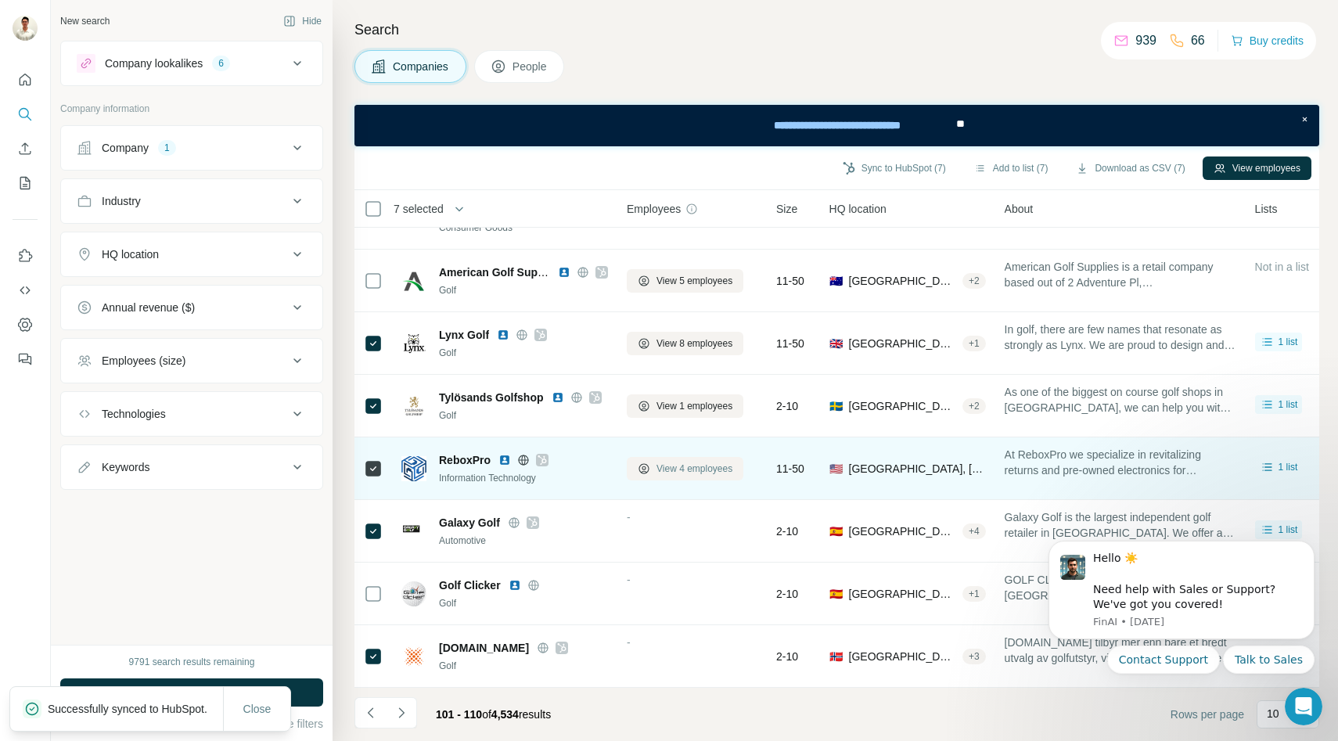
click at [686, 471] on span "View 4 employees" at bounding box center [695, 469] width 76 height 14
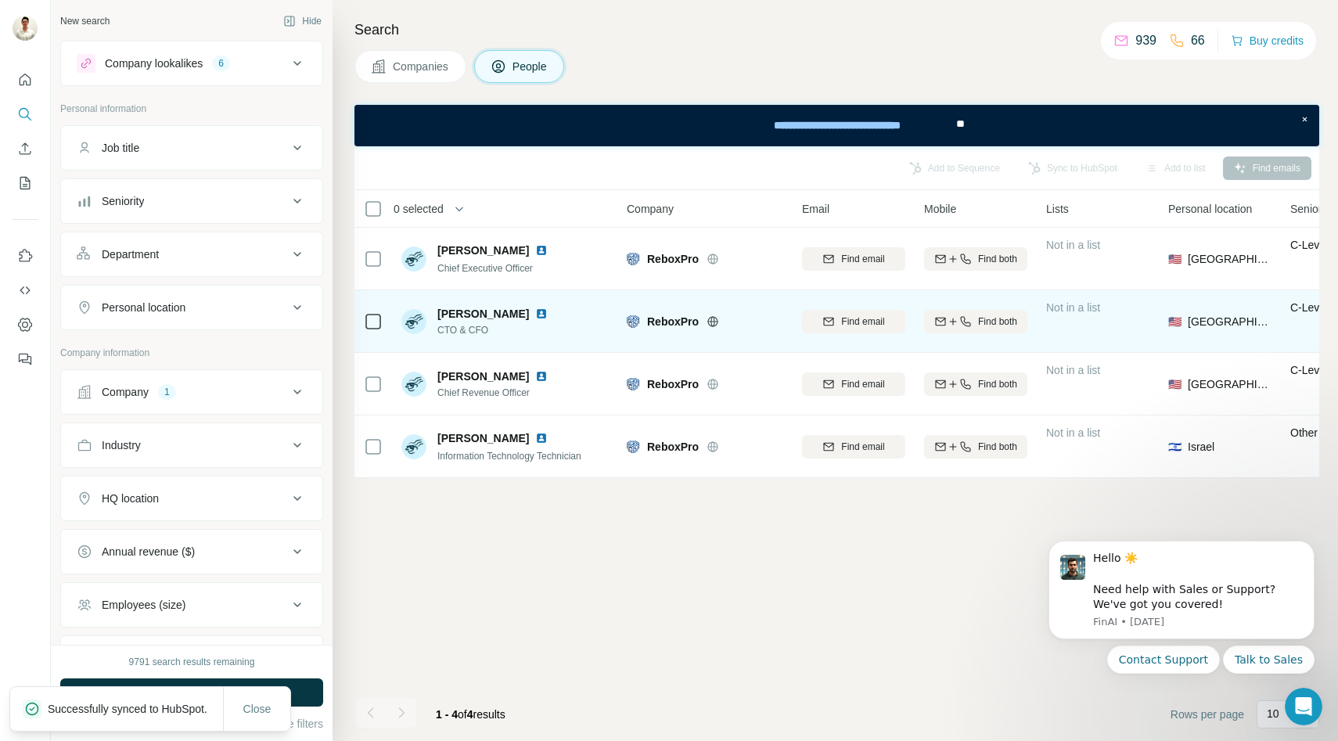
scroll to position [0, 0]
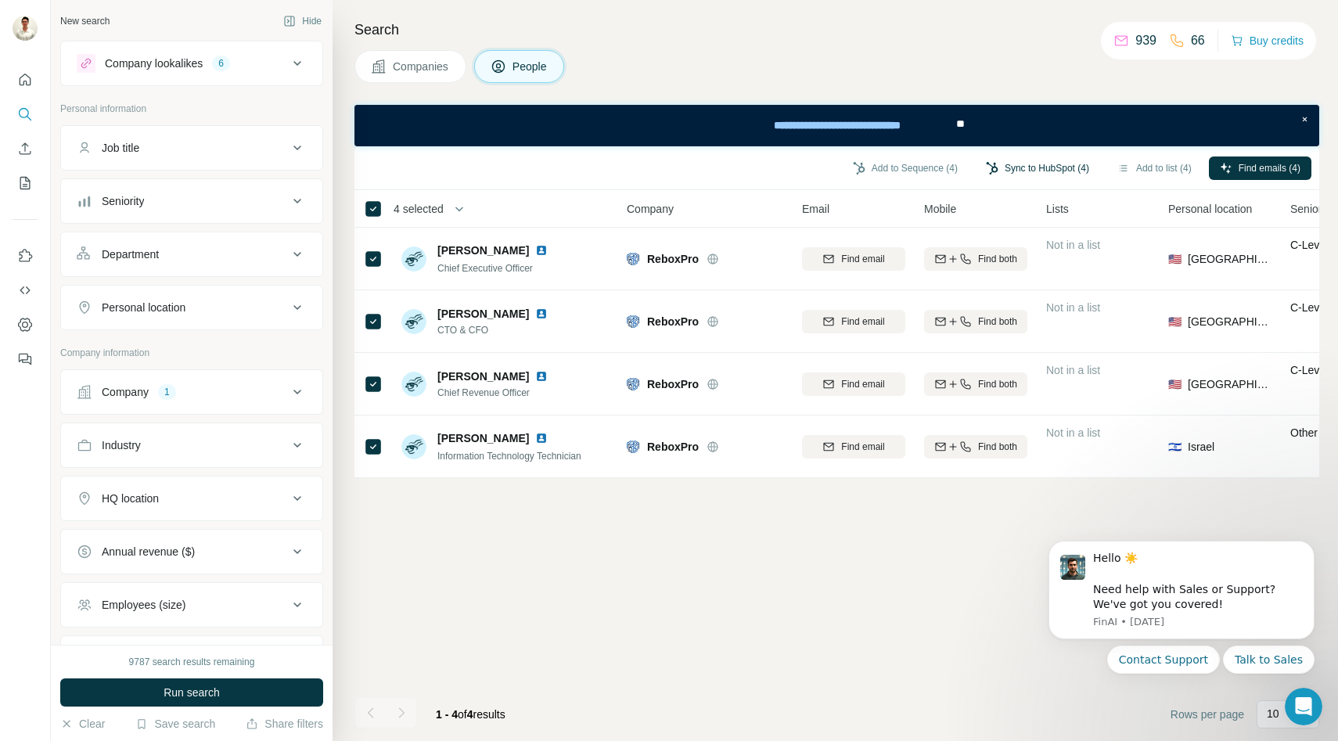
click at [1079, 166] on button "Sync to HubSpot (4)" at bounding box center [1037, 168] width 125 height 23
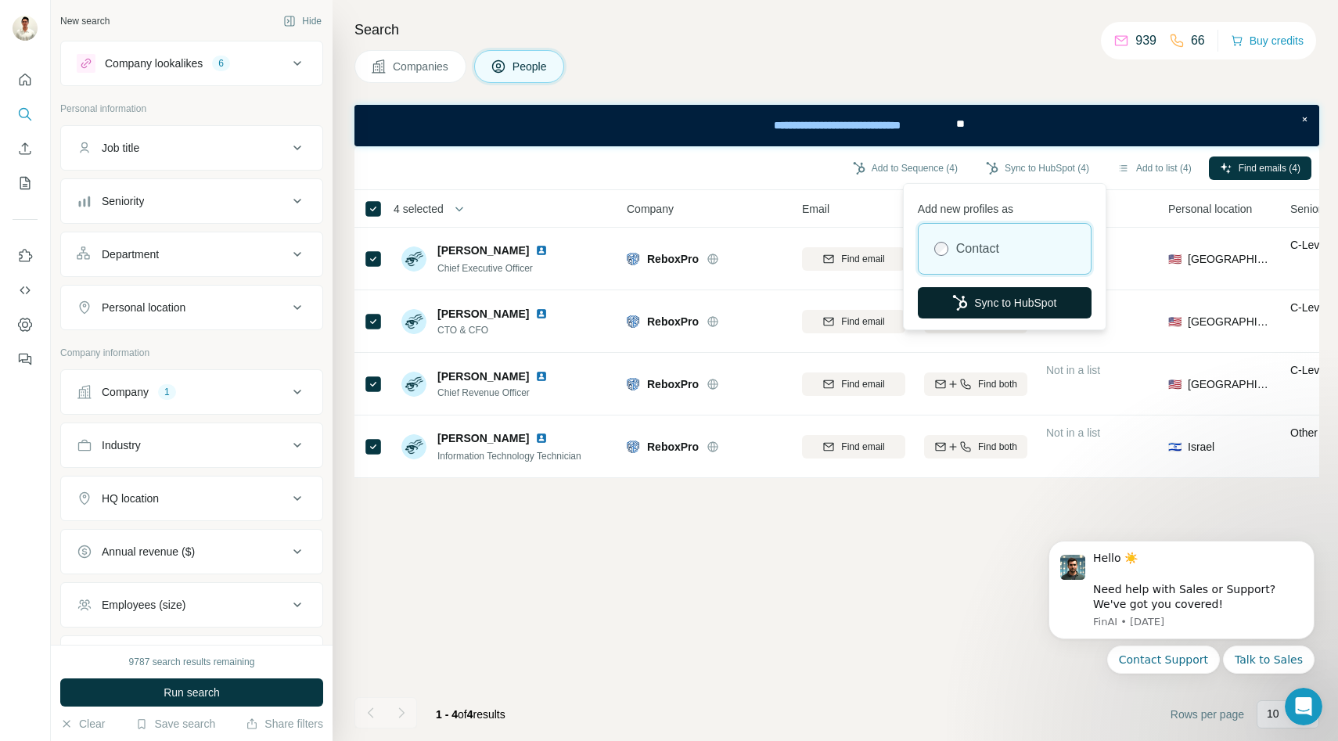
click at [1003, 296] on button "Sync to HubSpot" at bounding box center [1005, 302] width 174 height 31
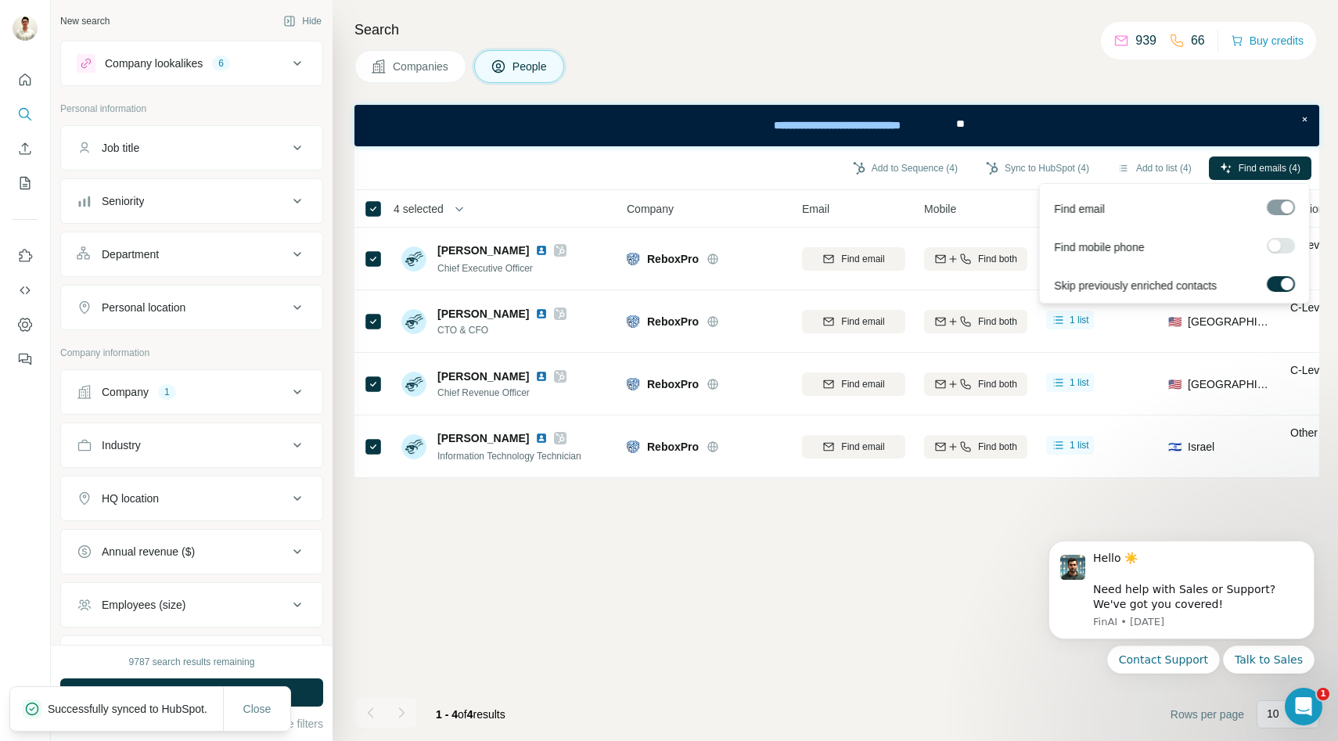
click at [1228, 166] on icon "button" at bounding box center [1226, 168] width 10 height 10
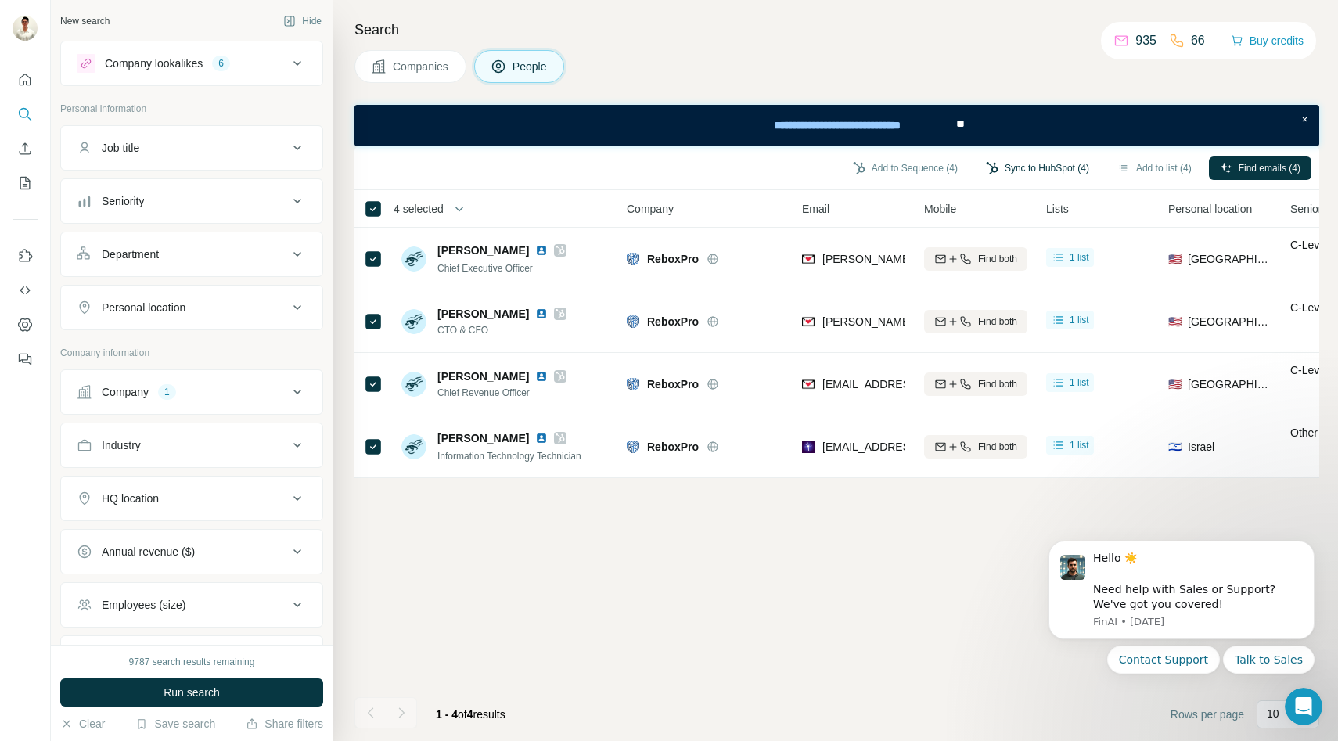
click at [1013, 167] on button "Sync to HubSpot (4)" at bounding box center [1037, 168] width 125 height 23
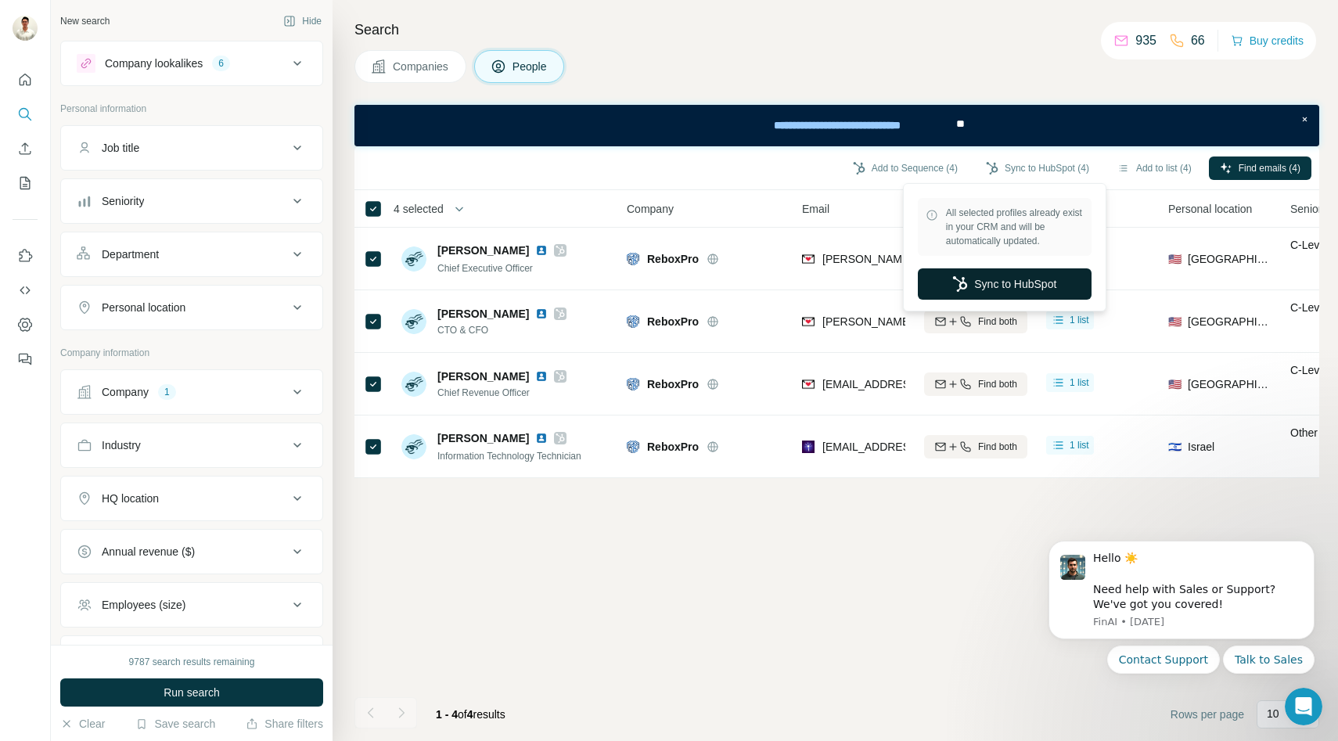
click at [981, 275] on button "Sync to HubSpot" at bounding box center [1005, 283] width 174 height 31
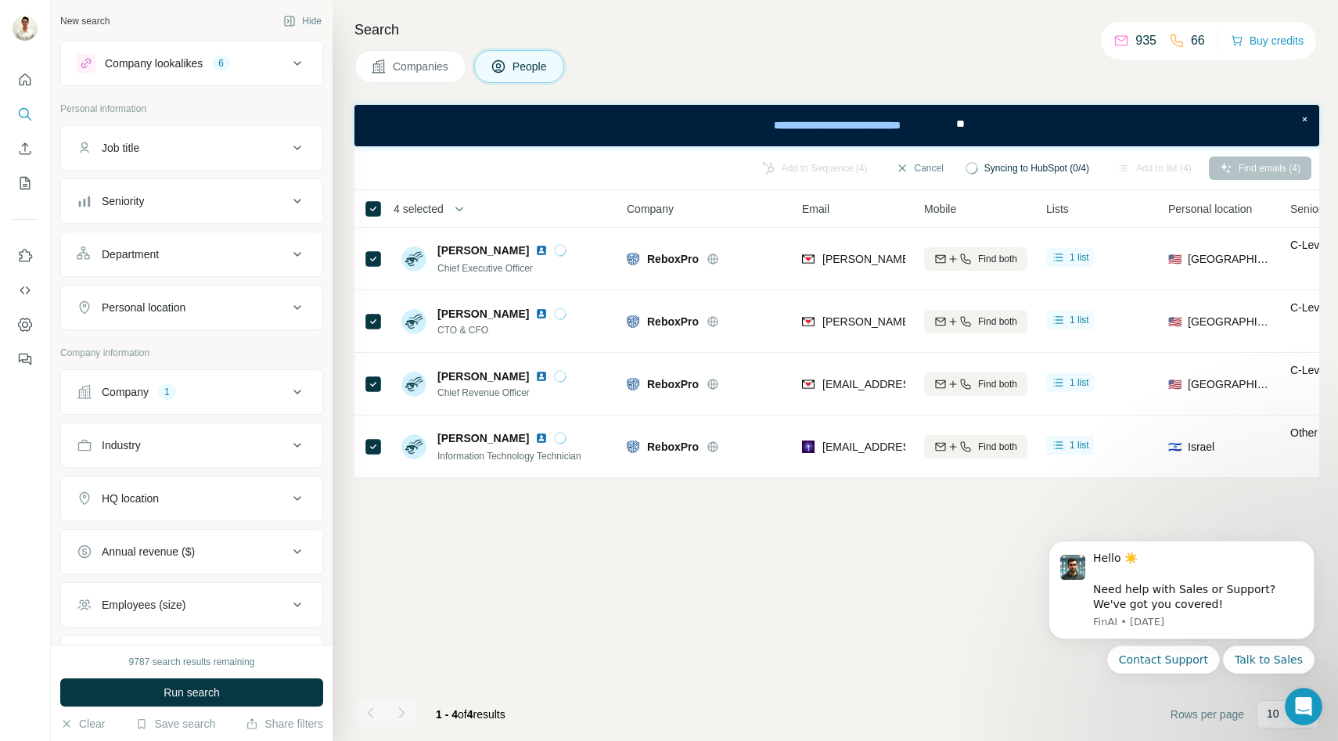
click at [418, 60] on span "Companies" at bounding box center [421, 67] width 57 height 16
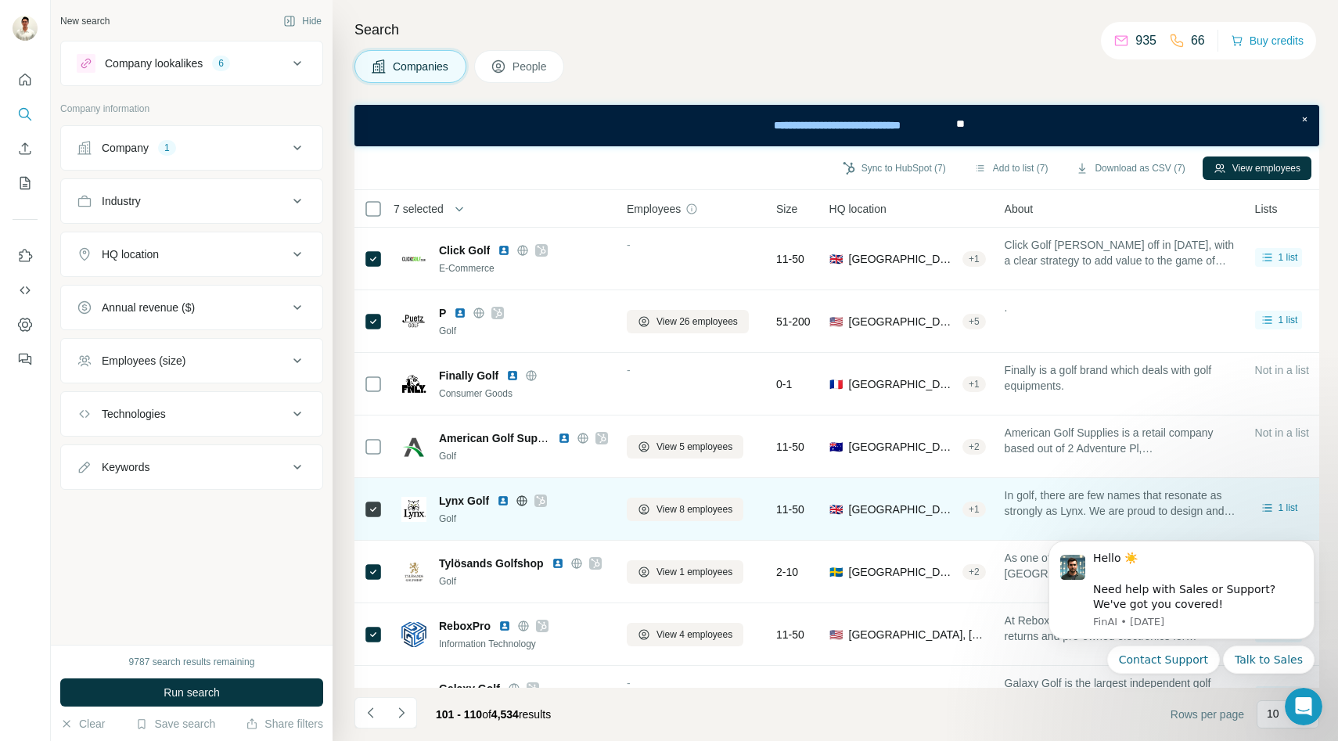
scroll to position [166, 0]
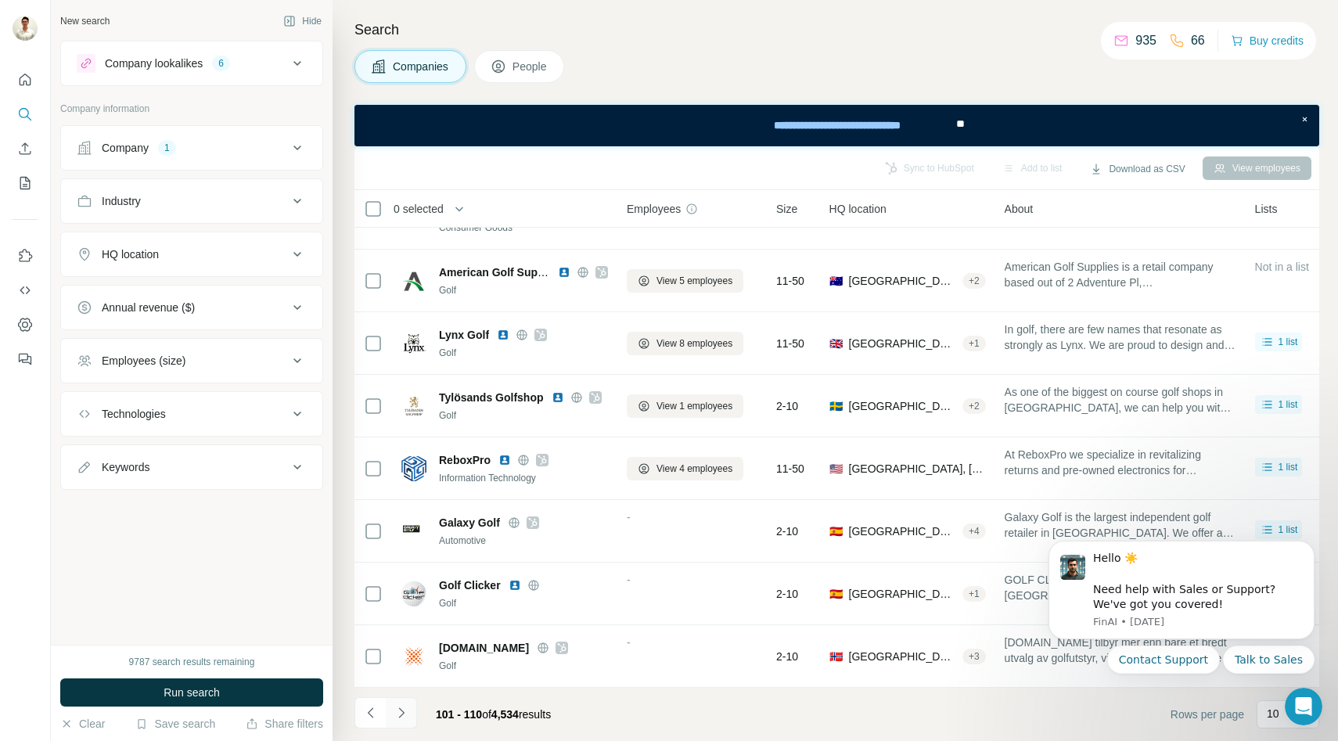
click at [403, 714] on icon "Navigate to next page" at bounding box center [402, 713] width 16 height 16
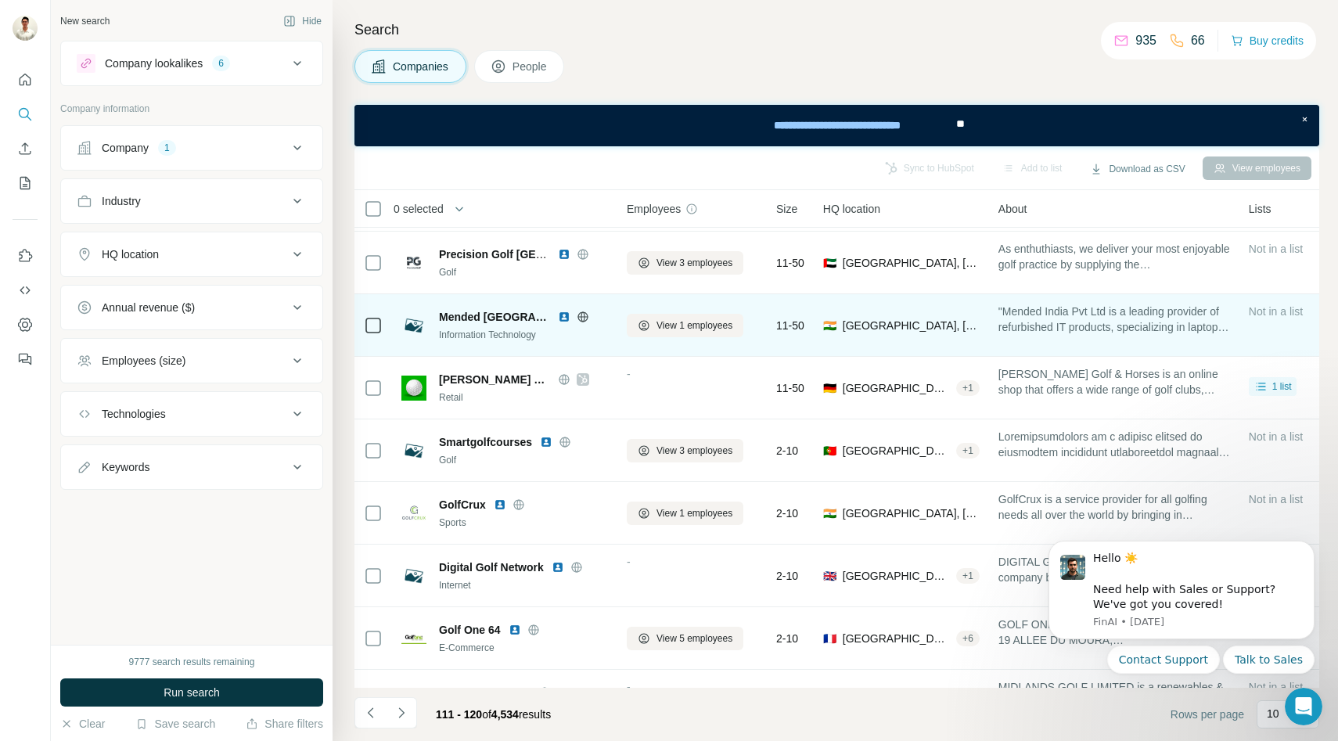
scroll to position [0, 0]
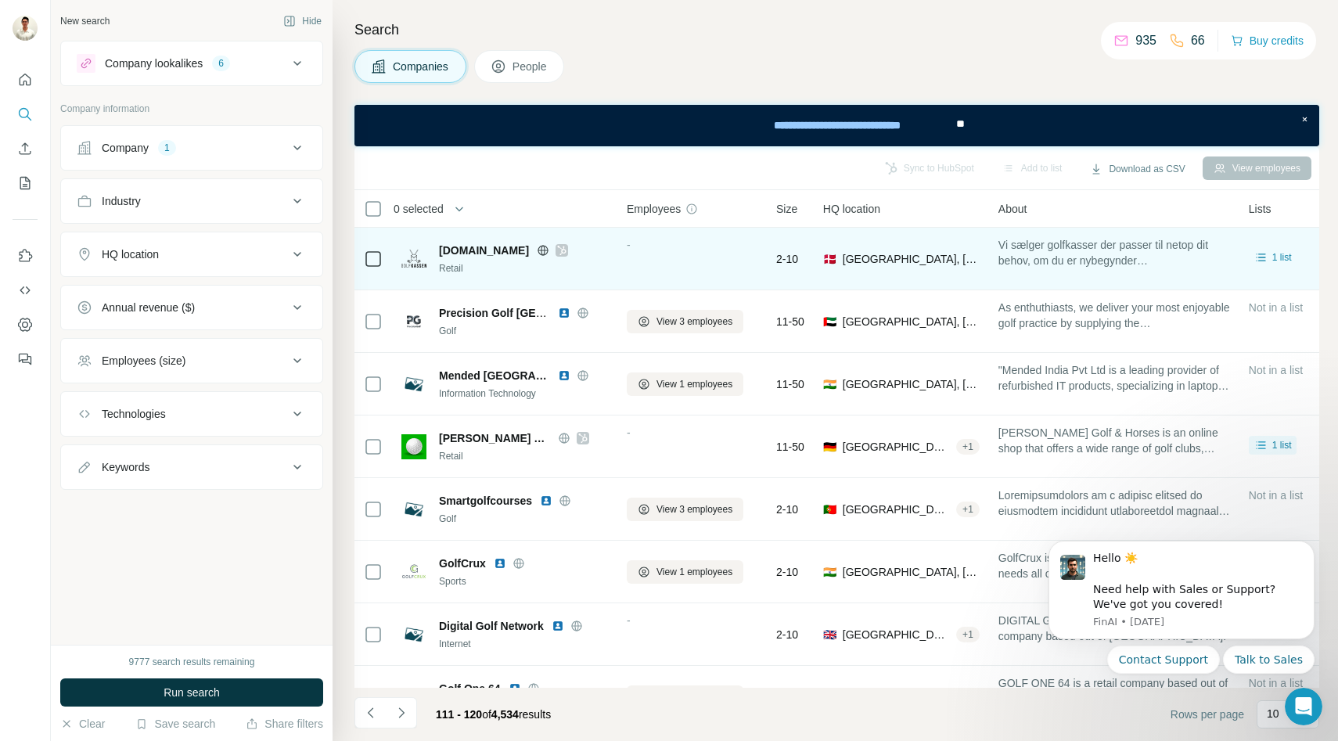
click at [537, 248] on icon at bounding box center [543, 250] width 13 height 13
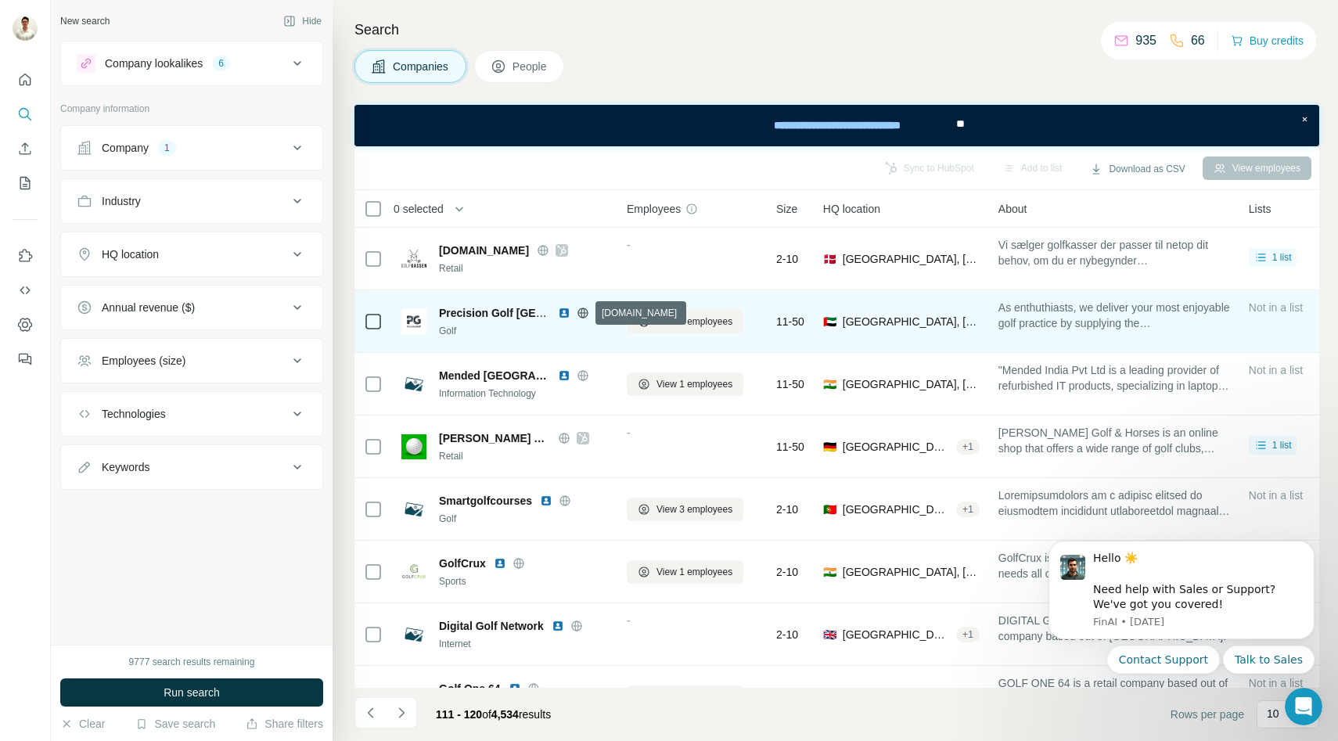
click at [585, 315] on icon at bounding box center [583, 313] width 13 height 13
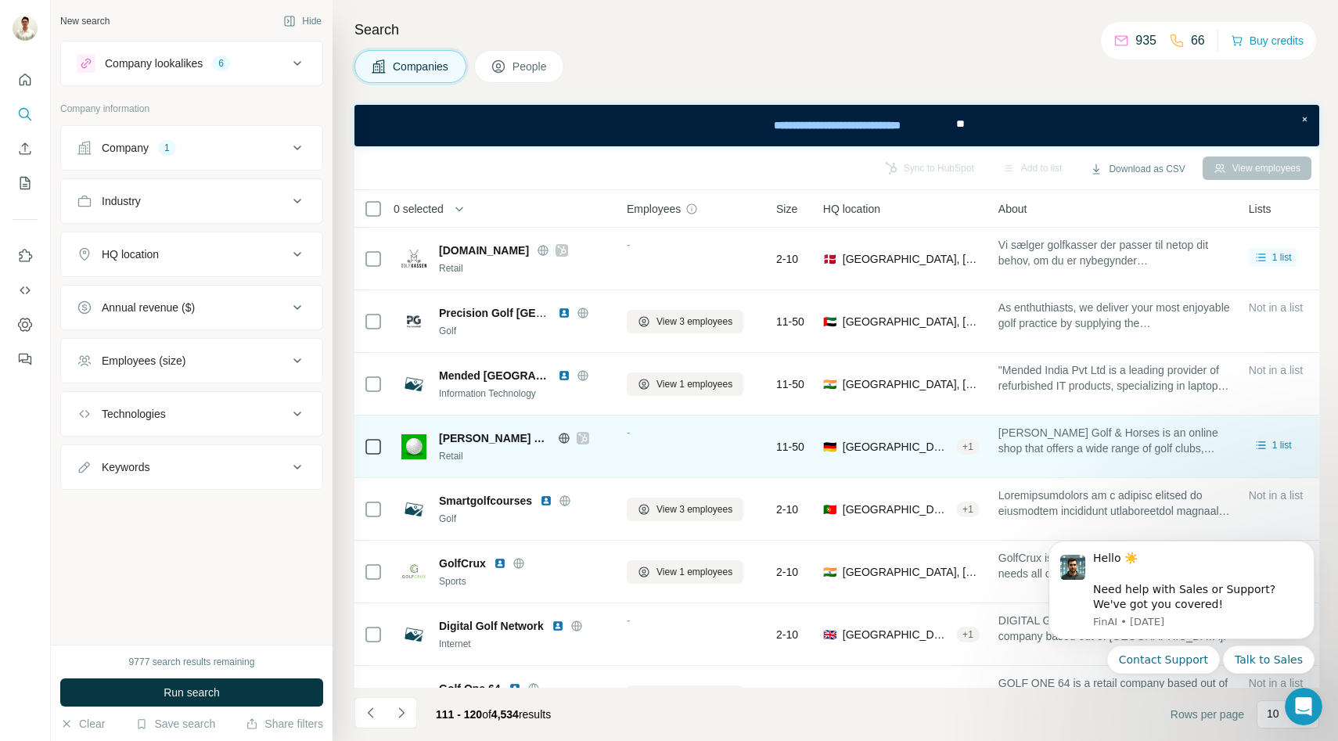
click at [563, 434] on icon at bounding box center [564, 438] width 4 height 10
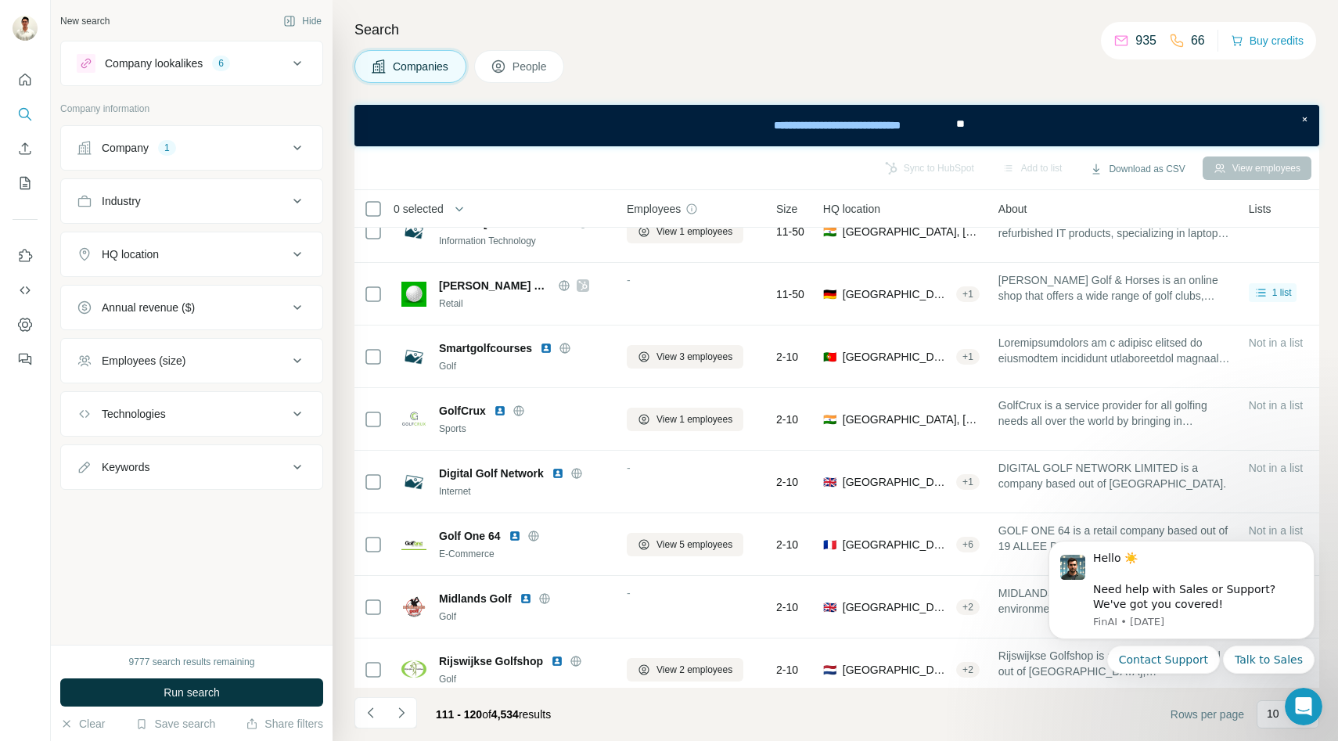
scroll to position [166, 0]
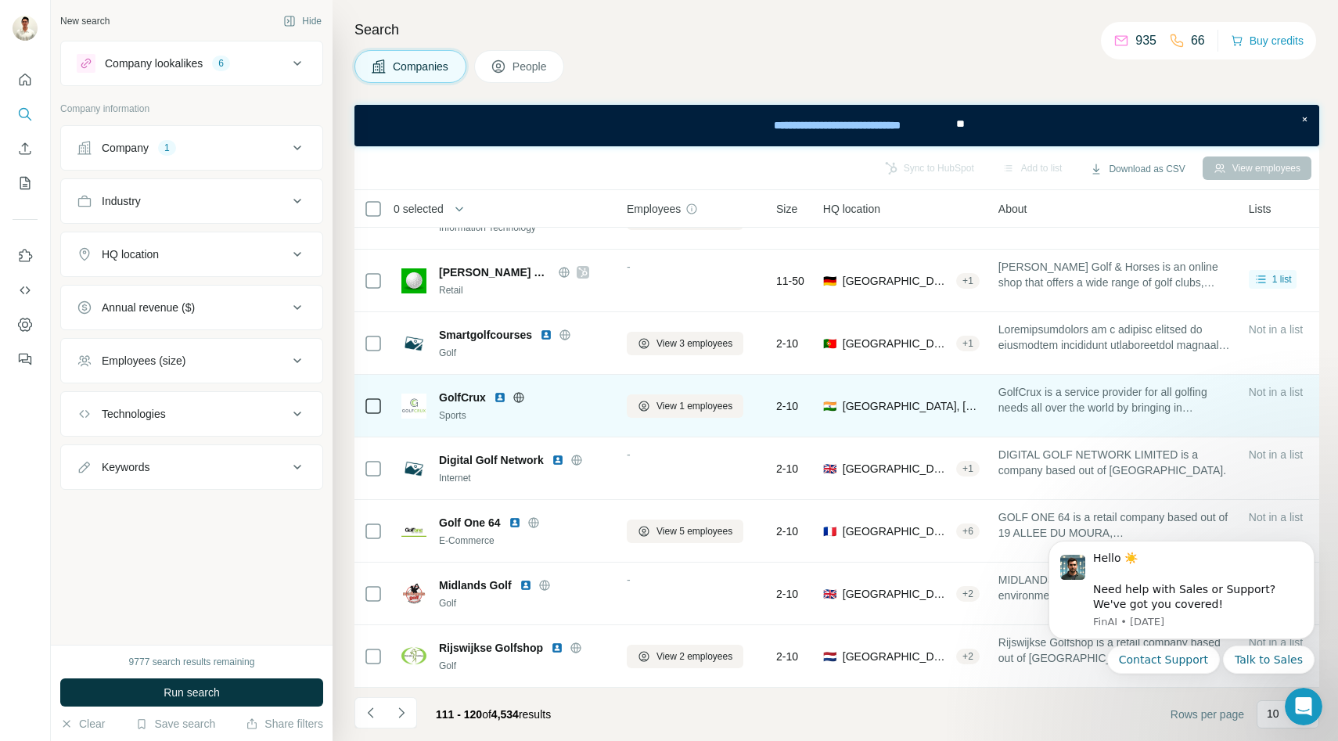
click at [518, 394] on icon at bounding box center [519, 397] width 13 height 13
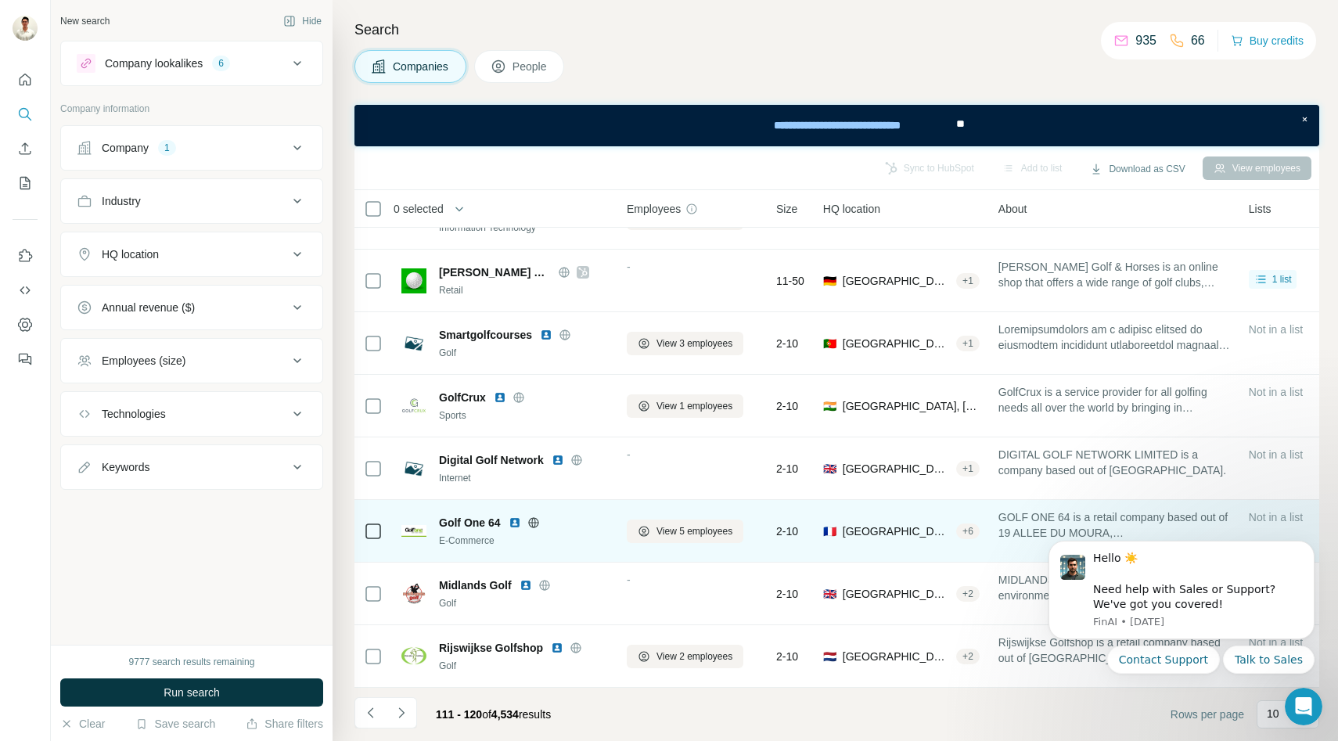
click at [531, 515] on div "Golf One 64" at bounding box center [523, 523] width 169 height 16
click at [531, 523] on icon at bounding box center [533, 522] width 4 height 10
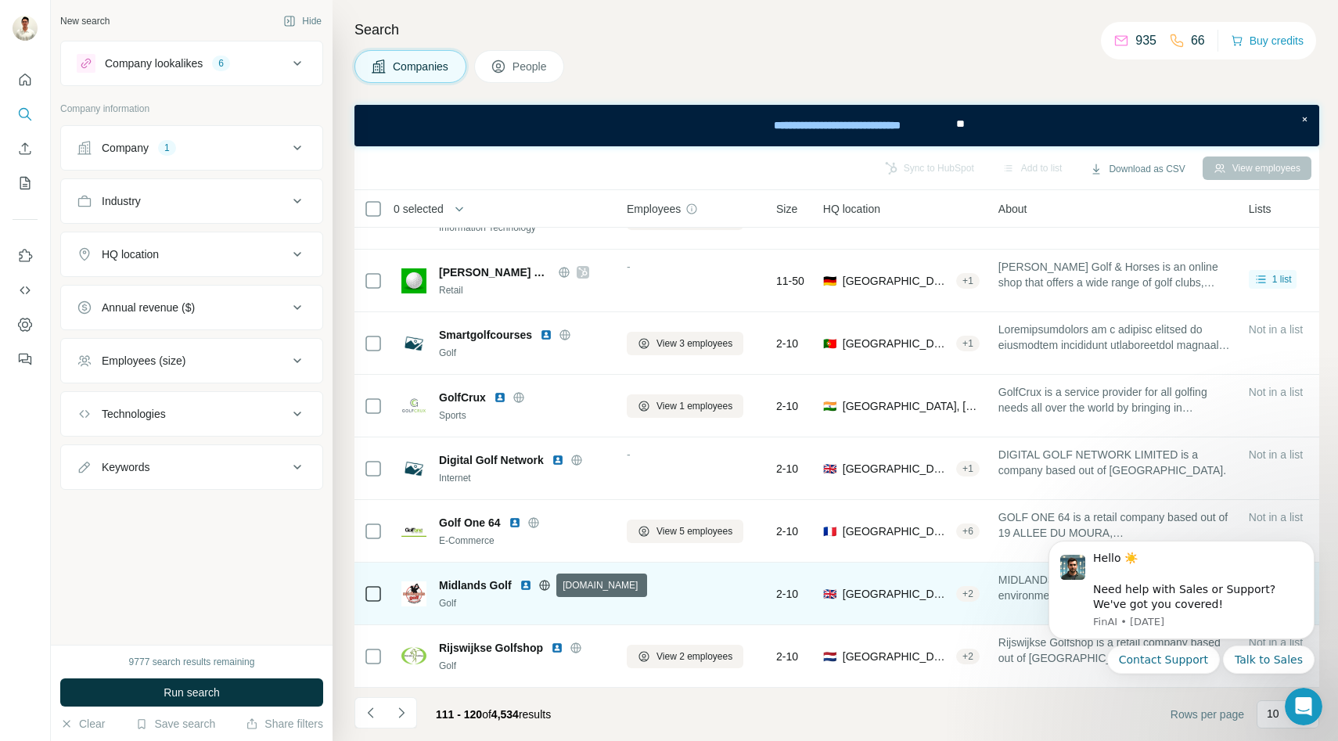
click at [543, 583] on icon at bounding box center [544, 585] width 13 height 13
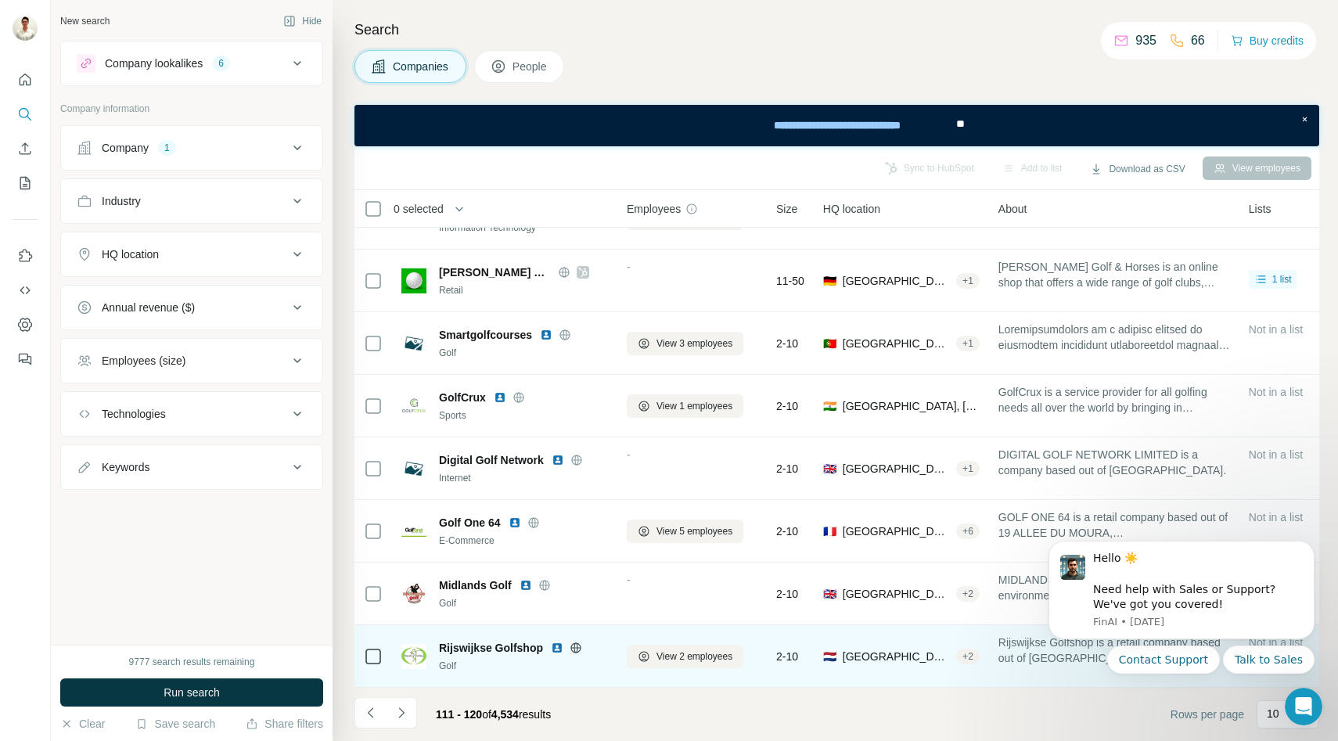
click at [576, 647] on icon at bounding box center [576, 647] width 4 height 10
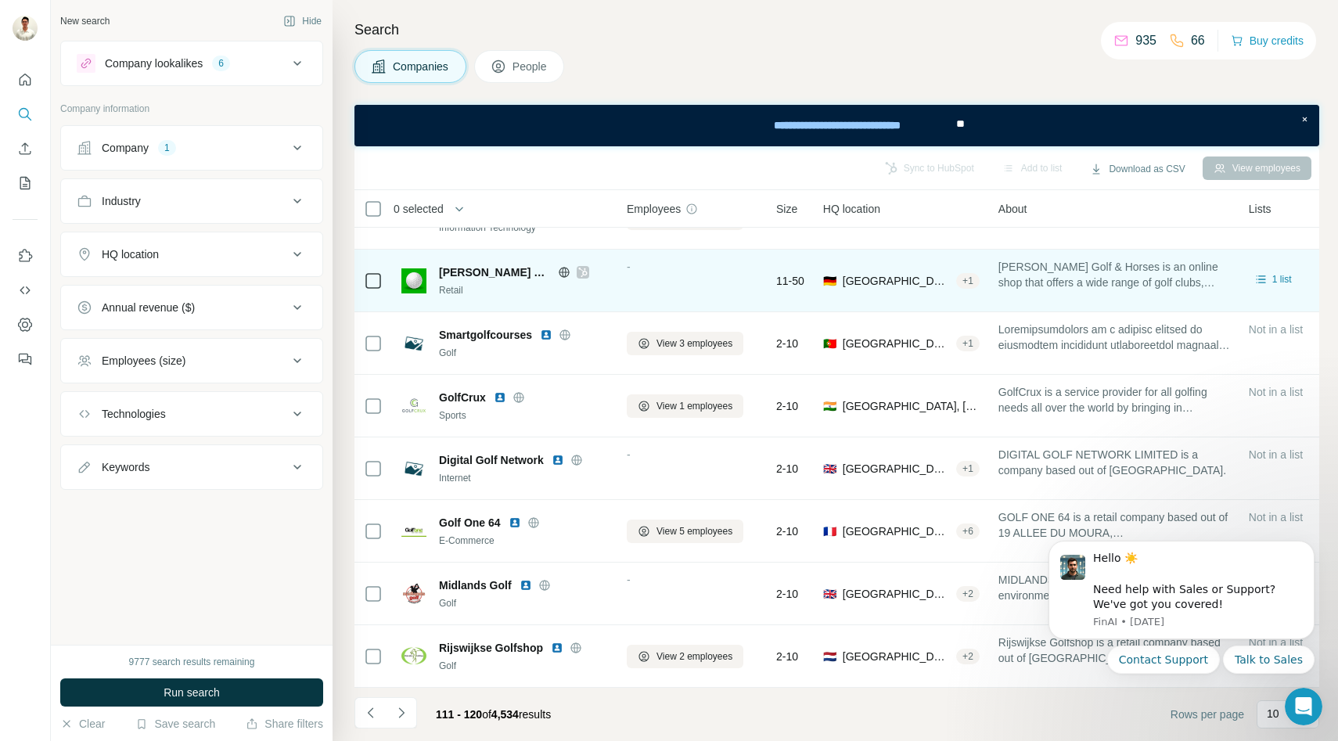
scroll to position [0, 0]
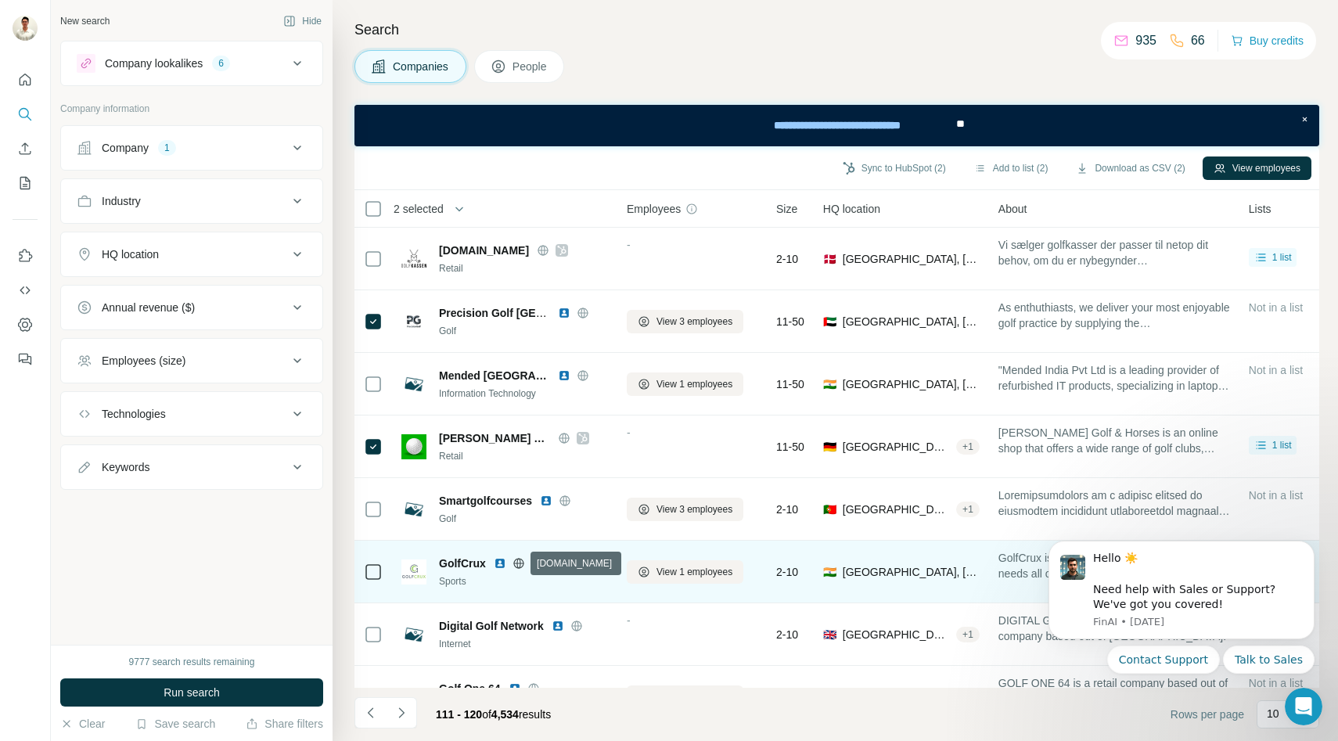
click at [513, 564] on icon at bounding box center [518, 563] width 10 height 10
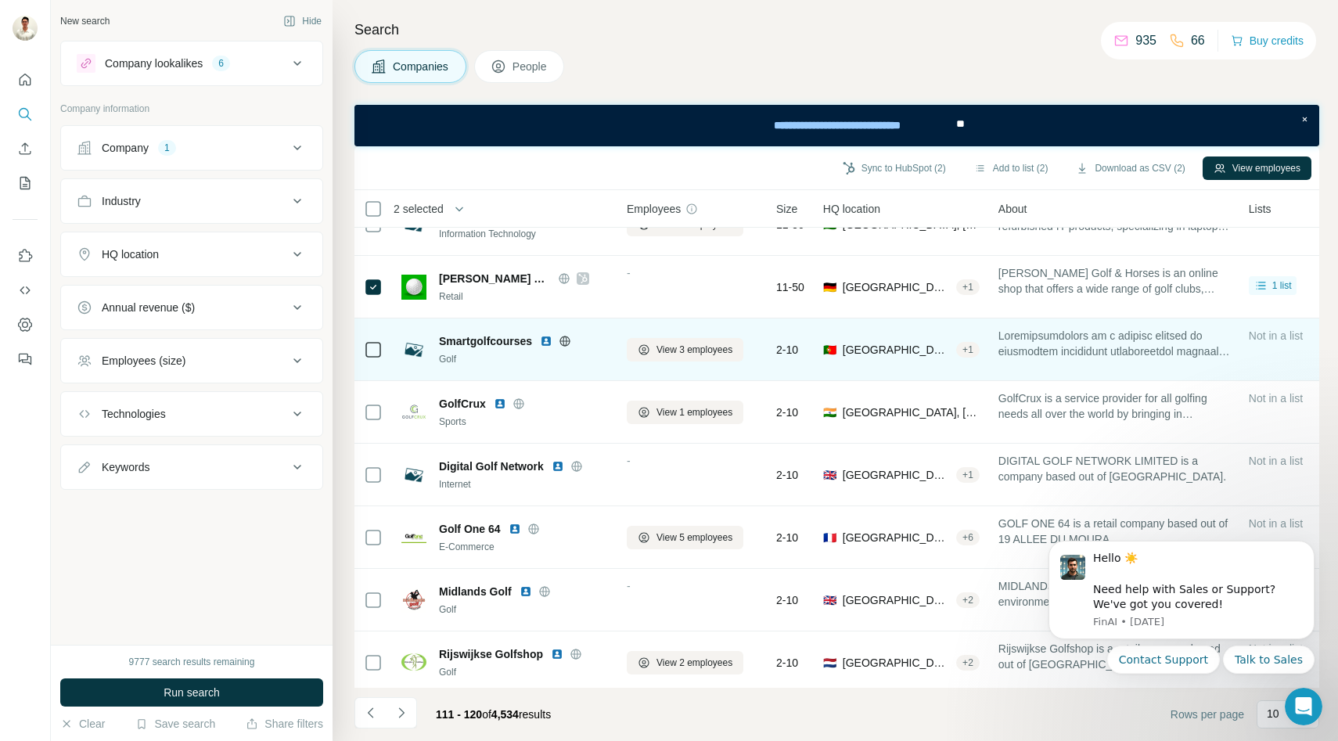
scroll to position [166, 0]
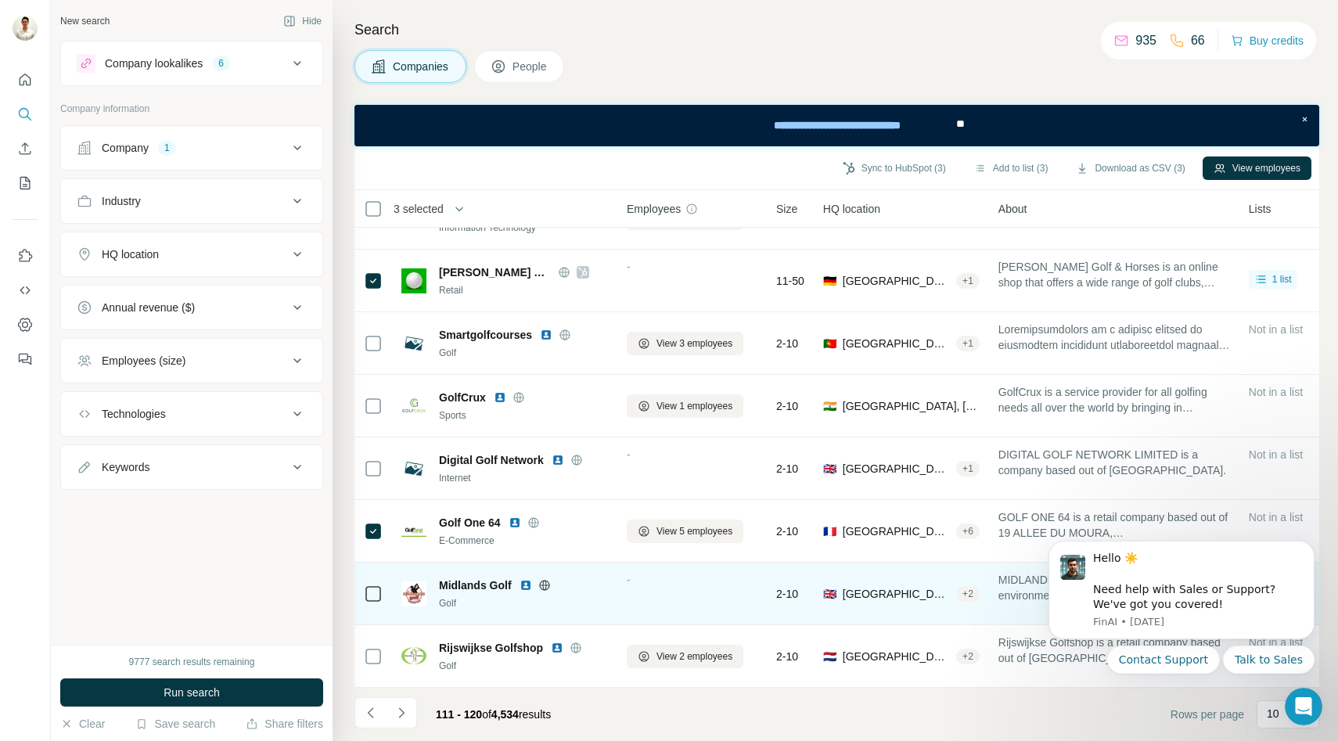
click at [372, 602] on icon at bounding box center [373, 594] width 19 height 19
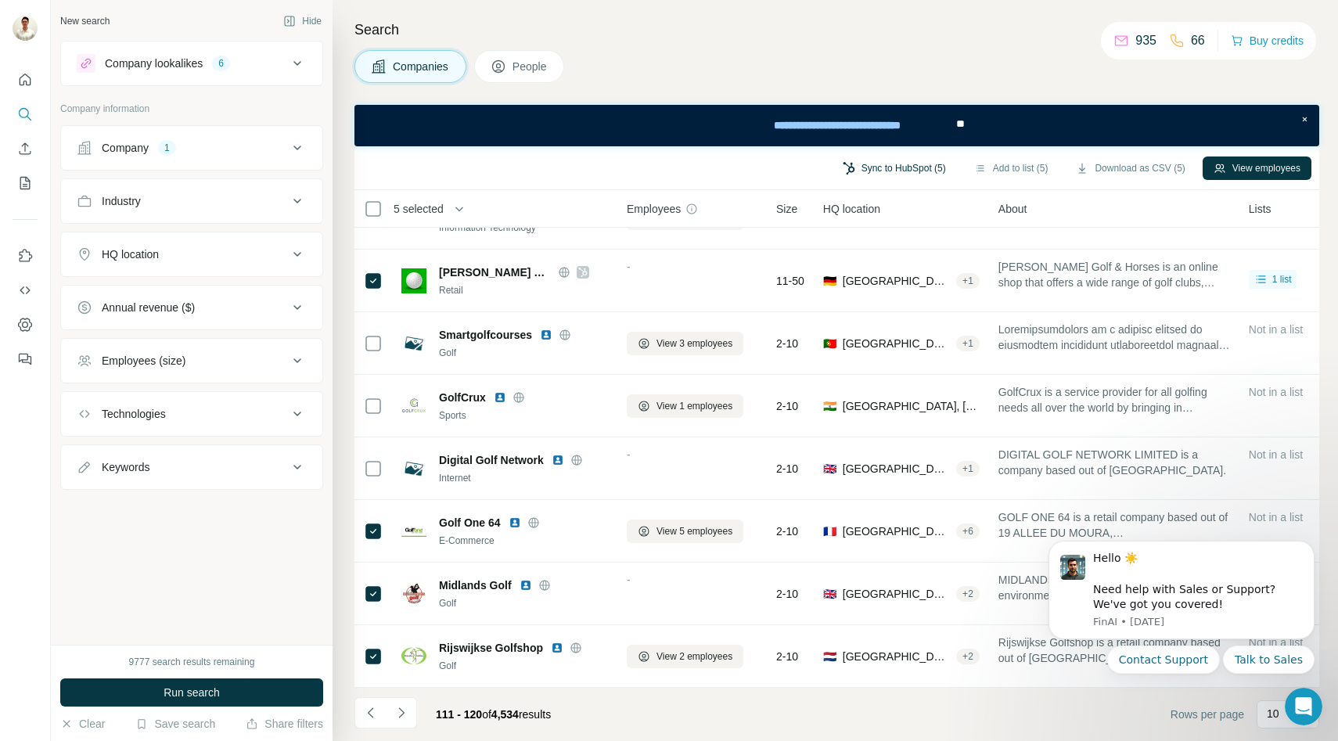
click at [917, 170] on button "Sync to HubSpot (5)" at bounding box center [894, 168] width 125 height 23
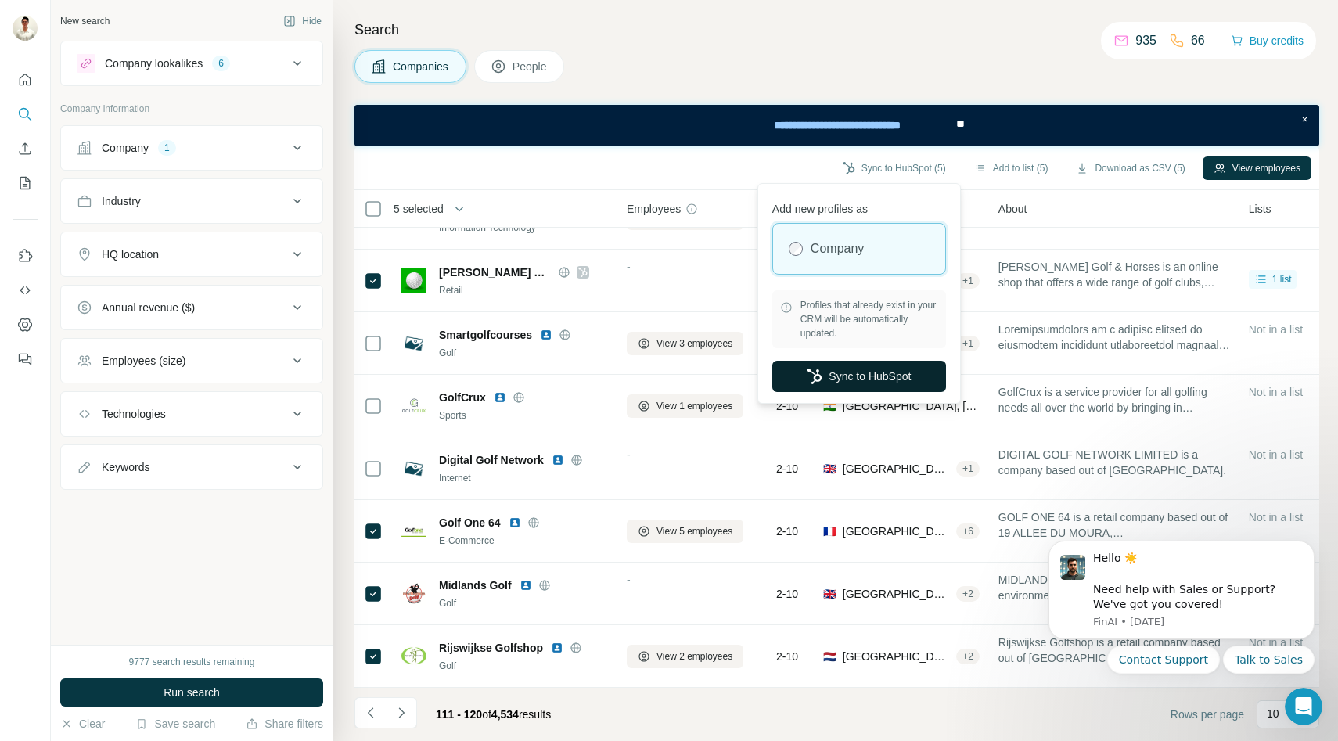
click at [848, 372] on button "Sync to HubSpot" at bounding box center [859, 376] width 174 height 31
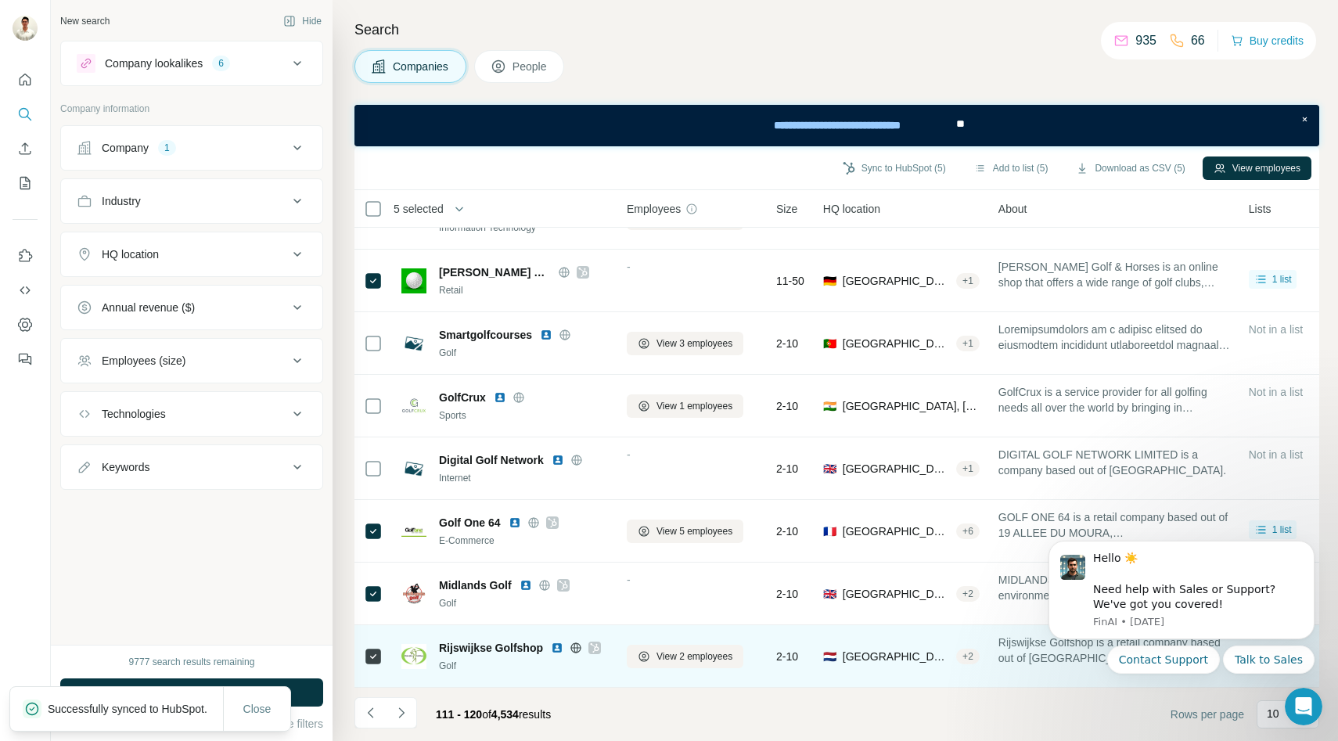
click at [596, 646] on icon at bounding box center [595, 647] width 9 height 9
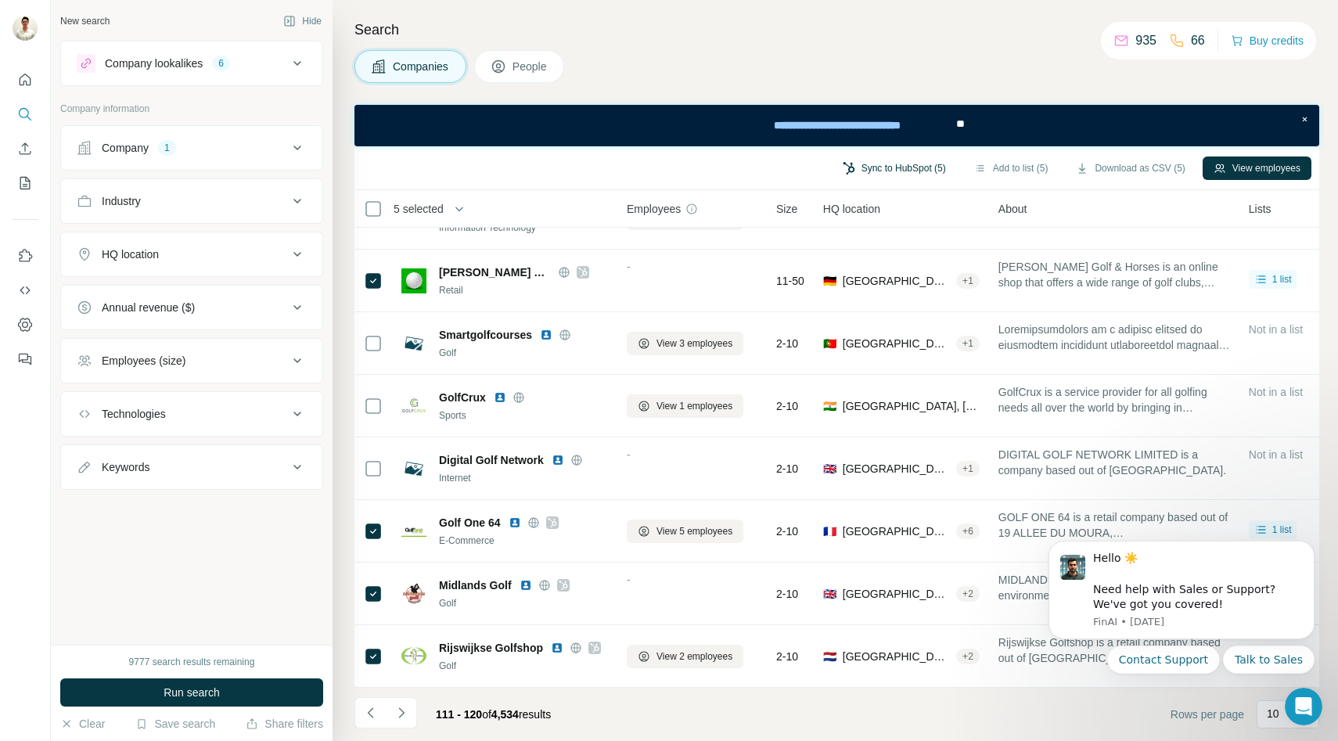
click at [939, 167] on button "Sync to HubSpot (5)" at bounding box center [894, 168] width 125 height 23
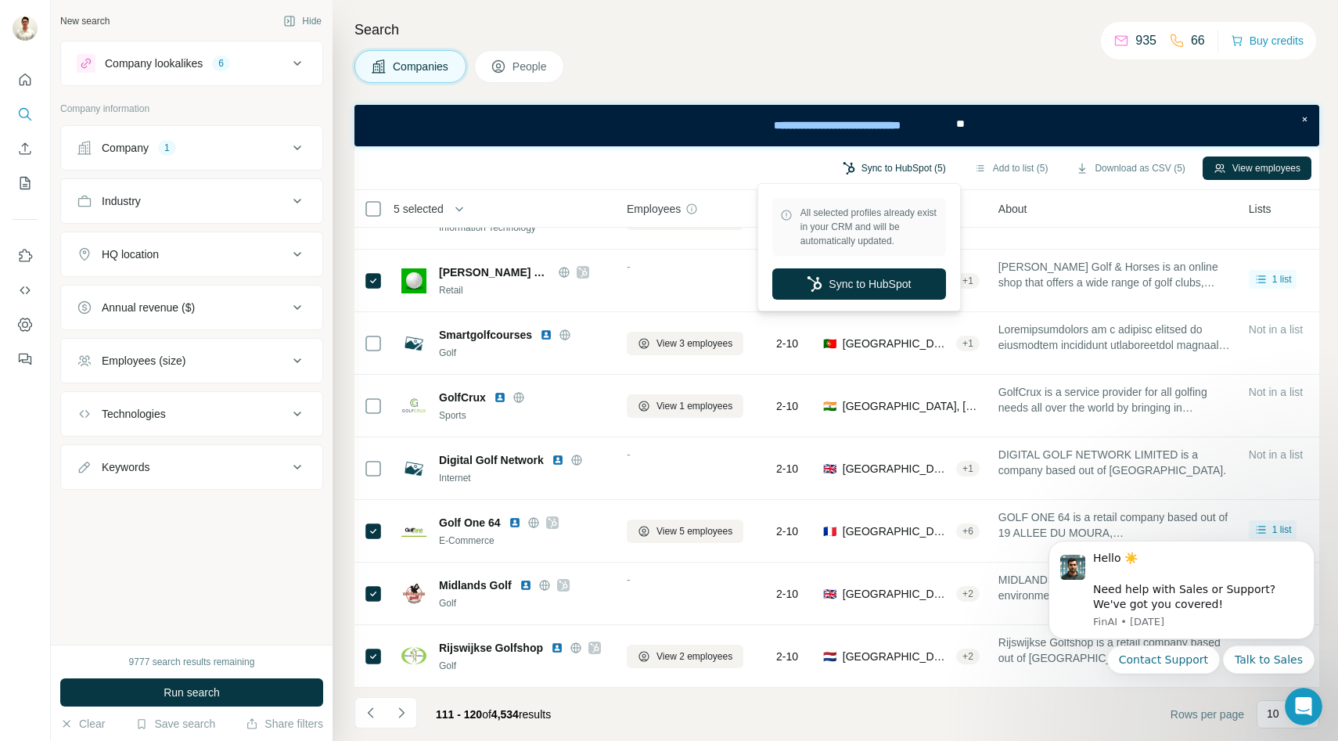
click at [933, 164] on button "Sync to HubSpot (5)" at bounding box center [894, 168] width 125 height 23
click at [724, 167] on div "Sync to HubSpot (5) Add to list (5) Download as CSV (5) View employees" at bounding box center [836, 167] width 949 height 27
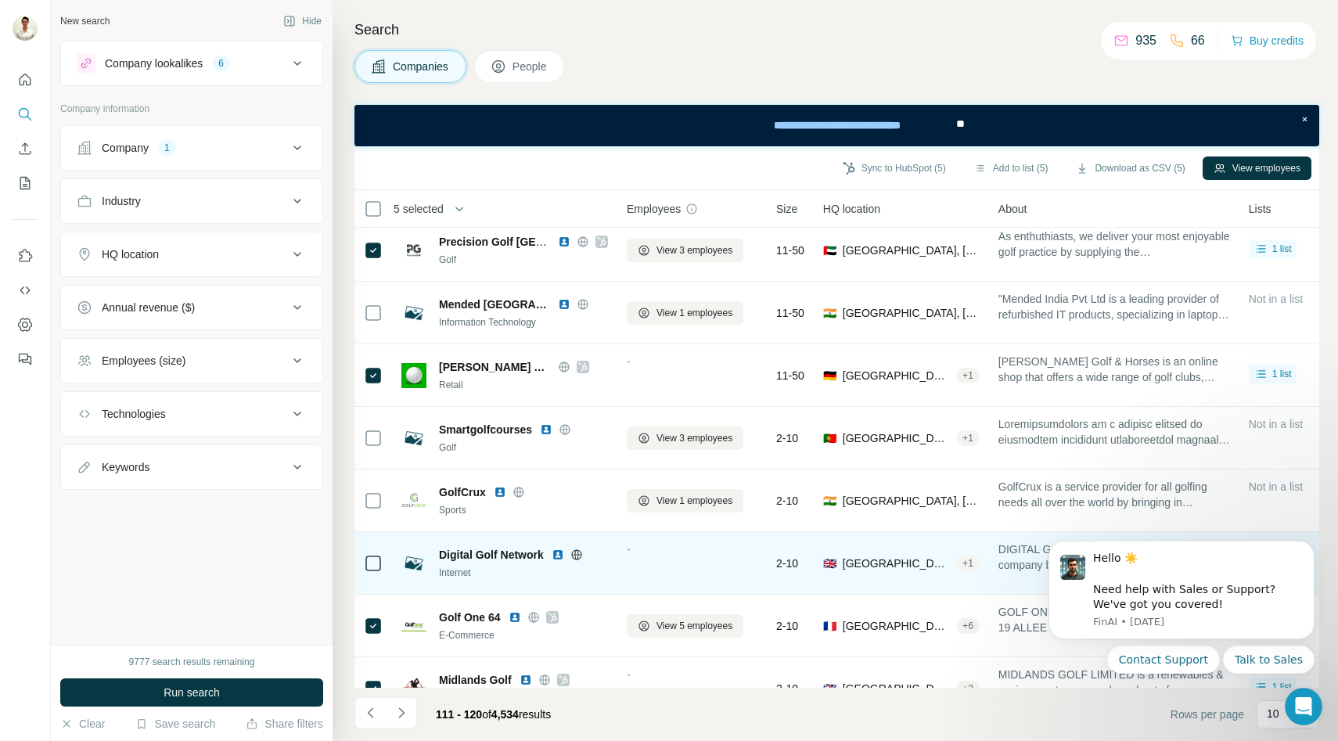
scroll to position [0, 0]
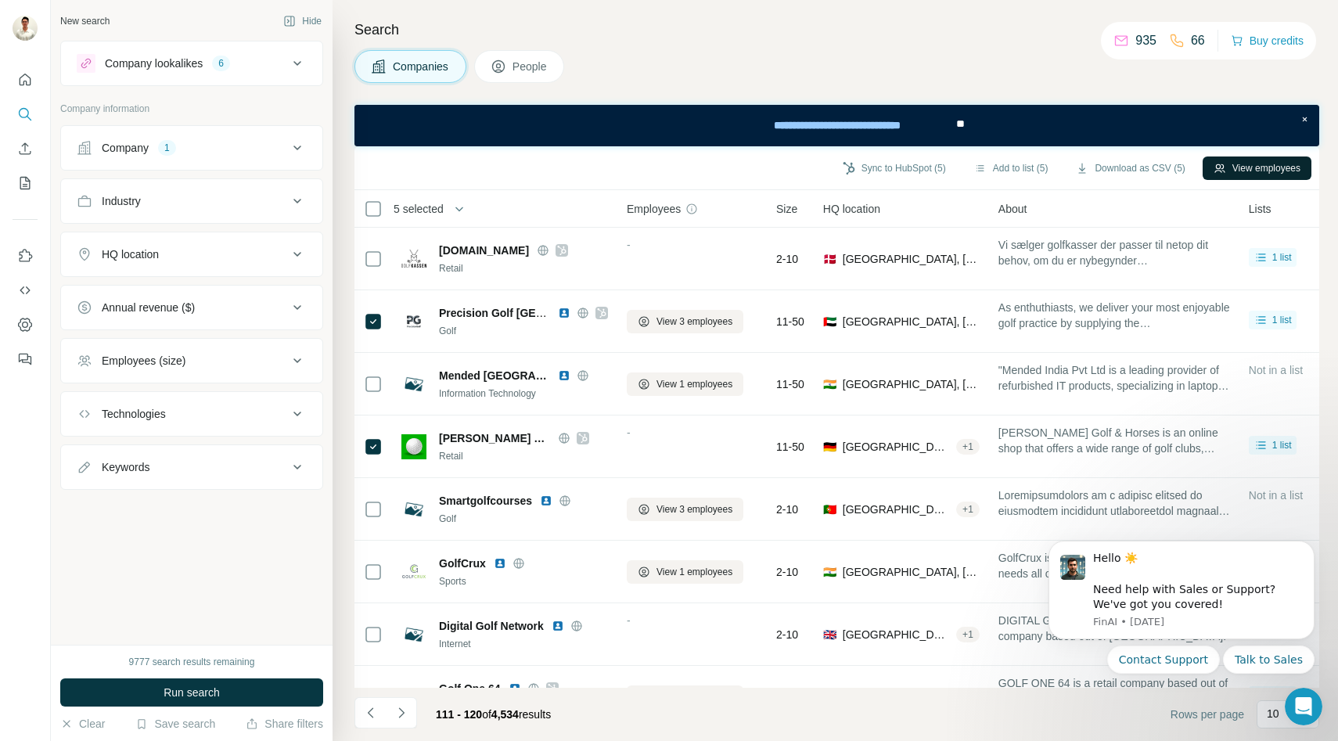
click at [1243, 170] on button "View employees" at bounding box center [1257, 168] width 109 height 23
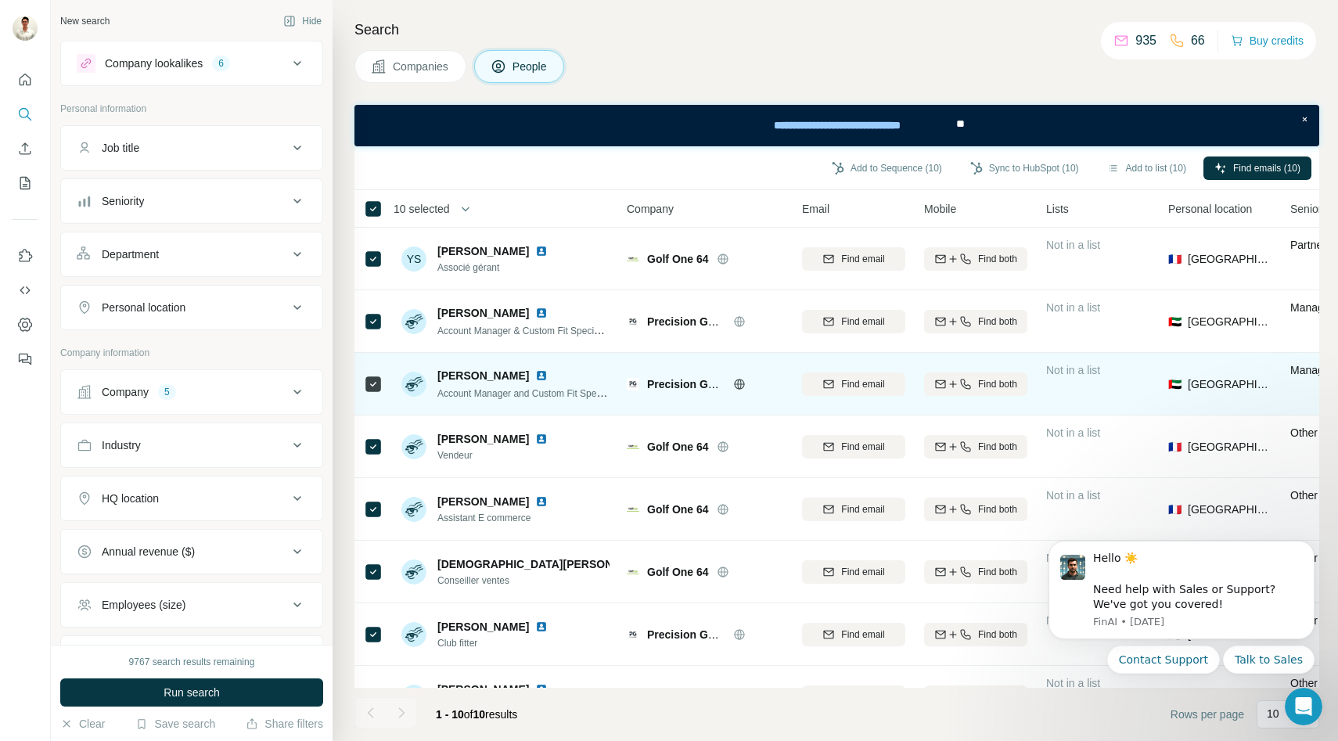
scroll to position [166, 0]
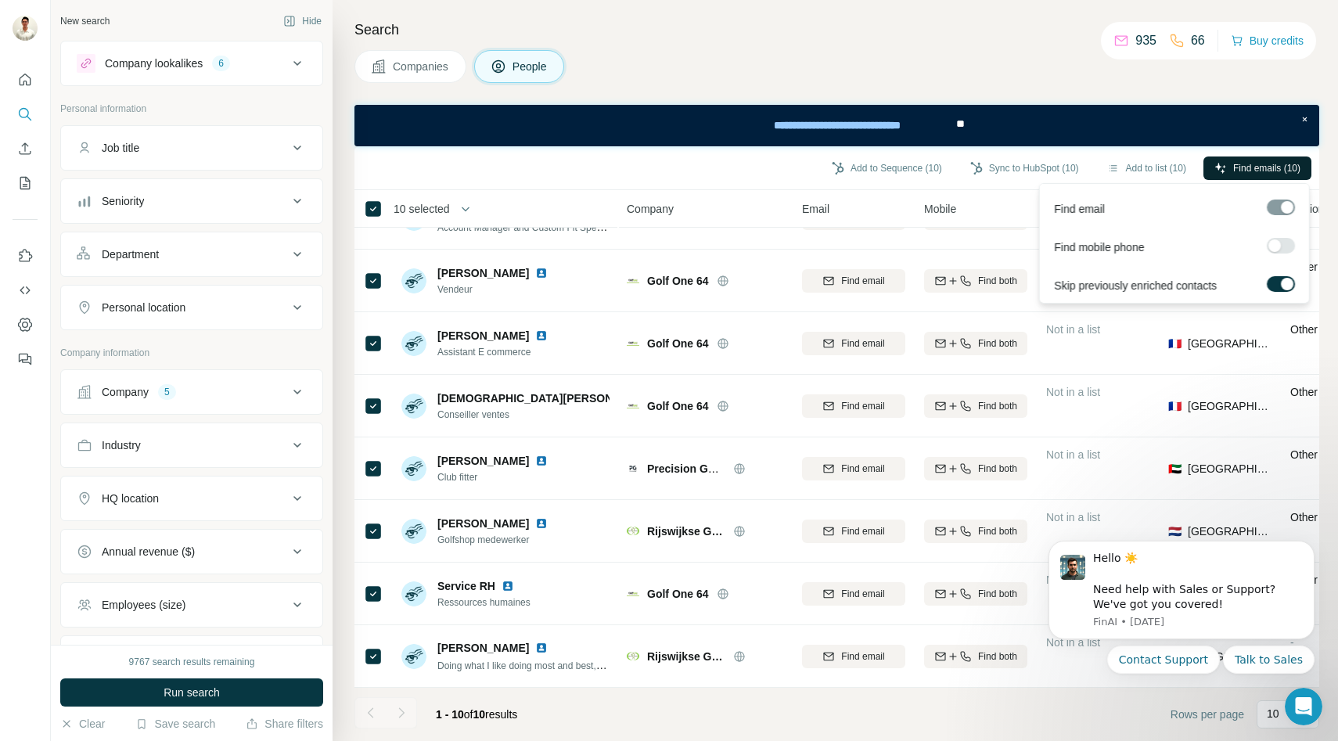
click at [1231, 165] on button "Find emails (10)" at bounding box center [1258, 168] width 108 height 23
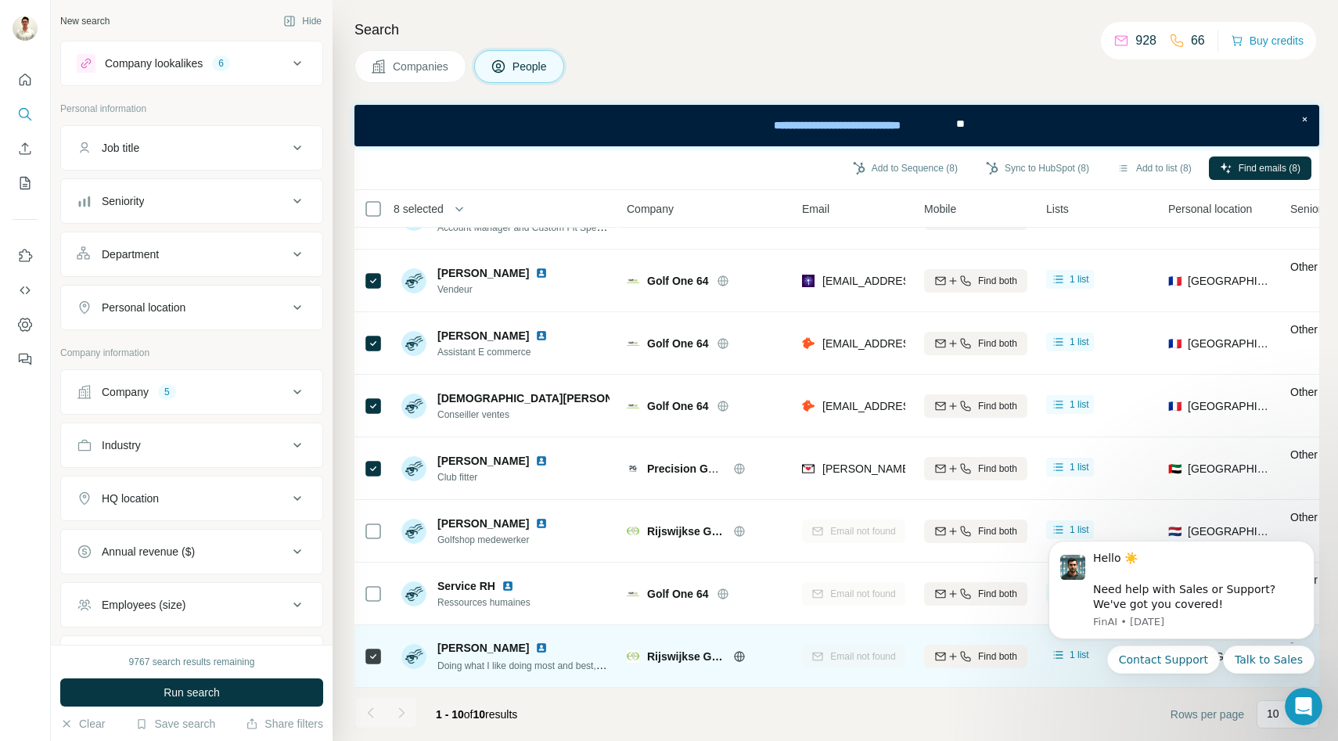
click at [375, 647] on icon at bounding box center [373, 656] width 19 height 19
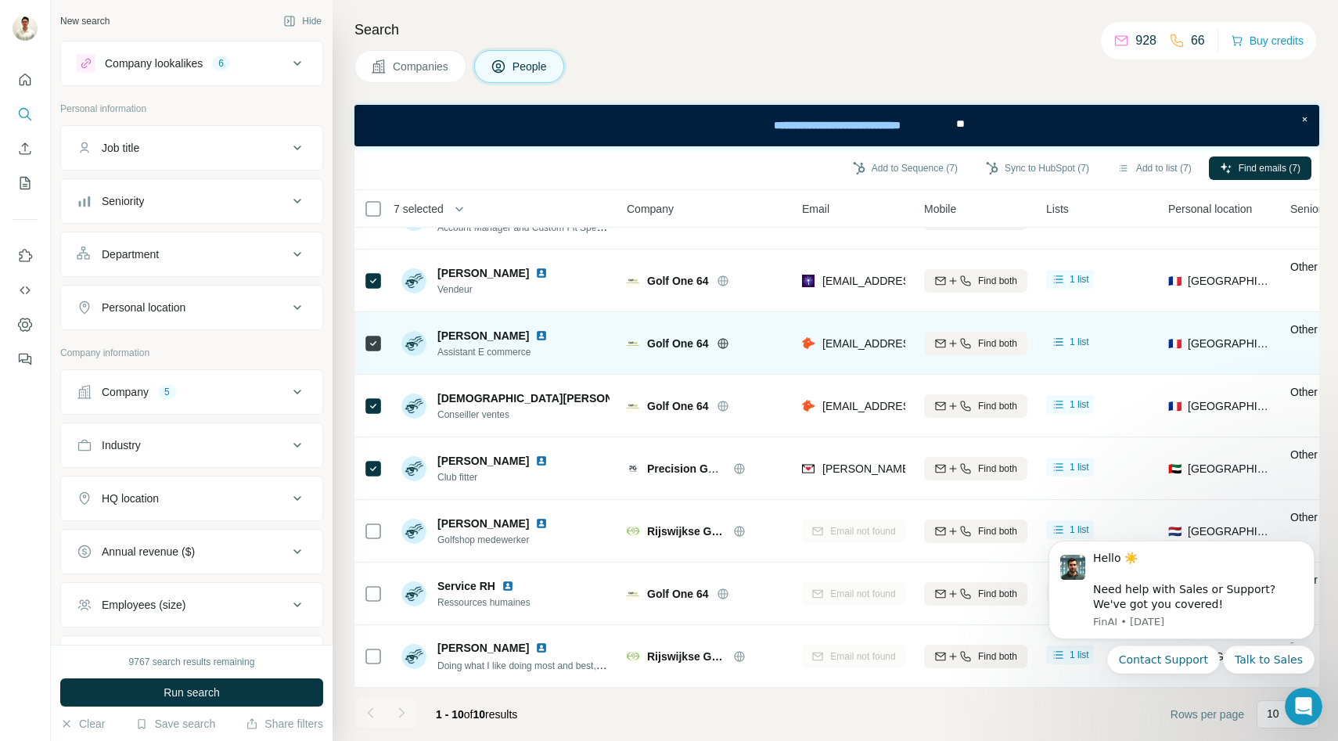
scroll to position [0, 0]
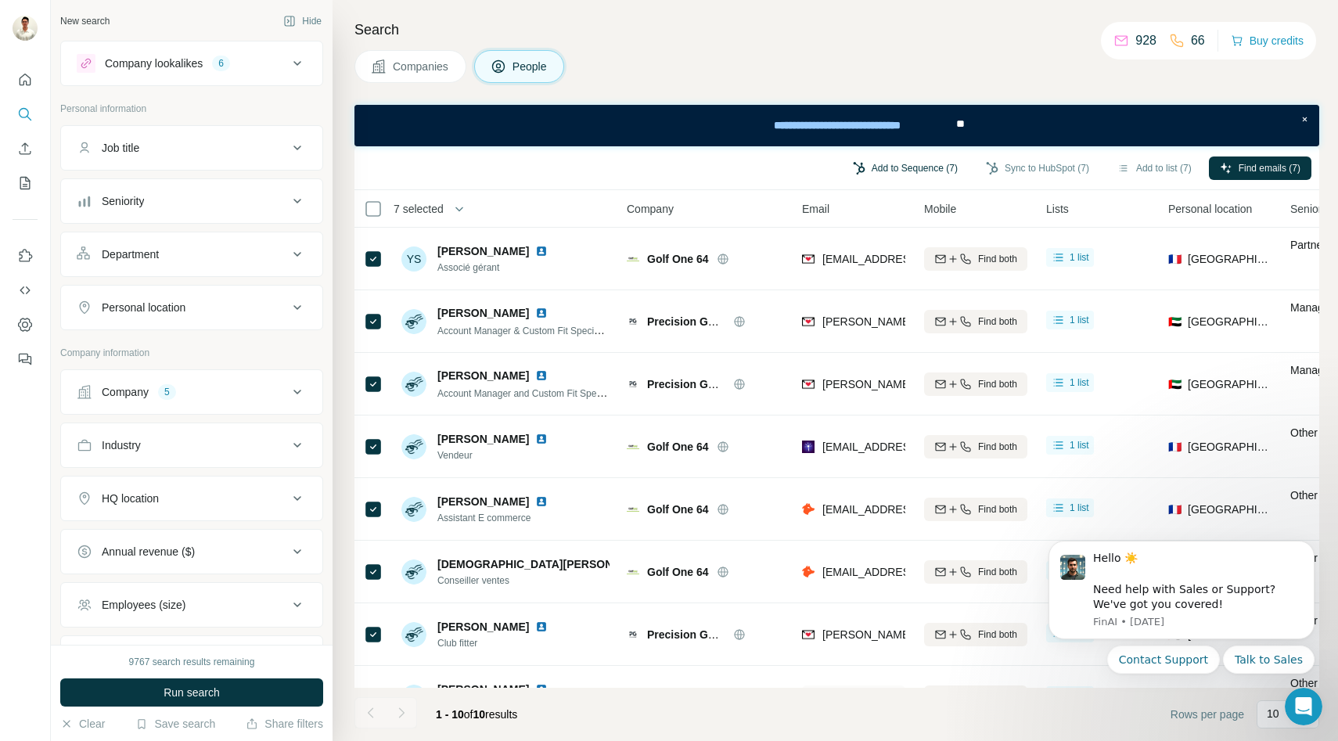
click at [909, 162] on button "Add to Sequence (7)" at bounding box center [905, 168] width 127 height 23
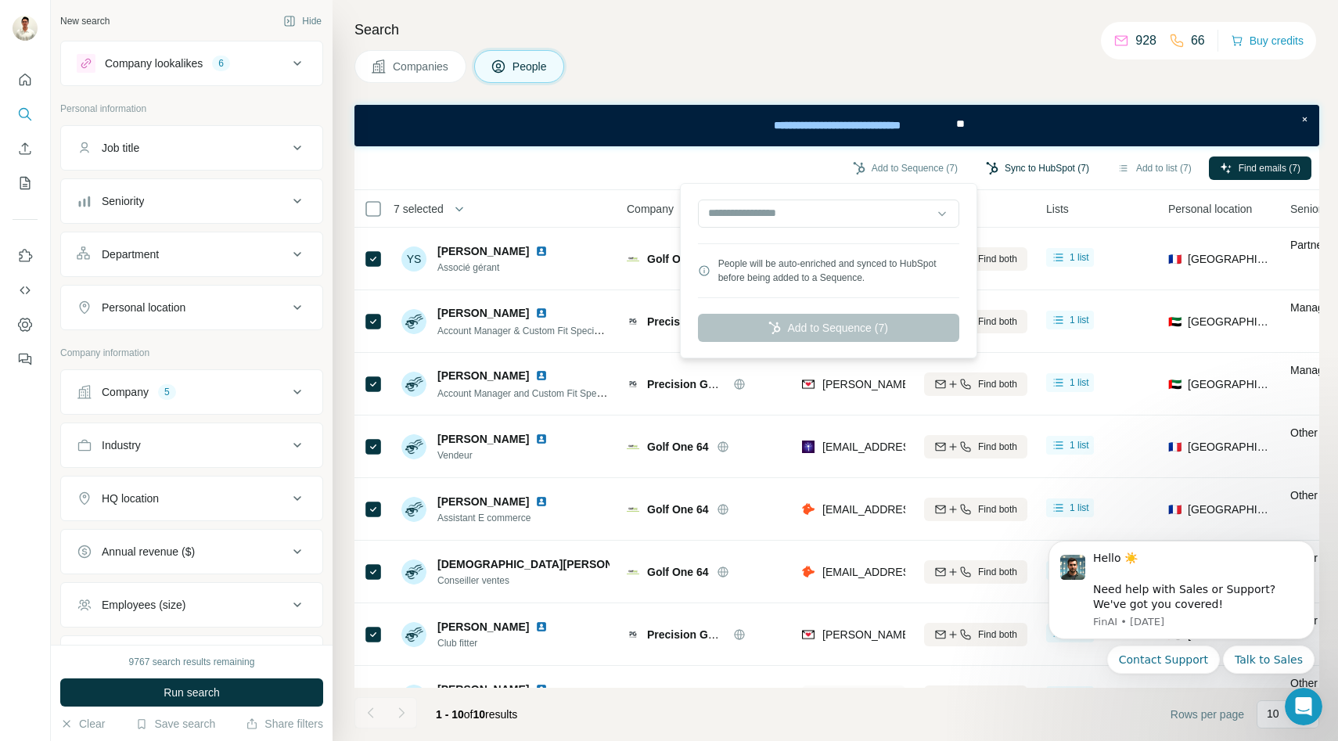
click at [1009, 176] on button "Sync to HubSpot (7)" at bounding box center [1037, 168] width 125 height 23
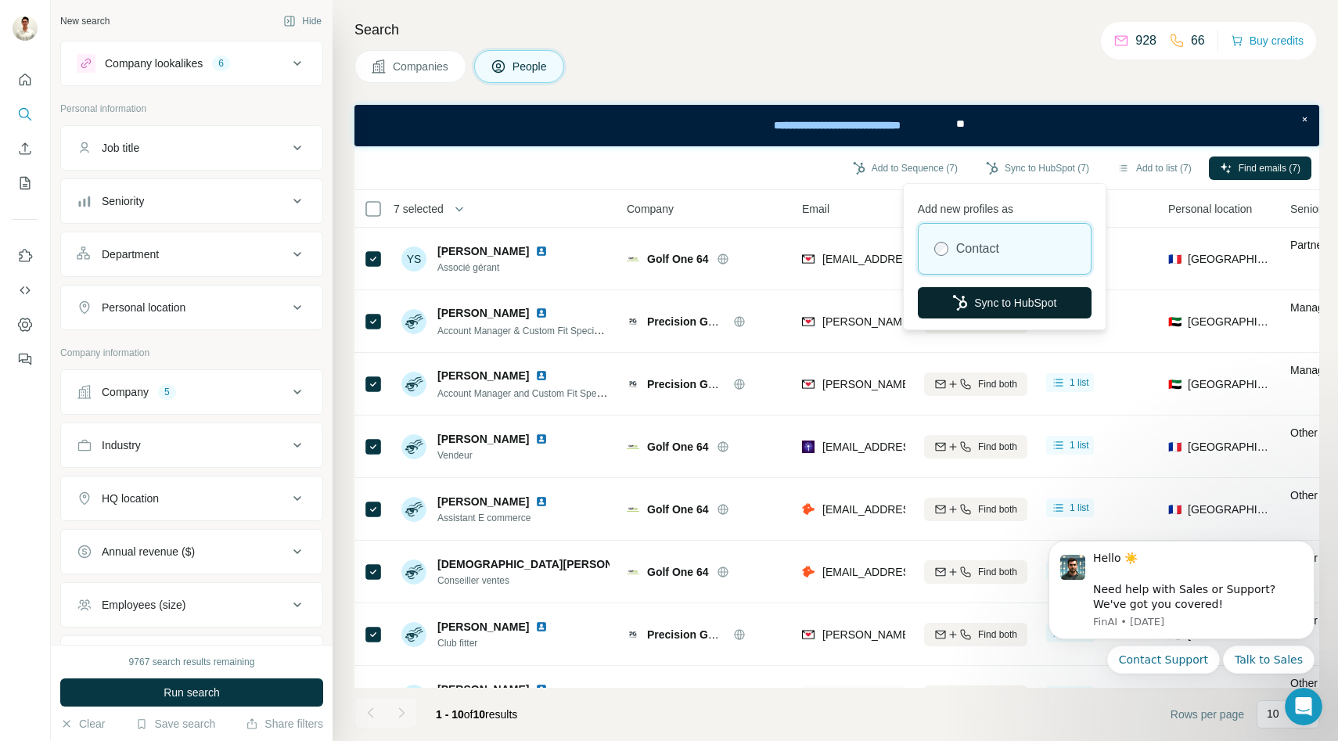
click at [981, 300] on button "Sync to HubSpot" at bounding box center [1005, 302] width 174 height 31
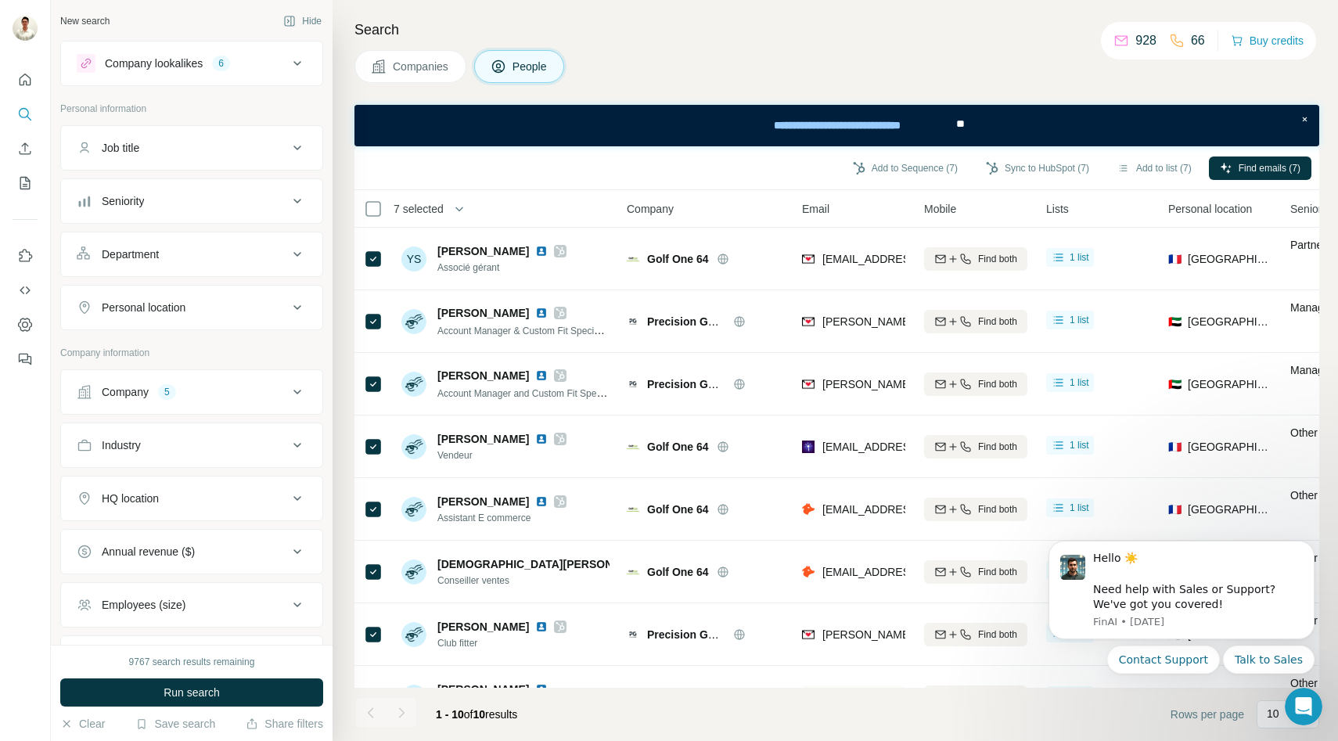
click at [435, 67] on span "Companies" at bounding box center [421, 67] width 57 height 16
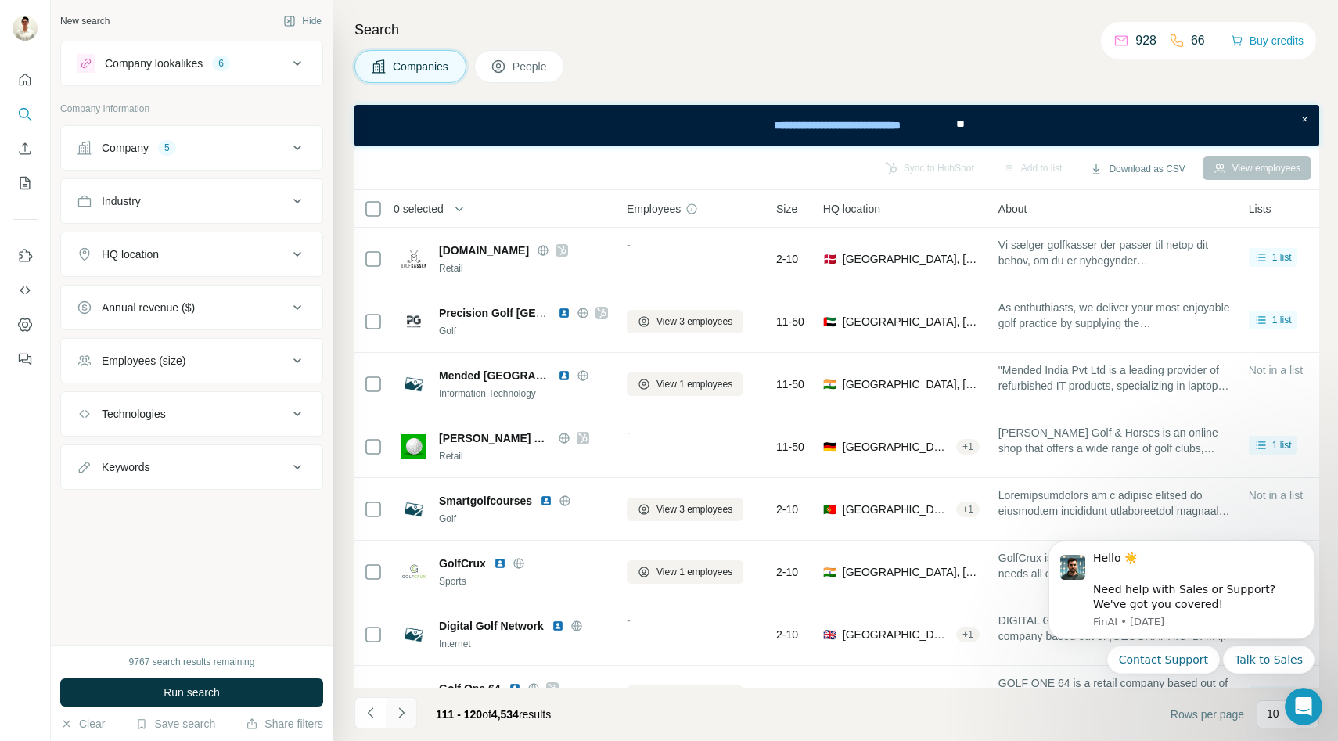
click at [405, 713] on icon "Navigate to next page" at bounding box center [402, 713] width 16 height 16
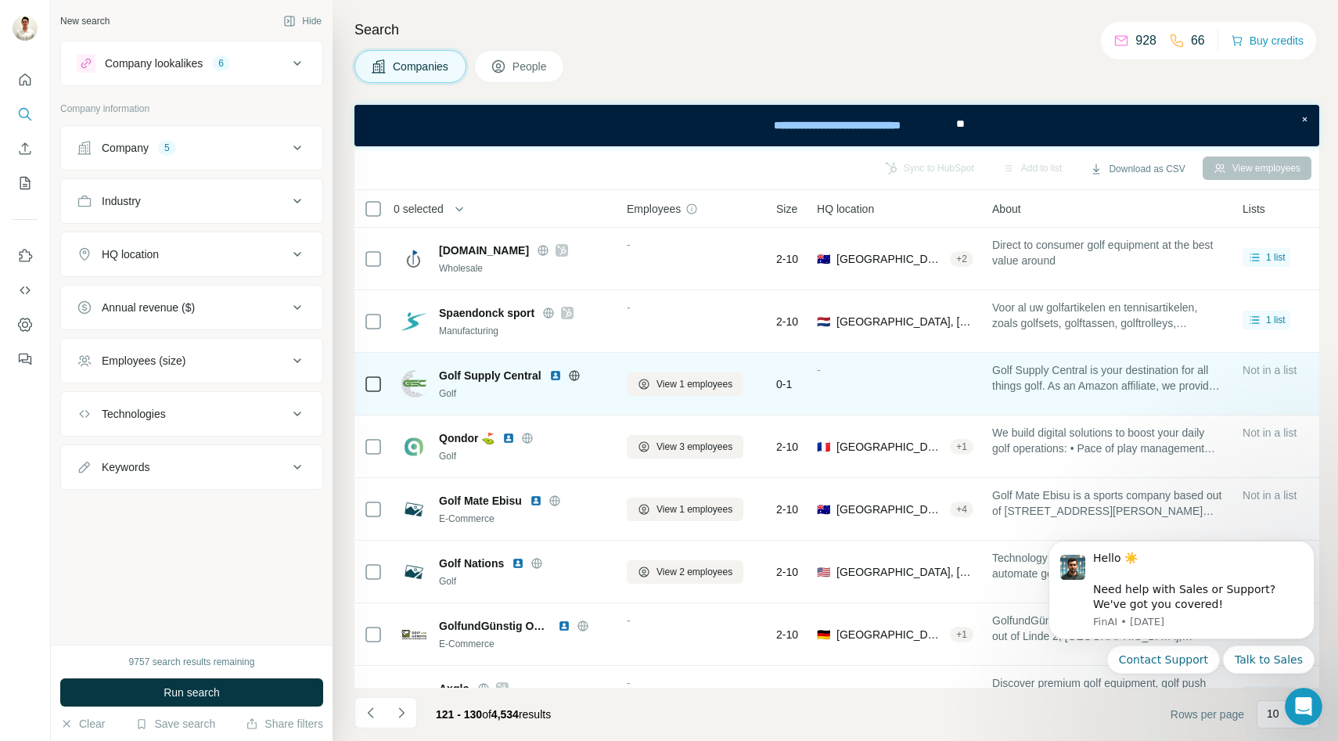
click at [574, 376] on icon at bounding box center [574, 375] width 13 height 13
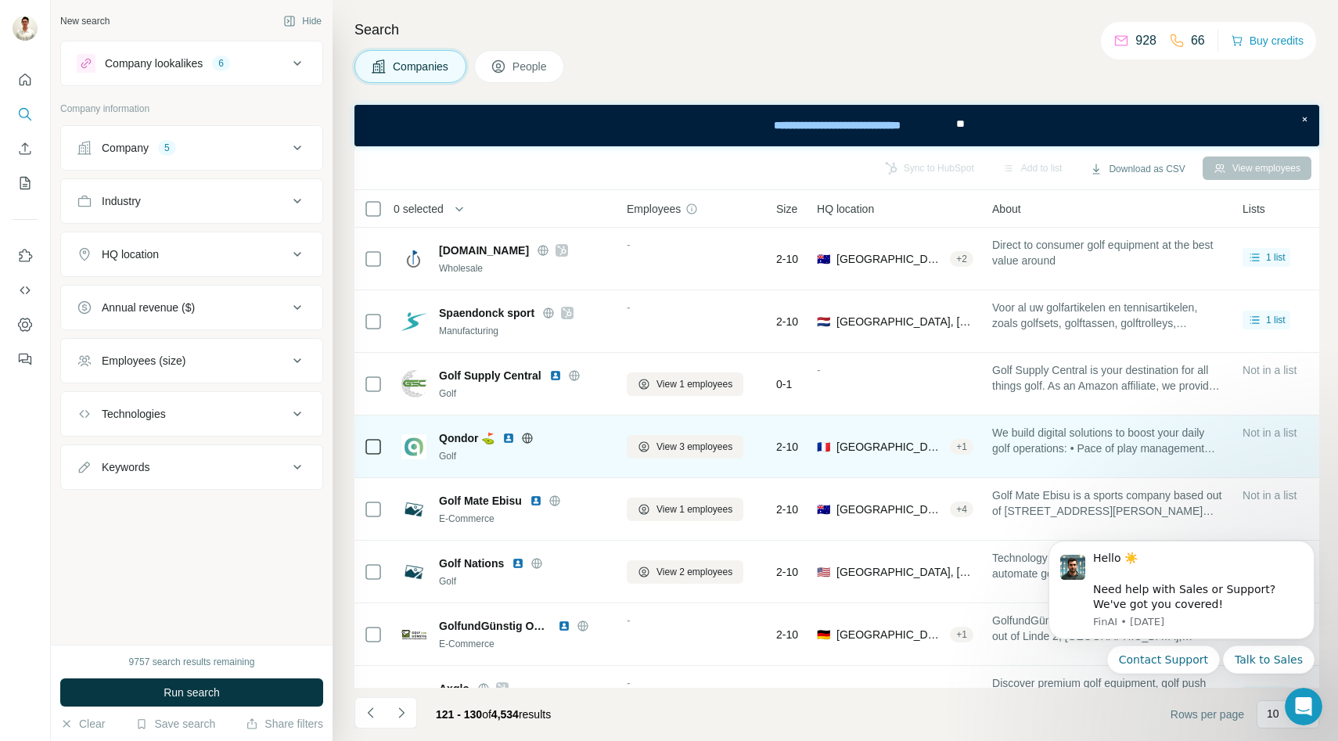
click at [526, 434] on icon at bounding box center [528, 438] width 4 height 10
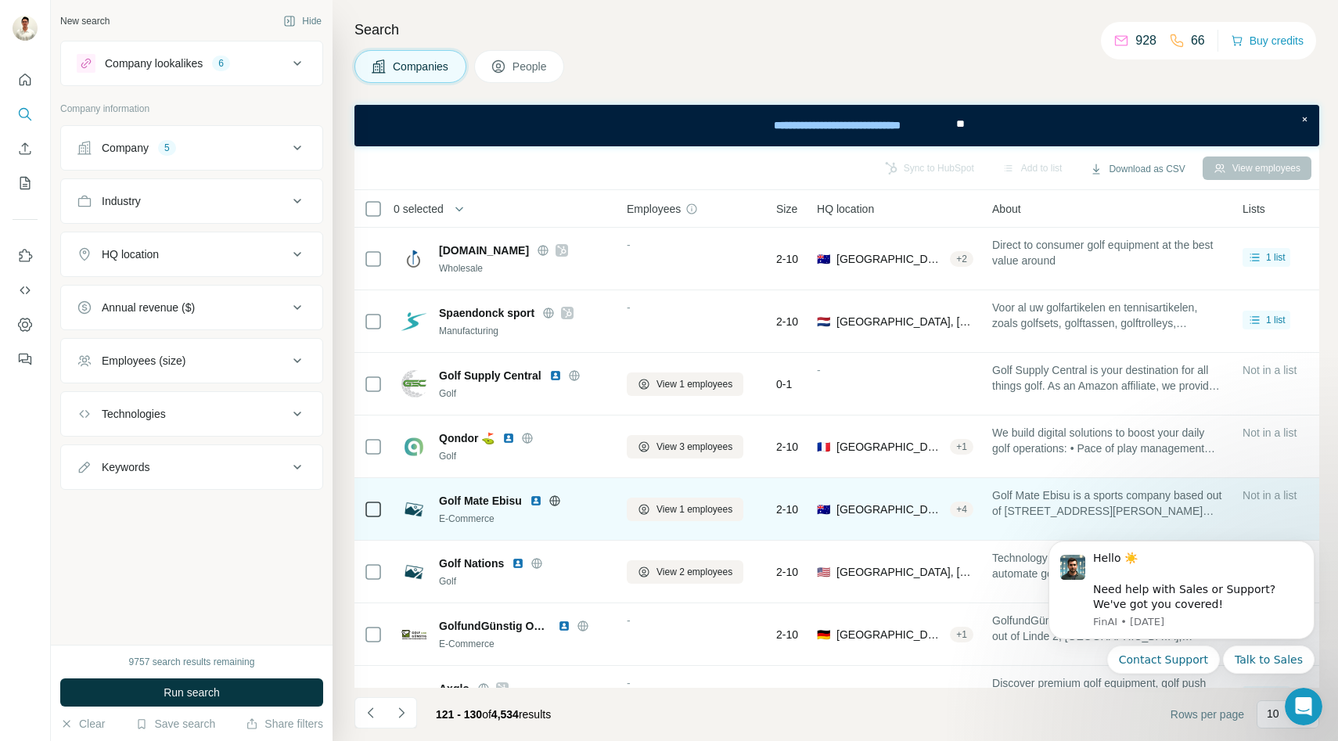
click at [552, 498] on icon at bounding box center [554, 500] width 4 height 10
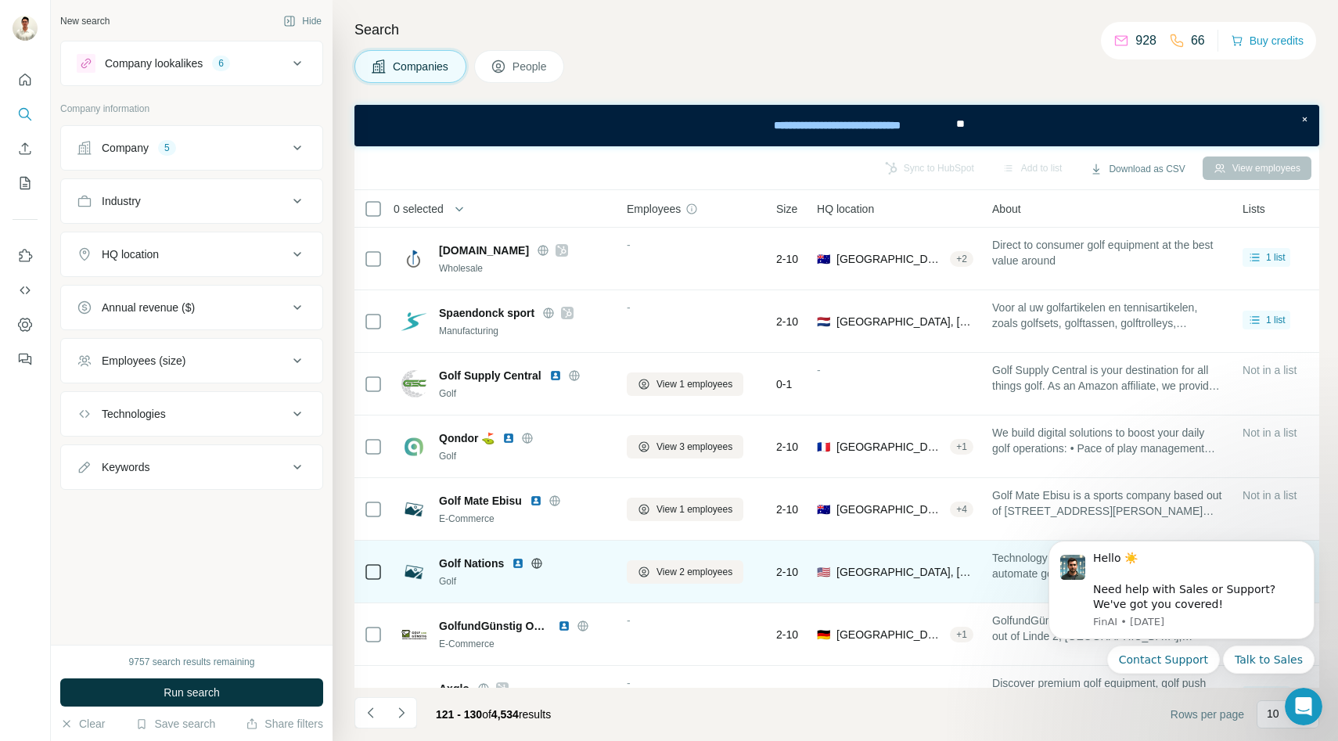
click at [534, 562] on icon at bounding box center [537, 563] width 13 height 13
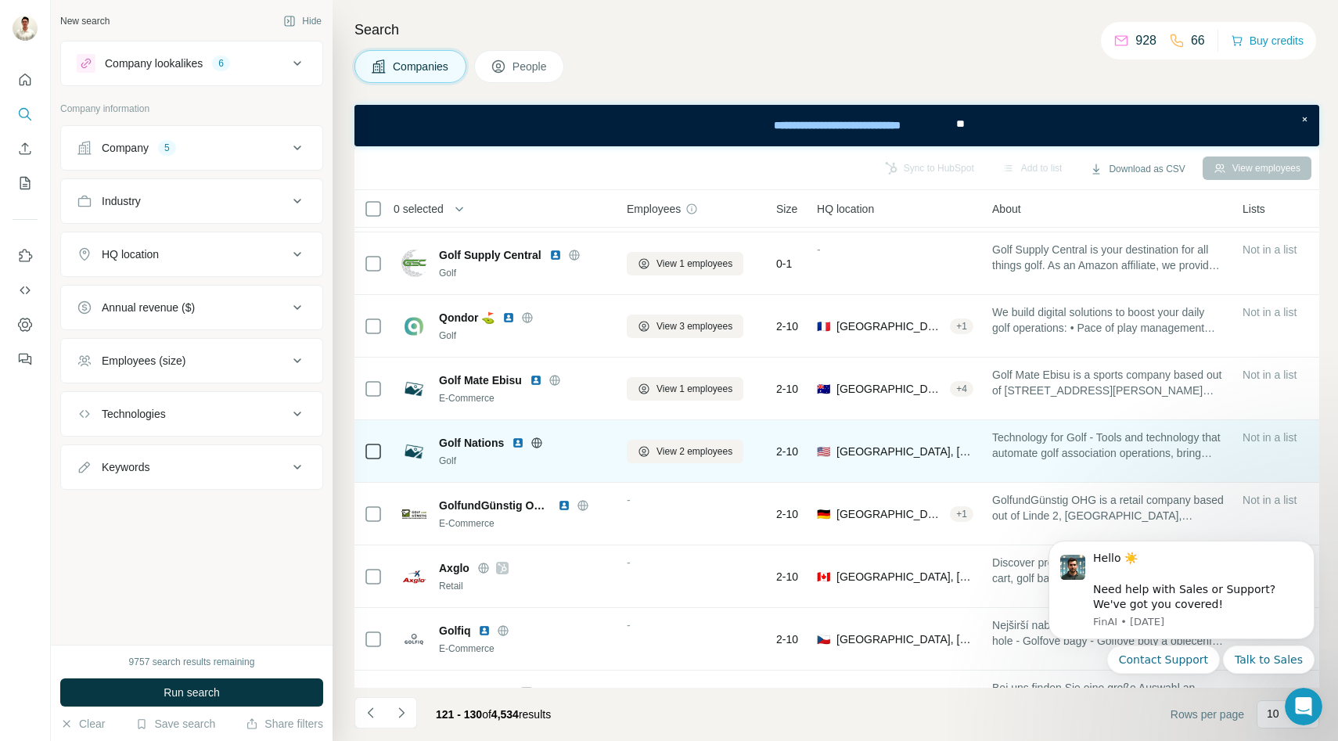
scroll to position [123, 0]
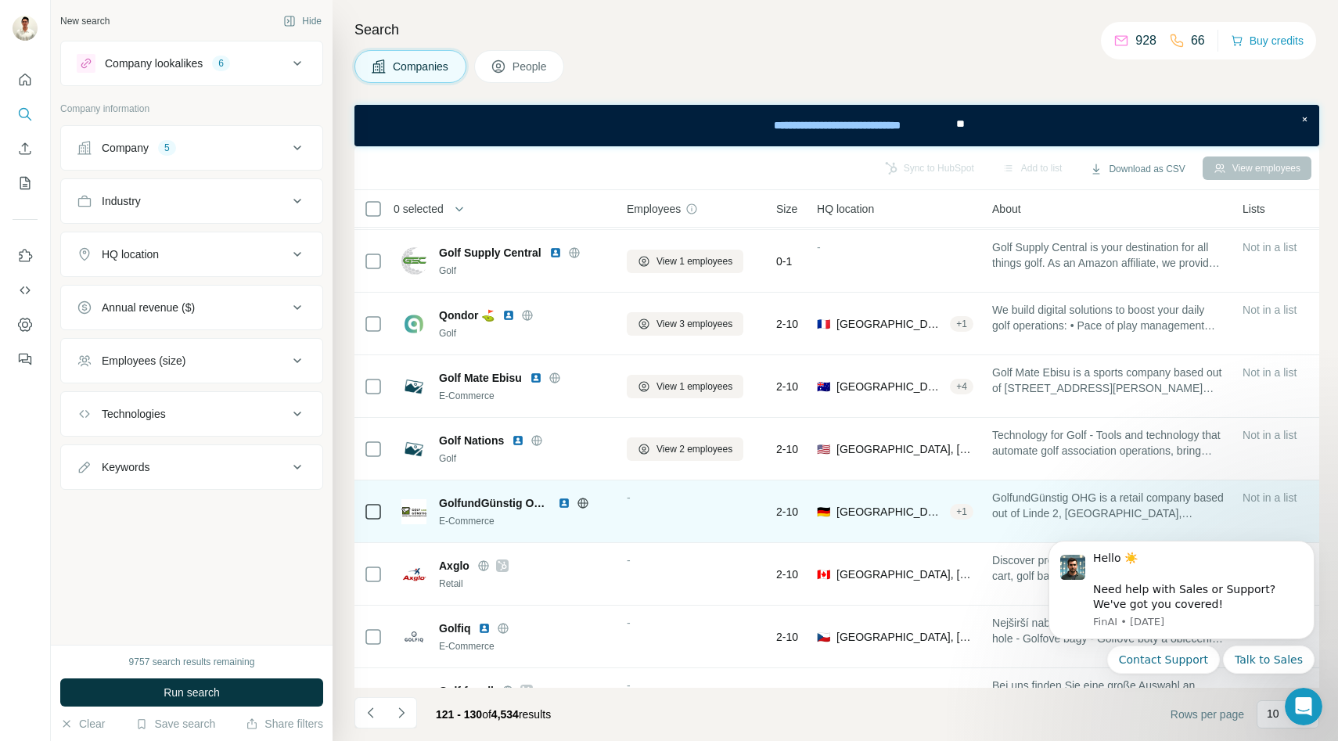
click at [584, 502] on icon at bounding box center [583, 502] width 10 height 1
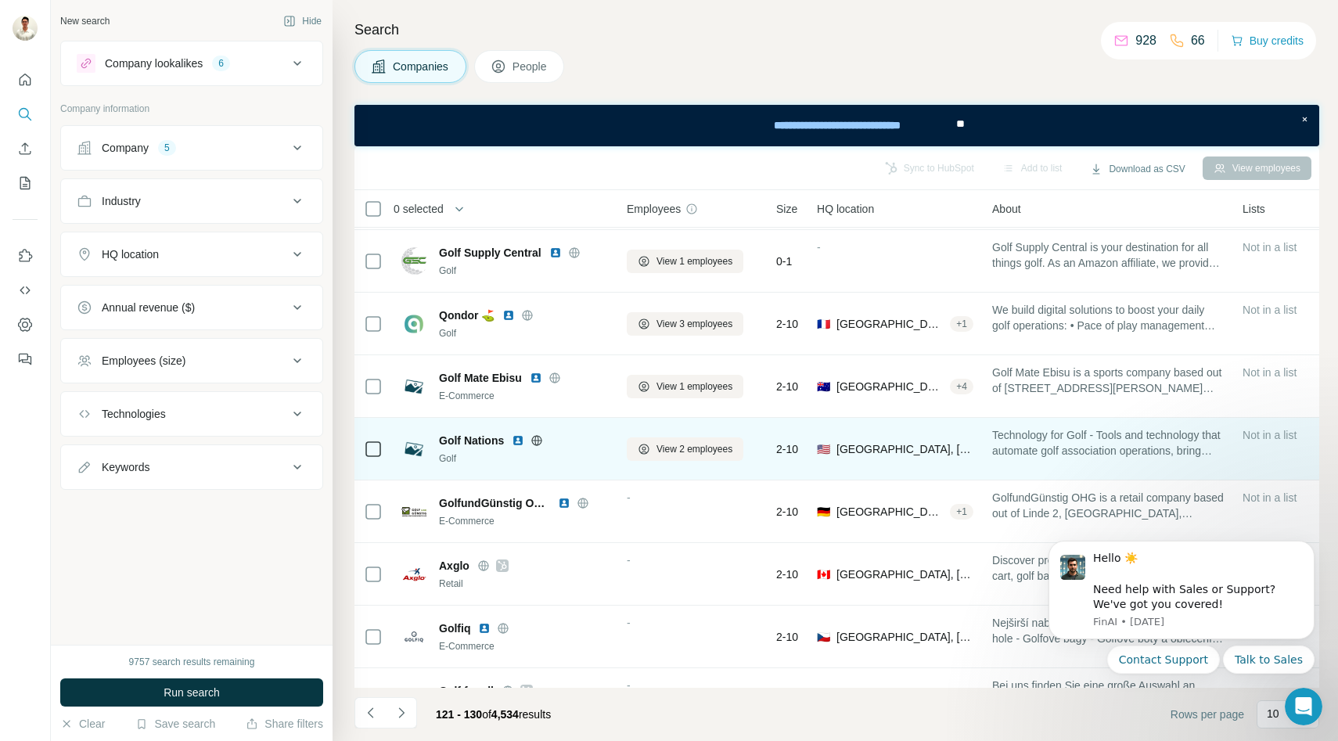
scroll to position [166, 0]
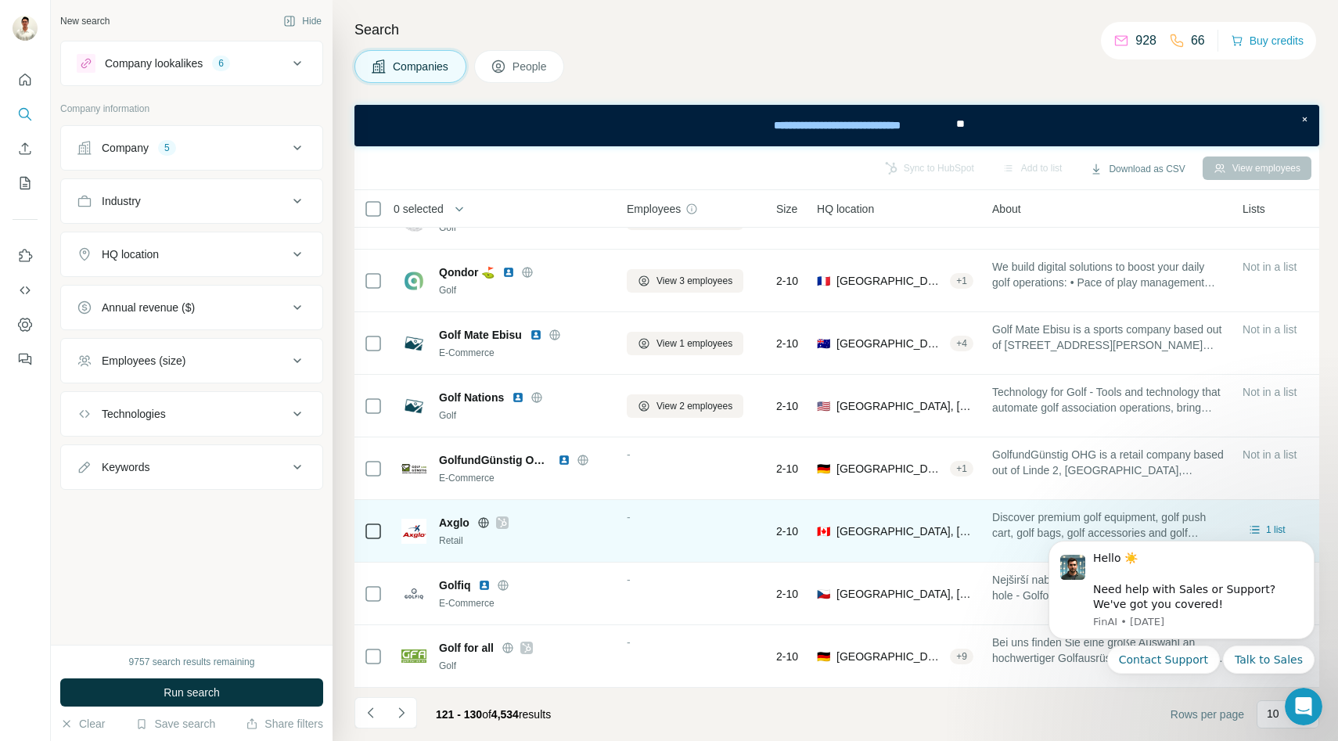
click at [484, 520] on icon at bounding box center [483, 522] width 4 height 10
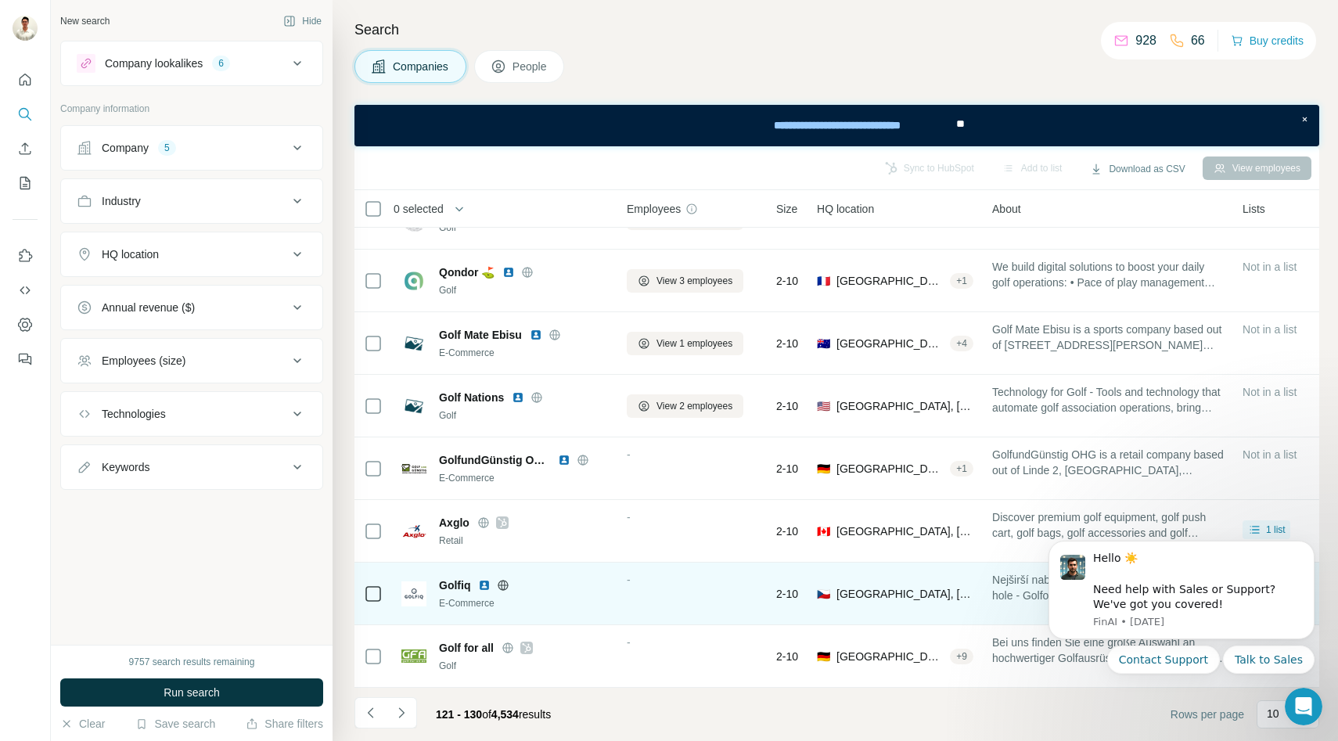
click at [506, 588] on icon at bounding box center [503, 585] width 10 height 10
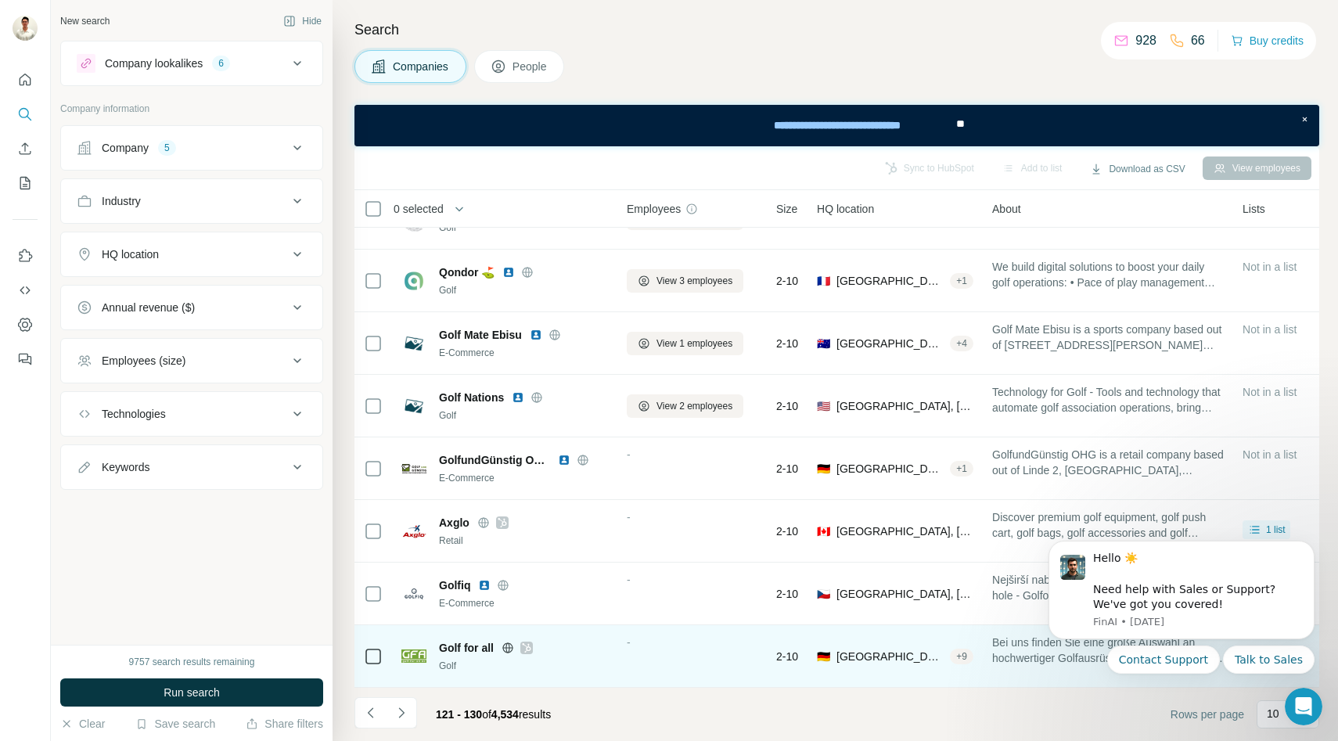
click at [506, 645] on icon at bounding box center [508, 648] width 13 height 13
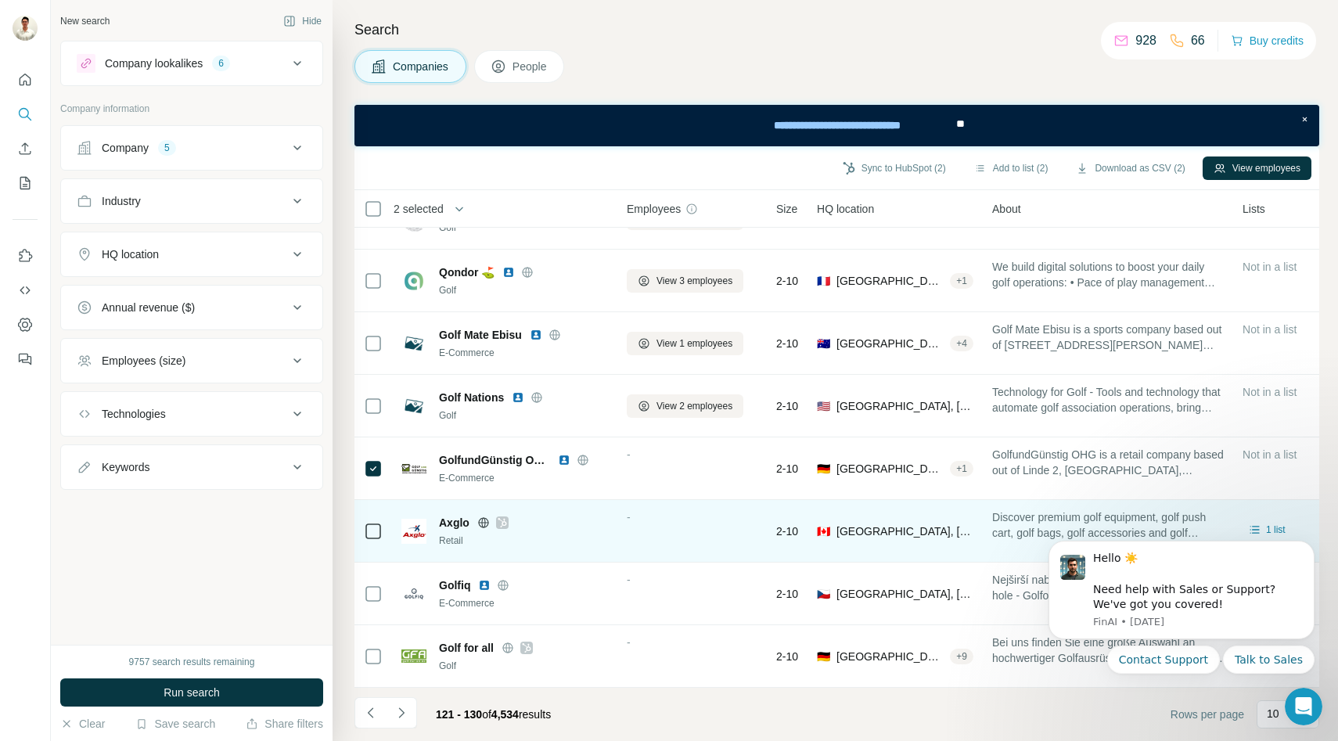
click at [485, 522] on icon at bounding box center [483, 522] width 10 height 1
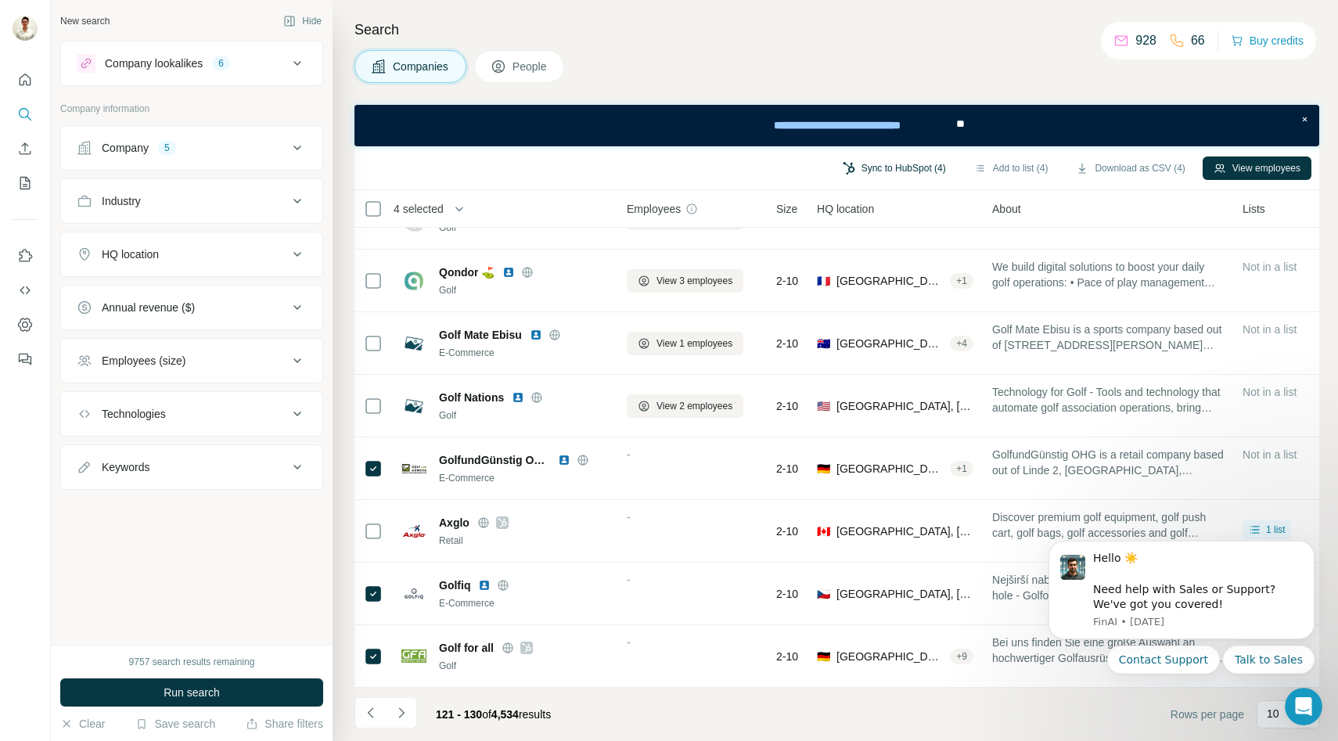
click at [876, 164] on button "Sync to HubSpot (4)" at bounding box center [894, 168] width 125 height 23
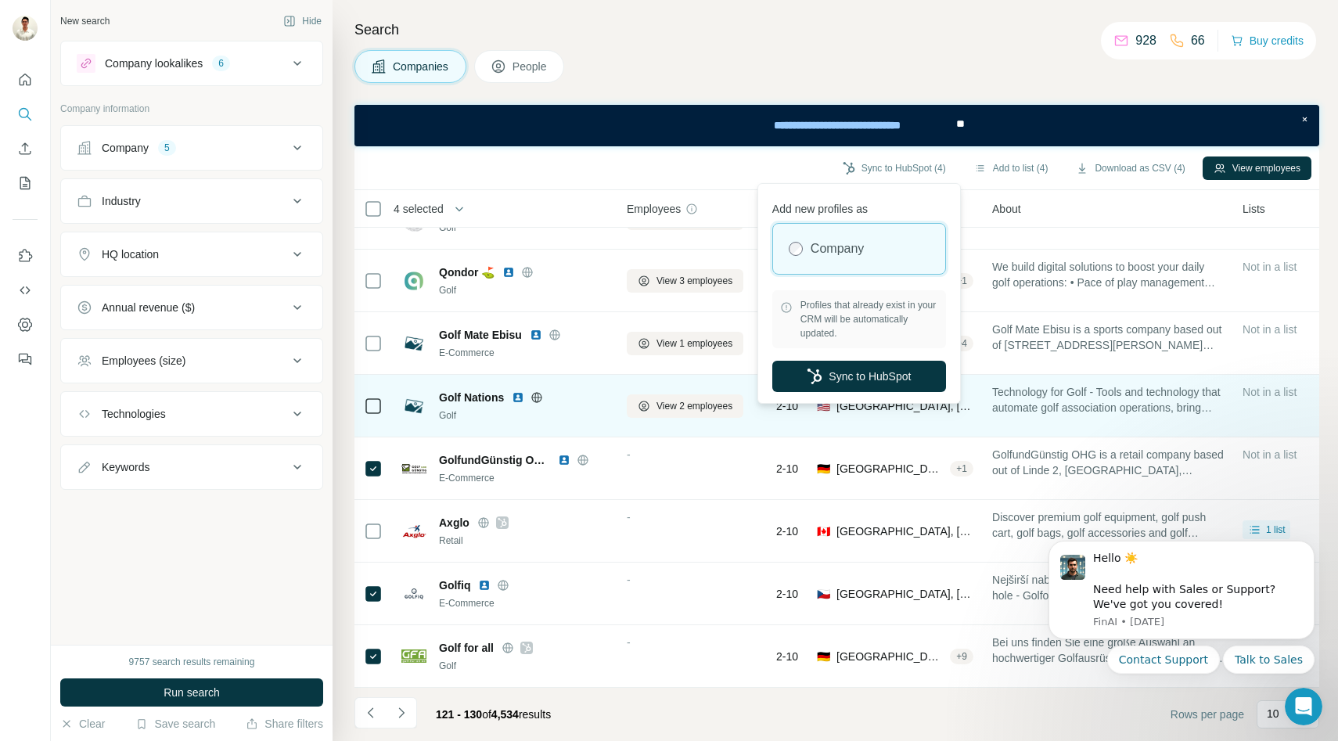
scroll to position [0, 0]
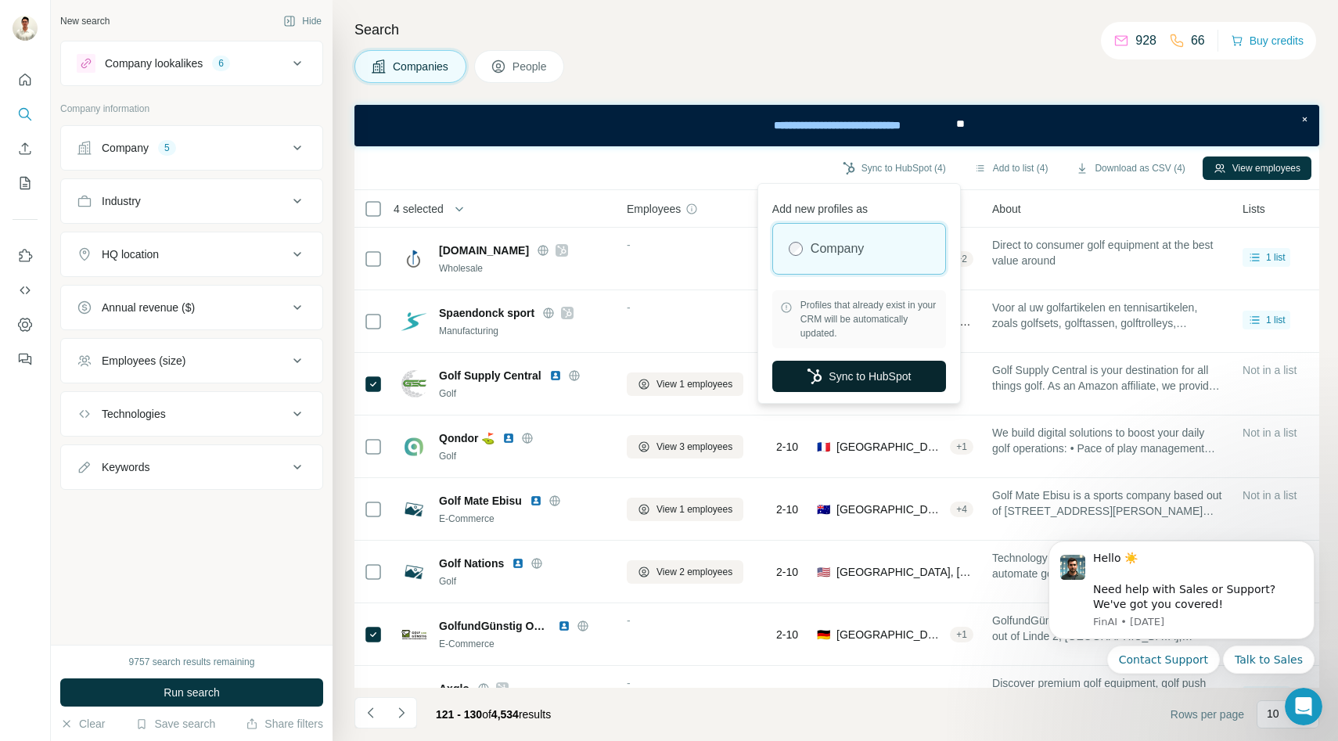
click at [862, 374] on button "Sync to HubSpot" at bounding box center [859, 376] width 174 height 31
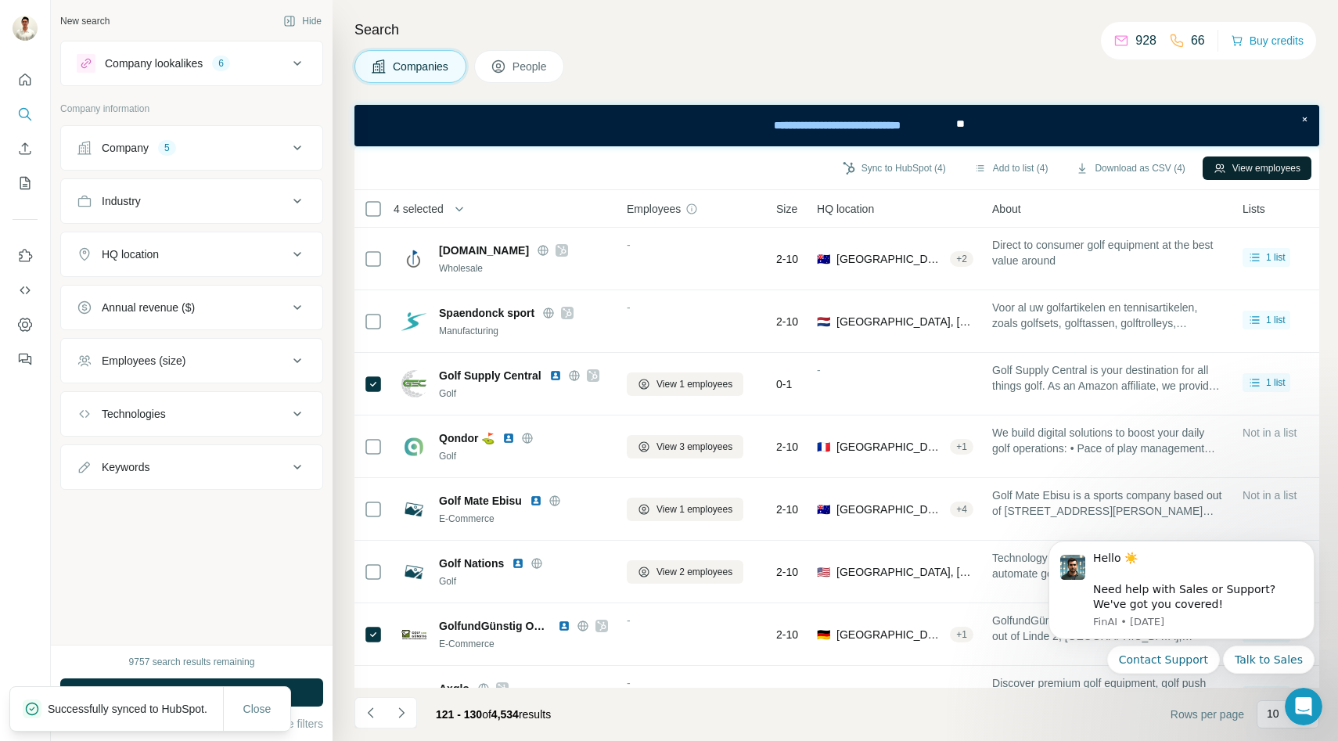
click at [1224, 171] on icon "button" at bounding box center [1220, 168] width 13 height 13
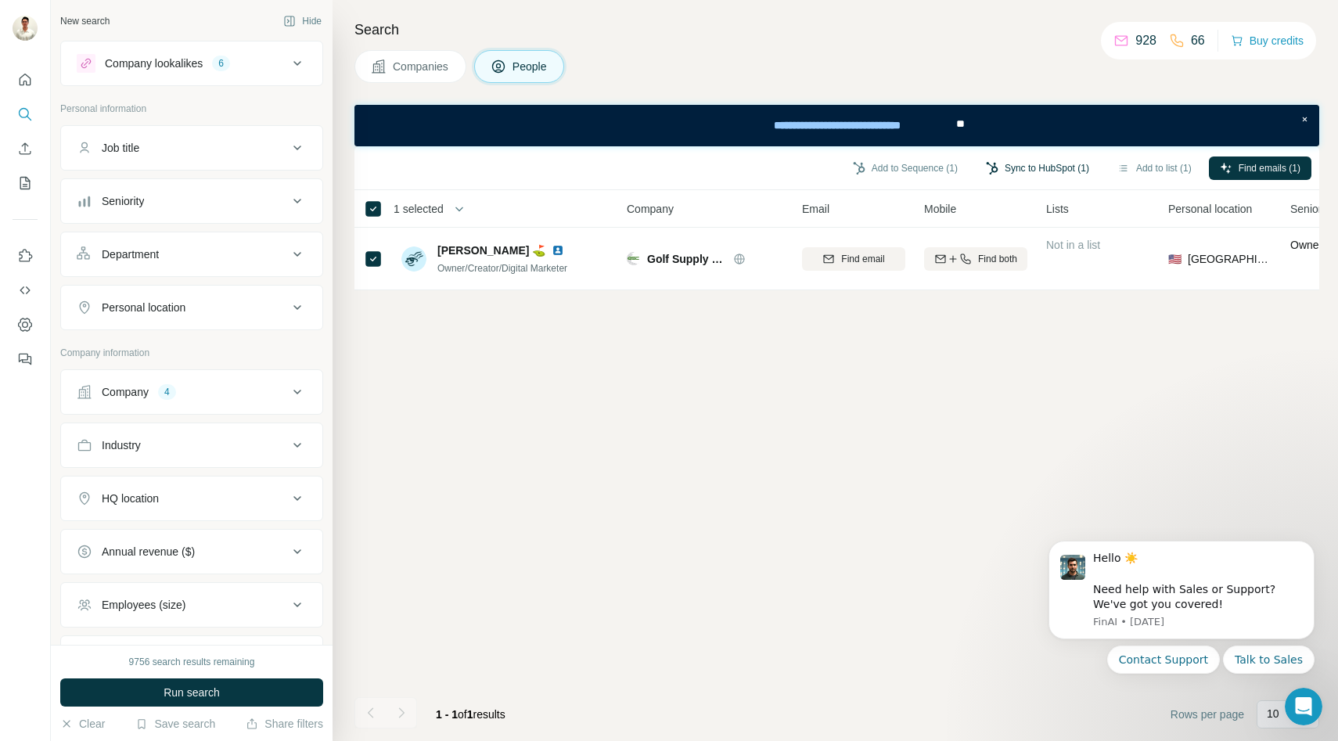
click at [1027, 167] on button "Sync to HubSpot (1)" at bounding box center [1037, 168] width 125 height 23
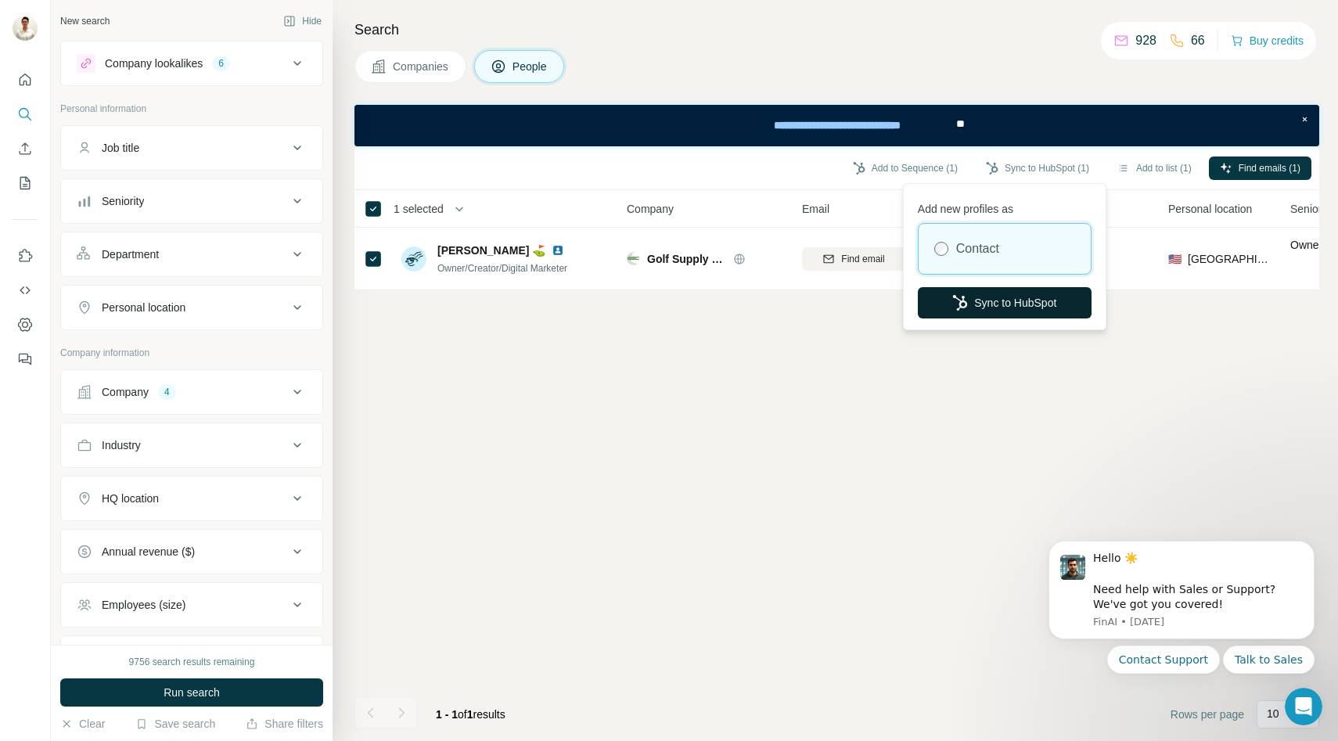
click at [1007, 299] on button "Sync to HubSpot" at bounding box center [1005, 302] width 174 height 31
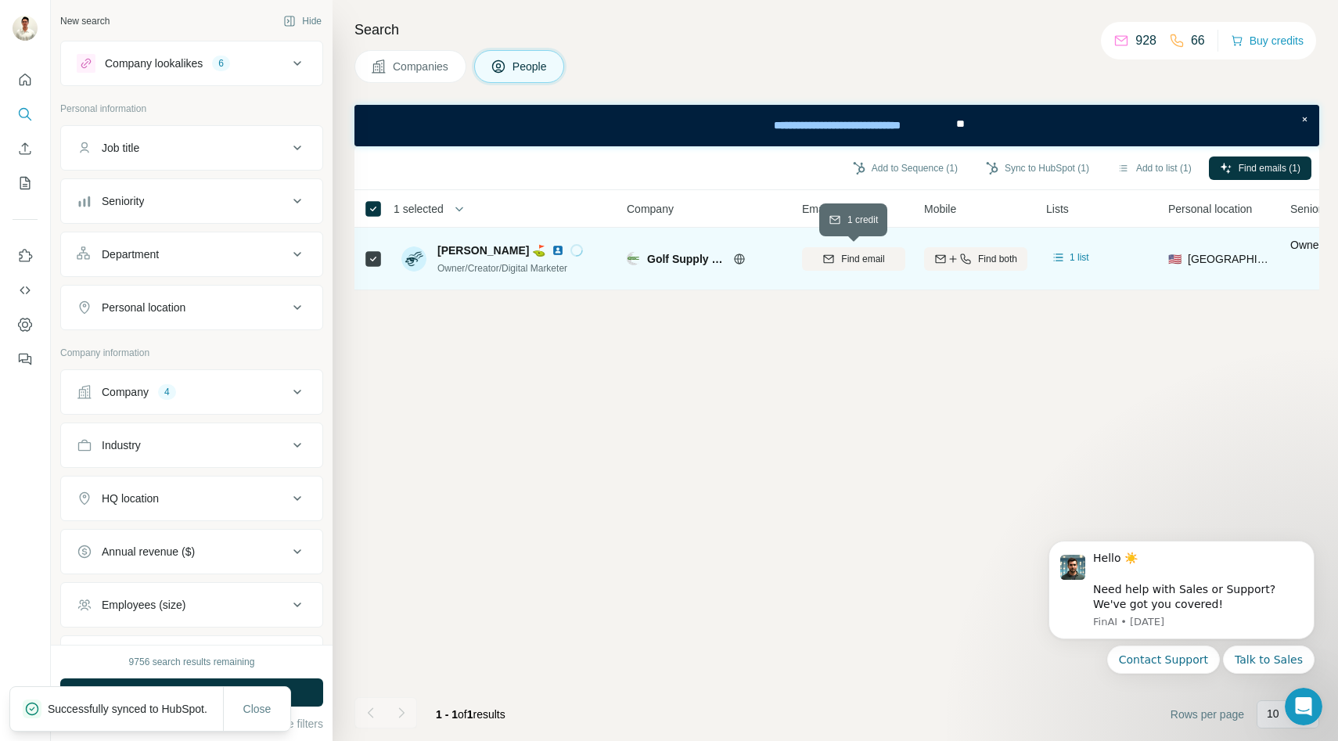
click at [833, 264] on icon "button" at bounding box center [828, 259] width 13 height 13
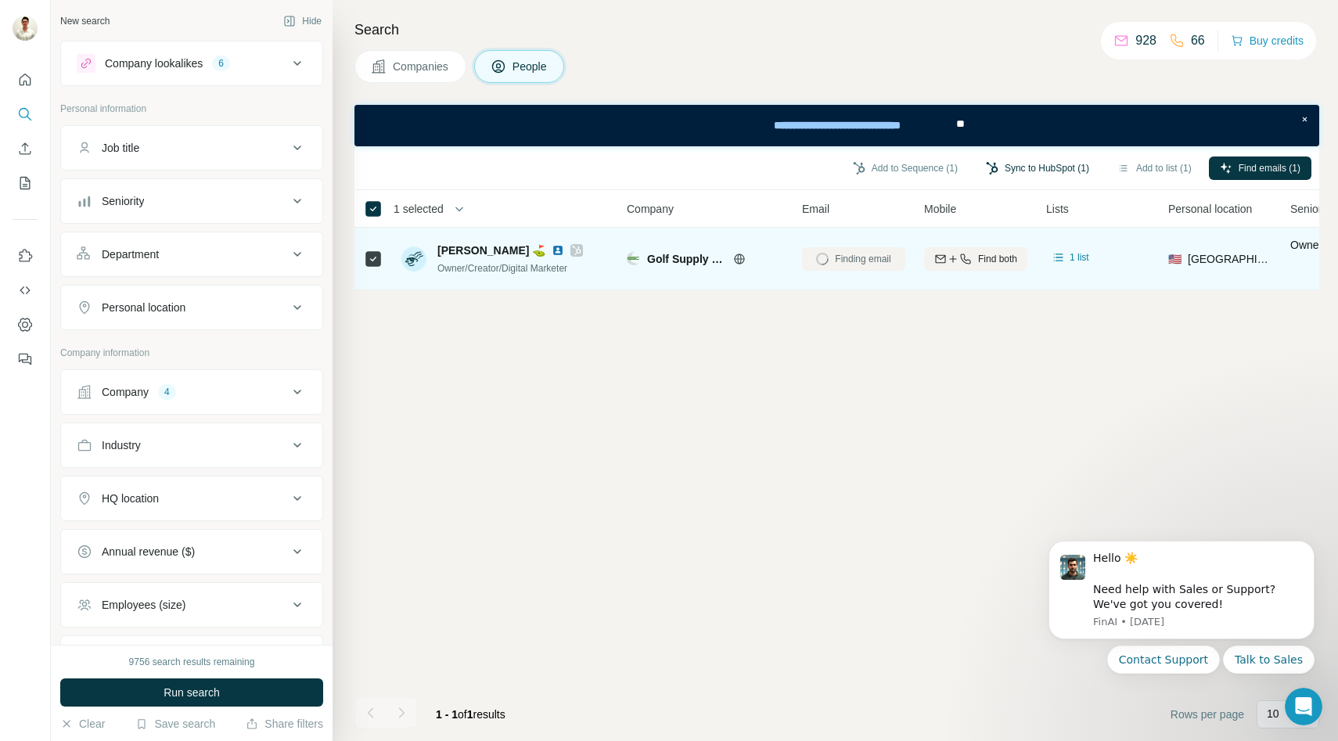
click at [1020, 163] on button "Sync to HubSpot (1)" at bounding box center [1037, 168] width 125 height 23
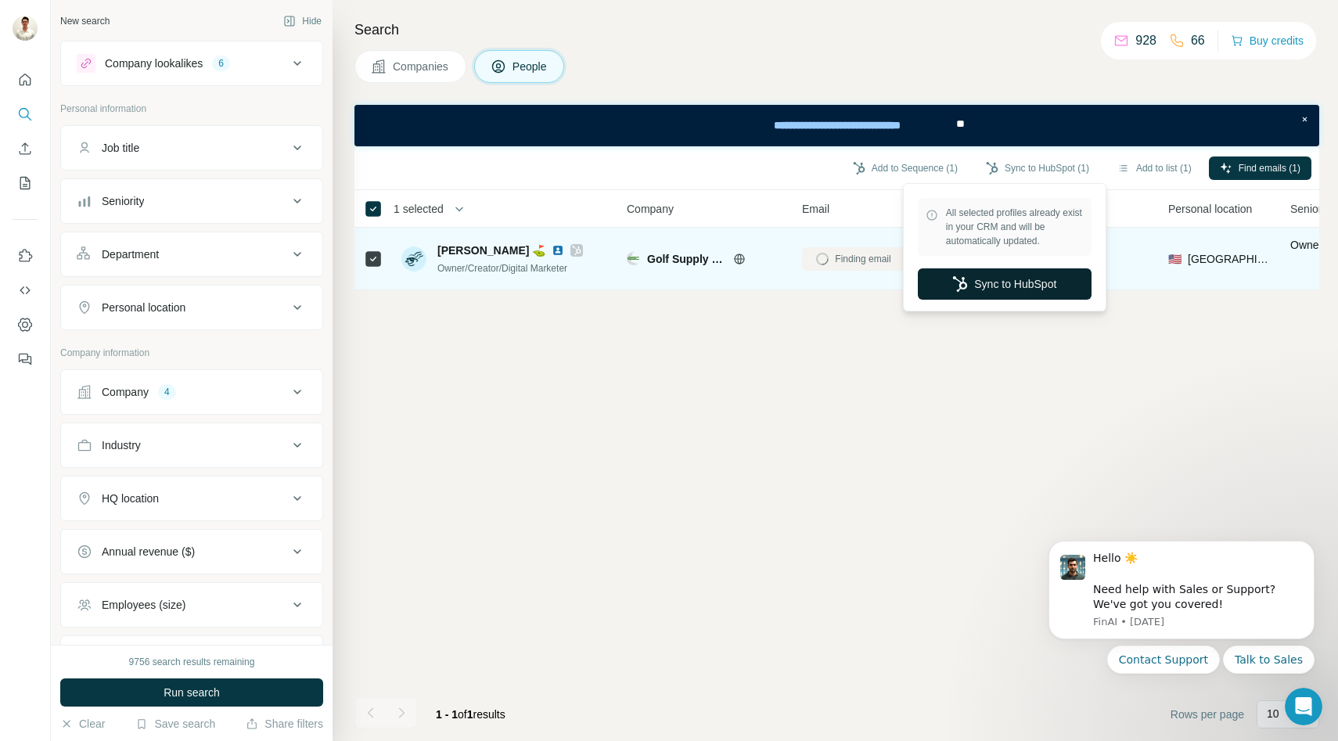
click at [963, 296] on button "Sync to HubSpot" at bounding box center [1005, 283] width 174 height 31
